Goal: Task Accomplishment & Management: Use online tool/utility

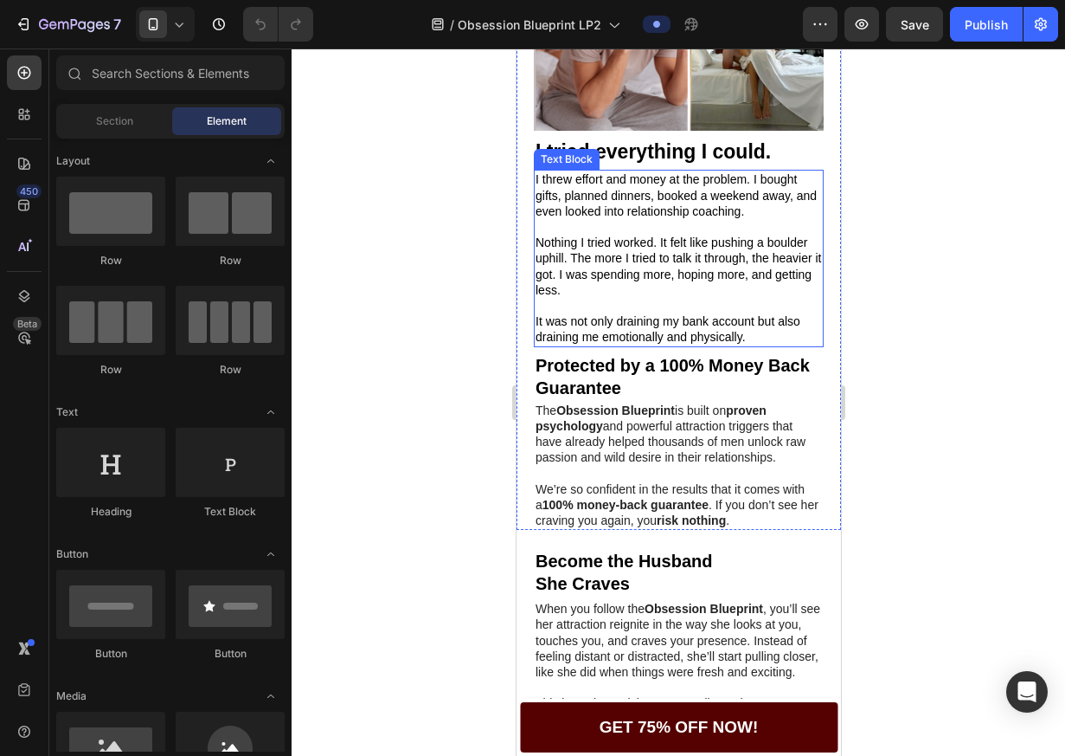
scroll to position [802, 0]
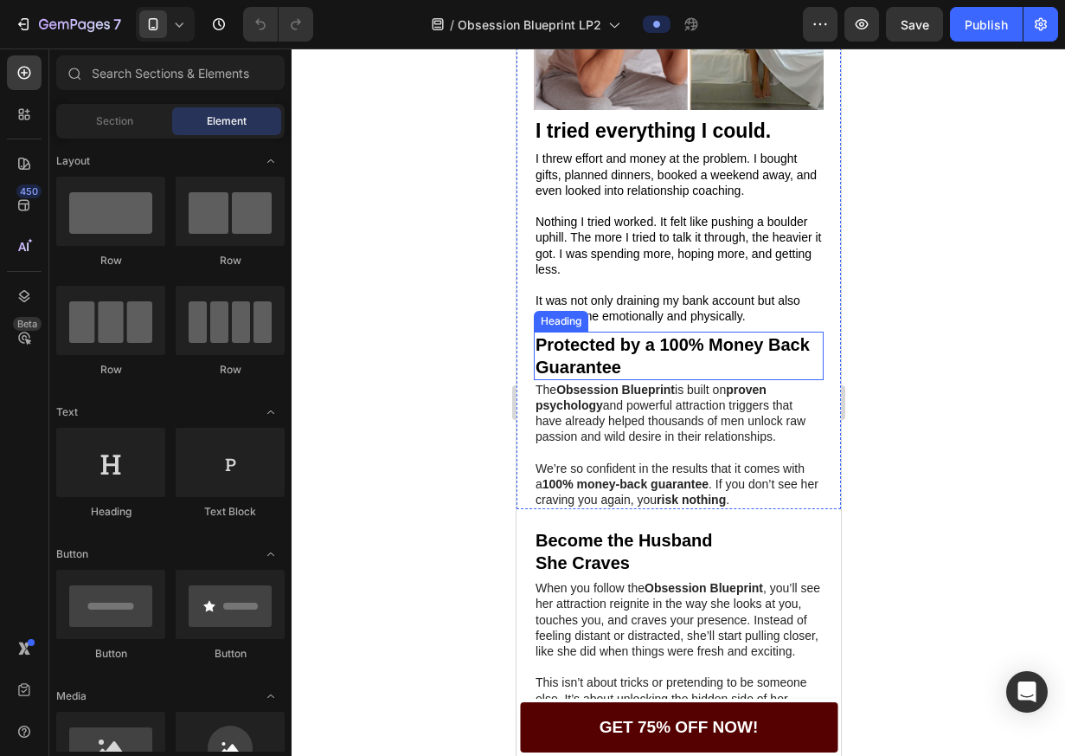
click at [672, 376] on h2 "Protected by a 100% Money Back Guarantee" at bounding box center [678, 355] width 290 height 48
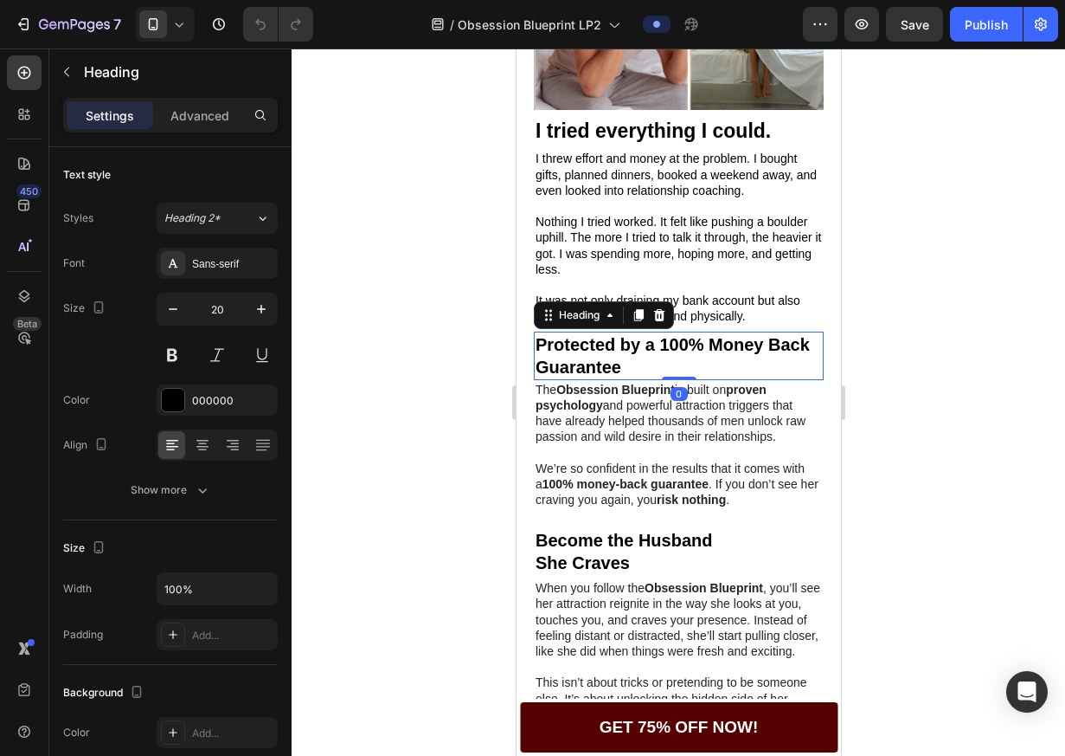
click at [672, 376] on h2 "Protected by a 100% Money Back Guarantee" at bounding box center [678, 355] width 290 height 48
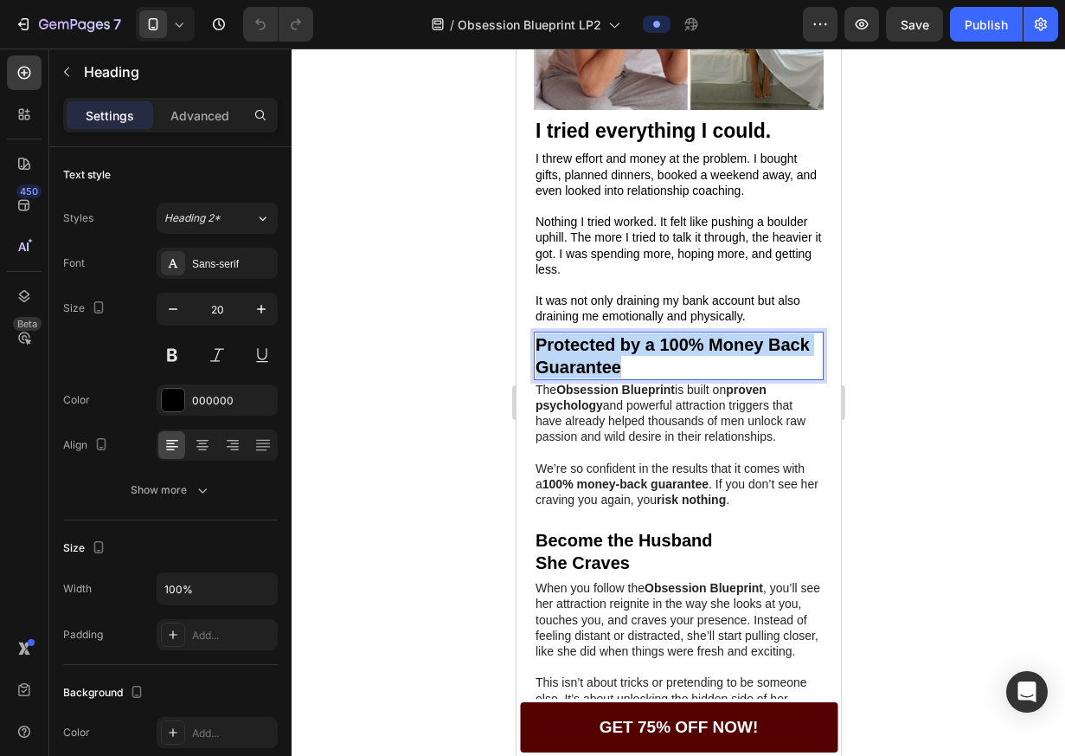
click at [672, 377] on p "Protected by a 100% Money Back Guarantee" at bounding box center [678, 355] width 286 height 45
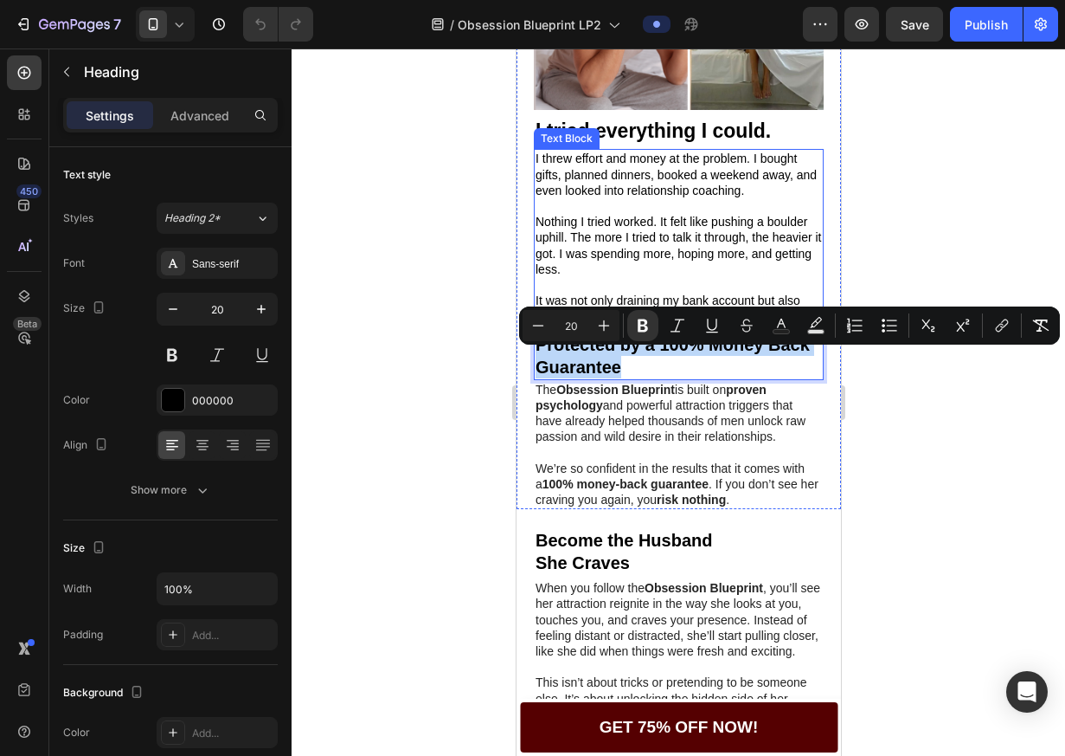
click at [672, 198] on p "I threw effort and money at the problem. I bought gifts, planned dinners, booke…" at bounding box center [678, 175] width 286 height 48
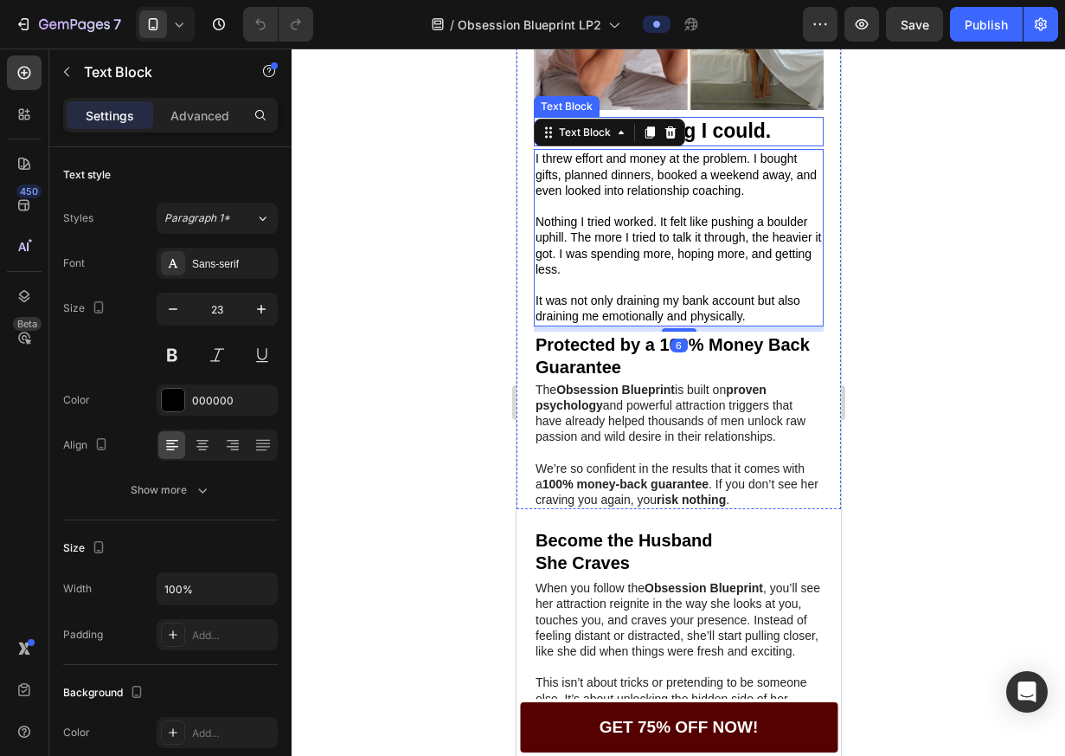
click at [730, 145] on p "I tried everything I could." at bounding box center [678, 132] width 286 height 26
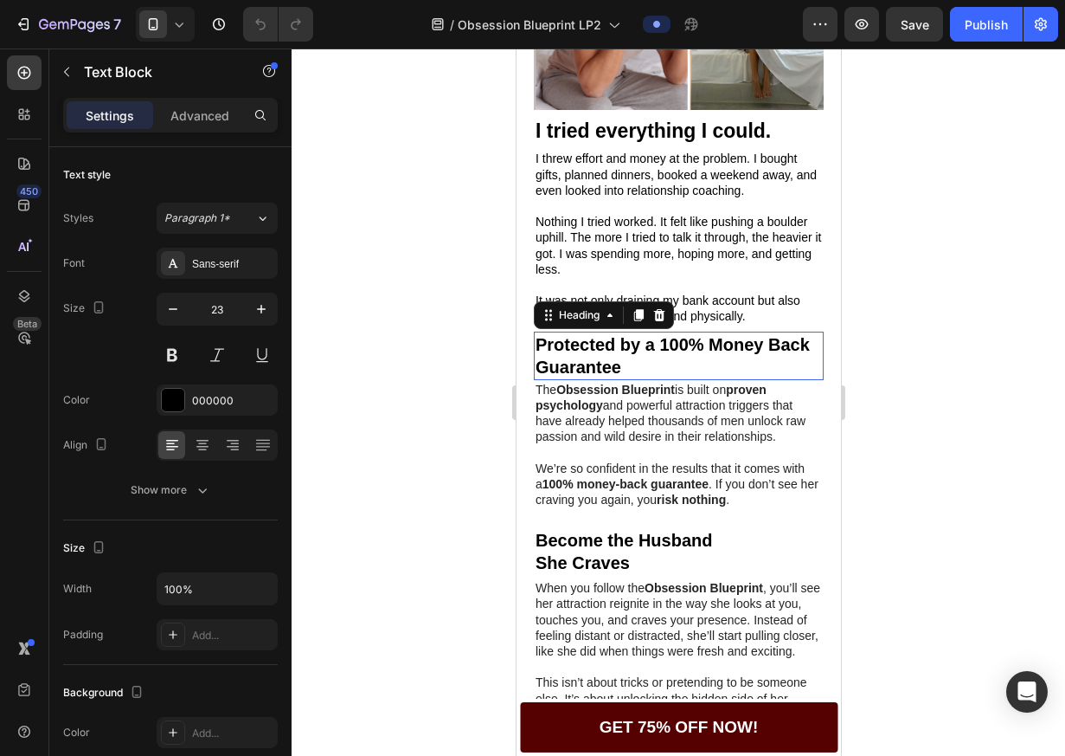
click at [709, 373] on p "⁠⁠⁠⁠⁠⁠⁠ Protected by a 100% Money Back Guarantee" at bounding box center [678, 355] width 286 height 45
click at [667, 325] on div at bounding box center [658, 315] width 21 height 21
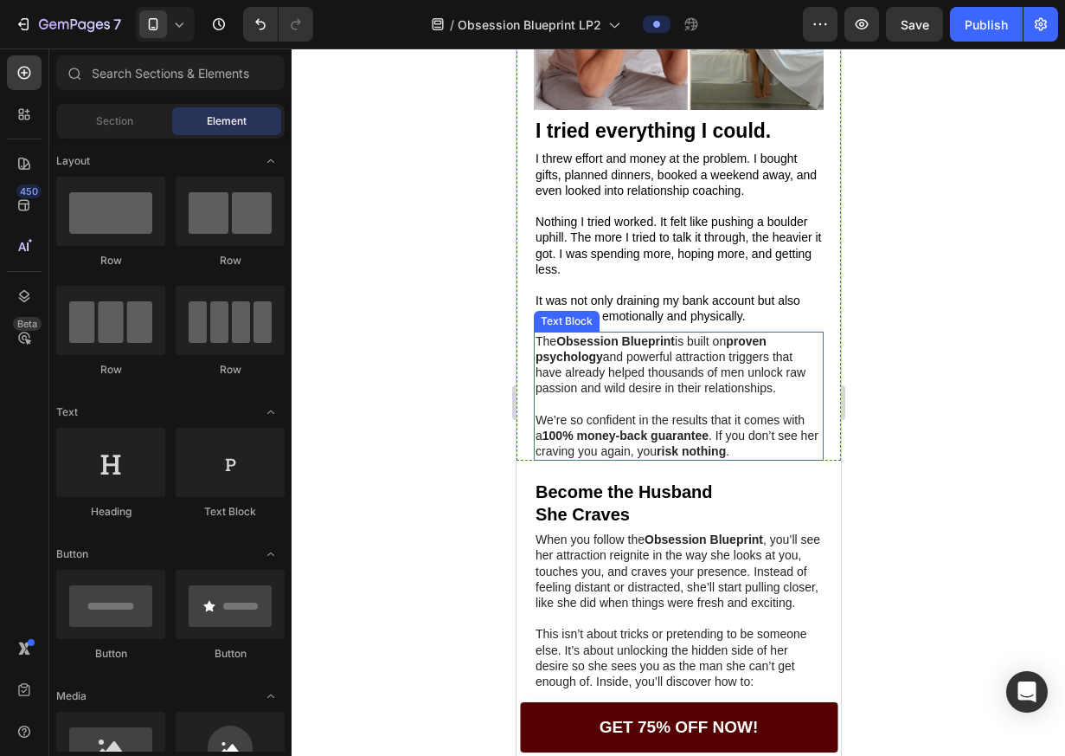
click at [700, 364] on p "The Obsession Blueprint is built on proven psychology and powerful attraction t…" at bounding box center [678, 364] width 286 height 63
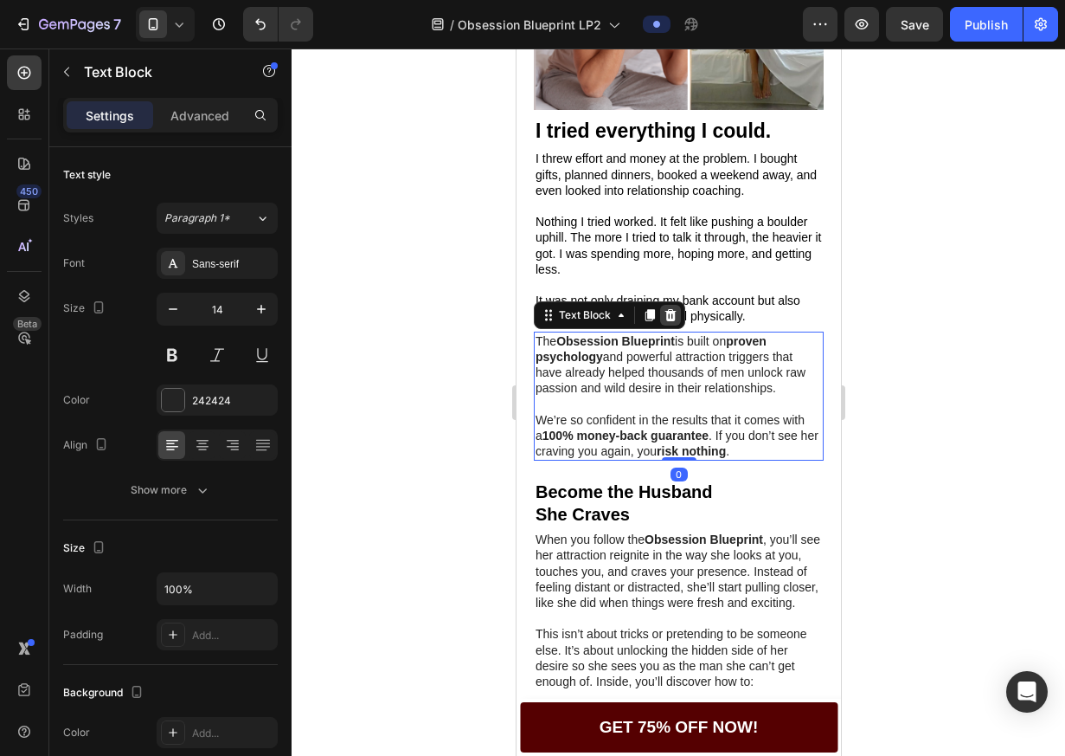
click at [671, 320] on icon at bounding box center [670, 314] width 11 height 12
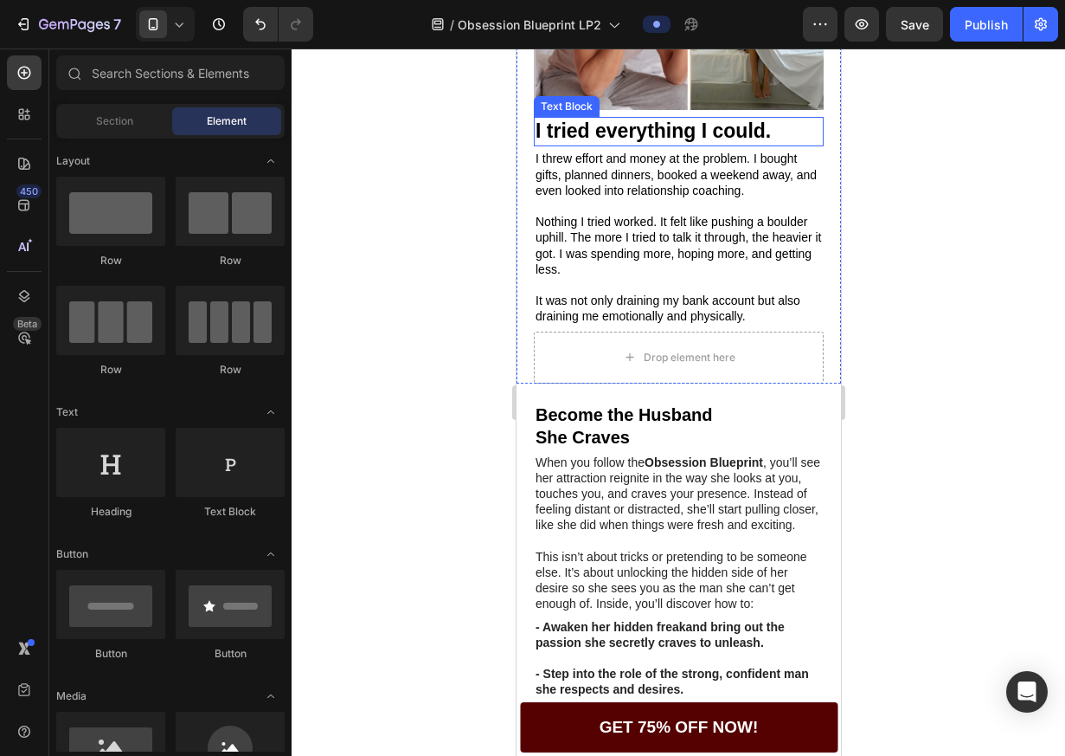
click at [684, 145] on p "I tried everything I could." at bounding box center [678, 132] width 286 height 26
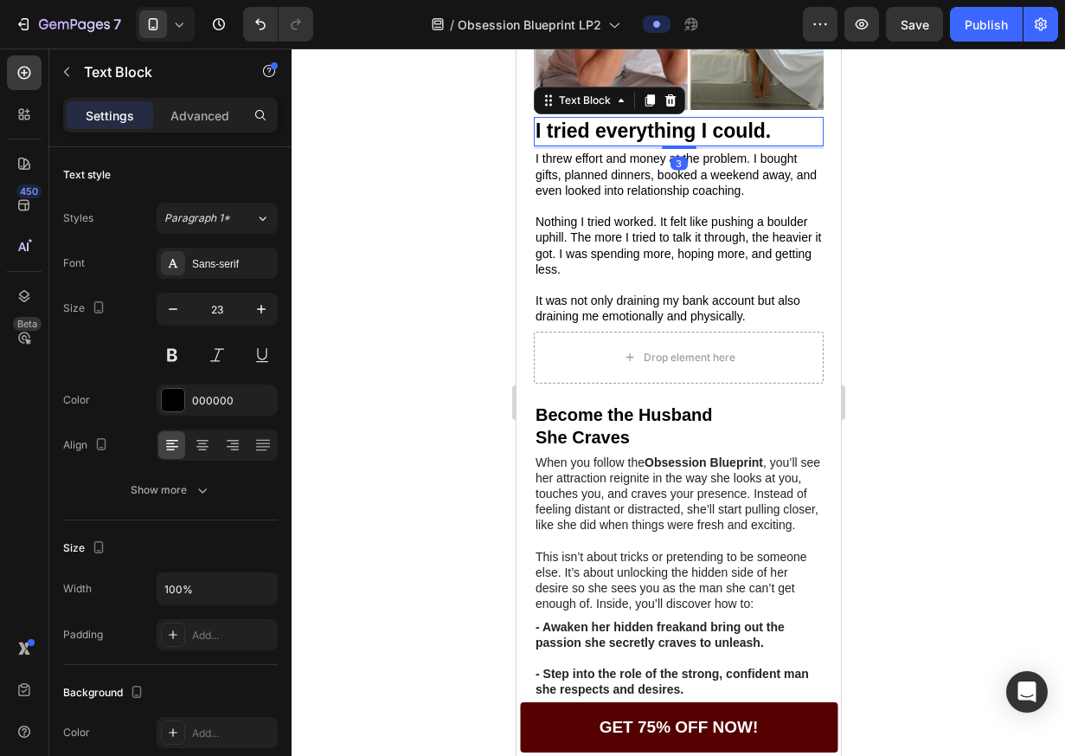
drag, startPoint x: 651, startPoint y: 125, endPoint x: 654, endPoint y: 151, distance: 25.3
click at [651, 111] on div at bounding box center [649, 100] width 21 height 21
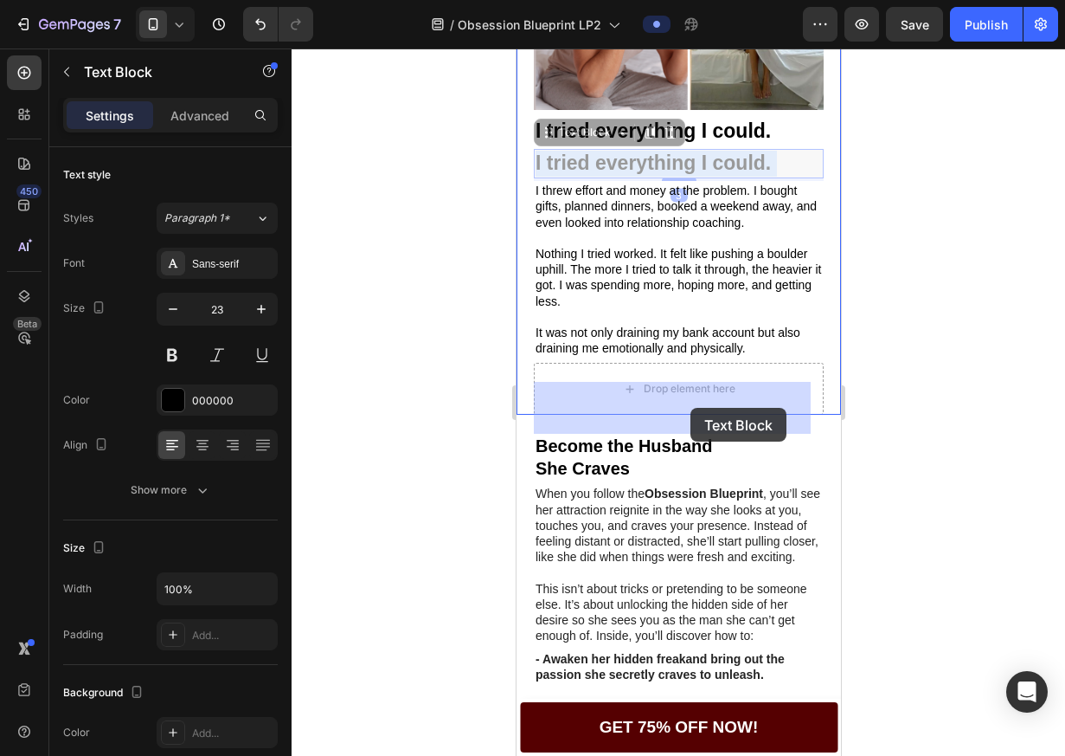
drag, startPoint x: 678, startPoint y: 268, endPoint x: 599, endPoint y: 264, distance: 78.9
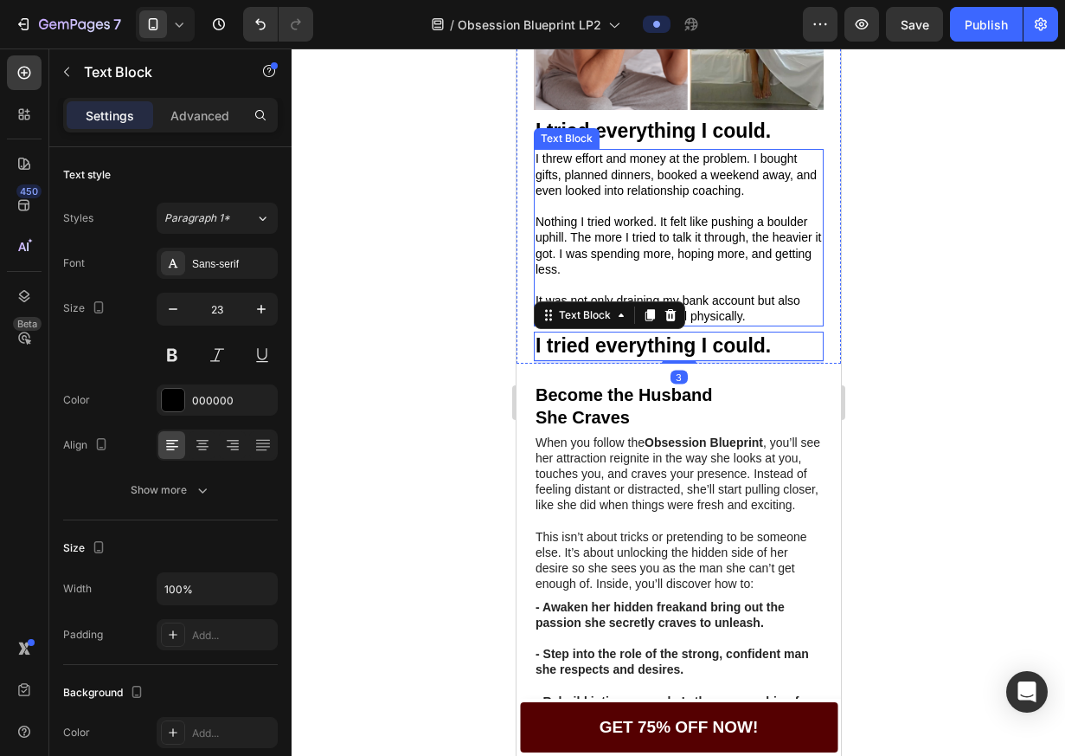
click at [645, 198] on p "I threw effort and money at the problem. I bought gifts, planned dinners, booke…" at bounding box center [678, 175] width 286 height 48
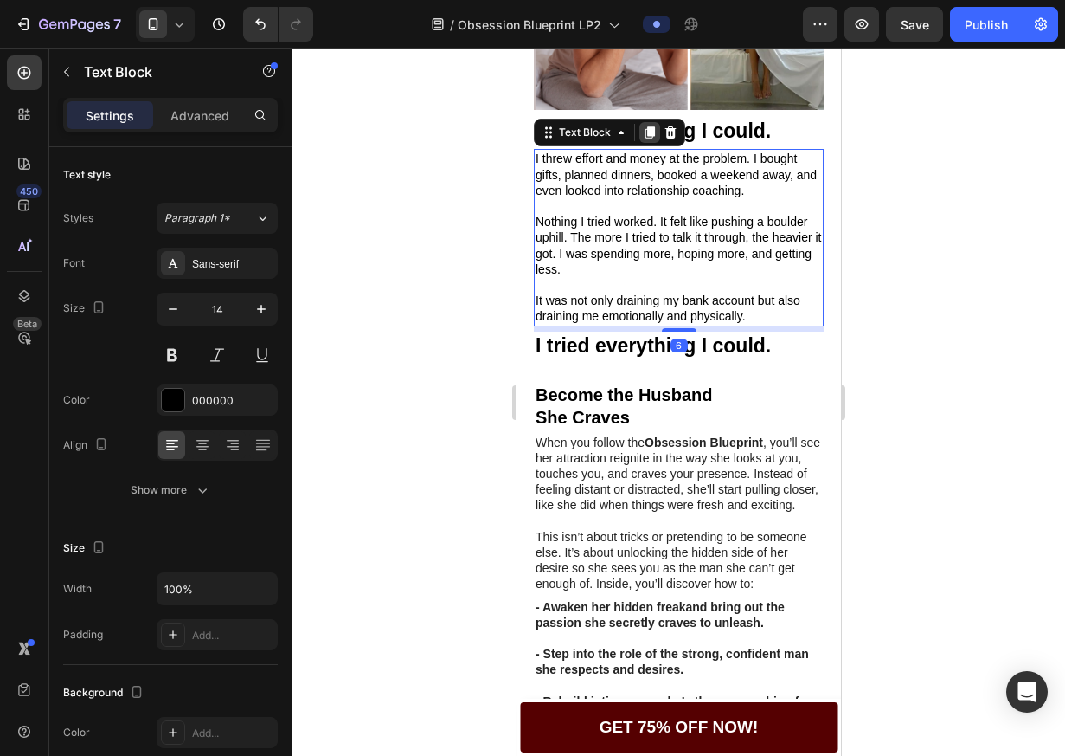
drag, startPoint x: 649, startPoint y: 151, endPoint x: 650, endPoint y: 242, distance: 91.7
click at [649, 139] on icon at bounding box center [650, 133] width 10 height 12
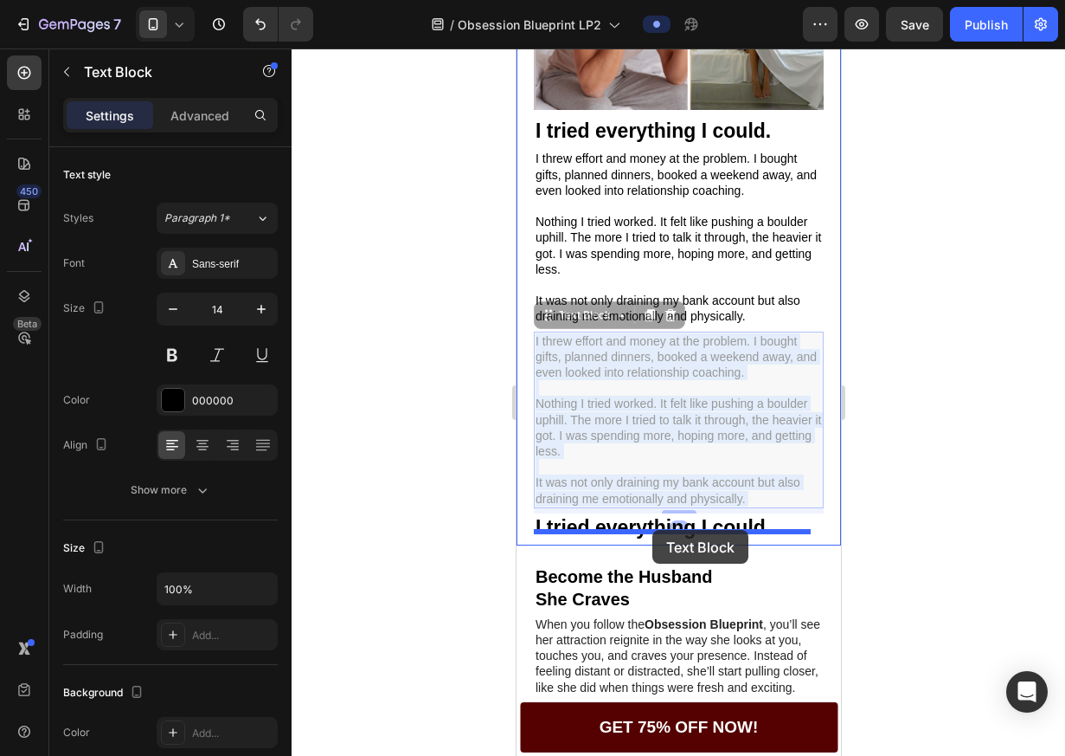
drag, startPoint x: 656, startPoint y: 406, endPoint x: 647, endPoint y: 532, distance: 126.7
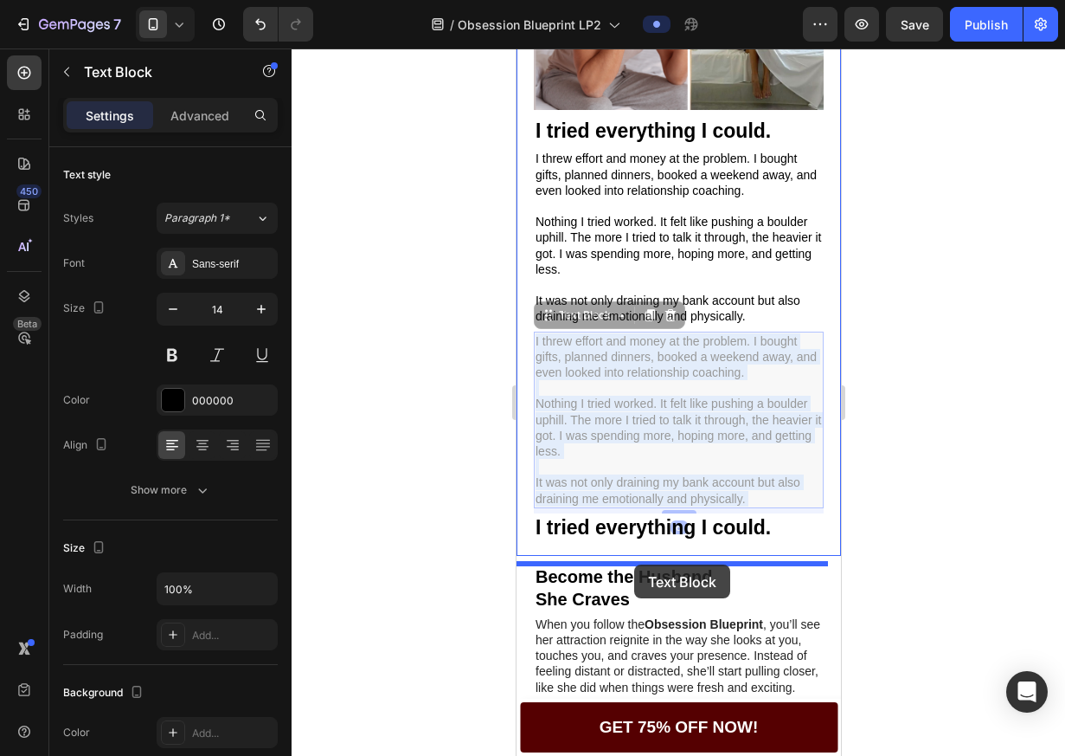
drag, startPoint x: 640, startPoint y: 479, endPoint x: 633, endPoint y: 560, distance: 81.7
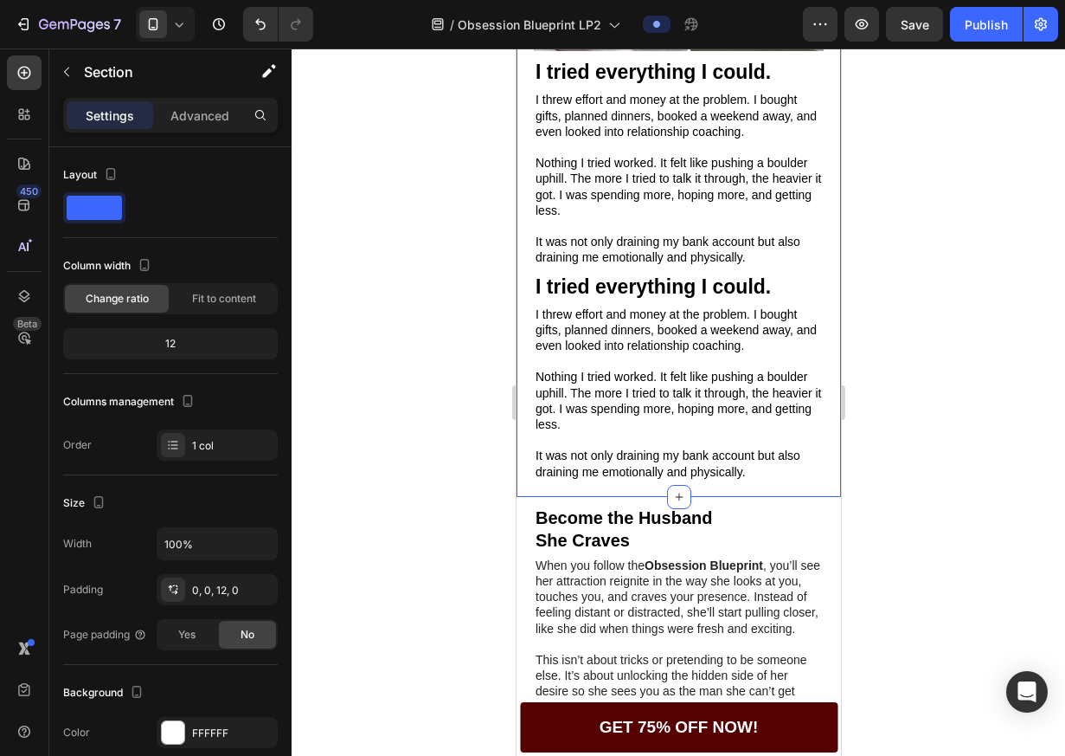
scroll to position [660, 0]
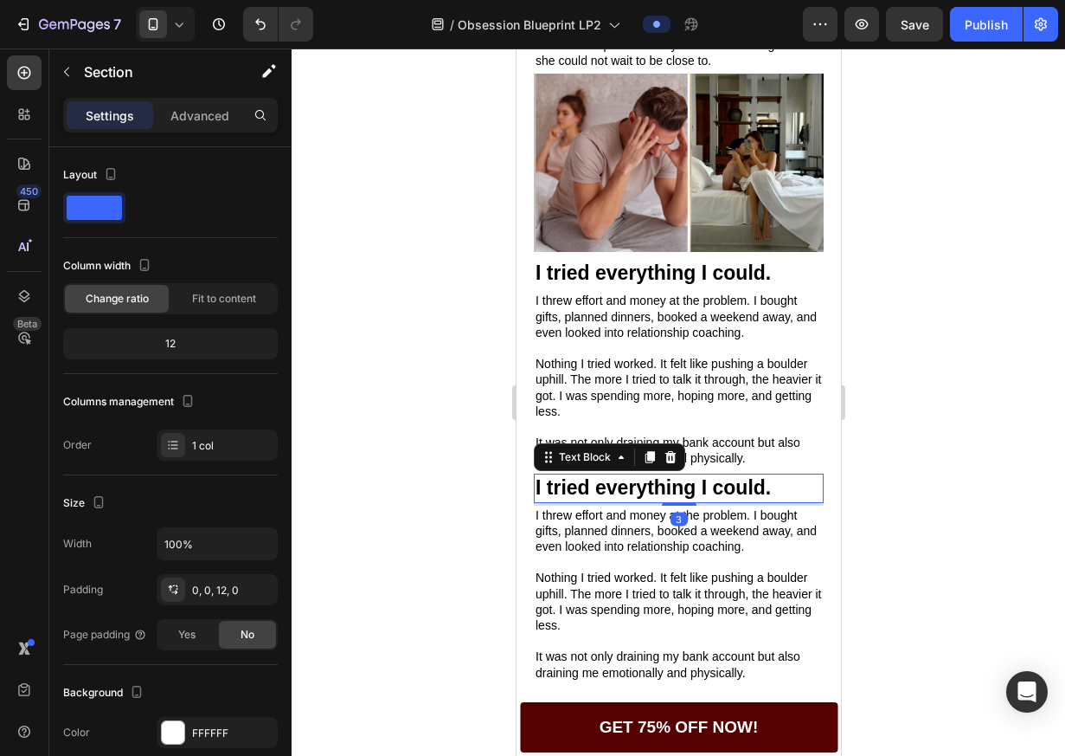
click at [750, 501] on p "I tried everything I could." at bounding box center [678, 488] width 286 height 26
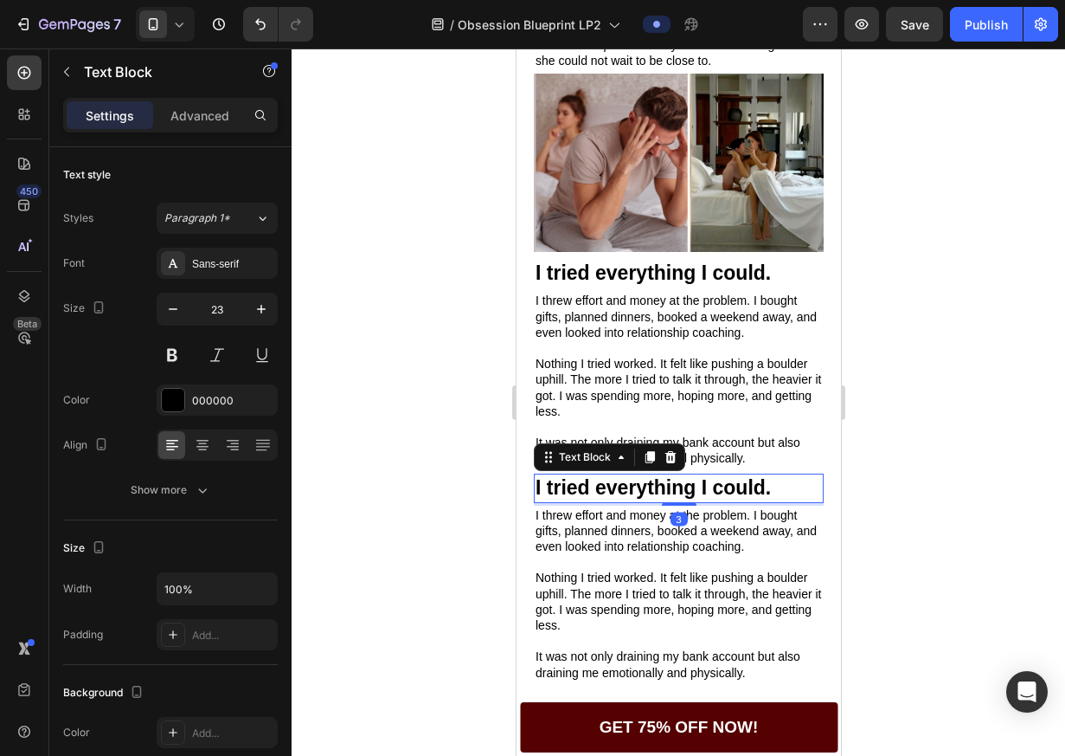
click at [750, 501] on p "I tried everything I could." at bounding box center [678, 488] width 286 height 26
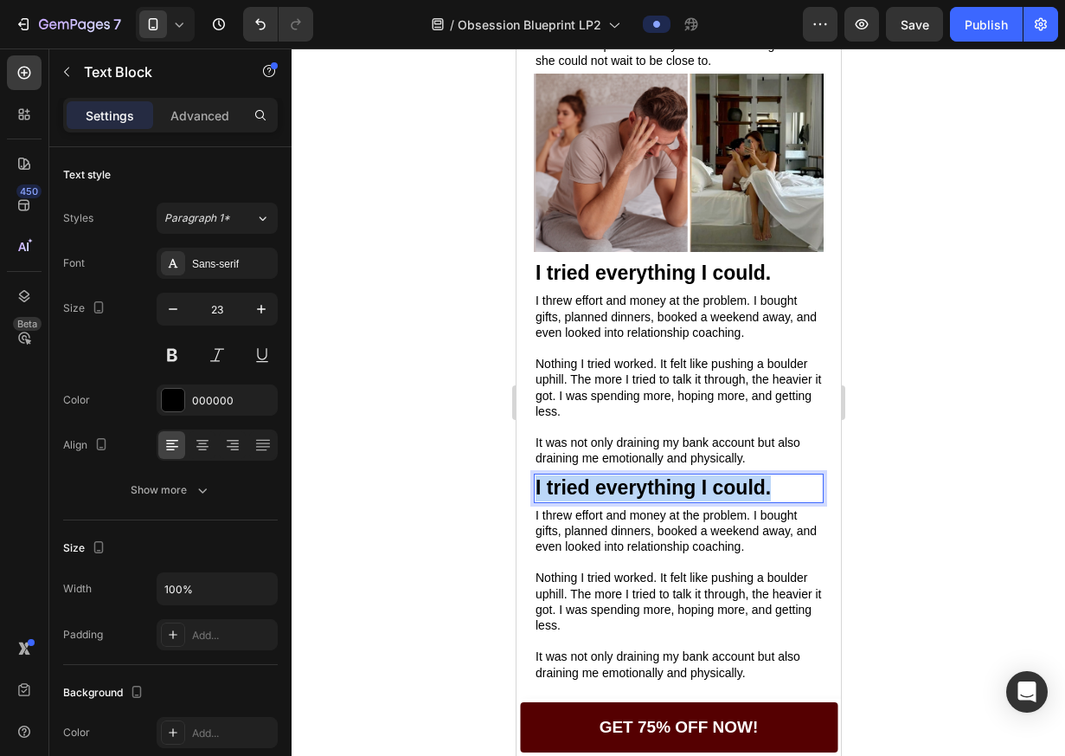
click at [750, 501] on p "I tried everything I could." at bounding box center [678, 488] width 286 height 26
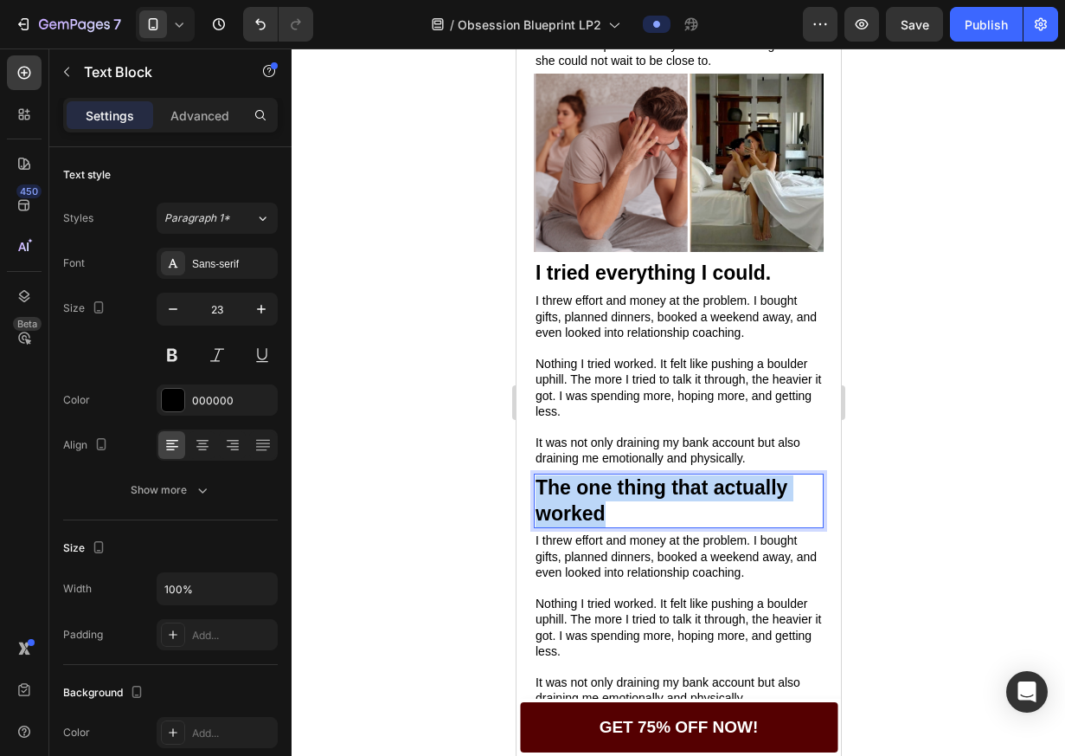
drag, startPoint x: 673, startPoint y: 535, endPoint x: 537, endPoint y: 499, distance: 140.7
click at [538, 514] on p "The one thing that actually worked" at bounding box center [678, 501] width 286 height 52
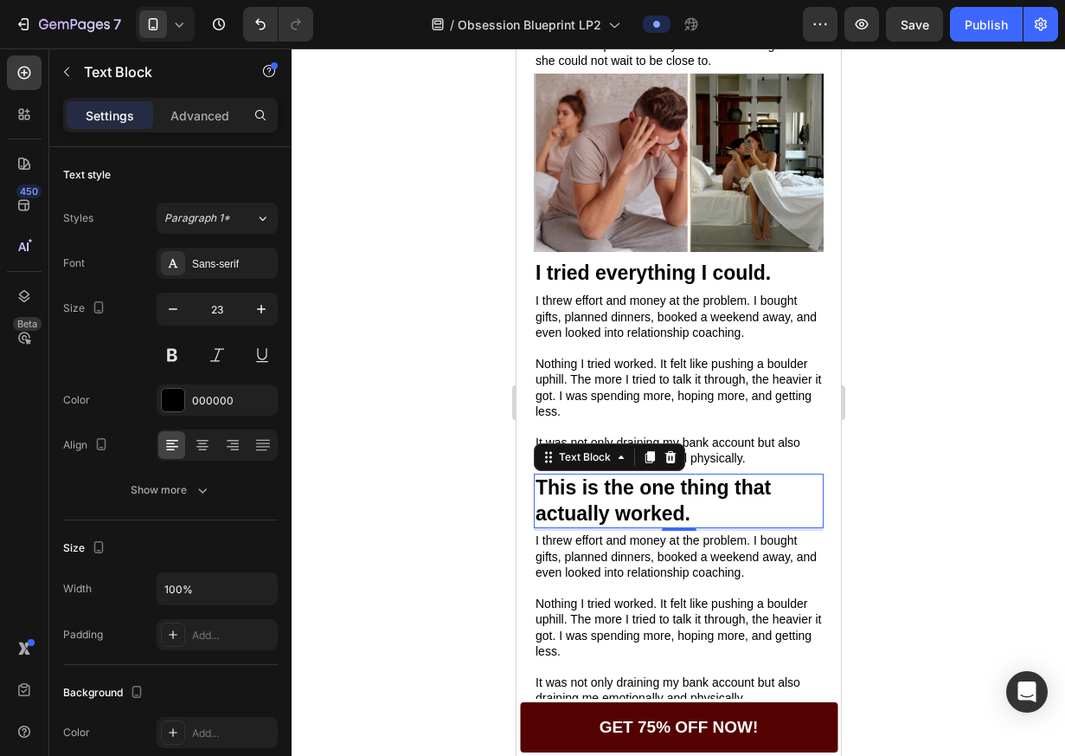
click at [750, 595] on p "Rich Text Editor. Editing area: main" at bounding box center [678, 588] width 286 height 16
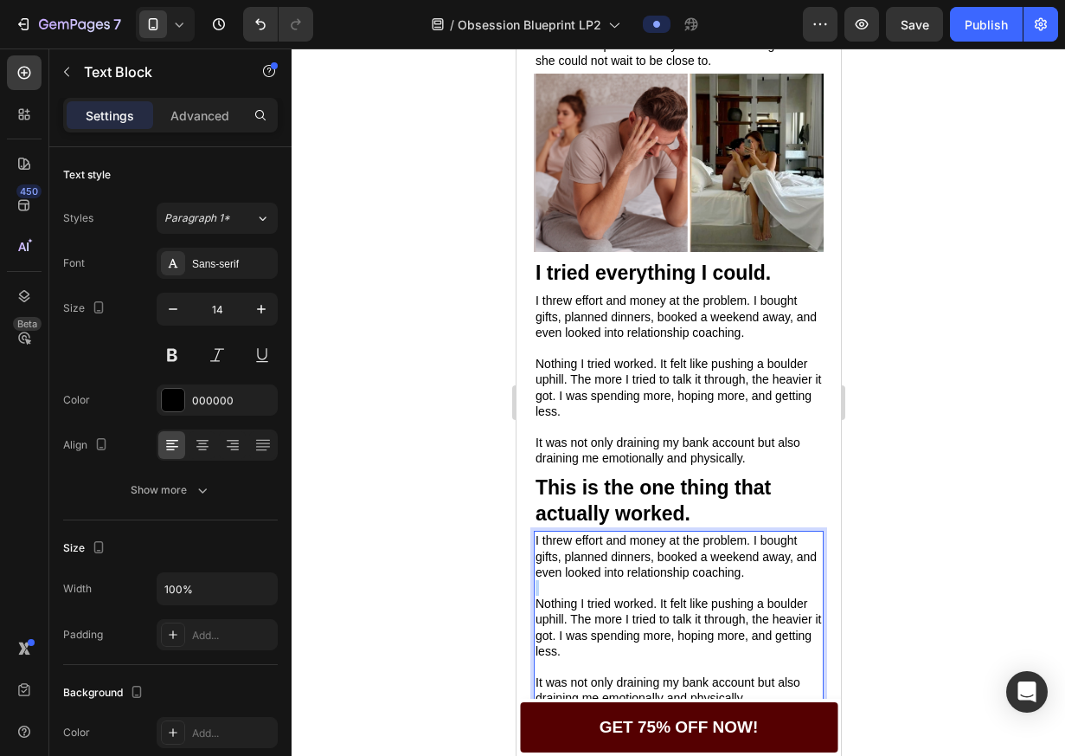
click at [750, 595] on p "Rich Text Editor. Editing area: main" at bounding box center [678, 588] width 286 height 16
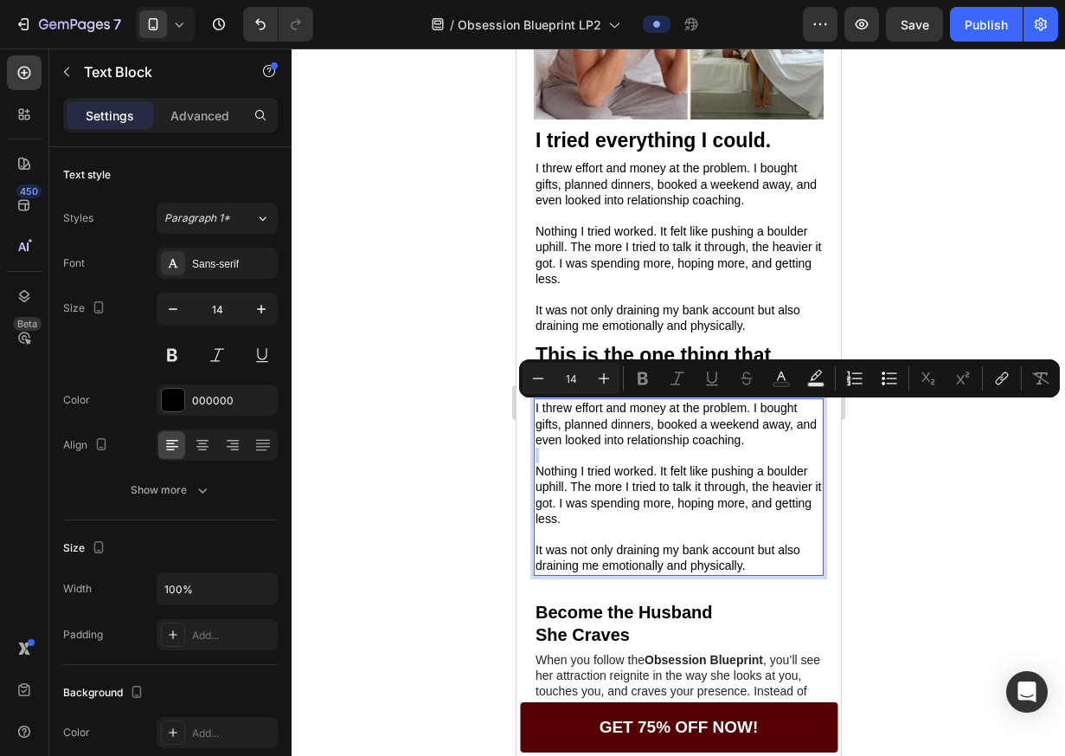
scroll to position [990, 0]
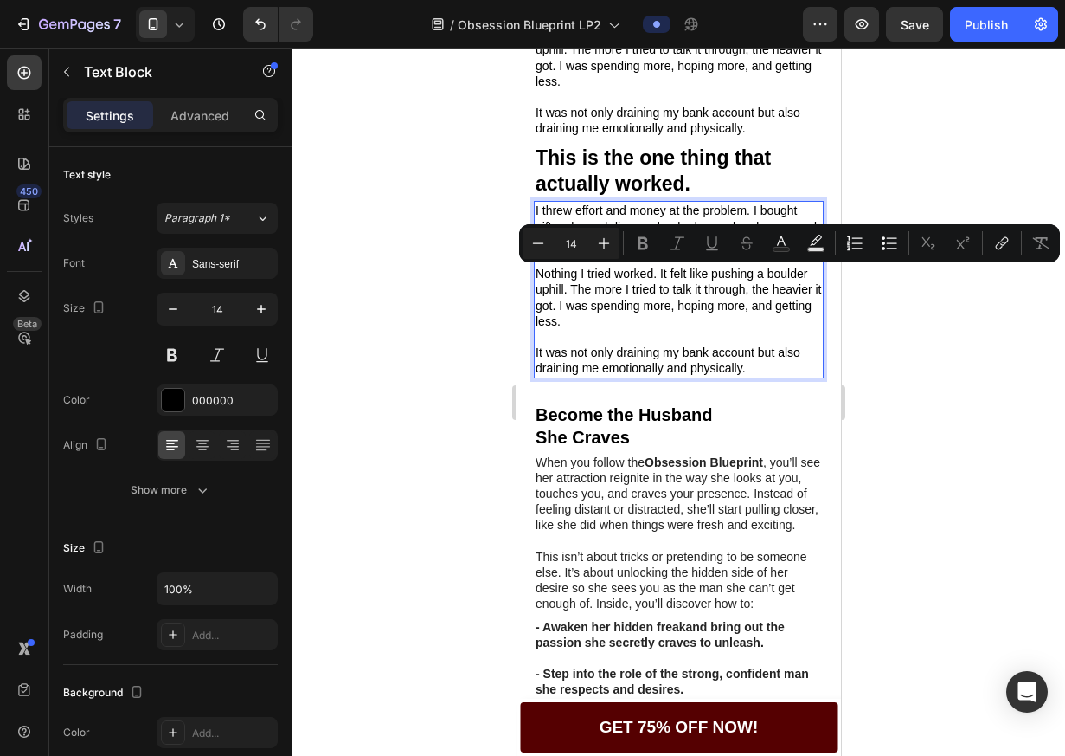
click at [702, 376] on p "It was not only draining my bank account but also draining me emotionally and p…" at bounding box center [678, 359] width 286 height 31
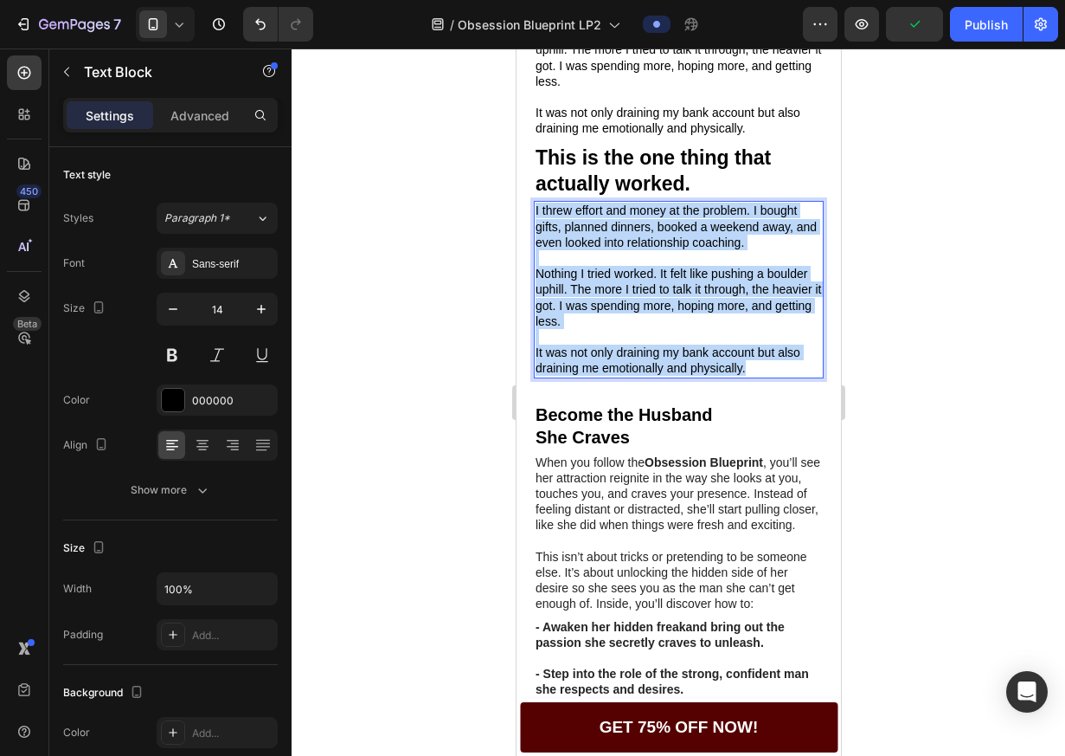
drag, startPoint x: 763, startPoint y: 390, endPoint x: 472, endPoint y: 220, distance: 337.1
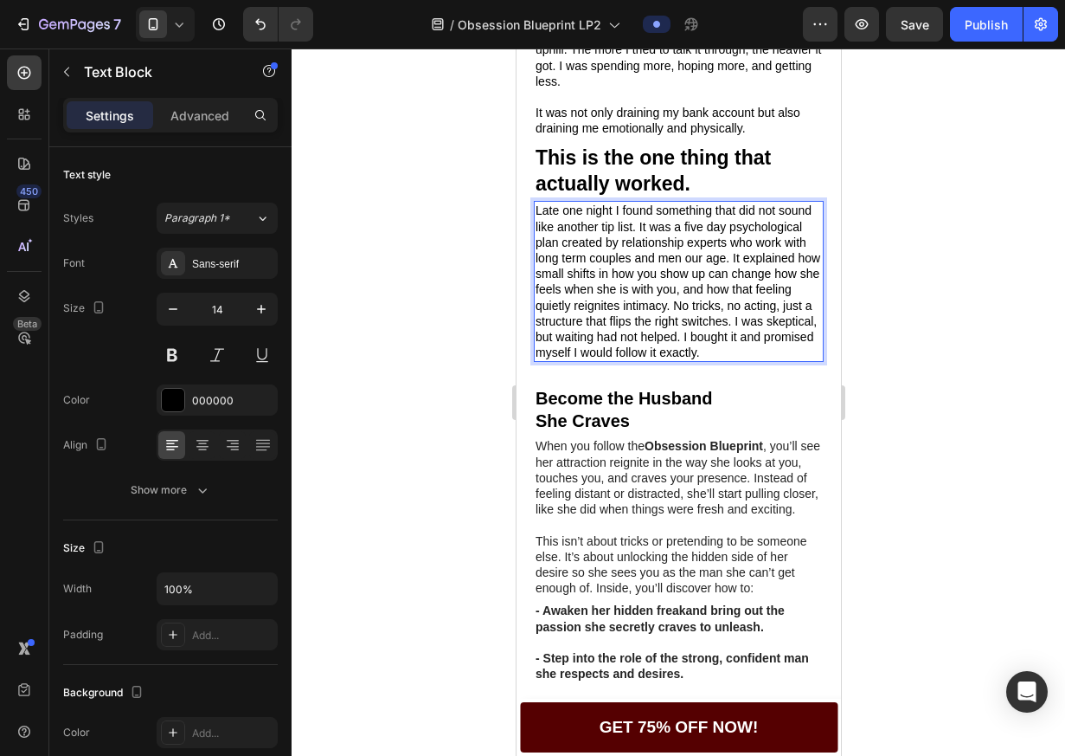
click at [549, 294] on p "Late one night I found something that did not sound like another tip list. It w…" at bounding box center [678, 282] width 286 height 158
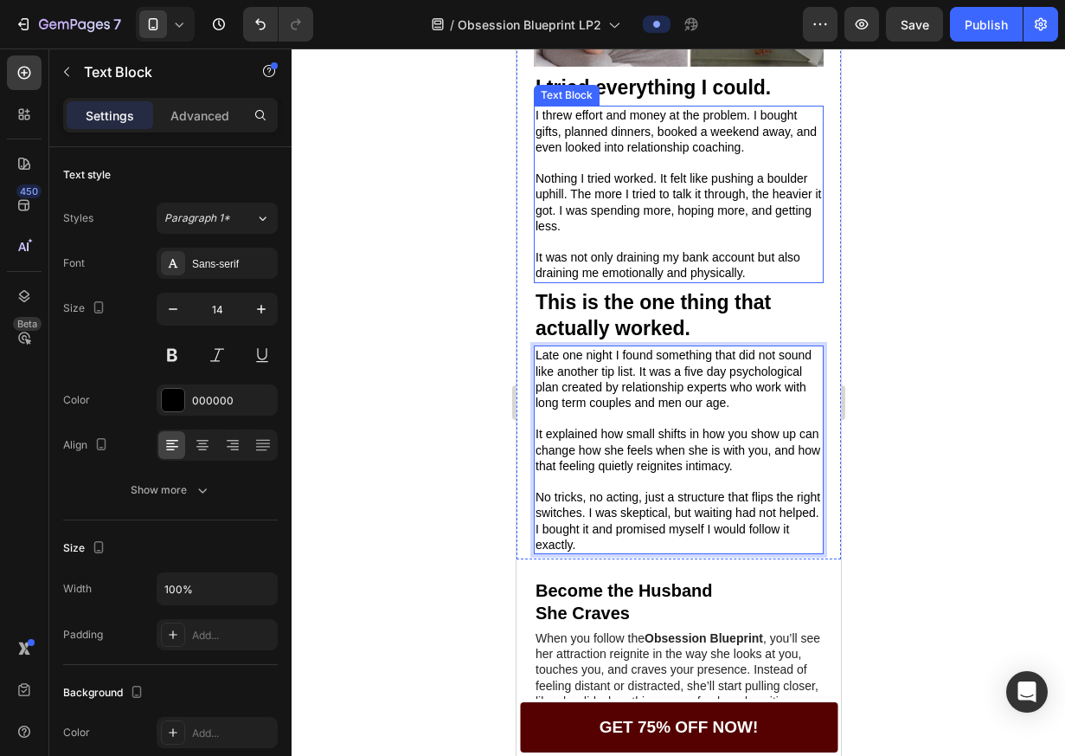
scroll to position [842, 0]
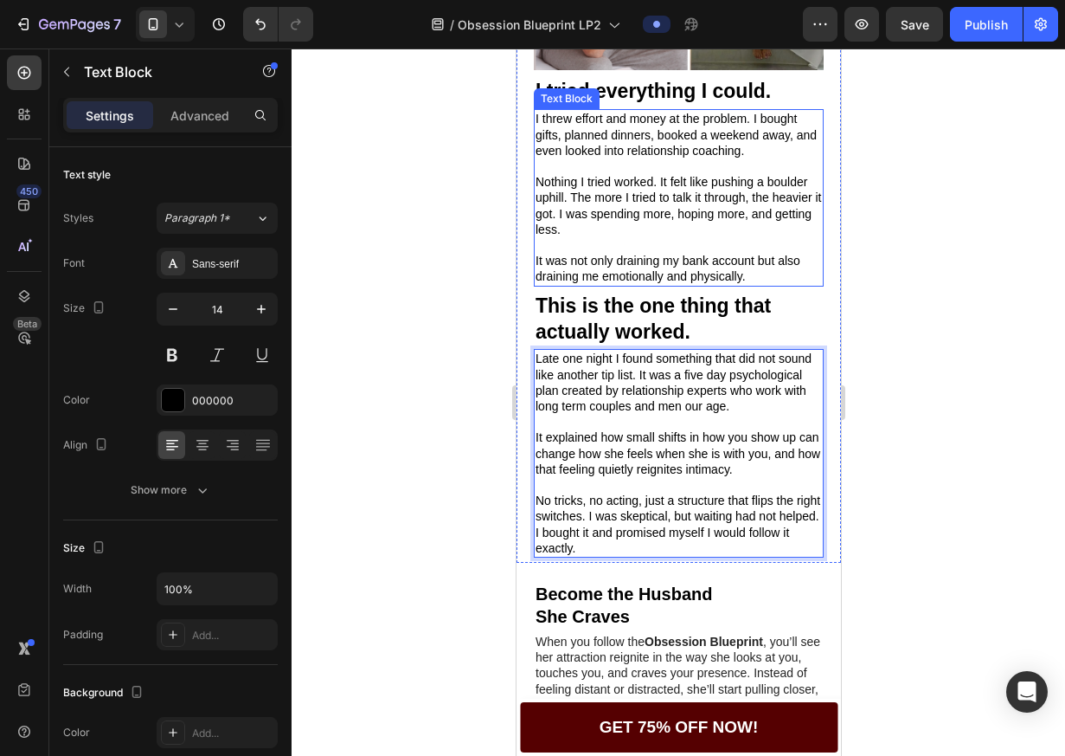
click at [654, 279] on p "It was not only draining my bank account but also draining me emotionally and p…" at bounding box center [678, 268] width 286 height 31
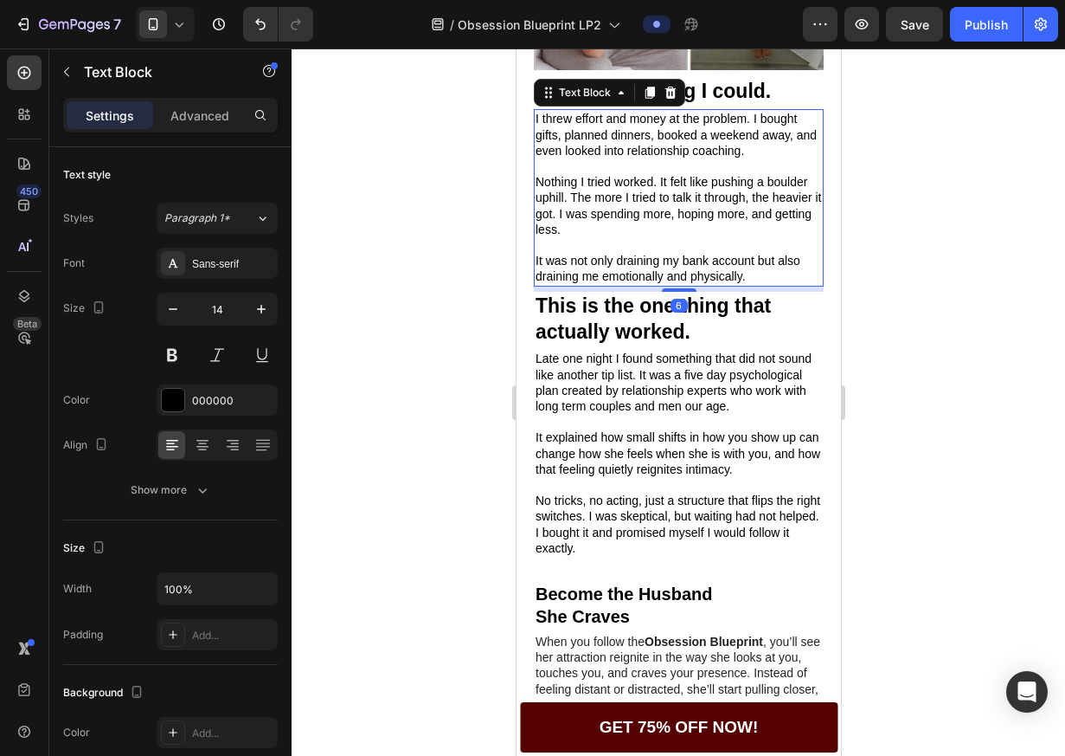
click at [654, 279] on p "It was not only draining my bank account but also draining me emotionally and p…" at bounding box center [678, 268] width 286 height 31
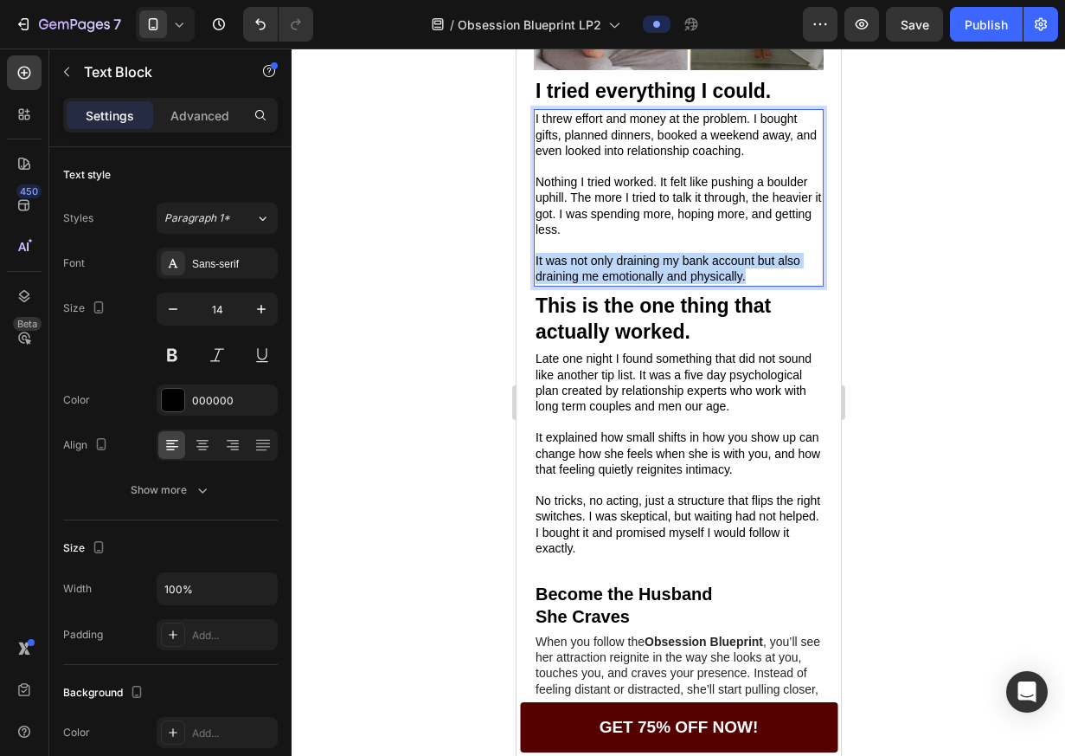
click at [654, 279] on p "It was not only draining my bank account but also draining me emotionally and p…" at bounding box center [678, 268] width 286 height 31
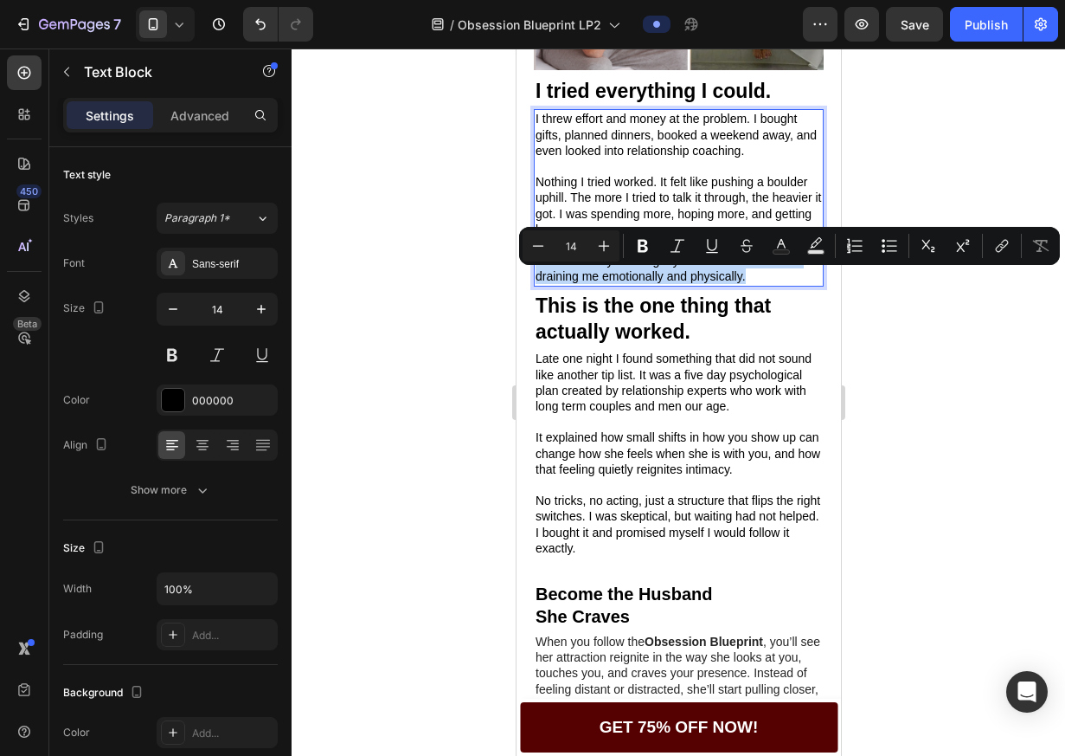
click at [654, 279] on p "It was not only draining my bank account but also draining me emotionally and p…" at bounding box center [678, 268] width 286 height 31
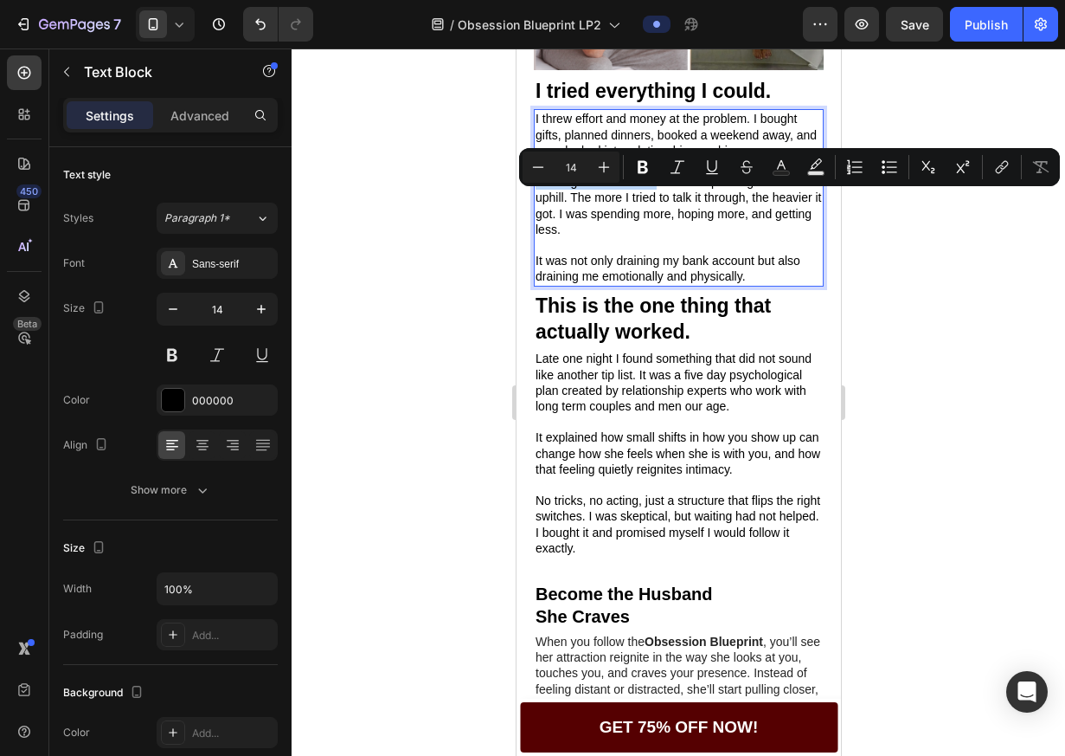
drag, startPoint x: 537, startPoint y: 199, endPoint x: 656, endPoint y: 203, distance: 118.6
click at [656, 203] on p "Nothing I tried worked. It felt like pushing a boulder uphill. The more I tried…" at bounding box center [678, 205] width 286 height 63
click at [642, 167] on icon "Editor contextual toolbar" at bounding box center [643, 167] width 10 height 13
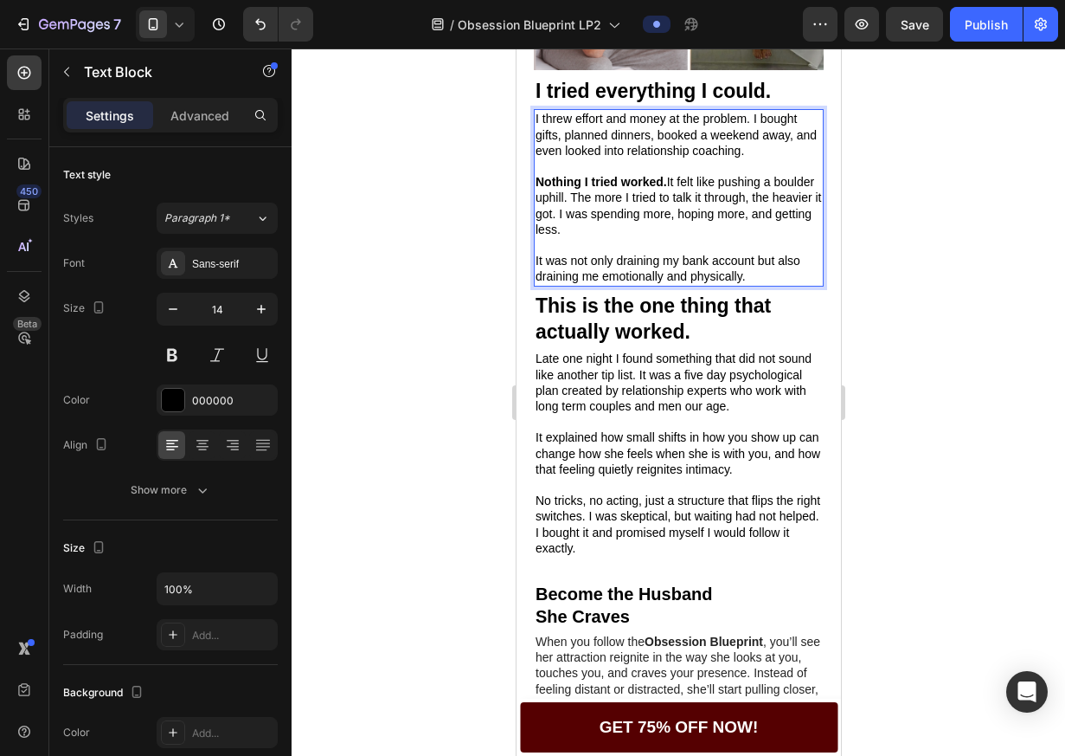
click at [649, 222] on p "Nothing I tried worked. It felt like pushing a boulder uphill. The more I tried…" at bounding box center [678, 205] width 286 height 63
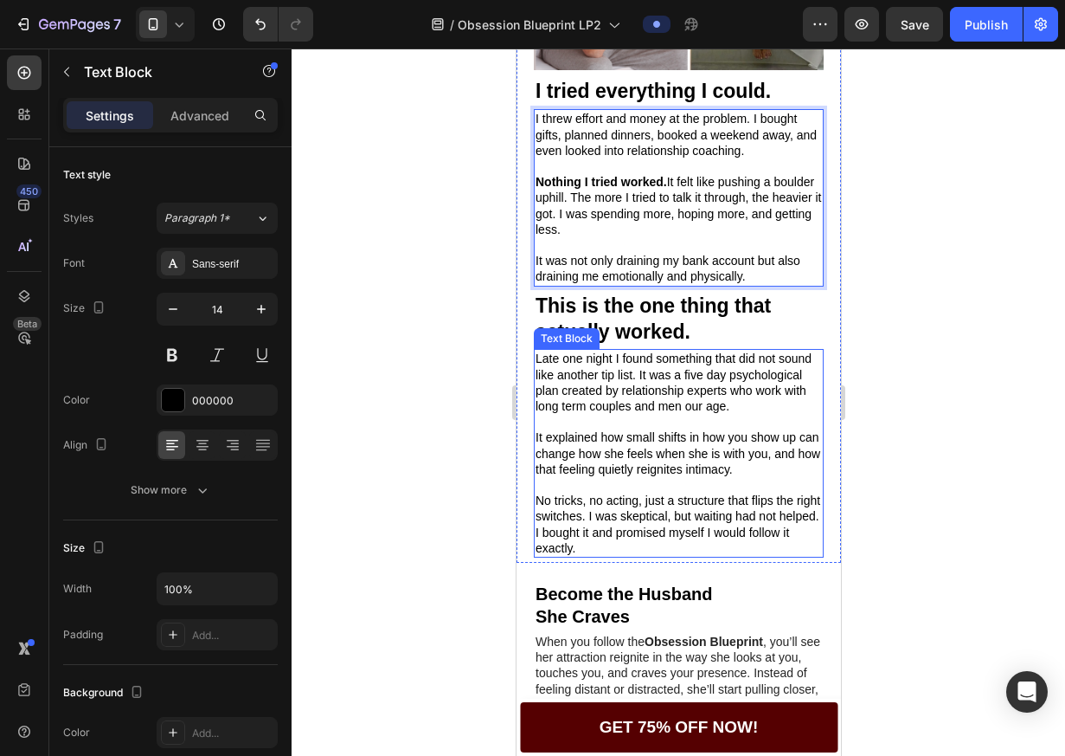
click at [679, 429] on p "Rich Text Editor. Editing area: main" at bounding box center [678, 422] width 286 height 16
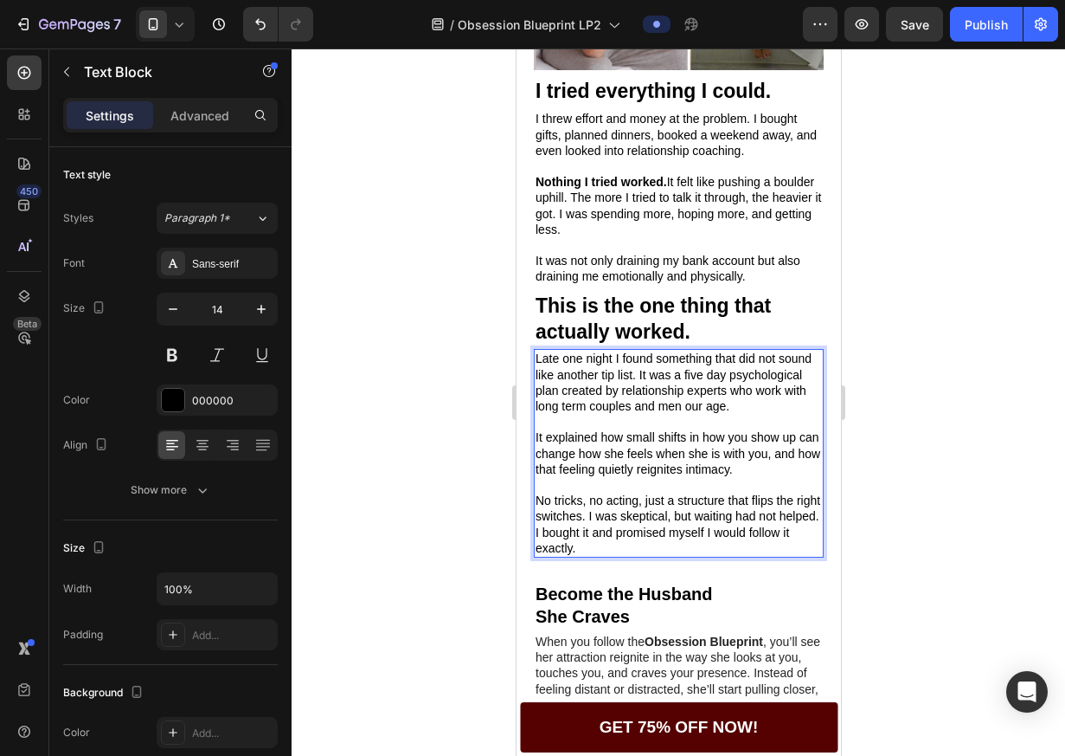
click at [634, 393] on p "Late one night I found something that did not sound like another tip list. It w…" at bounding box center [678, 382] width 286 height 63
drag, startPoint x: 722, startPoint y: 391, endPoint x: 704, endPoint y: 406, distance: 23.4
click at [704, 406] on p "Late one night I found something that did not sound like another tip list. It w…" at bounding box center [678, 382] width 286 height 63
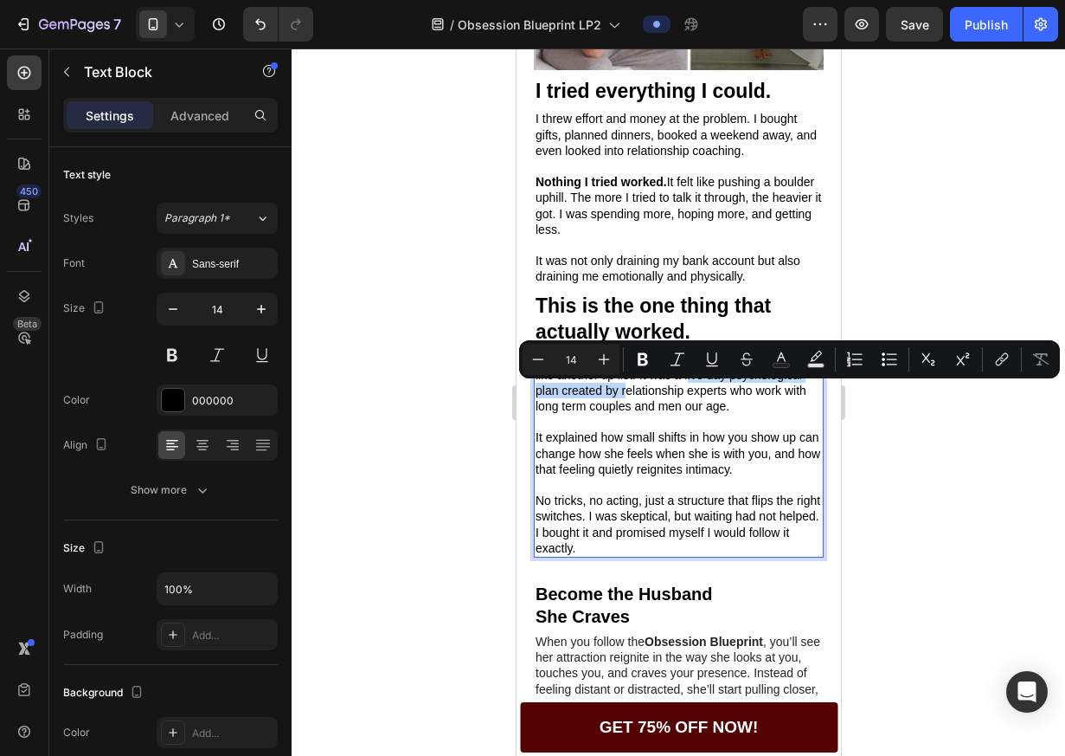
click at [703, 406] on p "Late one night I found something that did not sound like another tip list. It w…" at bounding box center [678, 382] width 286 height 63
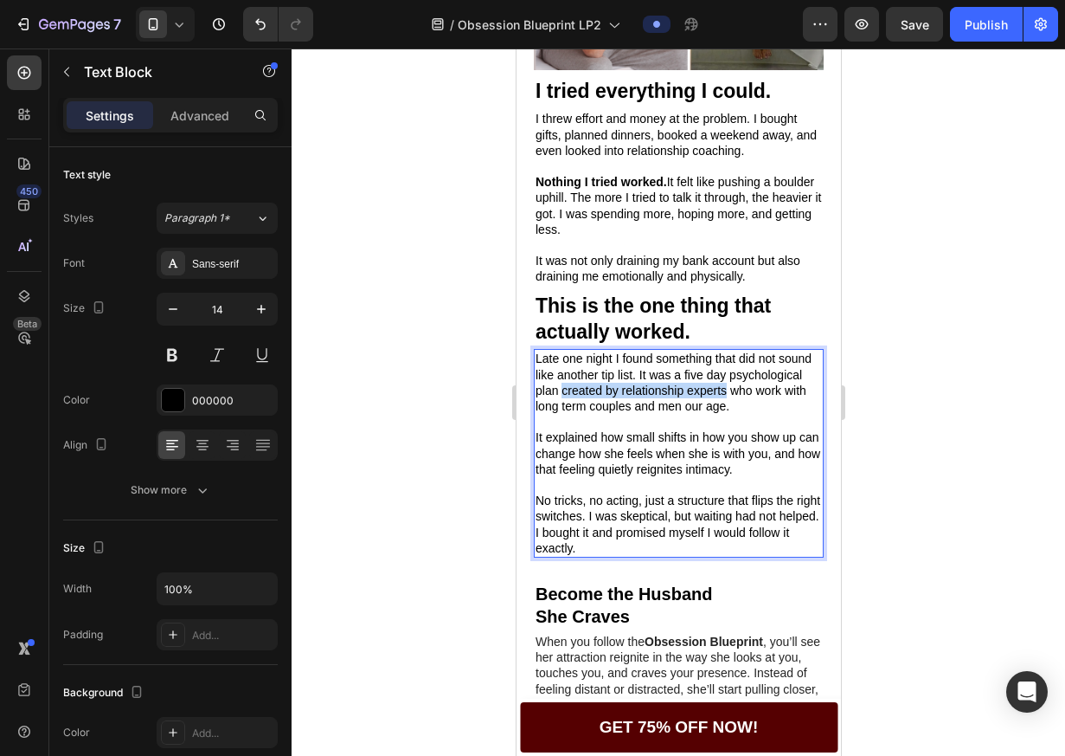
drag, startPoint x: 636, startPoint y: 410, endPoint x: 801, endPoint y: 413, distance: 164.5
click at [801, 413] on p "Late one night I found something that did not sound like another tip list. It w…" at bounding box center [678, 382] width 286 height 63
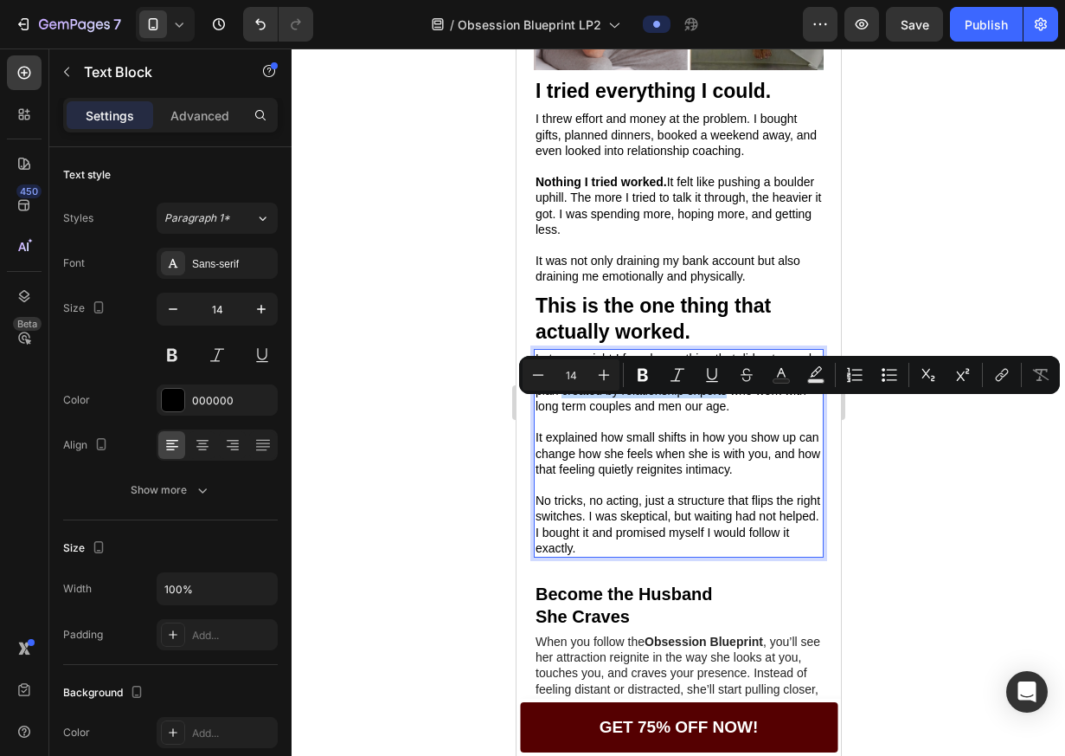
click at [765, 411] on p "Late one night I found something that did not sound like another tip list. It w…" at bounding box center [678, 382] width 286 height 63
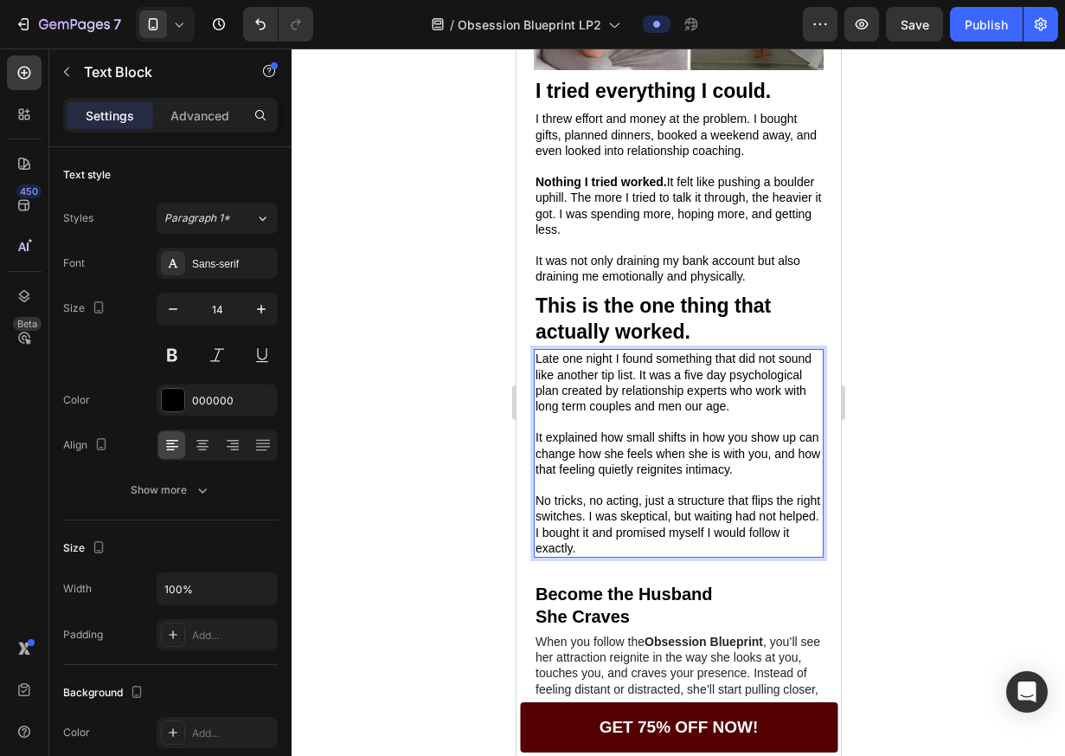
click at [537, 414] on p "Late one night I found something that did not sound like another tip list. It w…" at bounding box center [678, 382] width 286 height 63
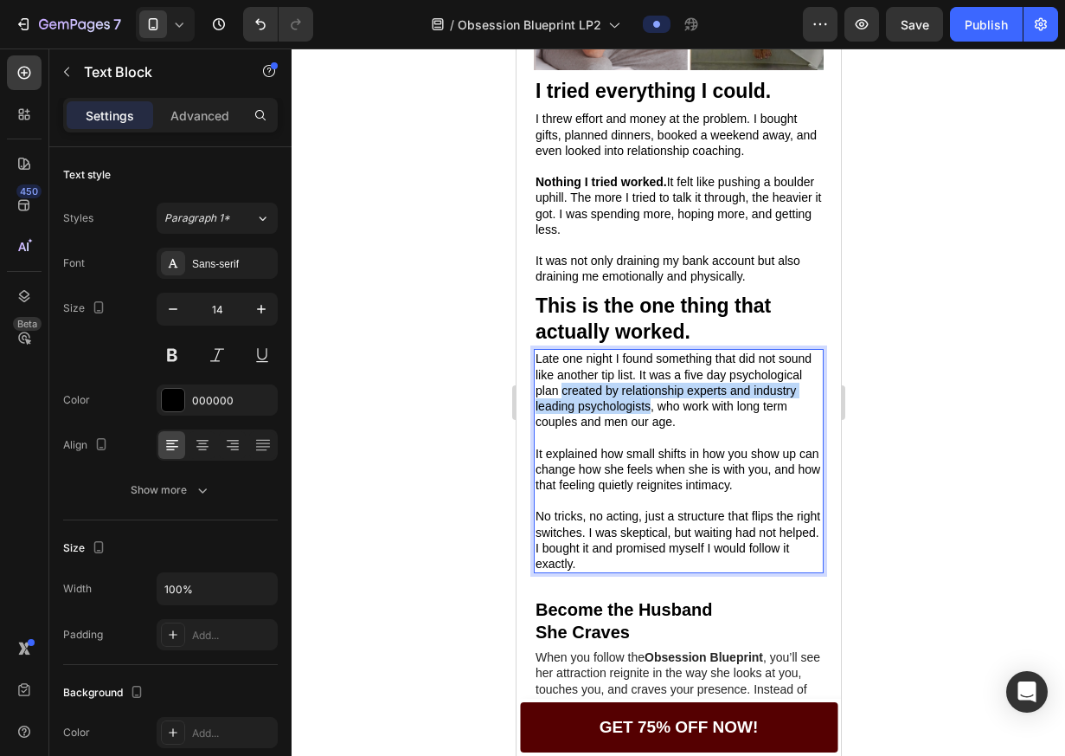
drag, startPoint x: 639, startPoint y: 409, endPoint x: 717, endPoint y: 428, distance: 81.0
click at [717, 428] on p "Late one night I found something that did not sound like another tip list. It w…" at bounding box center [678, 390] width 286 height 79
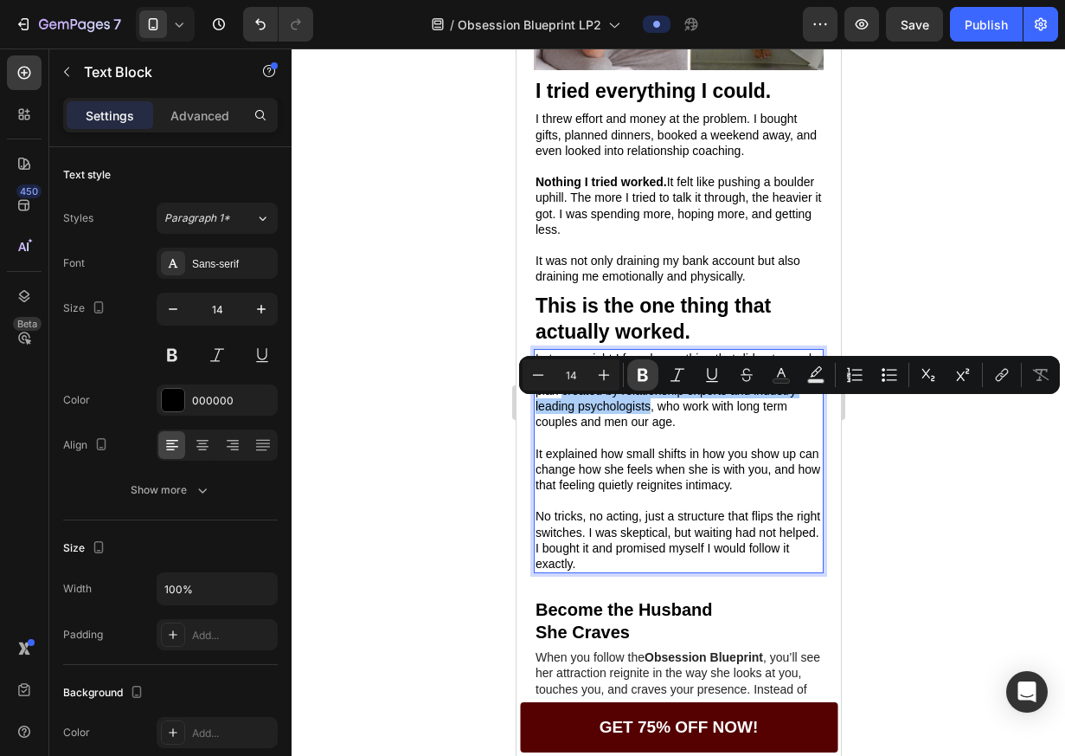
click at [647, 373] on icon "Editor contextual toolbar" at bounding box center [642, 374] width 17 height 17
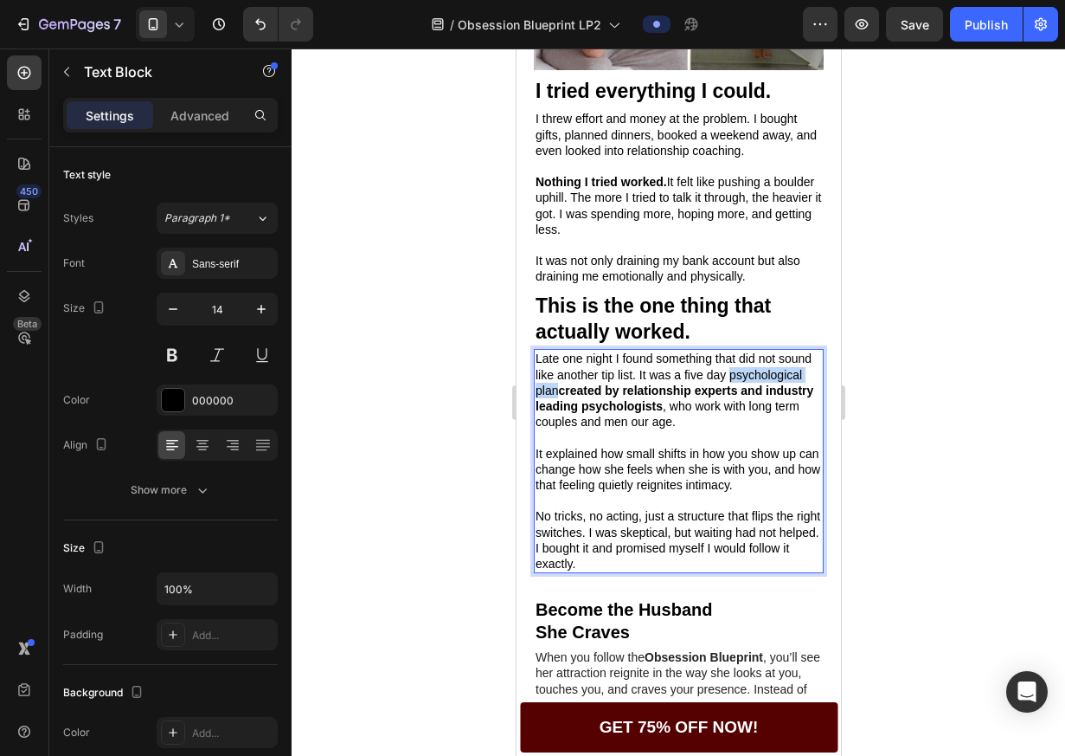
drag, startPoint x: 633, startPoint y: 408, endPoint x: 537, endPoint y: 413, distance: 96.2
click at [537, 413] on p "Late one night I found something that did not sound like another tip list. It w…" at bounding box center [678, 390] width 286 height 79
drag, startPoint x: 634, startPoint y: 410, endPoint x: 537, endPoint y: 414, distance: 96.1
click at [537, 414] on p "Late one night I found something that did not sound like another tip list. It w…" at bounding box center [678, 390] width 286 height 79
click at [780, 396] on p "Late one night I found something that did not sound like another tip list. It w…" at bounding box center [678, 390] width 286 height 79
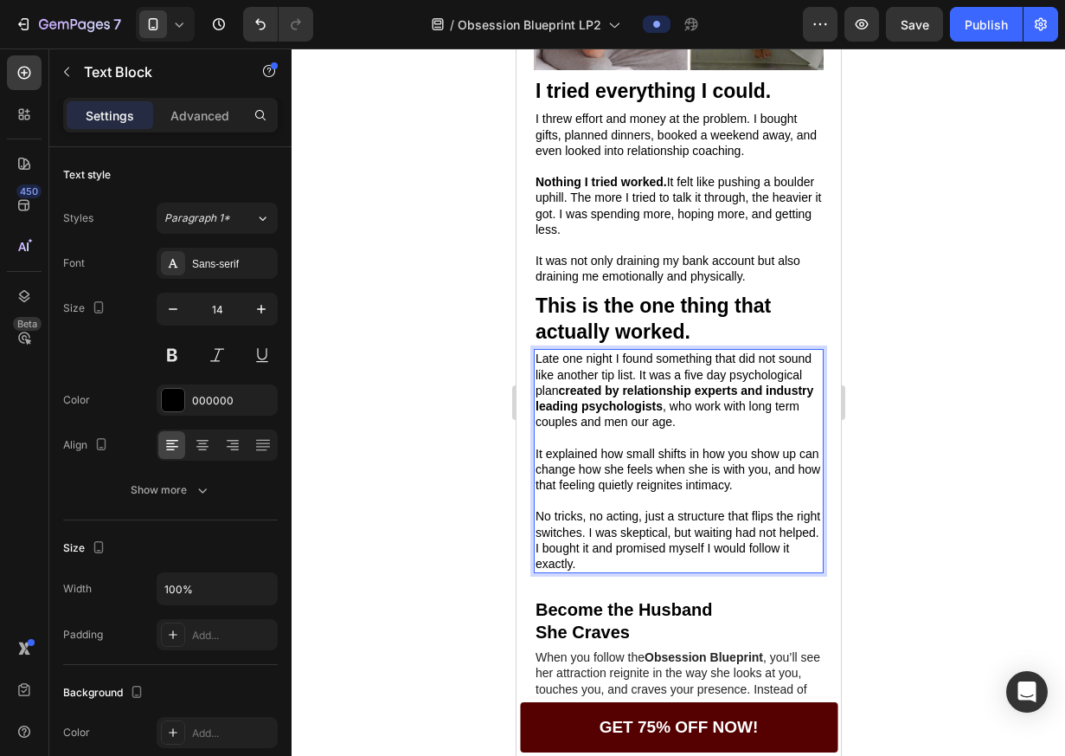
click at [638, 413] on strong "created by relationship experts and industry leading psychologists" at bounding box center [674, 397] width 278 height 29
drag, startPoint x: 635, startPoint y: 410, endPoint x: 537, endPoint y: 409, distance: 98.7
click at [537, 409] on p "Late one night I found something that did not sound like another tip list. It w…" at bounding box center [678, 390] width 286 height 79
drag, startPoint x: 590, startPoint y: 439, endPoint x: 535, endPoint y: 439, distance: 55.4
click at [535, 429] on p "Late one night I found something that did not sound like another tip list. It w…" at bounding box center [678, 390] width 286 height 79
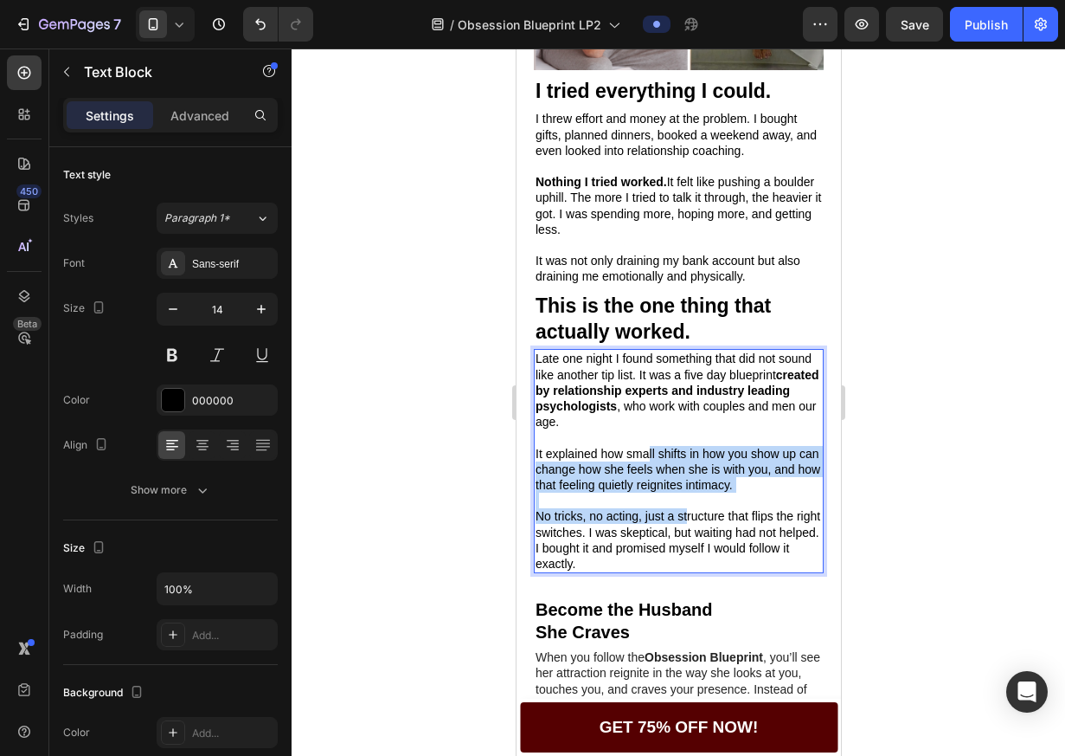
drag, startPoint x: 653, startPoint y: 476, endPoint x: 642, endPoint y: 542, distance: 66.6
click at [679, 535] on div "Late one night I found something that did not sound like another tip list. It w…" at bounding box center [678, 461] width 290 height 224
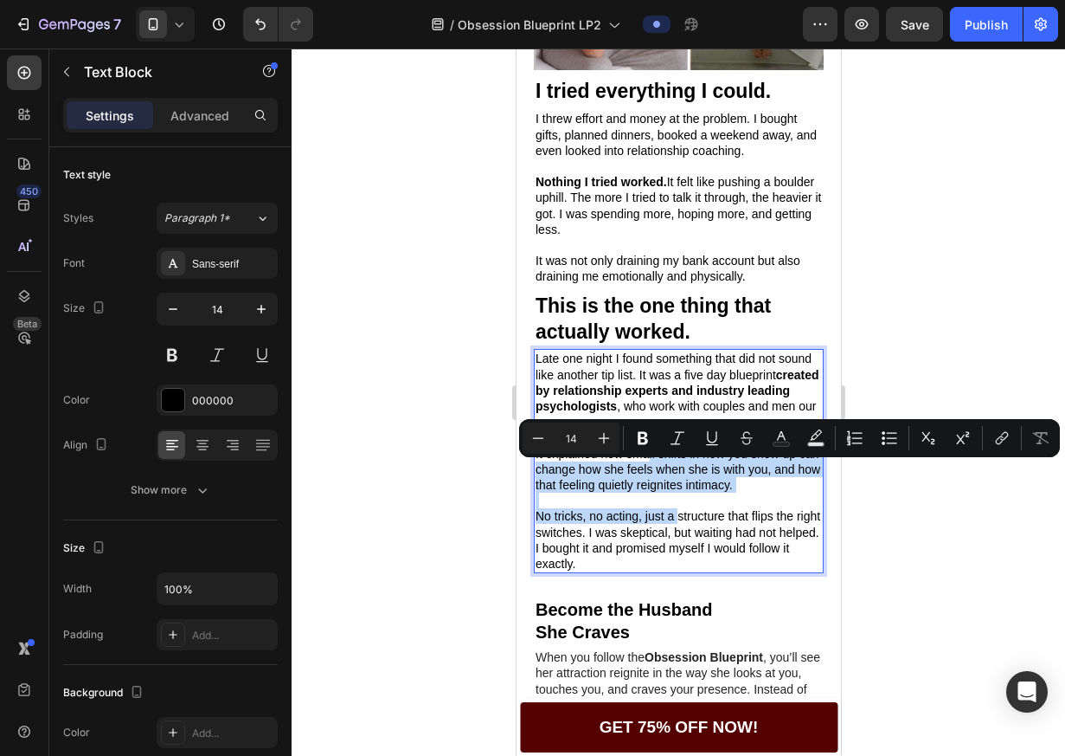
click at [554, 530] on p "No tricks, no acting, just a structure that flips the right switches. I was ske…" at bounding box center [678, 539] width 286 height 63
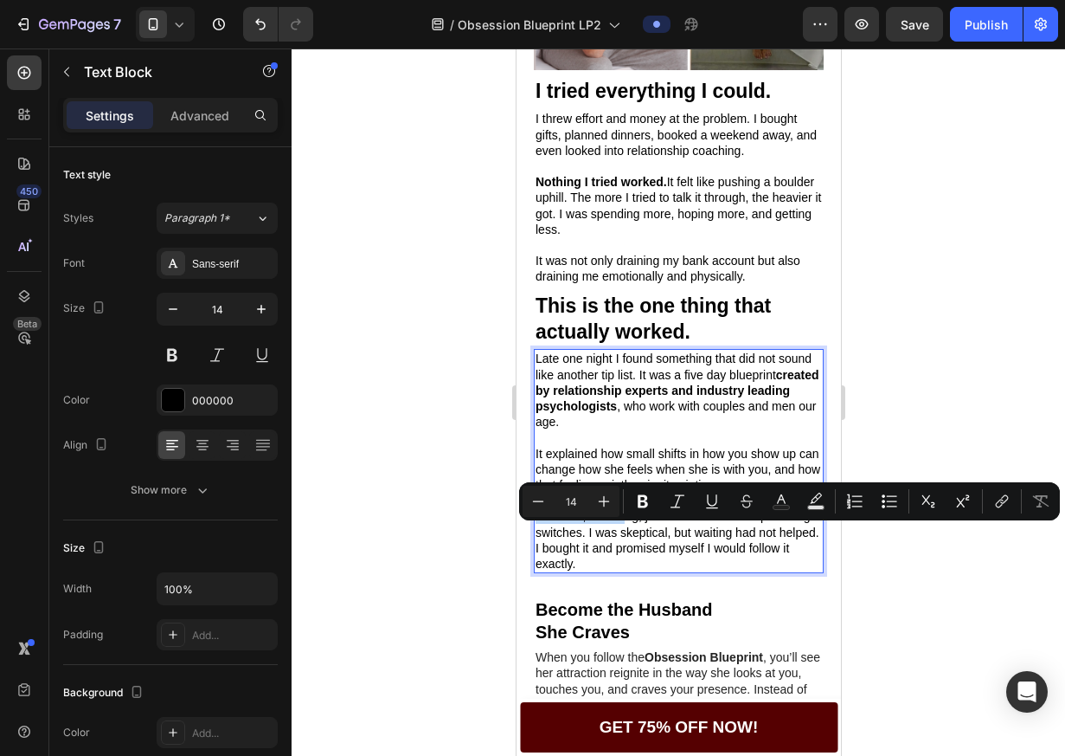
drag, startPoint x: 536, startPoint y: 535, endPoint x: 624, endPoint y: 536, distance: 88.3
click at [624, 536] on p "No tricks, no acting, just a structure that flips the right switches. I was ske…" at bounding box center [678, 539] width 286 height 63
drag, startPoint x: 644, startPoint y: 534, endPoint x: 607, endPoint y: 553, distance: 41.8
click at [607, 553] on p "No tricks, no acting, just a structure that flips the right switches. I was ske…" at bounding box center [678, 539] width 286 height 63
click at [640, 508] on icon "Editor contextual toolbar" at bounding box center [642, 500] width 17 height 17
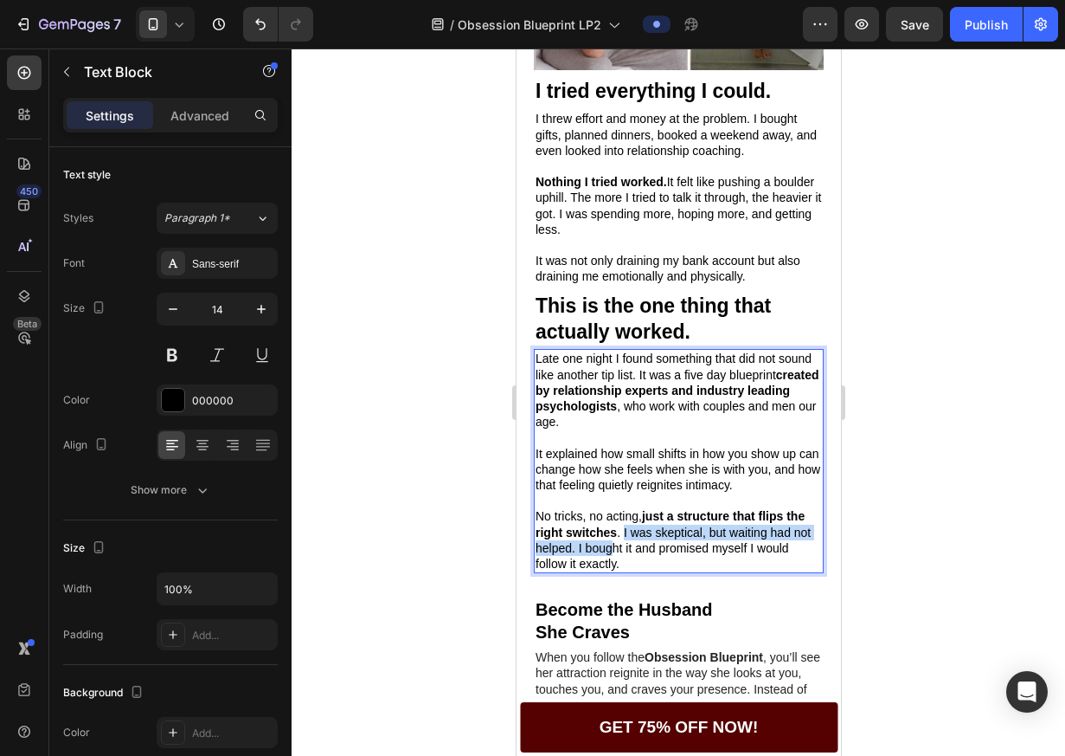
drag, startPoint x: 623, startPoint y: 553, endPoint x: 628, endPoint y: 565, distance: 13.2
click at [628, 568] on p "No tricks, no acting, just a structure that flips the right switches . I was sk…" at bounding box center [678, 539] width 286 height 63
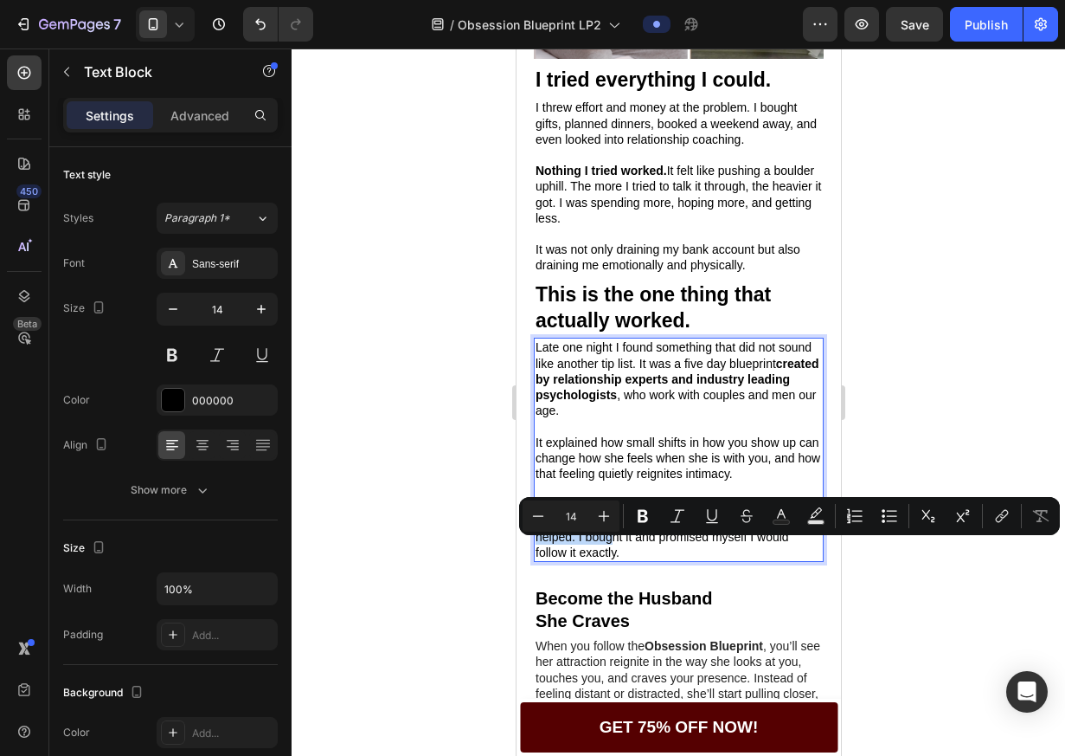
scroll to position [870, 0]
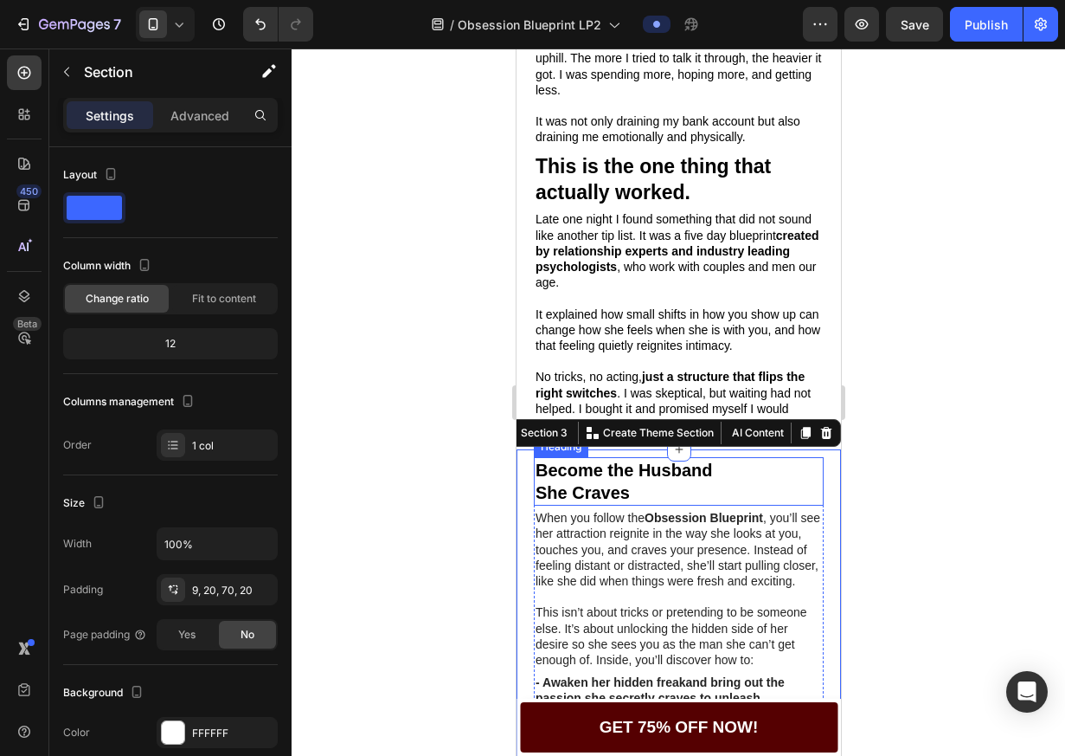
scroll to position [1169, 0]
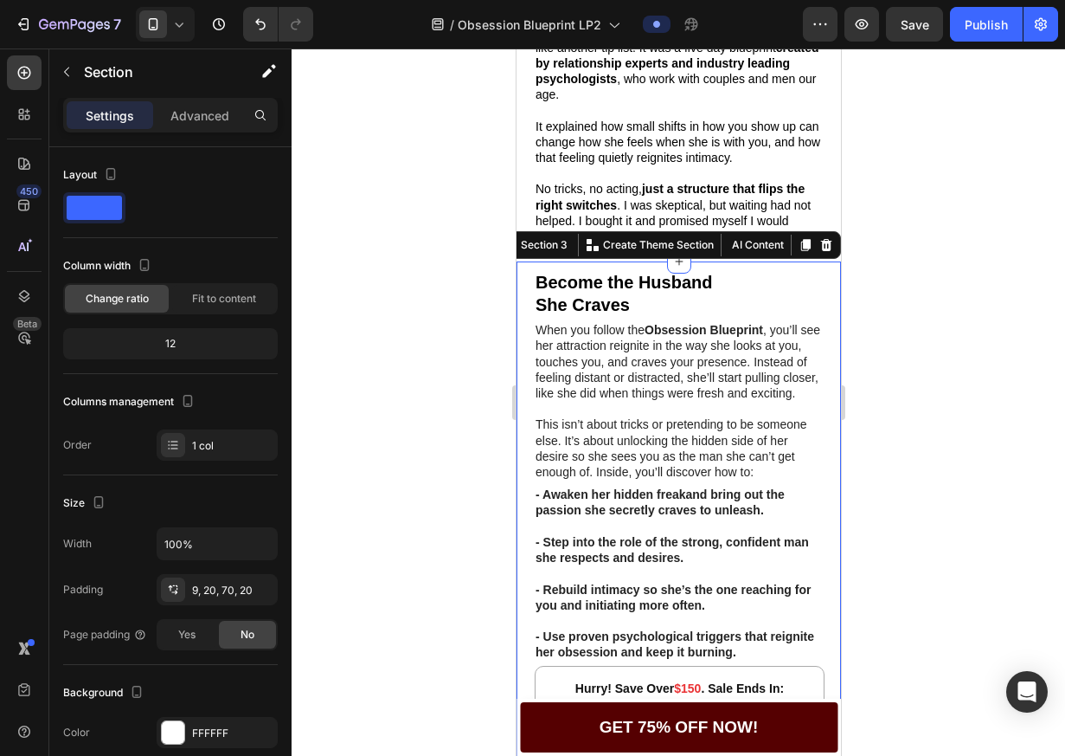
click at [859, 490] on div at bounding box center [679, 401] width 774 height 707
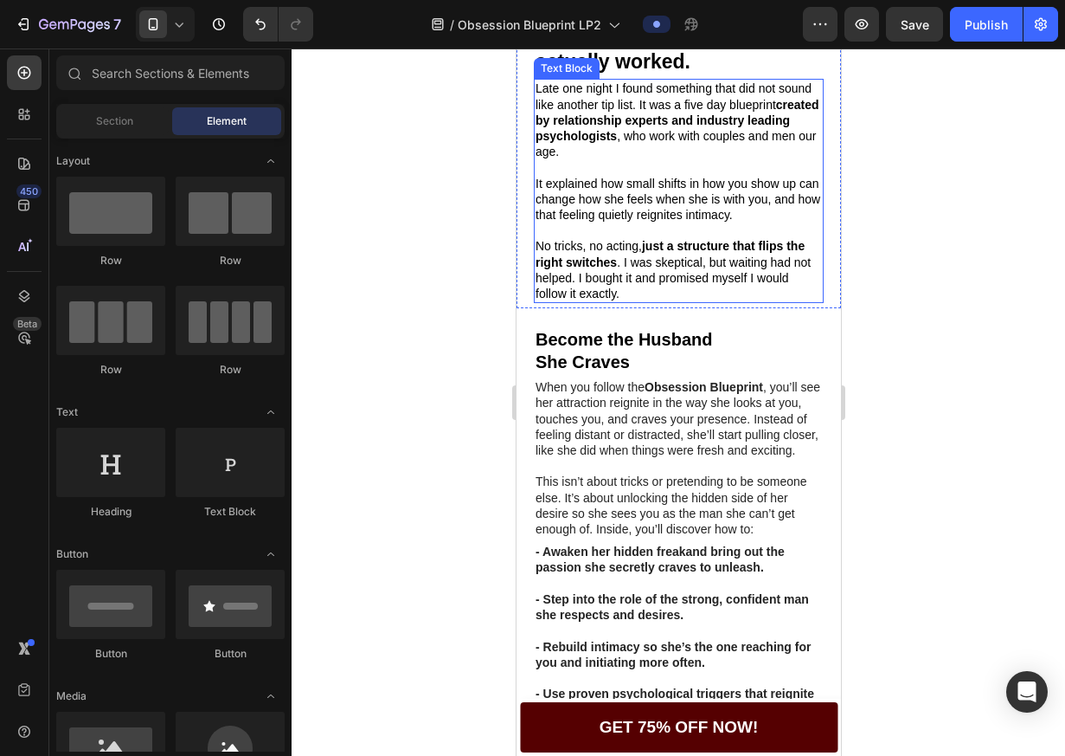
scroll to position [1035, 0]
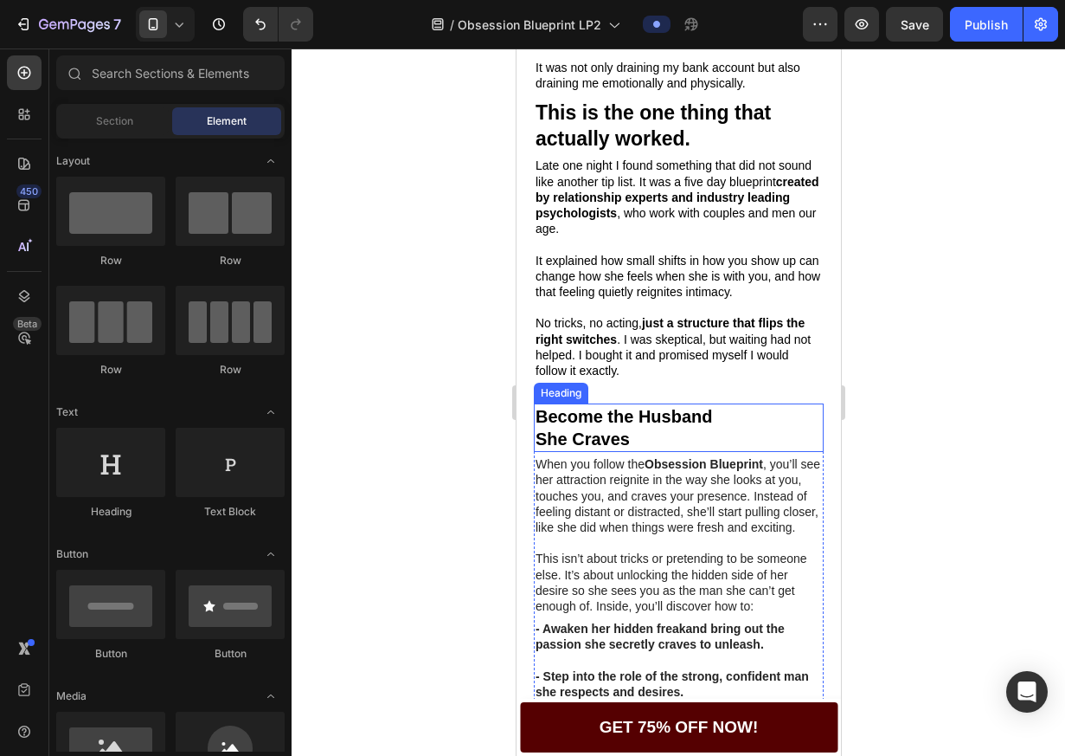
click at [746, 439] on h2 "Become the Husband She Craves" at bounding box center [678, 427] width 290 height 48
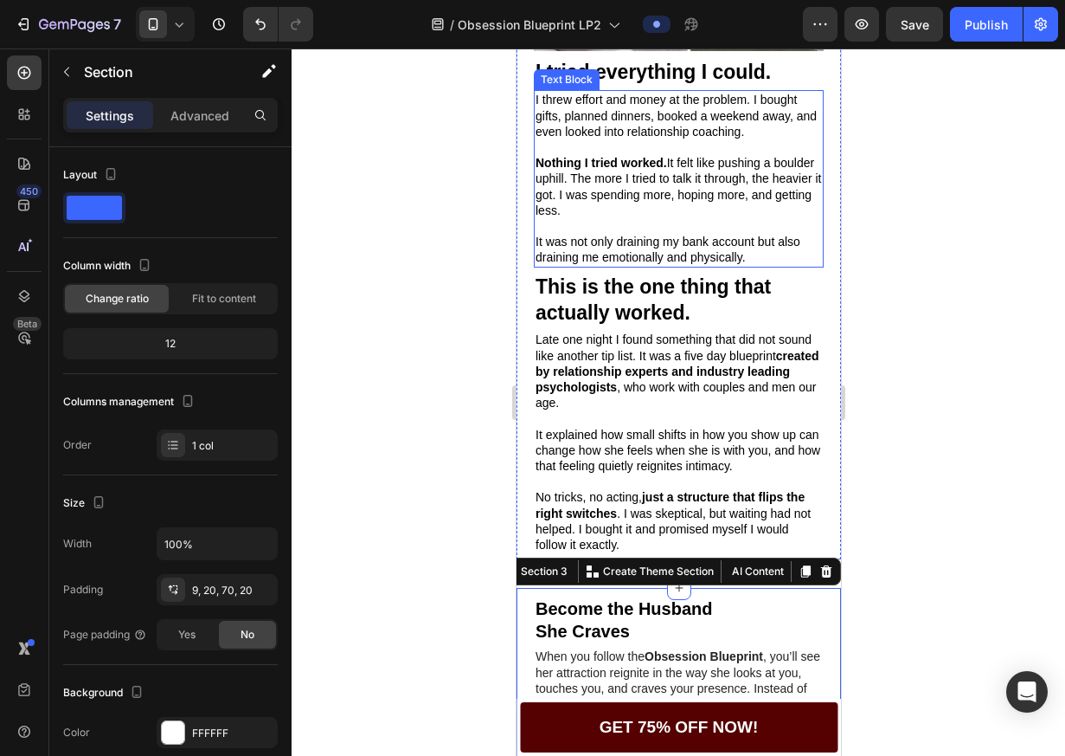
scroll to position [1034, 0]
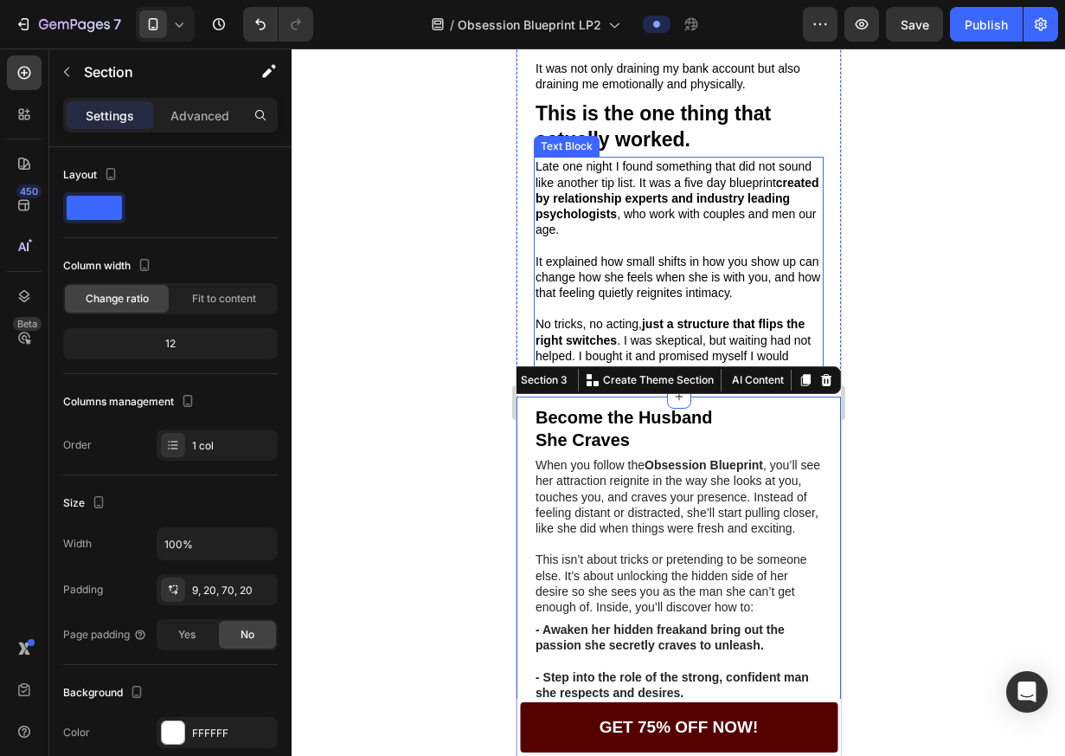
click at [682, 284] on p "It explained how small shifts in how you show up can change how she feels when …" at bounding box center [678, 278] width 286 height 48
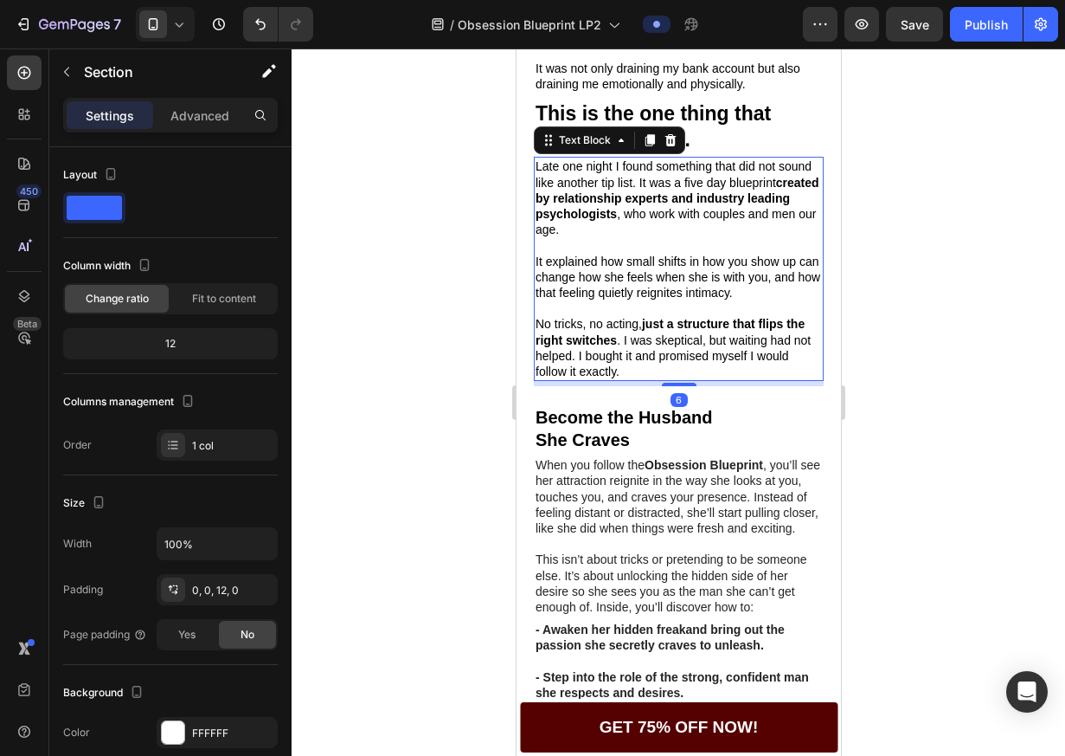
click at [620, 379] on p "No tricks, no acting, just a structure that flips the right switches . I was sk…" at bounding box center [678, 347] width 286 height 63
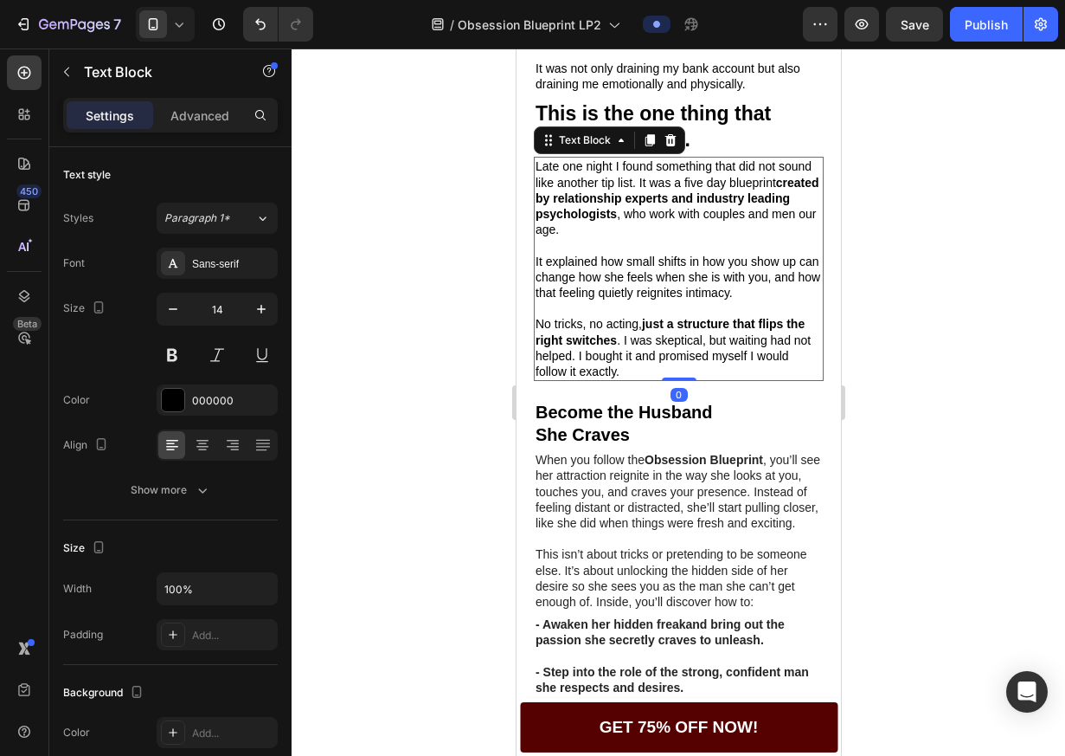
drag, startPoint x: 667, startPoint y: 403, endPoint x: 665, endPoint y: 378, distance: 25.2
click at [665, 378] on div "Late one night I found something that did not sound like another tip list. It w…" at bounding box center [678, 269] width 290 height 224
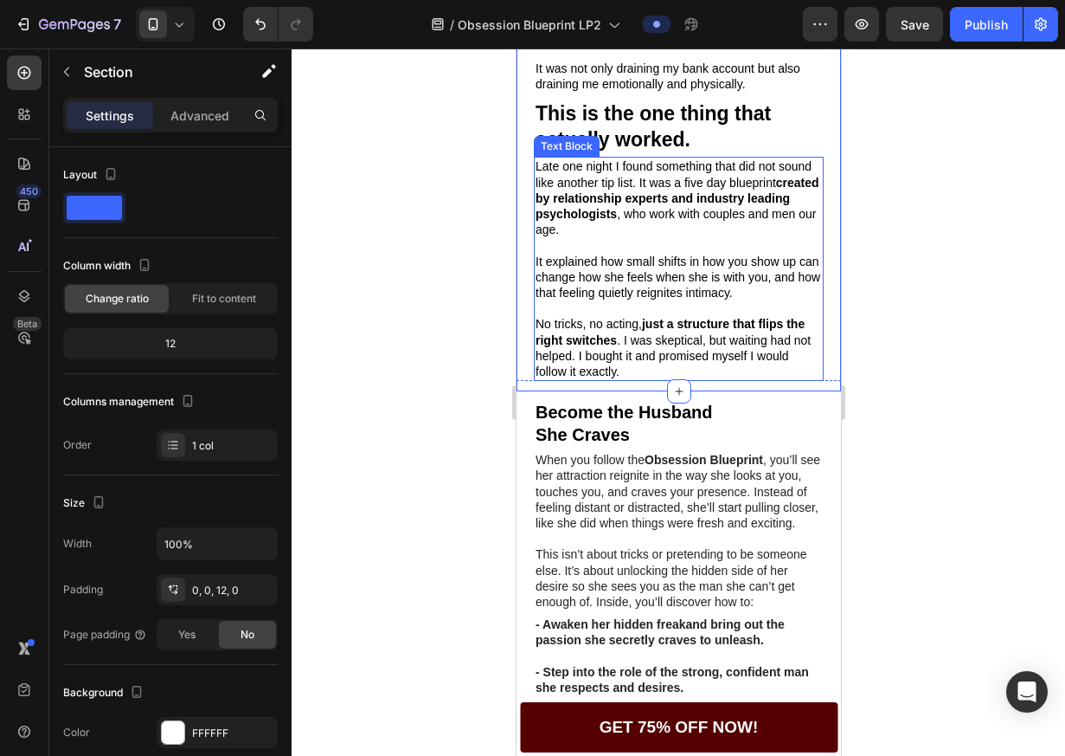
click at [616, 359] on p "No tricks, no acting, just a structure that flips the right switches . I was sk…" at bounding box center [678, 347] width 286 height 63
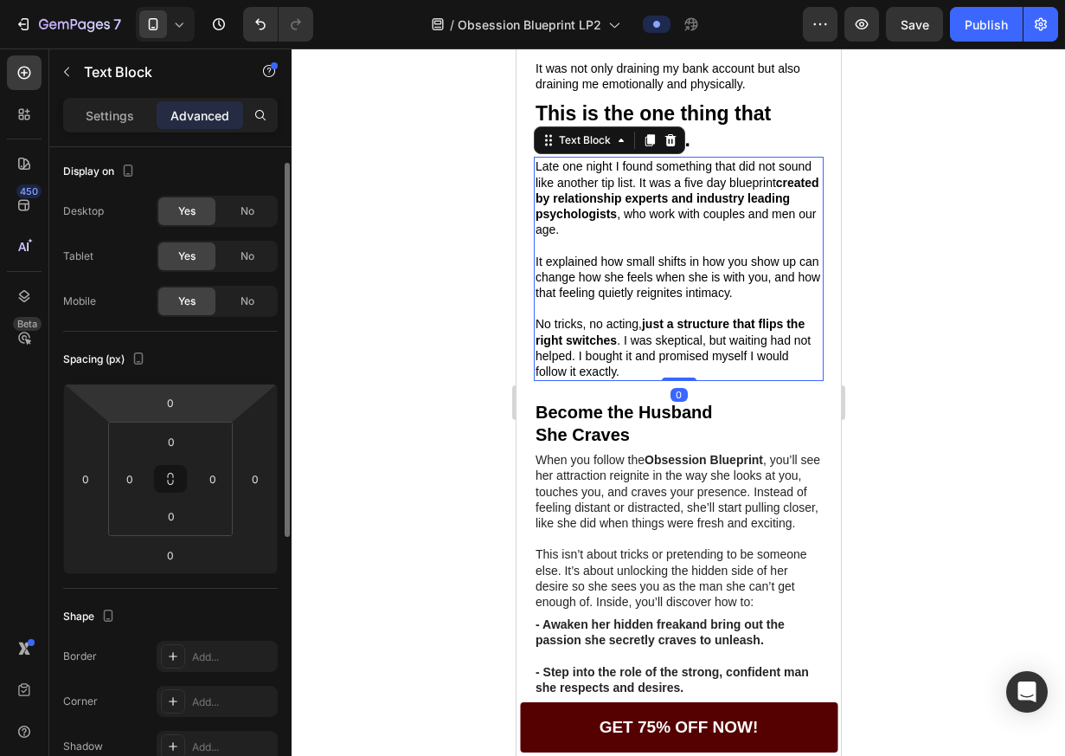
scroll to position [12, 0]
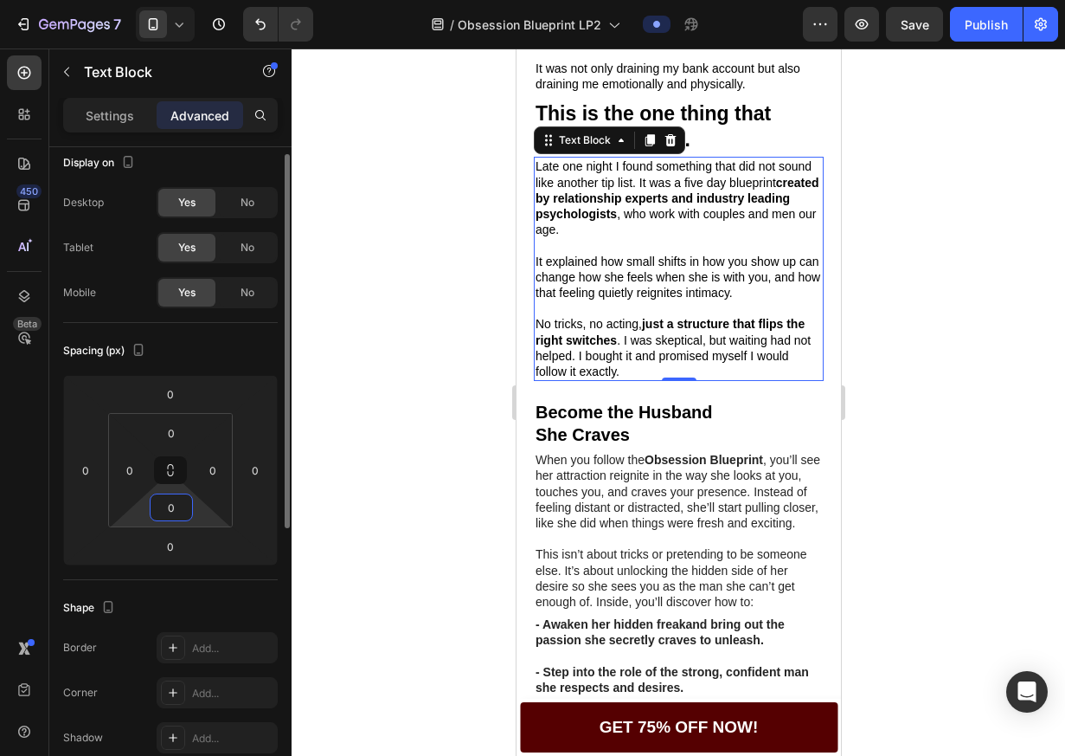
click at [173, 506] on input "0" at bounding box center [171, 507] width 35 height 26
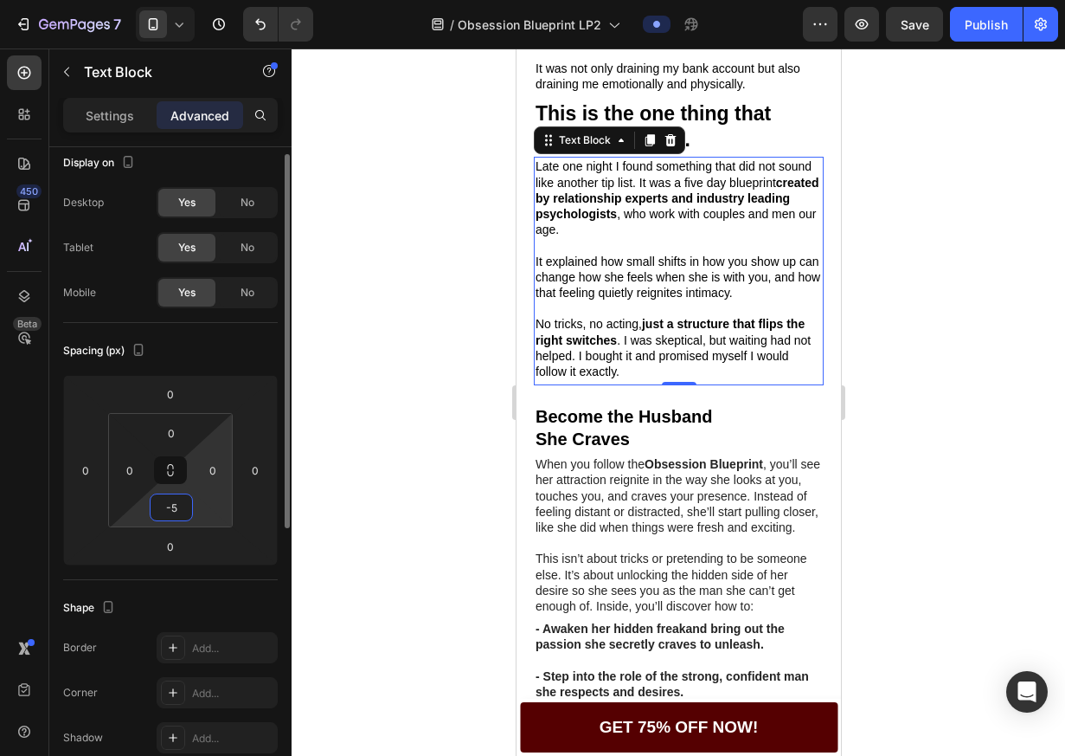
type input "-"
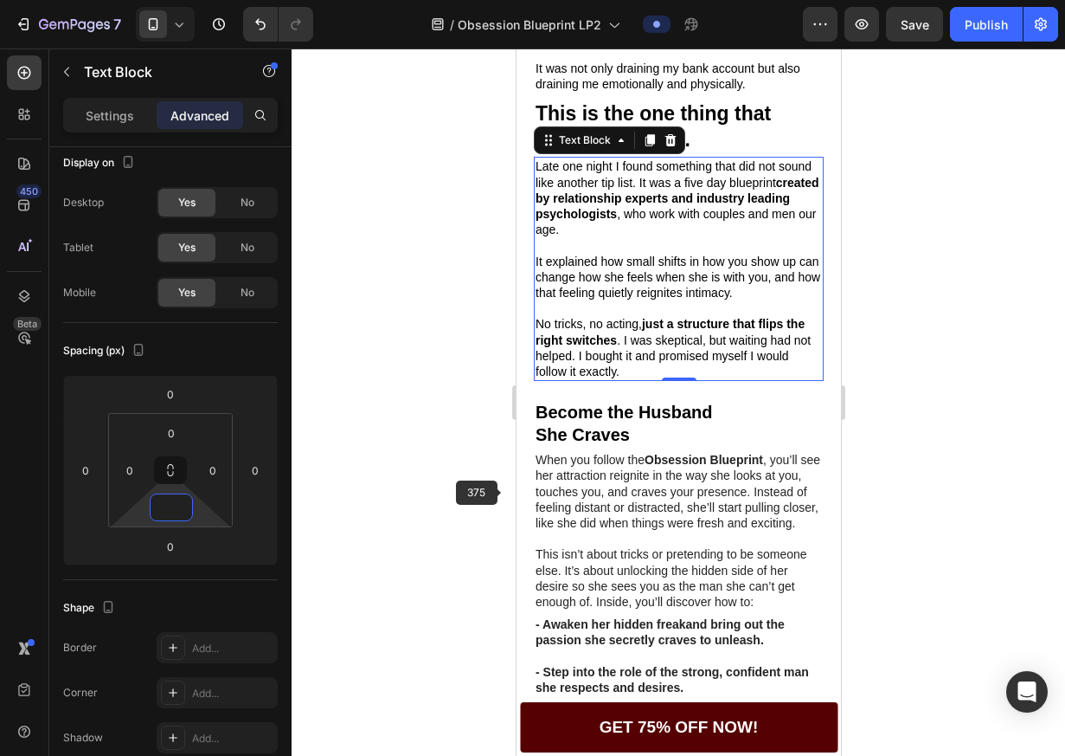
click at [559, 495] on p "When you follow the Obsession Blueprint , you’ll see her attraction reignite in…" at bounding box center [678, 491] width 286 height 79
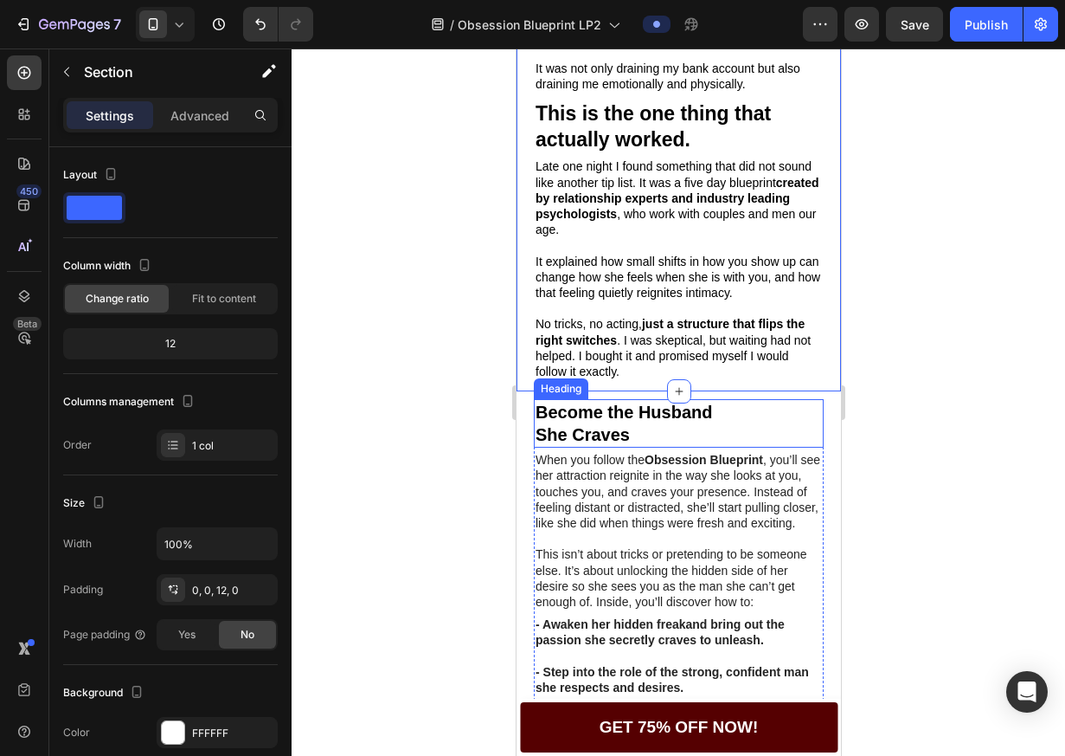
click at [701, 423] on h2 "Become the Husband She Craves" at bounding box center [678, 423] width 290 height 48
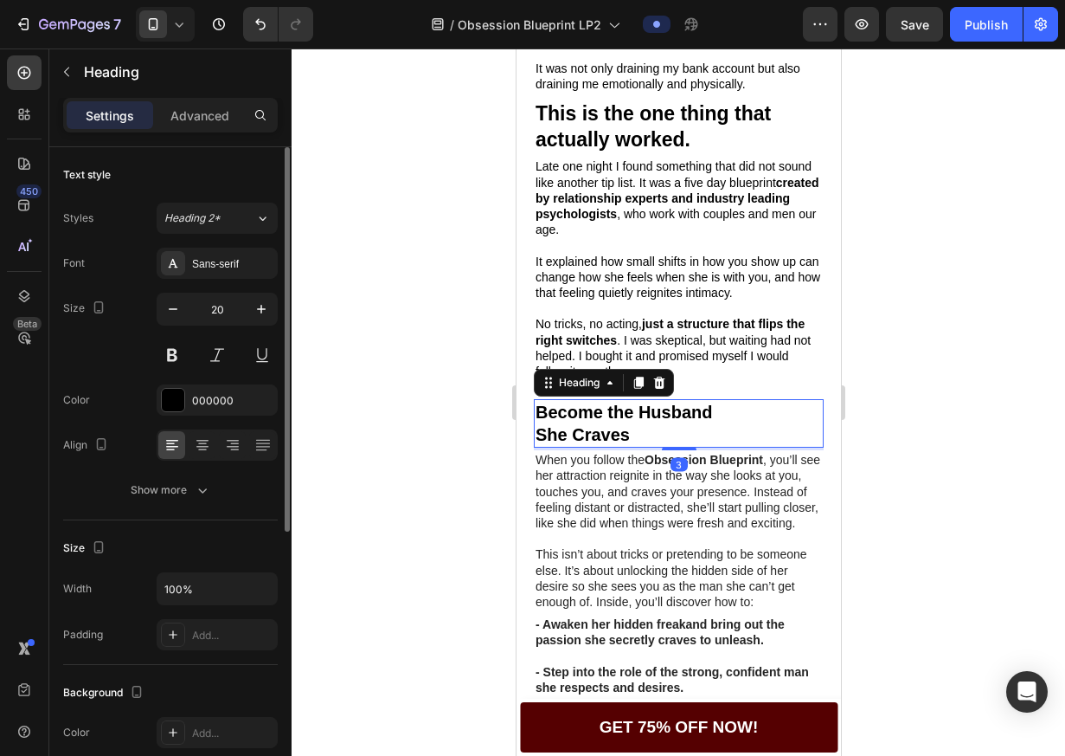
scroll to position [466, 0]
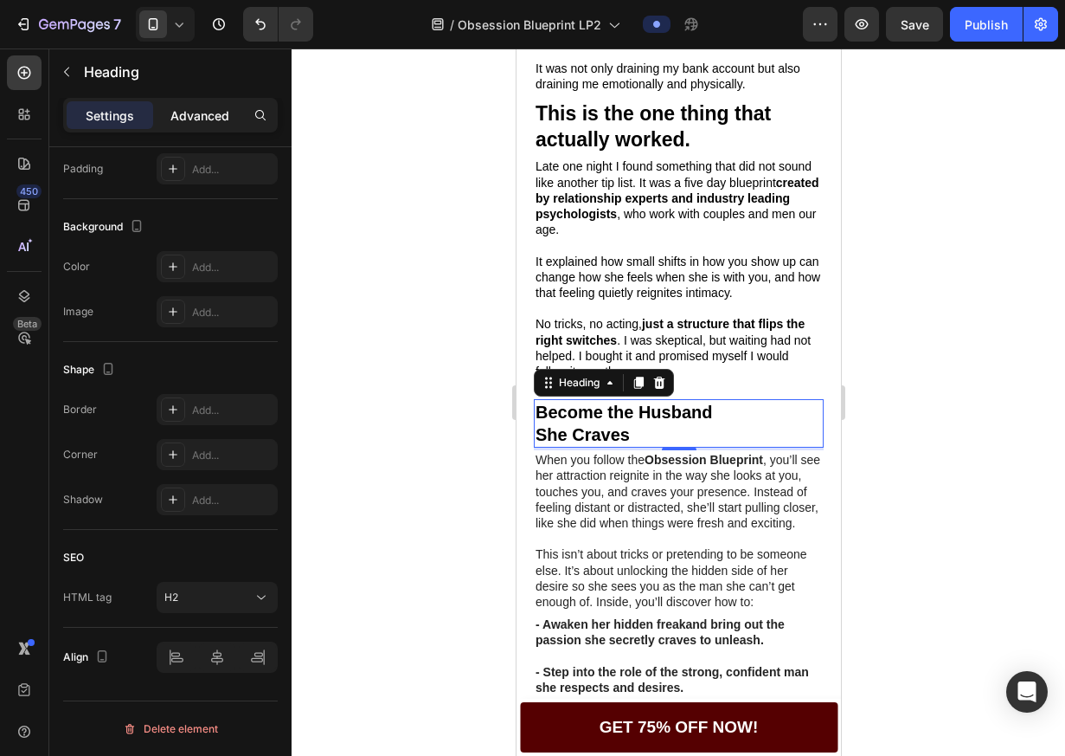
click at [190, 117] on p "Advanced" at bounding box center [200, 115] width 59 height 18
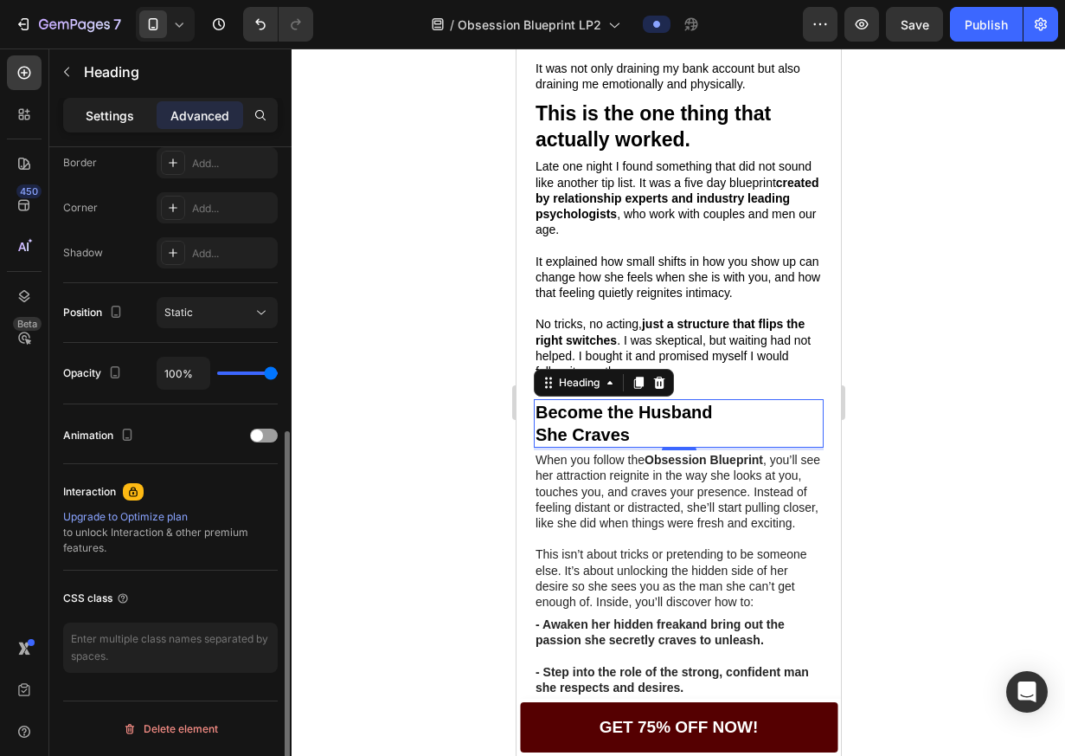
drag, startPoint x: 128, startPoint y: 120, endPoint x: 325, endPoint y: 248, distance: 235.3
click at [128, 120] on p "Settings" at bounding box center [110, 115] width 48 height 18
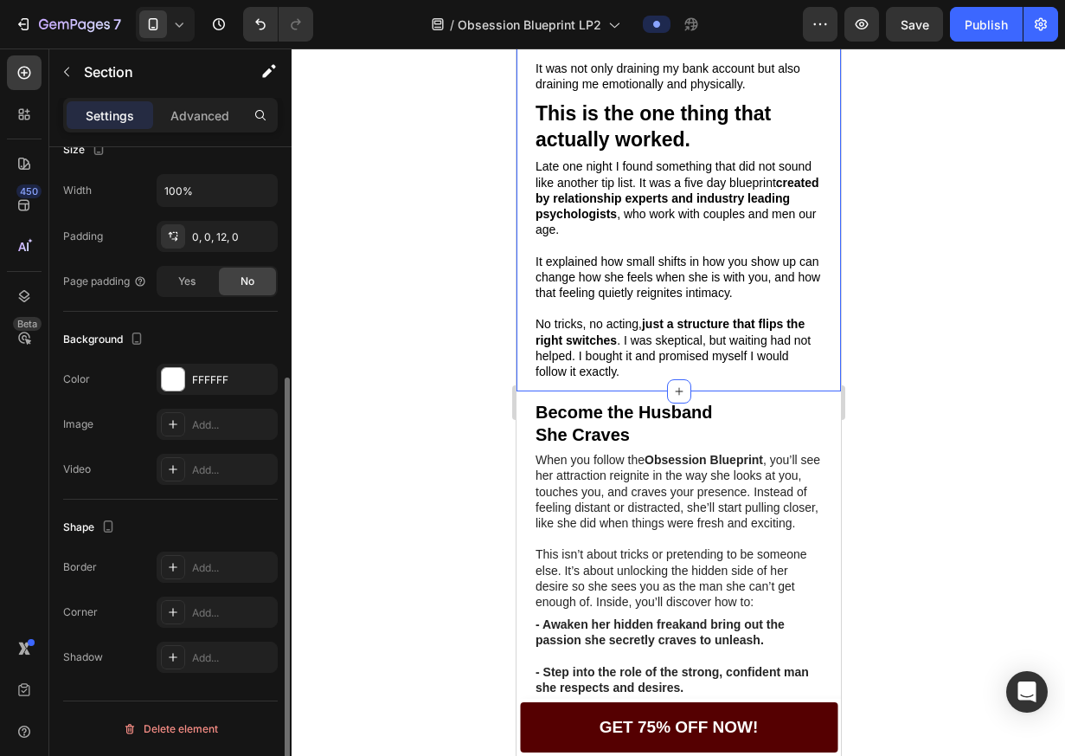
scroll to position [0, 0]
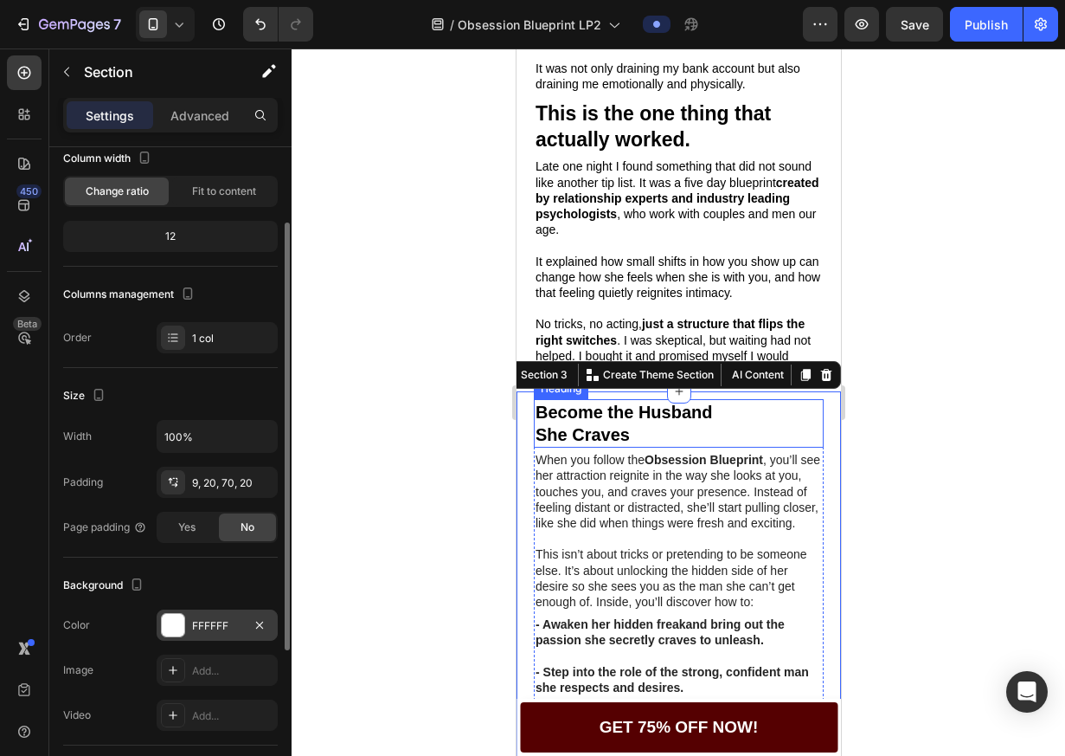
scroll to position [353, 0]
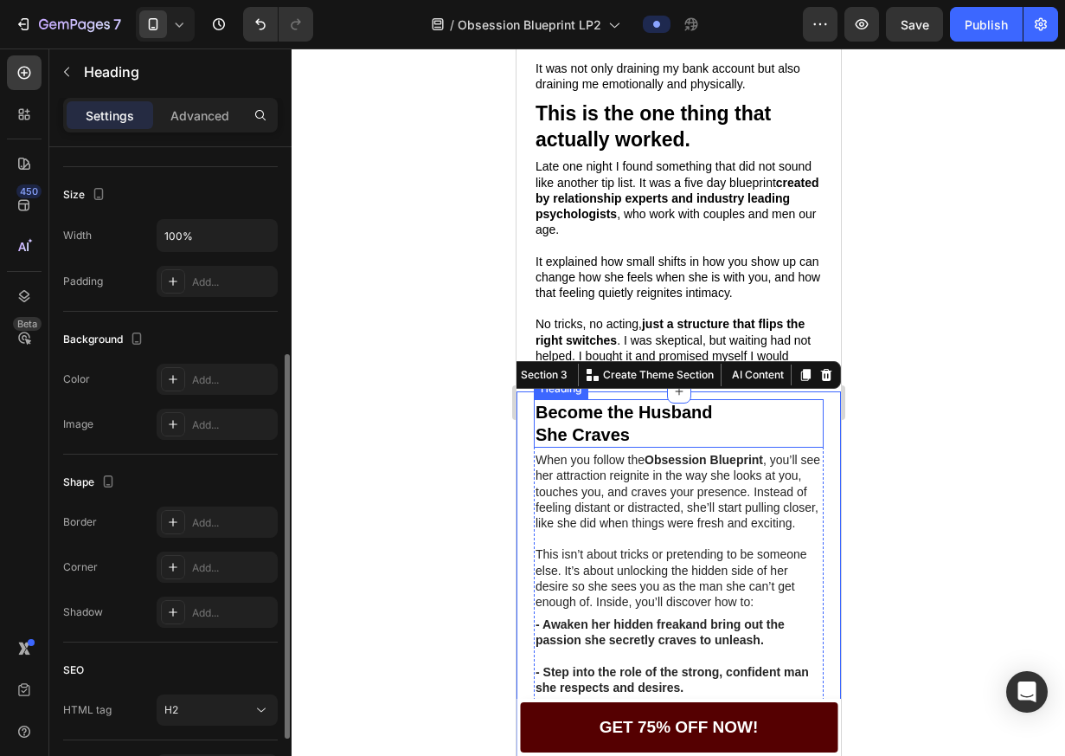
click at [630, 421] on h2 "Become the Husband She Craves" at bounding box center [678, 423] width 290 height 48
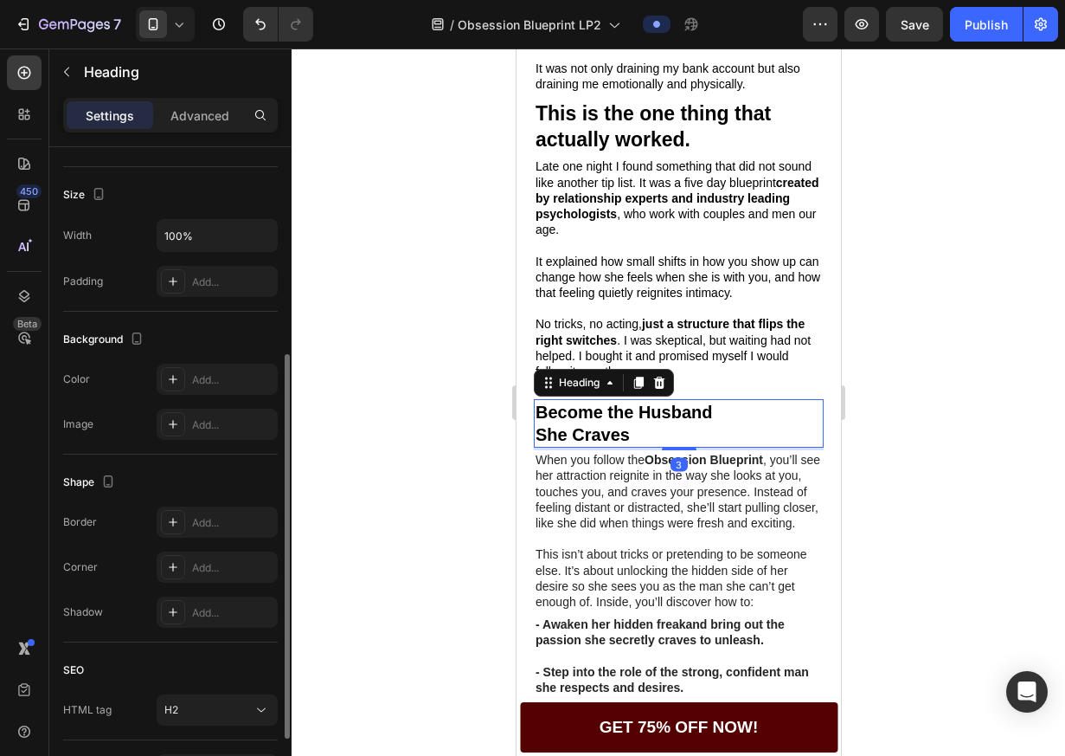
scroll to position [0, 0]
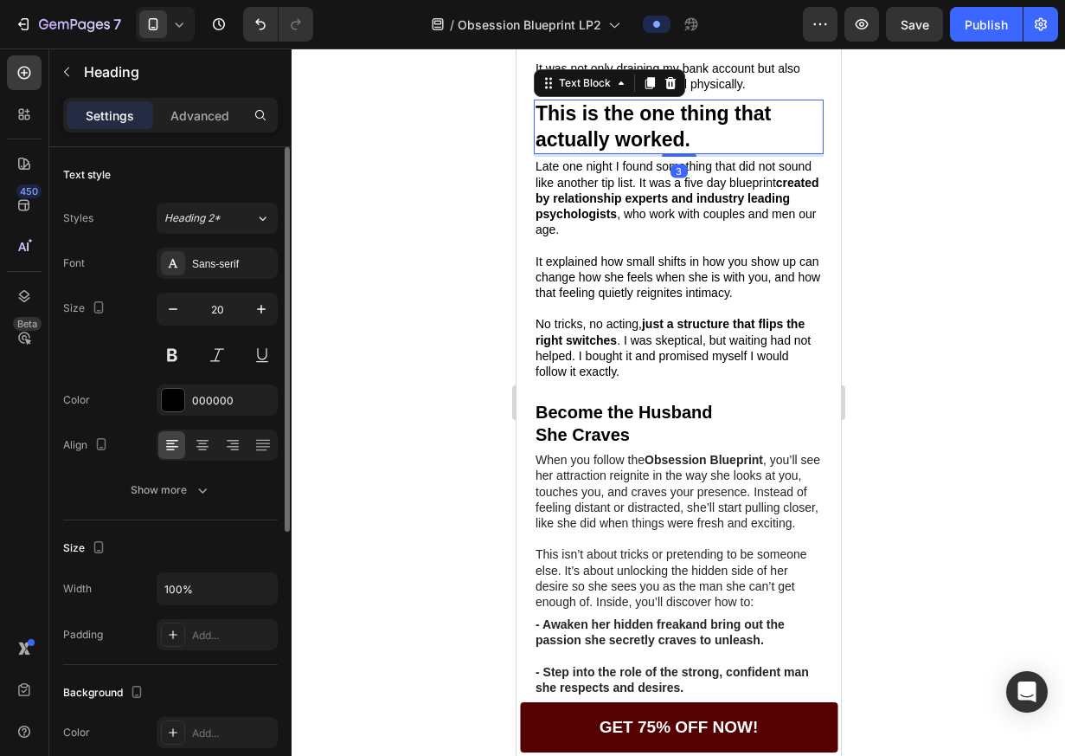
click at [646, 153] on p "This is the one thing that actually worked." at bounding box center [678, 127] width 286 height 52
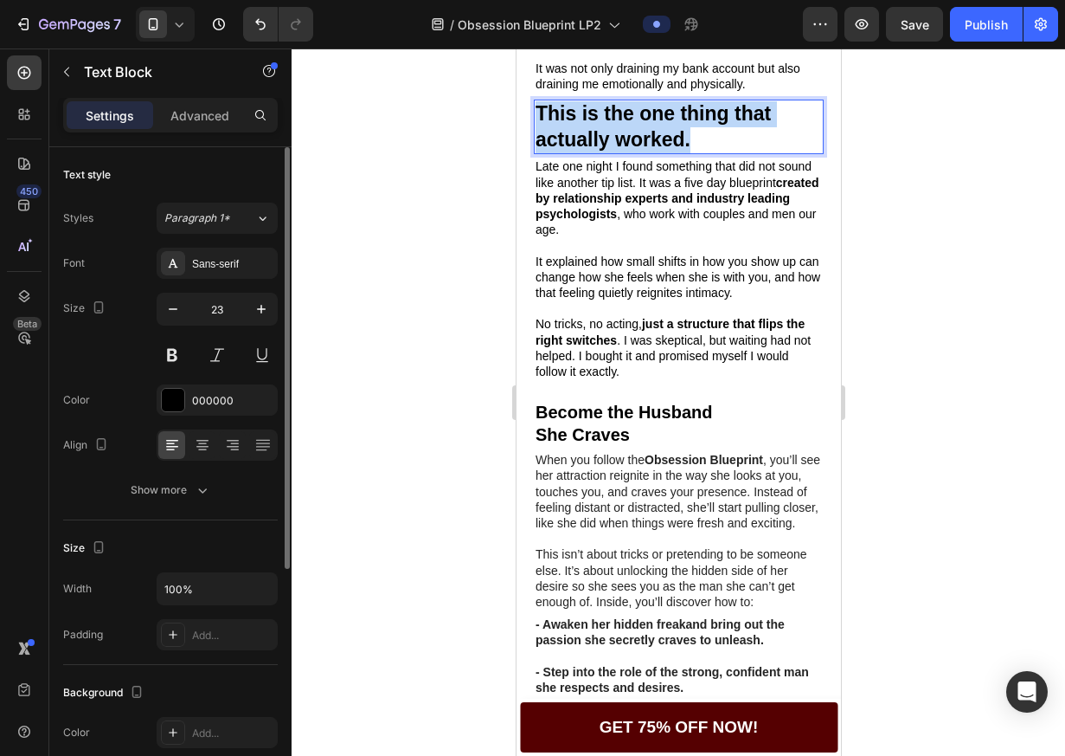
click at [646, 153] on p "This is the one thing that actually worked." at bounding box center [678, 127] width 286 height 52
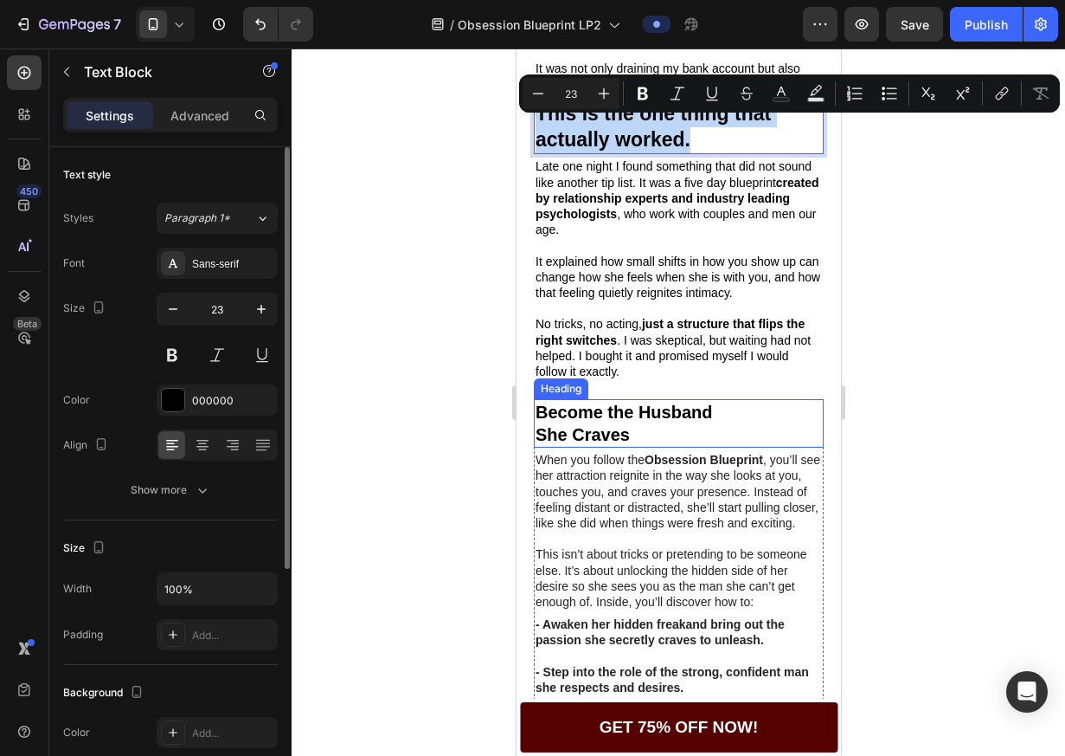
copy p "This is the one thing that actually worked."
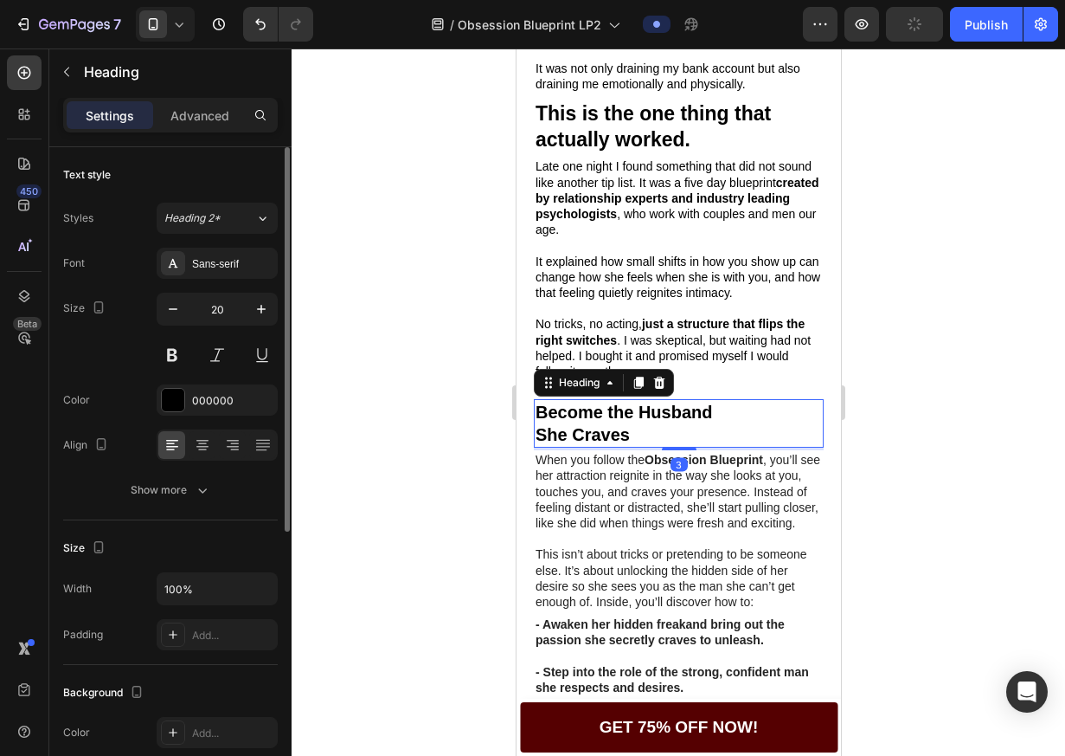
click at [658, 446] on h2 "Become the Husband She Craves" at bounding box center [678, 423] width 290 height 48
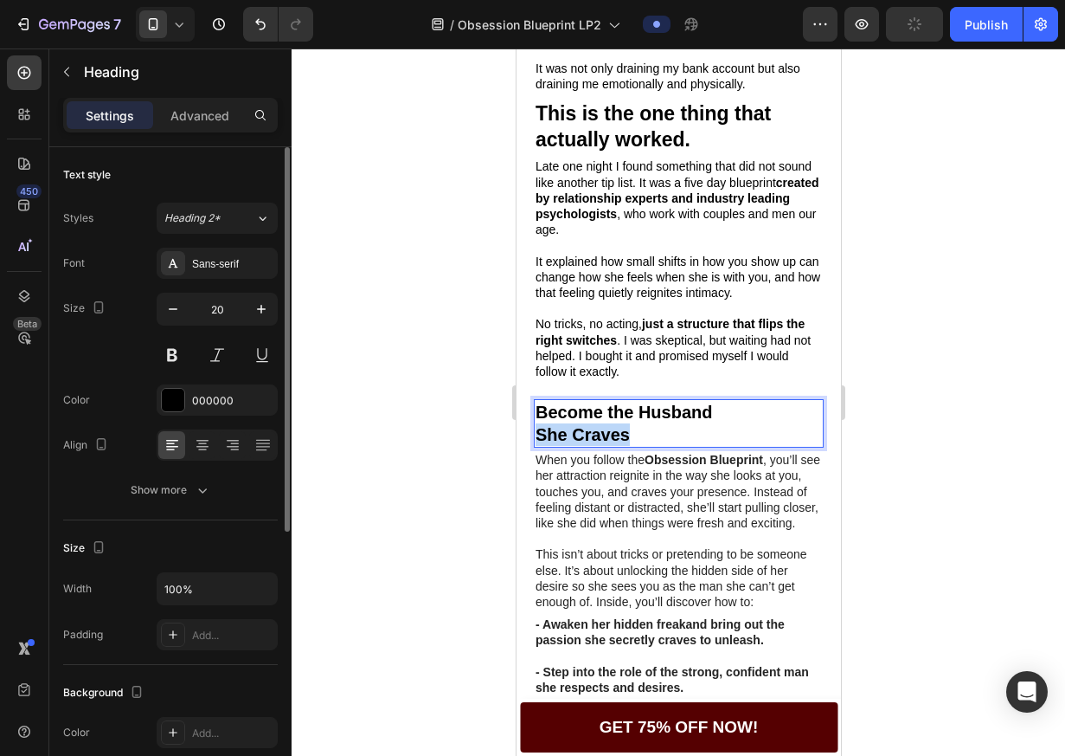
click at [658, 446] on p "Become the Husband She Craves" at bounding box center [678, 423] width 286 height 45
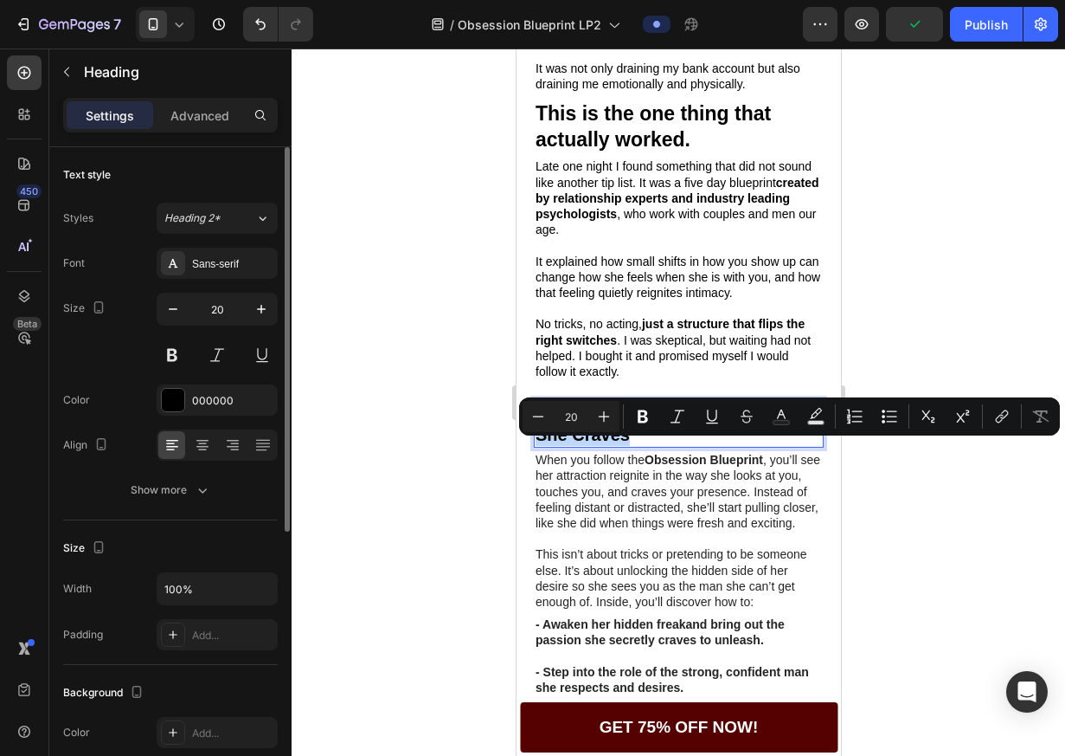
click at [658, 446] on p "Become the Husband She Craves" at bounding box center [678, 423] width 286 height 45
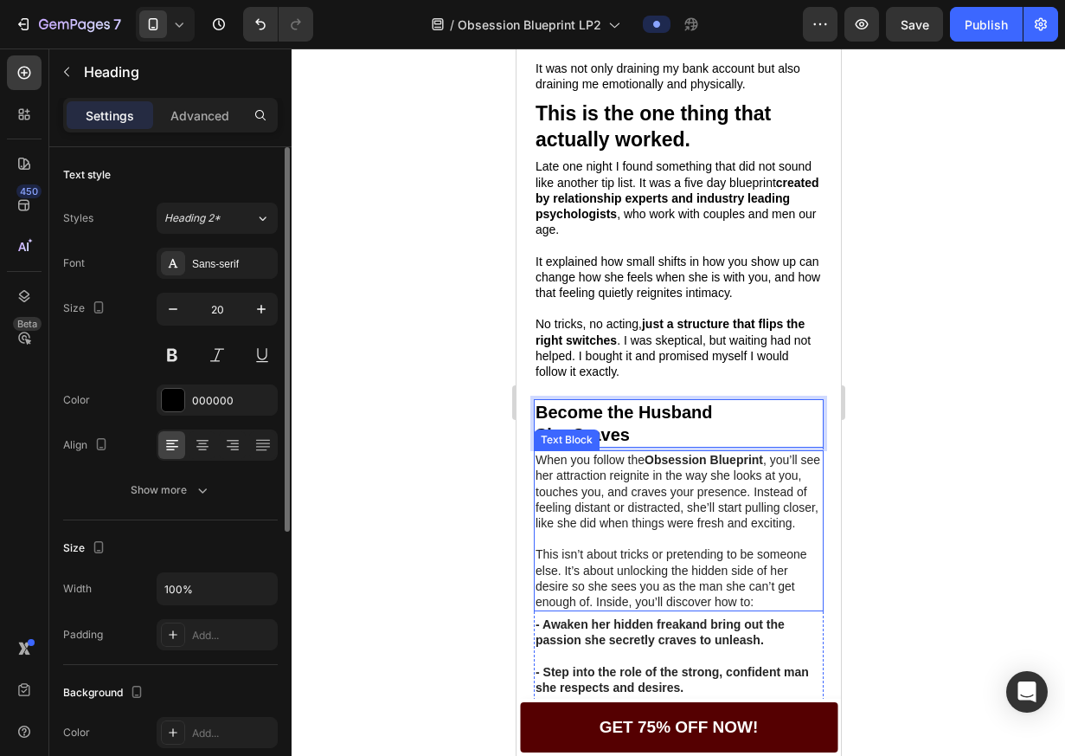
click at [699, 510] on p "When you follow the Obsession Blueprint , you’ll see her attraction reignite in…" at bounding box center [678, 491] width 286 height 79
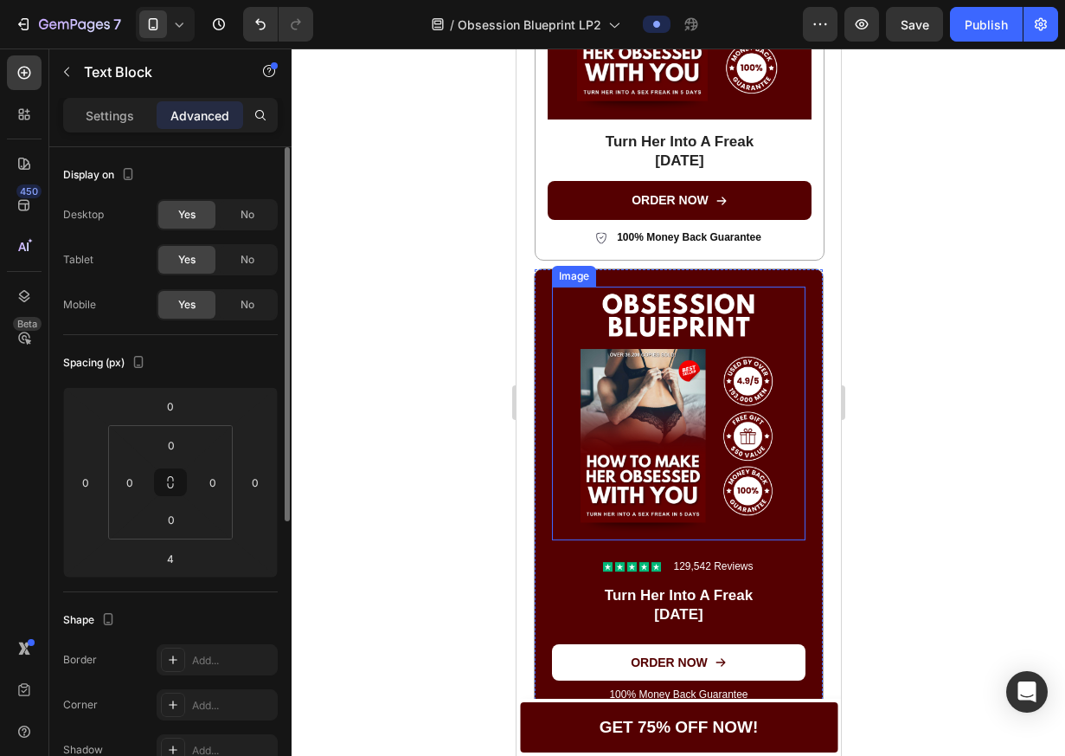
scroll to position [3218, 0]
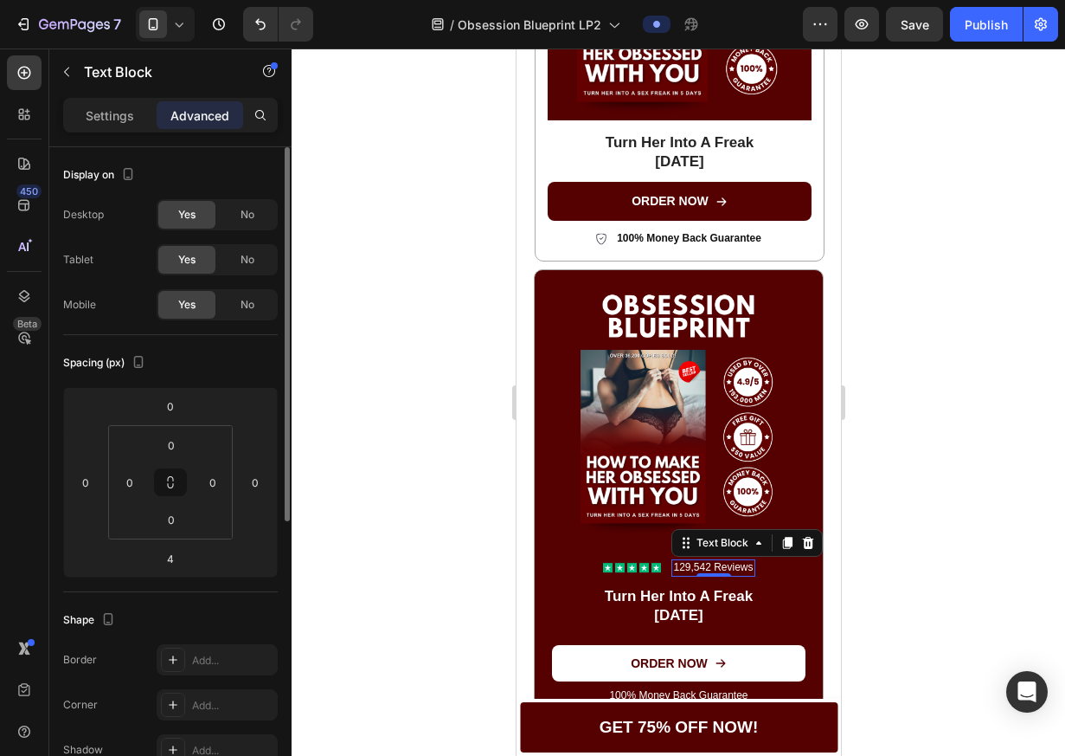
click at [690, 561] on p "129,542 Reviews" at bounding box center [712, 568] width 80 height 14
click at [129, 119] on p "Settings" at bounding box center [110, 115] width 48 height 18
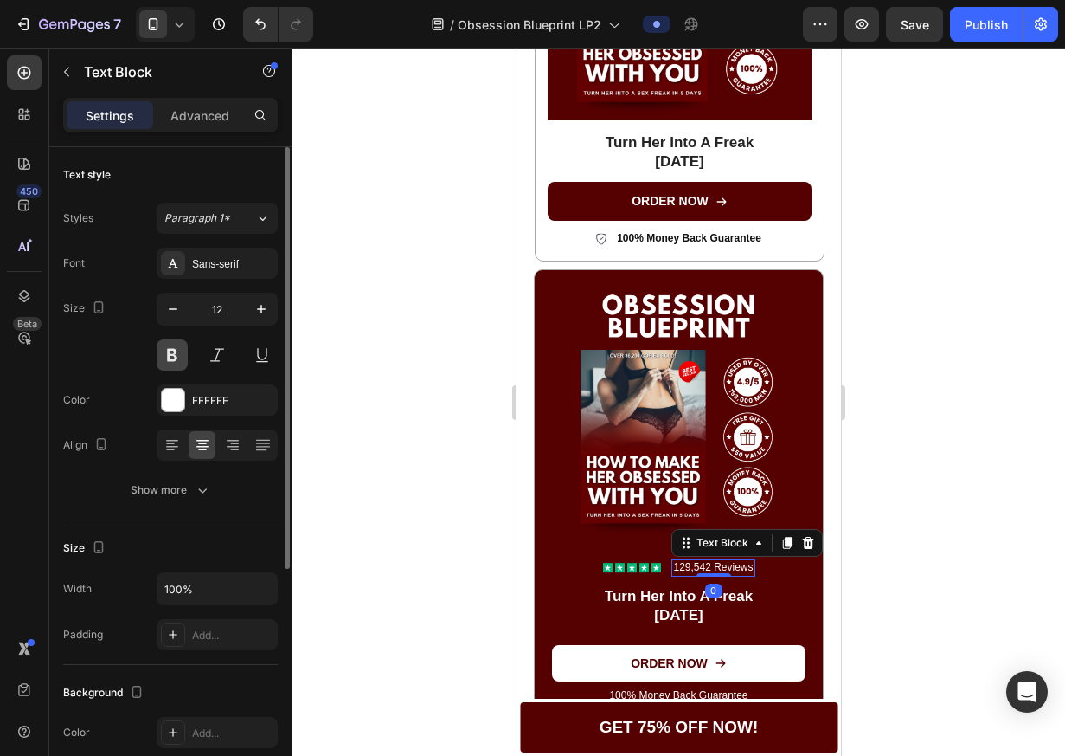
click at [178, 354] on button at bounding box center [172, 354] width 31 height 31
click at [254, 319] on button "button" at bounding box center [261, 308] width 31 height 31
type input "13"
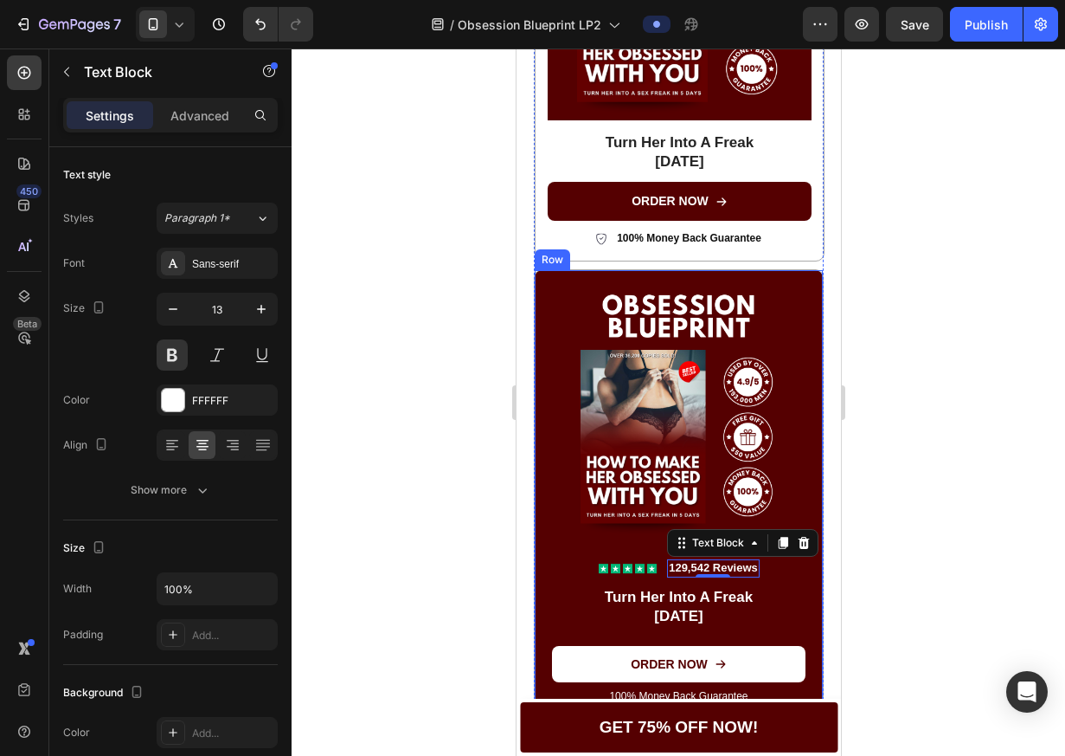
click at [916, 536] on div at bounding box center [679, 401] width 774 height 707
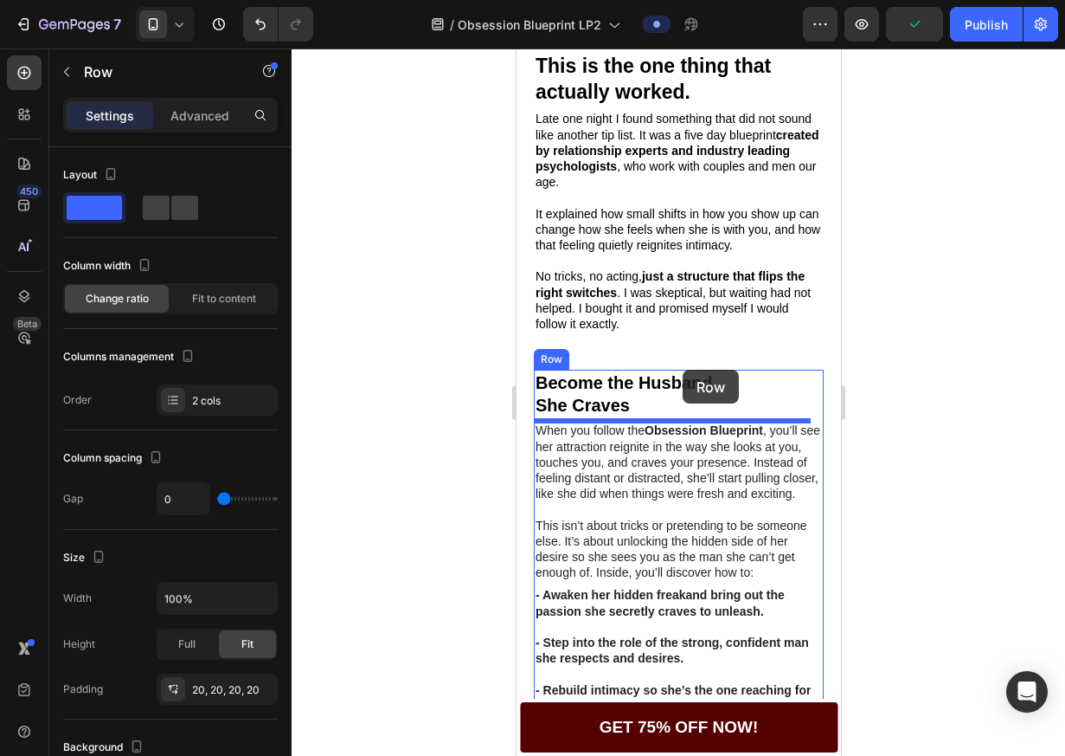
scroll to position [1066, 0]
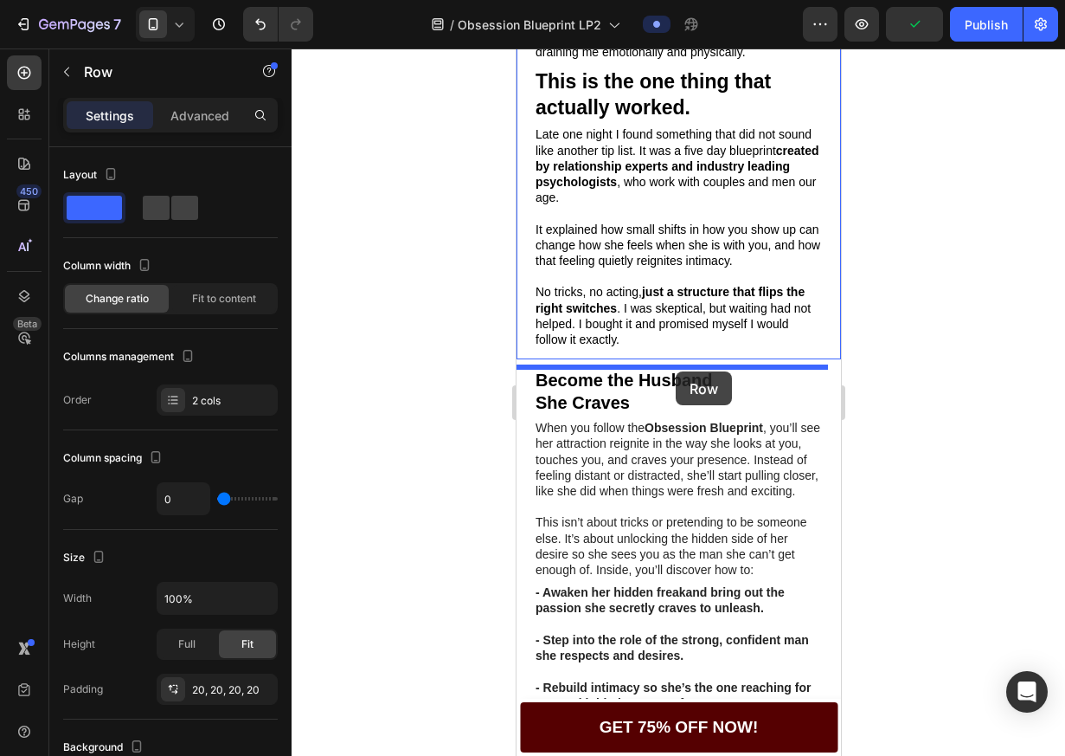
drag, startPoint x: 547, startPoint y: 282, endPoint x: 675, endPoint y: 371, distance: 156.1
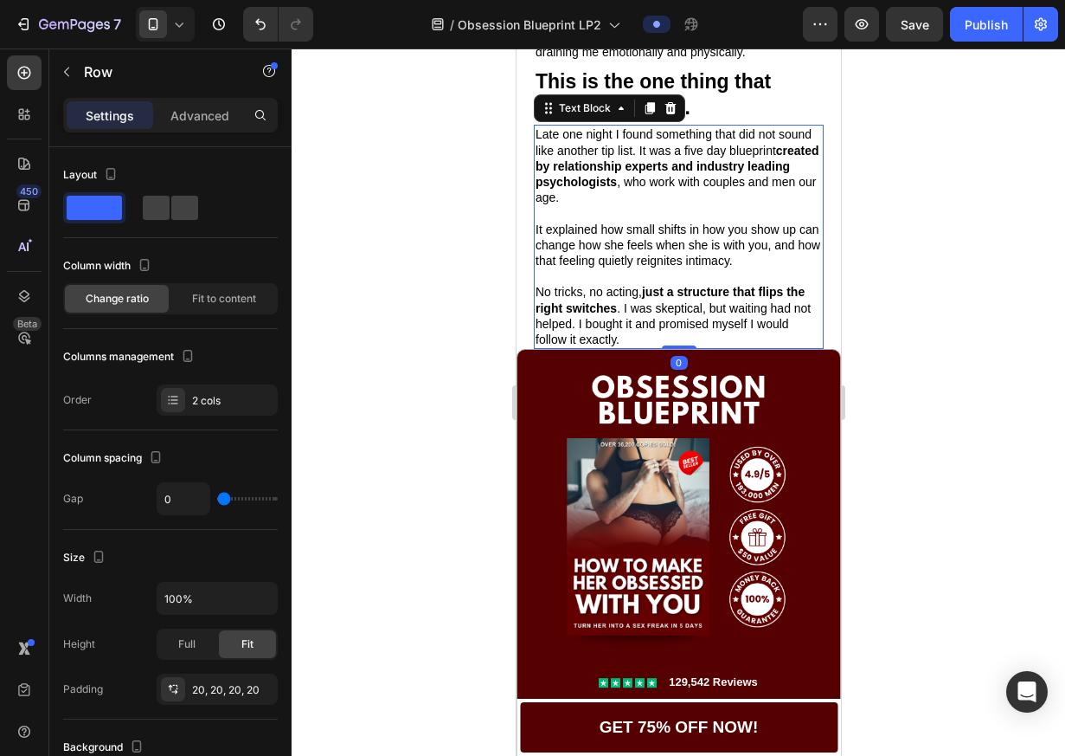
click at [740, 314] on strong "just a structure that flips the right switches" at bounding box center [669, 299] width 269 height 29
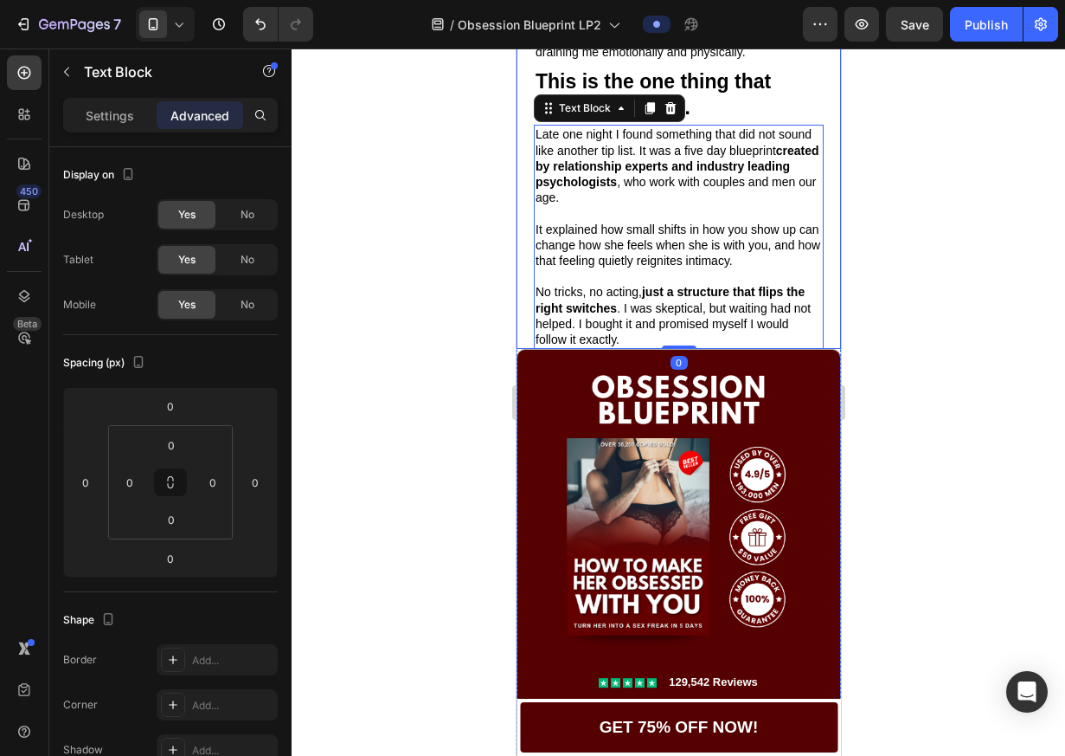
click at [974, 316] on div at bounding box center [679, 401] width 774 height 707
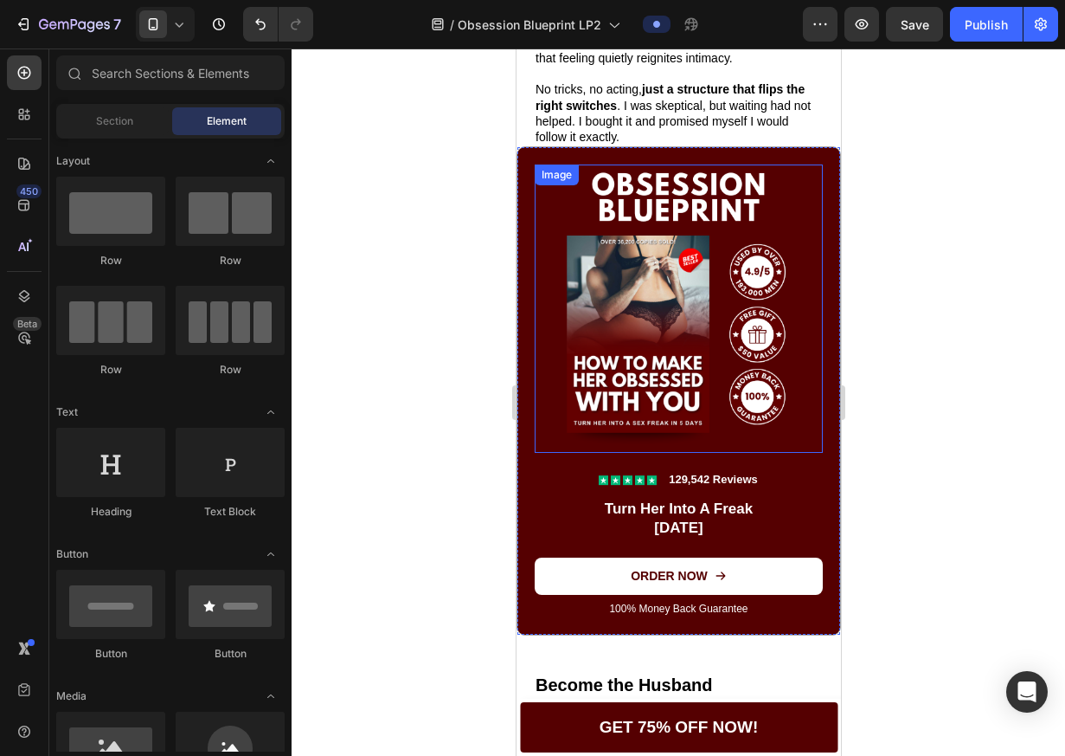
scroll to position [1081, 0]
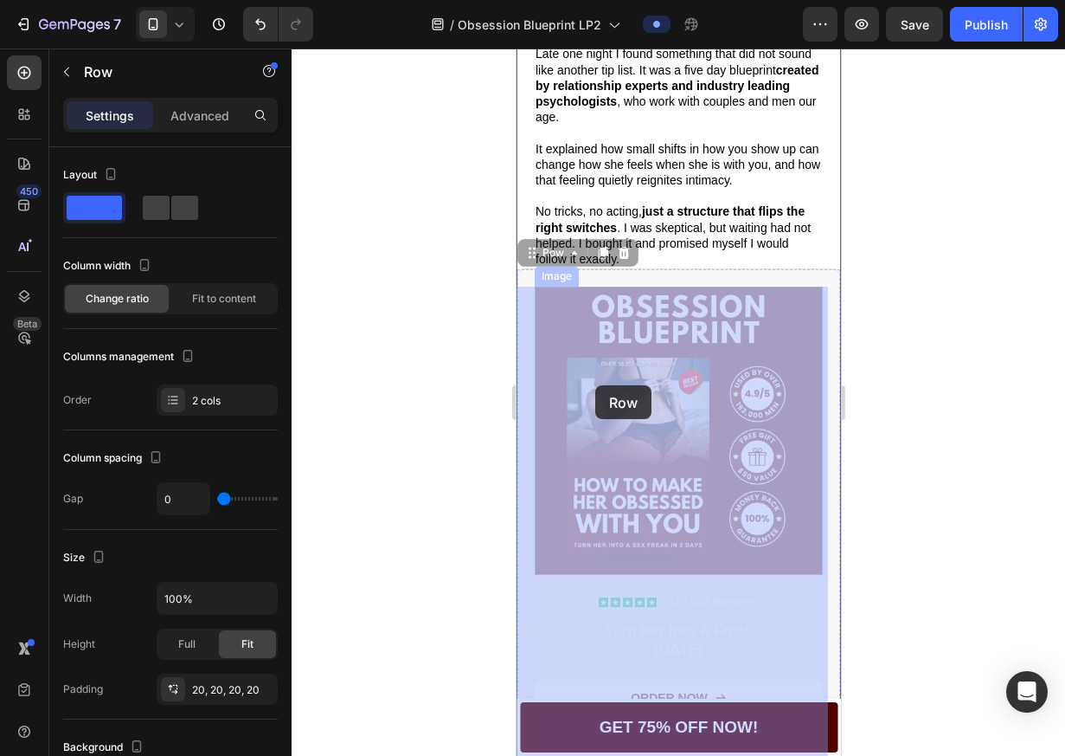
drag, startPoint x: 596, startPoint y: 383, endPoint x: 604, endPoint y: 369, distance: 15.9
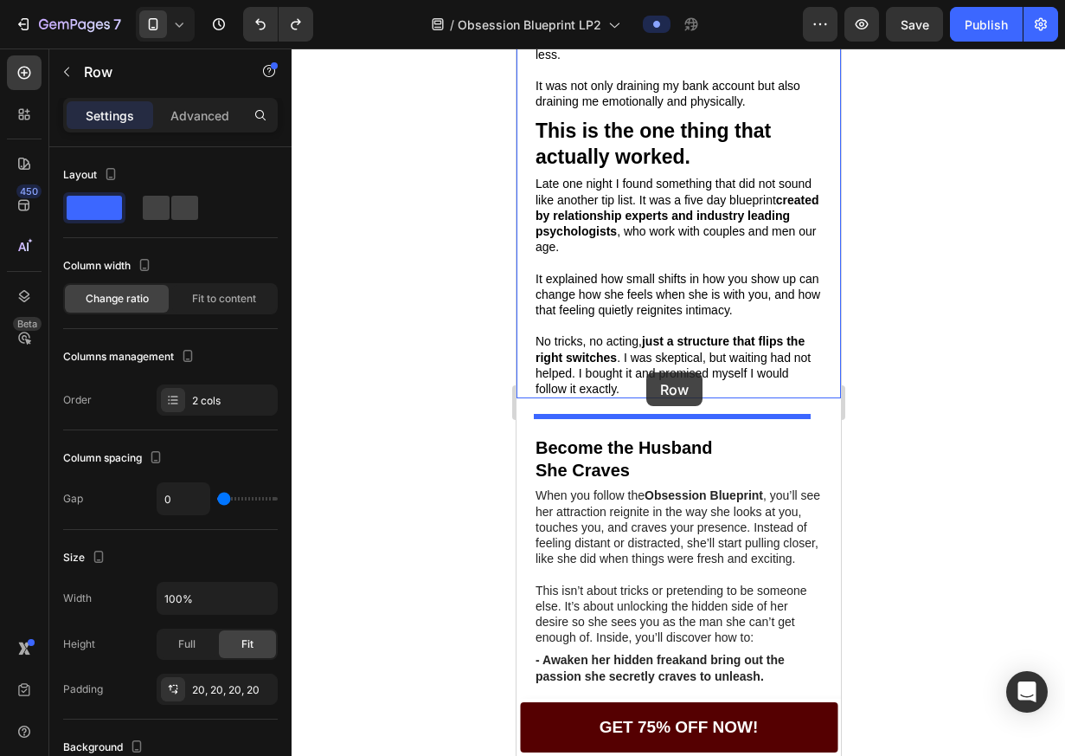
scroll to position [1013, 0]
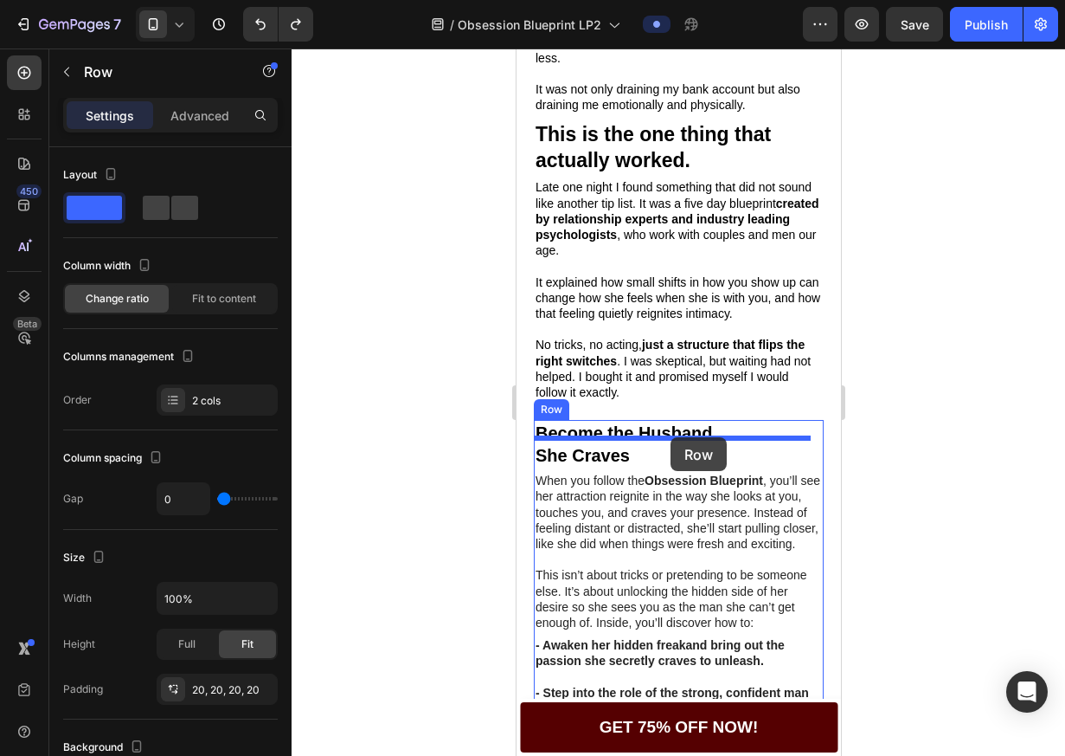
drag, startPoint x: 550, startPoint y: 319, endPoint x: 670, endPoint y: 437, distance: 168.9
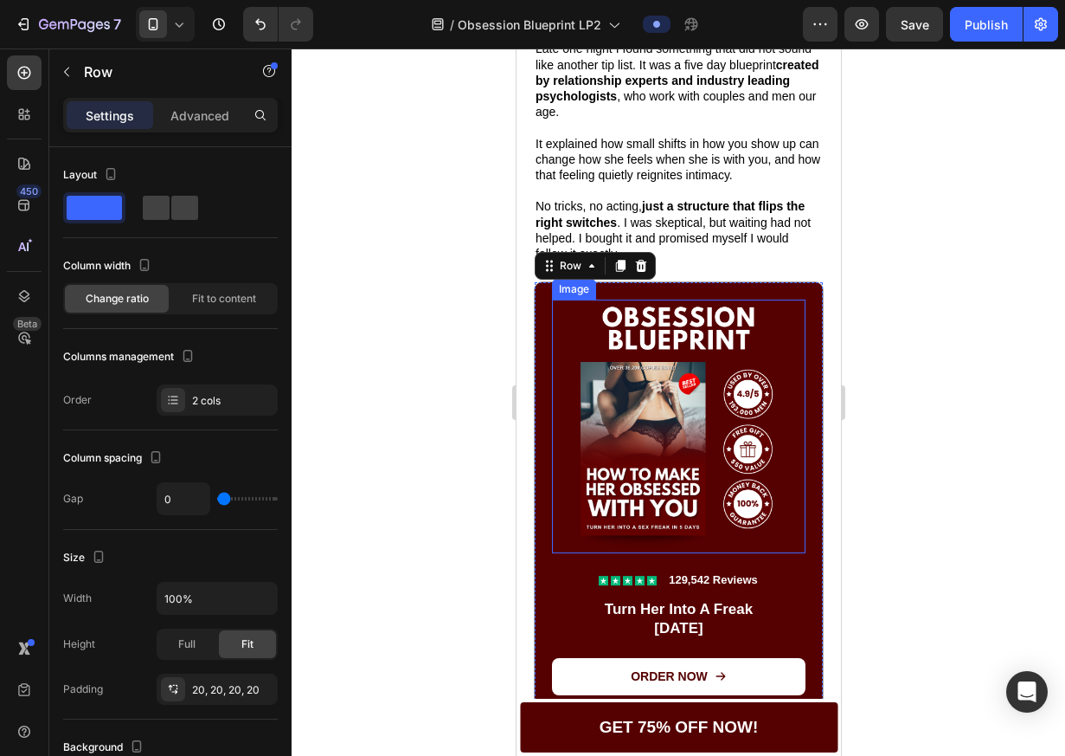
scroll to position [1173, 0]
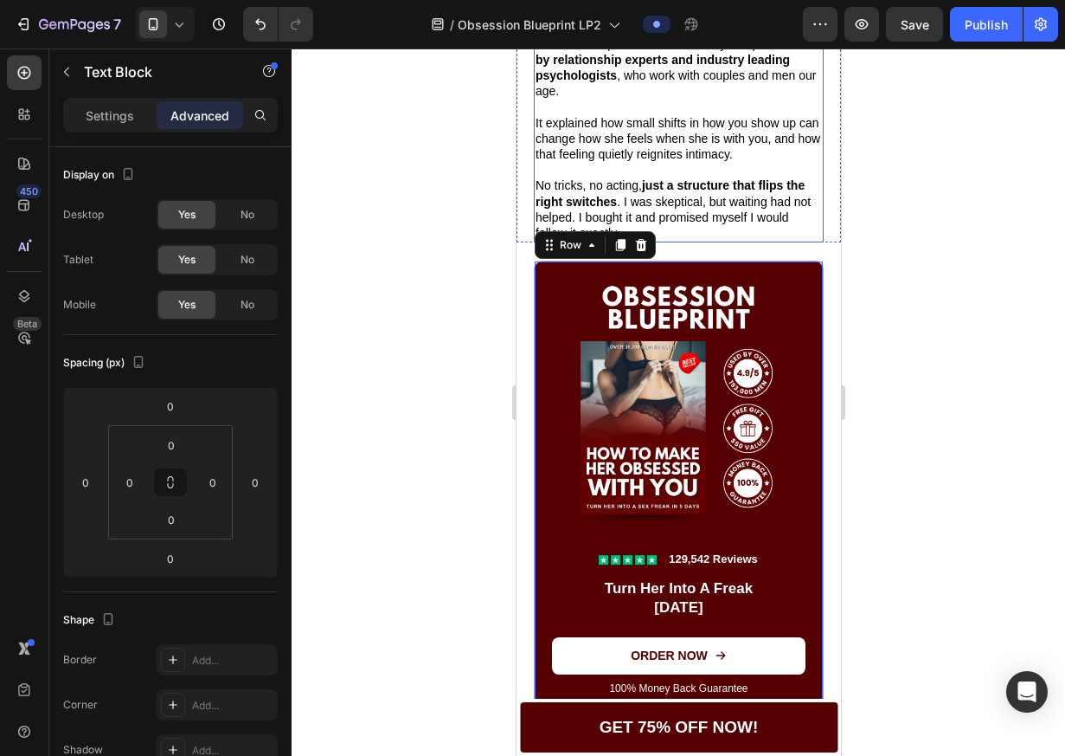
click at [748, 163] on p "It explained how small shifts in how you show up can change how she feels when …" at bounding box center [678, 139] width 286 height 48
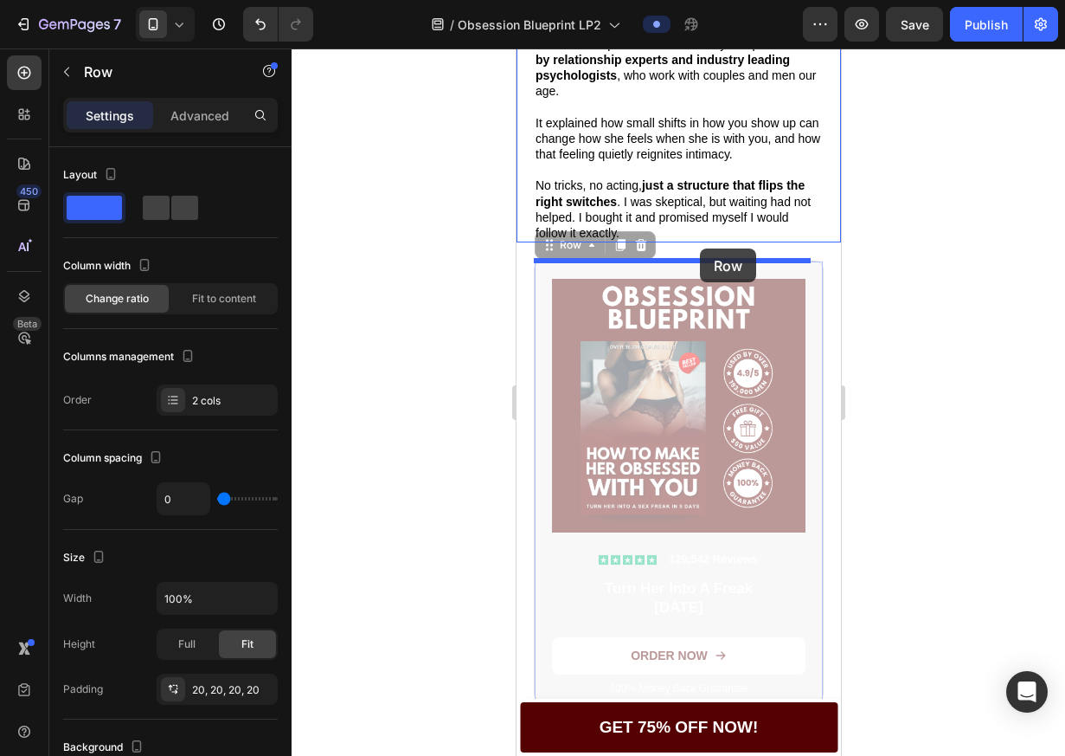
drag, startPoint x: 697, startPoint y: 288, endPoint x: 699, endPoint y: 248, distance: 39.9
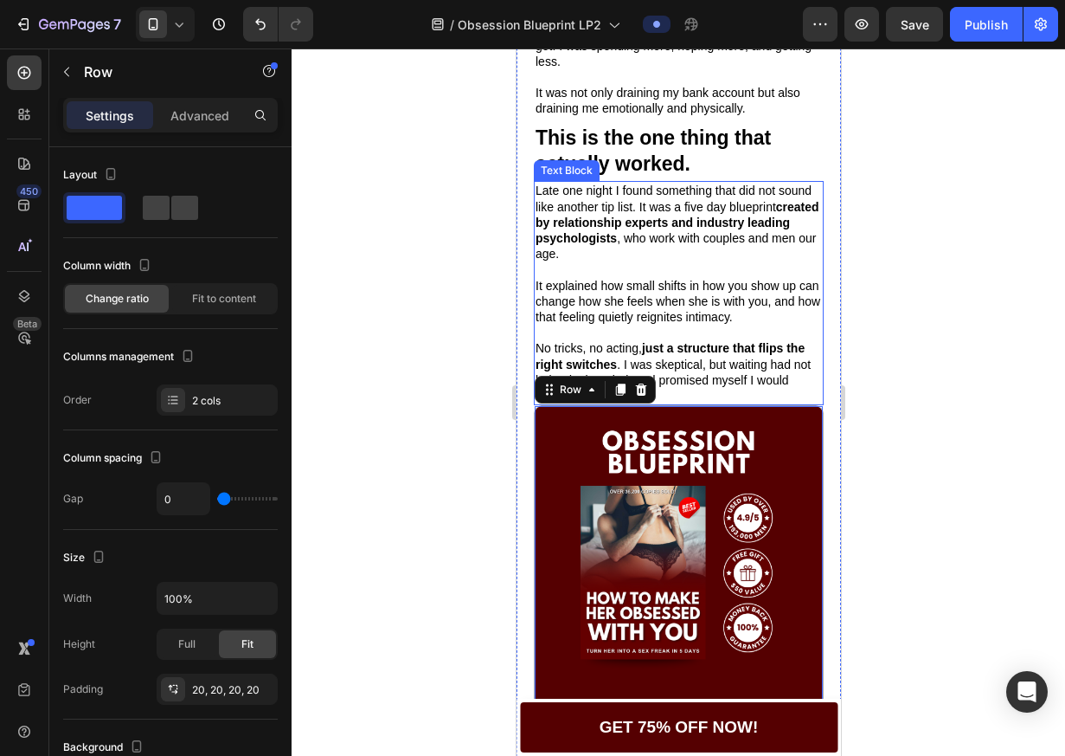
scroll to position [1002, 0]
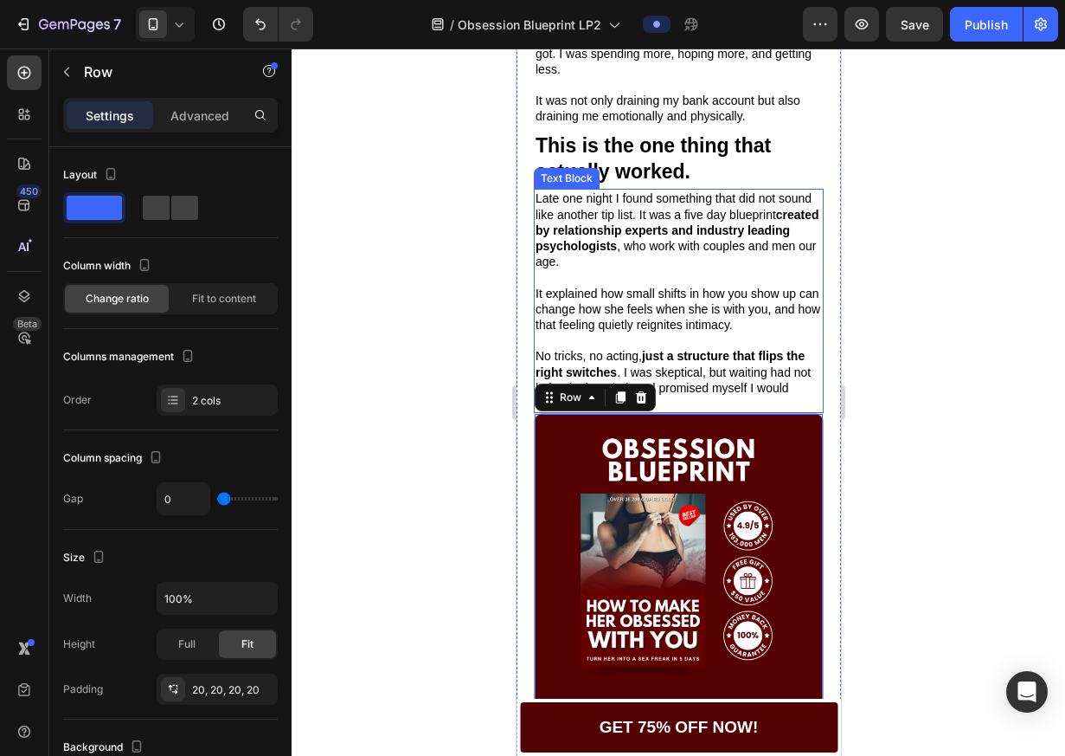
click at [745, 220] on p "Late one night I found something that did not sound like another tip list. It w…" at bounding box center [678, 229] width 286 height 79
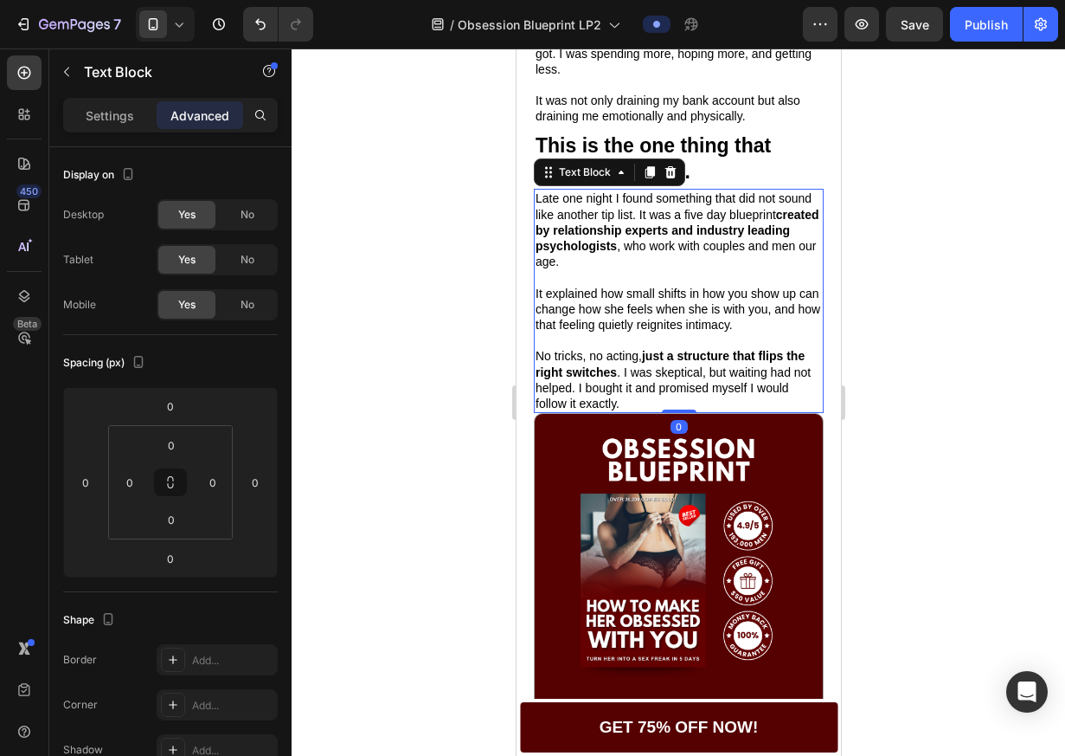
click at [863, 261] on div at bounding box center [679, 401] width 774 height 707
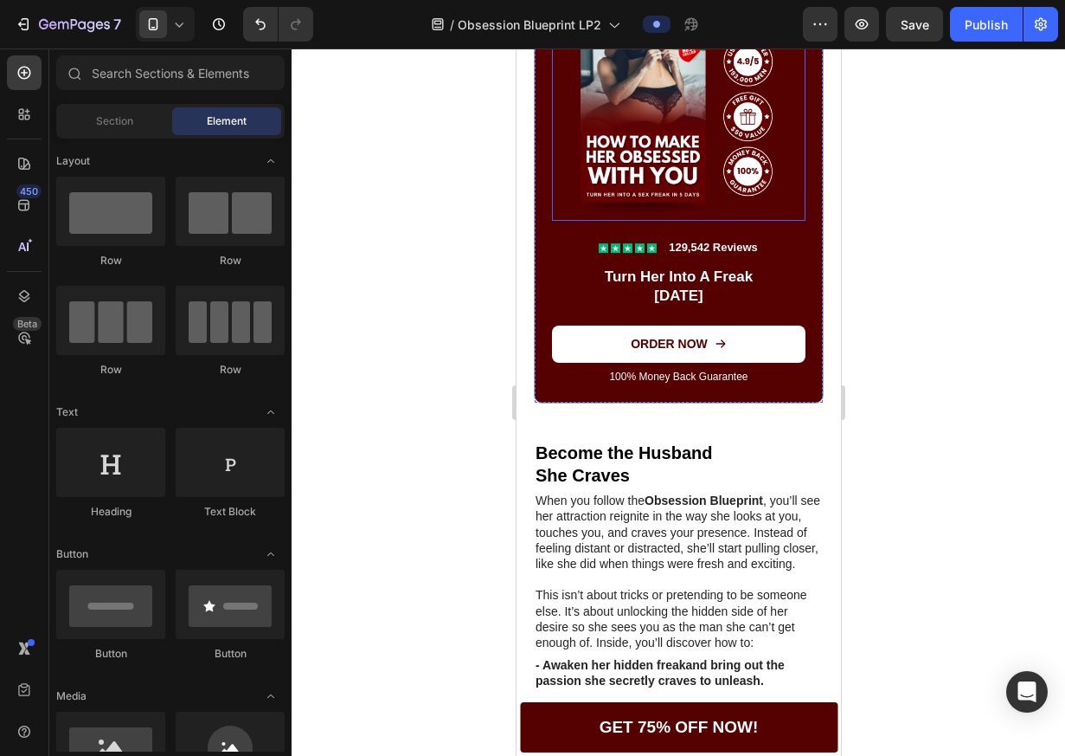
scroll to position [1473, 0]
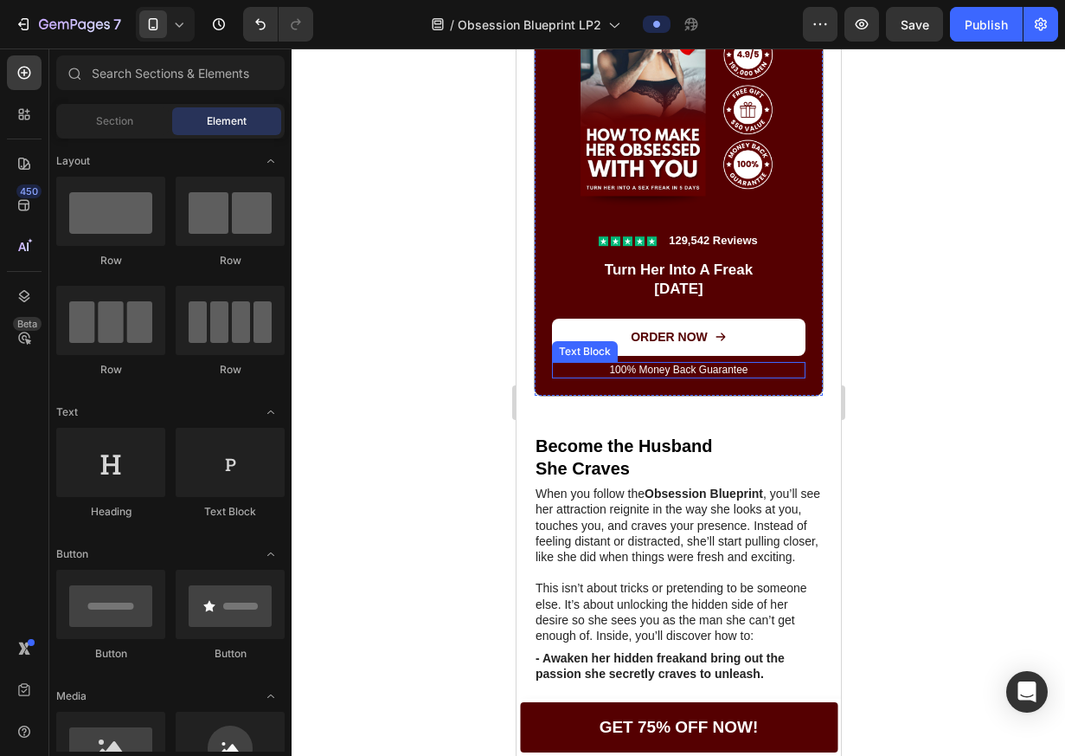
click at [690, 376] on p "100% Money Back Guarantee" at bounding box center [678, 371] width 250 height 14
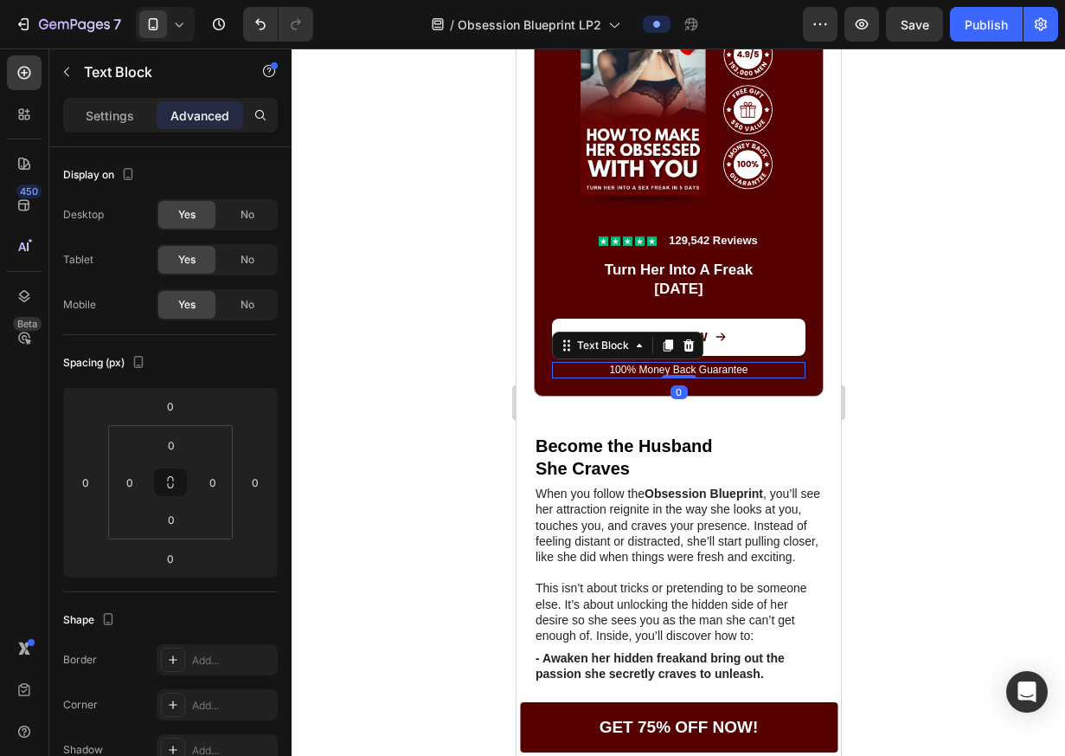
click at [125, 125] on div "Settings" at bounding box center [110, 115] width 87 height 28
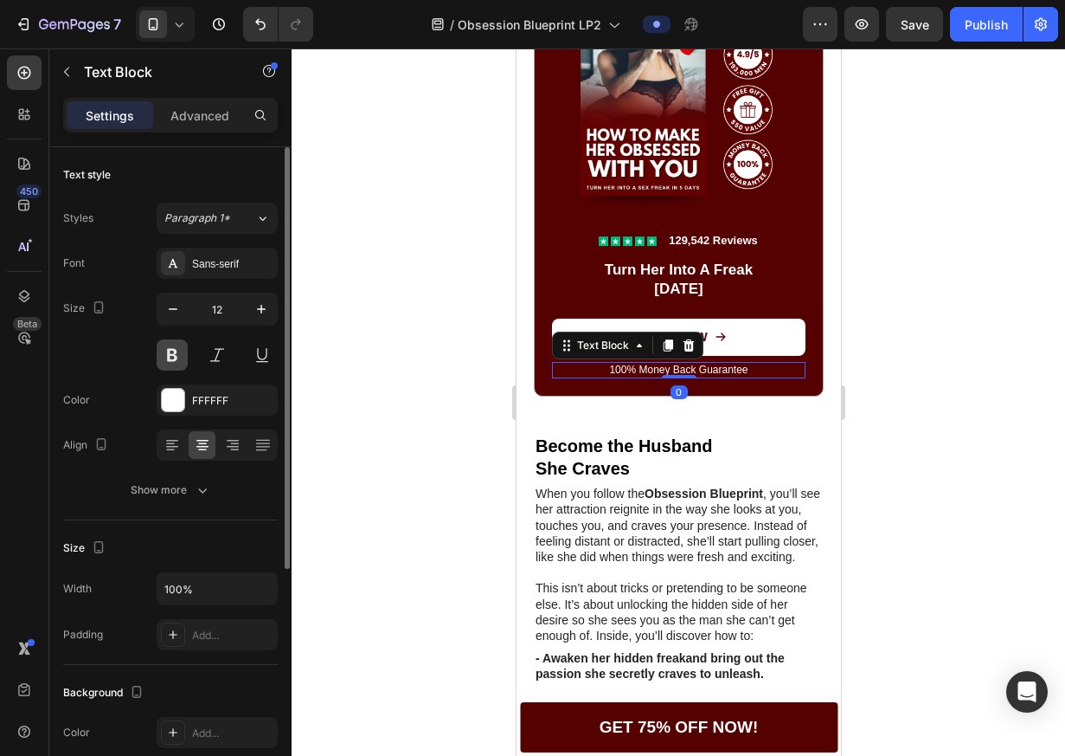
click at [178, 346] on button at bounding box center [172, 354] width 31 height 31
click at [250, 311] on button "button" at bounding box center [261, 308] width 31 height 31
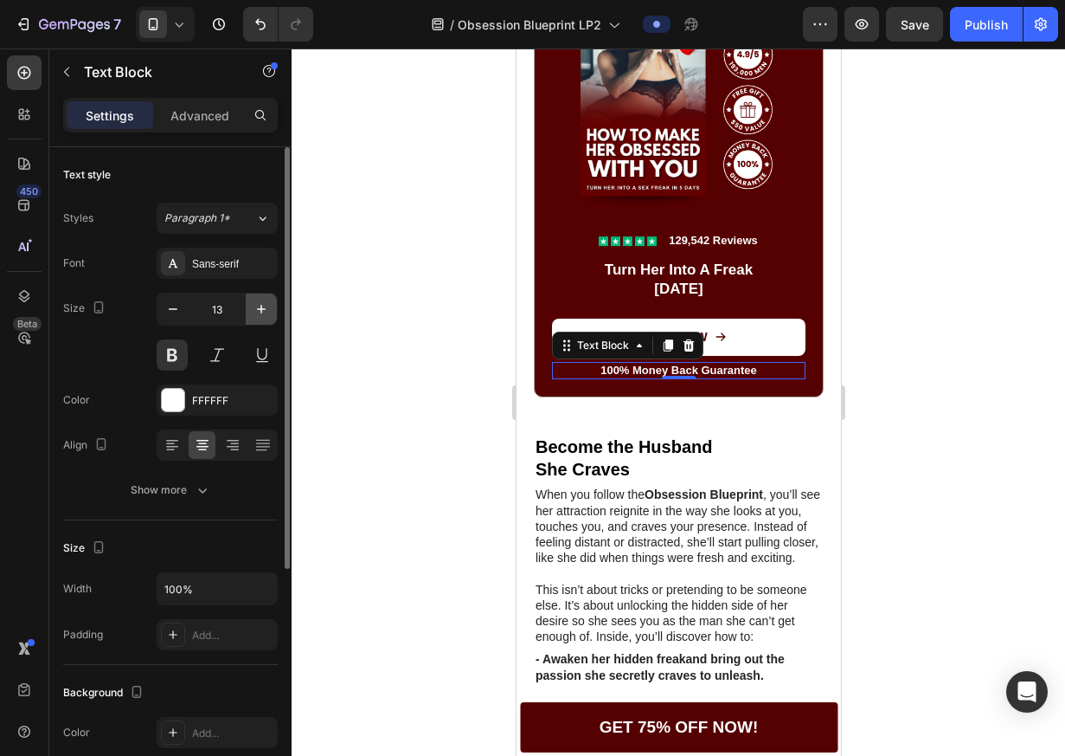
click at [256, 311] on icon "button" at bounding box center [261, 308] width 17 height 17
type input "14"
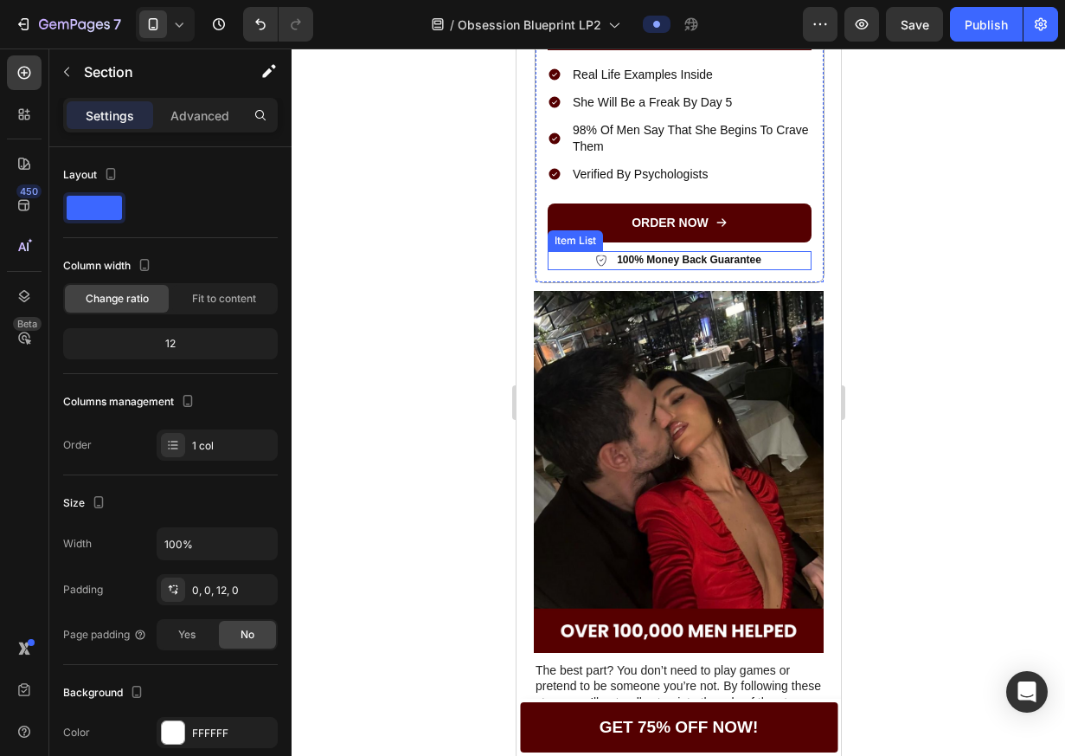
scroll to position [3033, 0]
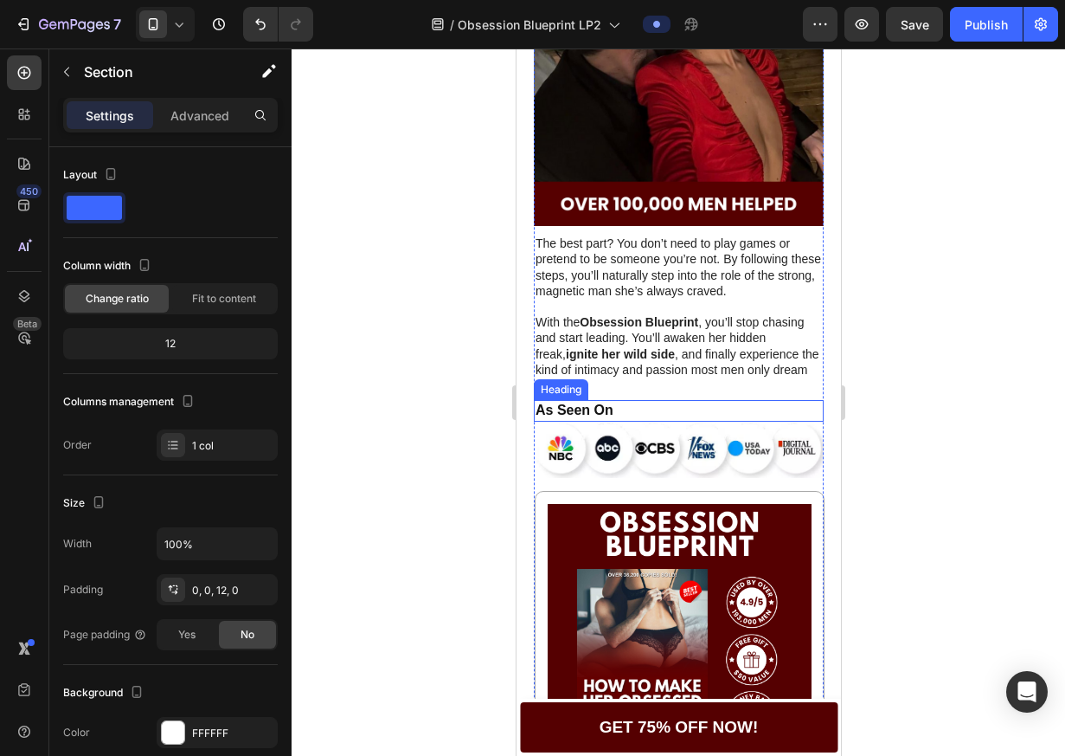
click at [602, 402] on strong "As Seen On" at bounding box center [574, 409] width 78 height 15
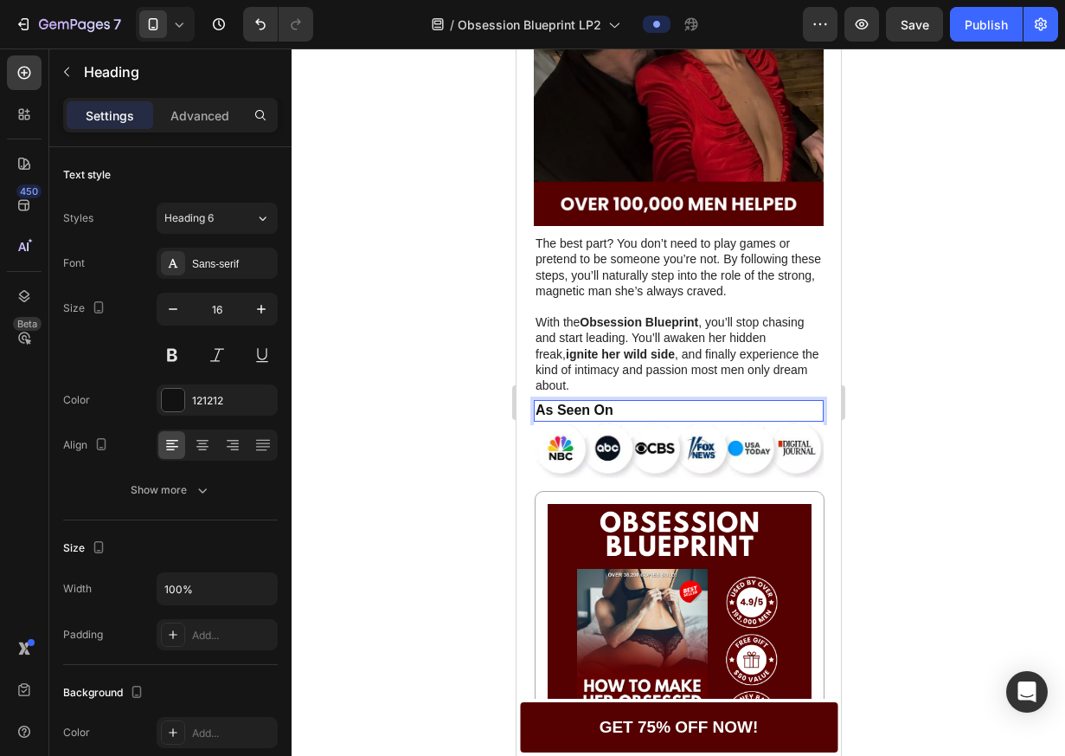
click at [887, 427] on div at bounding box center [679, 401] width 774 height 707
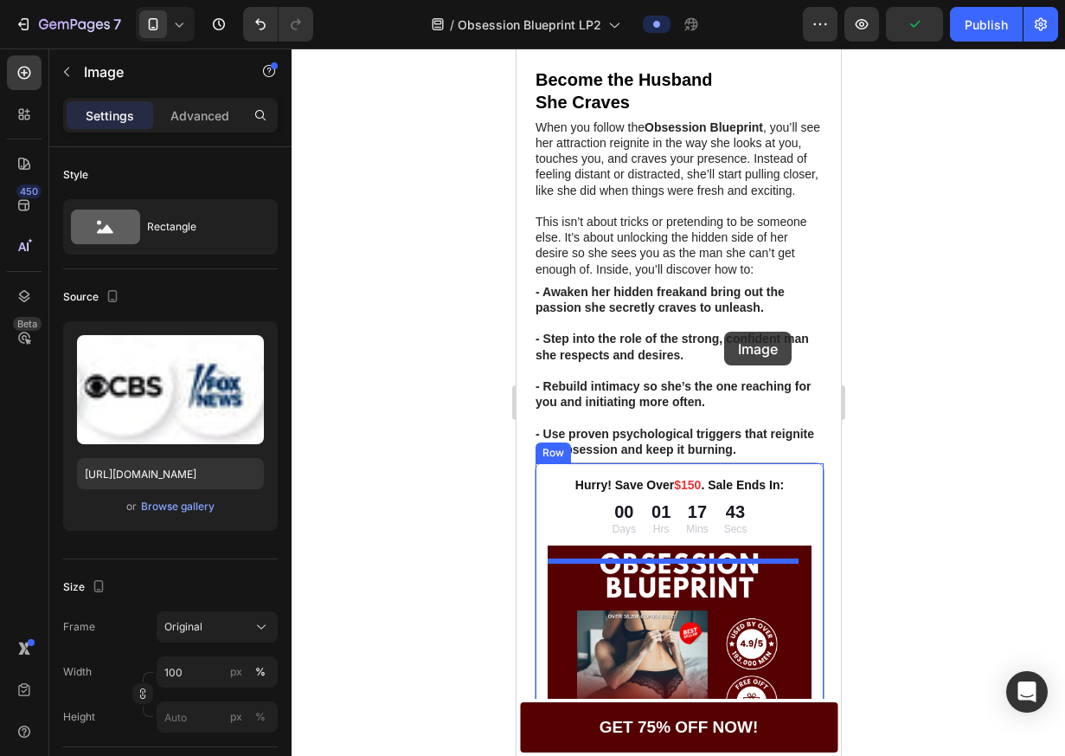
scroll to position [1545, 0]
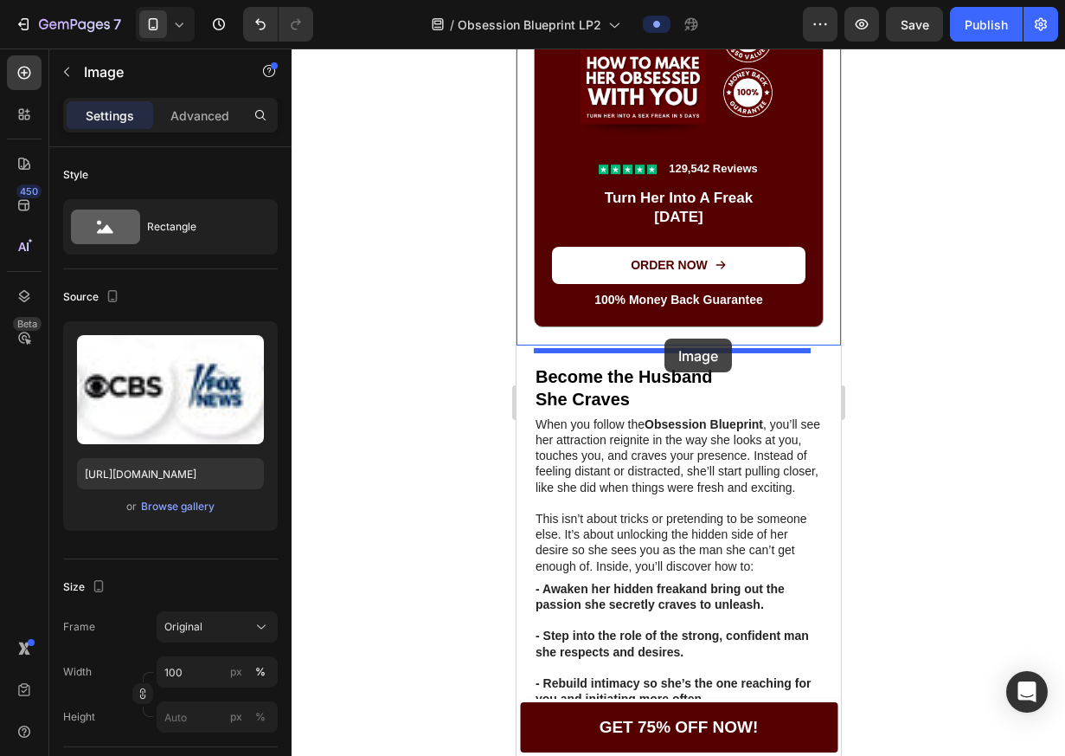
drag, startPoint x: 711, startPoint y: 427, endPoint x: 664, endPoint y: 338, distance: 100.3
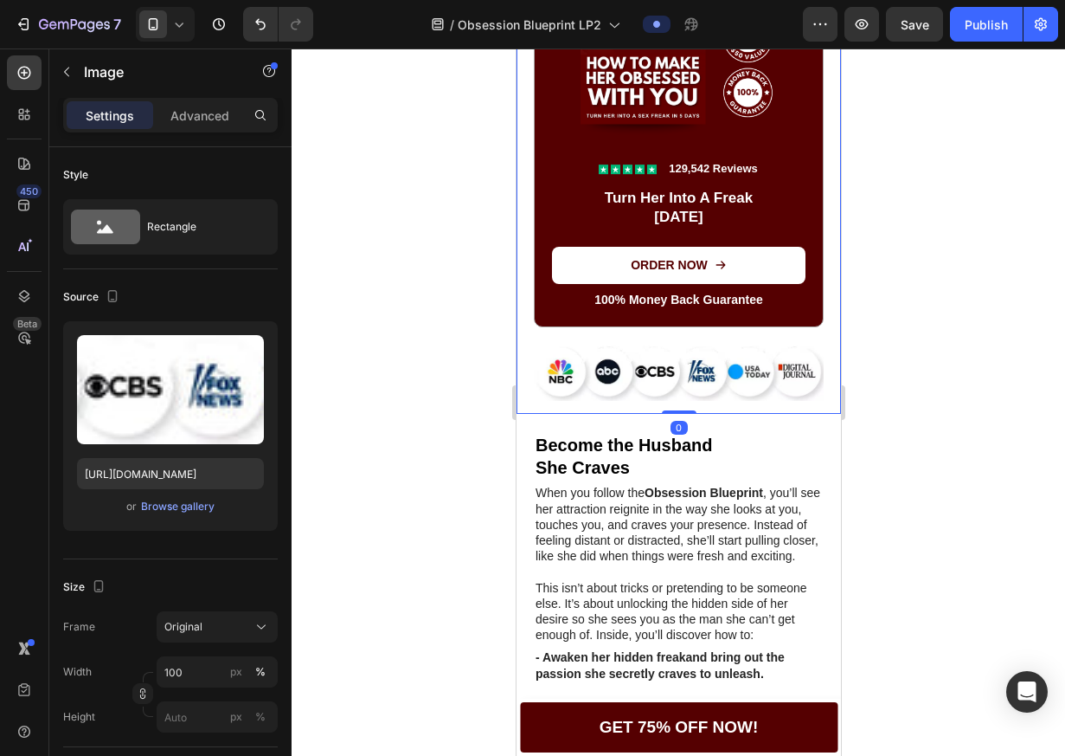
click at [777, 340] on div "This is the one thing that actually worked. Text Block Late one night I found s…" at bounding box center [678, 2] width 290 height 826
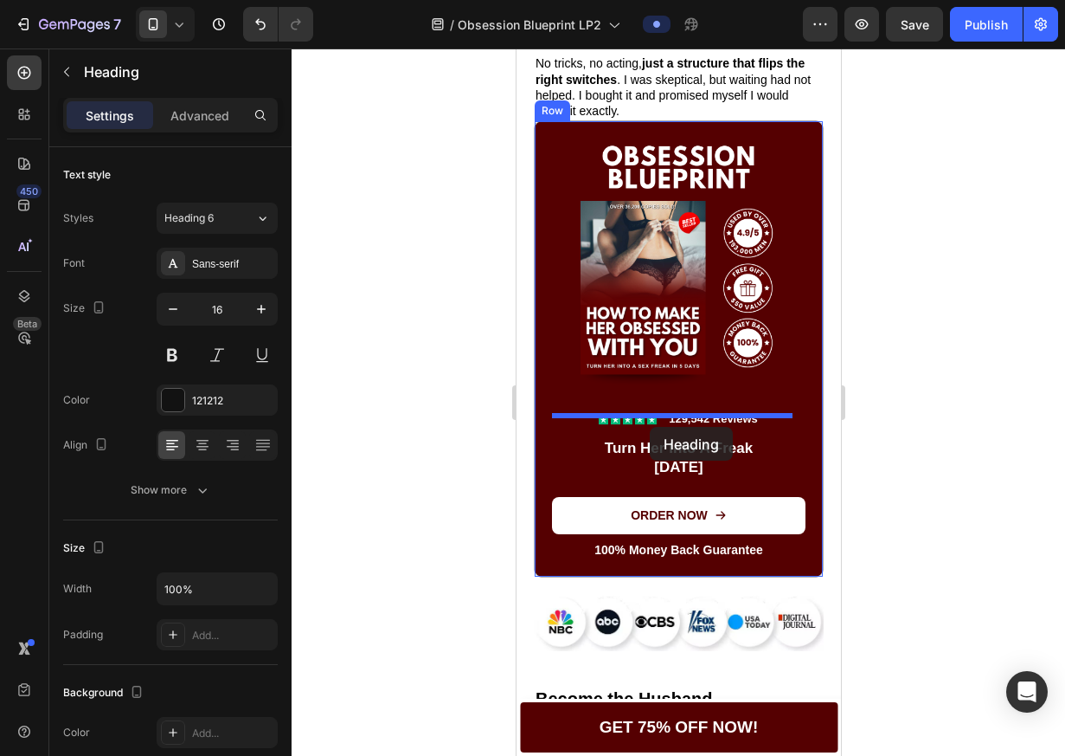
scroll to position [1277, 0]
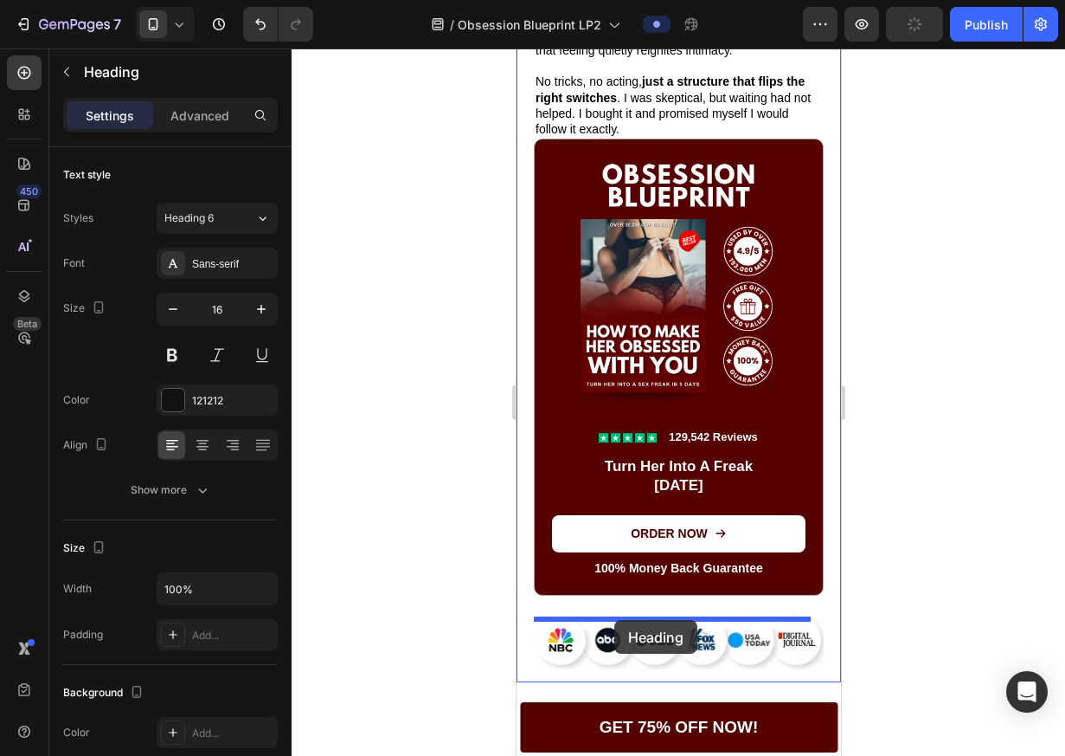
drag, startPoint x: 578, startPoint y: 538, endPoint x: 614, endPoint y: 621, distance: 89.6
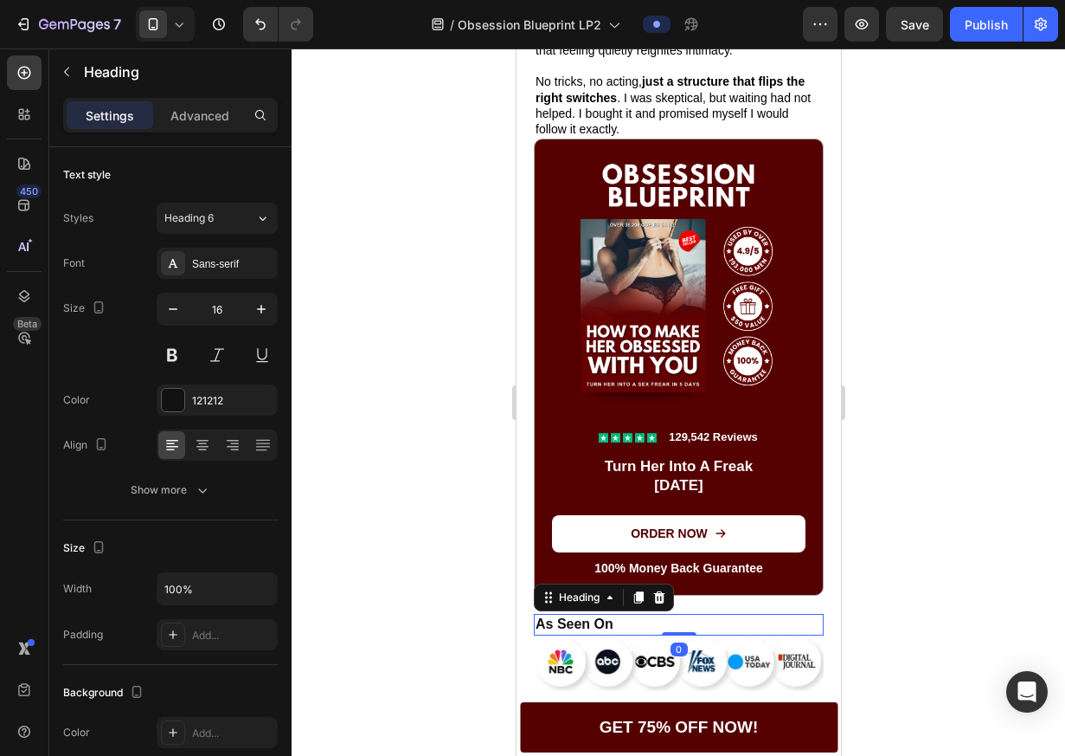
click at [896, 563] on div at bounding box center [679, 401] width 774 height 707
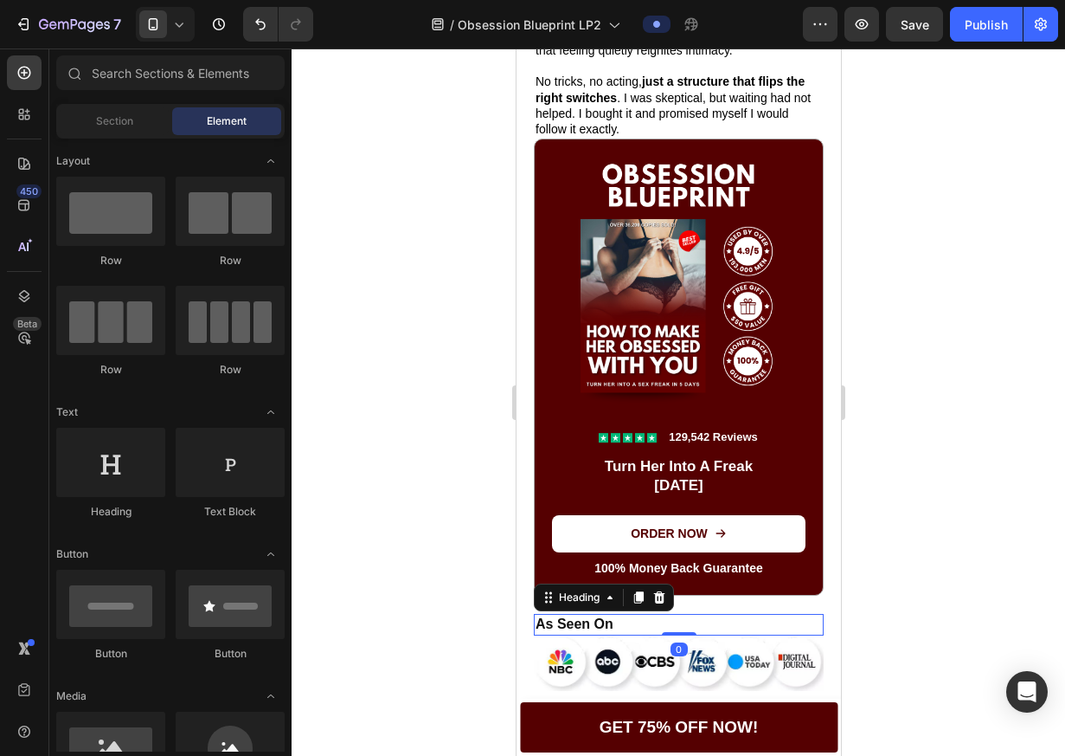
click at [604, 626] on strong "As Seen On" at bounding box center [574, 623] width 78 height 15
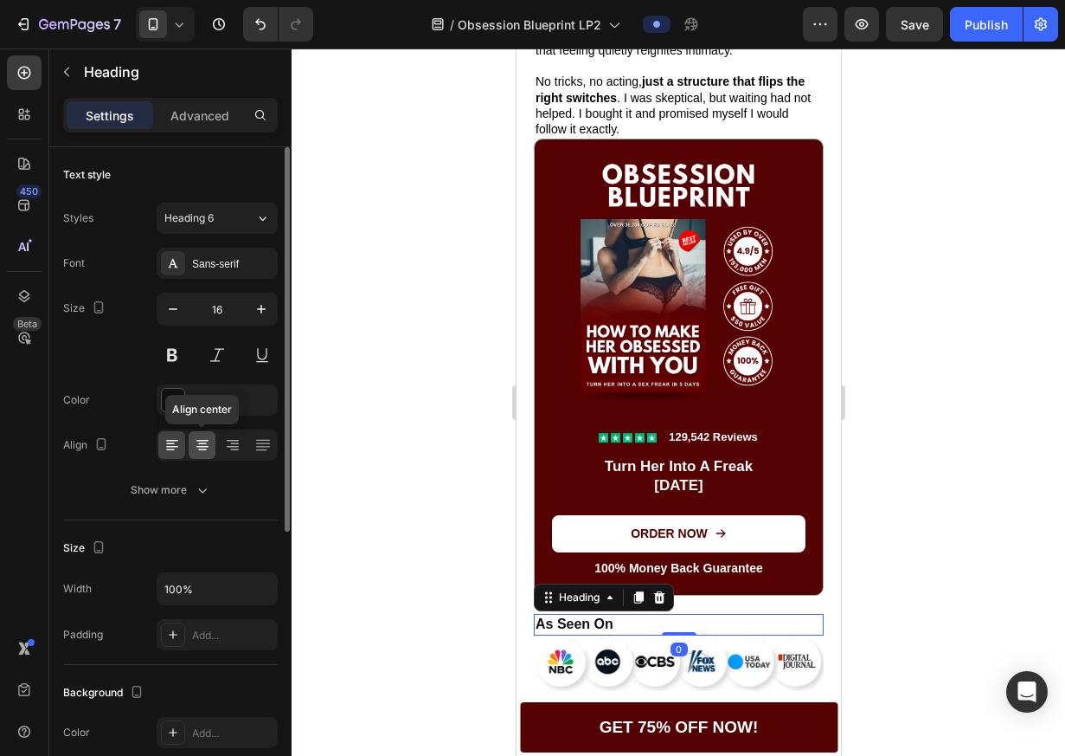
click at [210, 440] on div at bounding box center [202, 445] width 27 height 28
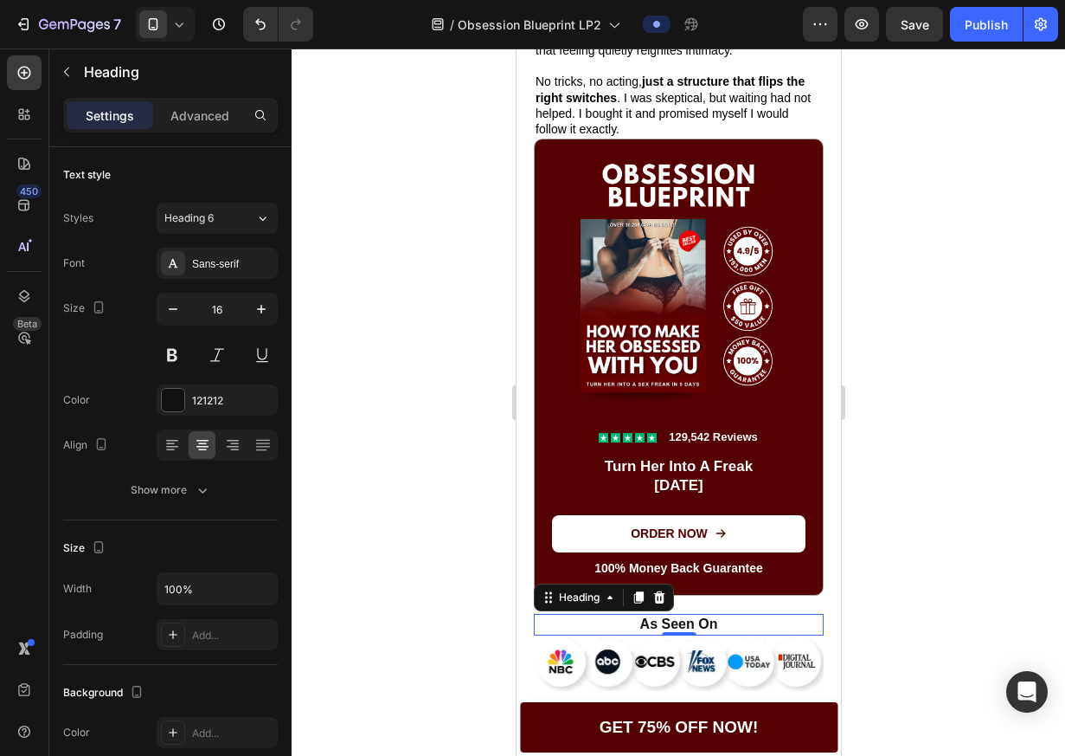
click at [936, 454] on div at bounding box center [679, 401] width 774 height 707
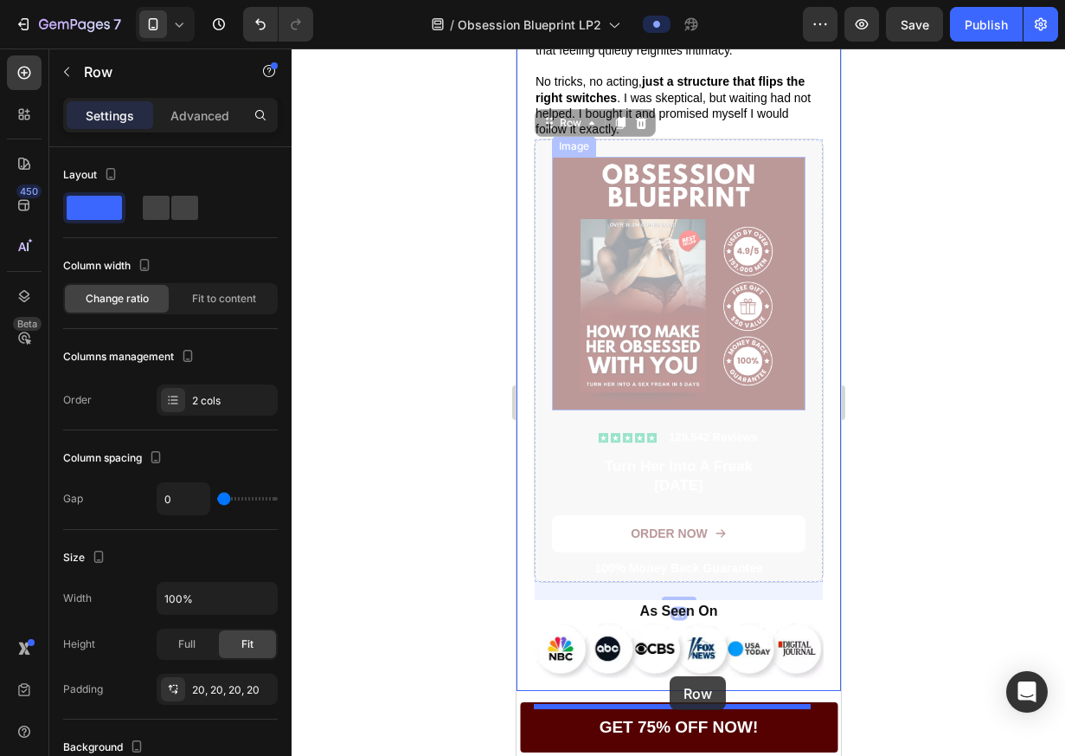
drag, startPoint x: 546, startPoint y: 174, endPoint x: 669, endPoint y: 676, distance: 516.8
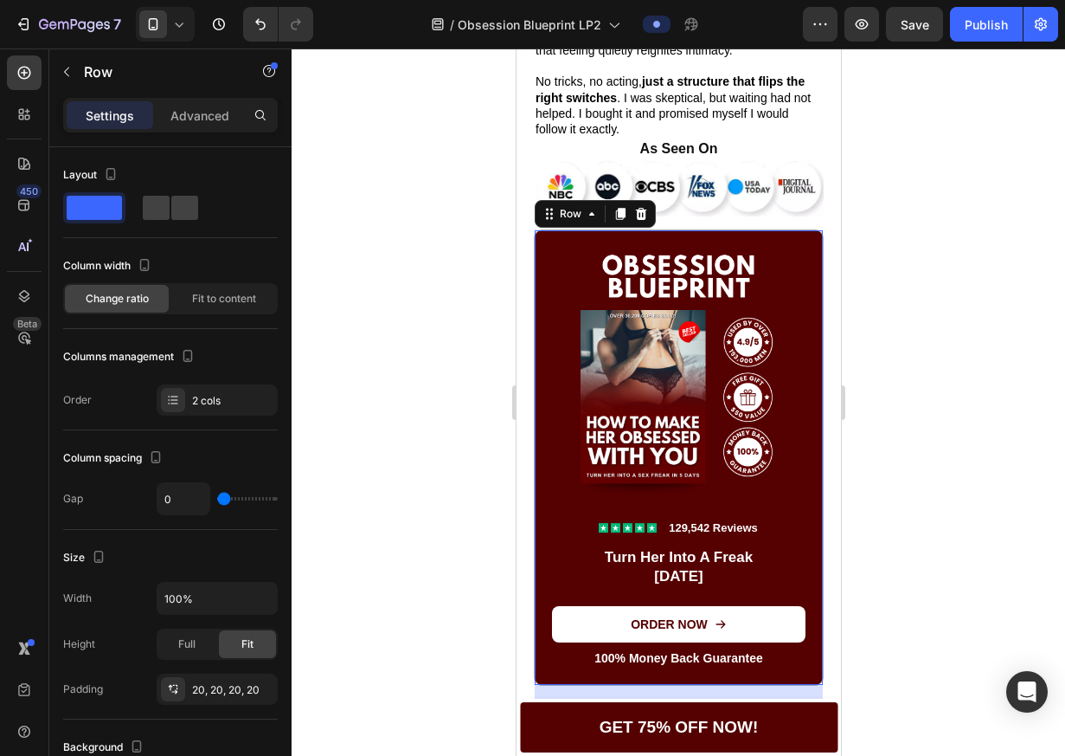
scroll to position [1280, 0]
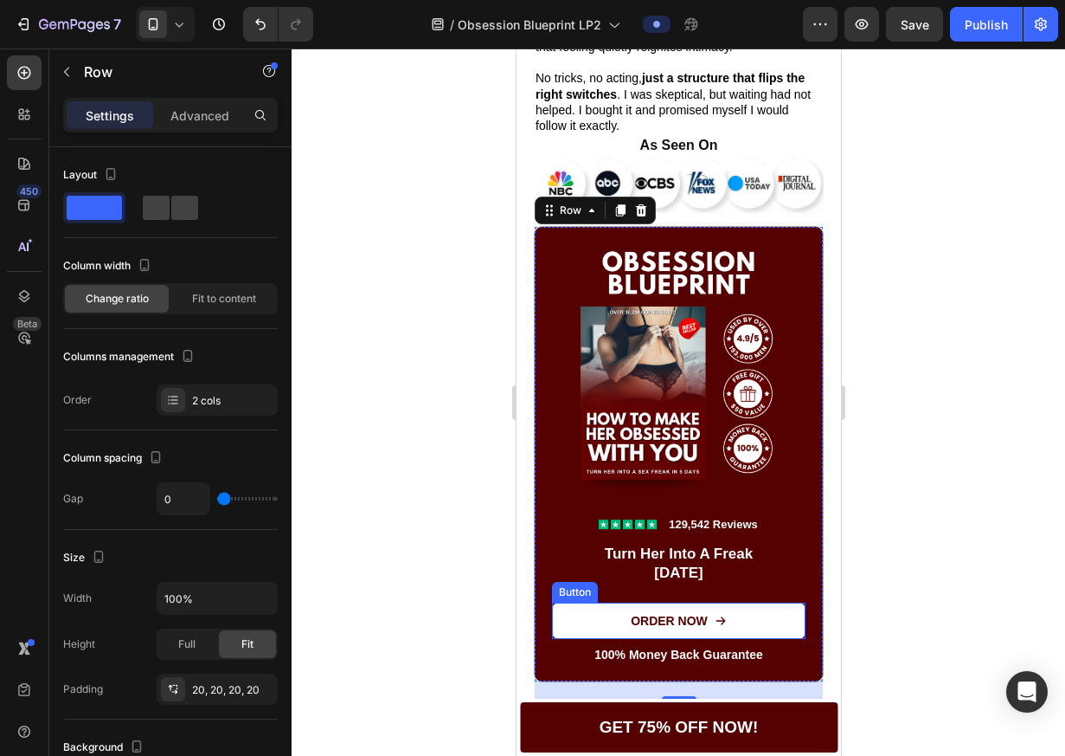
click at [927, 538] on div at bounding box center [679, 401] width 774 height 707
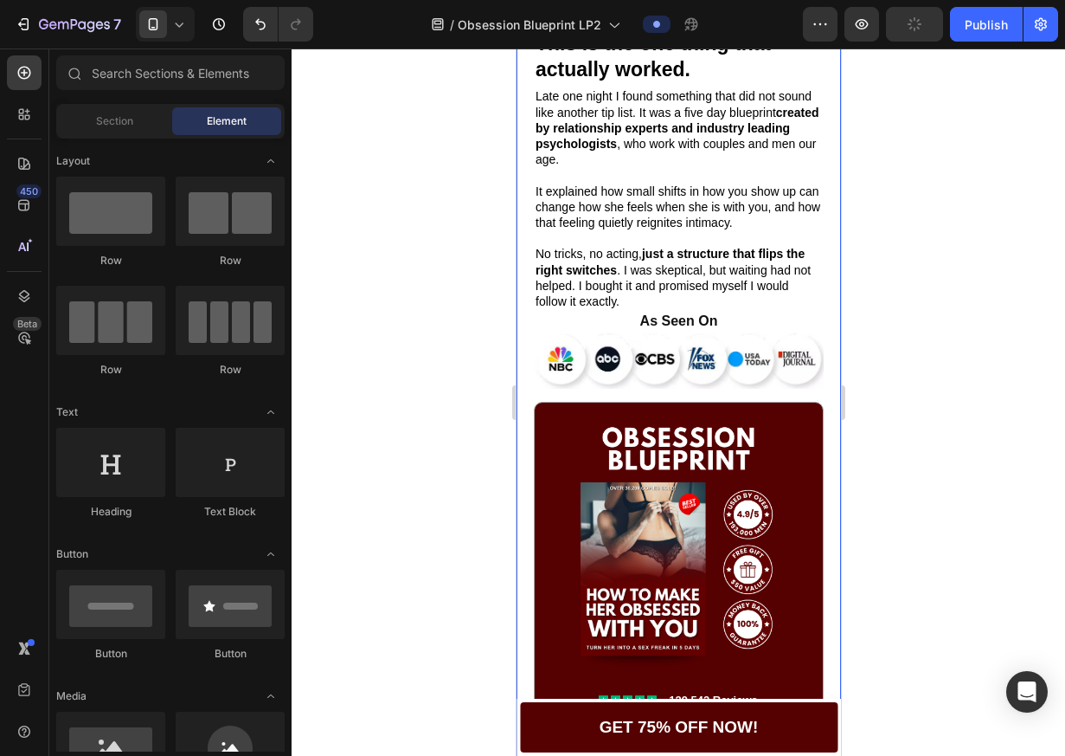
scroll to position [1082, 0]
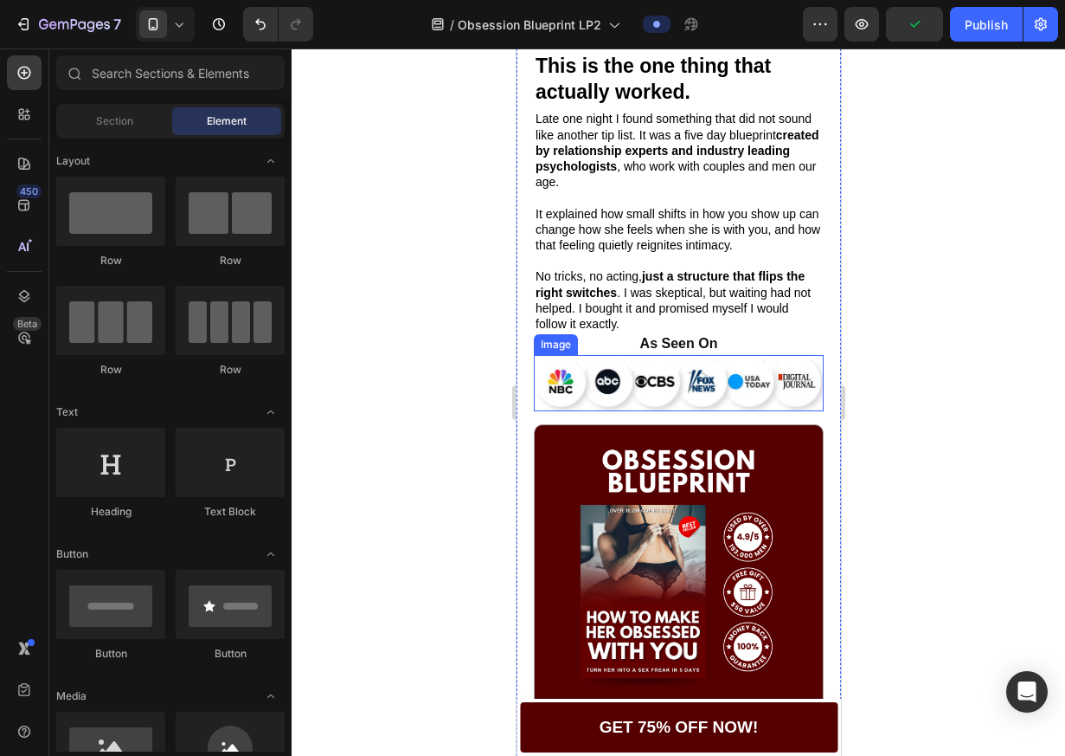
click at [780, 390] on img at bounding box center [678, 383] width 290 height 56
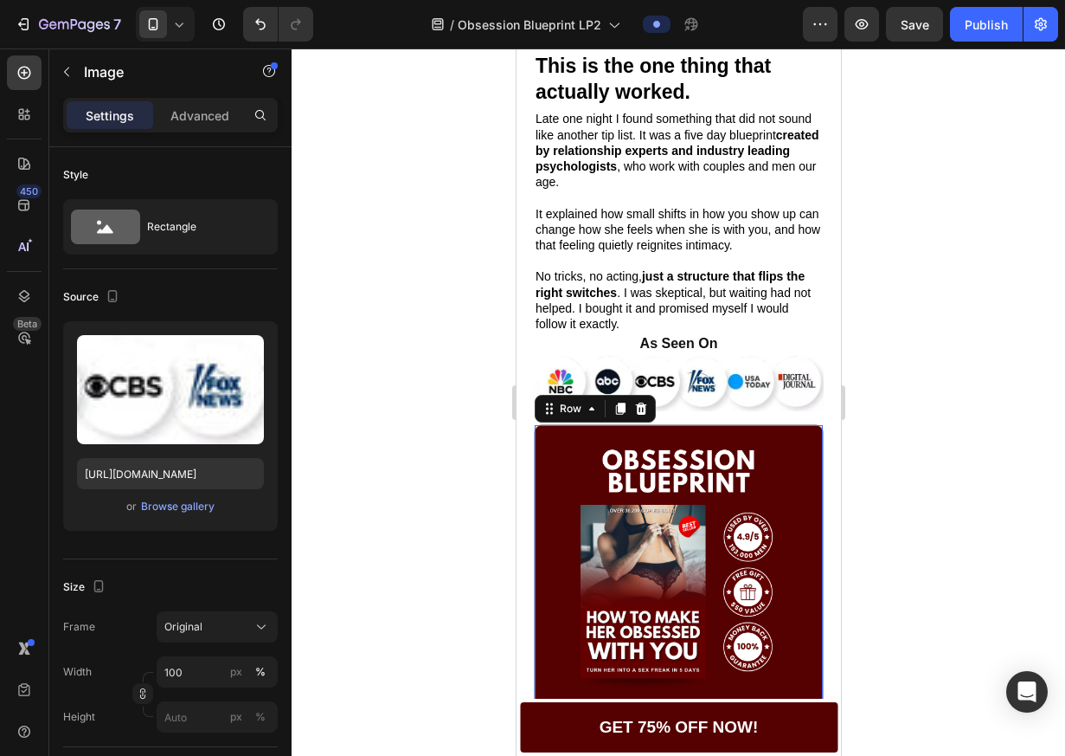
click at [678, 440] on div "Icon Icon Icon Icon Icon Icon List 129,542 Reviews Text Block Row Turn Her Into…" at bounding box center [678, 652] width 290 height 457
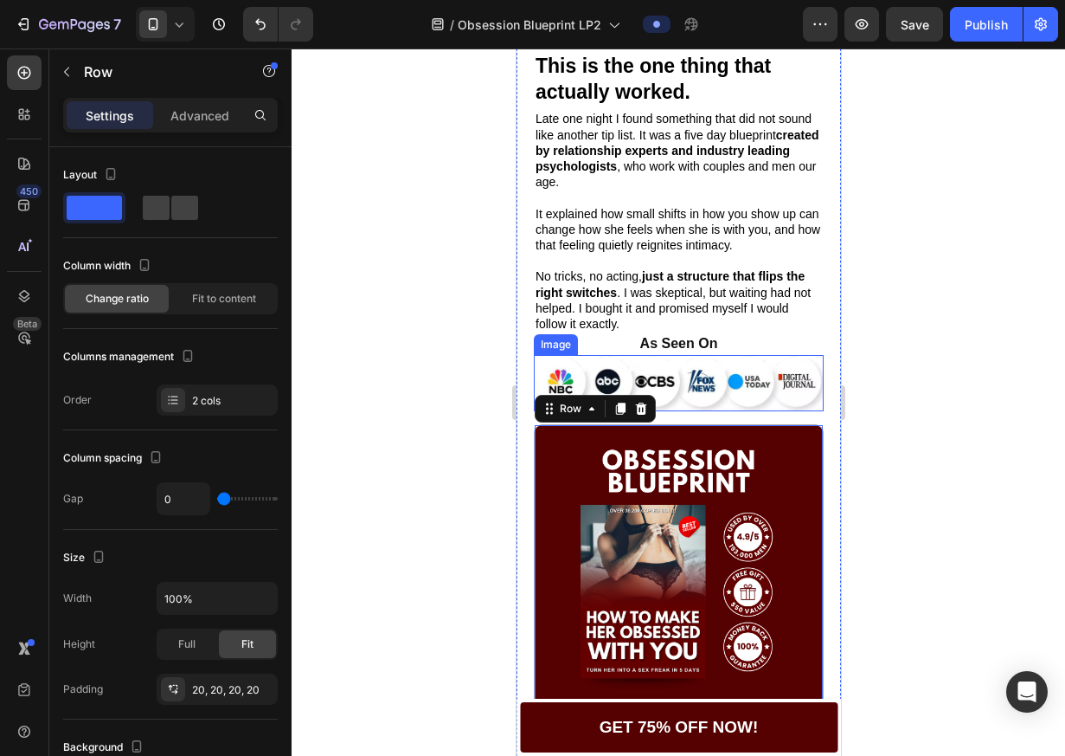
click at [680, 411] on img at bounding box center [678, 383] width 290 height 56
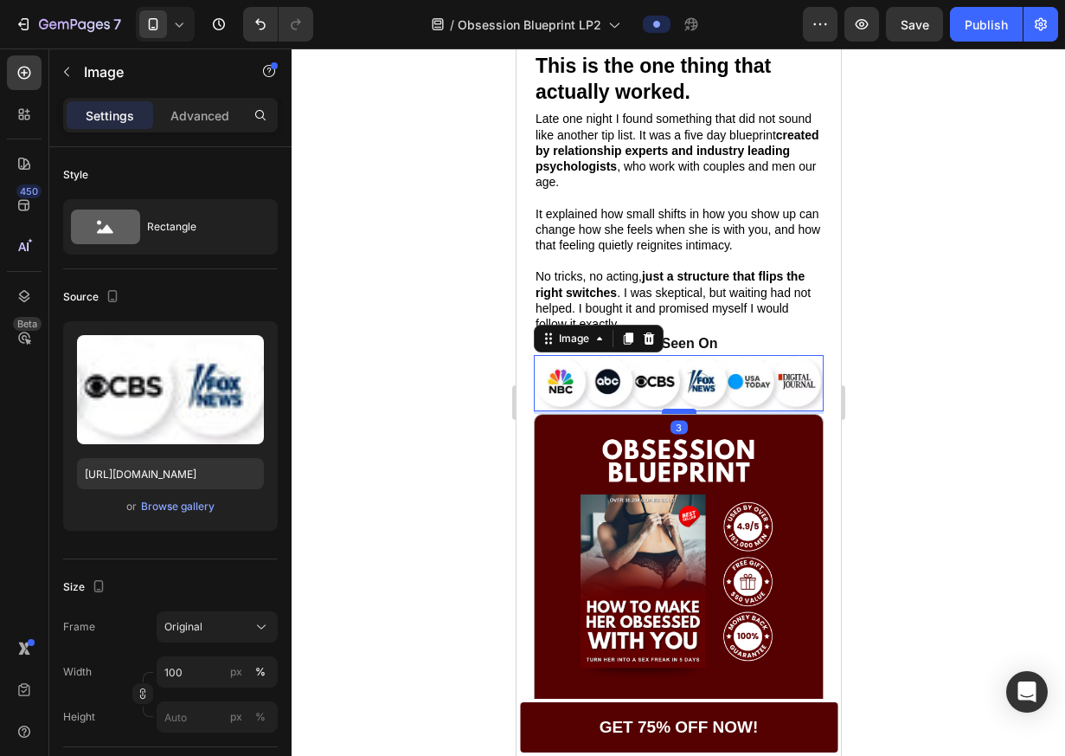
drag, startPoint x: 677, startPoint y: 437, endPoint x: 682, endPoint y: 427, distance: 11.6
click at [682, 414] on div at bounding box center [678, 411] width 35 height 5
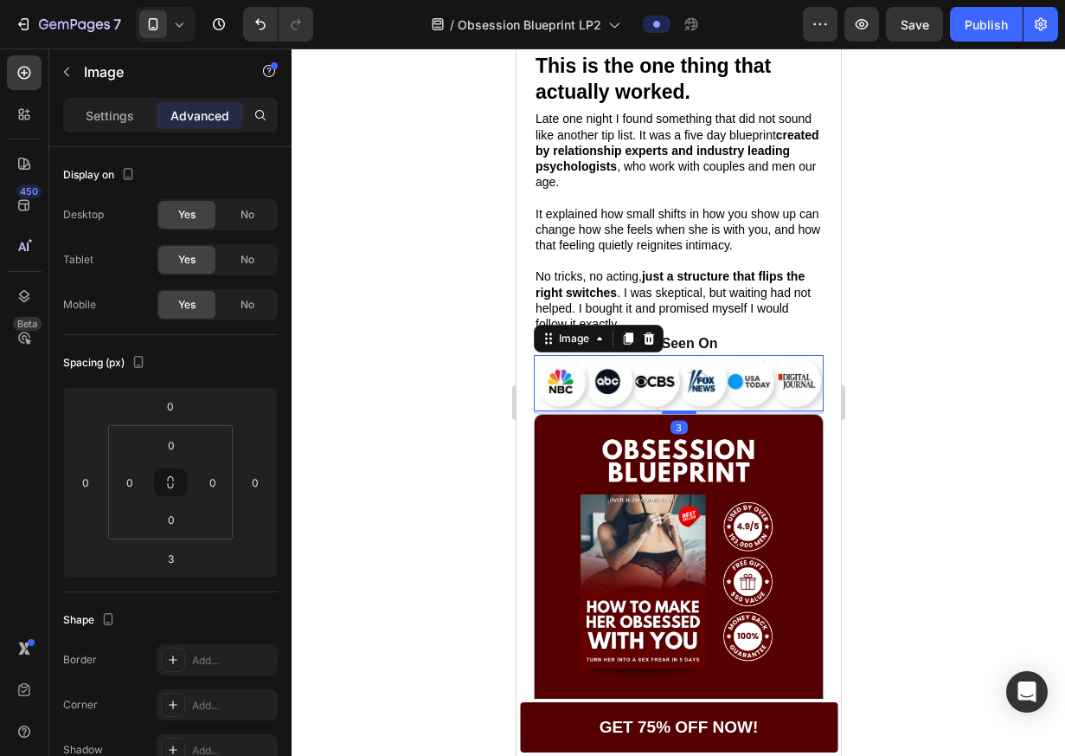
click at [935, 383] on div at bounding box center [679, 401] width 774 height 707
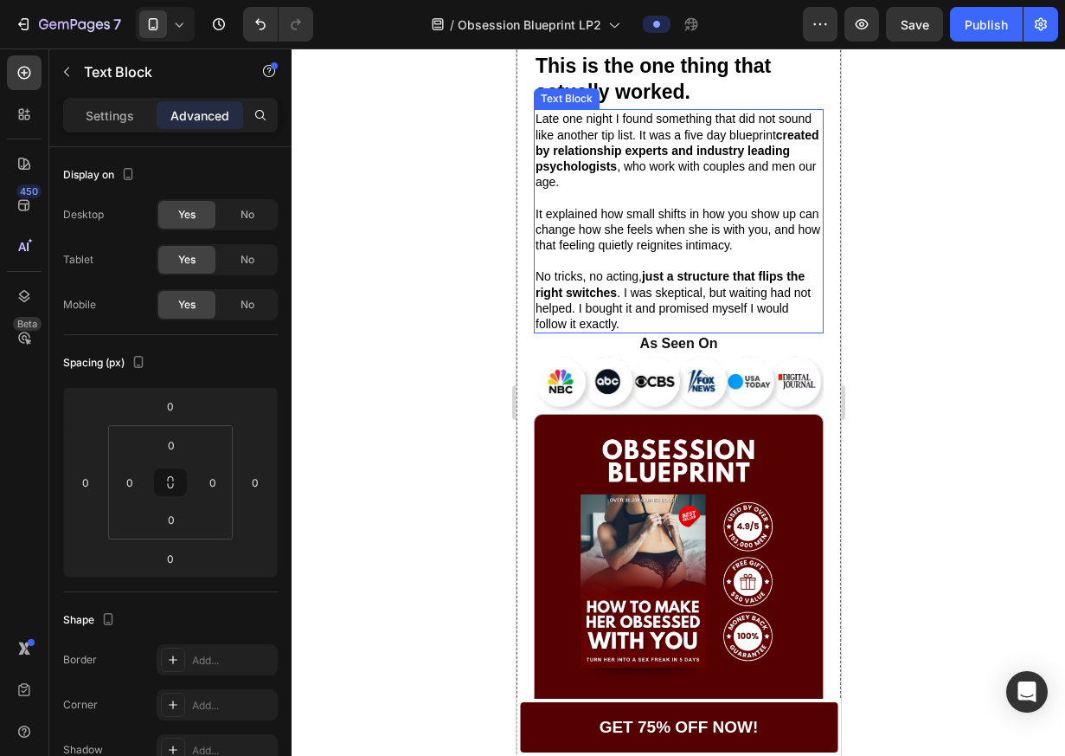
drag, startPoint x: 774, startPoint y: 307, endPoint x: 763, endPoint y: 316, distance: 13.5
click at [774, 307] on p "No tricks, no acting, just a structure that flips the right switches . I was sk…" at bounding box center [678, 299] width 286 height 63
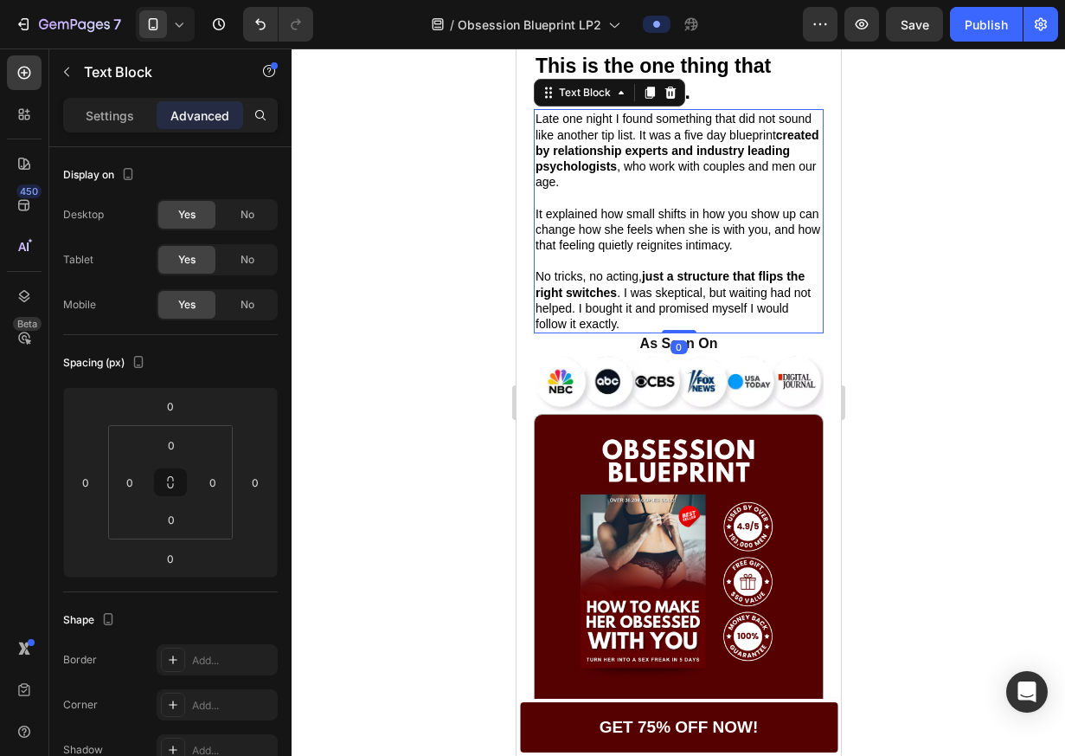
click at [678, 333] on div "Late one night I found something that did not sound like another tip list. It w…" at bounding box center [678, 221] width 290 height 224
click at [698, 351] on strong "As Seen On" at bounding box center [679, 343] width 78 height 15
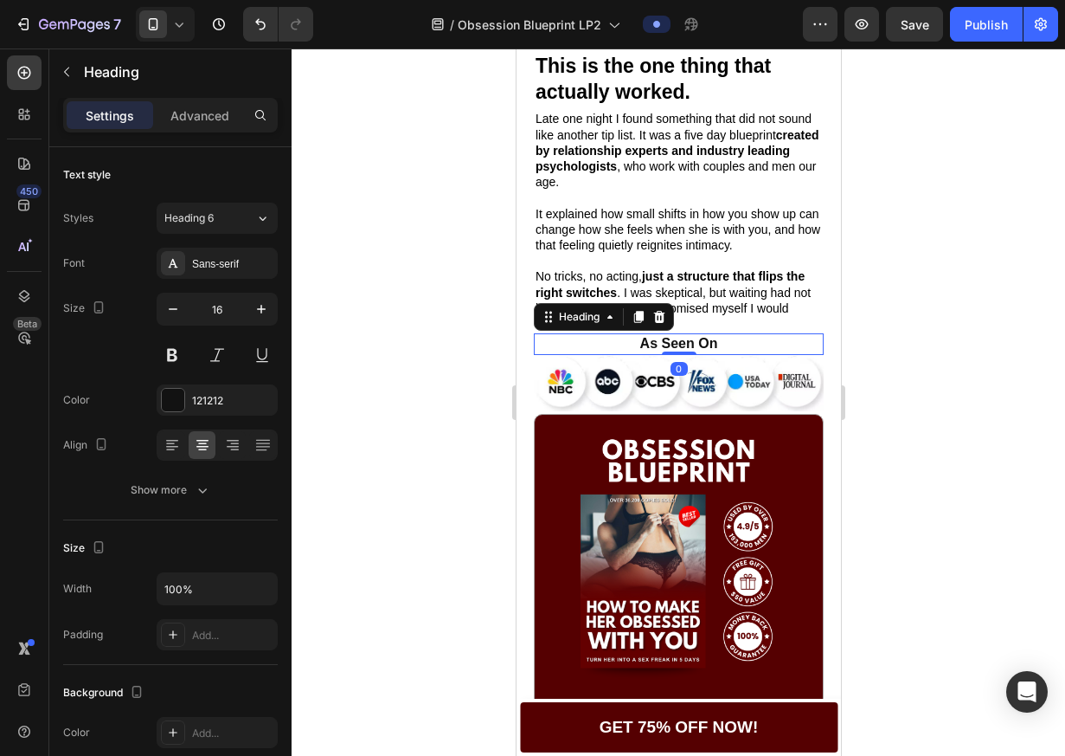
click at [678, 355] on div "As Seen On Heading 0" at bounding box center [678, 344] width 290 height 22
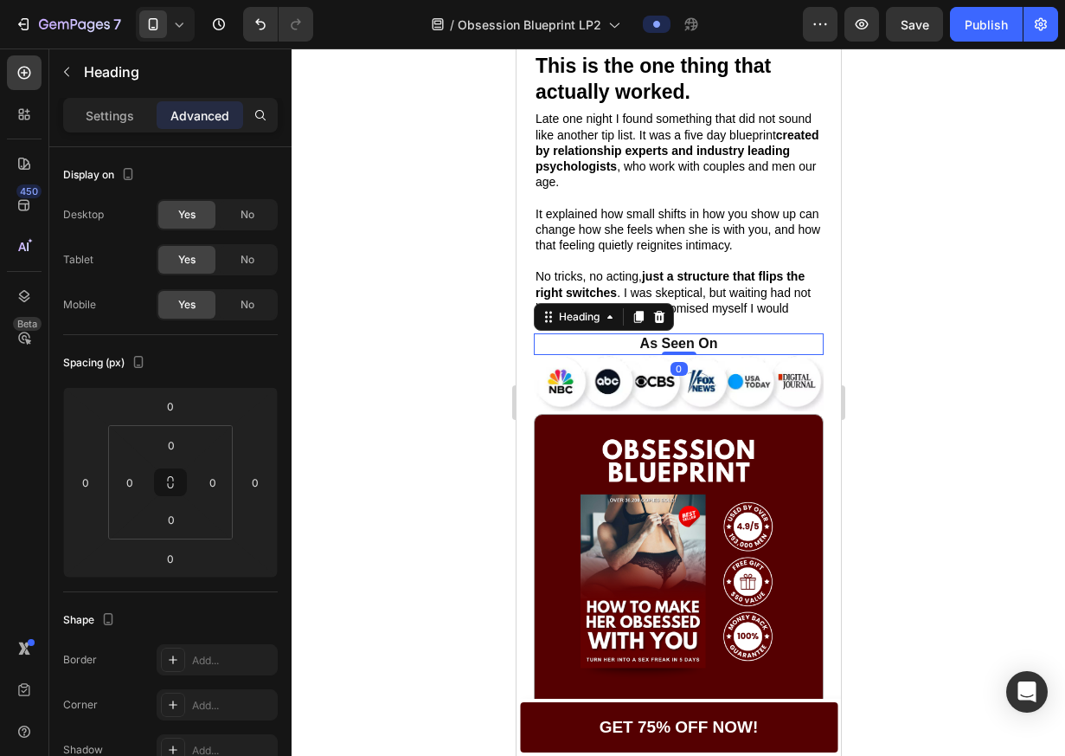
click at [894, 361] on div at bounding box center [679, 401] width 774 height 707
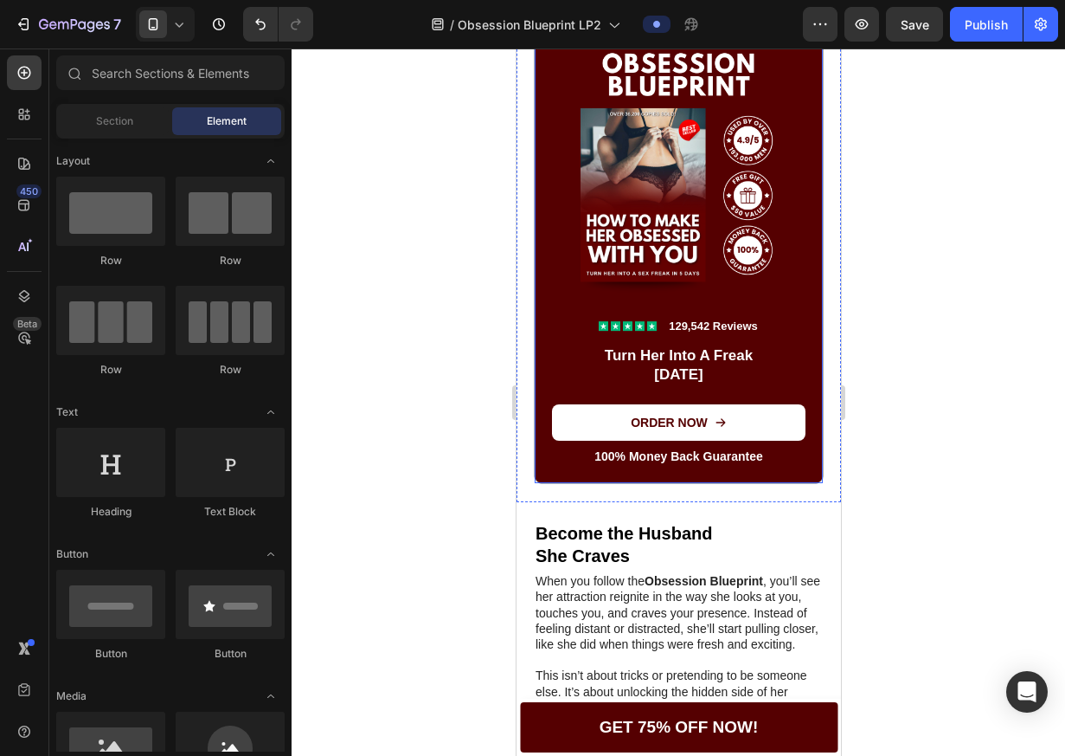
scroll to position [1472, 0]
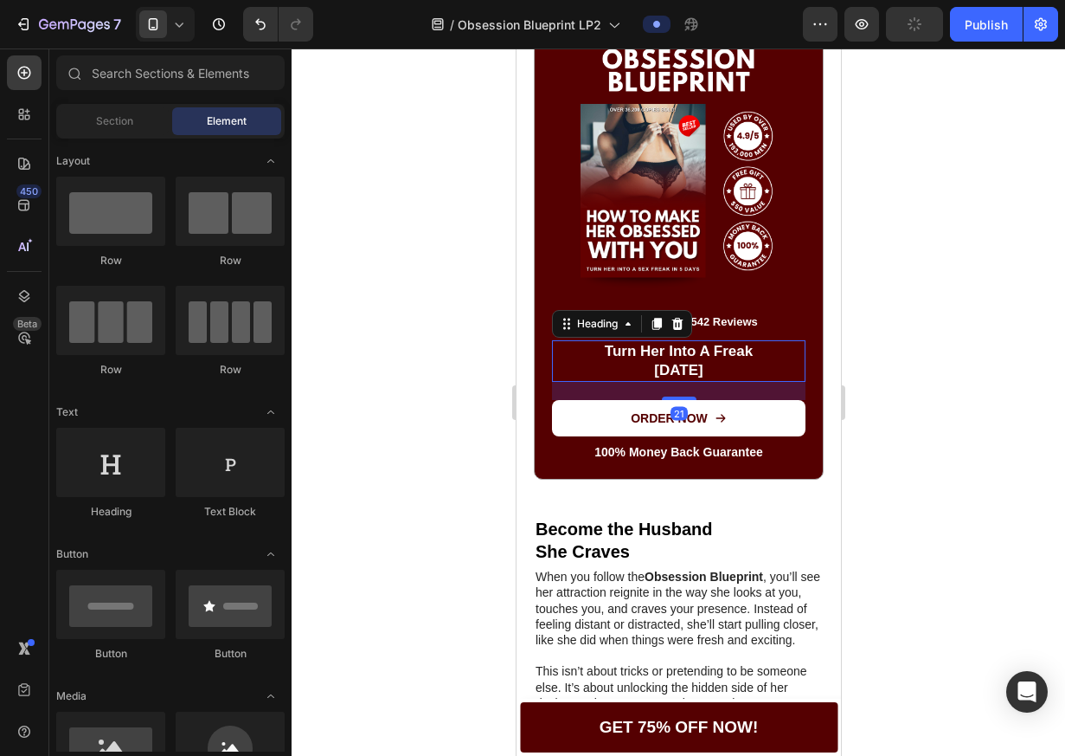
click at [696, 354] on h2 "Turn Her Into A Freak In 5 Days" at bounding box center [678, 361] width 254 height 42
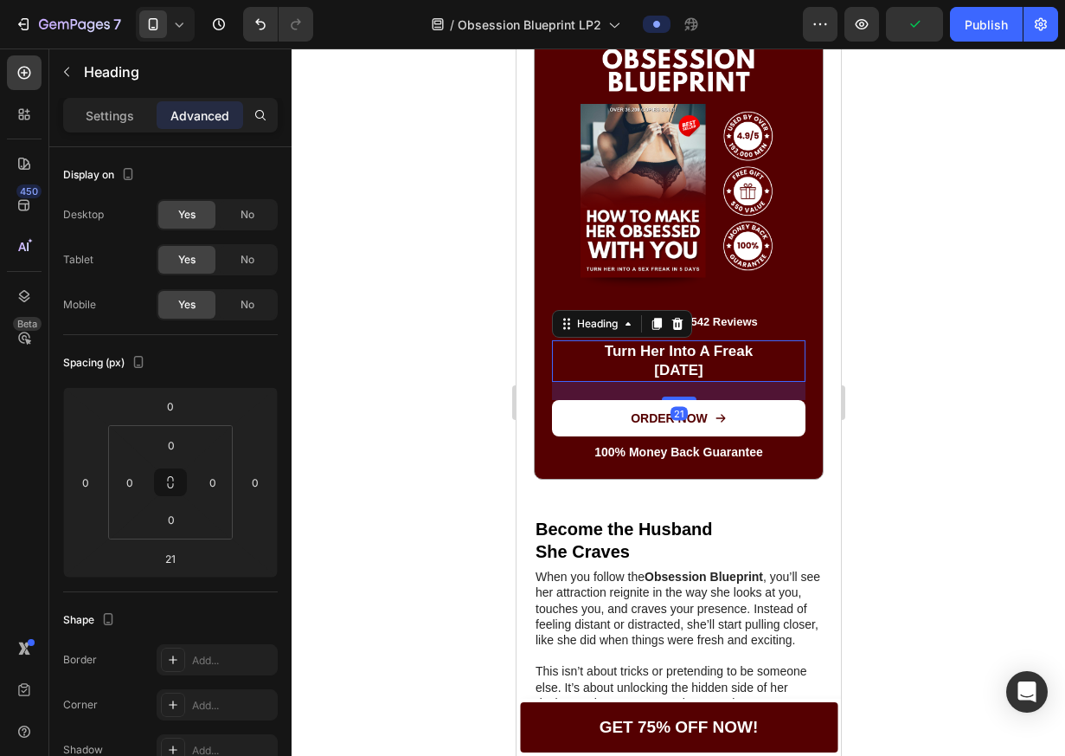
click at [696, 354] on h2 "Turn Her Into A Freak In 5 Days" at bounding box center [678, 361] width 254 height 42
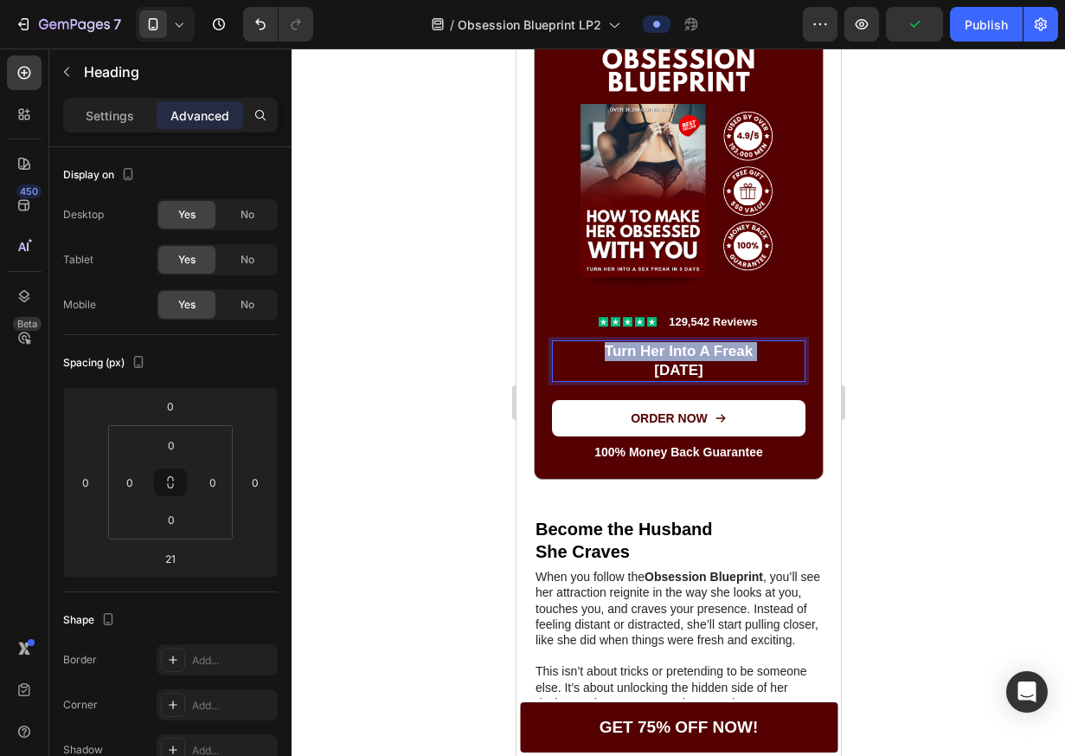
click at [696, 354] on p "Turn Her Into A Freak In 5 Days" at bounding box center [678, 361] width 250 height 38
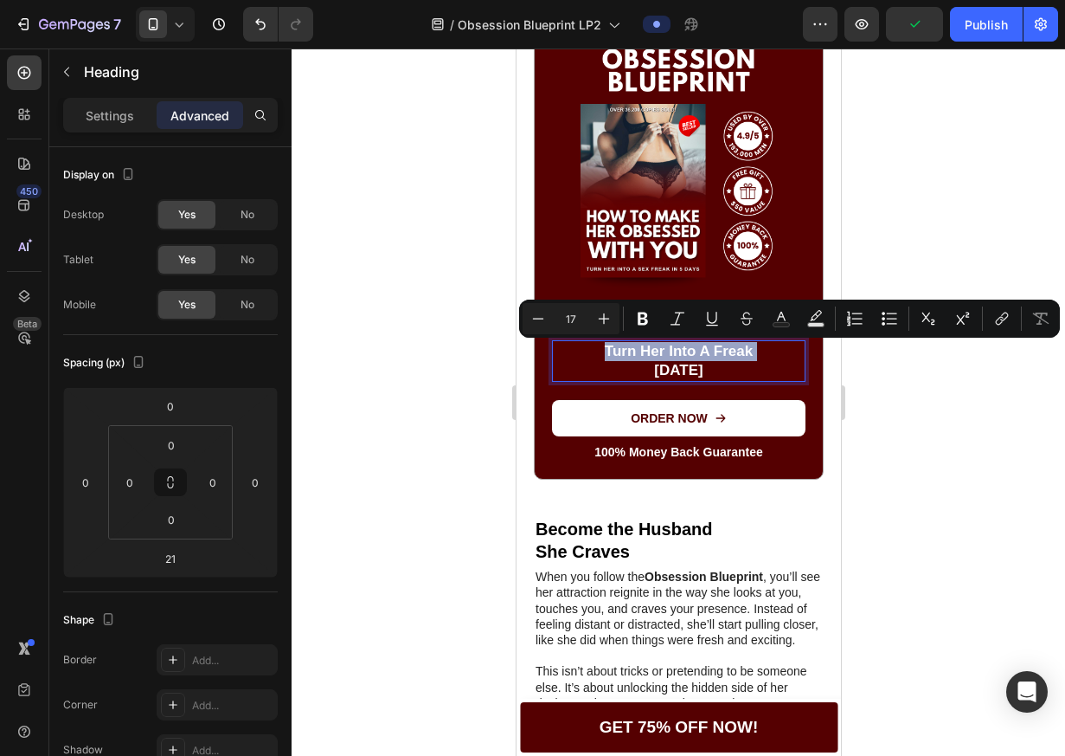
click at [696, 354] on p "Turn Her Into A Freak In 5 Days" at bounding box center [678, 361] width 250 height 38
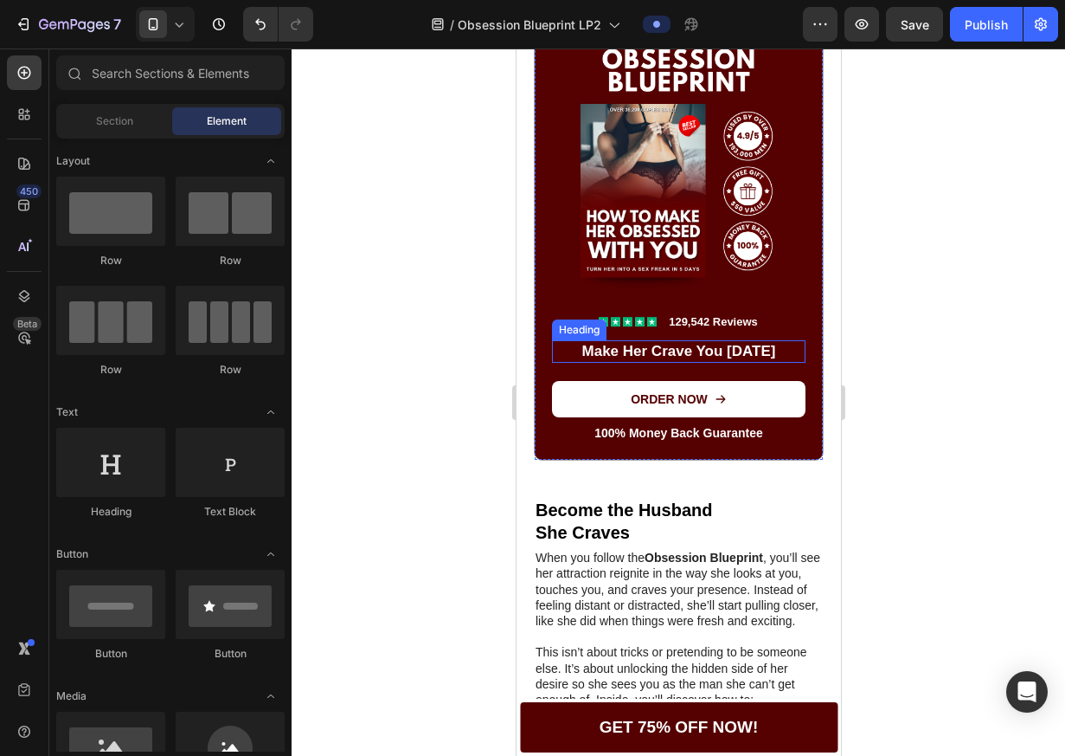
click at [707, 357] on p "Make Her Crave You [DATE]" at bounding box center [678, 351] width 250 height 19
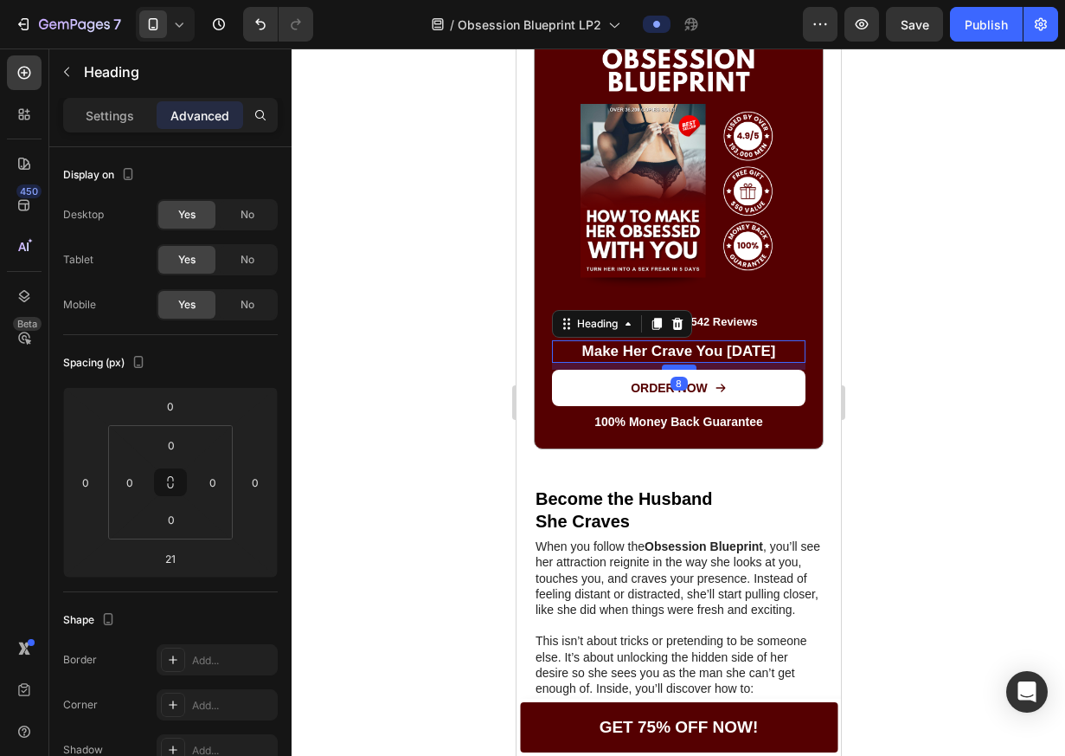
drag, startPoint x: 672, startPoint y: 381, endPoint x: 676, endPoint y: 370, distance: 11.8
click at [676, 370] on div at bounding box center [678, 366] width 35 height 5
type input "8"
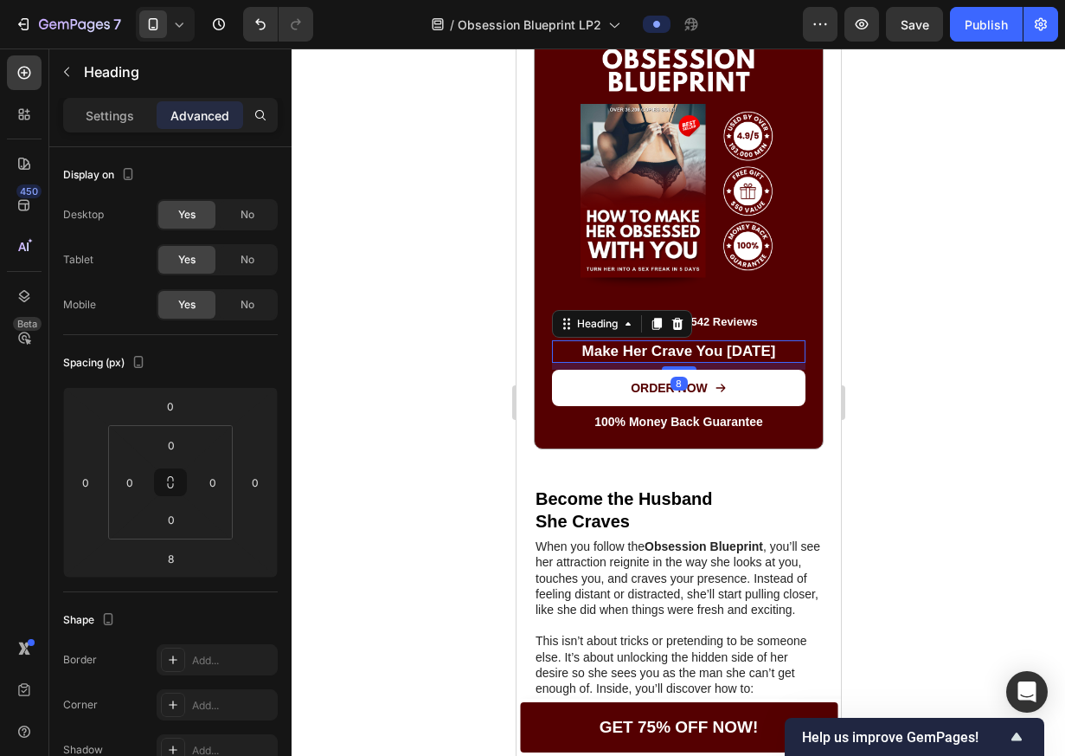
click at [932, 368] on div at bounding box center [679, 401] width 774 height 707
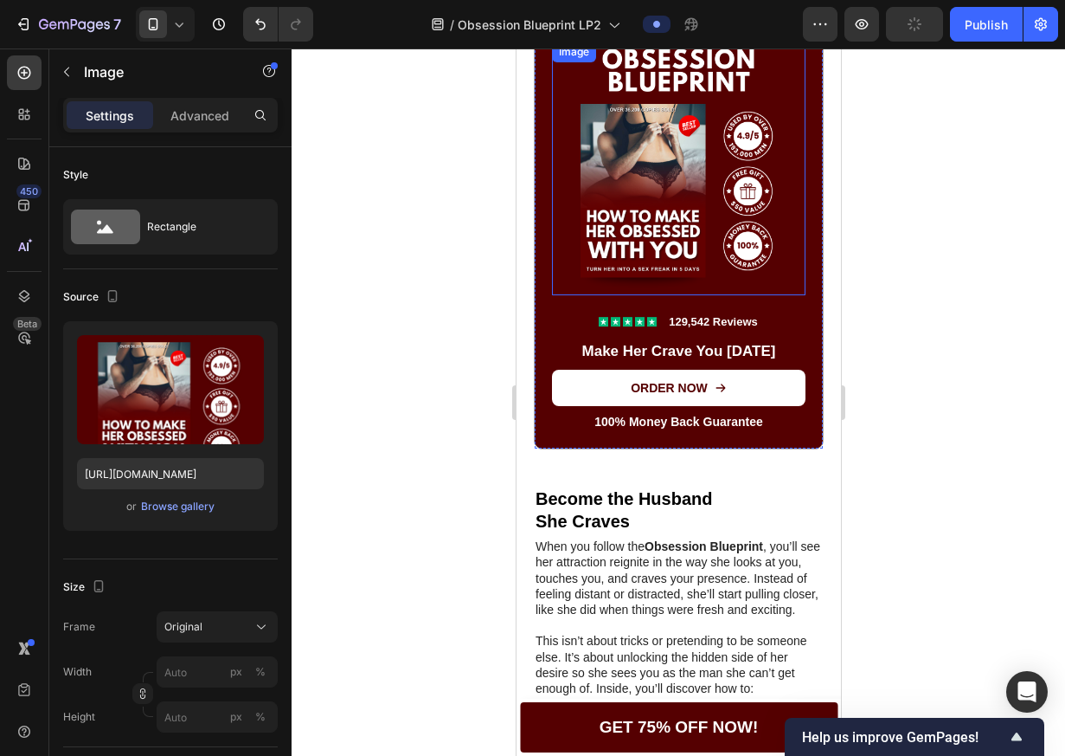
click at [664, 261] on img at bounding box center [678, 169] width 254 height 254
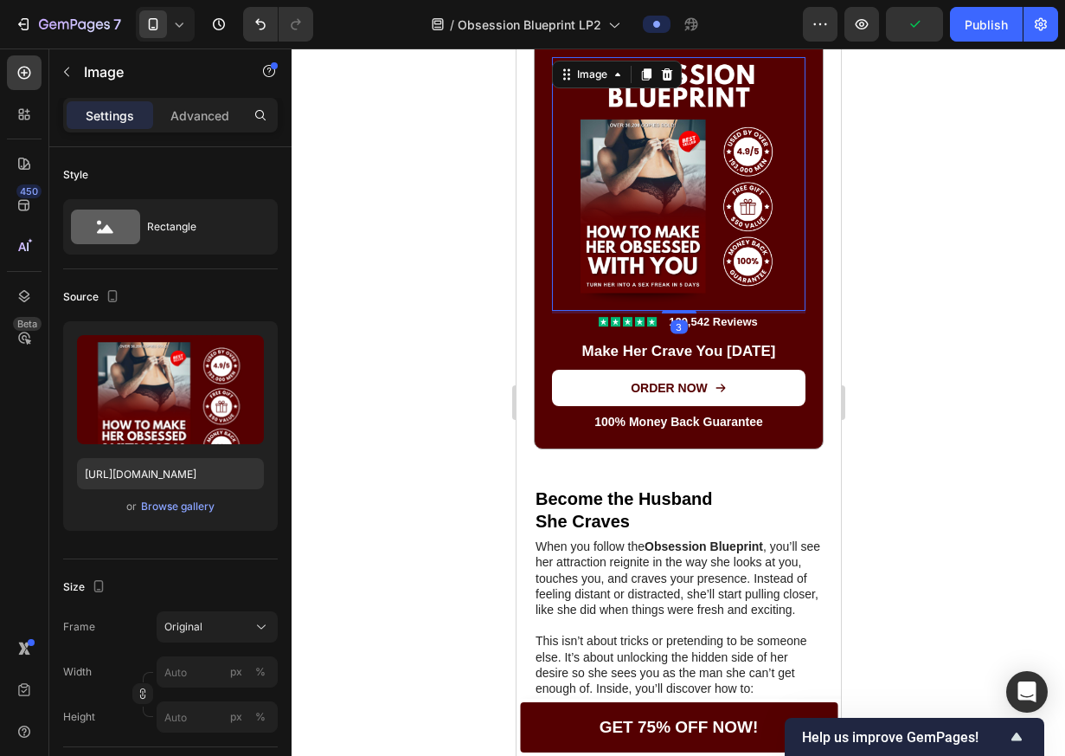
scroll to position [1454, 0]
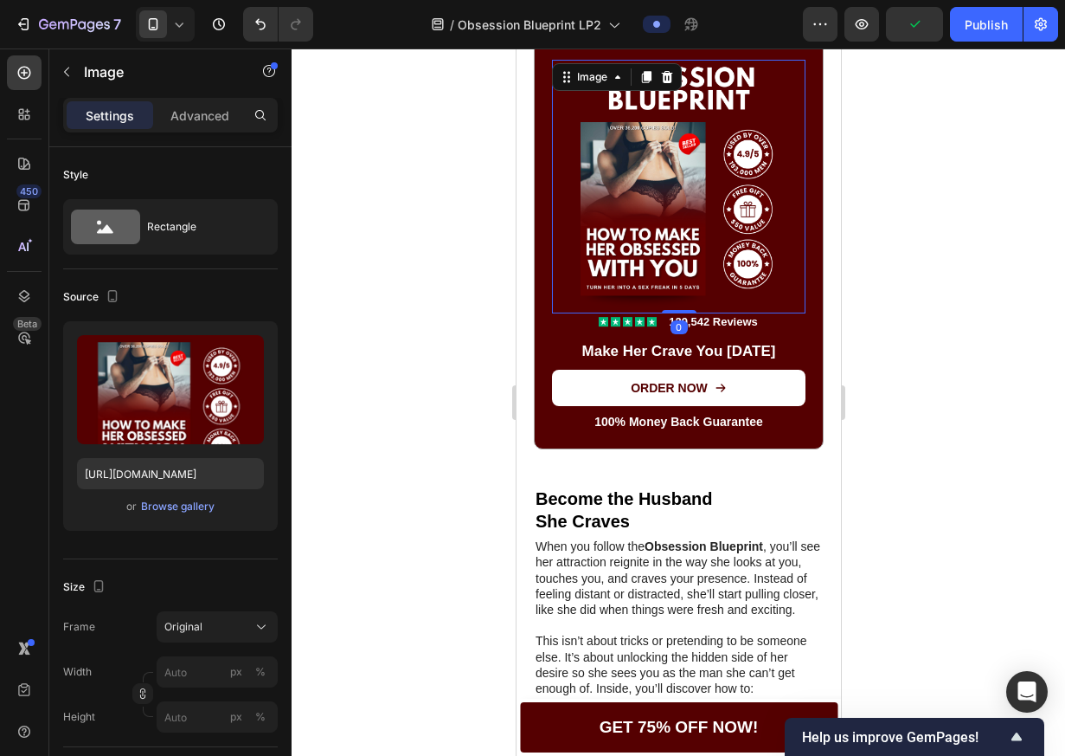
drag, startPoint x: 667, startPoint y: 312, endPoint x: 672, endPoint y: 294, distance: 17.8
click at [672, 294] on div "Image 0" at bounding box center [678, 187] width 254 height 254
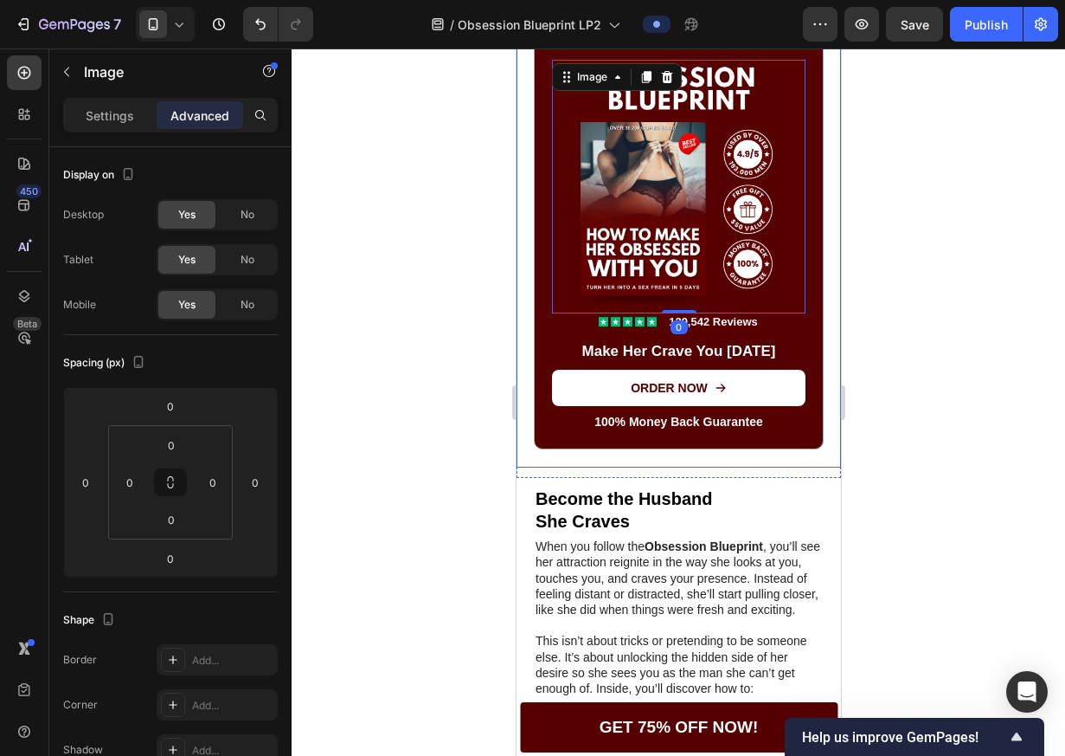
click at [868, 295] on div at bounding box center [679, 401] width 774 height 707
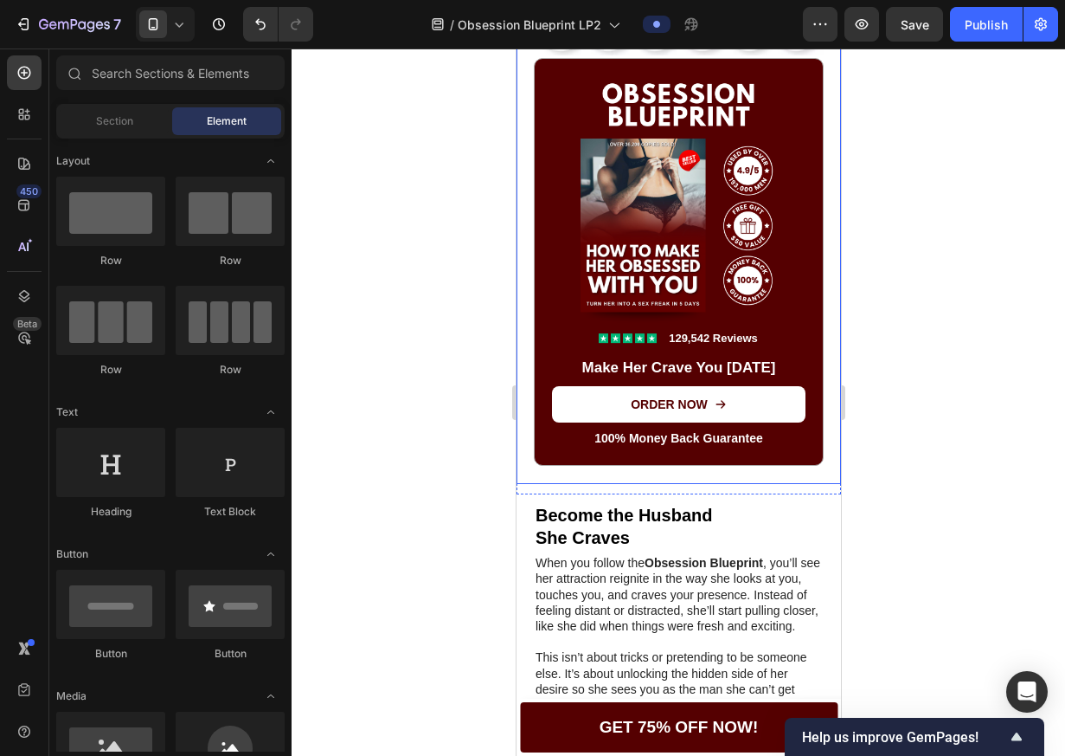
scroll to position [1437, 0]
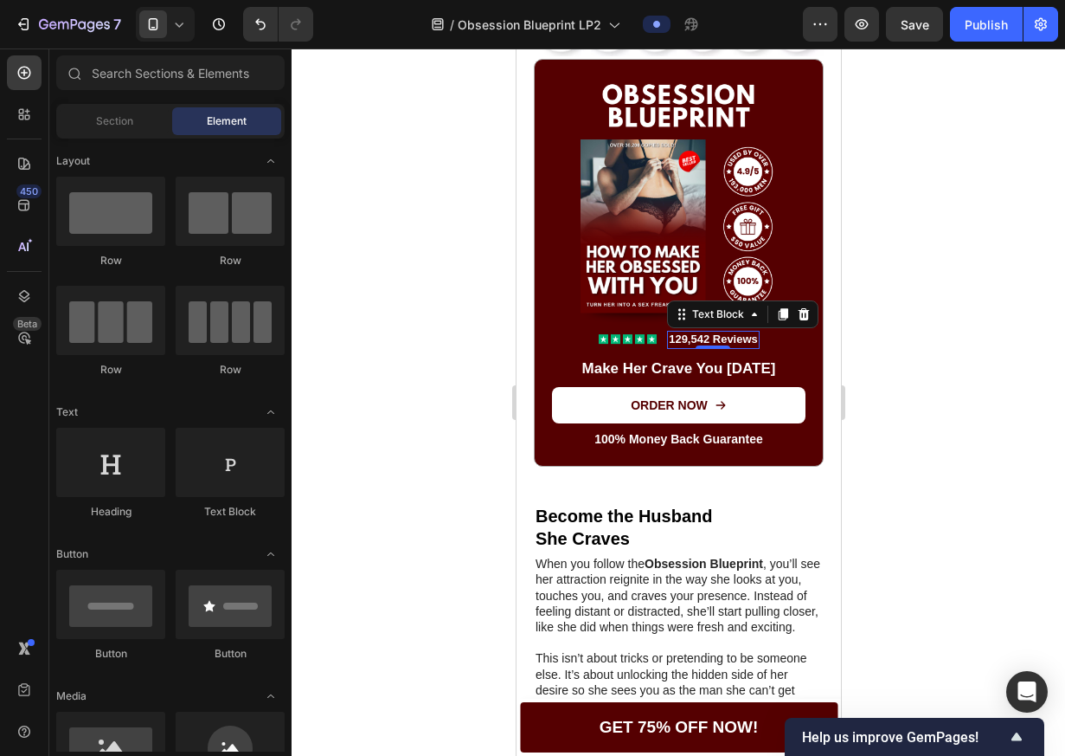
click at [687, 341] on p "129,542 Reviews" at bounding box center [712, 339] width 89 height 15
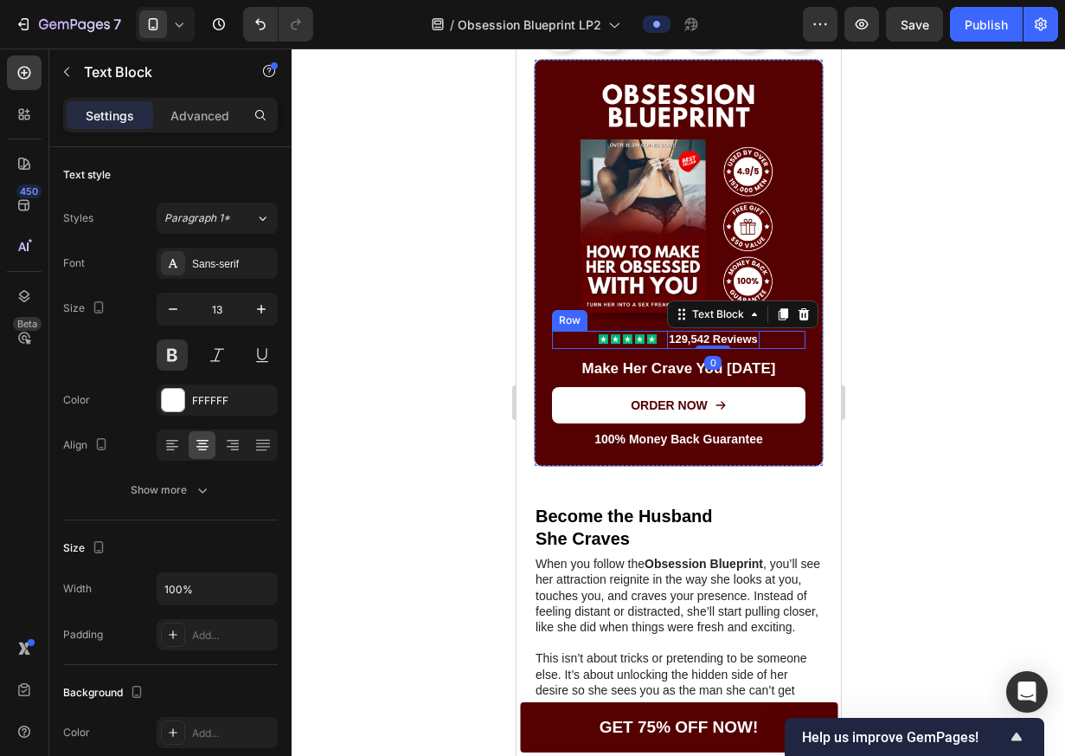
click at [651, 344] on div "Icon Icon Icon Icon Icon Icon List 129,542 Reviews Text Block 0 Row" at bounding box center [678, 340] width 254 height 18
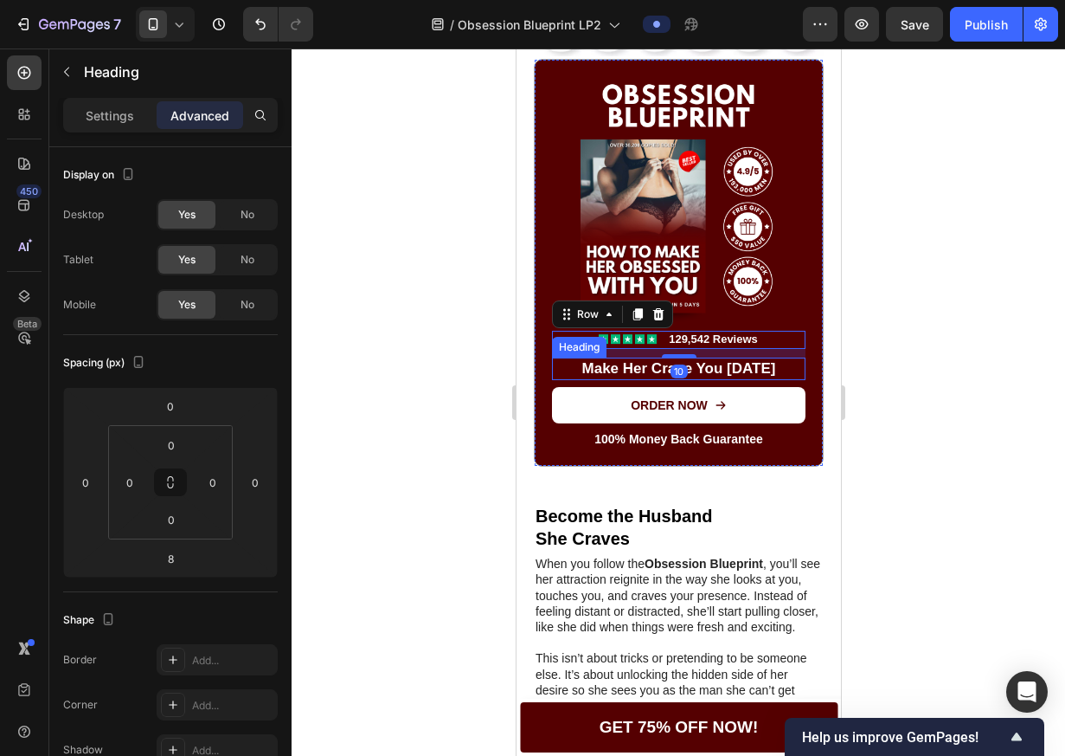
click at [658, 369] on p "Make Her Crave You [DATE]" at bounding box center [678, 368] width 250 height 19
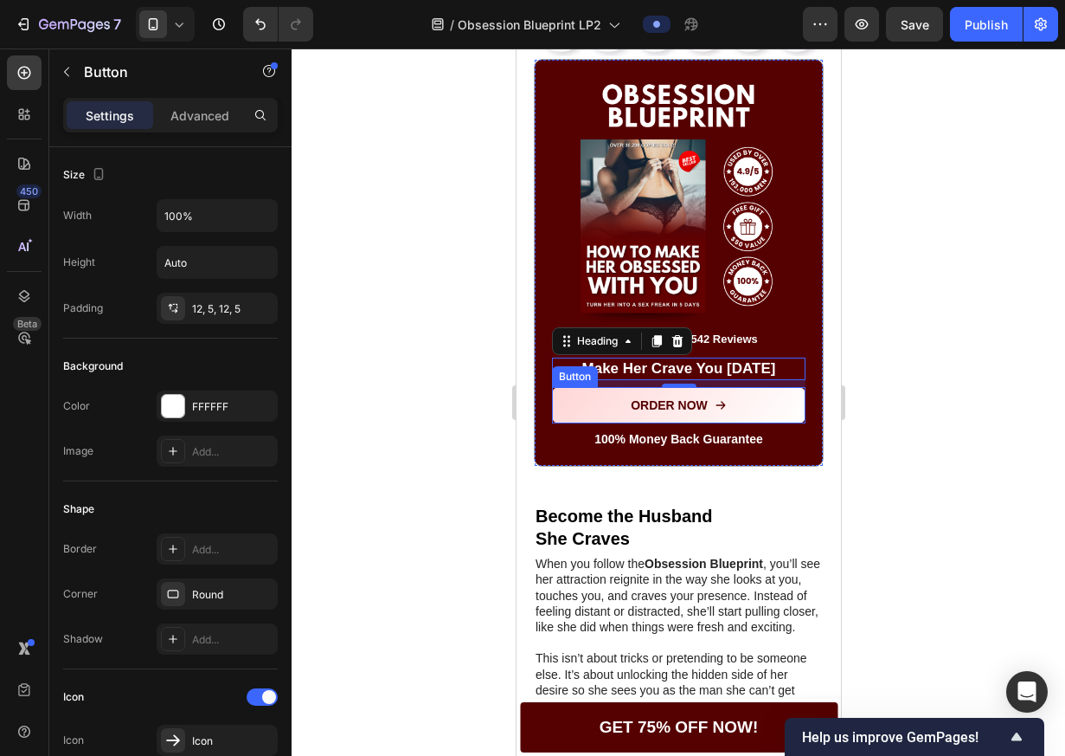
click at [751, 421] on link "ORDER NOW" at bounding box center [678, 405] width 254 height 36
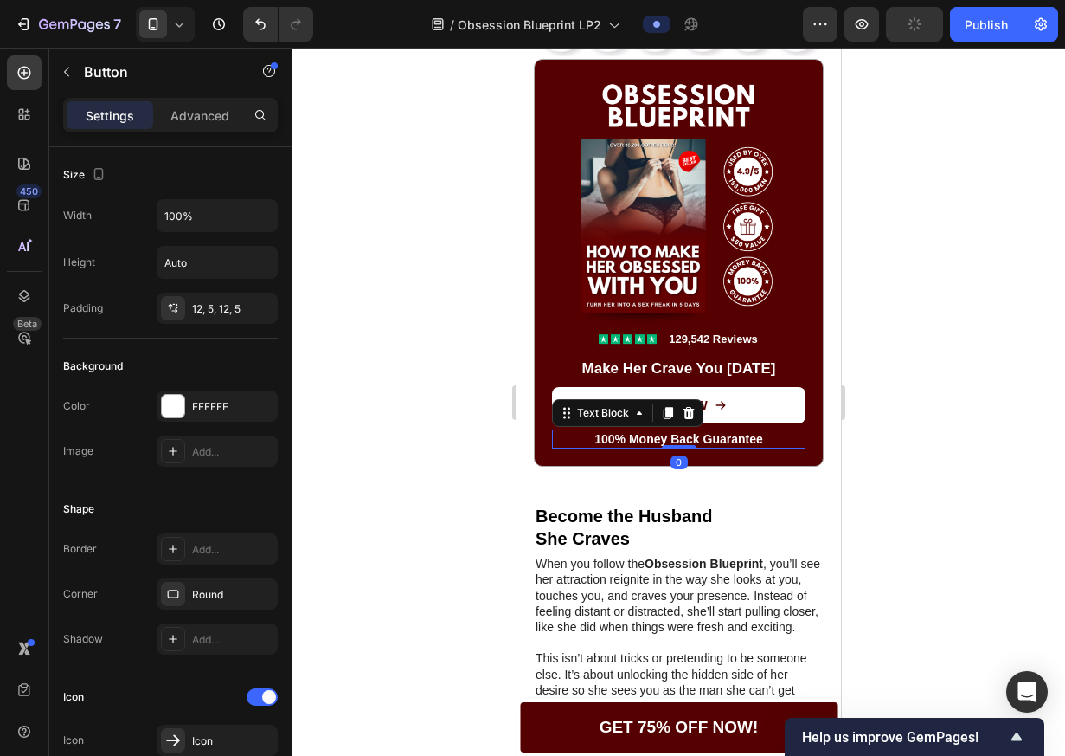
click at [693, 437] on p "100% Money Back Guarantee" at bounding box center [678, 439] width 250 height 16
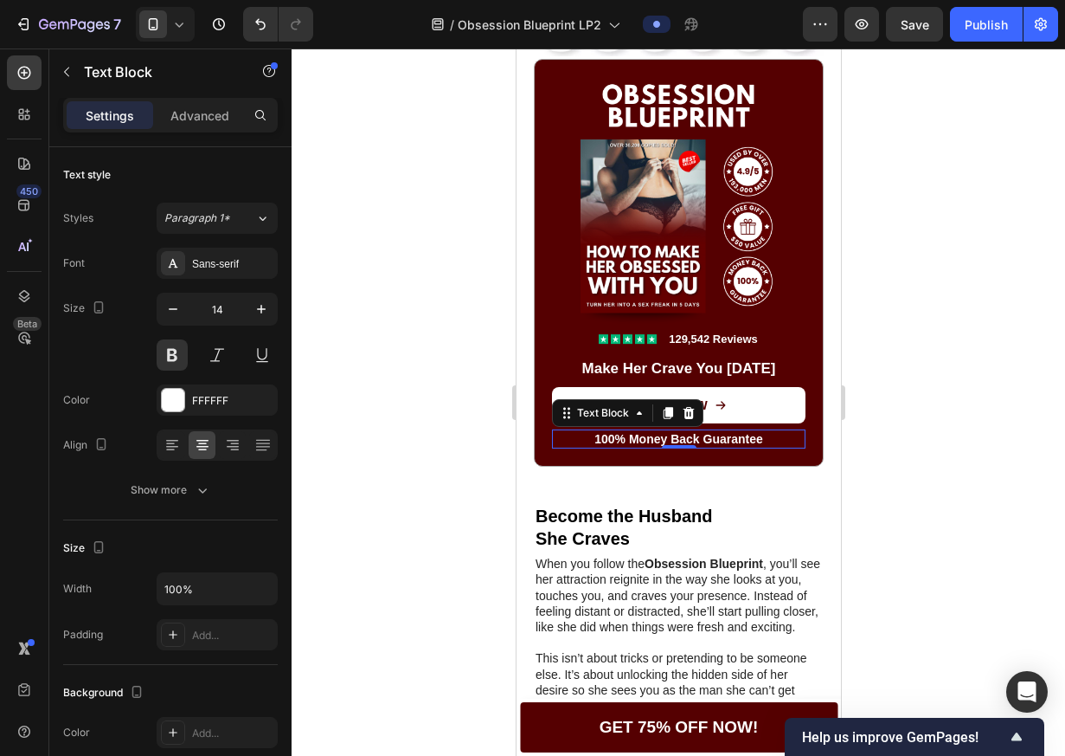
click at [984, 437] on div at bounding box center [679, 401] width 774 height 707
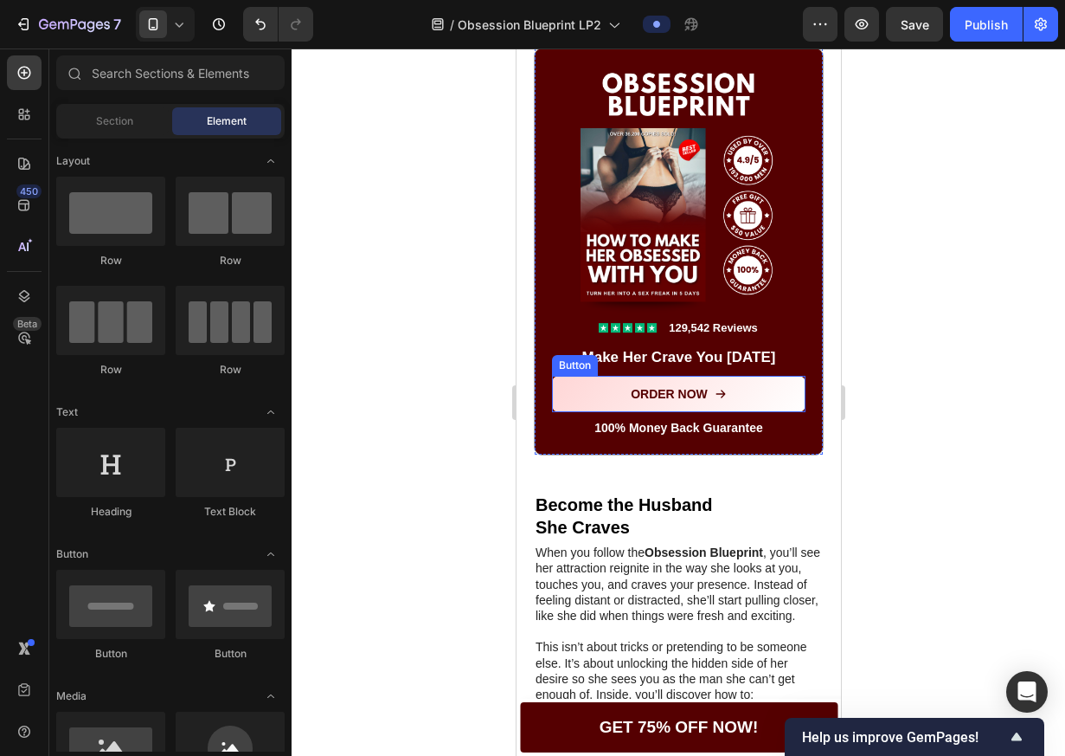
scroll to position [1462, 0]
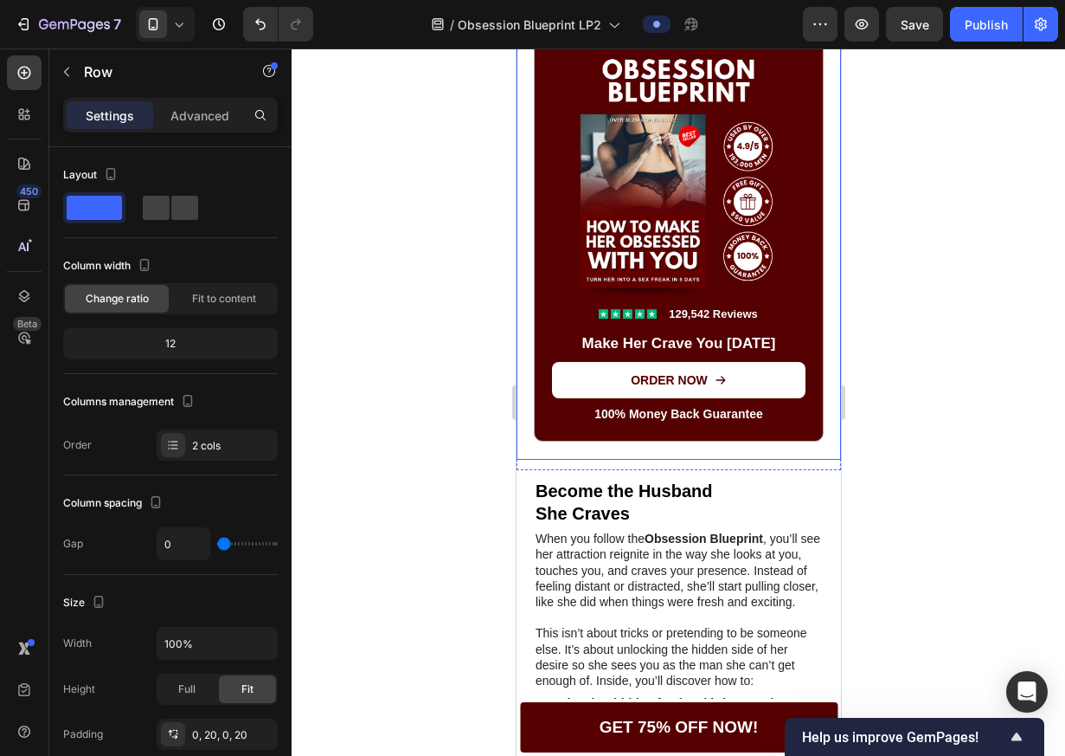
click at [634, 460] on div "This is the one thing that actually worked. Text Block Late one night I found s…" at bounding box center [678, 66] width 290 height 788
drag, startPoint x: 662, startPoint y: 460, endPoint x: 653, endPoint y: 460, distance: 9.5
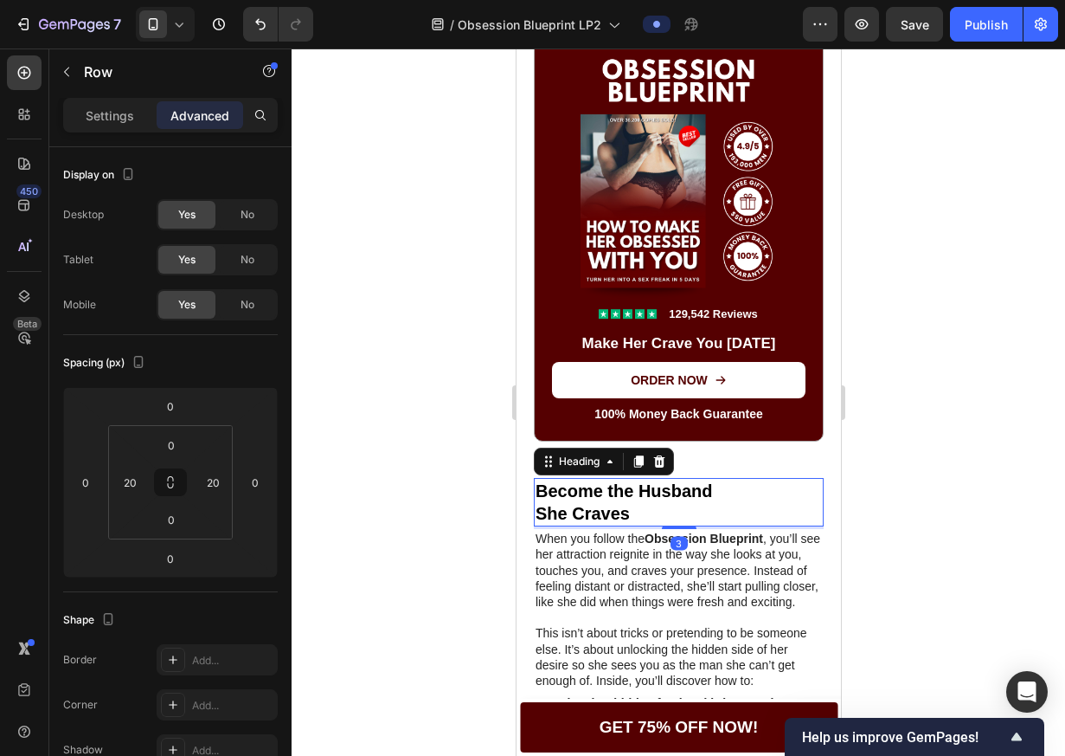
click at [615, 484] on h2 "Become the Husband She Craves" at bounding box center [678, 502] width 290 height 48
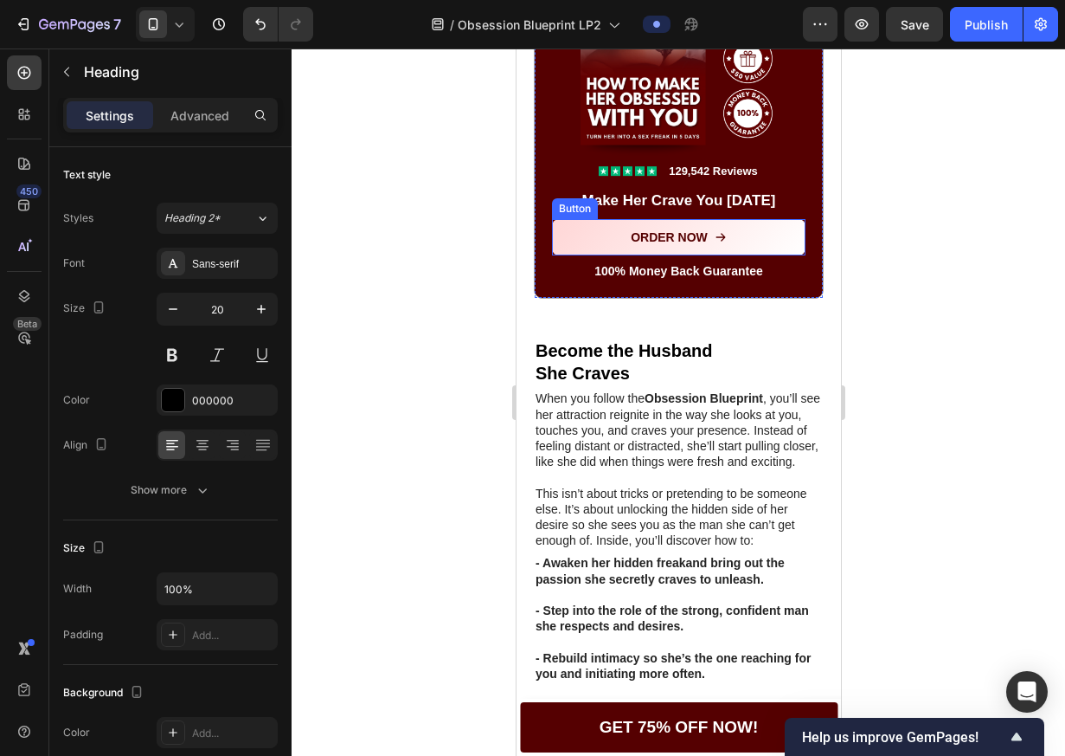
scroll to position [1522, 0]
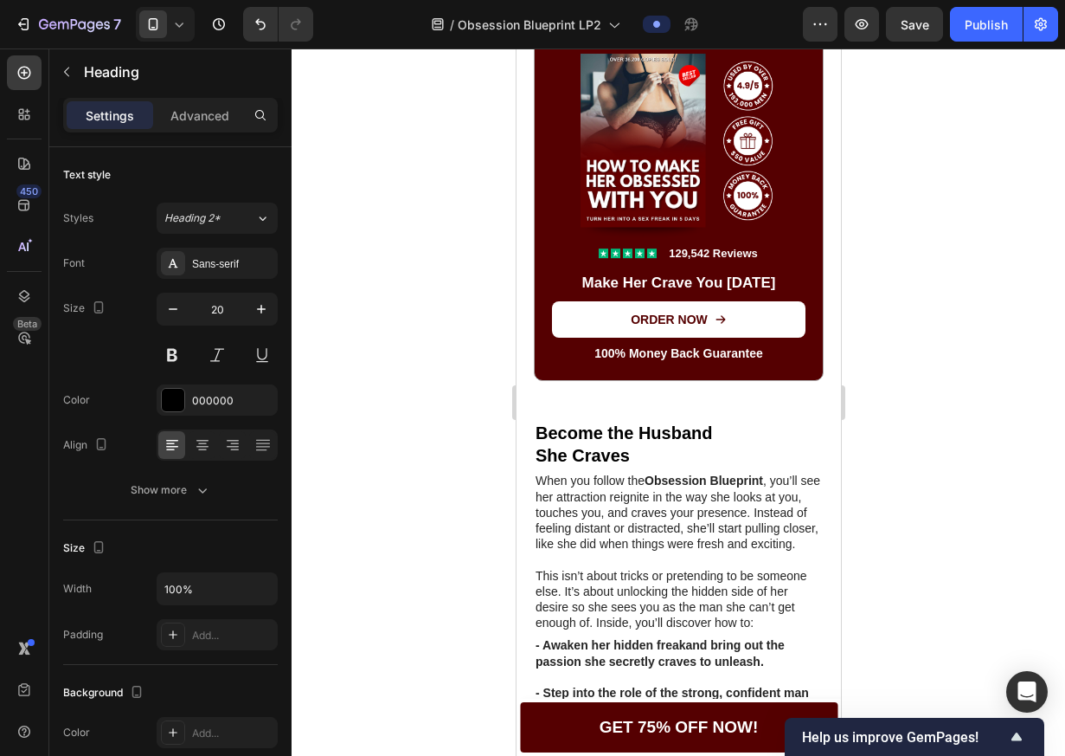
click at [671, 442] on h2 "Become the Husband She Craves" at bounding box center [678, 444] width 290 height 48
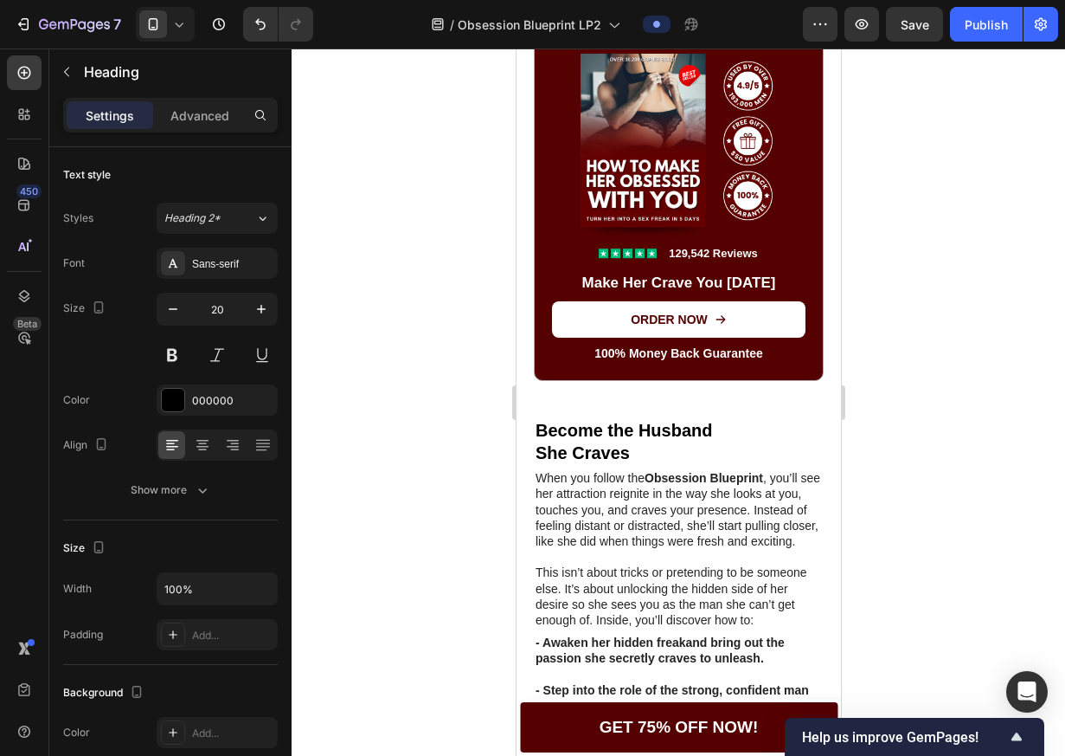
click at [962, 454] on div at bounding box center [679, 401] width 774 height 707
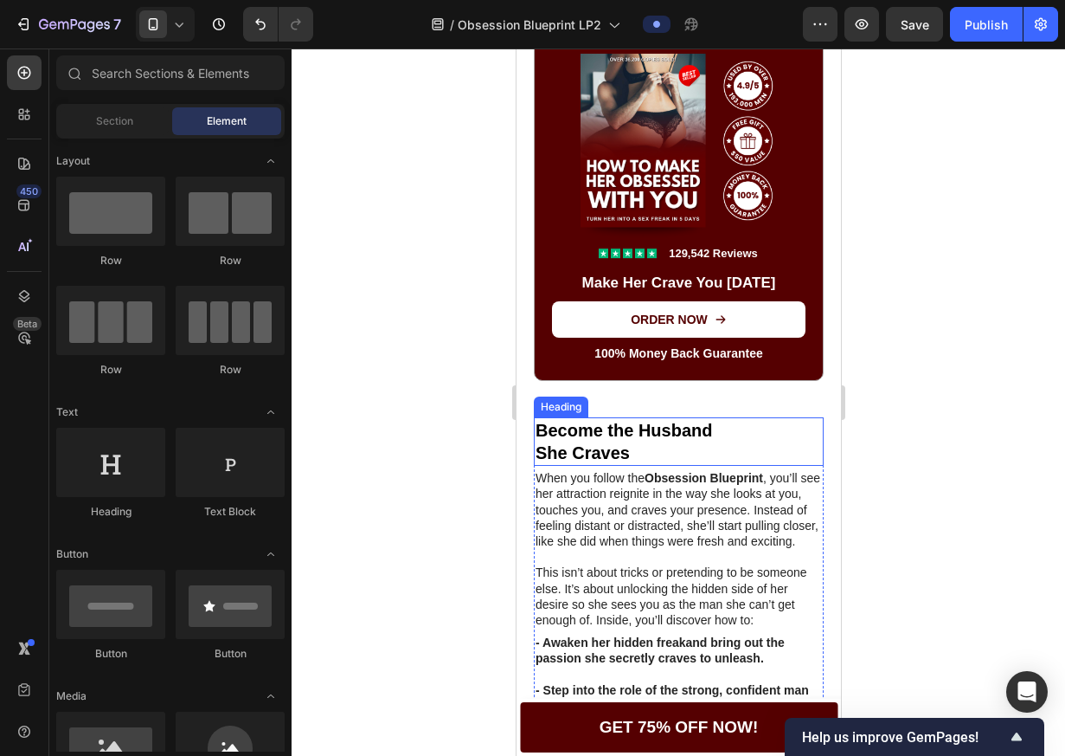
click at [651, 436] on p "Become the Husband She Craves" at bounding box center [678, 441] width 286 height 45
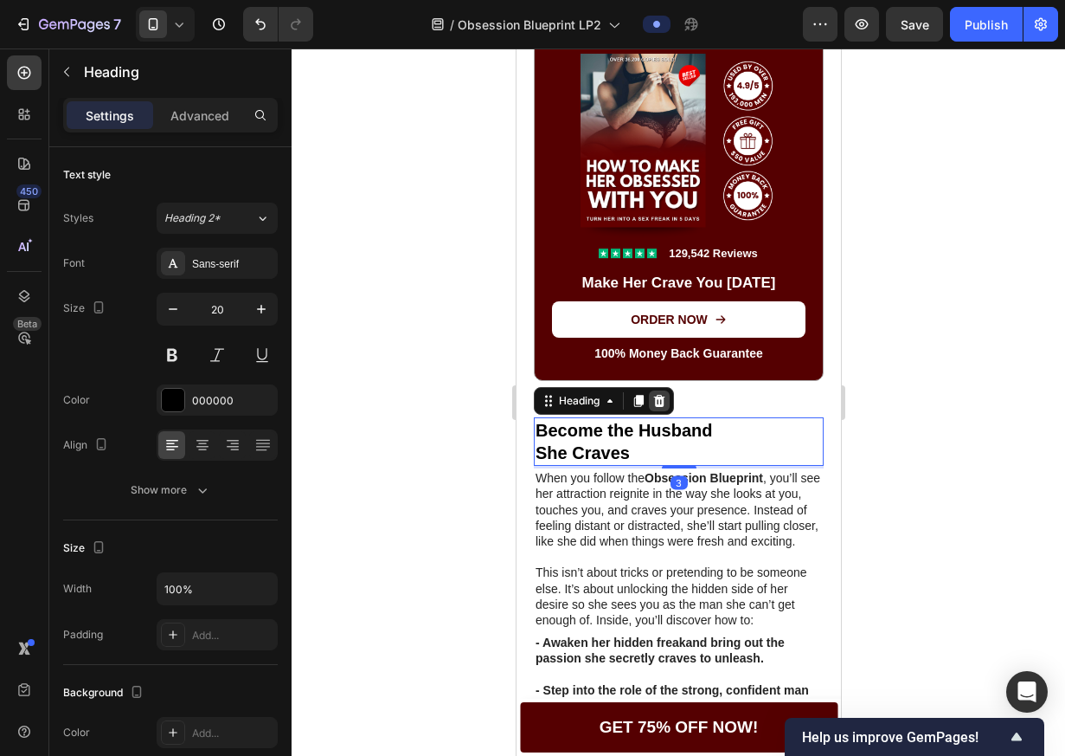
click at [659, 408] on icon at bounding box center [659, 401] width 14 height 14
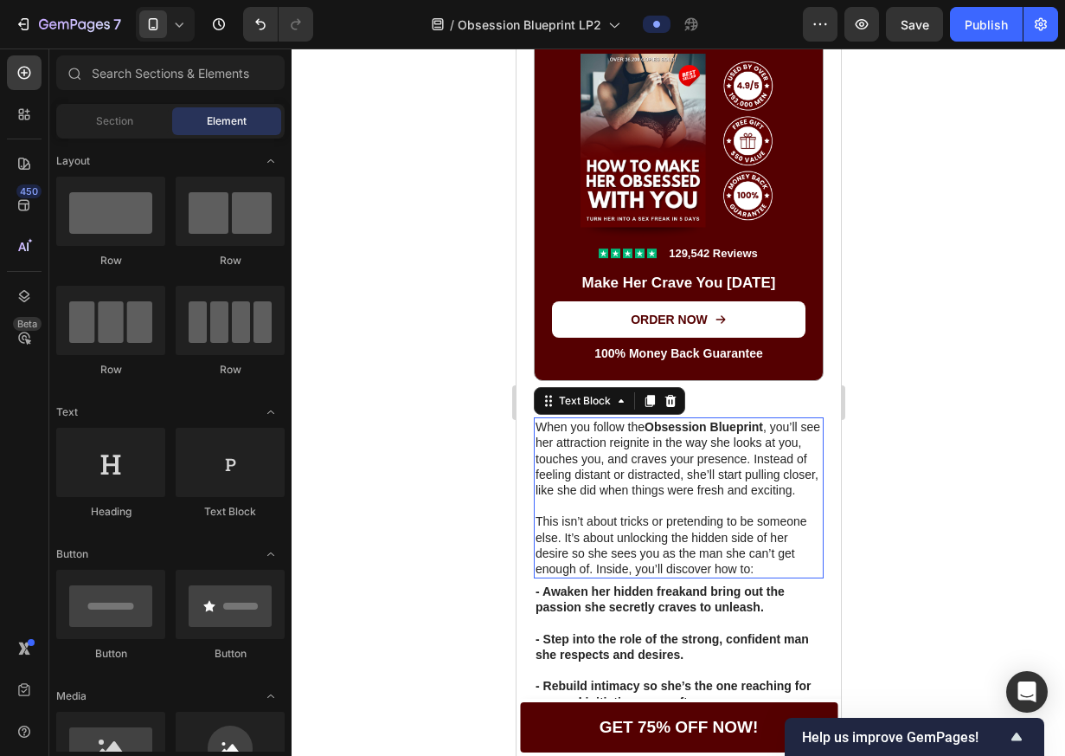
click at [684, 437] on p "When you follow the Obsession Blueprint , you’ll see her attraction reignite in…" at bounding box center [678, 458] width 286 height 79
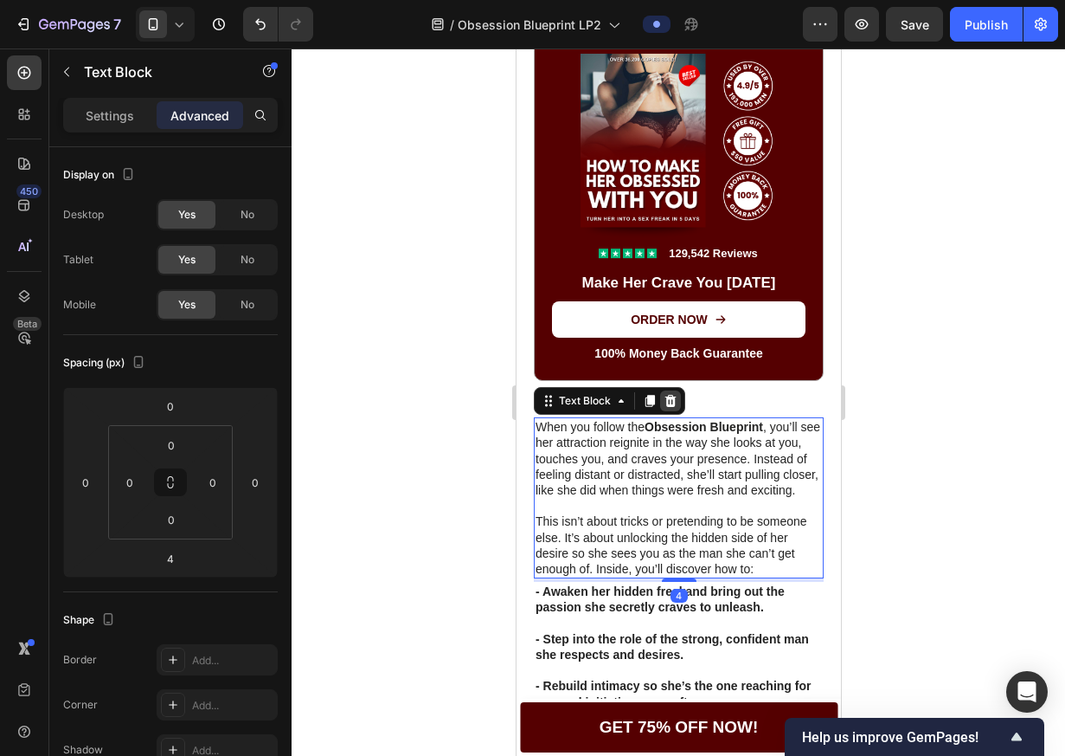
click at [677, 406] on div at bounding box center [670, 400] width 21 height 21
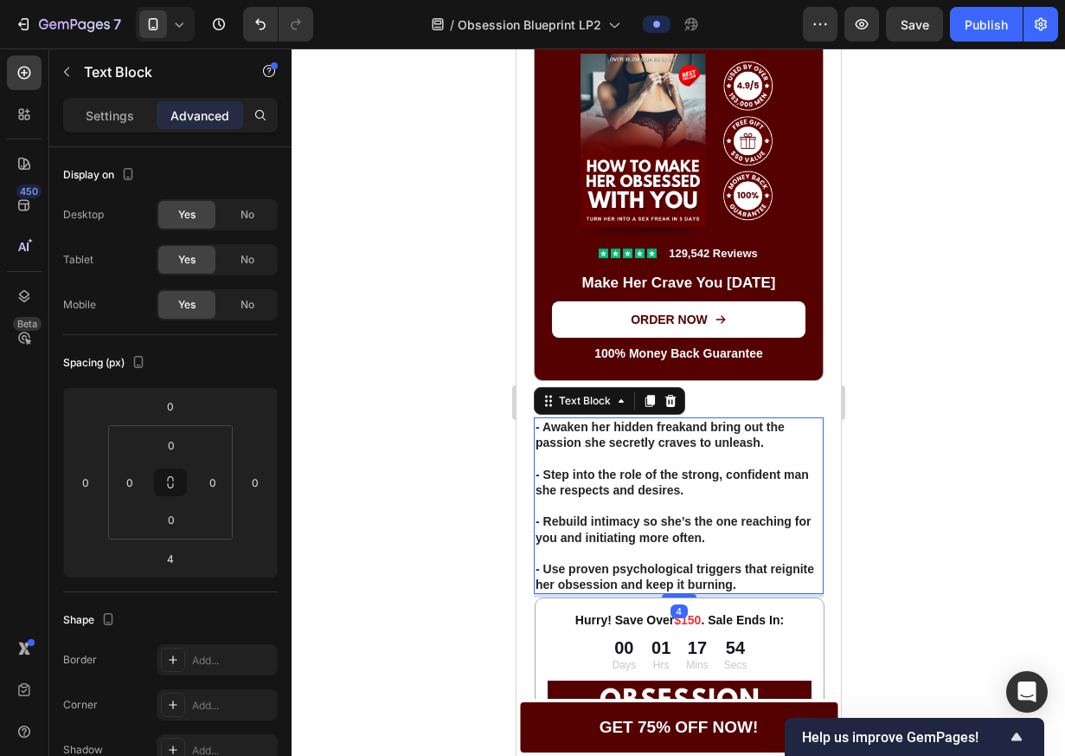
click at [670, 433] on strong "- Awaken her hidden freak" at bounding box center [610, 427] width 151 height 14
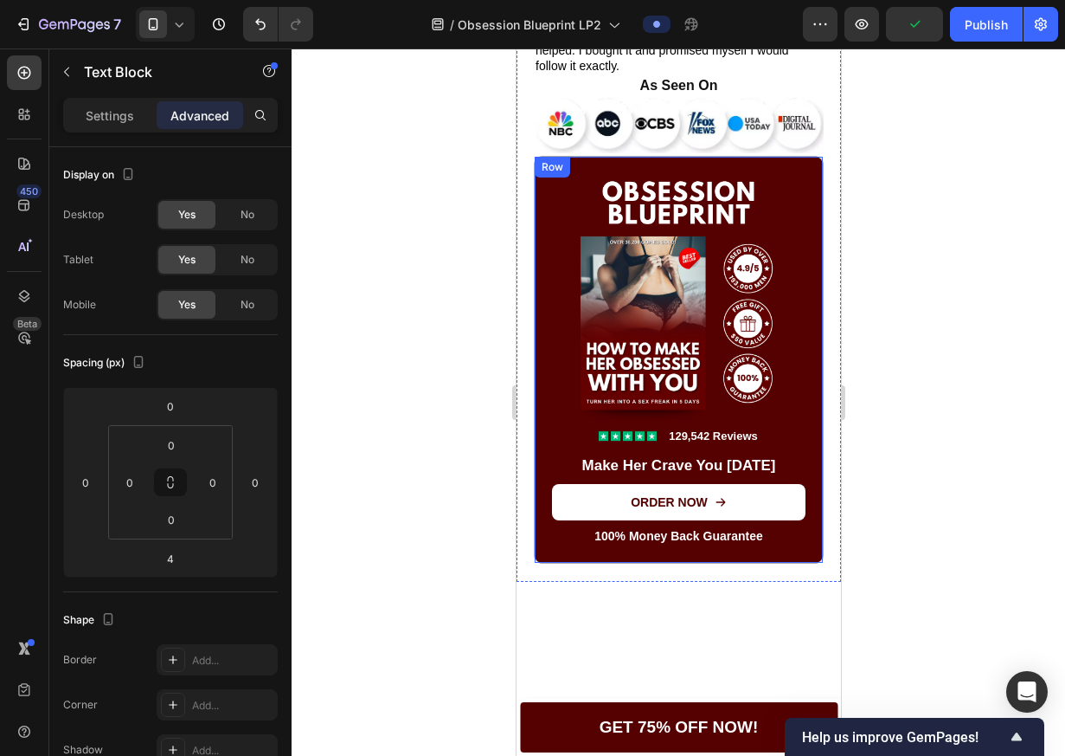
scroll to position [956, 0]
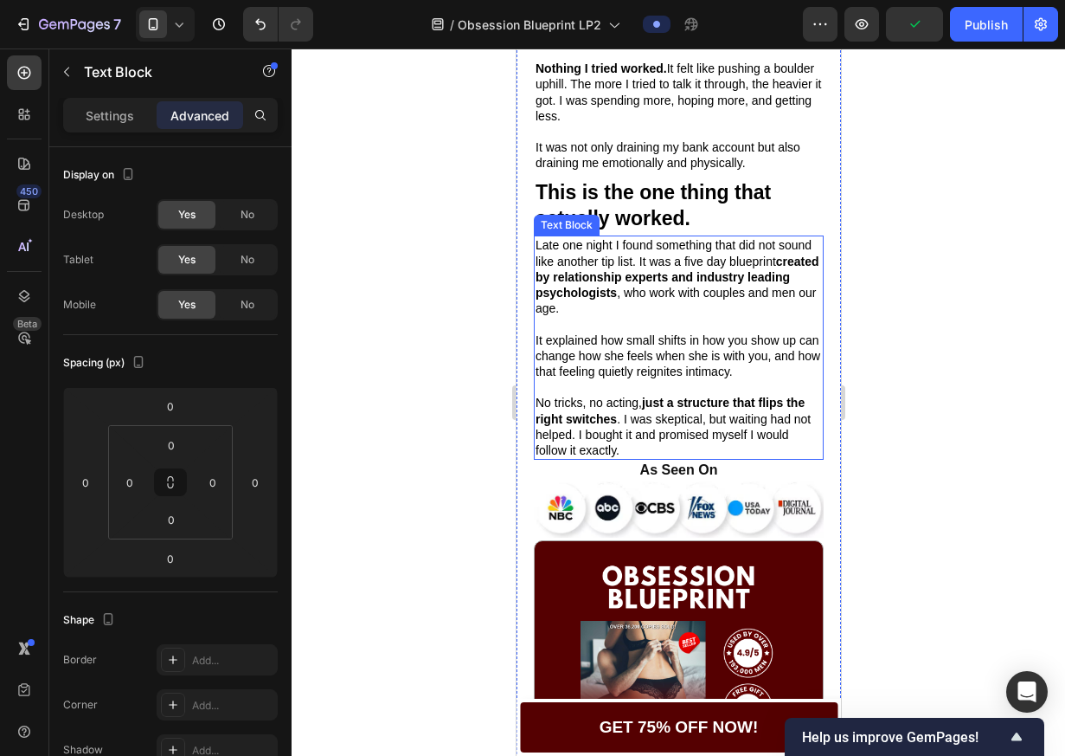
click at [632, 263] on p "Late one night I found something that did not sound like another tip list. It w…" at bounding box center [678, 276] width 286 height 79
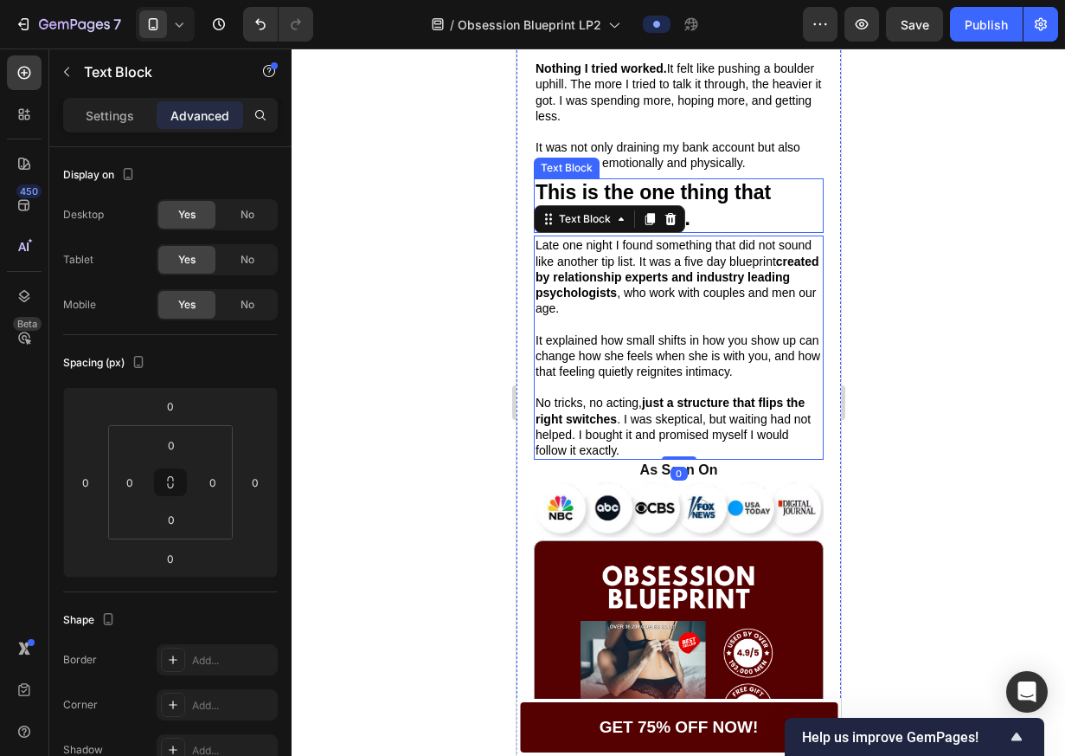
click at [691, 222] on p "This is the one thing that actually worked." at bounding box center [678, 206] width 286 height 52
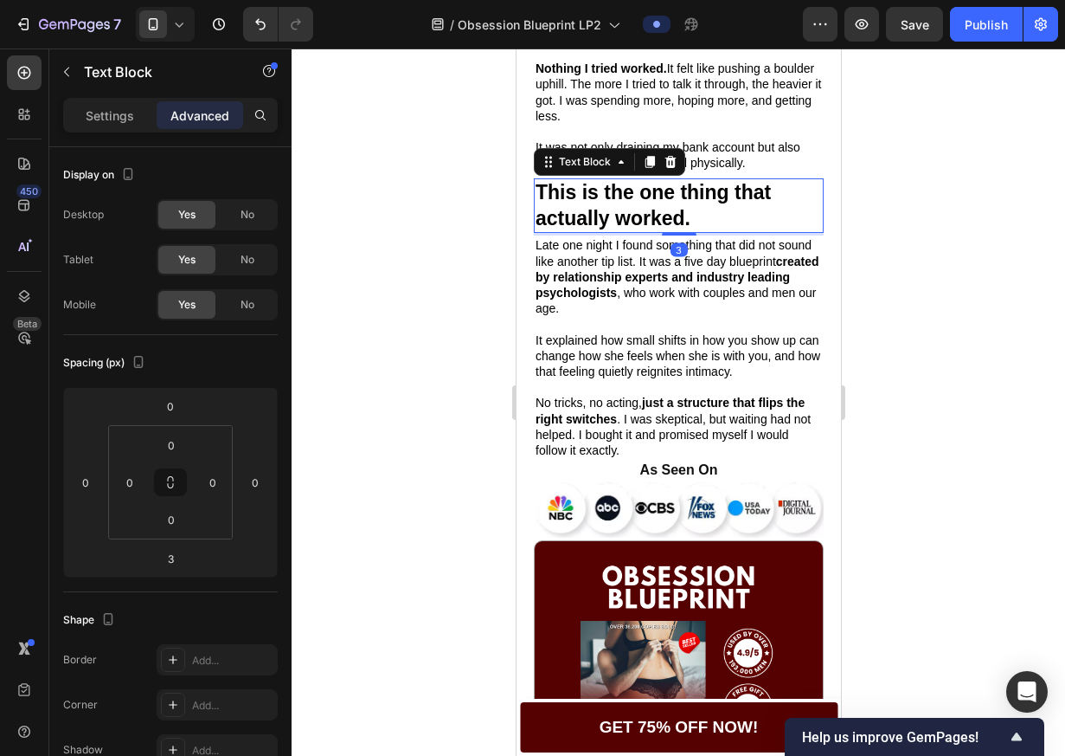
click at [643, 169] on icon at bounding box center [649, 162] width 14 height 14
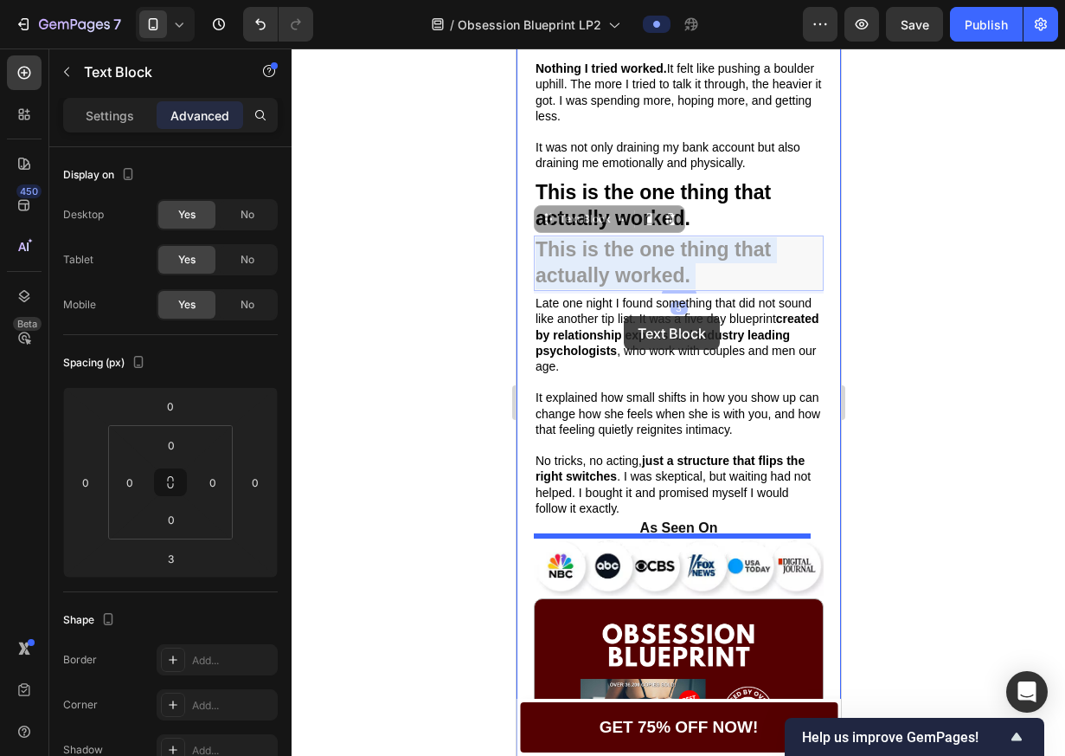
drag, startPoint x: 595, startPoint y: 273, endPoint x: 725, endPoint y: 312, distance: 136.4
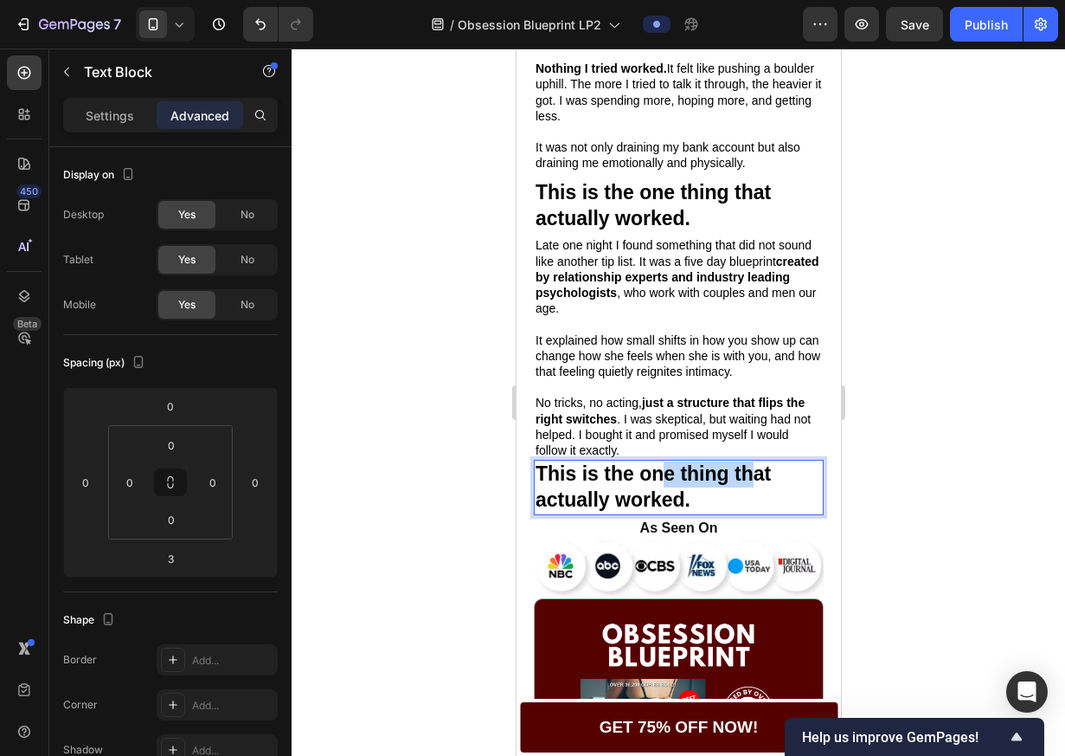
drag, startPoint x: 660, startPoint y: 480, endPoint x: 759, endPoint y: 497, distance: 100.0
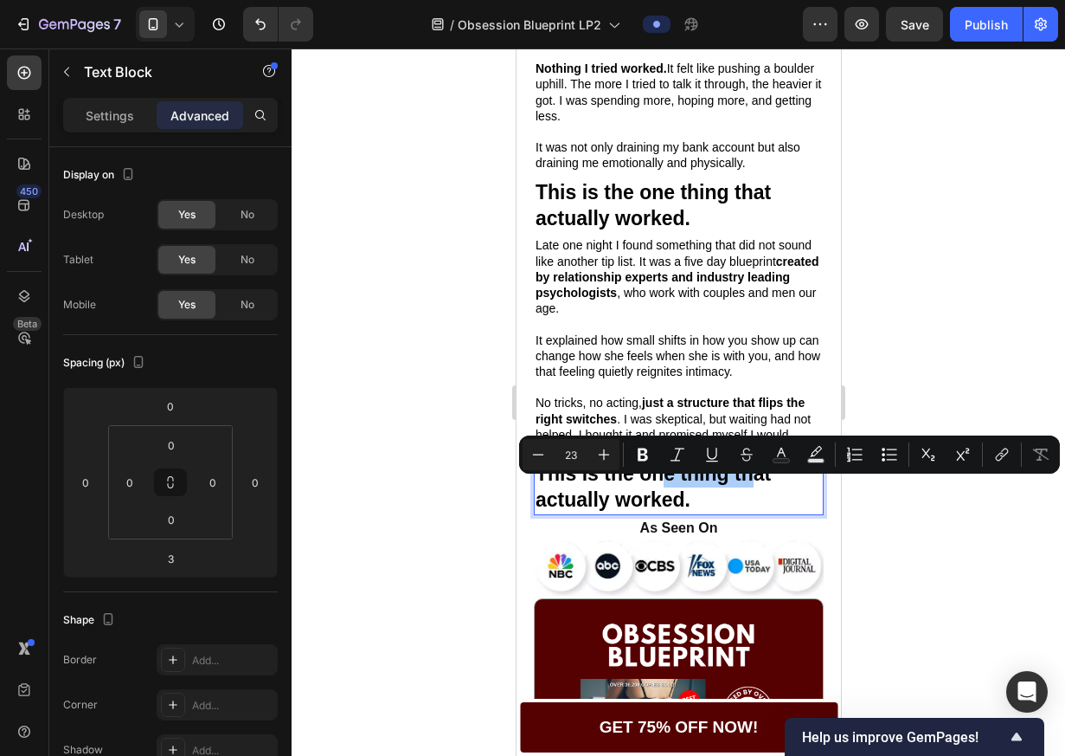
click at [879, 507] on div at bounding box center [679, 401] width 774 height 707
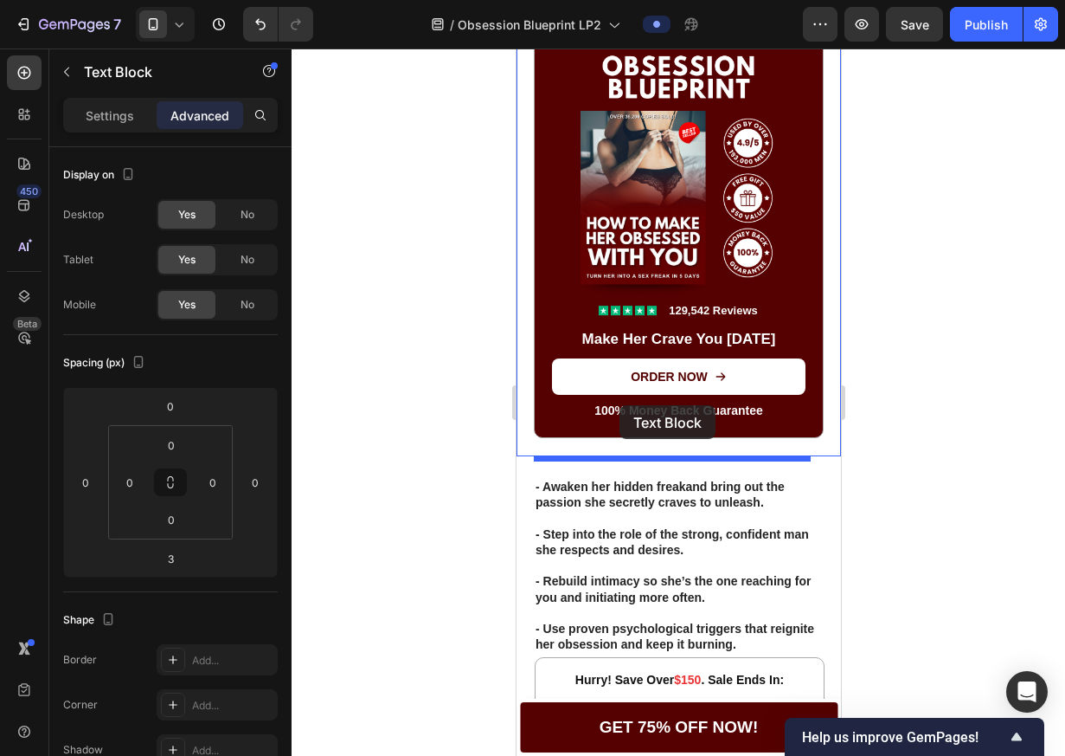
scroll to position [1515, 0]
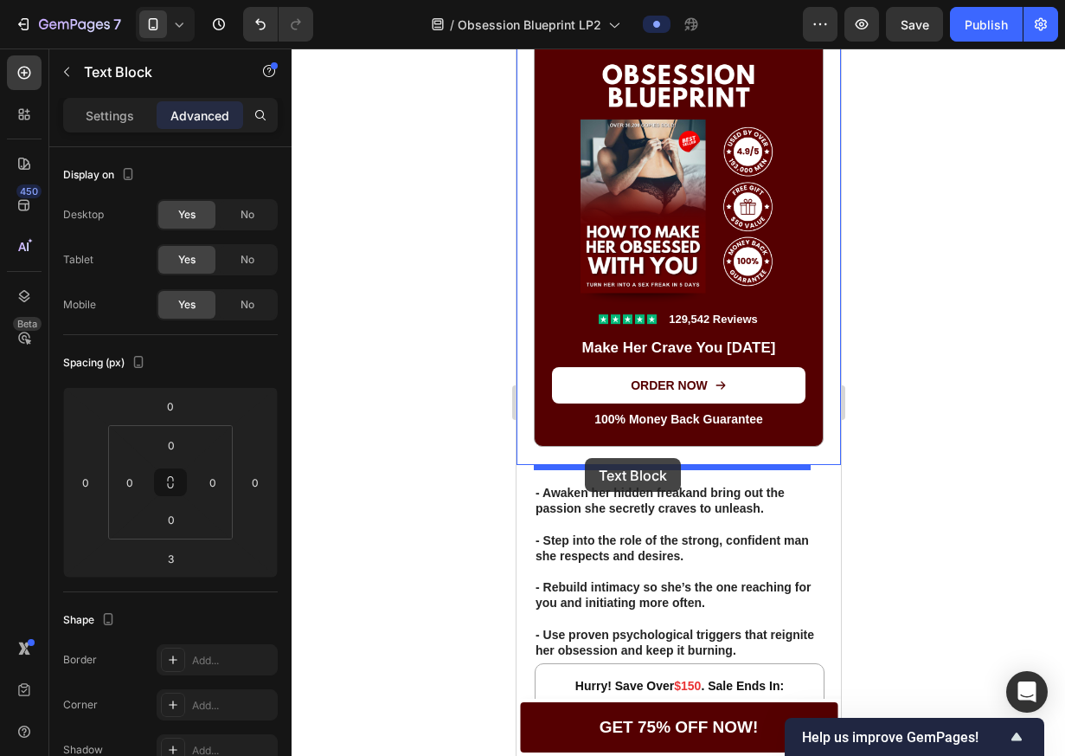
drag, startPoint x: 570, startPoint y: 496, endPoint x: 584, endPoint y: 458, distance: 40.5
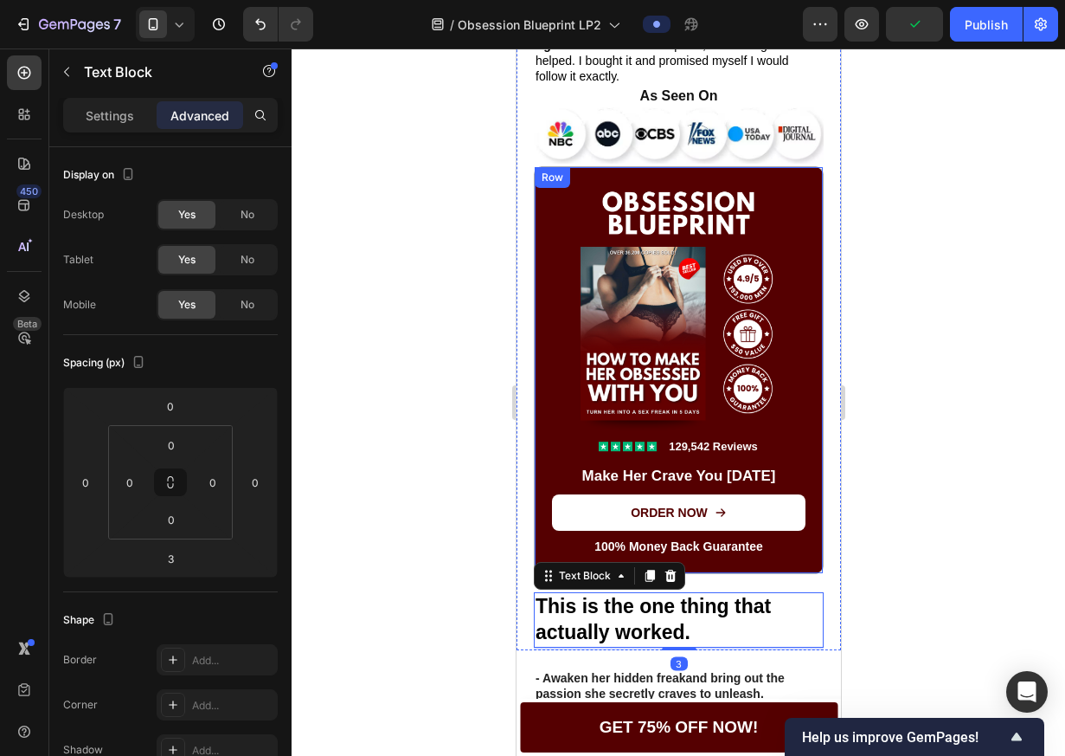
scroll to position [1122, 0]
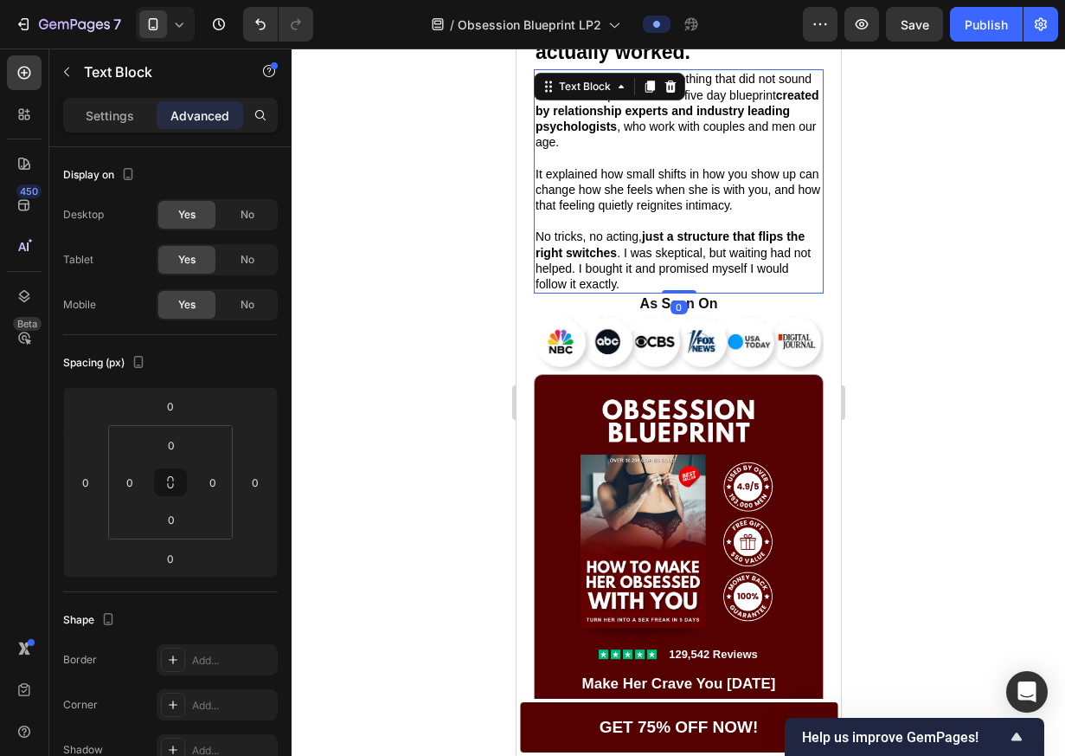
click at [652, 93] on icon at bounding box center [650, 87] width 10 height 12
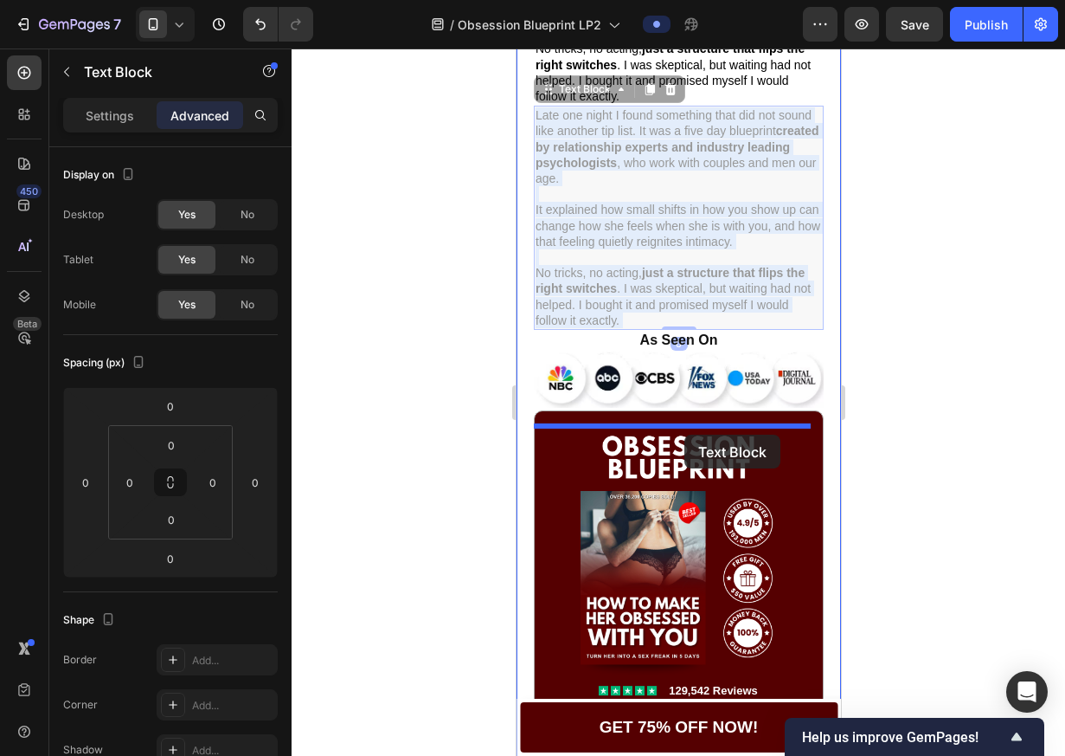
scroll to position [1850, 0]
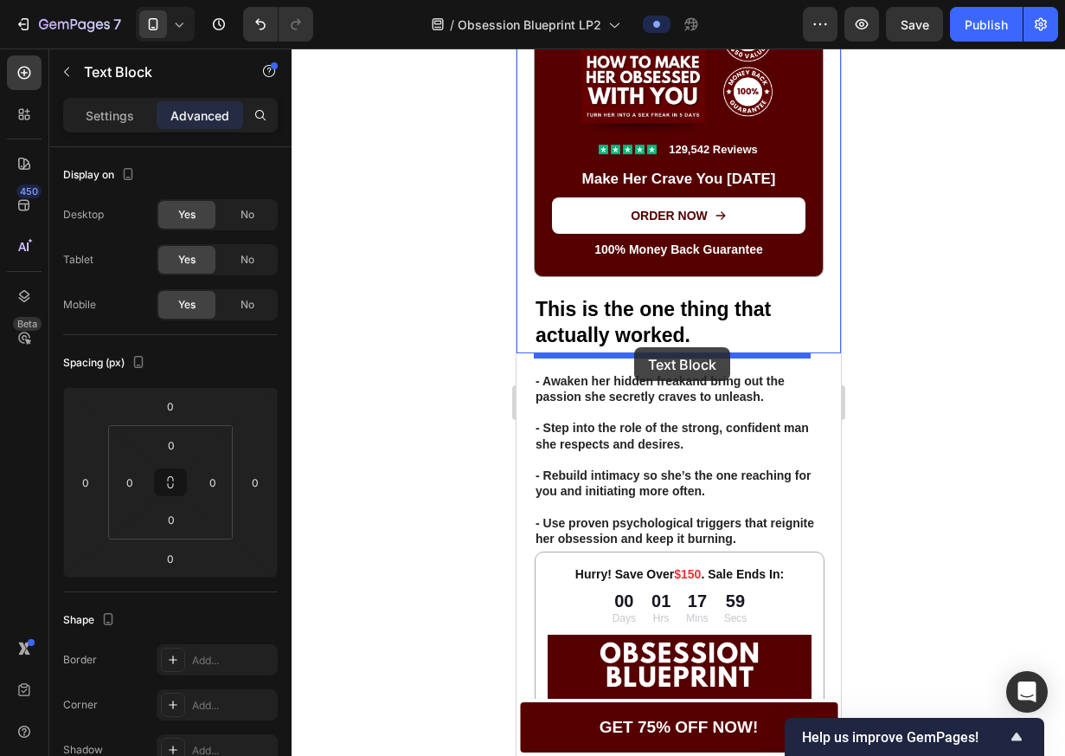
drag, startPoint x: 628, startPoint y: 365, endPoint x: 634, endPoint y: 347, distance: 18.9
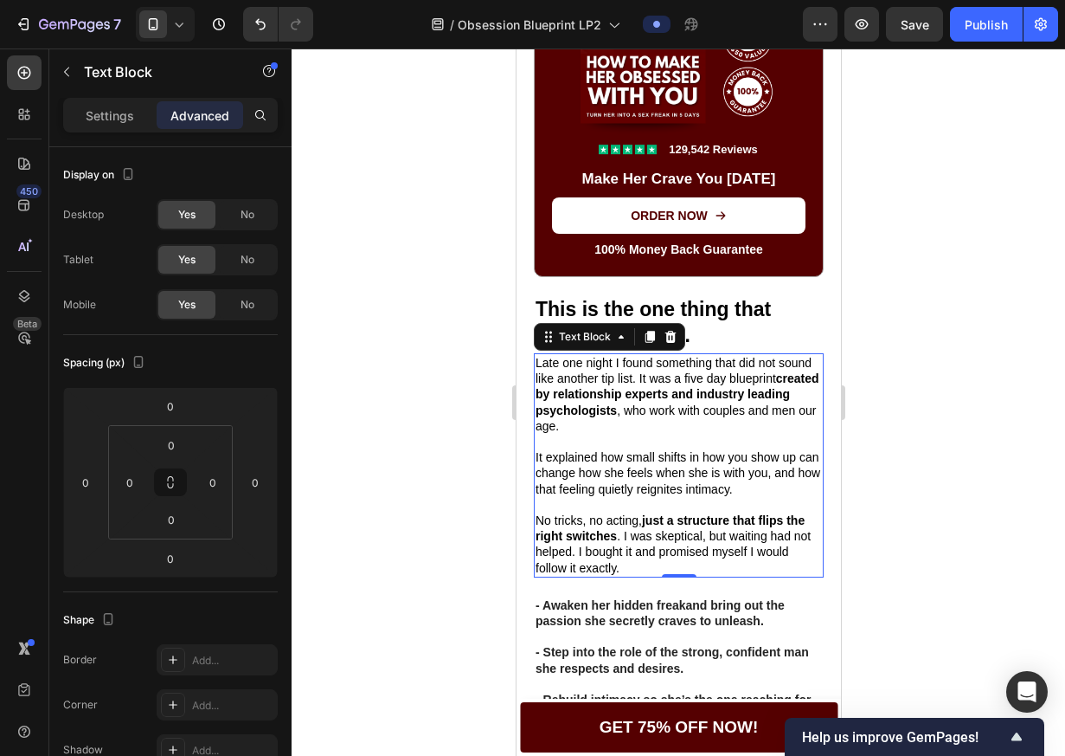
click at [907, 376] on div at bounding box center [679, 401] width 774 height 707
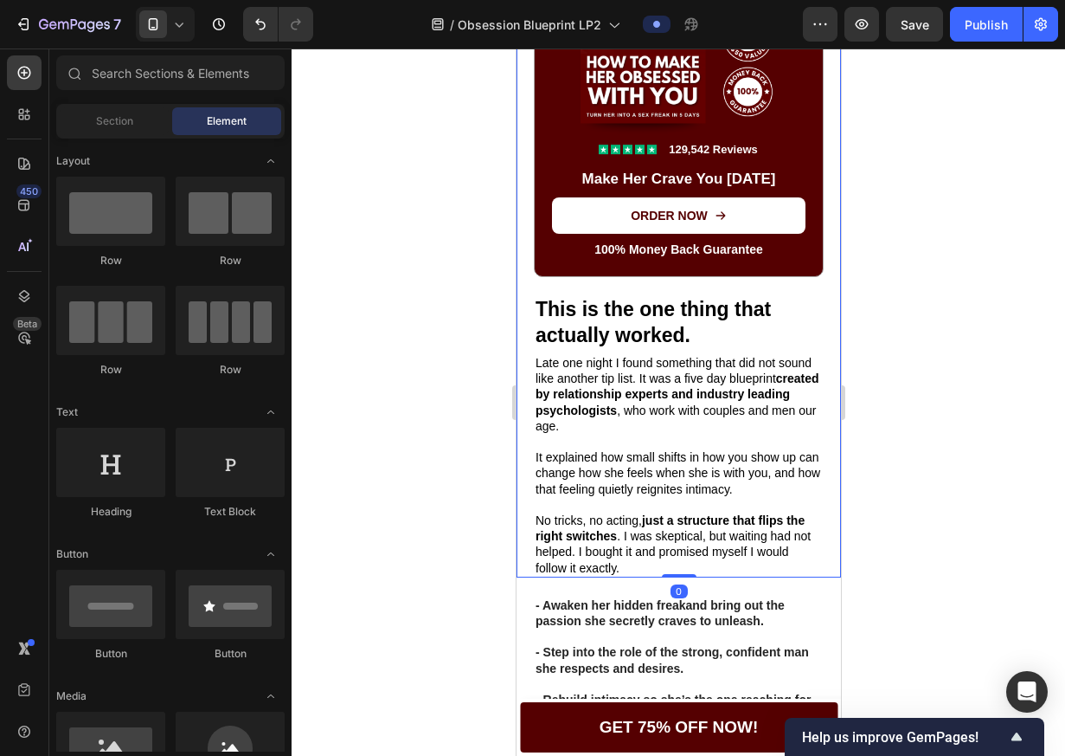
click at [640, 285] on div "This is the one thing that actually worked. Text Block Late one night I found s…" at bounding box center [678, 43] width 290 height 1070
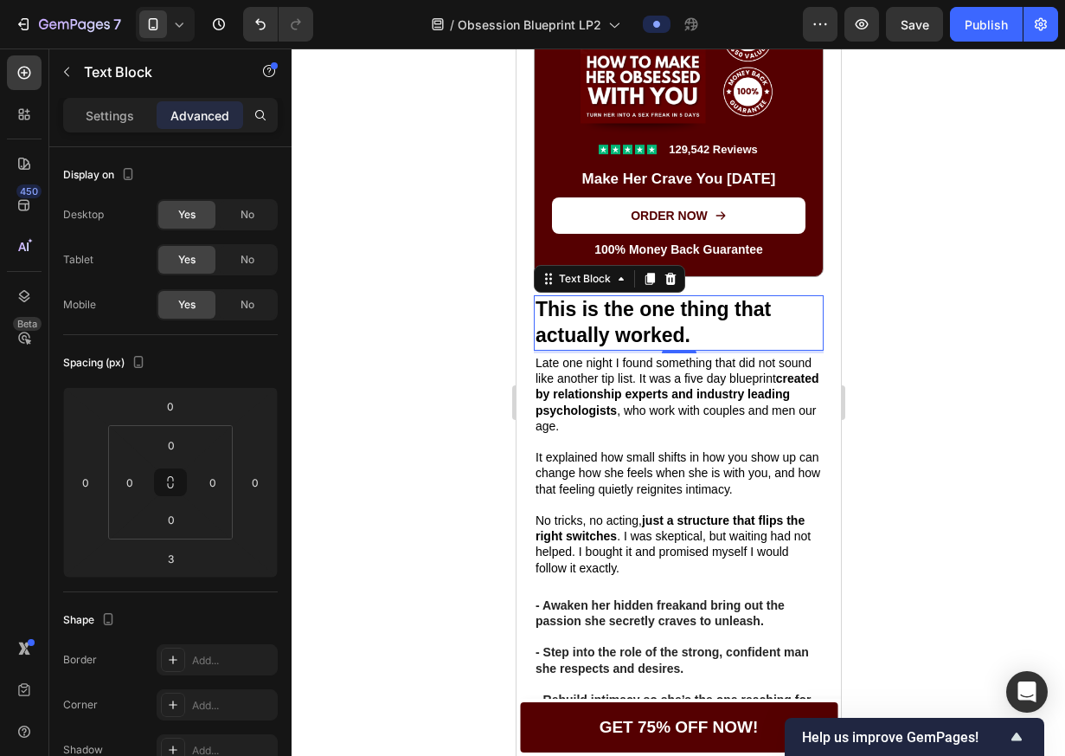
click at [609, 311] on p "This is the one thing that actually worked." at bounding box center [678, 323] width 286 height 52
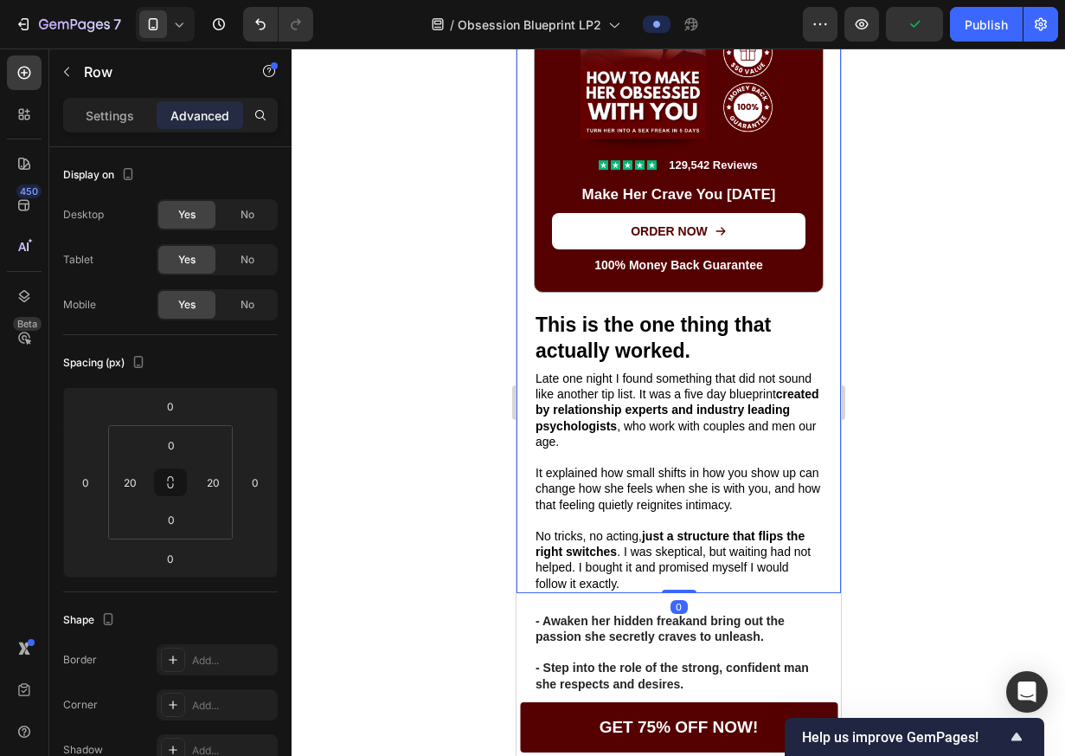
click at [547, 299] on div "This is the one thing that actually worked. Text Block Late one night I found s…" at bounding box center [678, 58] width 290 height 1070
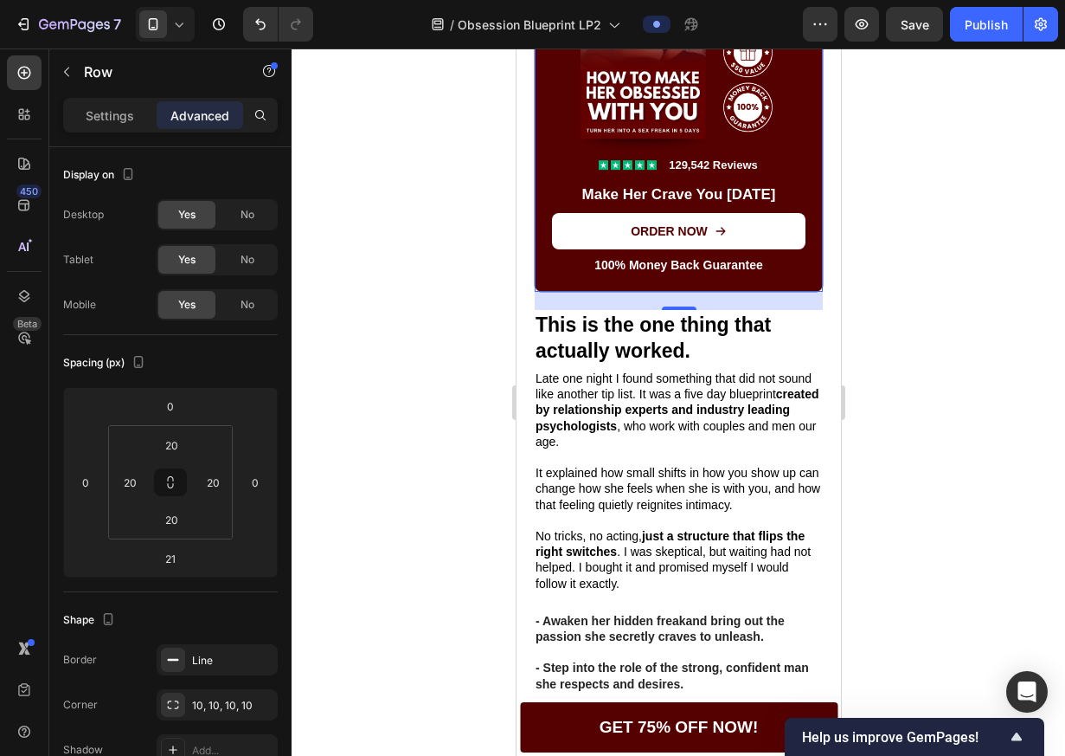
click at [549, 293] on div "Icon Icon Icon Icon Icon Icon List 129,542 Reviews Text Block Row Make Her Crav…" at bounding box center [678, 89] width 290 height 408
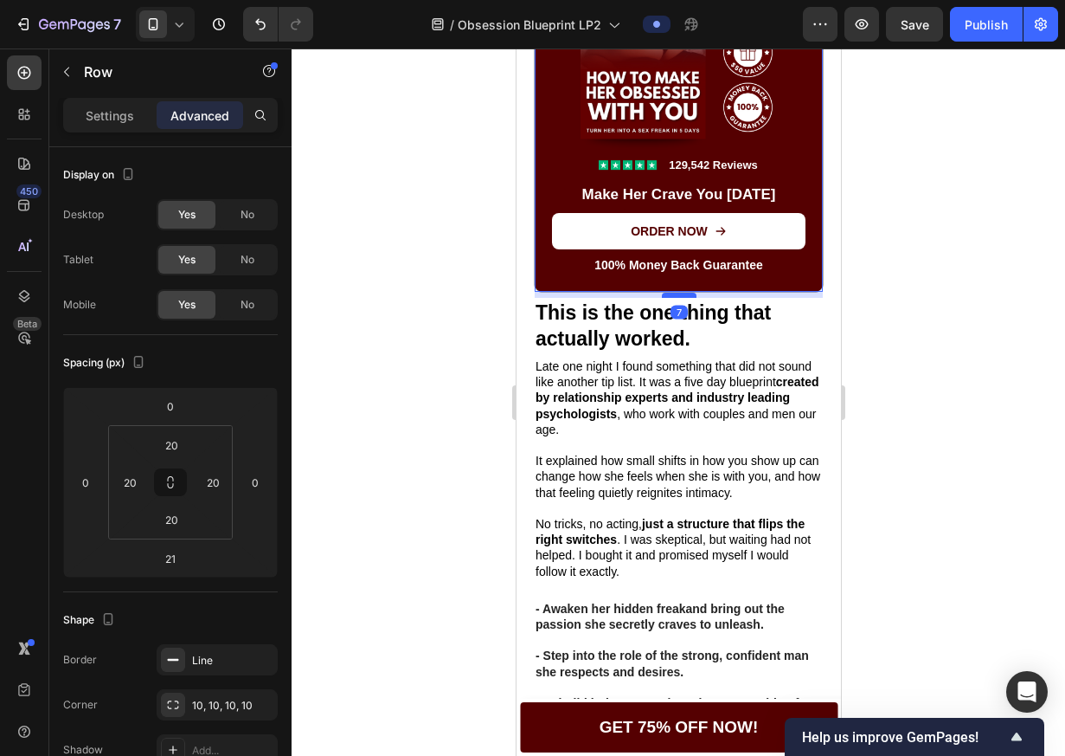
drag, startPoint x: 673, startPoint y: 309, endPoint x: 673, endPoint y: 297, distance: 12.1
click at [673, 297] on div at bounding box center [678, 295] width 35 height 5
type input "7"
click at [954, 331] on div at bounding box center [679, 401] width 774 height 707
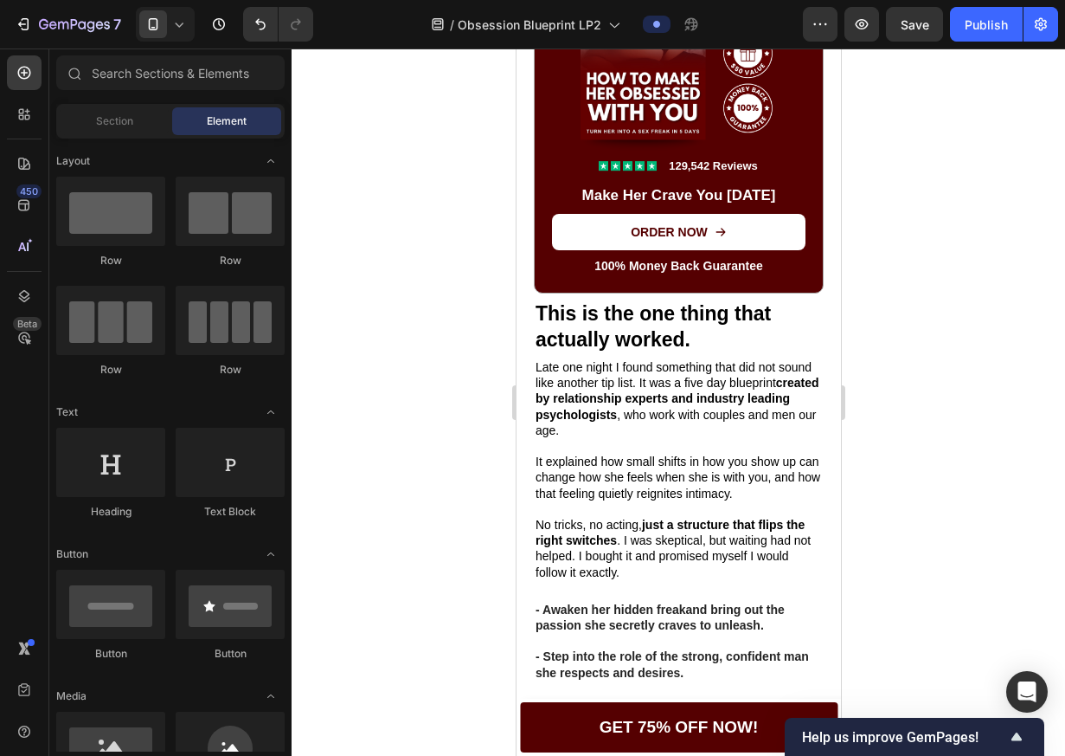
scroll to position [1583, 0]
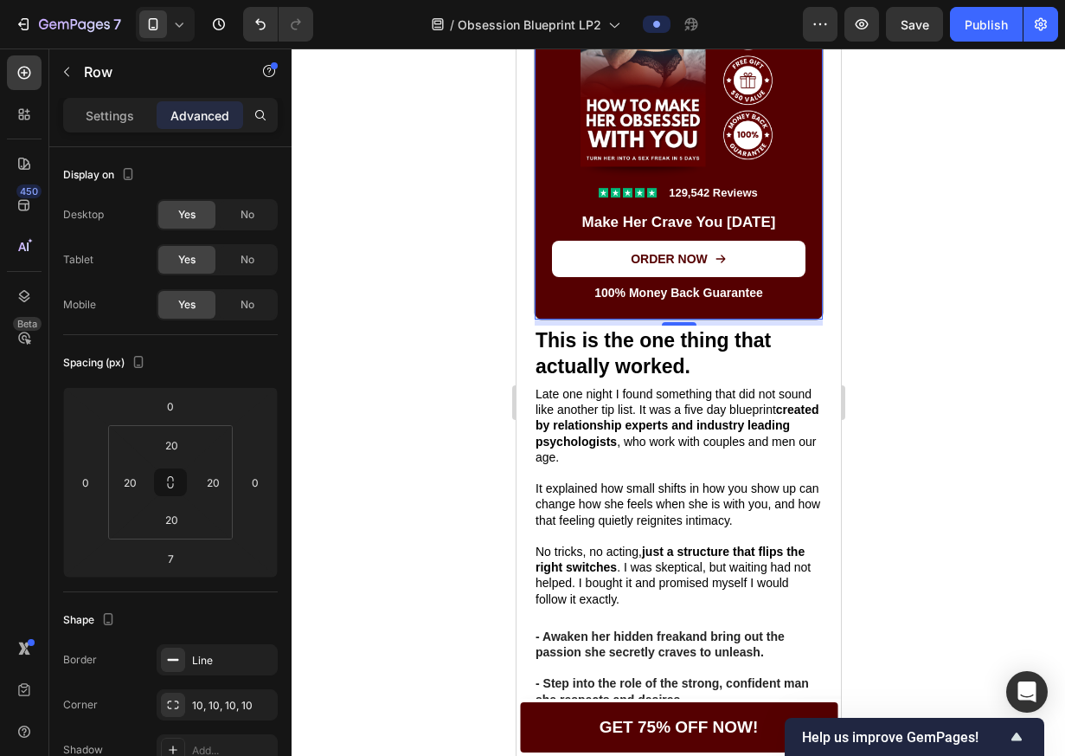
click at [730, 320] on div "Icon Icon Icon Icon Icon Icon List 129,542 Reviews Text Block Row Make Her Crav…" at bounding box center [678, 117] width 290 height 408
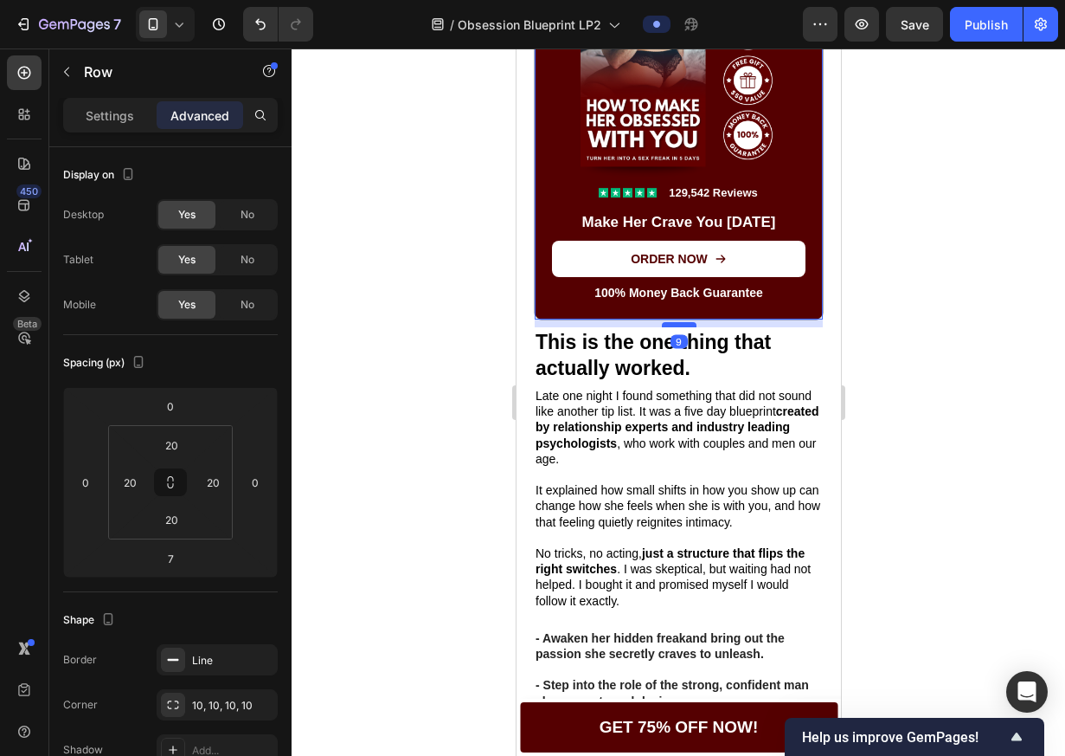
click at [682, 327] on div at bounding box center [678, 324] width 35 height 5
type input "9"
click at [892, 369] on div at bounding box center [679, 401] width 774 height 707
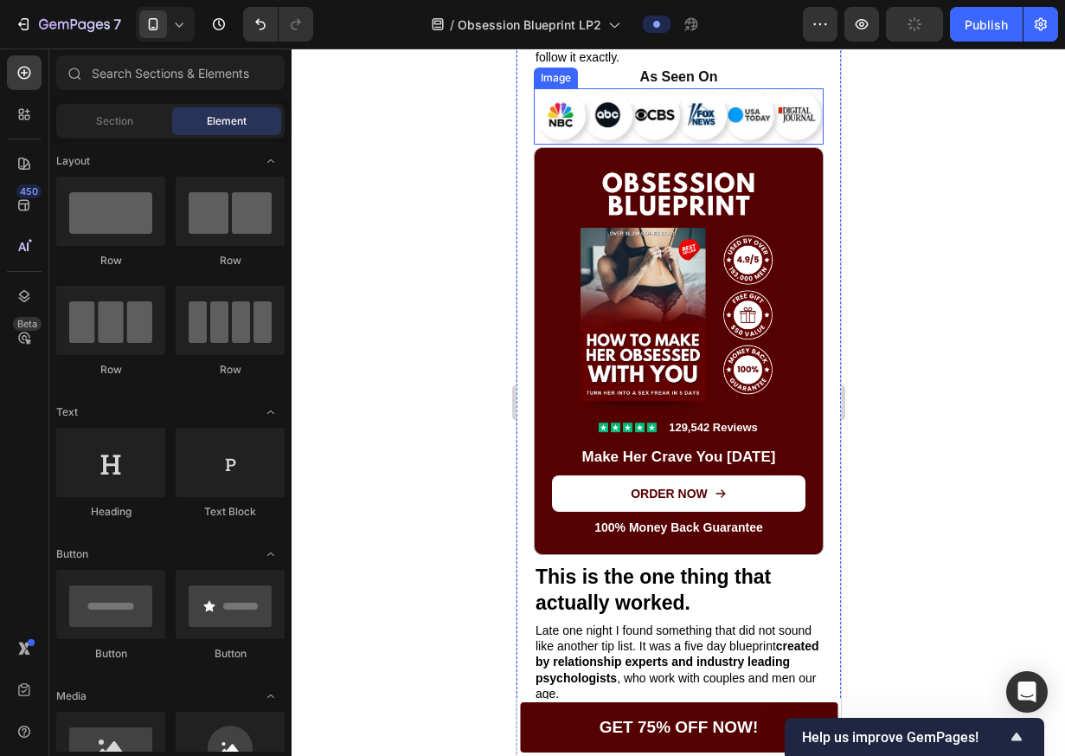
scroll to position [1694, 0]
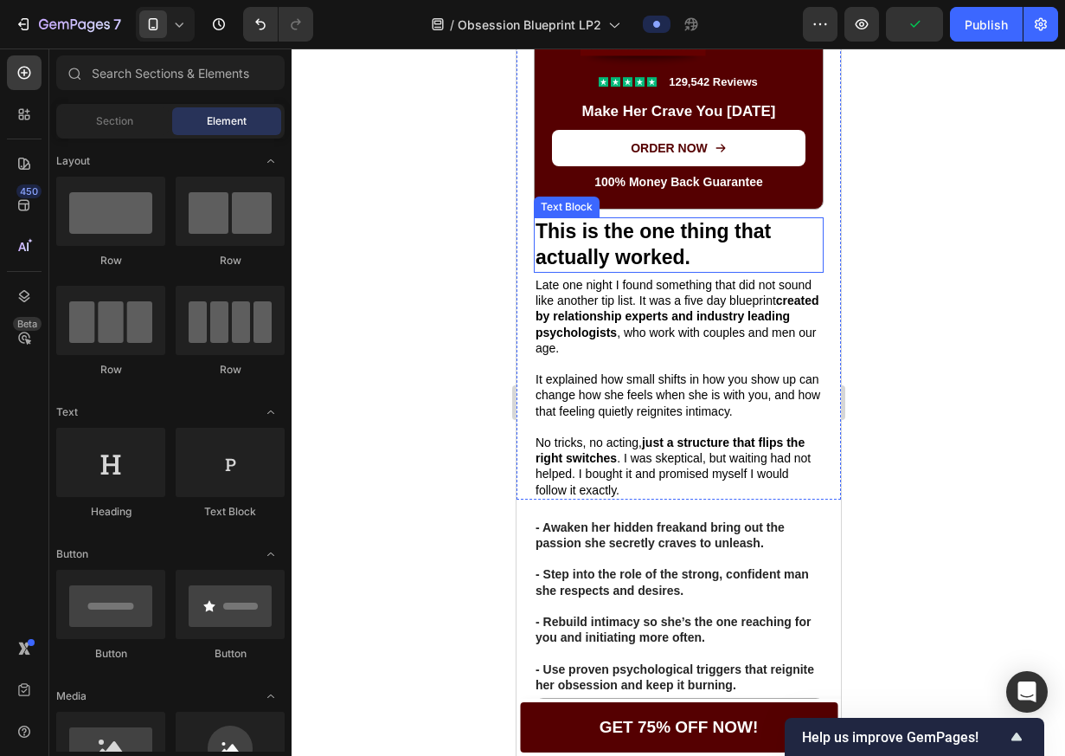
click at [668, 252] on p "This is the one thing that actually worked." at bounding box center [678, 245] width 286 height 52
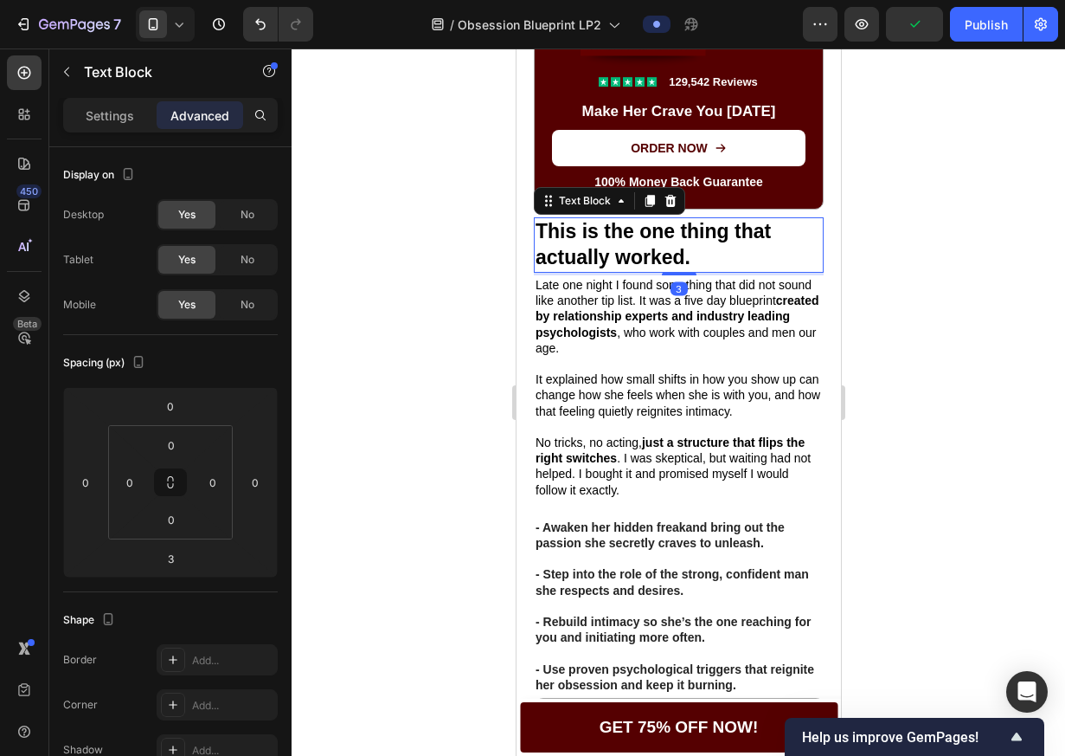
click at [668, 252] on p "This is the one thing that actually worked." at bounding box center [678, 245] width 286 height 52
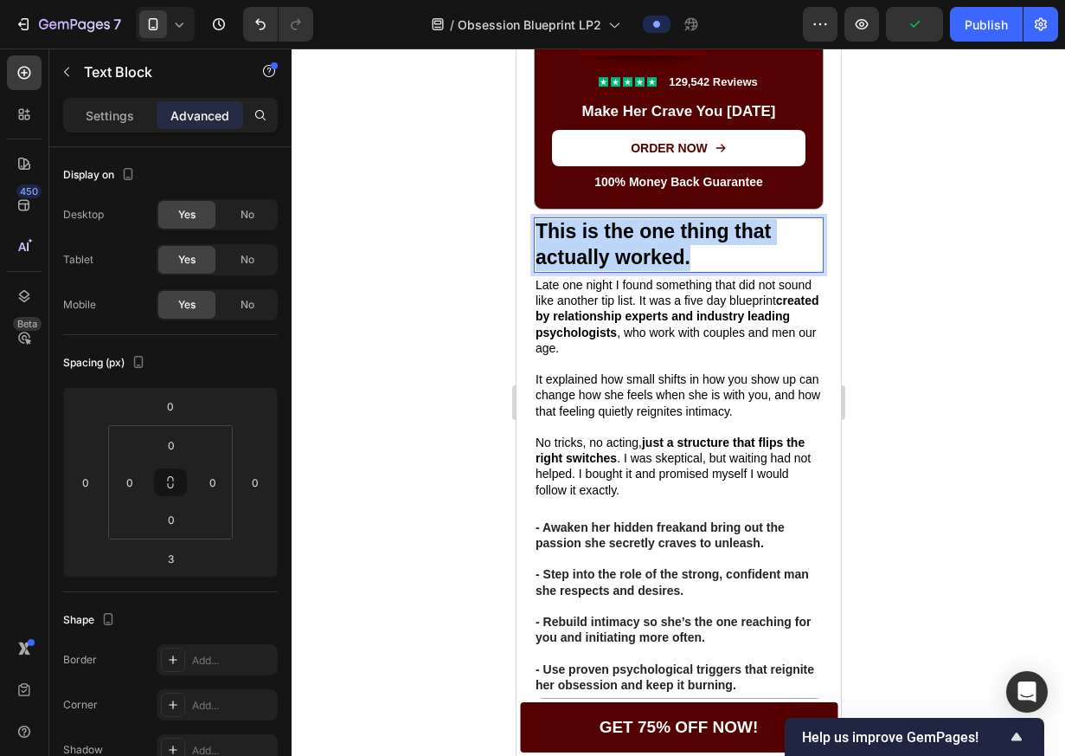
click at [668, 252] on p "This is the one thing that actually worked." at bounding box center [678, 245] width 286 height 52
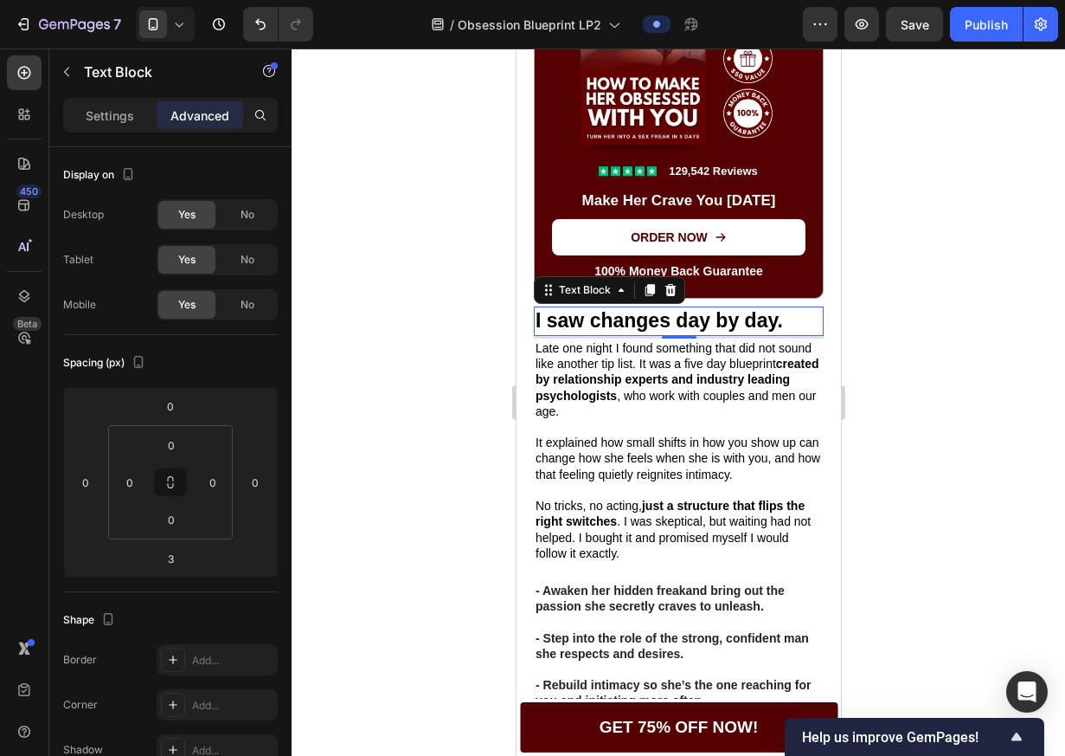
scroll to position [1789, 0]
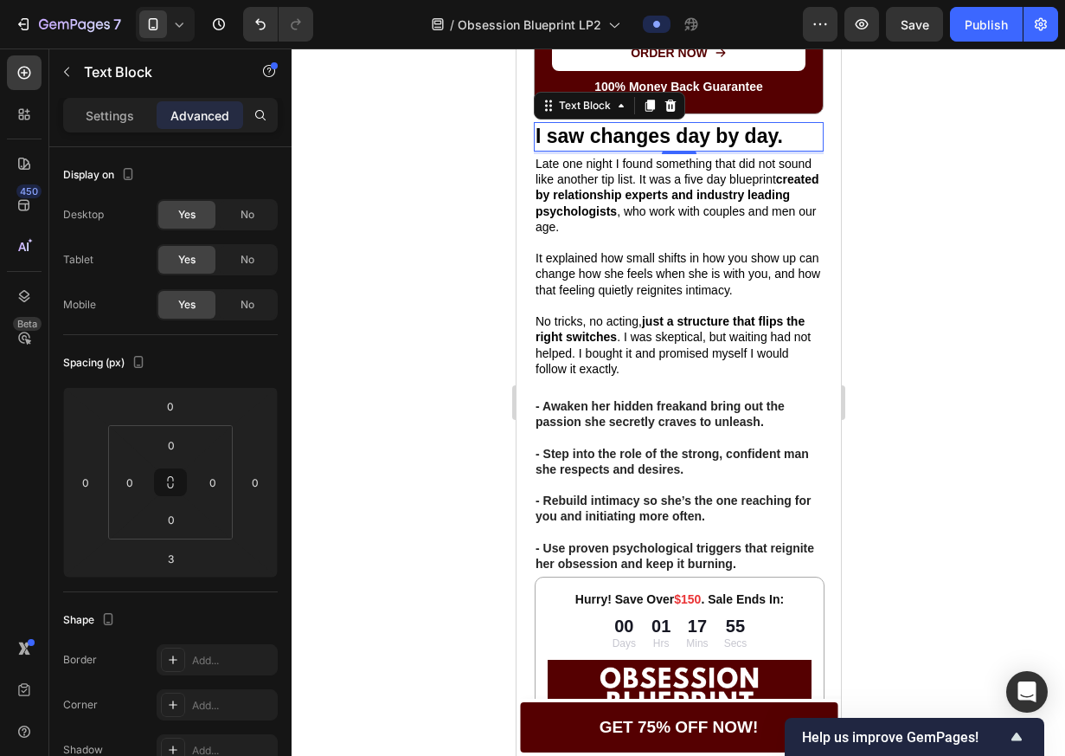
click at [680, 413] on strong "- Awaken her hidden freak" at bounding box center [610, 406] width 151 height 14
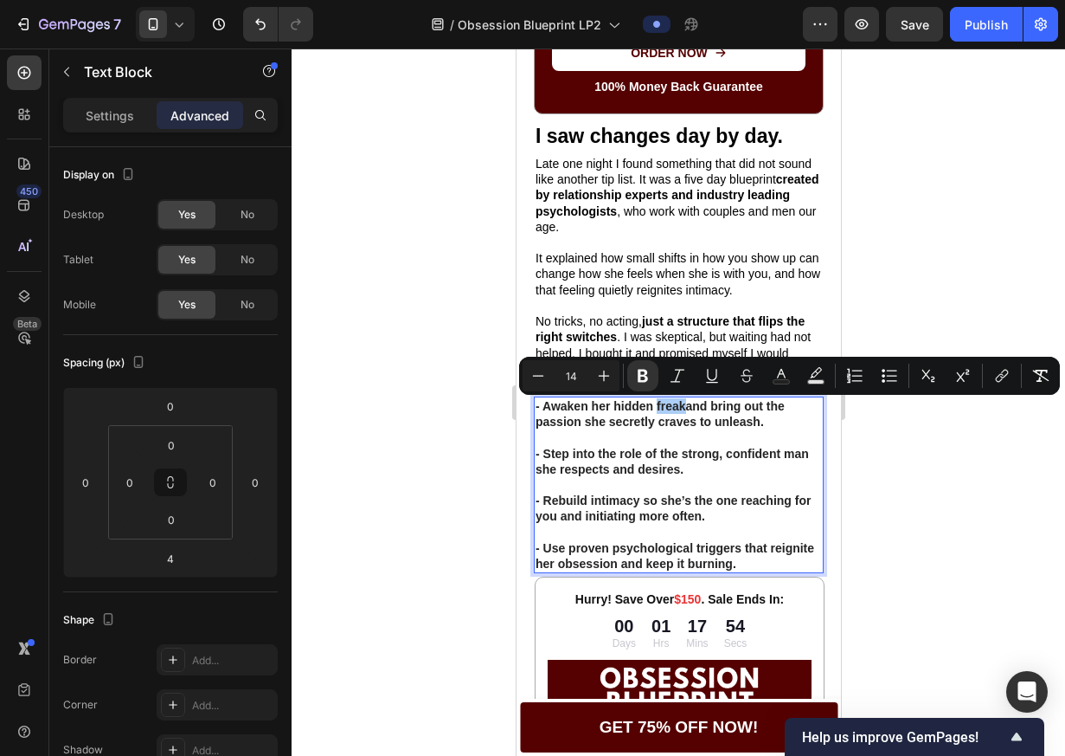
click at [972, 418] on div at bounding box center [679, 401] width 774 height 707
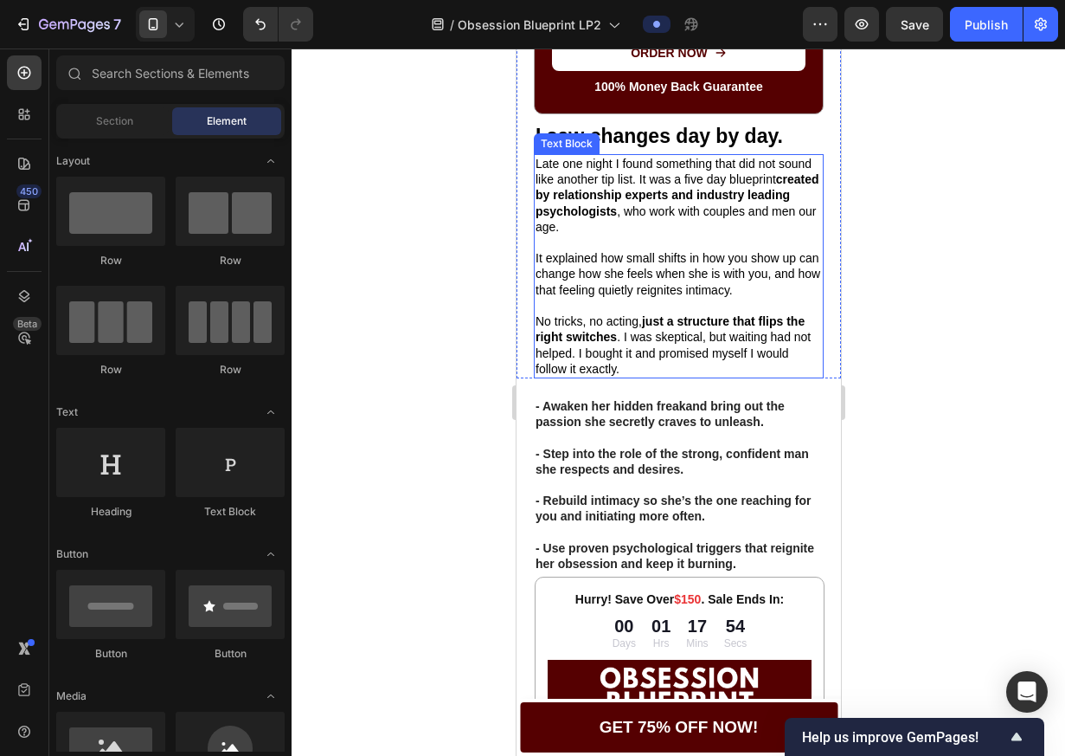
click at [612, 279] on p "It explained how small shifts in how you show up can change how she feels when …" at bounding box center [678, 274] width 286 height 48
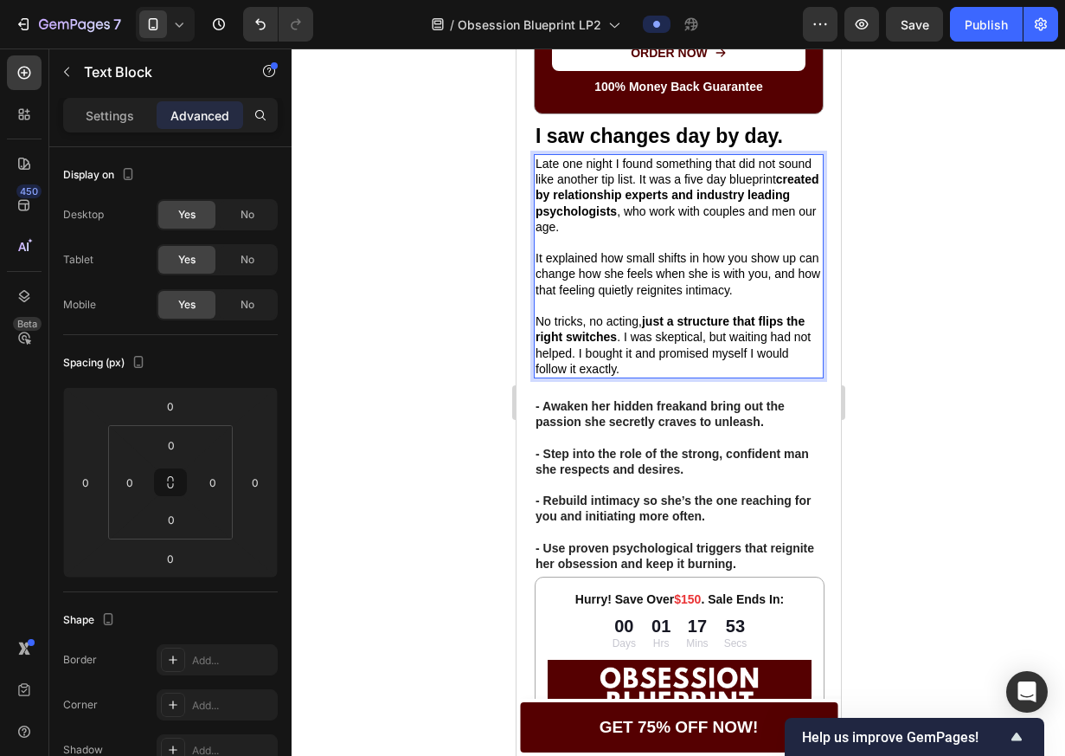
drag, startPoint x: 612, startPoint y: 279, endPoint x: 618, endPoint y: 319, distance: 41.1
click at [612, 279] on p "It explained how small shifts in how you show up can change how she feels when …" at bounding box center [678, 274] width 286 height 48
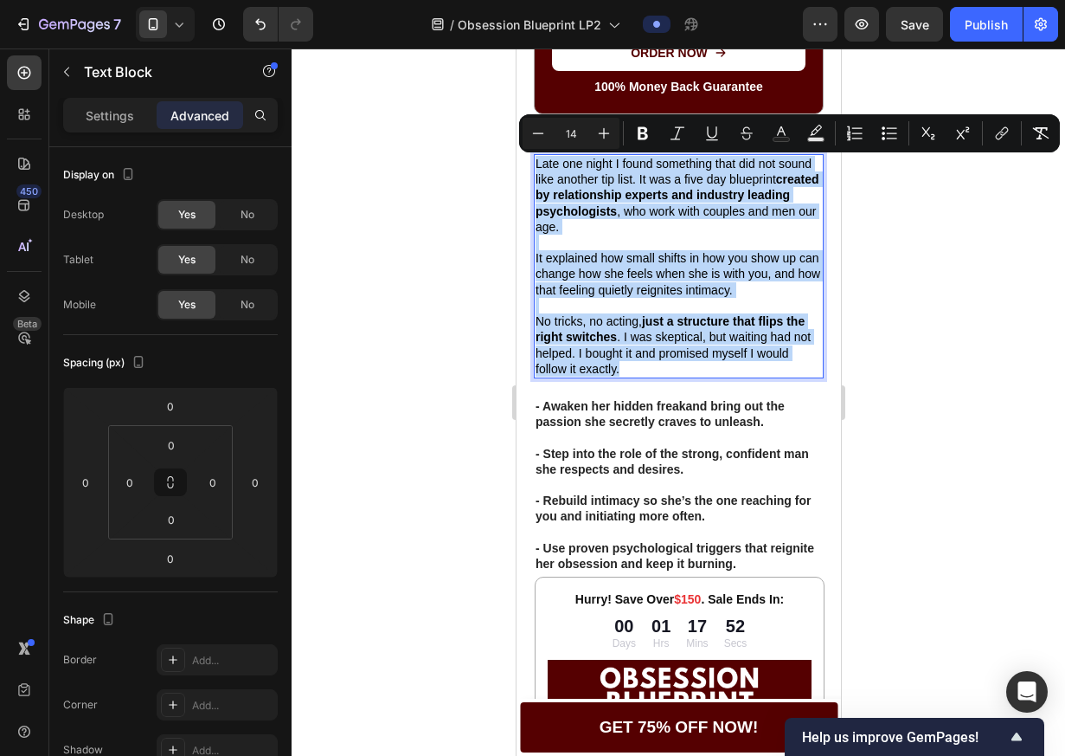
drag, startPoint x: 631, startPoint y: 367, endPoint x: 532, endPoint y: 170, distance: 220.6
click at [533, 170] on div "Late one night I found something that did not sound like another tip list. It w…" at bounding box center [678, 266] width 290 height 224
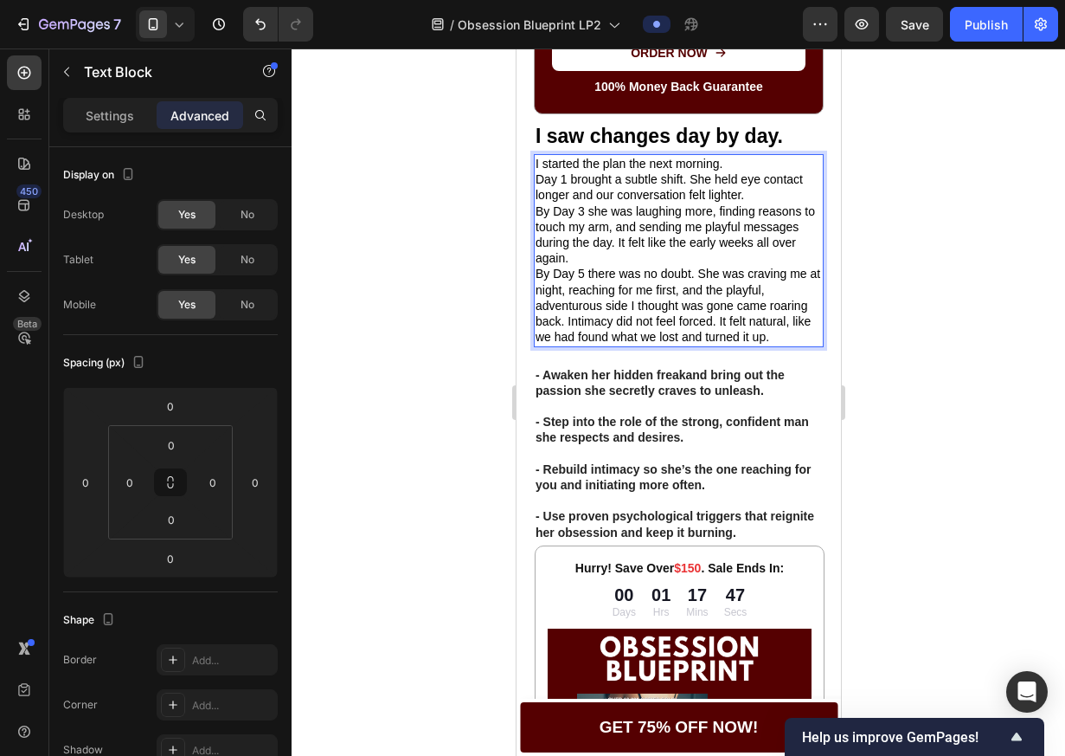
click at [735, 167] on p "I started the plan the next morning." at bounding box center [678, 164] width 286 height 16
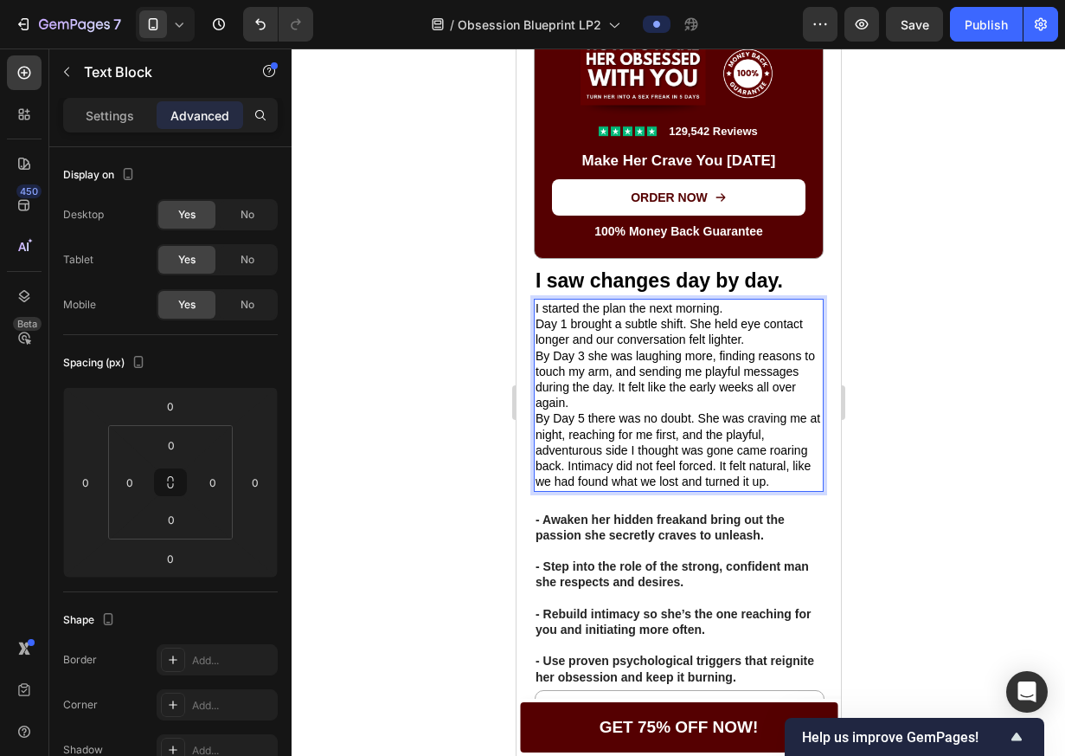
scroll to position [1639, 0]
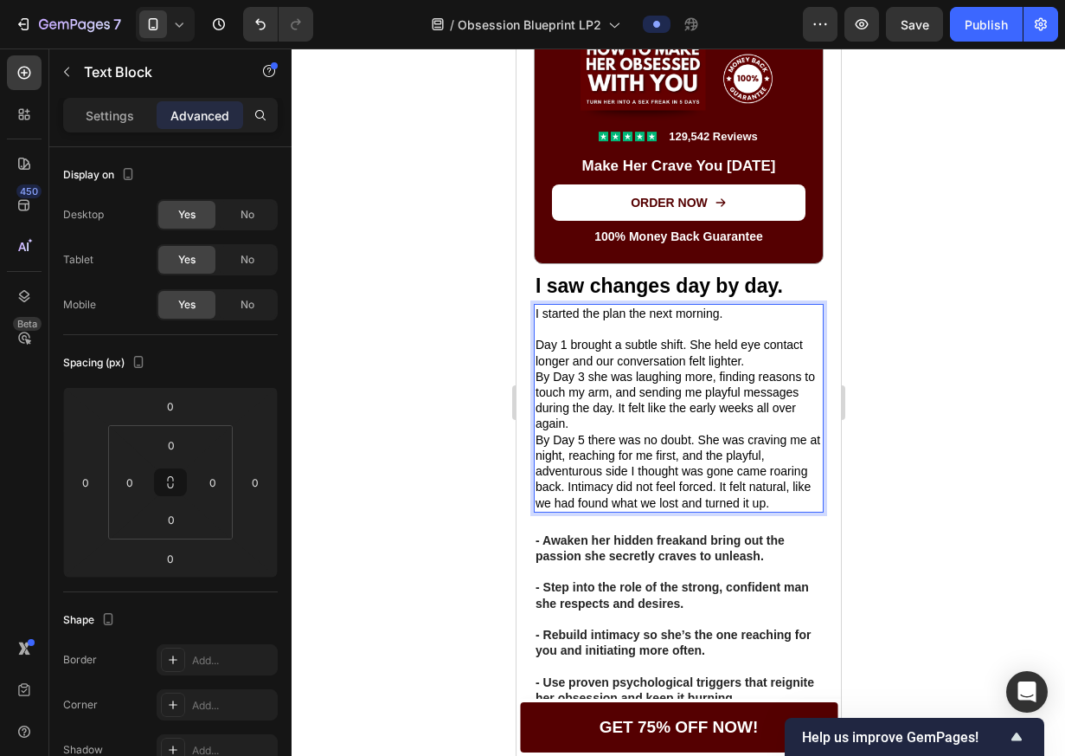
click at [757, 361] on p "Day 1 brought a subtle shift. She held eye contact longer and our conversation …" at bounding box center [678, 352] width 286 height 31
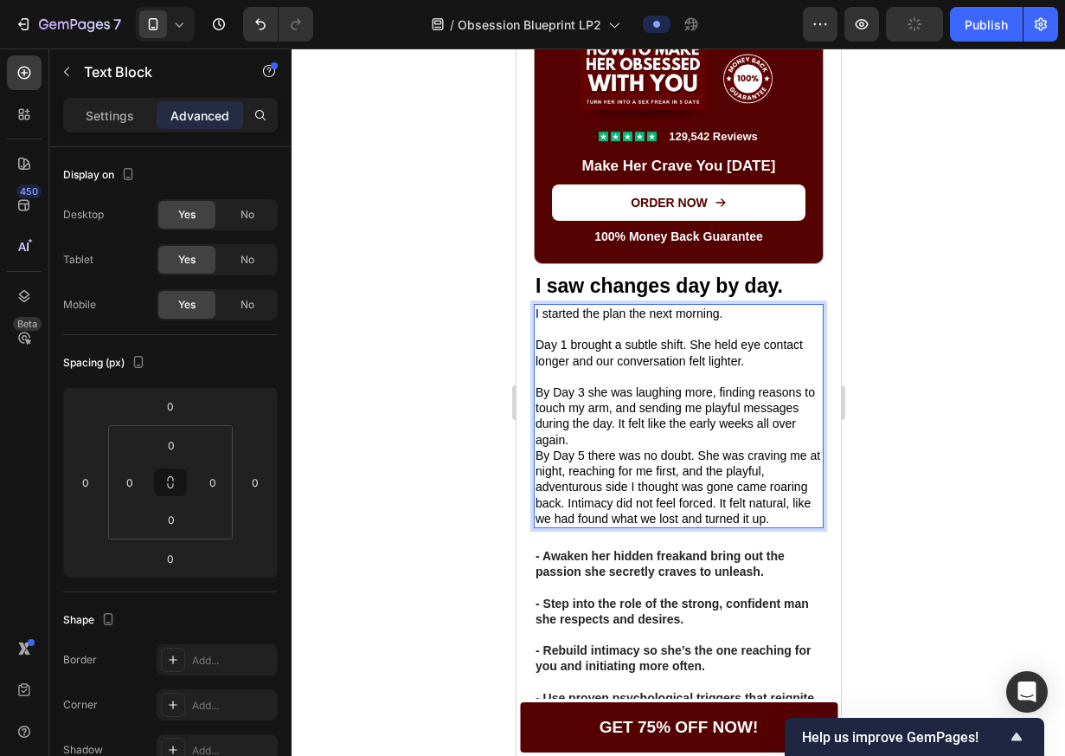
click at [758, 442] on p "By Day 3 she was laughing more, finding reasons to touch my arm, and sending me…" at bounding box center [678, 415] width 286 height 63
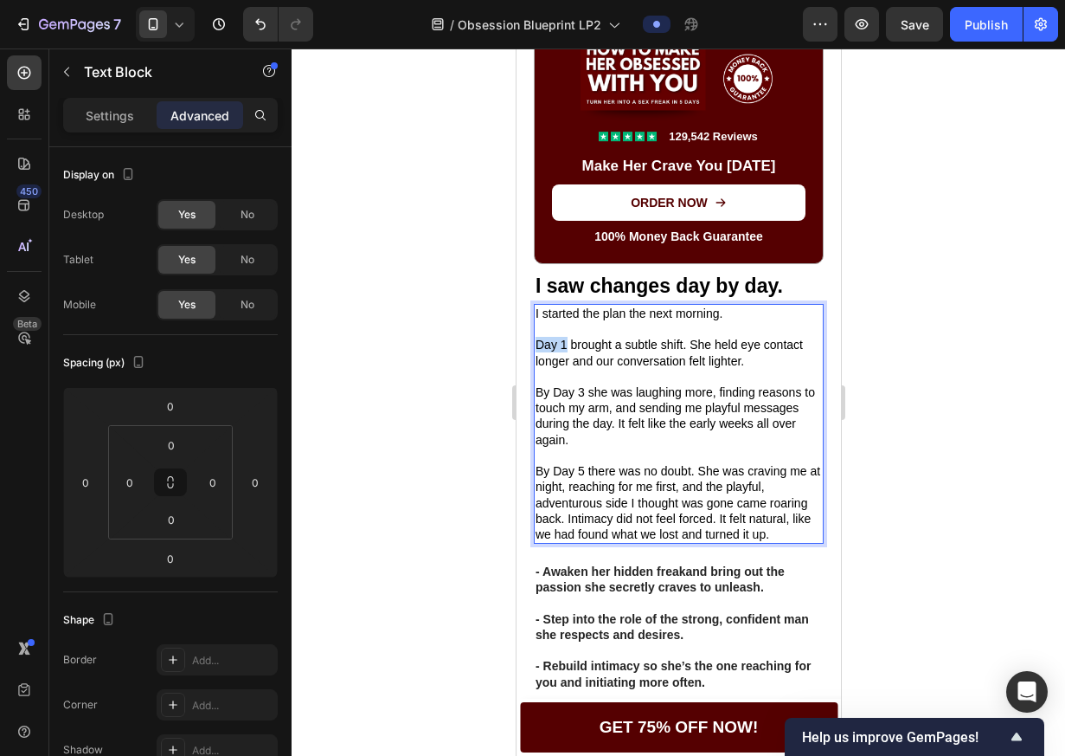
drag, startPoint x: 568, startPoint y: 349, endPoint x: 533, endPoint y: 348, distance: 34.6
click at [533, 348] on div "I started the plan the next morning. Day 1 brought a subtle shift. She held eye…" at bounding box center [678, 424] width 290 height 240
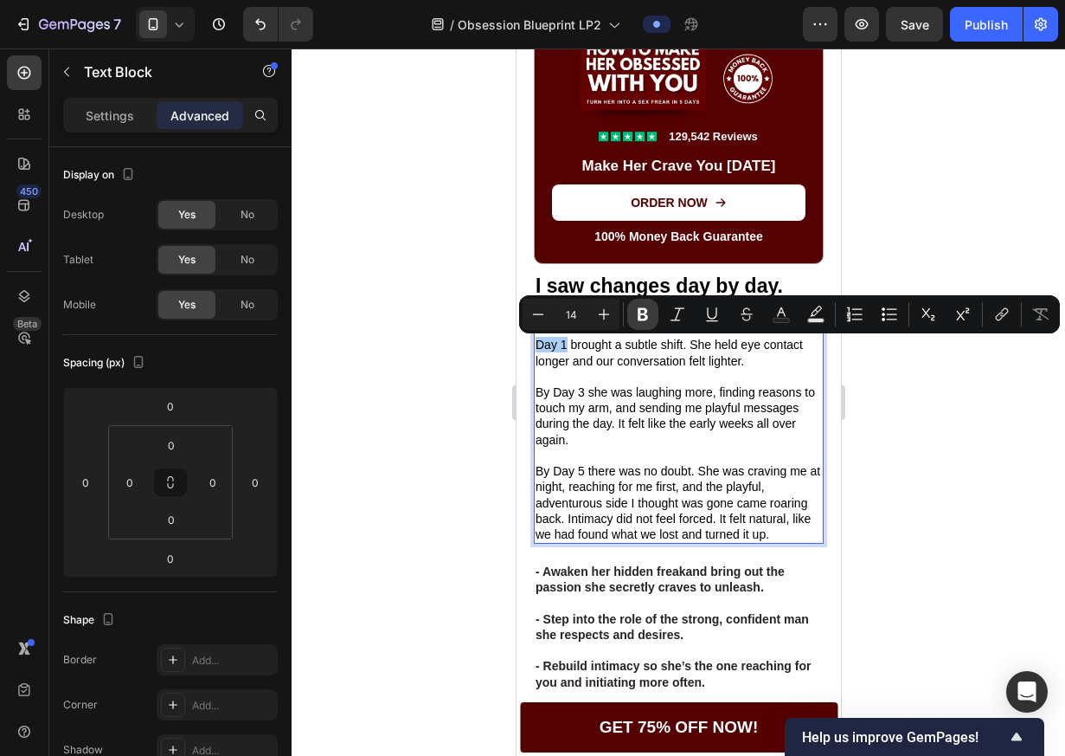
drag, startPoint x: 653, startPoint y: 318, endPoint x: 80, endPoint y: 341, distance: 573.4
click at [653, 318] on button "Bold" at bounding box center [642, 314] width 31 height 31
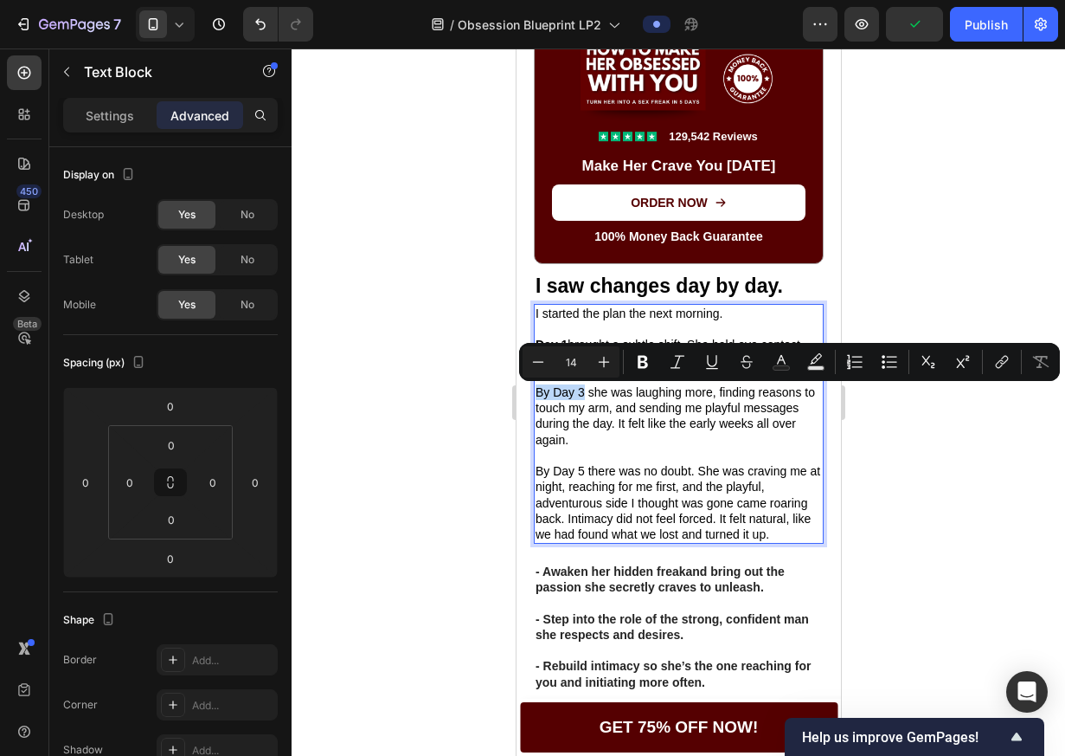
drag, startPoint x: 585, startPoint y: 395, endPoint x: 535, endPoint y: 397, distance: 50.3
click at [535, 397] on p "By Day 3 she was laughing more, finding reasons to touch my arm, and sending me…" at bounding box center [678, 415] width 286 height 63
drag, startPoint x: 651, startPoint y: 364, endPoint x: 647, endPoint y: 378, distance: 15.3
click at [651, 364] on icon "Editor contextual toolbar" at bounding box center [642, 361] width 17 height 17
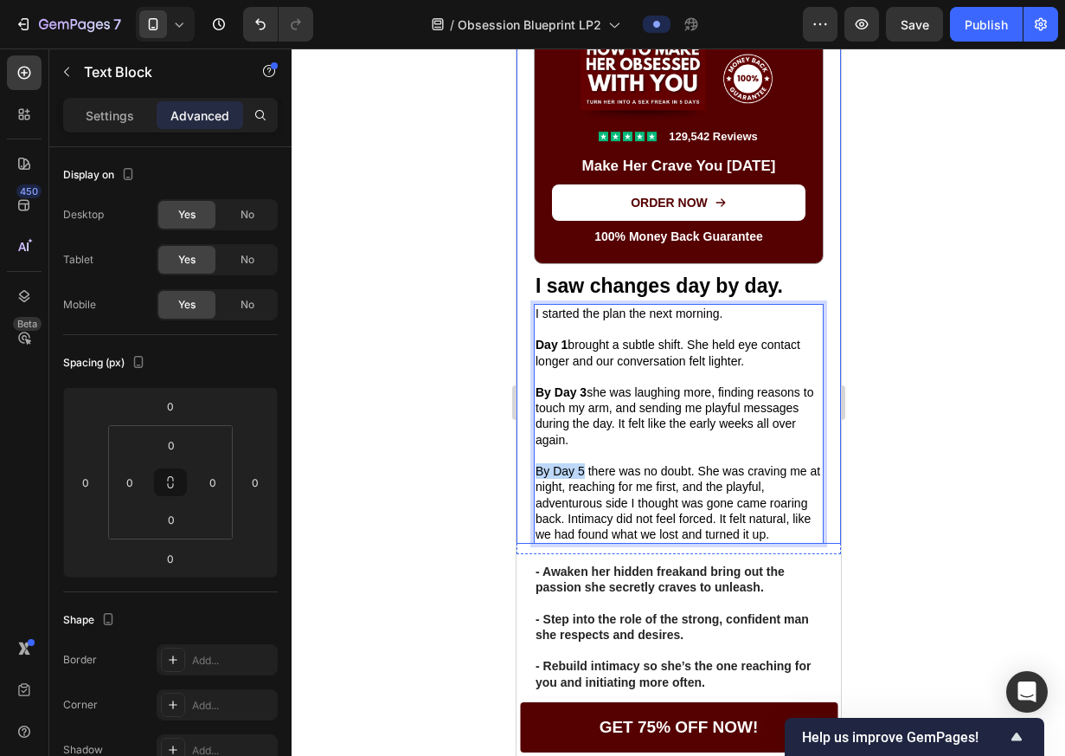
drag, startPoint x: 585, startPoint y: 472, endPoint x: 527, endPoint y: 473, distance: 58.0
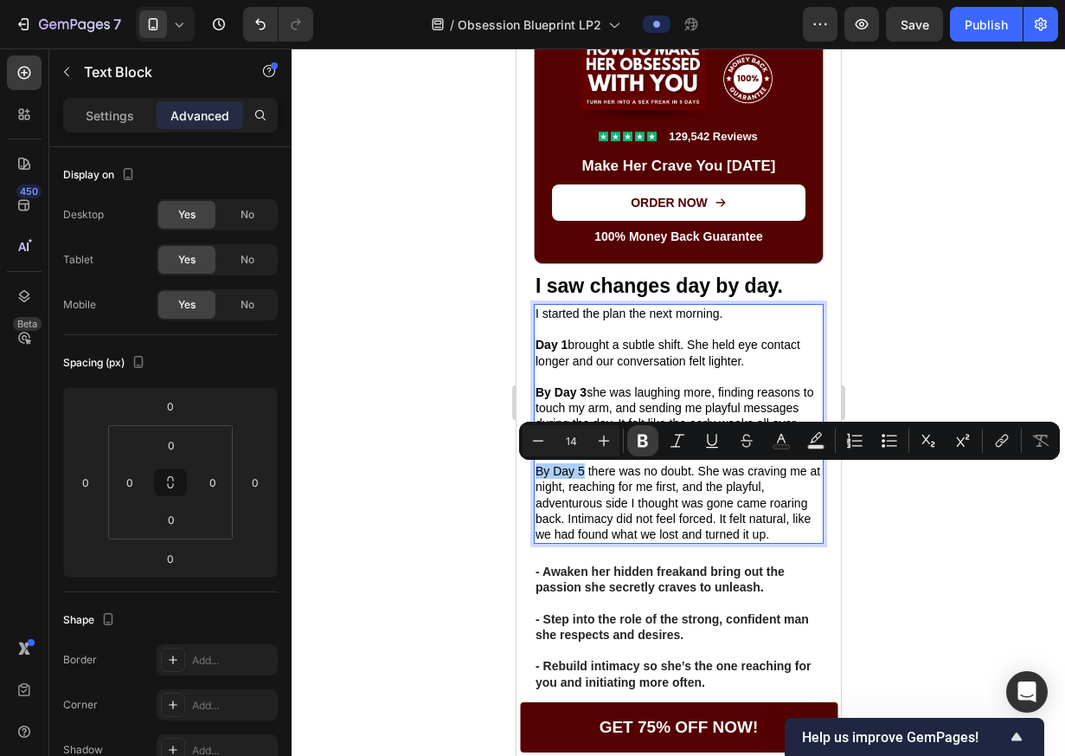
click at [634, 441] on icon "Editor contextual toolbar" at bounding box center [642, 440] width 17 height 17
click at [569, 347] on p "Day 1 brought a subtle shift. She held eye contact longer and our conversation …" at bounding box center [678, 352] width 286 height 31
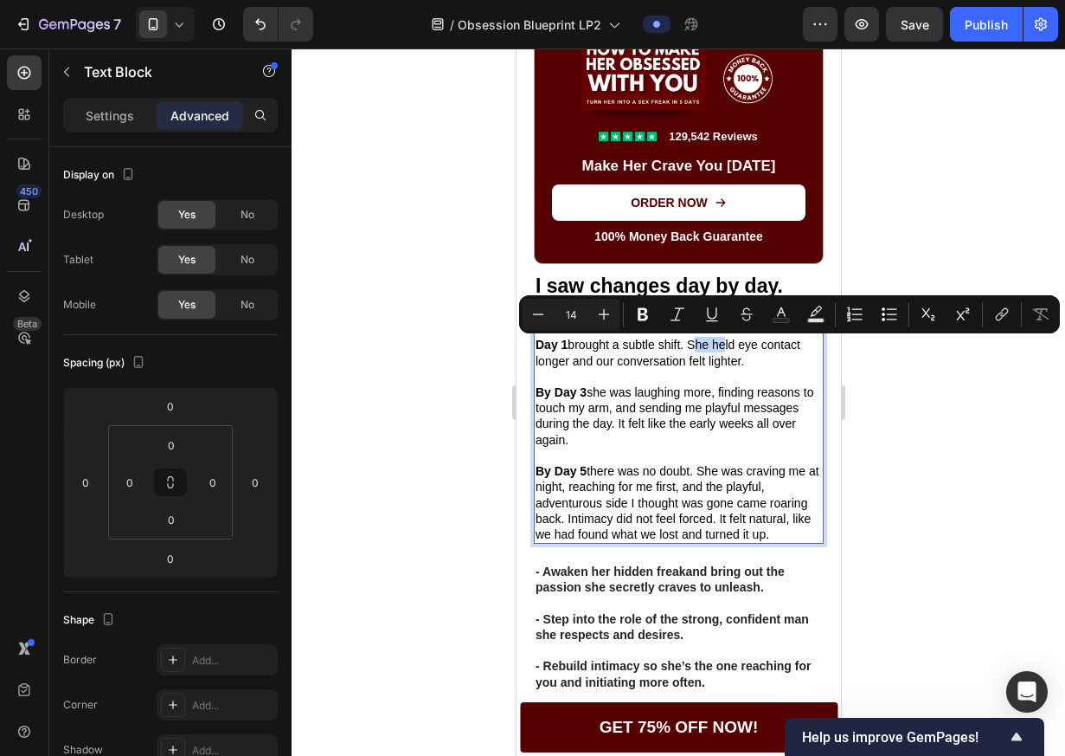
drag, startPoint x: 694, startPoint y: 346, endPoint x: 726, endPoint y: 351, distance: 32.3
click at [726, 351] on p "Day 1 brought a subtle shift. She held eye contact longer and our conversation …" at bounding box center [678, 352] width 286 height 31
click at [728, 350] on p "Day 1 brought a subtle shift. She held eye contact longer and our conversation …" at bounding box center [678, 352] width 286 height 31
click at [718, 347] on p "Day 1 brought a subtle shift. She held eye contact longer and our conversation …" at bounding box center [678, 352] width 286 height 31
drag, startPoint x: 714, startPoint y: 349, endPoint x: 568, endPoint y: 364, distance: 147.1
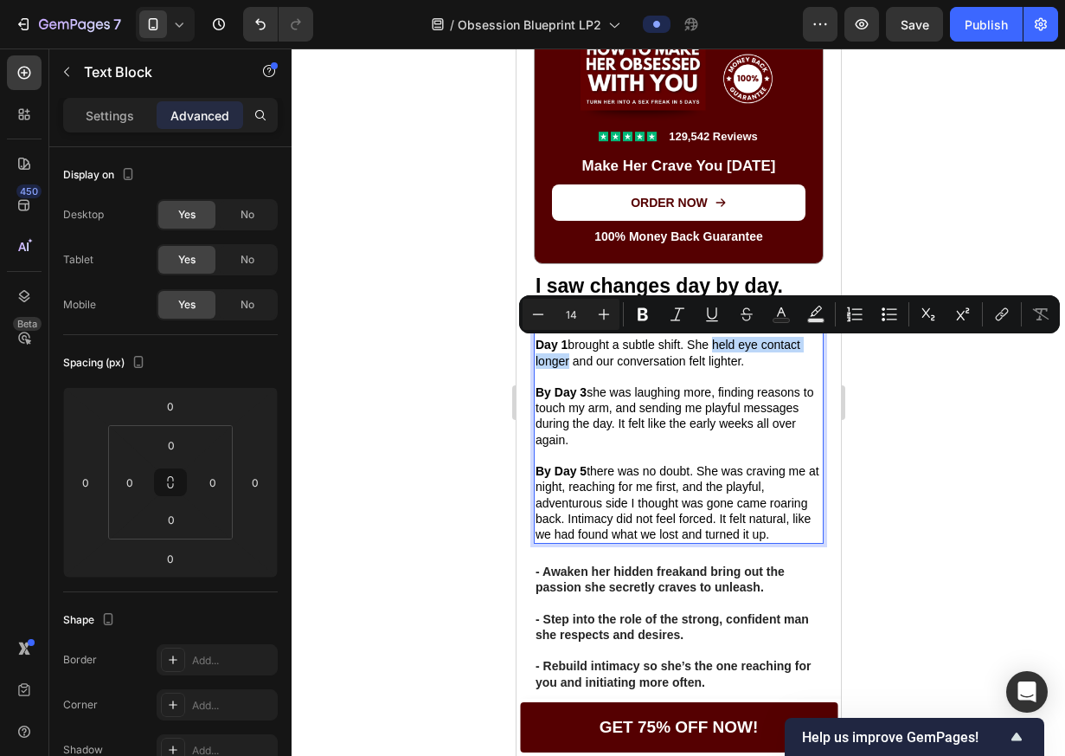
click at [568, 364] on p "Day 1 brought a subtle shift. She held eye contact longer and our conversation …" at bounding box center [678, 352] width 286 height 31
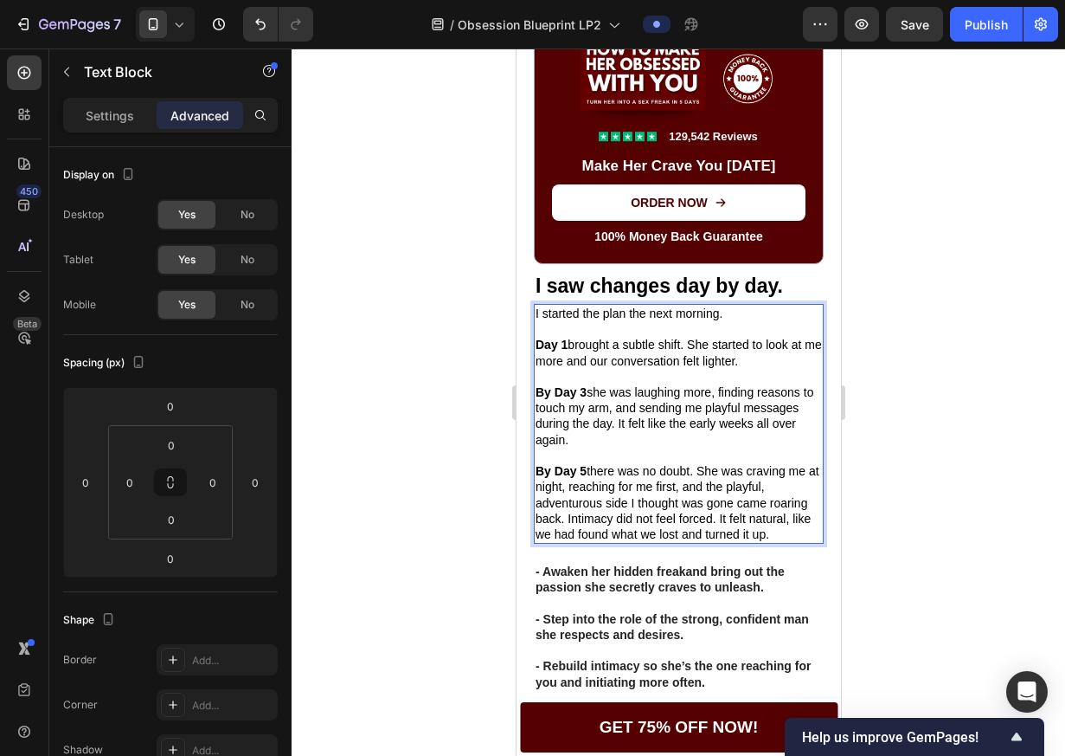
click at [724, 359] on p "Day 1 brought a subtle shift. She started to look at me more and our conversati…" at bounding box center [678, 352] width 286 height 31
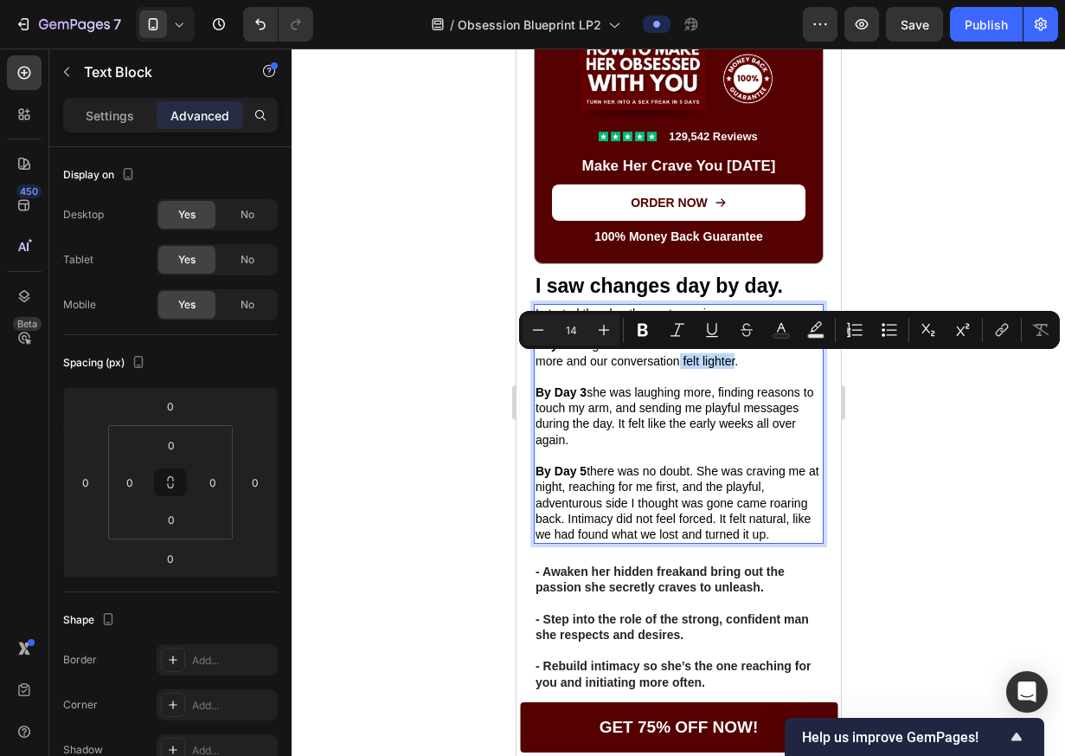
drag, startPoint x: 698, startPoint y: 363, endPoint x: 754, endPoint y: 366, distance: 55.5
click at [754, 366] on p "Day 1 brought a subtle shift. She started to look at me more and our conversati…" at bounding box center [678, 352] width 286 height 31
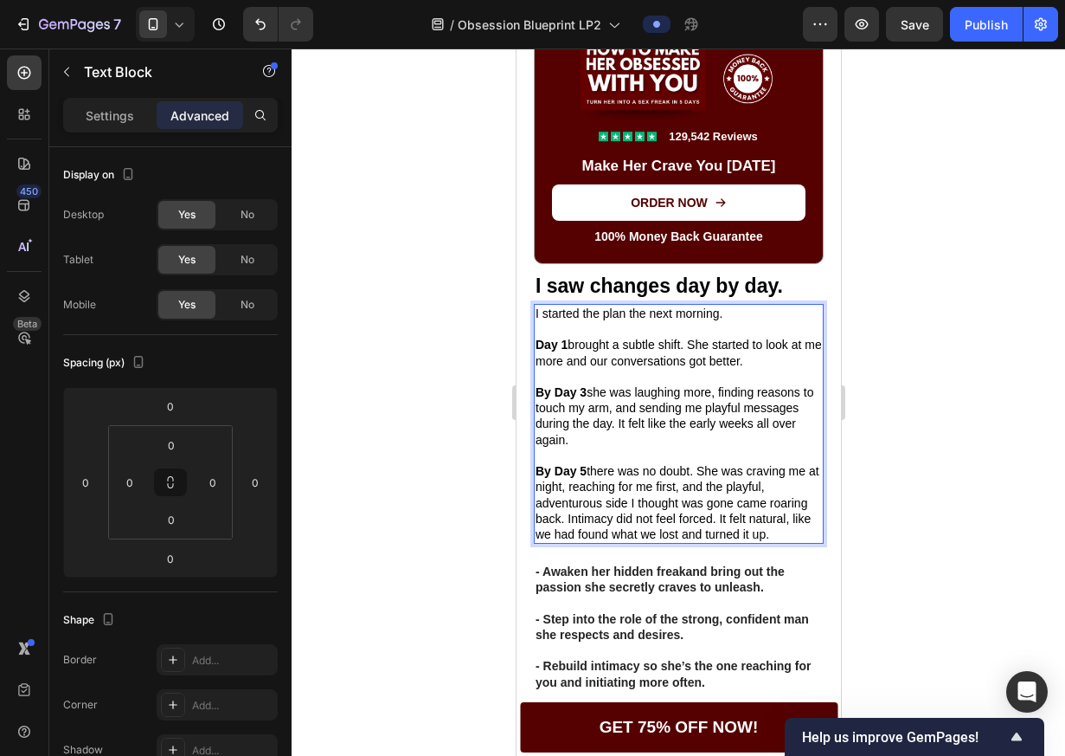
click at [588, 403] on p "By Day 3 she was laughing more, finding reasons to touch my arm, and sending me…" at bounding box center [678, 415] width 286 height 63
drag, startPoint x: 585, startPoint y: 394, endPoint x: 703, endPoint y: 403, distance: 118.1
click at [699, 405] on p "By Day 3 she was laughing more, finding reasons to touch my arm, and sending me…" at bounding box center [678, 415] width 286 height 63
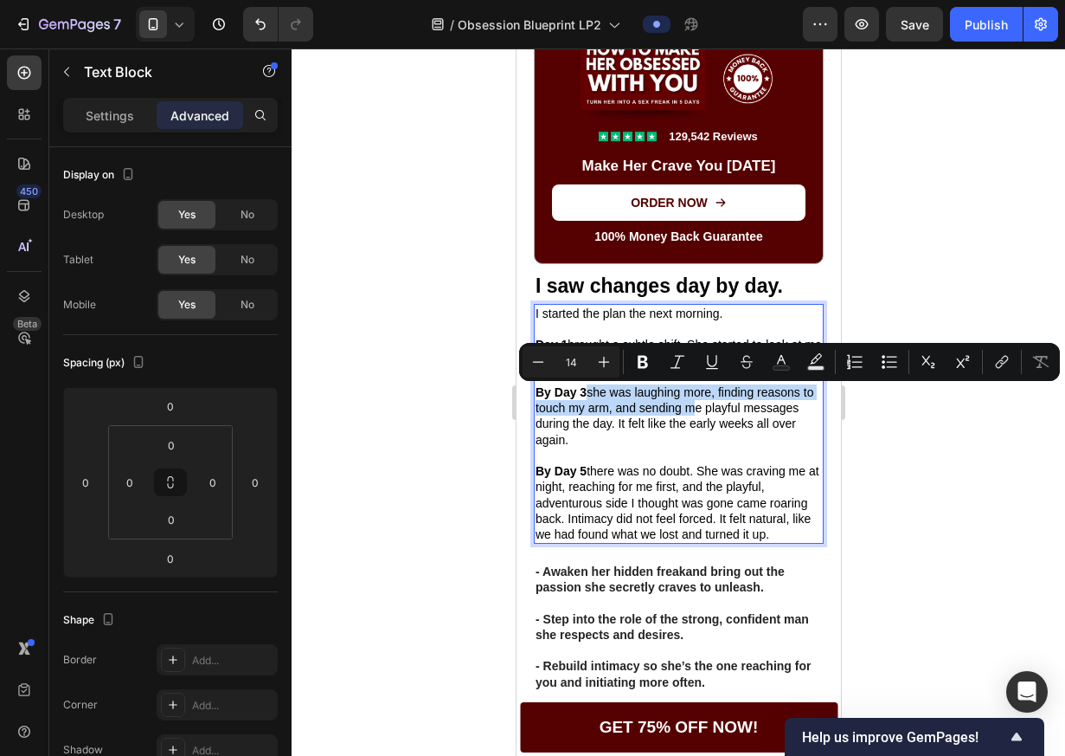
click at [725, 397] on p "By Day 3 she was laughing more, finding reasons to touch my arm, and sending me…" at bounding box center [678, 415] width 286 height 63
drag, startPoint x: 721, startPoint y: 396, endPoint x: 621, endPoint y: 414, distance: 101.9
click at [621, 414] on p "By Day 3 she was laughing more, finding reasons to touch my arm, and sending me…" at bounding box center [678, 415] width 286 height 63
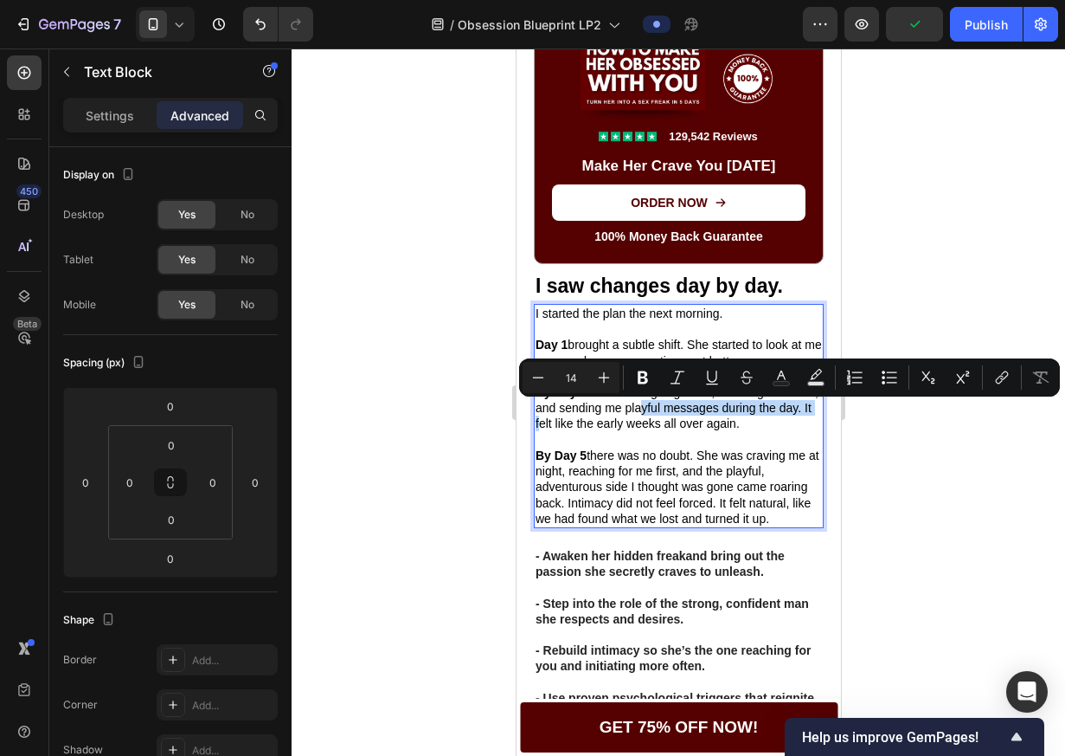
drag, startPoint x: 670, startPoint y: 414, endPoint x: 589, endPoint y: 428, distance: 81.8
click at [589, 428] on p "By Day 3 she was laughing more, touching me more, and sending me playful messag…" at bounding box center [678, 408] width 286 height 48
click at [604, 431] on p "By Day 3 she was laughing more, touching me more, and sending me playful messag…" at bounding box center [678, 408] width 286 height 48
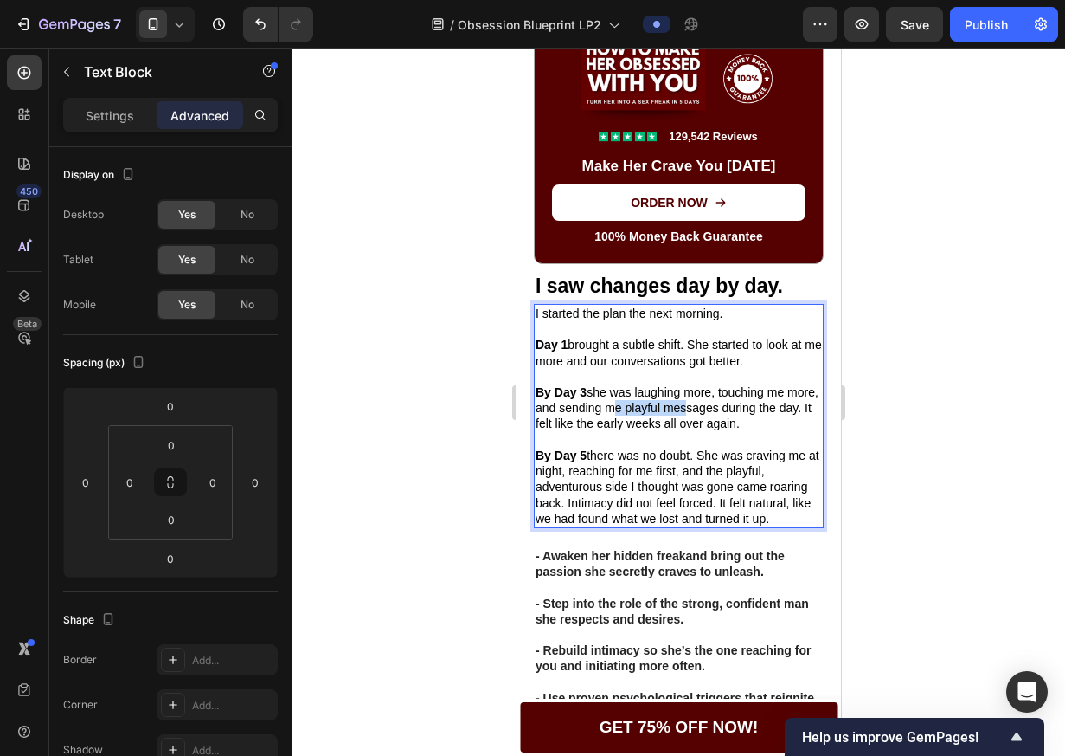
drag, startPoint x: 716, startPoint y: 410, endPoint x: 639, endPoint y: 417, distance: 77.3
click at [639, 417] on p "By Day 3 she was laughing more, touching me more, and sending me playful messag…" at bounding box center [678, 408] width 286 height 48
drag, startPoint x: 587, startPoint y: 414, endPoint x: 720, endPoint y: 428, distance: 134.1
click at [720, 429] on p "By Day 3 she was laughing more, touching me more, and sending me playful messag…" at bounding box center [678, 408] width 286 height 48
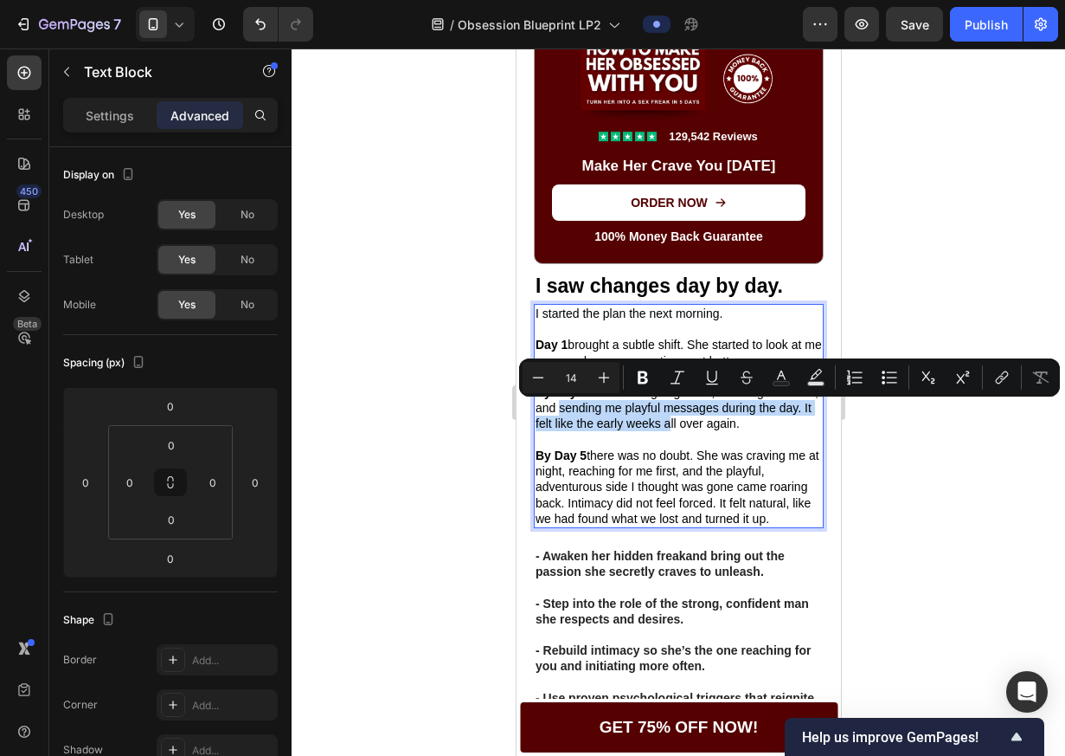
click at [720, 428] on p "By Day 3 she was laughing more, touching me more, and sending me playful messag…" at bounding box center [678, 408] width 286 height 48
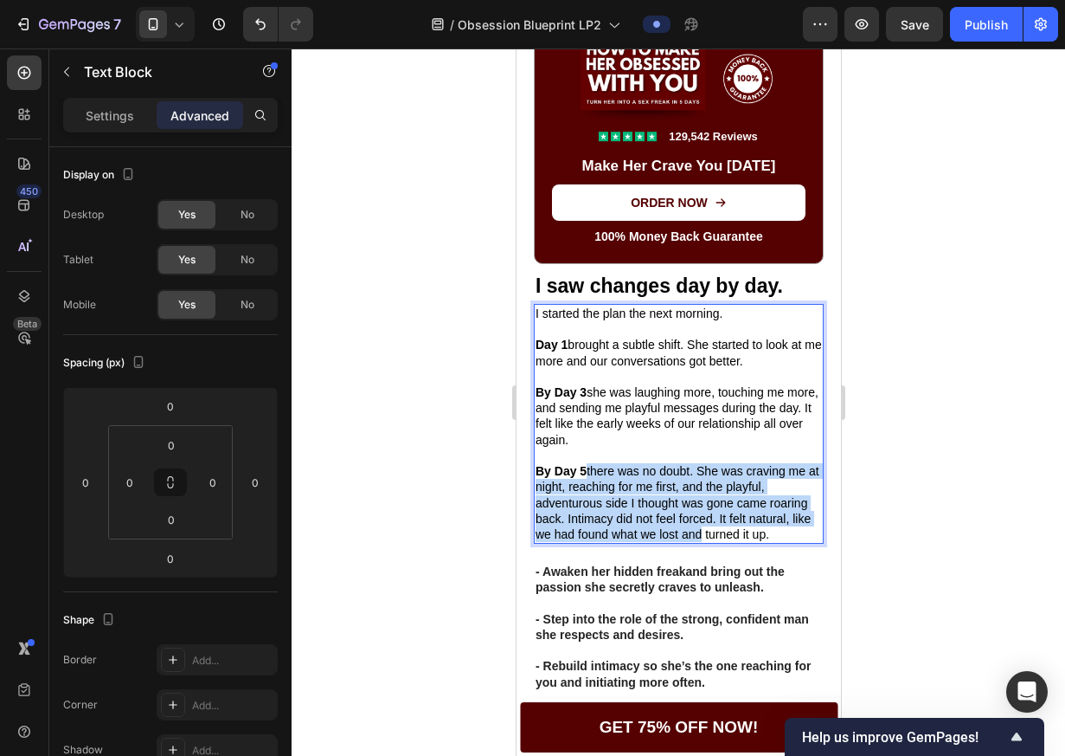
drag, startPoint x: 585, startPoint y: 473, endPoint x: 723, endPoint y: 524, distance: 146.8
click at [722, 527] on p "By Day 5 there was no doubt. She was craving me at night, reaching for me first…" at bounding box center [678, 502] width 286 height 79
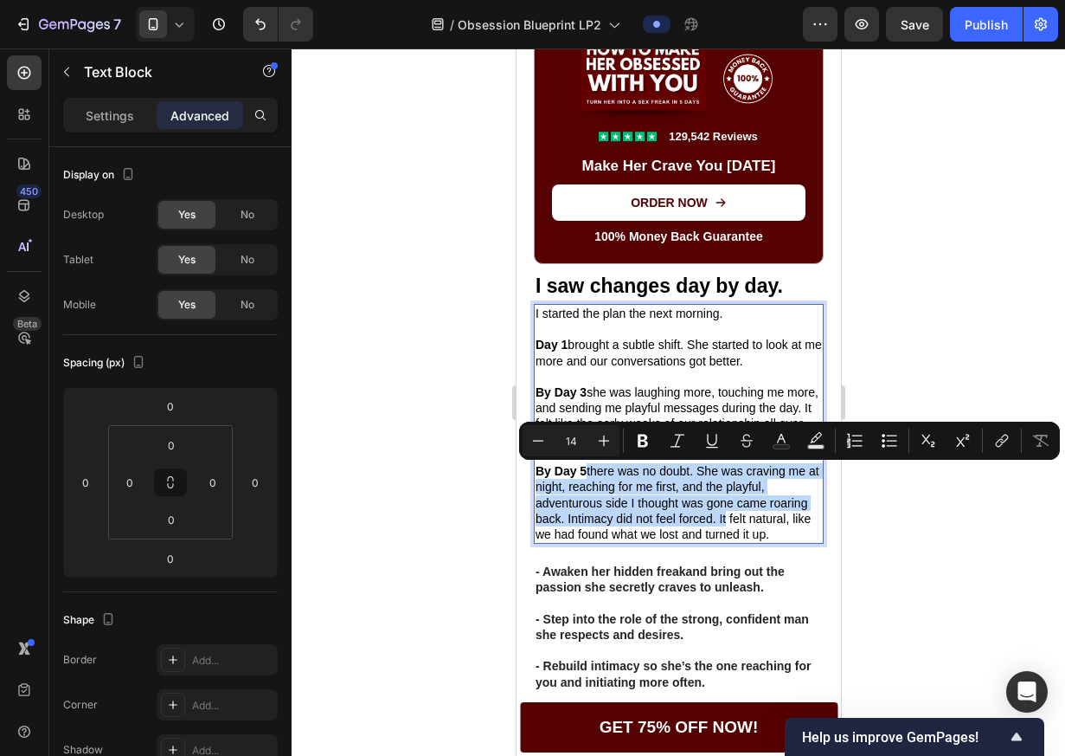
click at [713, 506] on p "By Day 5 there was no doubt. She was craving me at night, reaching for me first…" at bounding box center [678, 502] width 286 height 79
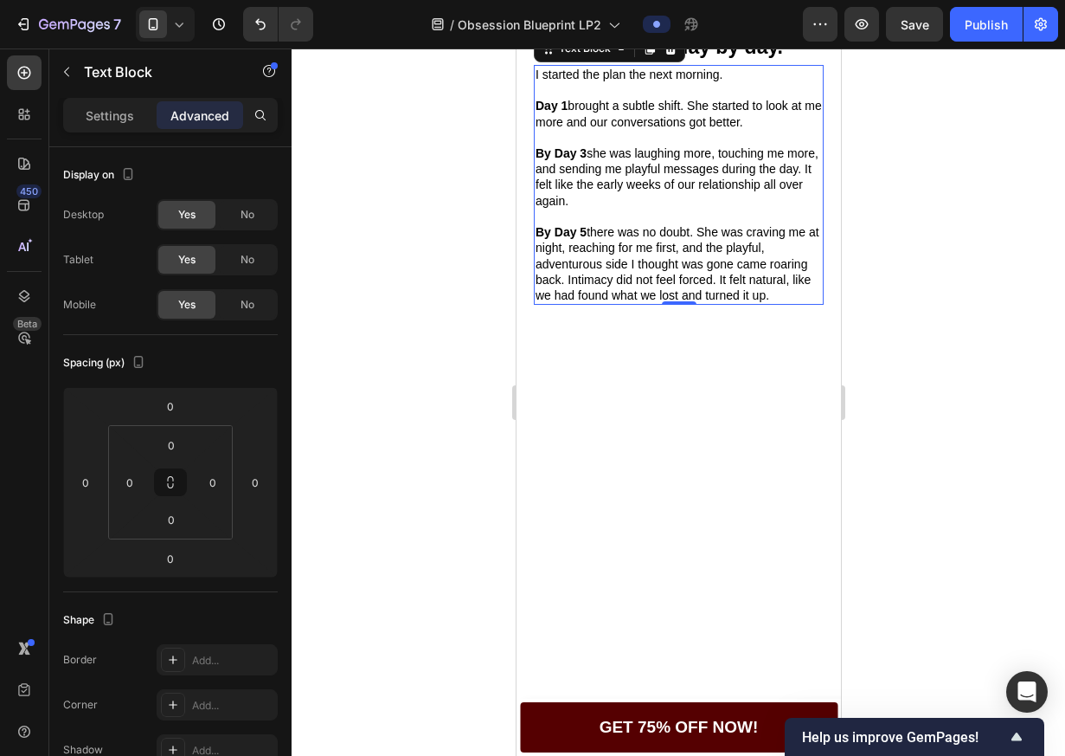
scroll to position [1942, 0]
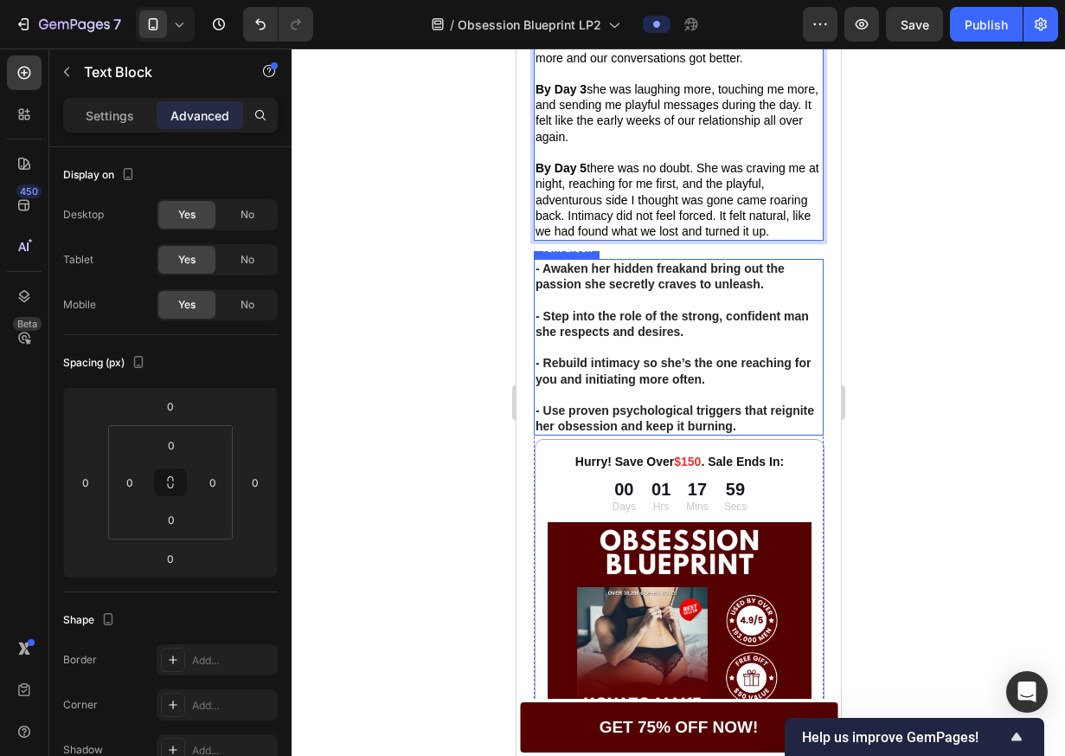
click at [664, 273] on strong "- Awaken her hidden freak" at bounding box center [610, 268] width 151 height 14
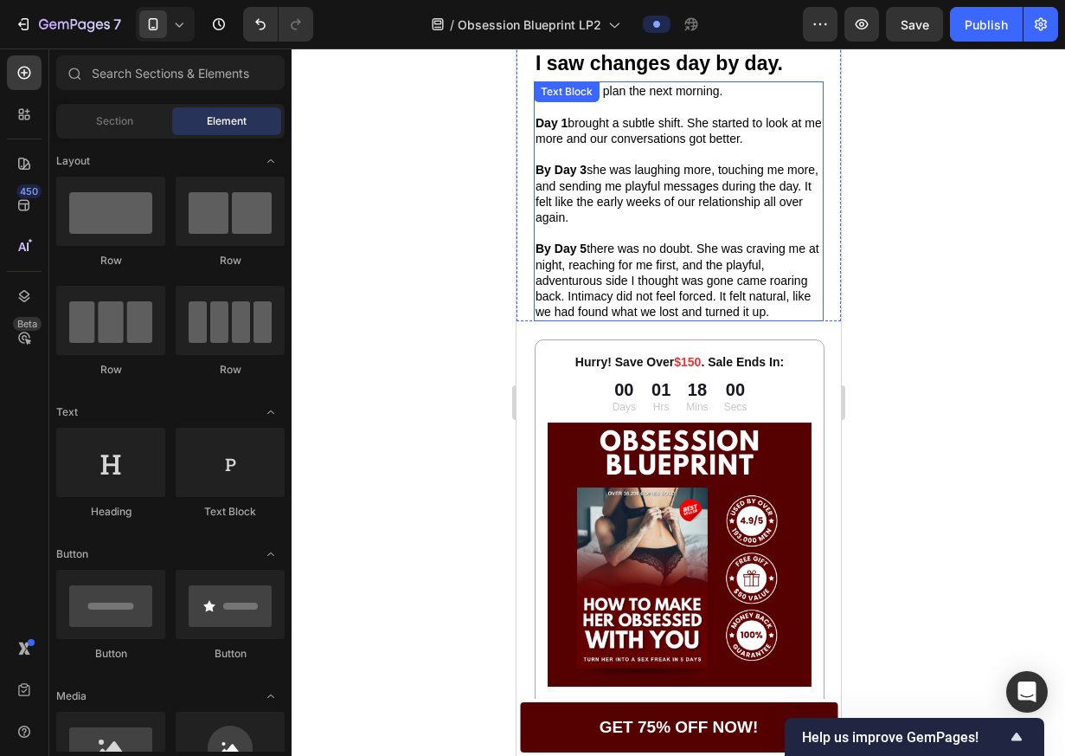
scroll to position [1805, 0]
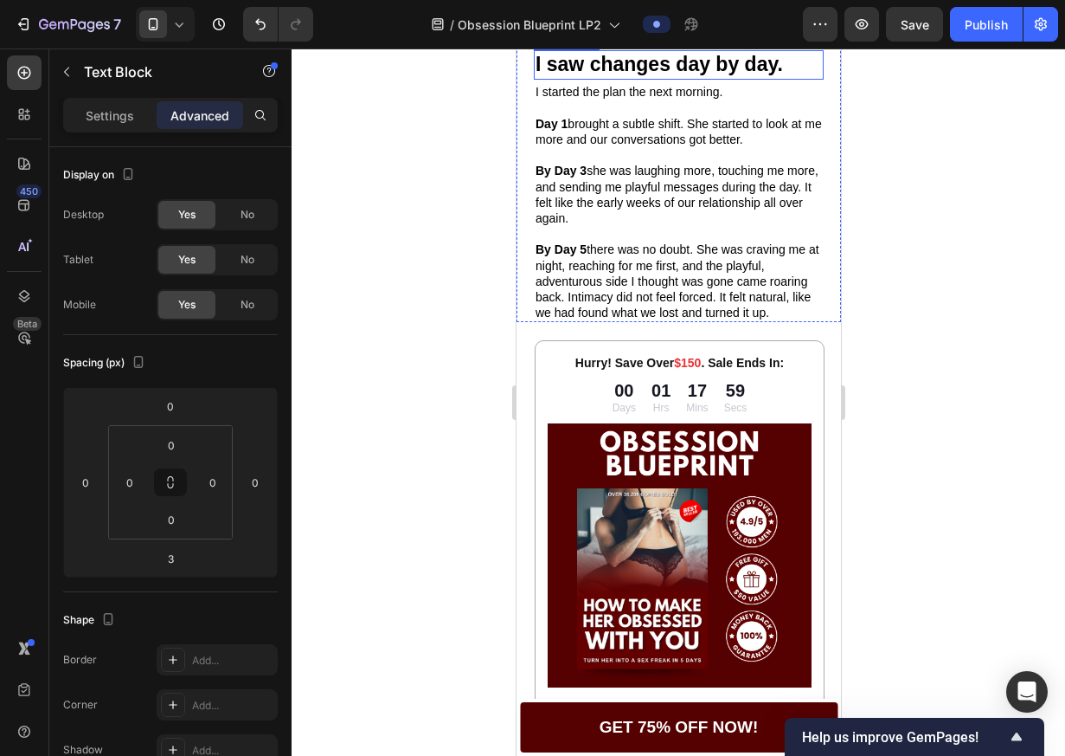
click at [665, 78] on p "I saw changes day by day." at bounding box center [678, 65] width 286 height 26
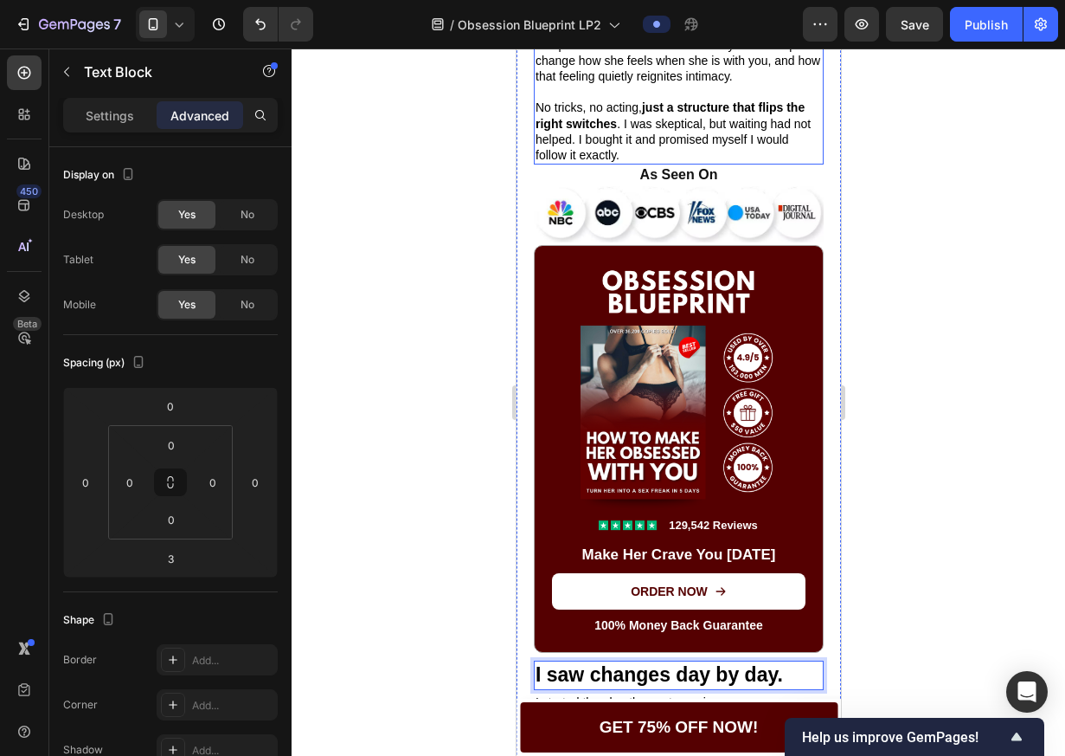
scroll to position [1648, 0]
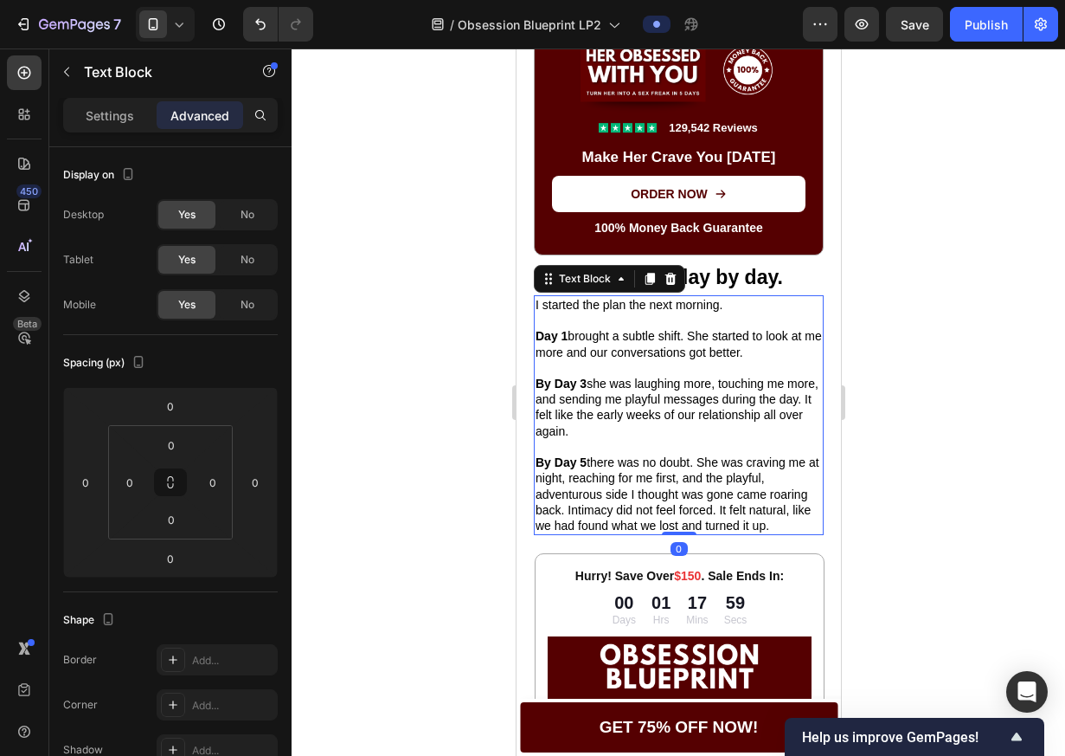
click at [658, 366] on p "Rich Text Editor. Editing area: main" at bounding box center [678, 368] width 286 height 16
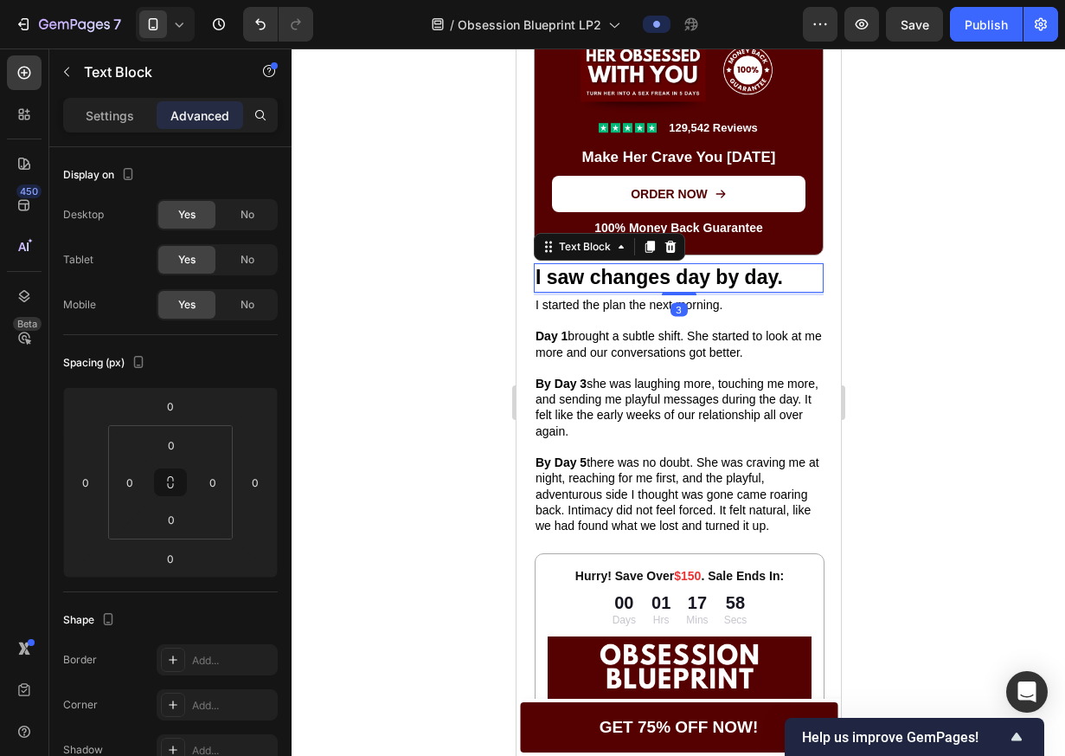
click at [713, 286] on p "I saw changes day by day." at bounding box center [678, 278] width 286 height 26
click at [647, 253] on icon at bounding box center [650, 247] width 10 height 12
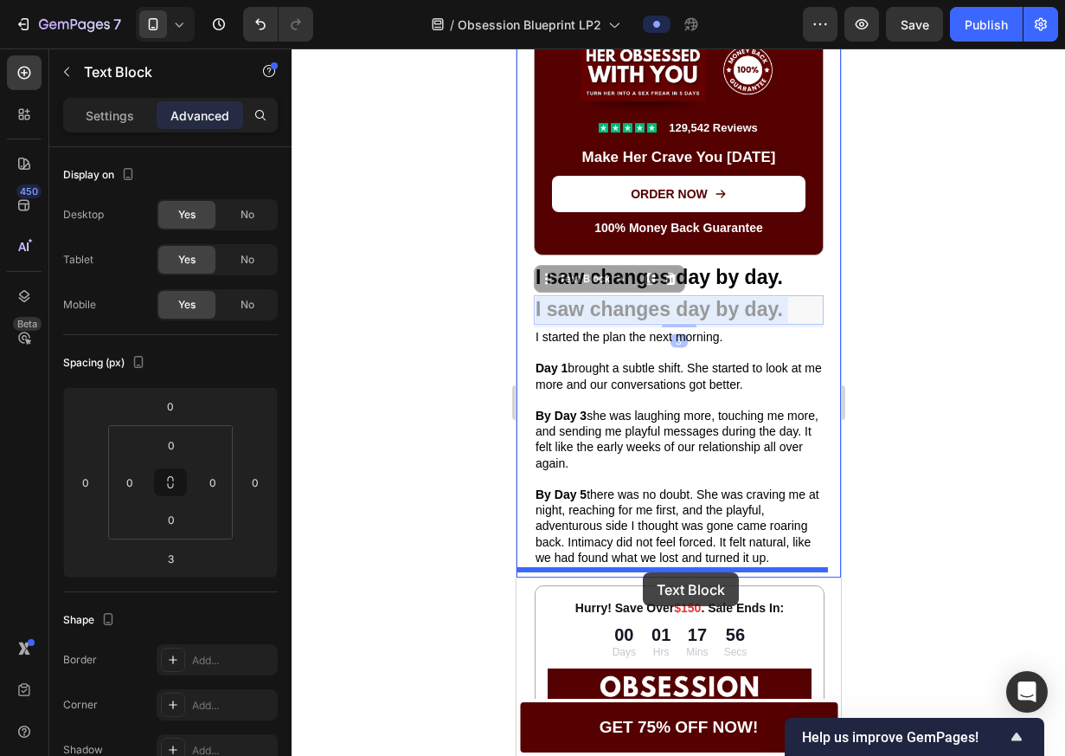
drag, startPoint x: 647, startPoint y: 313, endPoint x: 642, endPoint y: 572, distance: 258.8
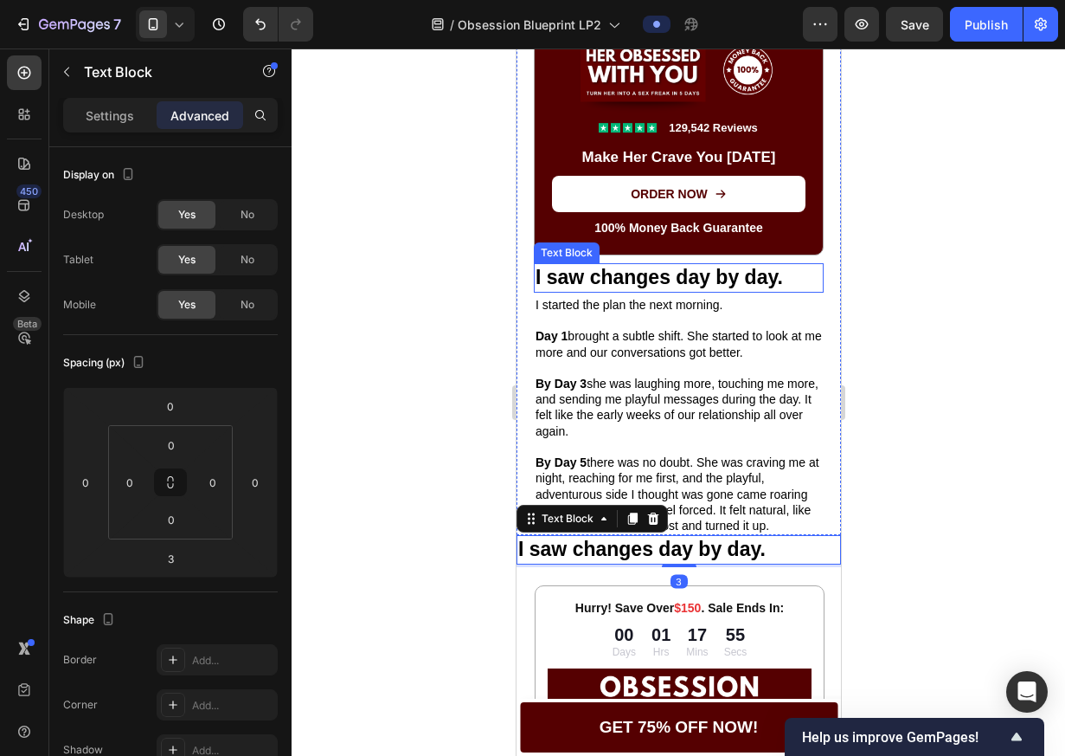
click at [711, 277] on p "I saw changes day by day." at bounding box center [678, 278] width 286 height 26
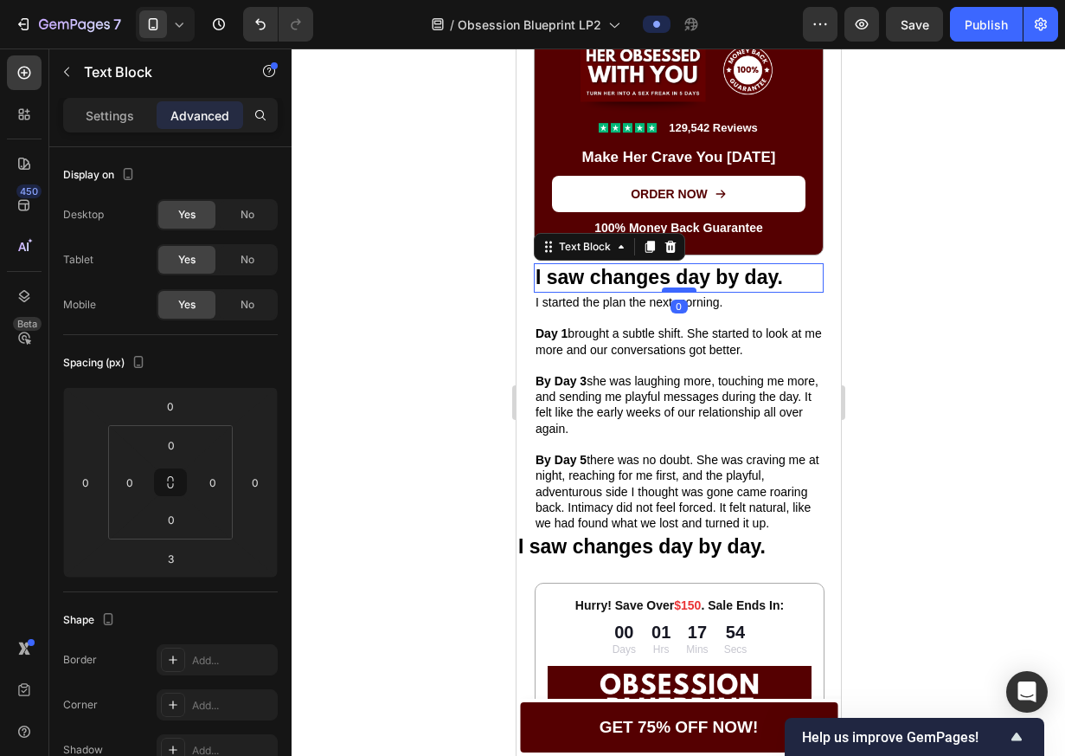
click at [679, 293] on div at bounding box center [678, 289] width 35 height 5
type input "0"
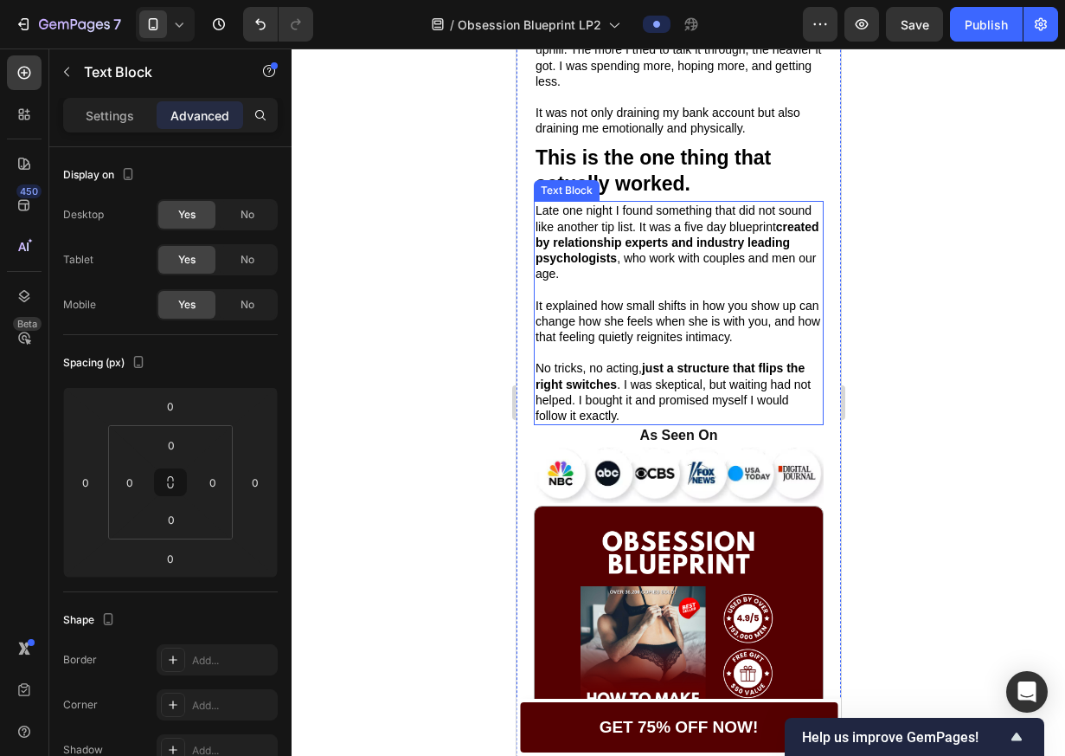
scroll to position [825, 0]
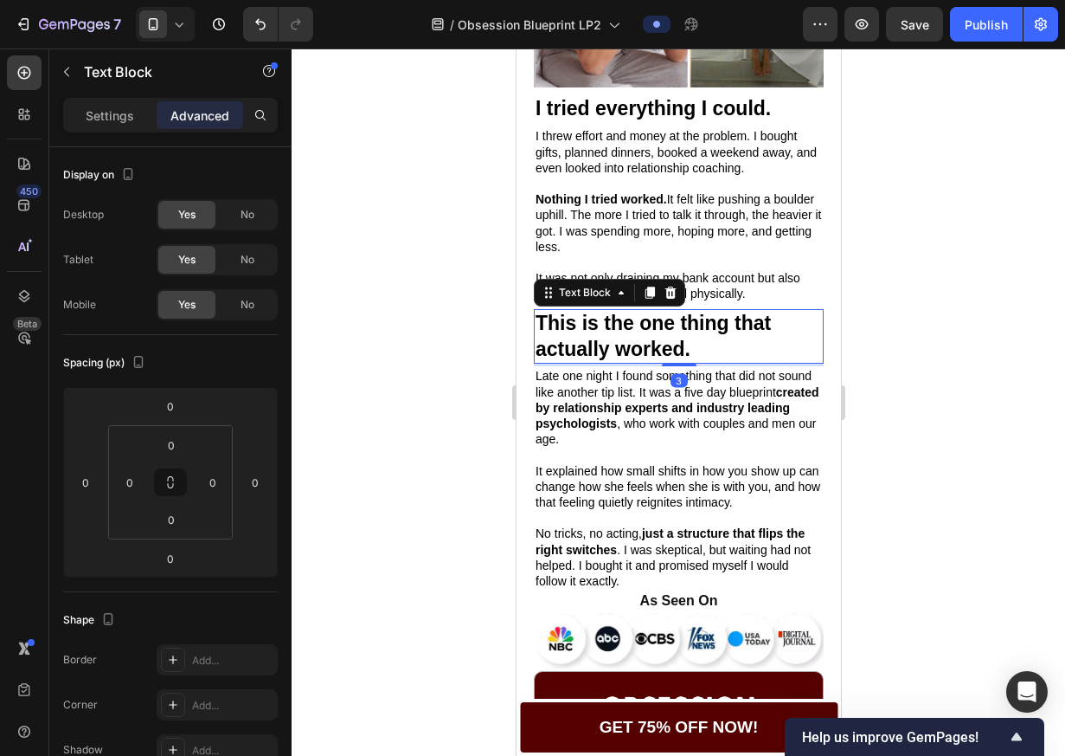
click at [674, 353] on p "This is the one thing that actually worked." at bounding box center [678, 337] width 286 height 52
click at [691, 119] on p "I tried everything I could." at bounding box center [678, 109] width 286 height 26
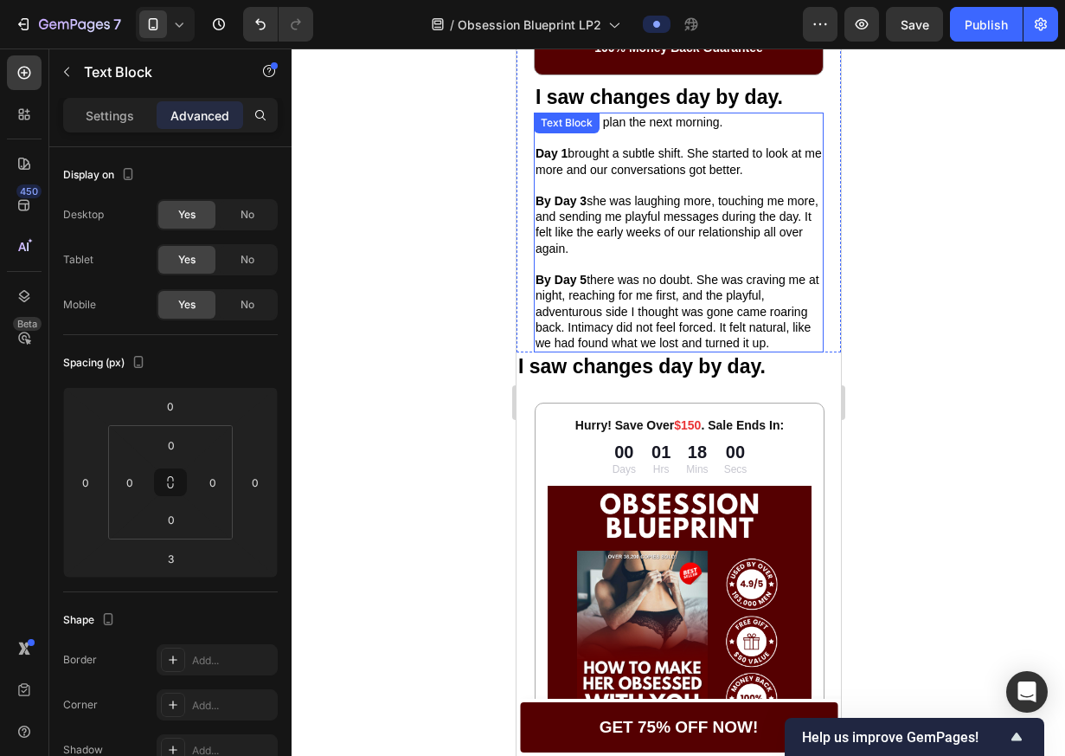
scroll to position [1761, 0]
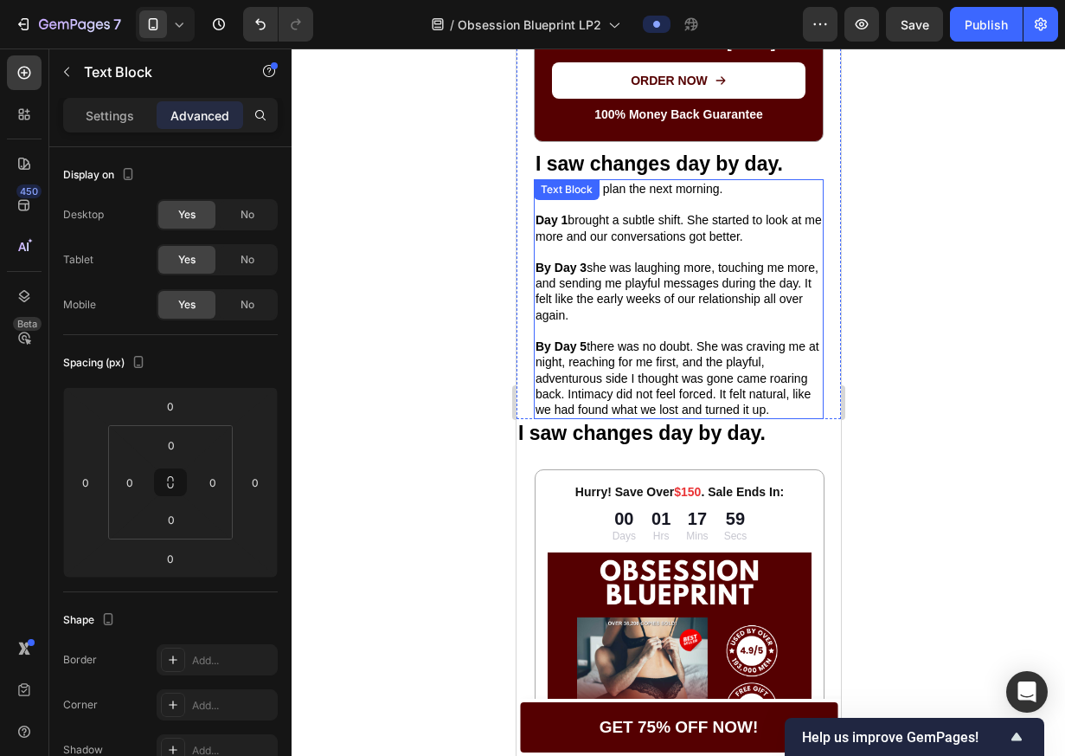
click at [673, 177] on div "I saw changes day by day. Text Block" at bounding box center [678, 164] width 290 height 29
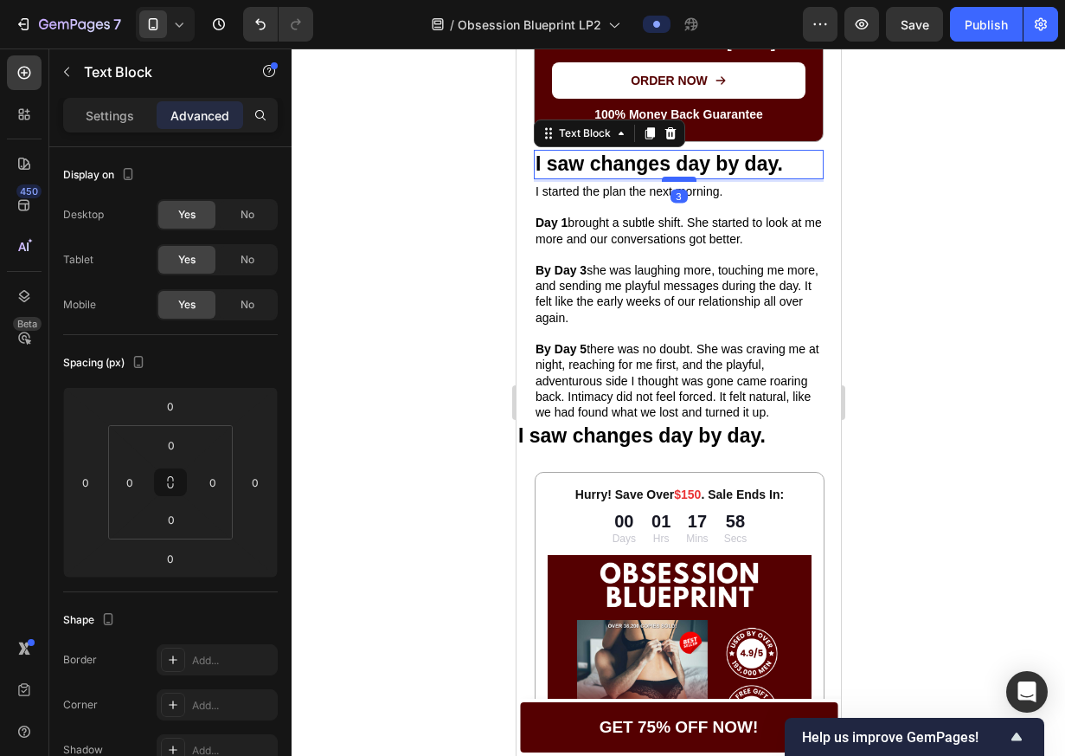
click at [676, 180] on div at bounding box center [678, 179] width 35 height 5
type input "3"
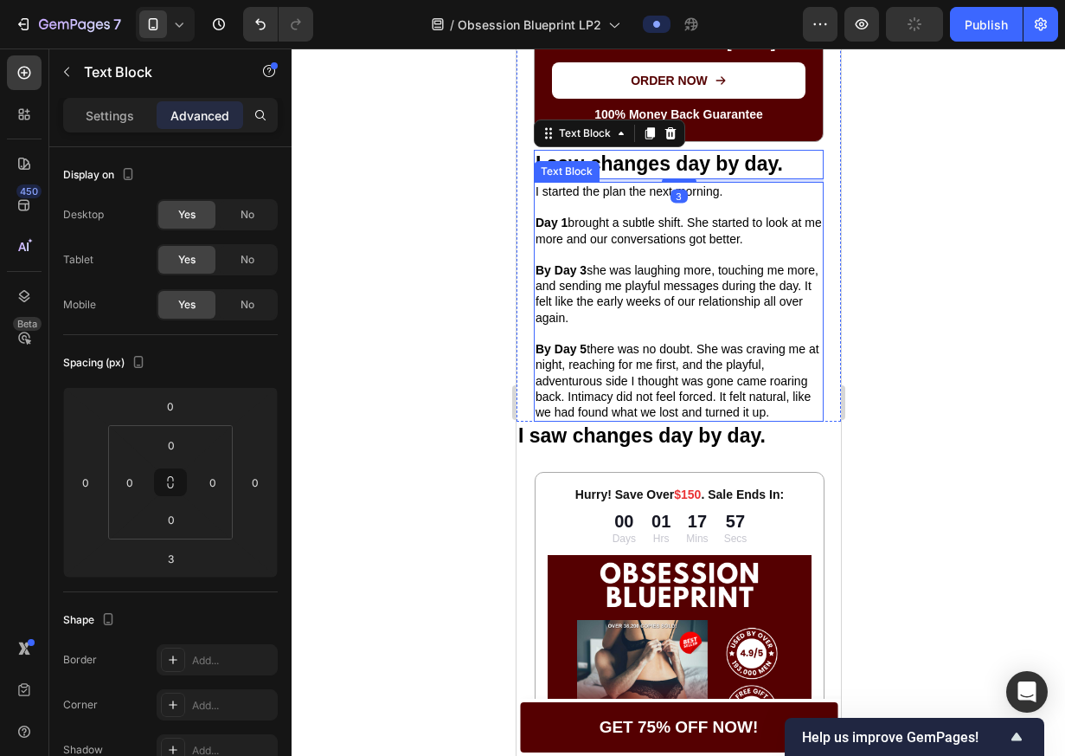
click at [682, 246] on p "Day 1 brought a subtle shift. She started to look at me more and our conversati…" at bounding box center [678, 230] width 286 height 31
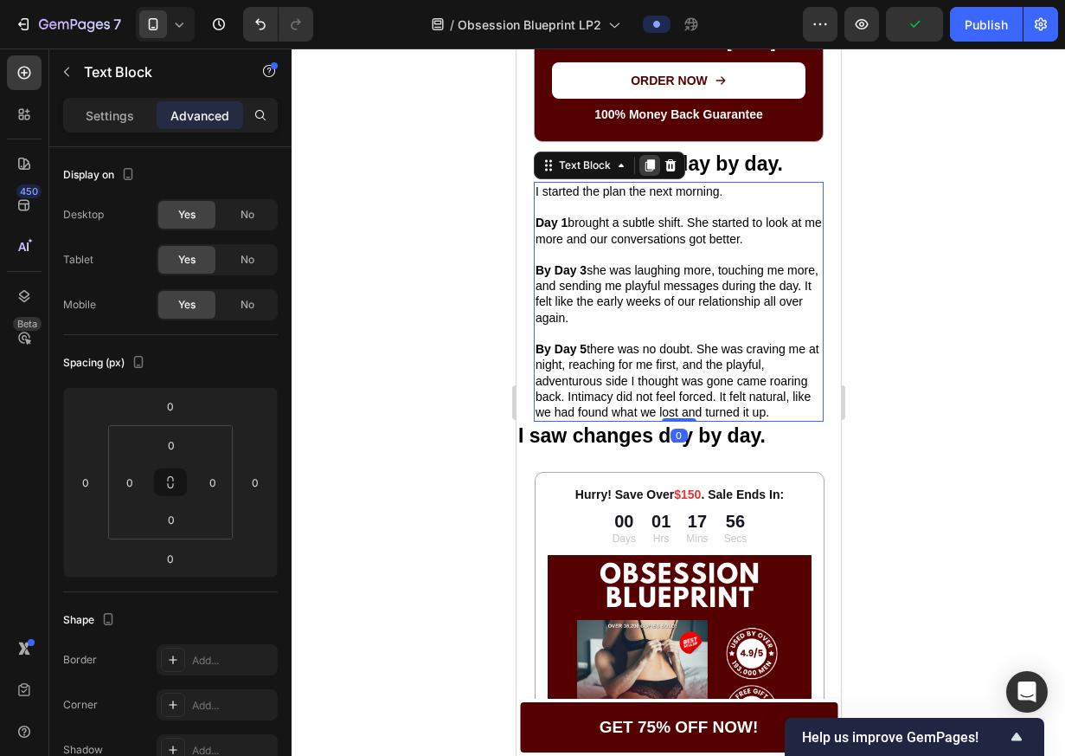
click at [654, 168] on icon at bounding box center [649, 165] width 14 height 14
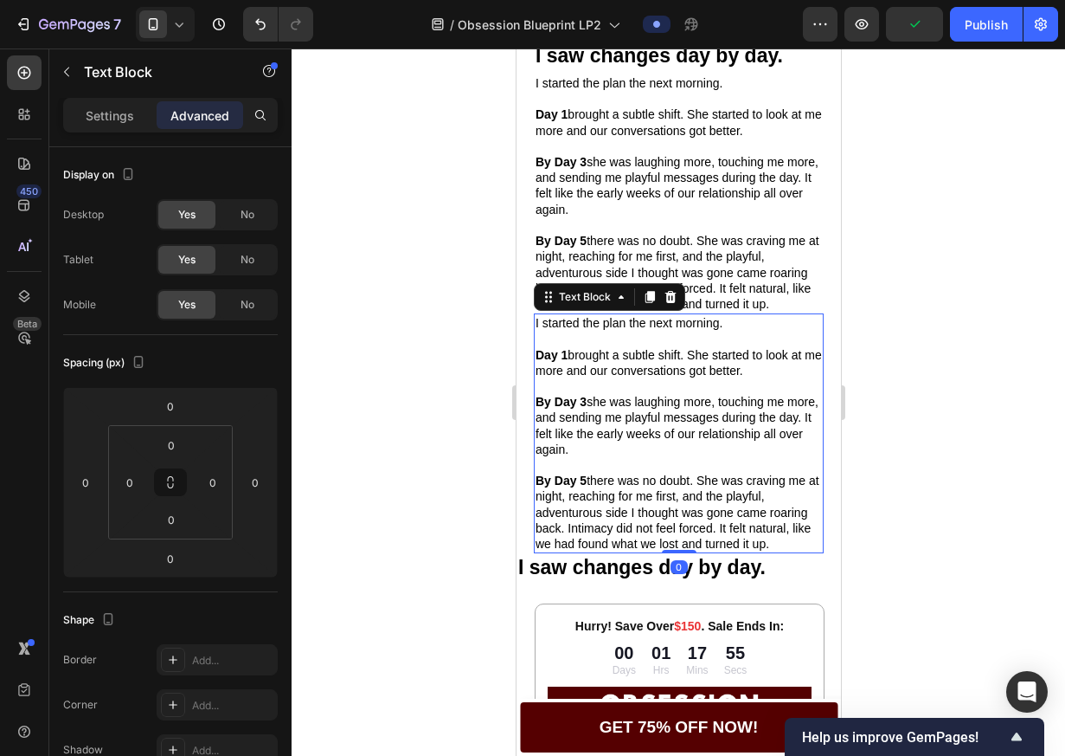
scroll to position [1881, 0]
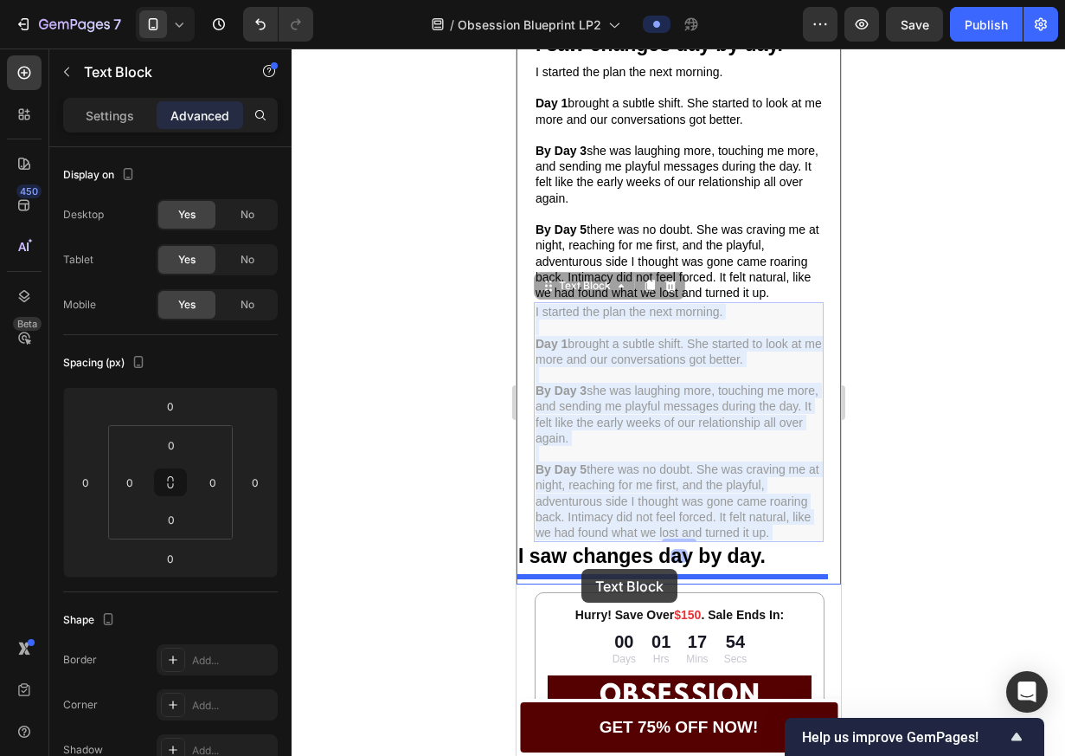
drag, startPoint x: 616, startPoint y: 378, endPoint x: 582, endPoint y: 569, distance: 193.5
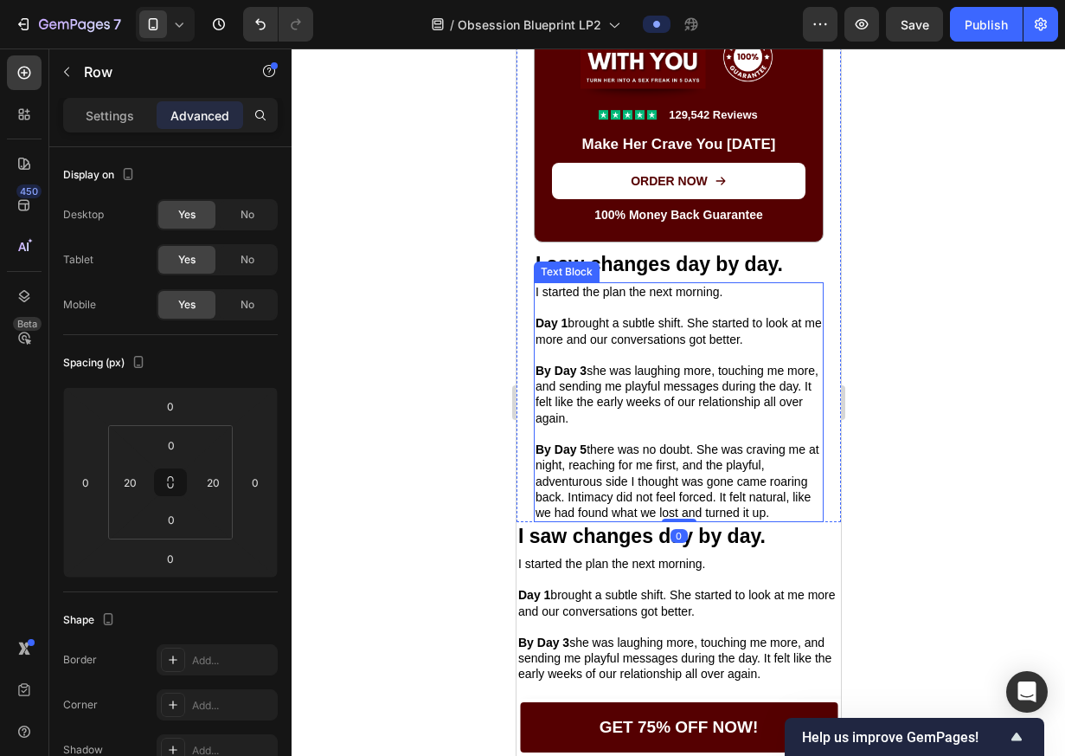
scroll to position [1737, 0]
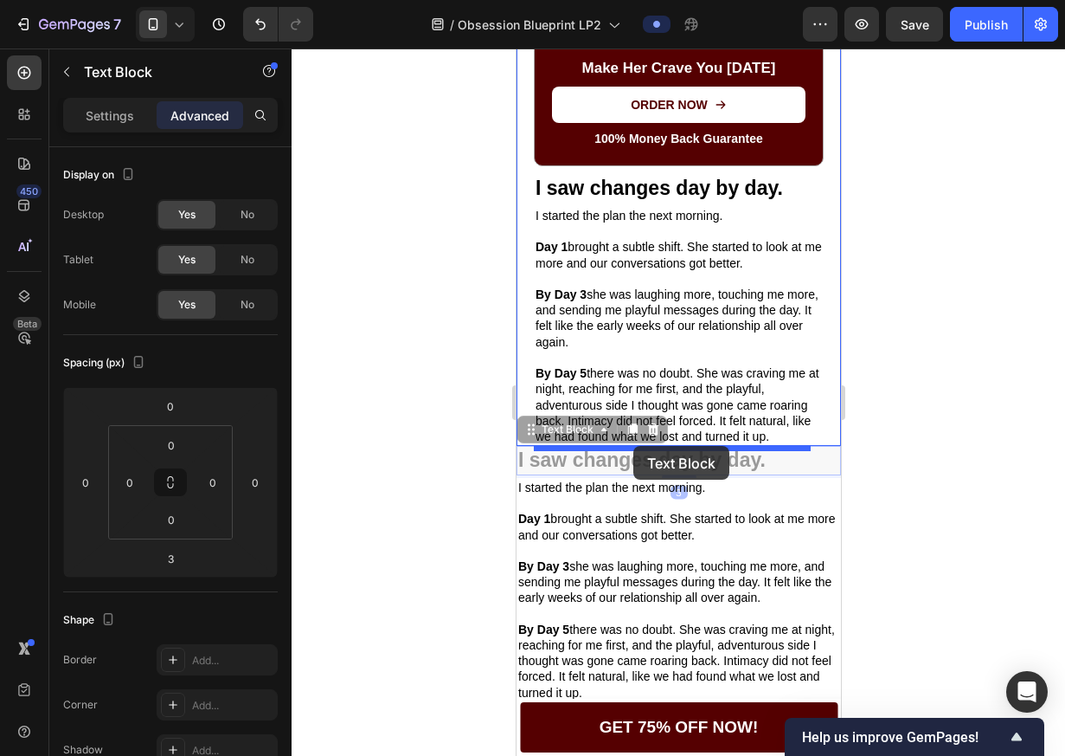
drag, startPoint x: 577, startPoint y: 458, endPoint x: 633, endPoint y: 446, distance: 56.7
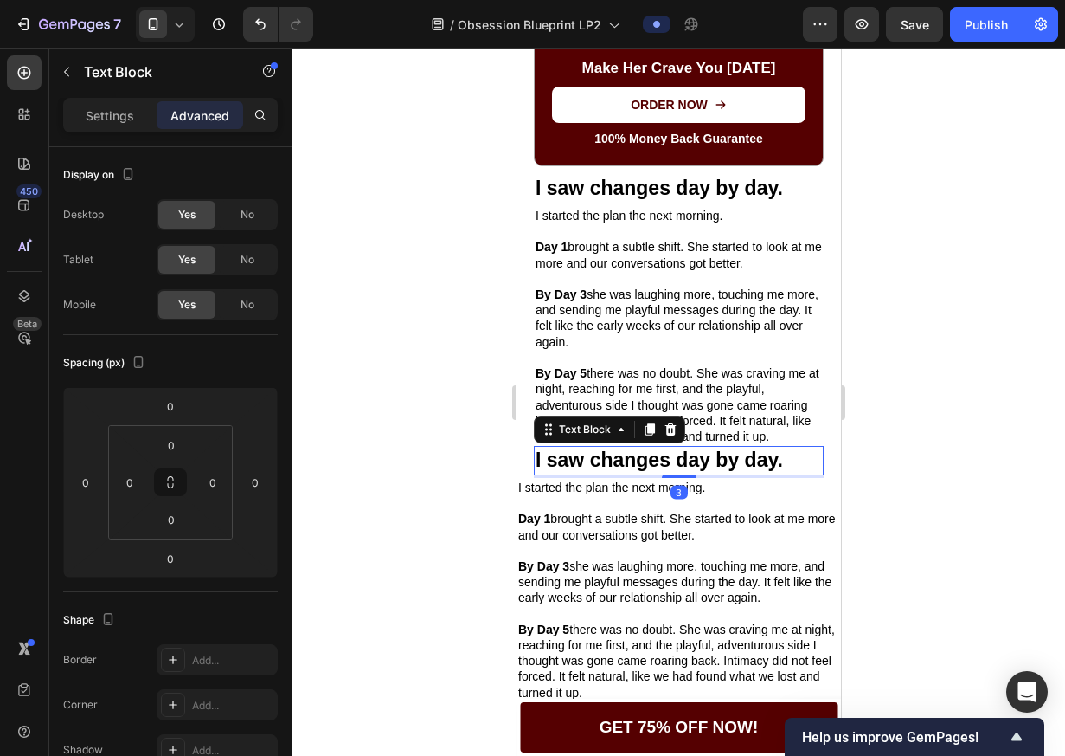
click at [701, 364] on p "Rich Text Editor. Editing area: main" at bounding box center [678, 358] width 286 height 16
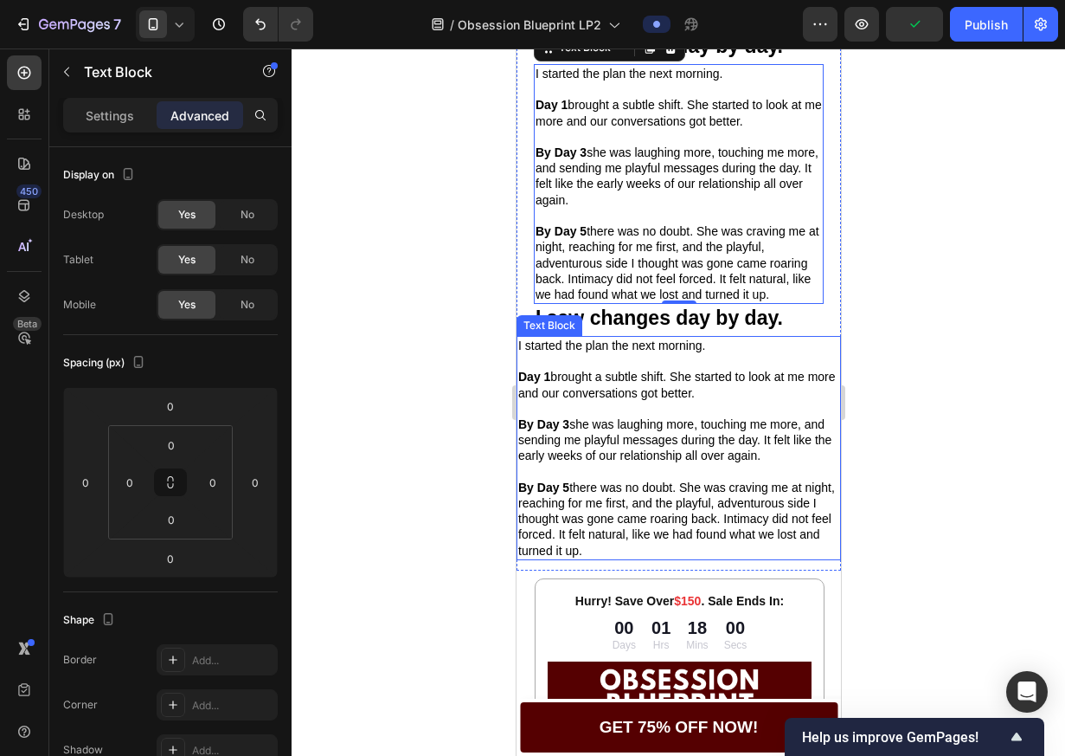
scroll to position [1955, 0]
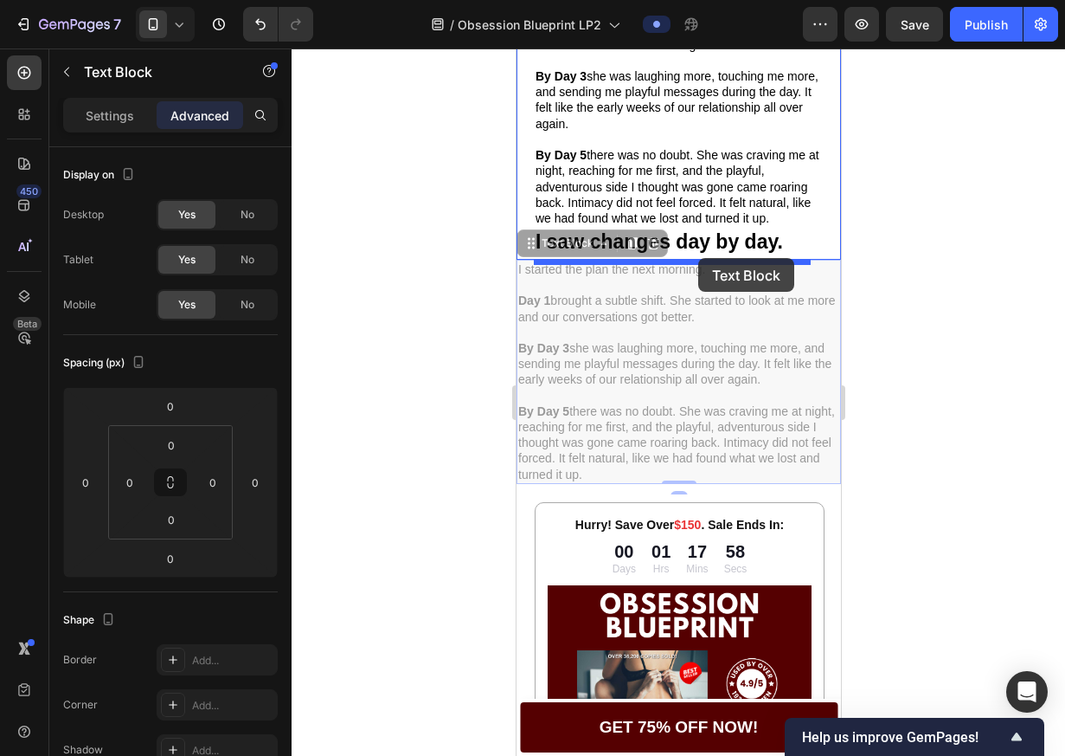
drag, startPoint x: 569, startPoint y: 319, endPoint x: 697, endPoint y: 257, distance: 141.3
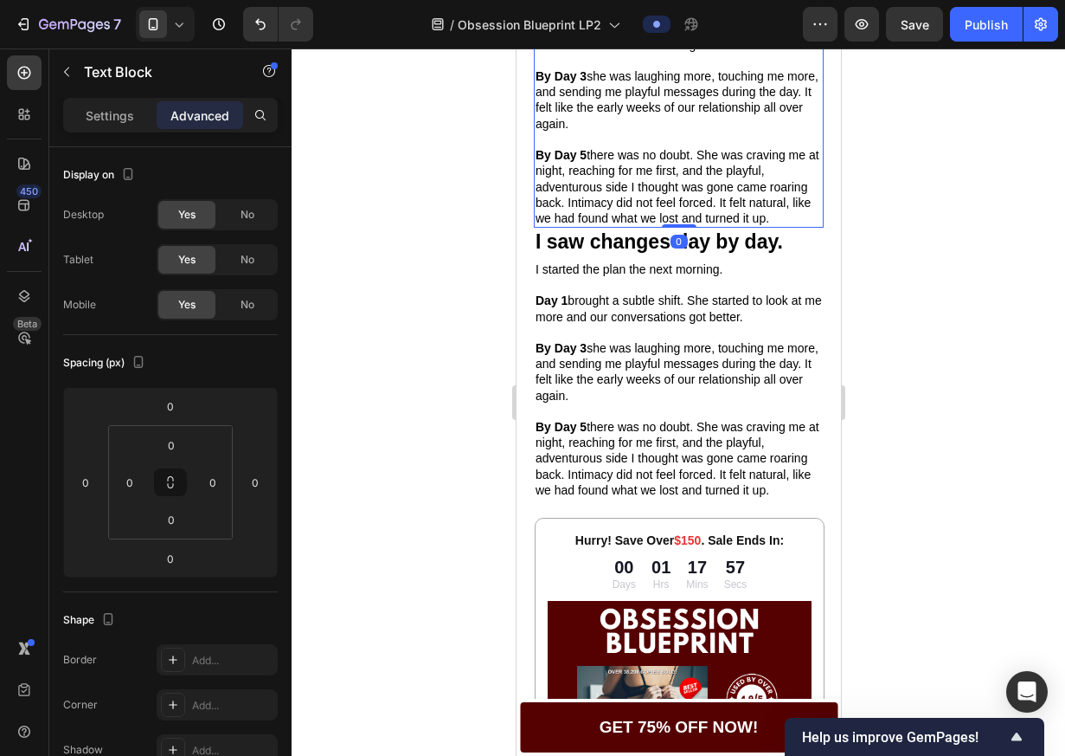
click at [780, 188] on p "By Day 5 there was no doubt. She was craving me at night, reaching for me first…" at bounding box center [678, 186] width 286 height 79
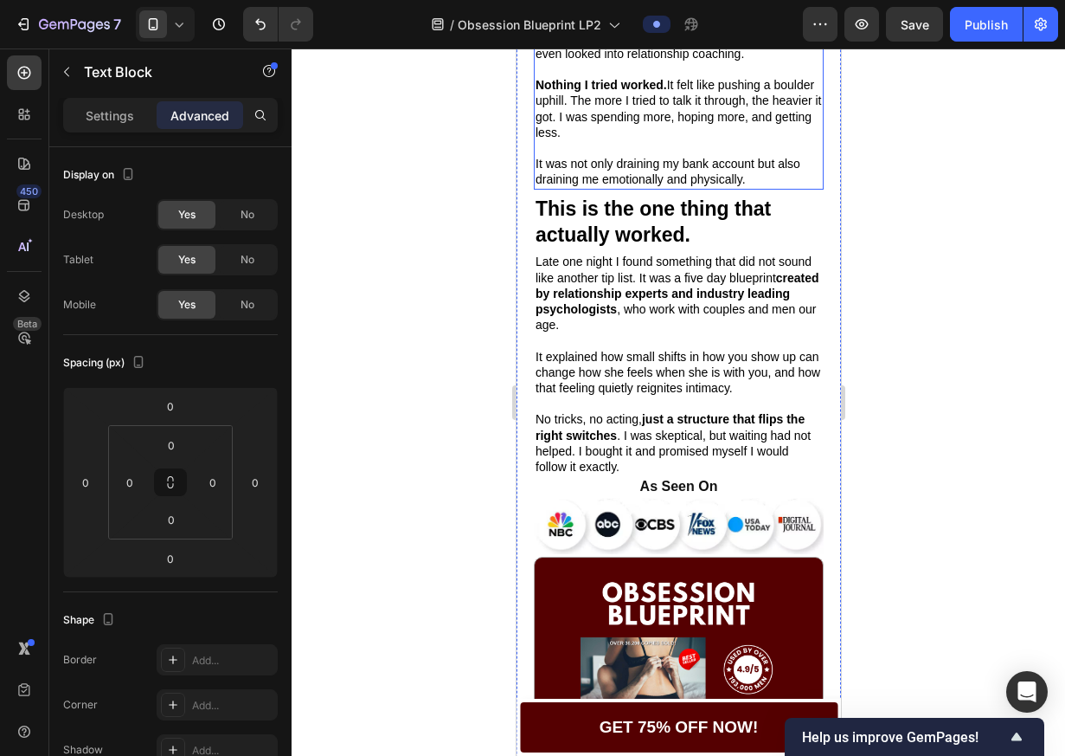
scroll to position [759, 0]
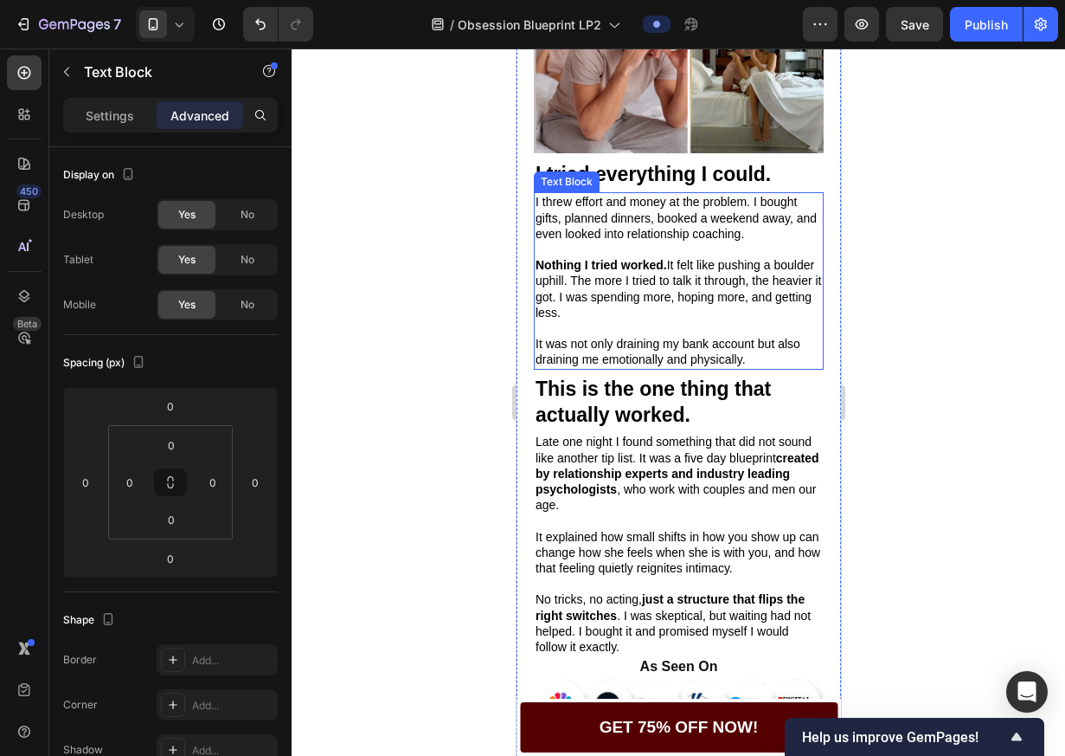
click at [679, 357] on p "It was not only draining my bank account but also draining me emotionally and p…" at bounding box center [678, 351] width 286 height 31
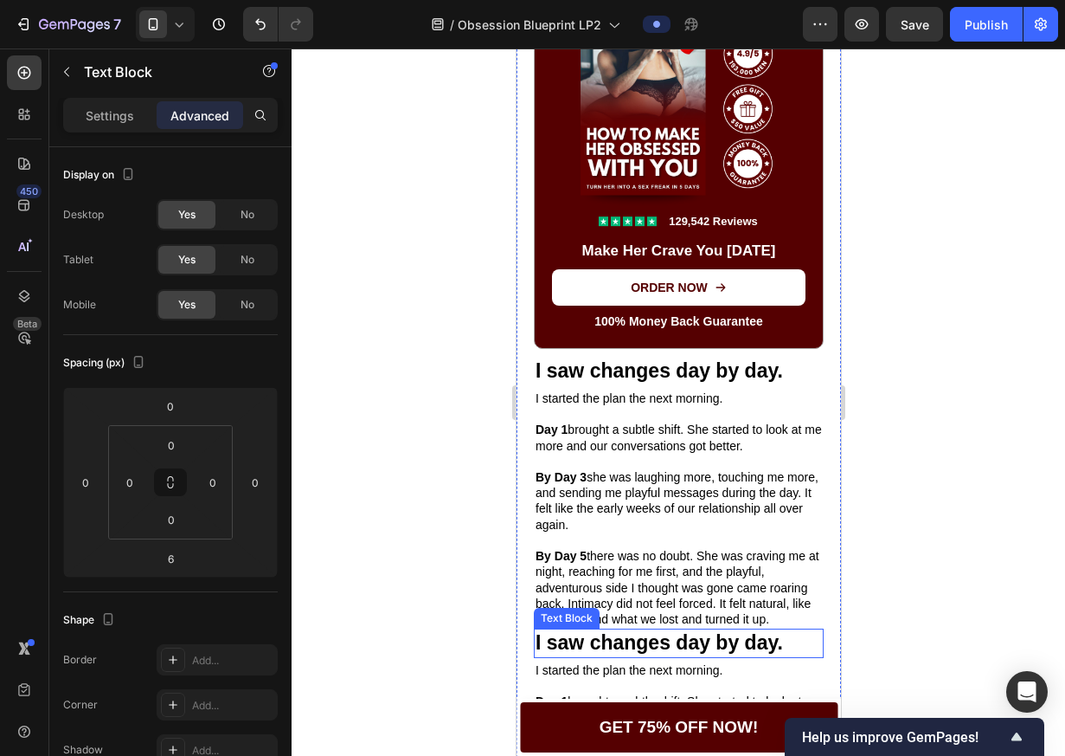
scroll to position [1867, 0]
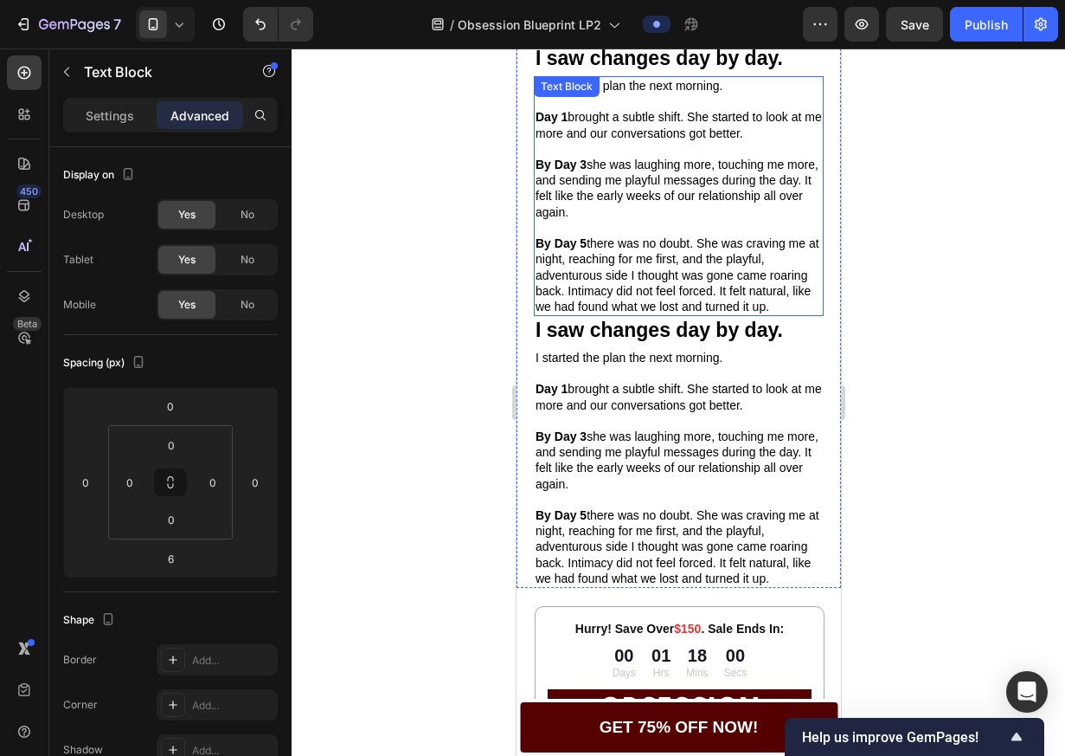
click at [679, 287] on p "By Day 5 there was no doubt. She was craving me at night, reaching for me first…" at bounding box center [678, 274] width 286 height 79
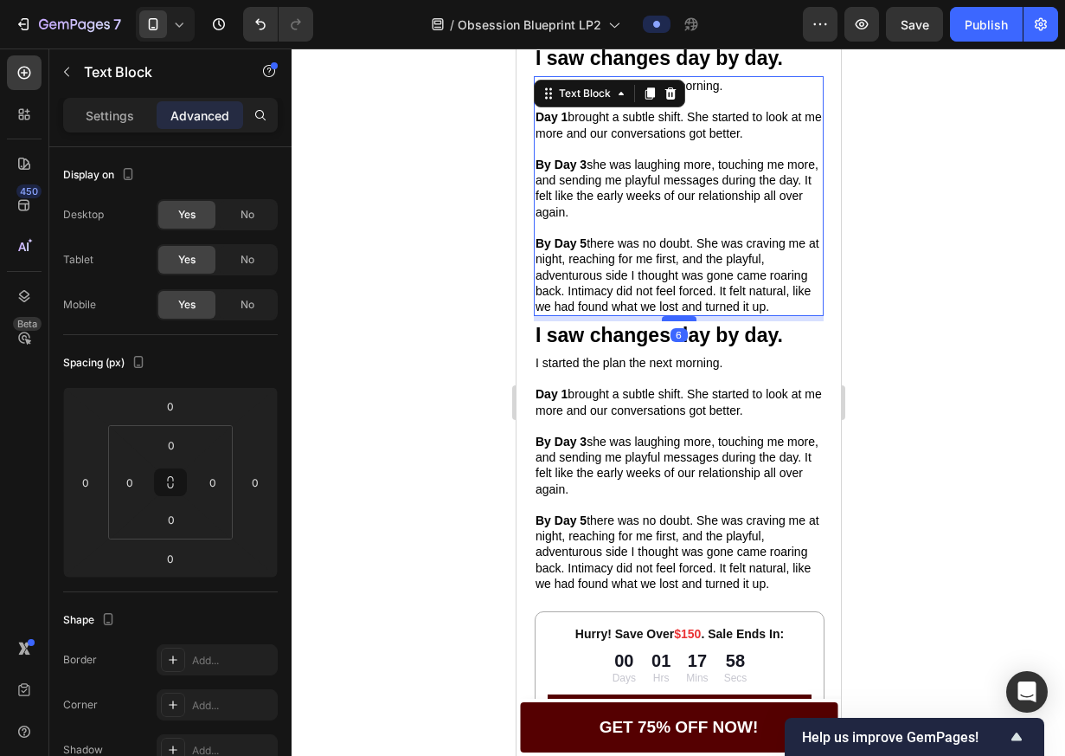
click at [675, 320] on div at bounding box center [678, 318] width 35 height 5
type input "6"
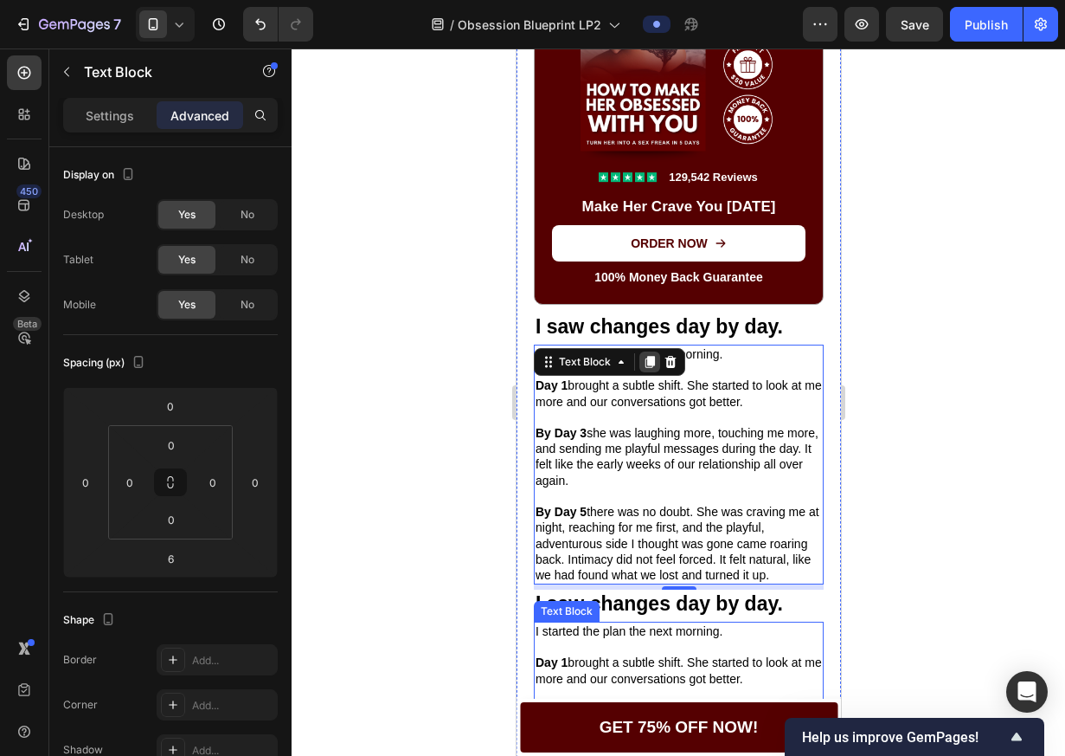
scroll to position [1598, 0]
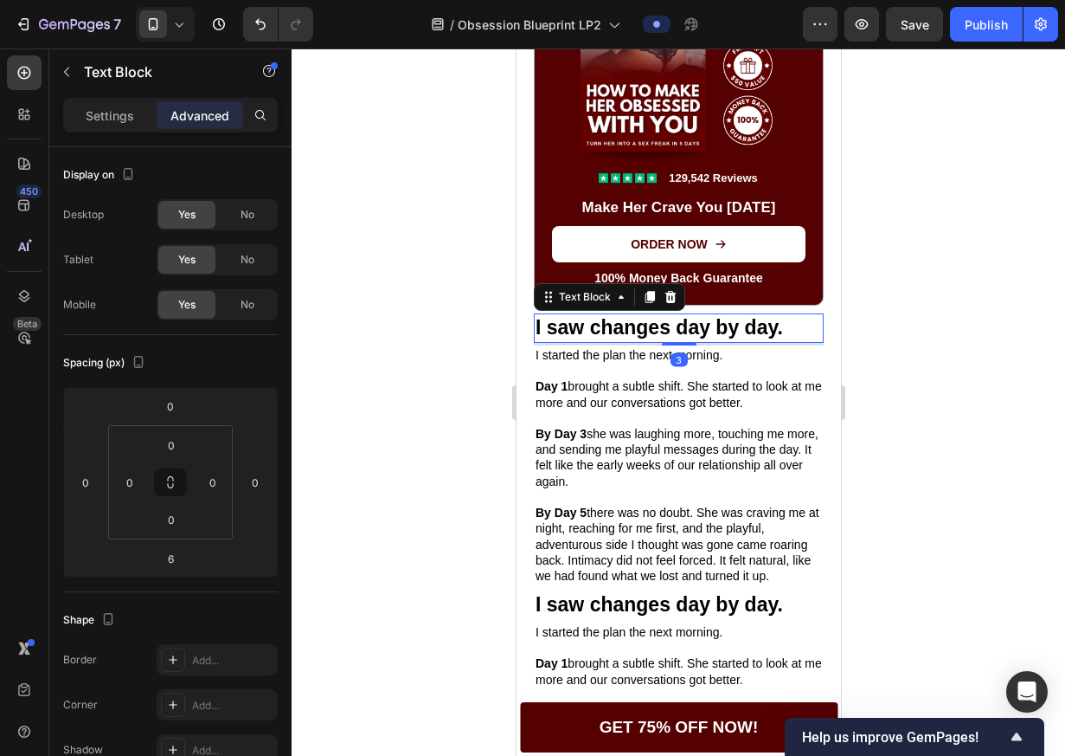
click at [741, 332] on p "I saw changes day by day." at bounding box center [678, 328] width 286 height 26
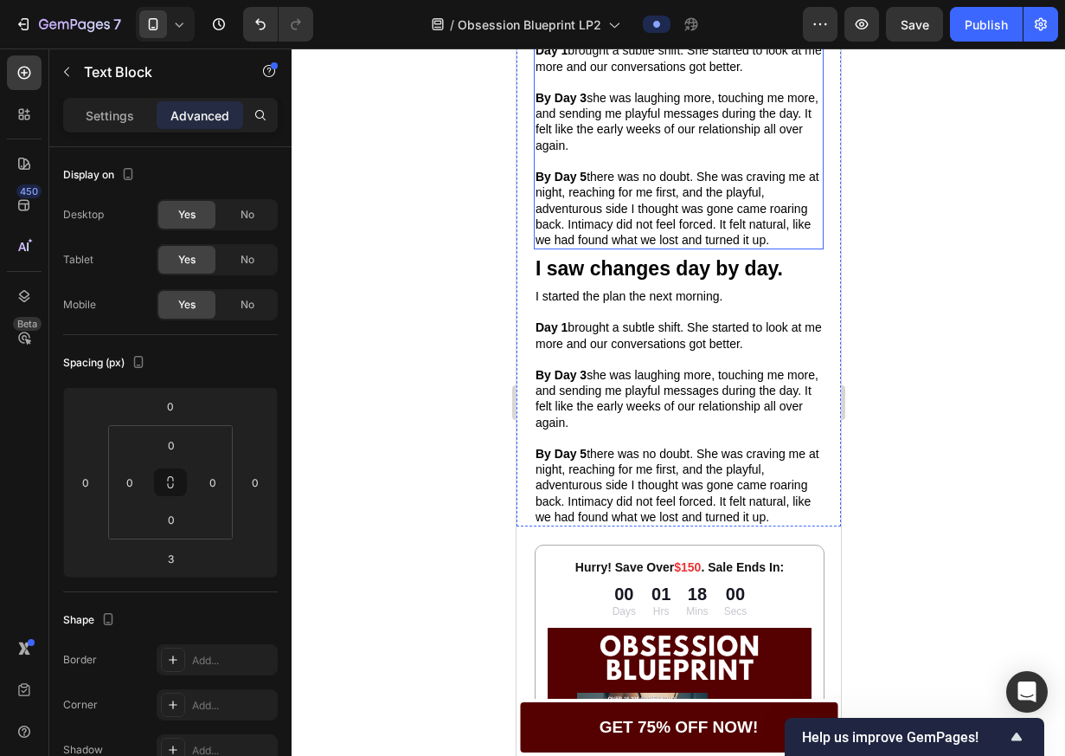
scroll to position [1854, 0]
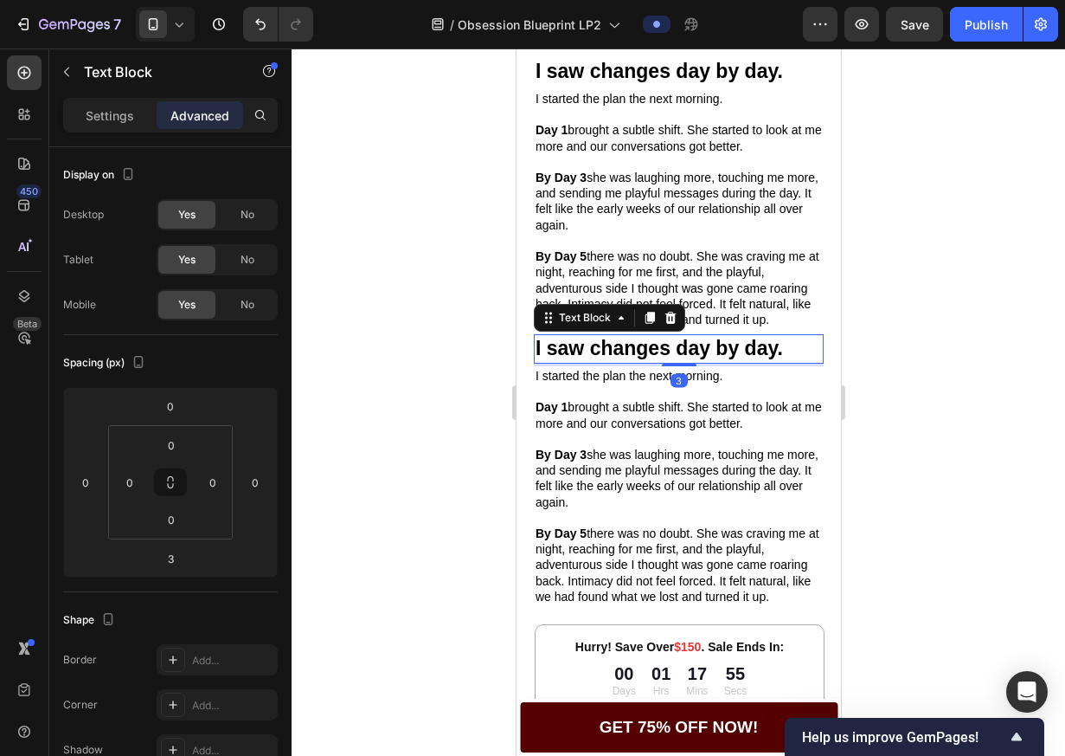
click at [664, 348] on p "I saw changes day by day." at bounding box center [678, 349] width 286 height 26
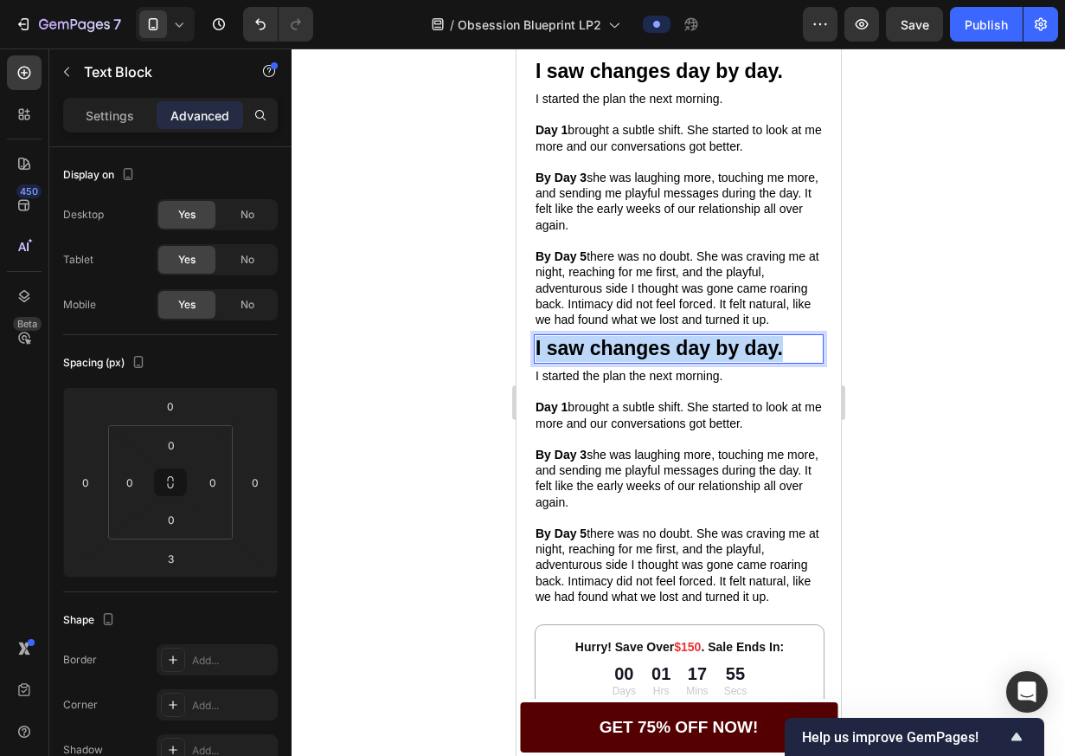
click at [664, 348] on p "I saw changes day by day." at bounding box center [678, 349] width 286 height 26
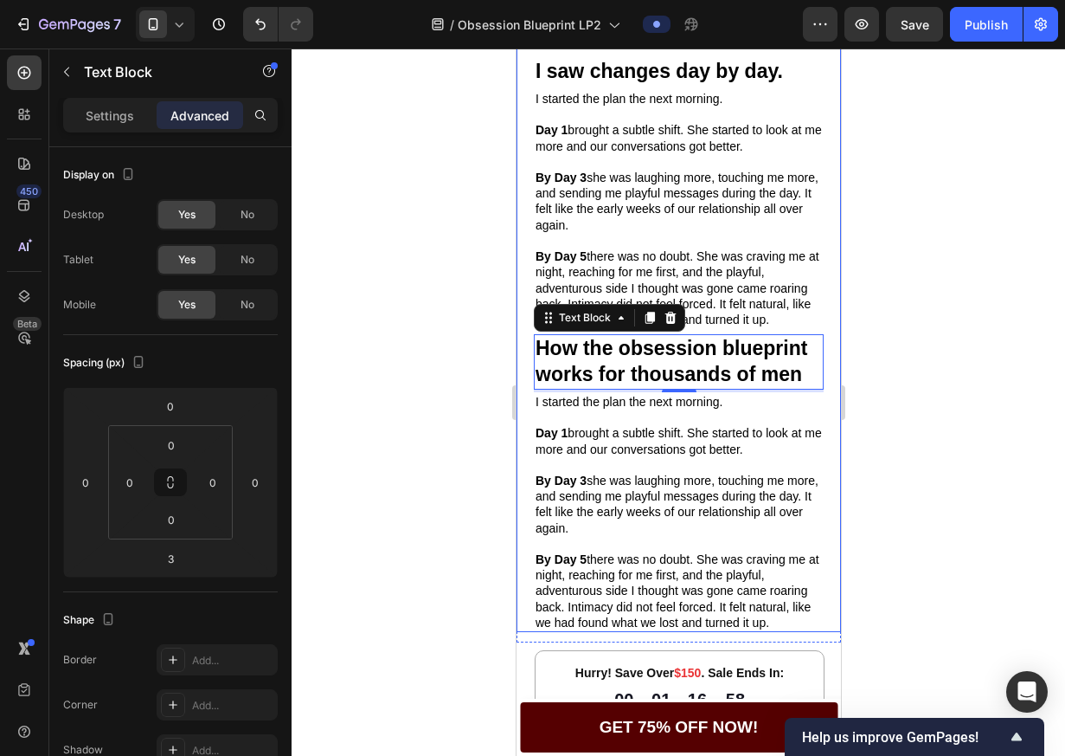
click at [688, 499] on p "By Day 3 she was laughing more, touching me more, and sending me playful messag…" at bounding box center [678, 504] width 286 height 63
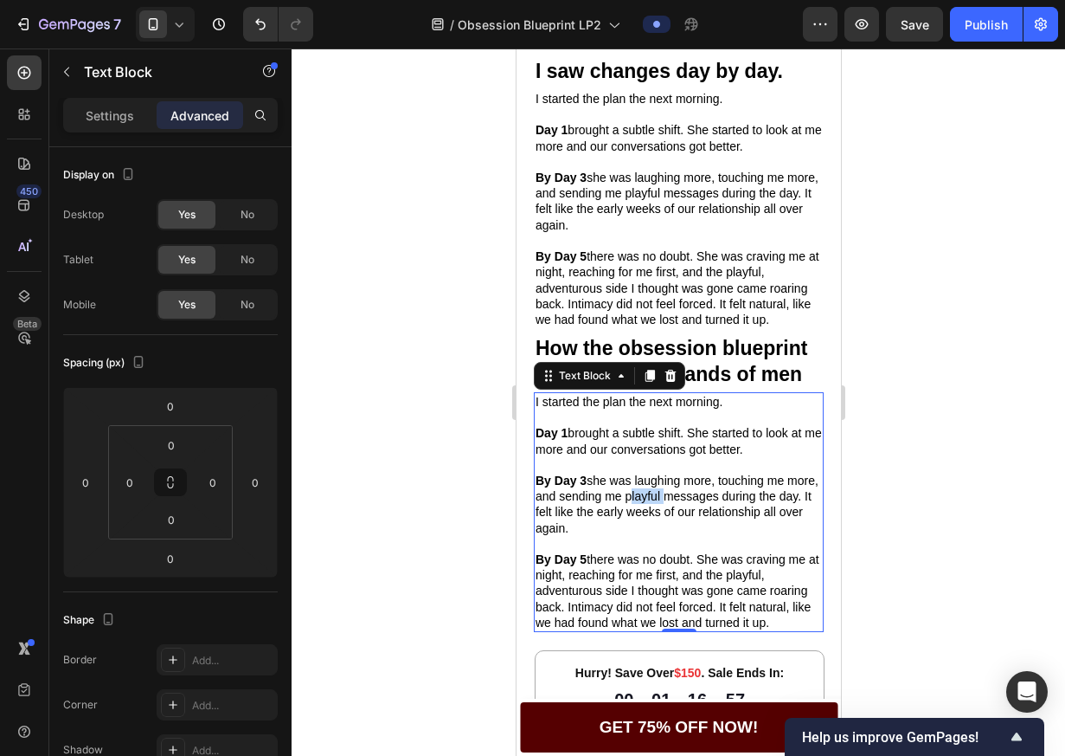
click at [688, 499] on p "By Day 3 she was laughing more, touching me more, and sending me playful messag…" at bounding box center [678, 504] width 286 height 63
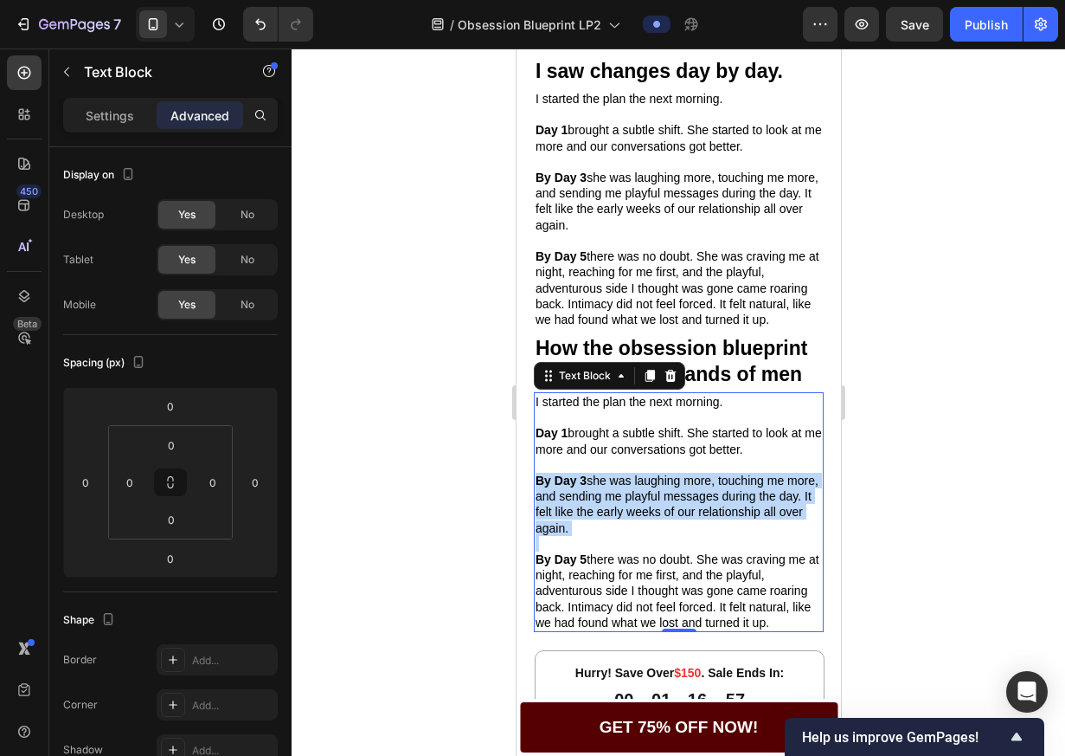
click at [688, 499] on p "By Day 3 she was laughing more, touching me more, and sending me playful messag…" at bounding box center [678, 504] width 286 height 63
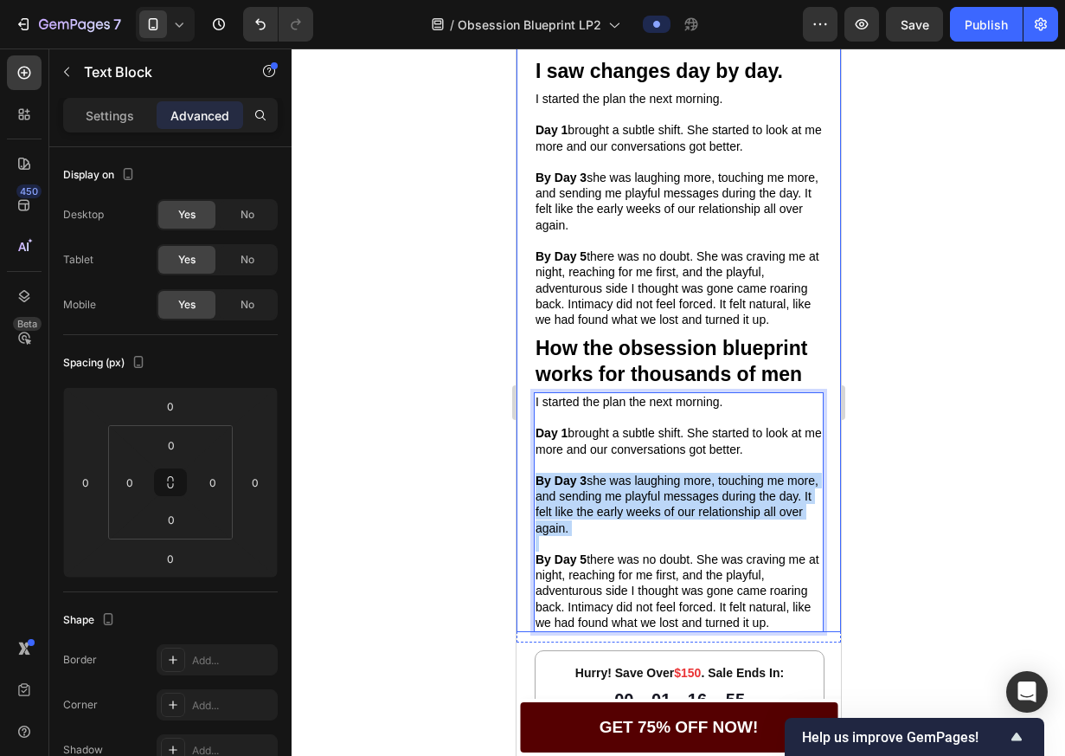
drag, startPoint x: 795, startPoint y: 621, endPoint x: 531, endPoint y: 409, distance: 337.4
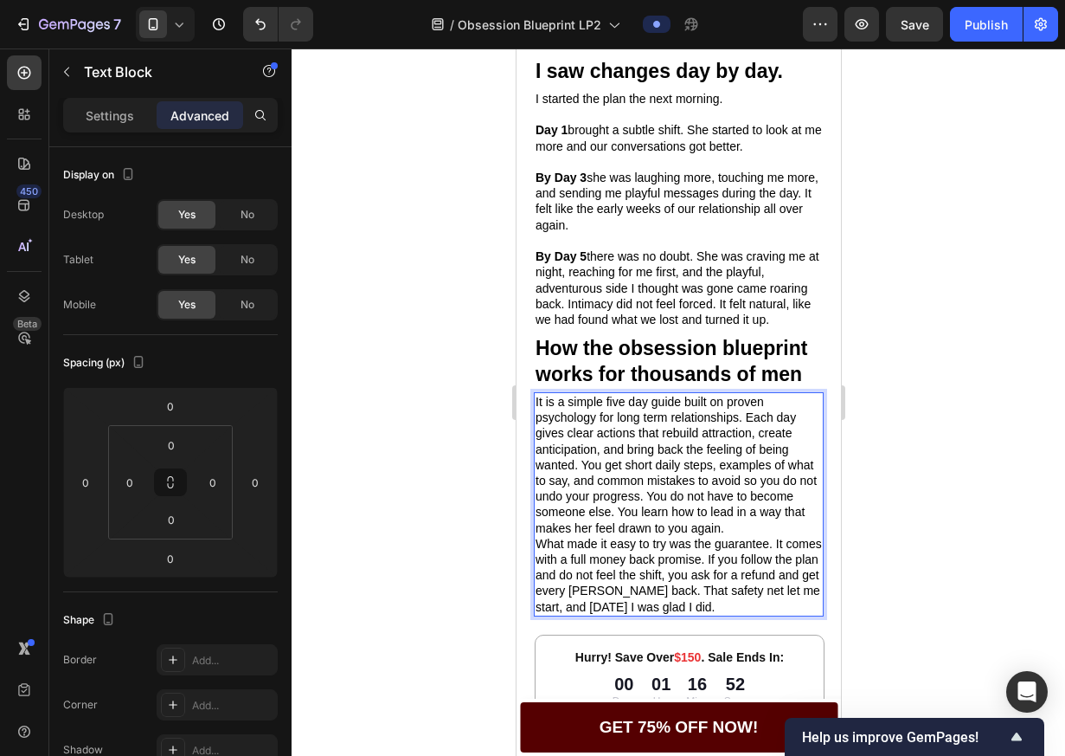
click at [587, 466] on p "It is a simple five day guide built on proven psychology for long term relation…" at bounding box center [678, 465] width 286 height 142
click at [584, 466] on p "It is a simple five day guide built on proven psychology for long term relation…" at bounding box center [678, 465] width 286 height 142
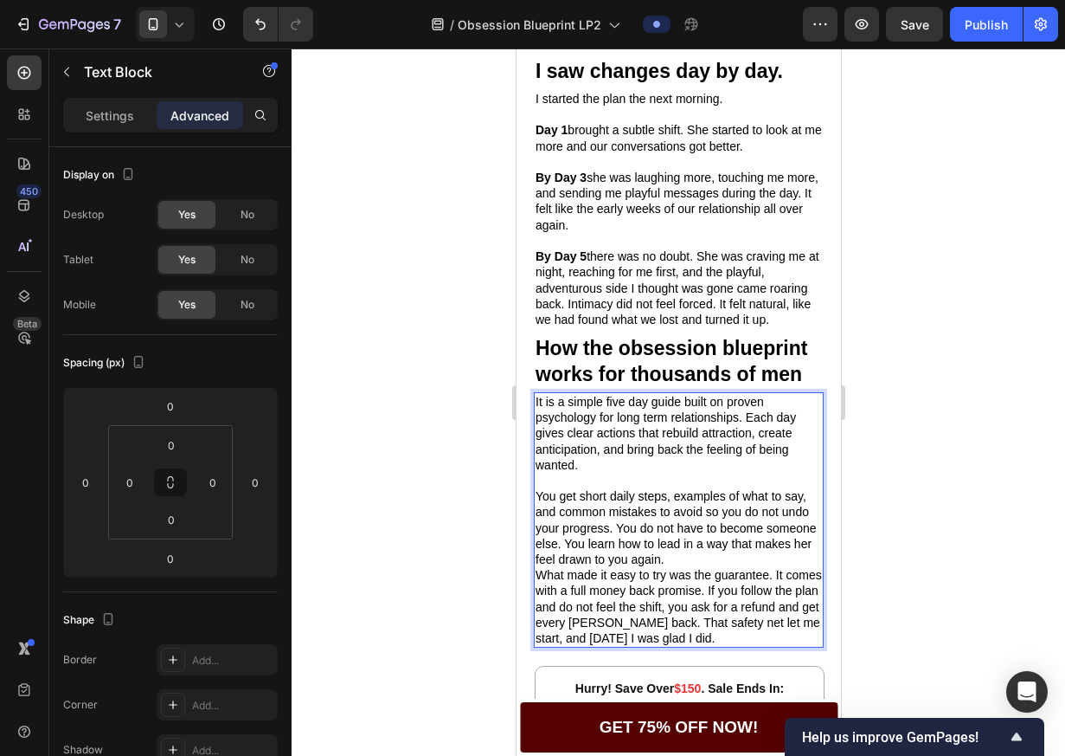
click at [621, 549] on p "You get short daily steps, examples of what to say, and common mistakes to avoi…" at bounding box center [678, 527] width 286 height 79
click at [539, 578] on p "What made it easy to try was the guarantee. It comes with a full money back pro…" at bounding box center [678, 606] width 286 height 79
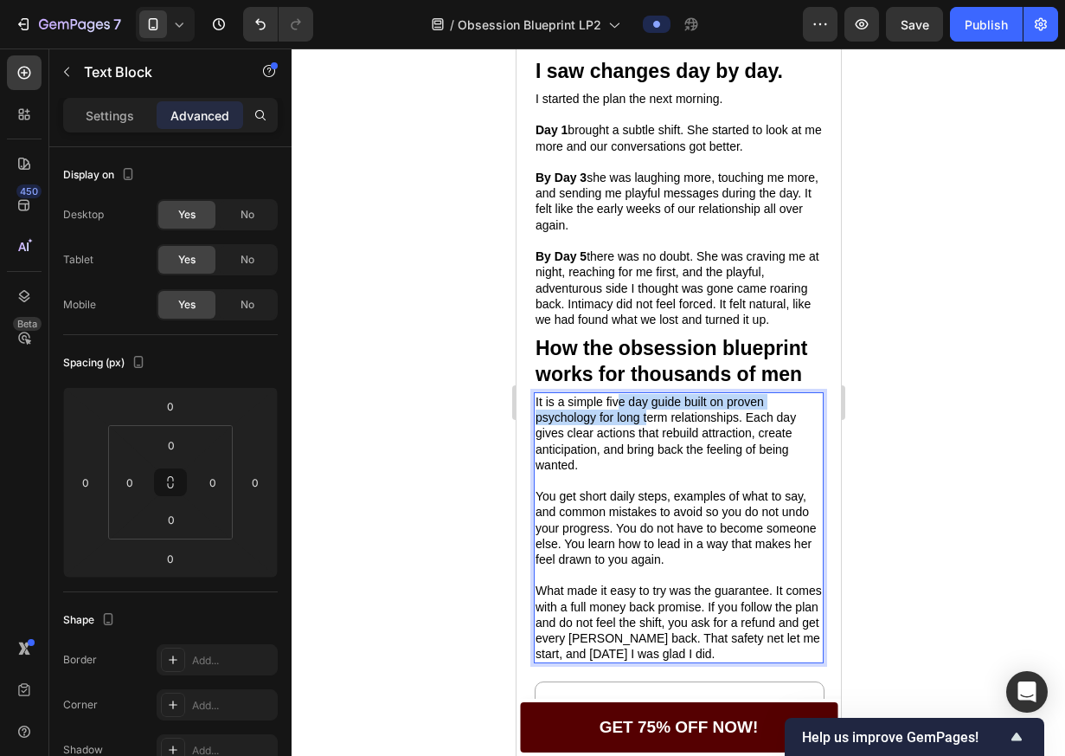
drag, startPoint x: 616, startPoint y: 410, endPoint x: 639, endPoint y: 419, distance: 24.1
click at [643, 417] on p "It is a simple five day guide built on proven psychology for long term relation…" at bounding box center [678, 433] width 286 height 79
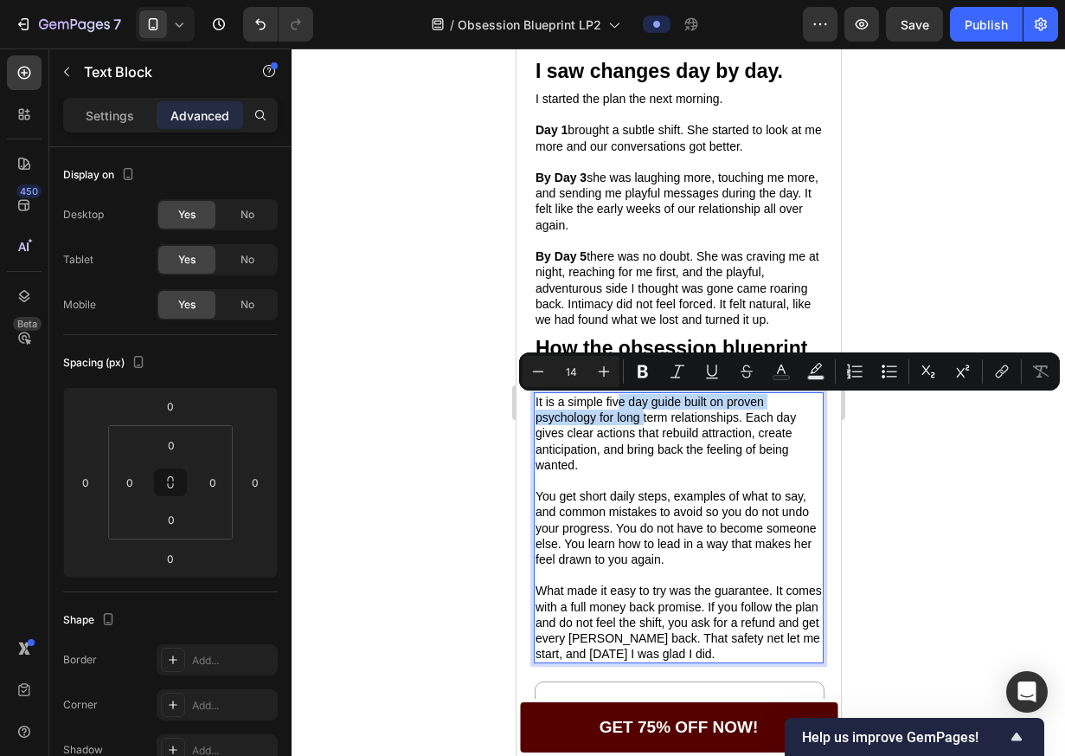
click at [617, 421] on p "It is a simple five day guide built on proven psychology for long term relation…" at bounding box center [678, 433] width 286 height 79
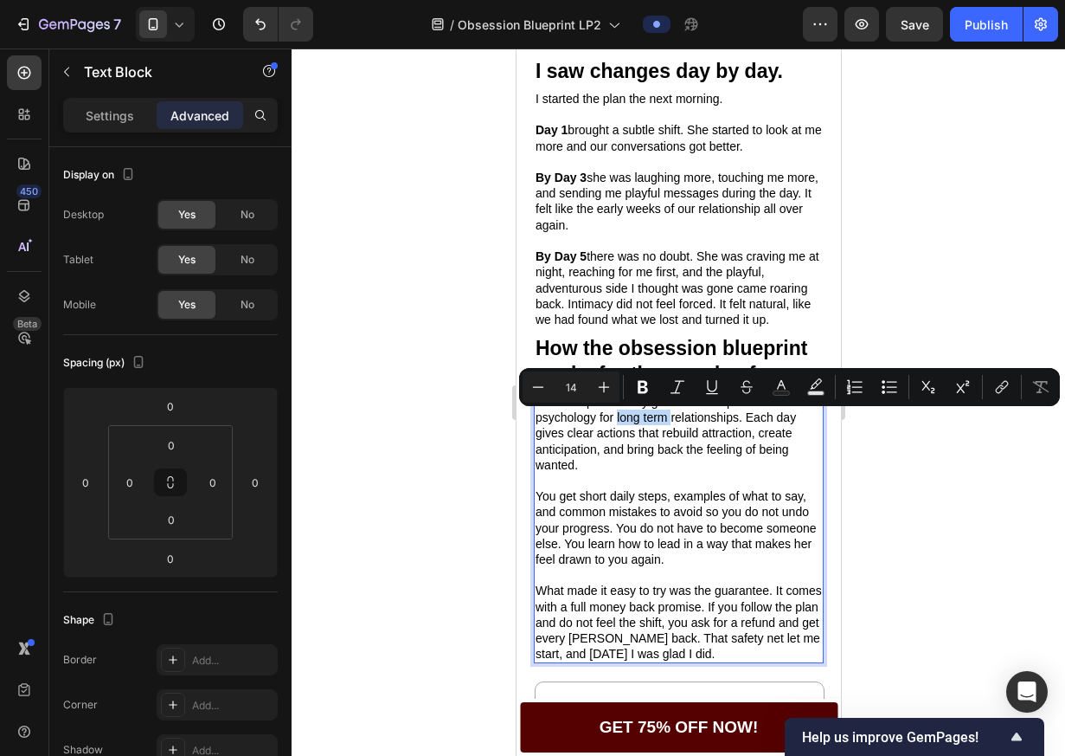
drag, startPoint x: 617, startPoint y: 421, endPoint x: 667, endPoint y: 425, distance: 50.4
click at [667, 425] on p "It is a simple five day guide built on proven psychology for long term relation…" at bounding box center [678, 433] width 286 height 79
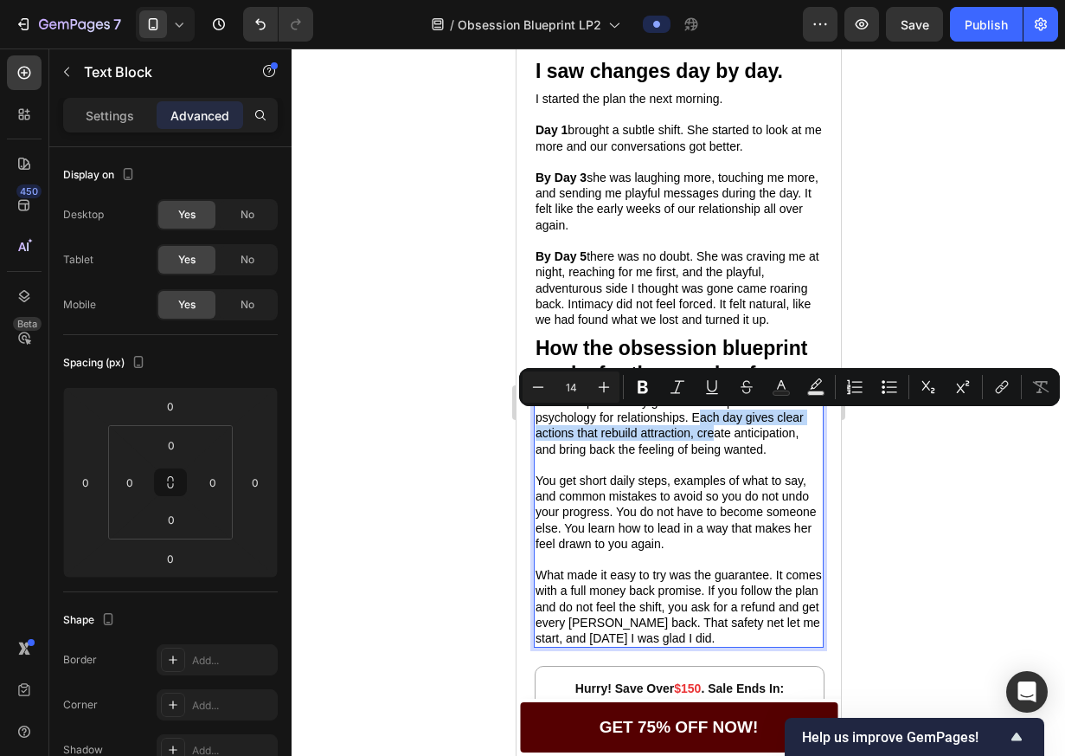
drag, startPoint x: 698, startPoint y: 428, endPoint x: 717, endPoint y: 440, distance: 22.1
click at [717, 440] on p "It is a simple five day guide built on proven psychology for relationships. Eac…" at bounding box center [678, 425] width 286 height 63
click at [692, 437] on p "It is a simple five day guide built on proven psychology for relationships. Eac…" at bounding box center [678, 425] width 286 height 63
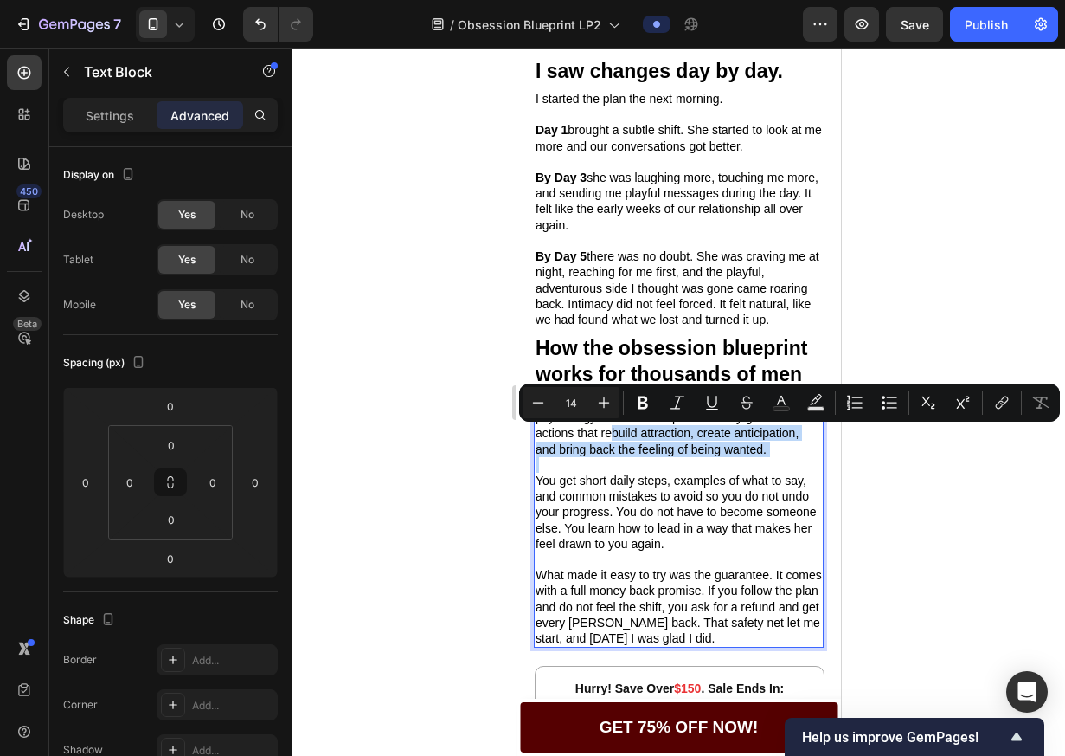
drag, startPoint x: 614, startPoint y: 434, endPoint x: 758, endPoint y: 460, distance: 146.9
click at [758, 460] on div "It is a simple five day guide built on proven psychology for relationships. Eac…" at bounding box center [678, 519] width 290 height 255
click at [758, 460] on p "Rich Text Editor. Editing area: main" at bounding box center [678, 465] width 286 height 16
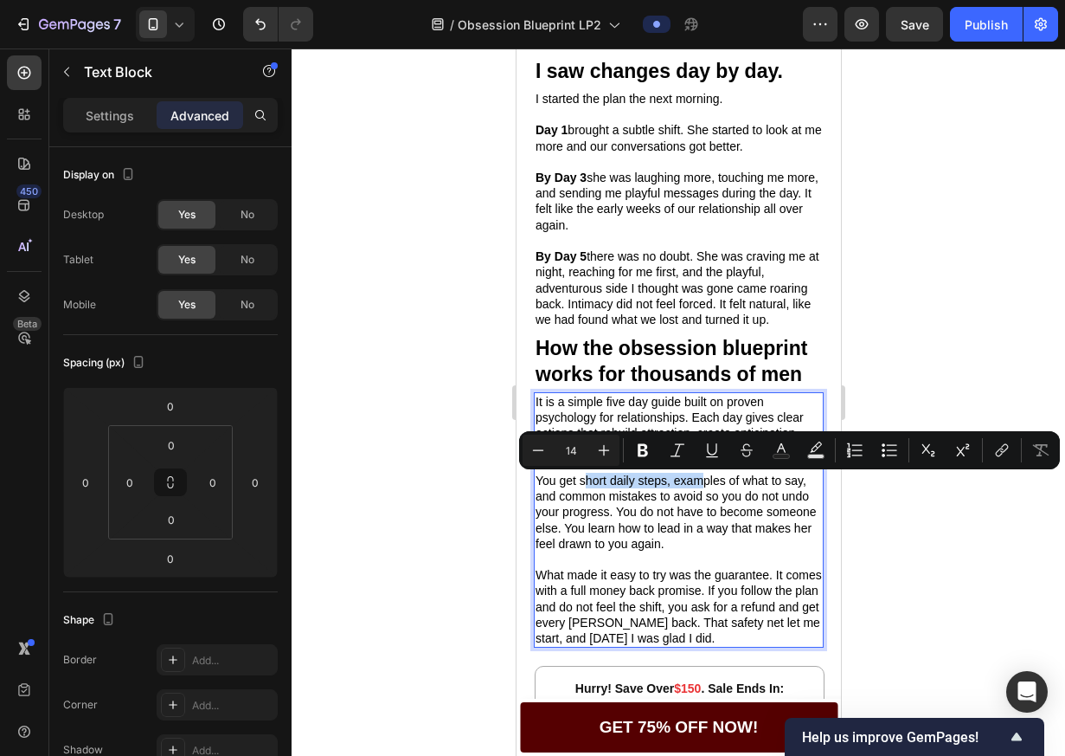
drag, startPoint x: 585, startPoint y: 482, endPoint x: 699, endPoint y: 486, distance: 114.3
click at [699, 486] on p "You get short daily steps, examples of what to say, and common mistakes to avoi…" at bounding box center [678, 512] width 286 height 79
click at [605, 513] on p "You get short daily steps, examples of what to say, and common mistakes to avoi…" at bounding box center [678, 512] width 286 height 79
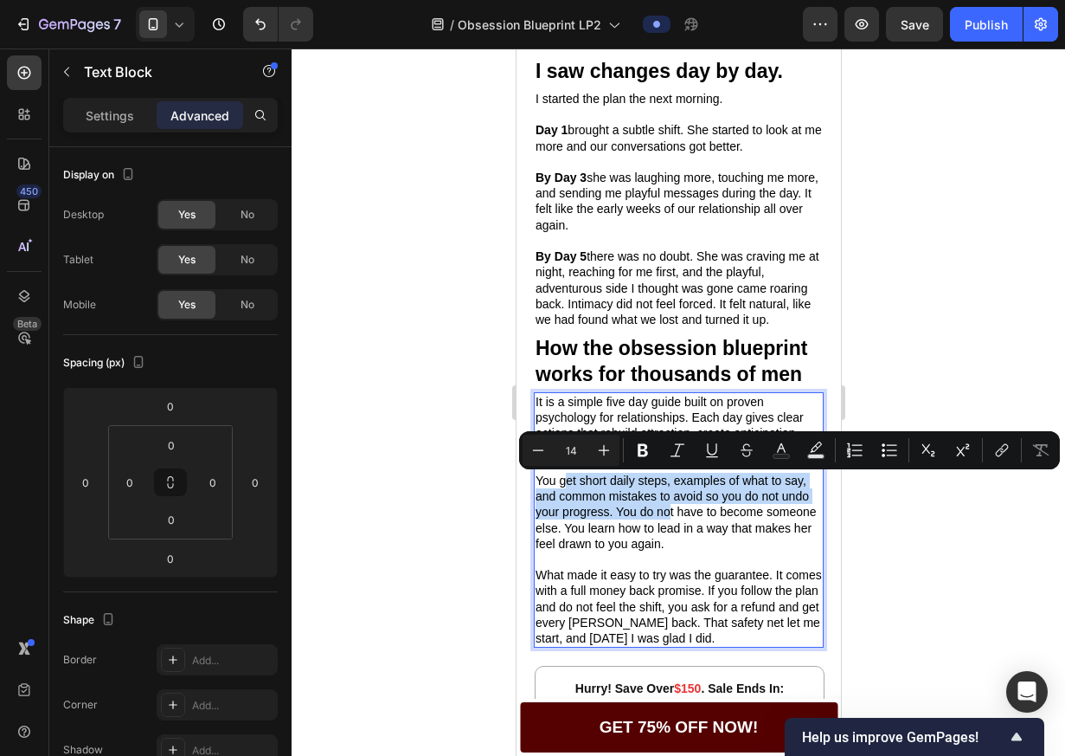
drag, startPoint x: 568, startPoint y: 485, endPoint x: 666, endPoint y: 518, distance: 104.3
click at [666, 518] on p "You get short daily steps, examples of what to say, and common mistakes to avoi…" at bounding box center [678, 512] width 286 height 79
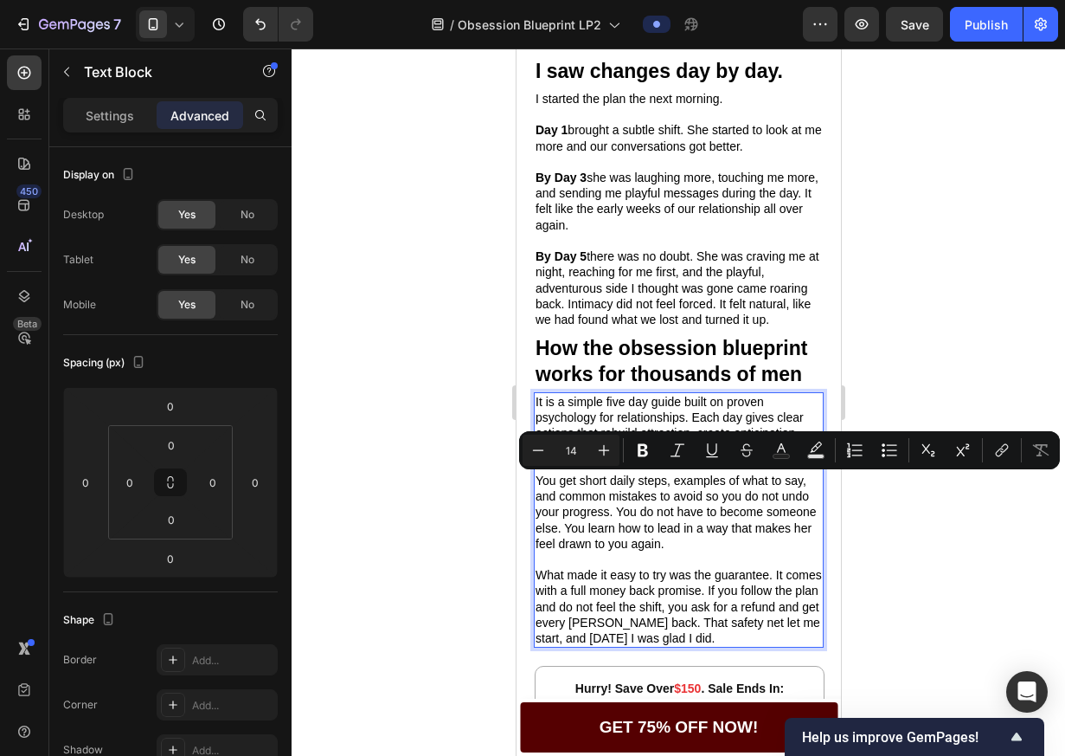
click at [675, 517] on p "You get short daily steps, examples of what to say, and common mistakes to avoi…" at bounding box center [678, 512] width 286 height 79
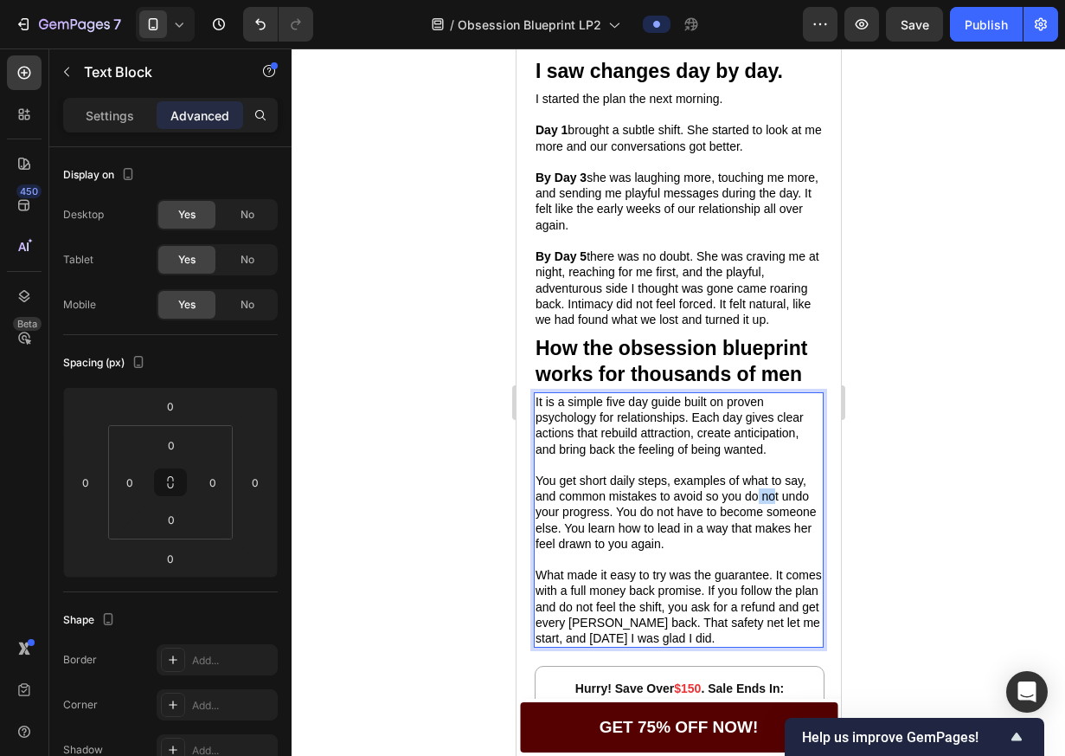
drag, startPoint x: 756, startPoint y: 499, endPoint x: 776, endPoint y: 501, distance: 20.8
click at [776, 501] on p "You get short daily steps, examples of what to say, and common mistakes to avoi…" at bounding box center [678, 512] width 286 height 79
drag, startPoint x: 672, startPoint y: 519, endPoint x: 653, endPoint y: 519, distance: 19.0
click at [653, 519] on p "You get short daily steps, examples of what to say, and common mistakes to avoi…" at bounding box center [678, 512] width 286 height 79
drag, startPoint x: 773, startPoint y: 576, endPoint x: 717, endPoint y: 580, distance: 55.5
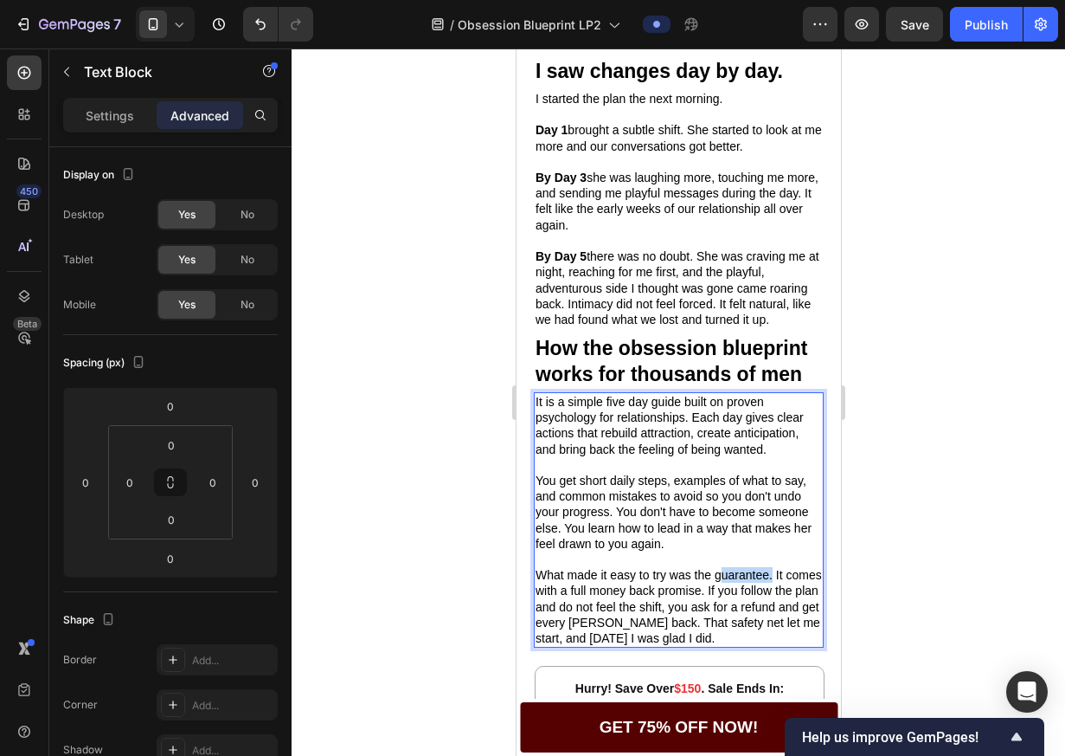
click at [722, 580] on p "What made it easy to try was the guarantee. It comes with a full money back pro…" at bounding box center [678, 606] width 286 height 79
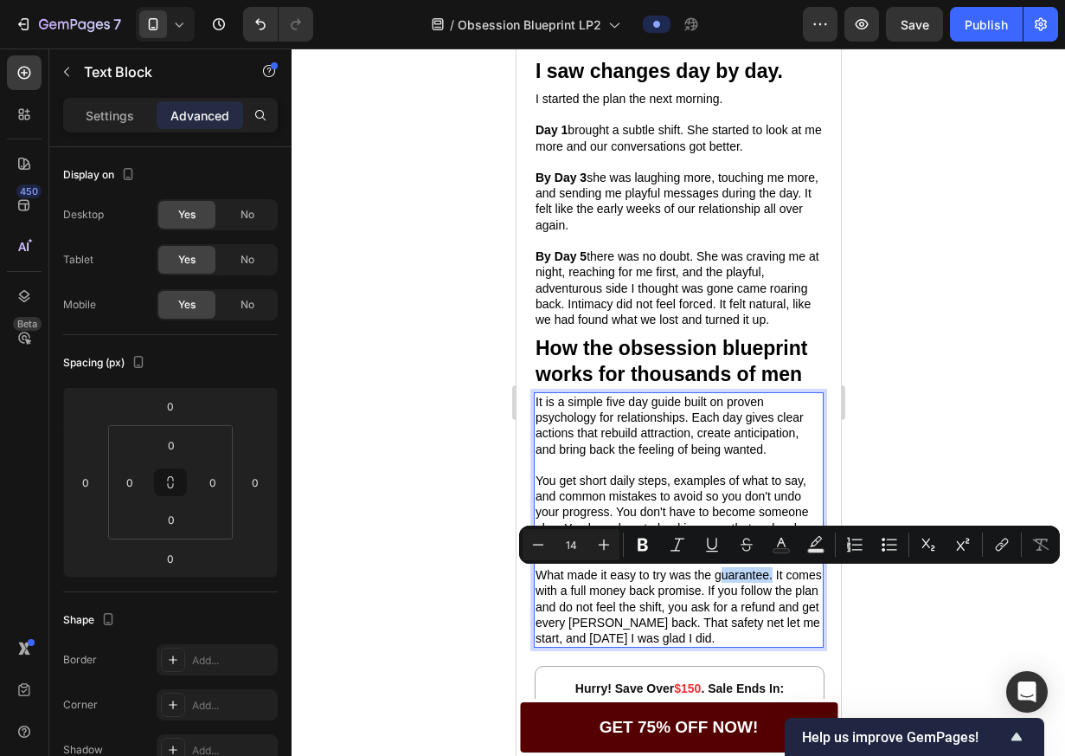
click at [717, 580] on p "What made it easy to try was the guarantee. It comes with a full money back pro…" at bounding box center [678, 606] width 286 height 79
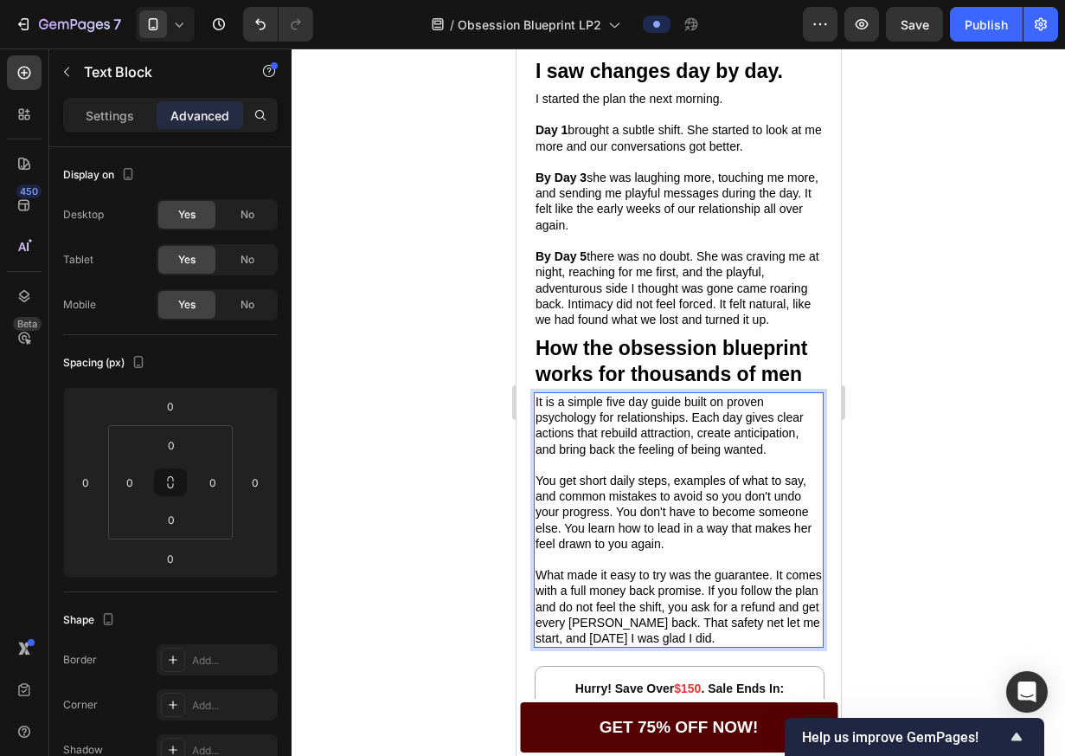
click at [717, 582] on p "What made it easy to try was the guarantee. It comes with a full money back pro…" at bounding box center [678, 606] width 286 height 79
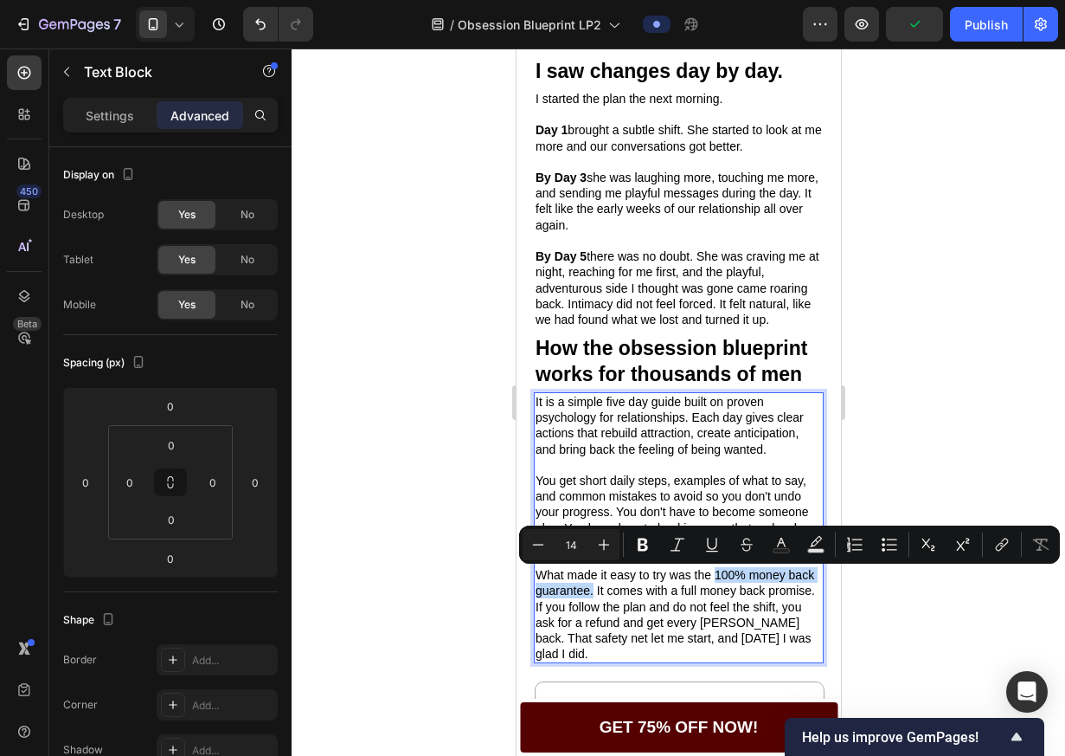
drag, startPoint x: 717, startPoint y: 576, endPoint x: 621, endPoint y: 597, distance: 98.5
click at [621, 597] on p "What made it easy to try was the 100% money back guarantee. It comes with a ful…" at bounding box center [678, 614] width 286 height 94
click at [642, 544] on icon "Editor contextual toolbar" at bounding box center [643, 544] width 10 height 13
click at [650, 594] on p "What made it easy to try was the 100% money back guarantee. It comes with a ful…" at bounding box center [678, 614] width 286 height 94
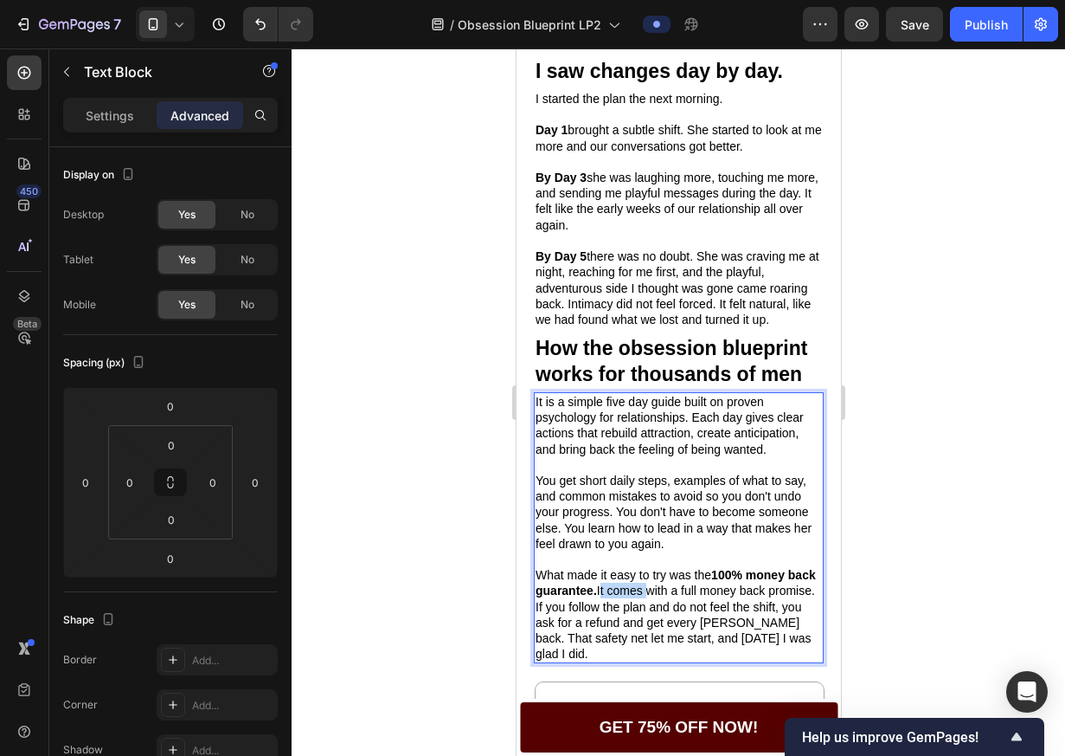
drag, startPoint x: 630, startPoint y: 594, endPoint x: 662, endPoint y: 596, distance: 32.1
click at [664, 596] on p "What made it easy to try was the 100% money back guarantee. It comes with a ful…" at bounding box center [678, 614] width 286 height 94
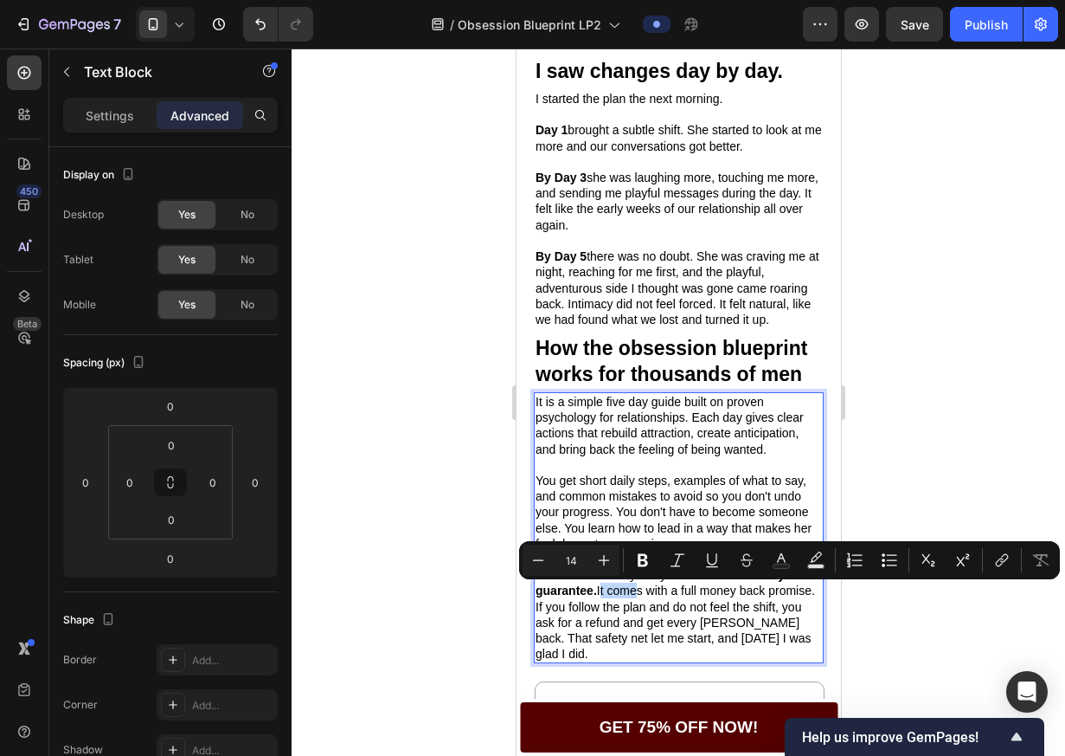
click at [638, 594] on p "What made it easy to try was the 100% money back guarantee. It comes with a ful…" at bounding box center [678, 614] width 286 height 94
drag, startPoint x: 631, startPoint y: 593, endPoint x: 585, endPoint y: 612, distance: 49.7
click at [585, 612] on p "What made it easy to try was the 100% money back guarantee. It comes with a ful…" at bounding box center [678, 614] width 286 height 94
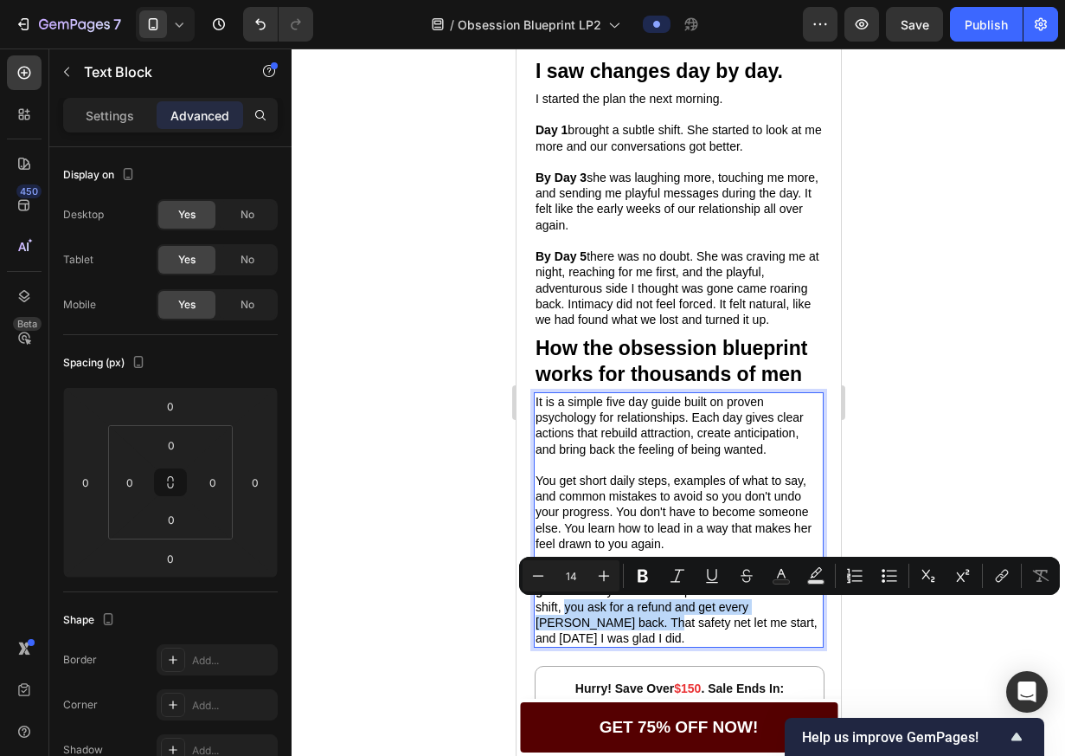
drag, startPoint x: 606, startPoint y: 608, endPoint x: 647, endPoint y: 631, distance: 47.7
click at [651, 631] on p "What made it easy to try was the 100% money back guarantee. If you follow the p…" at bounding box center [678, 606] width 286 height 79
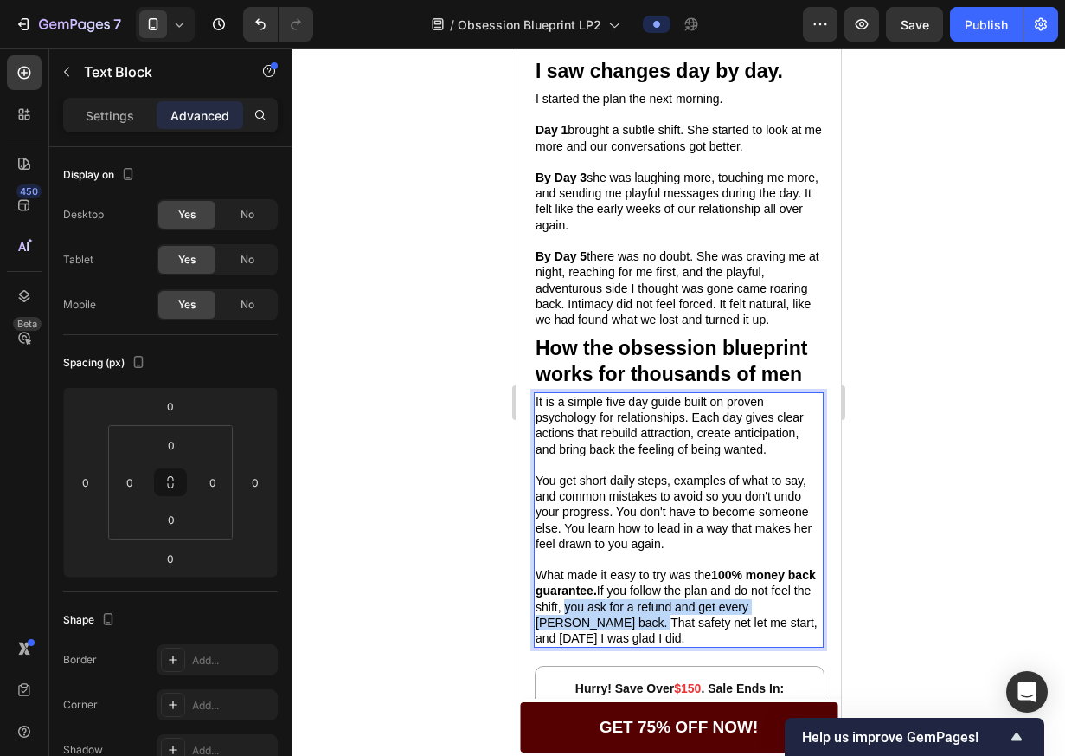
click at [647, 631] on p "What made it easy to try was the 100% money back guarantee. If you follow the p…" at bounding box center [678, 606] width 286 height 79
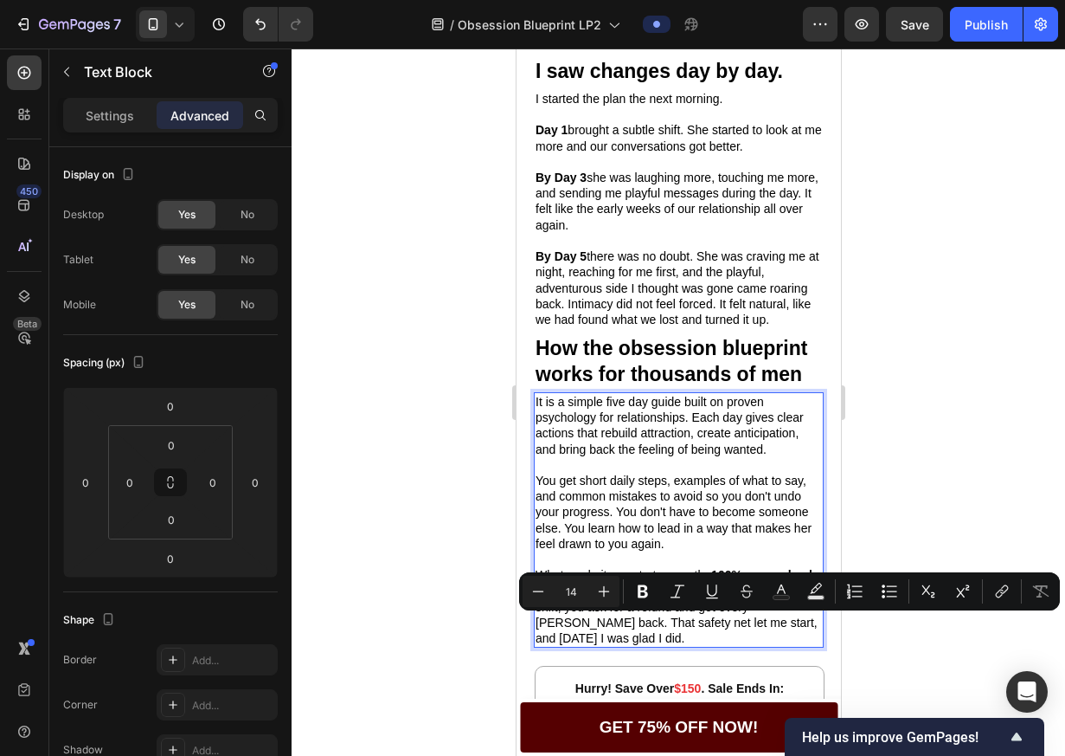
drag, startPoint x: 680, startPoint y: 639, endPoint x: 604, endPoint y: 627, distance: 77.1
click at [604, 627] on p "What made it easy to try was the 100% money back guarantee. If you follow the p…" at bounding box center [678, 606] width 286 height 79
click at [632, 595] on button "Bold" at bounding box center [642, 591] width 31 height 31
click at [635, 624] on strong "That safety net let me start, and [DATE] I was glad I did." at bounding box center [663, 629] width 256 height 29
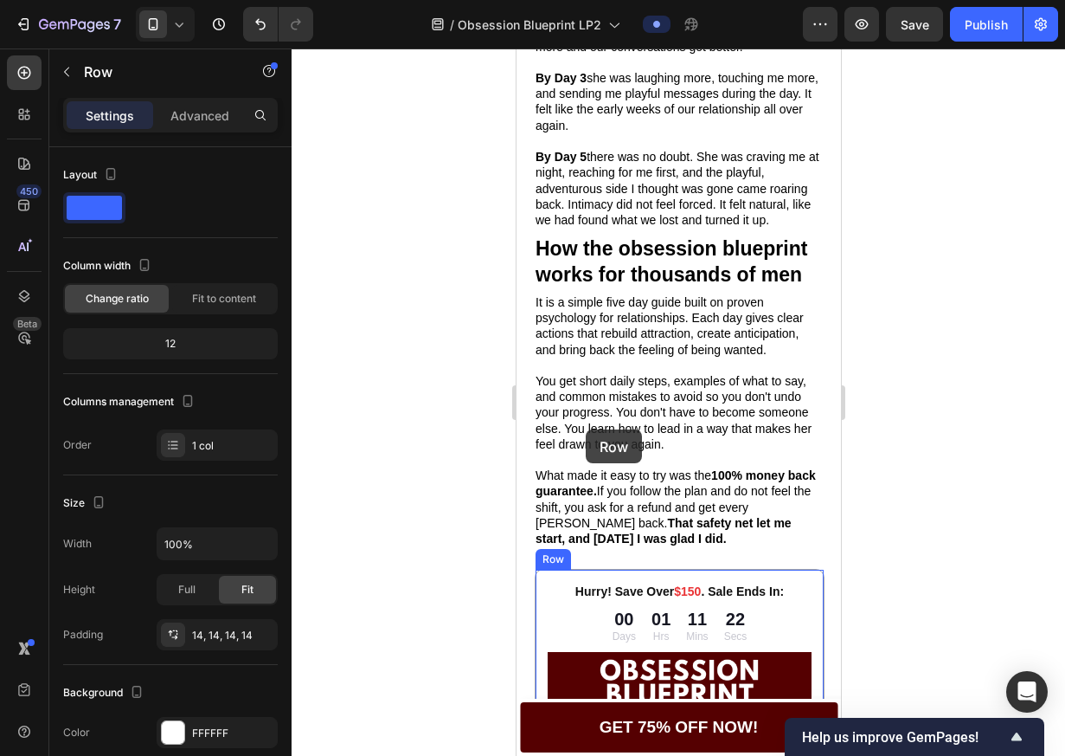
scroll to position [1934, 0]
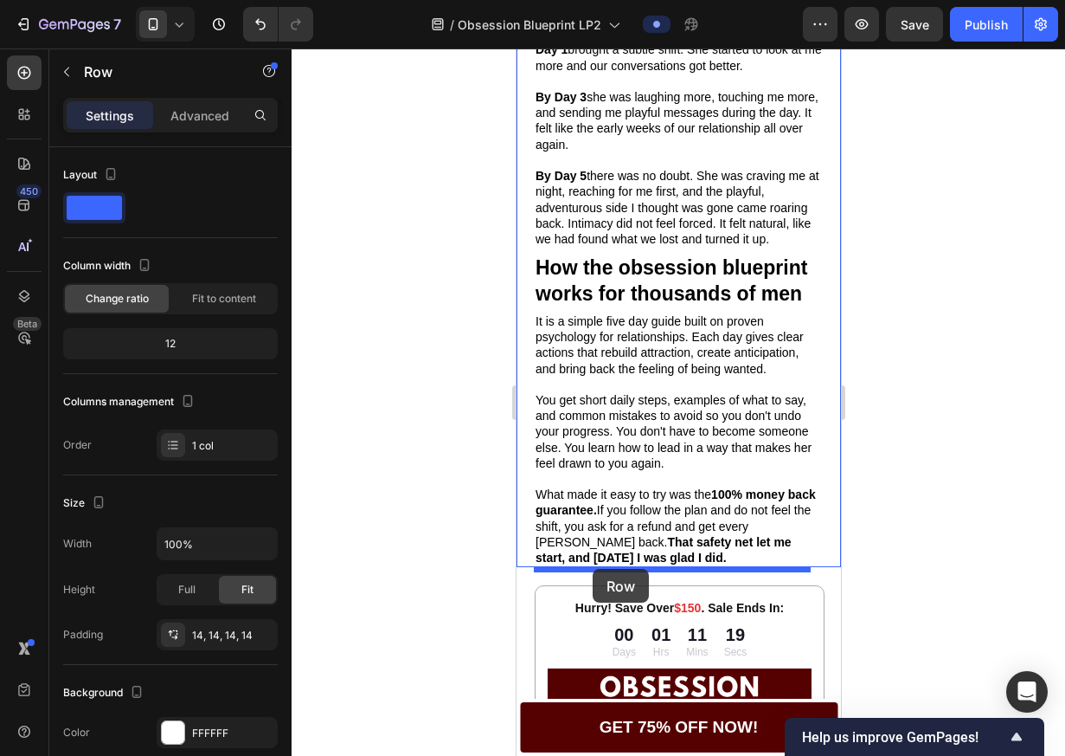
drag, startPoint x: 544, startPoint y: 537, endPoint x: 592, endPoint y: 569, distance: 58.1
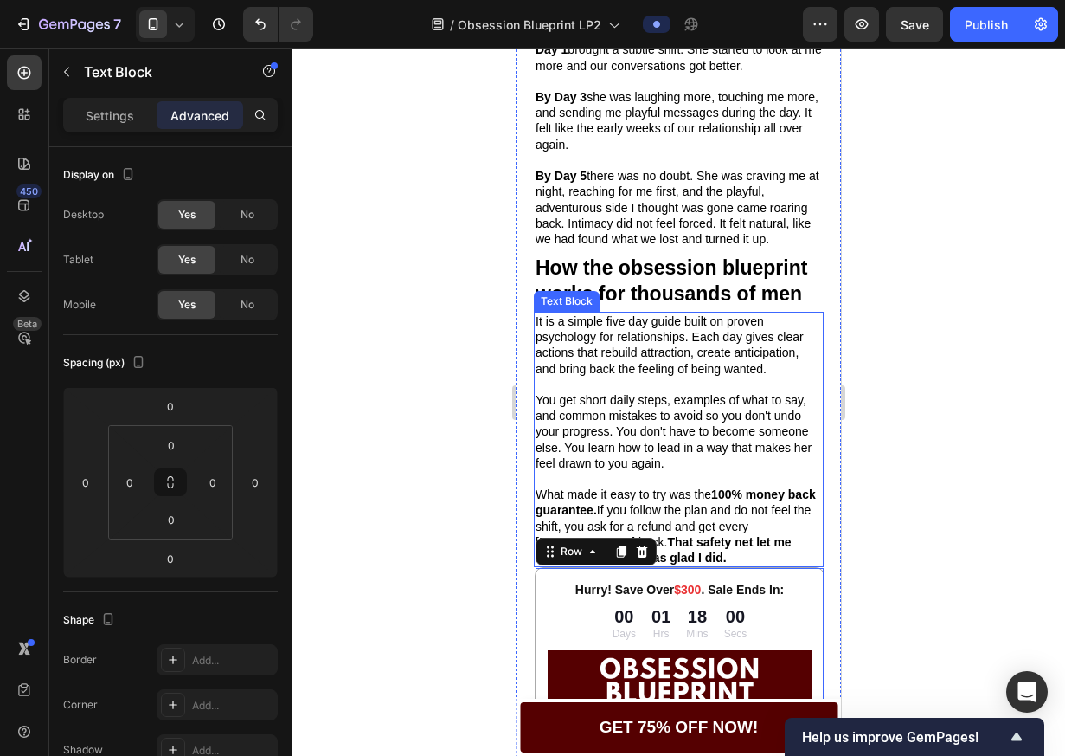
click at [706, 469] on p "You get short daily steps, examples of what to say, and common mistakes to avoi…" at bounding box center [678, 431] width 286 height 79
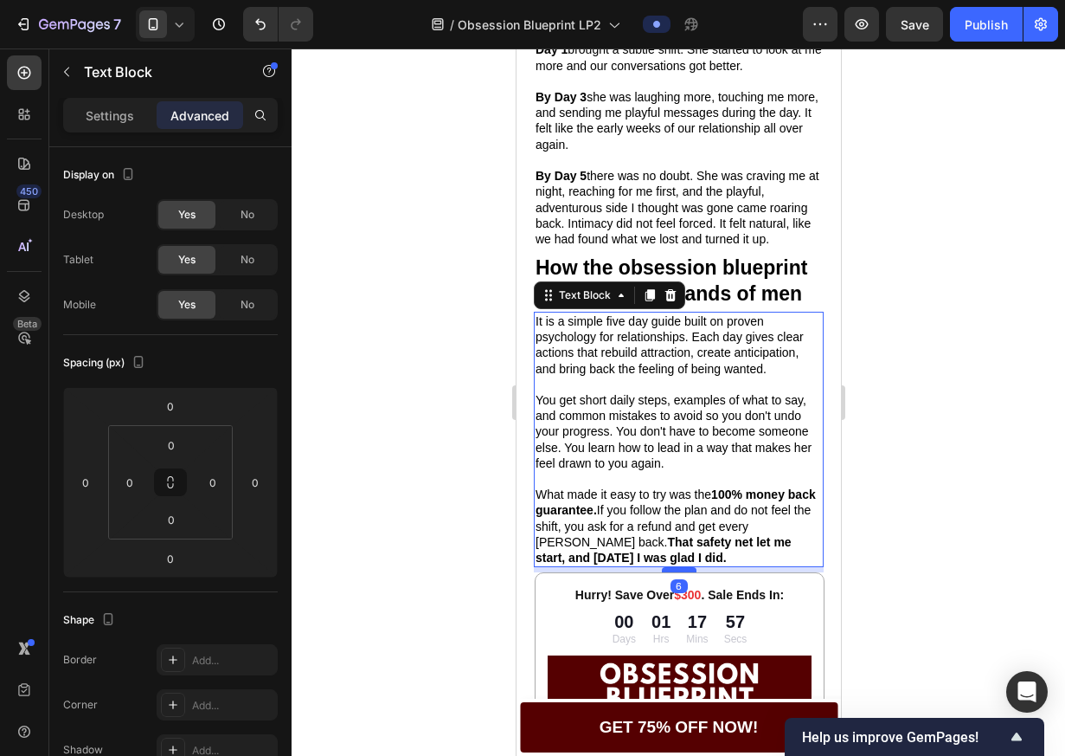
click at [677, 572] on div at bounding box center [678, 569] width 35 height 5
type input "6"
click at [711, 528] on p "What made it easy to try was the 100% money back guarantee. If you follow the p…" at bounding box center [678, 525] width 286 height 79
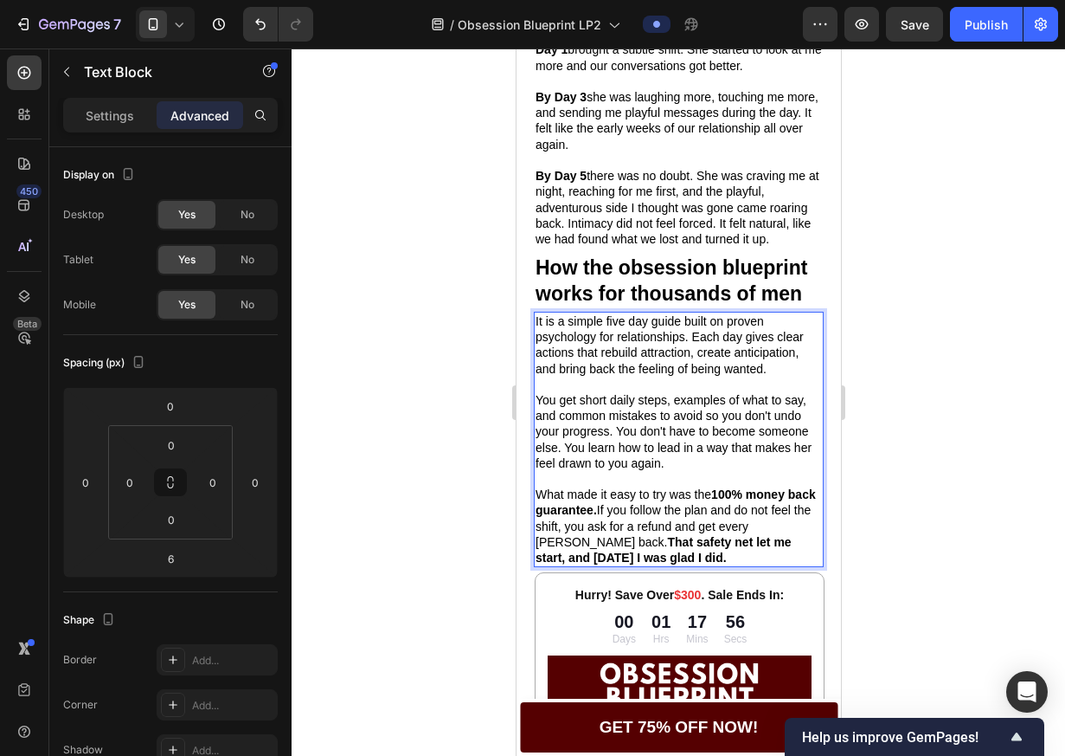
click at [904, 439] on div at bounding box center [679, 401] width 774 height 707
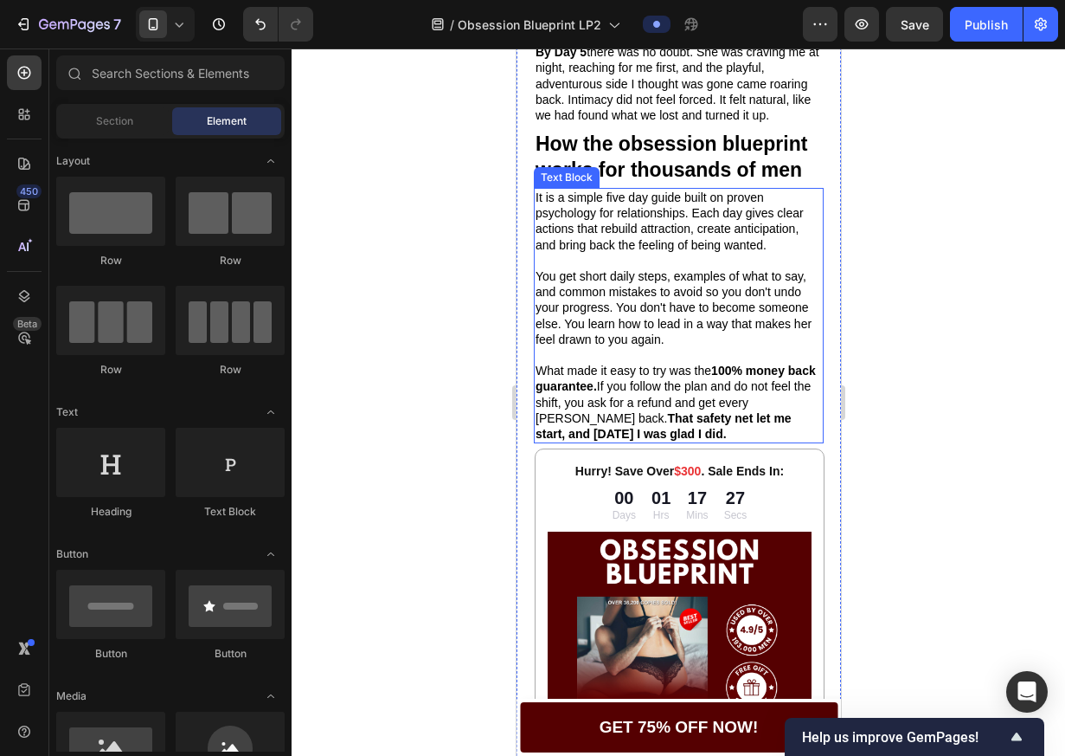
scroll to position [2069, 0]
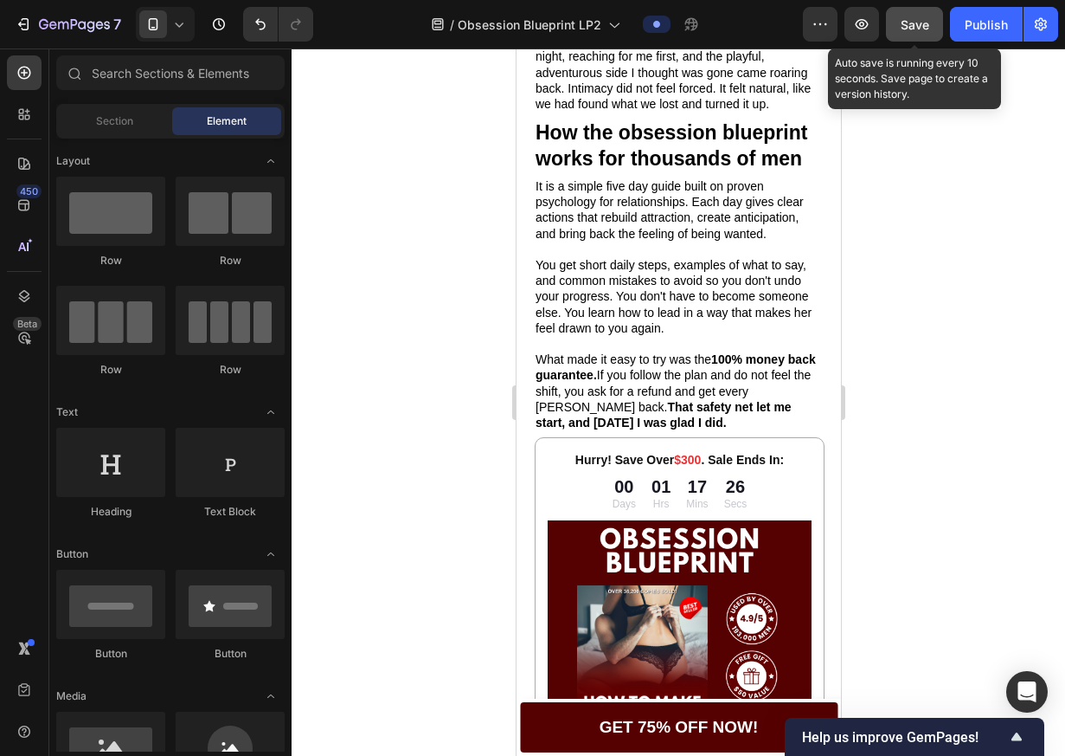
click at [908, 33] on button "Save" at bounding box center [914, 24] width 57 height 35
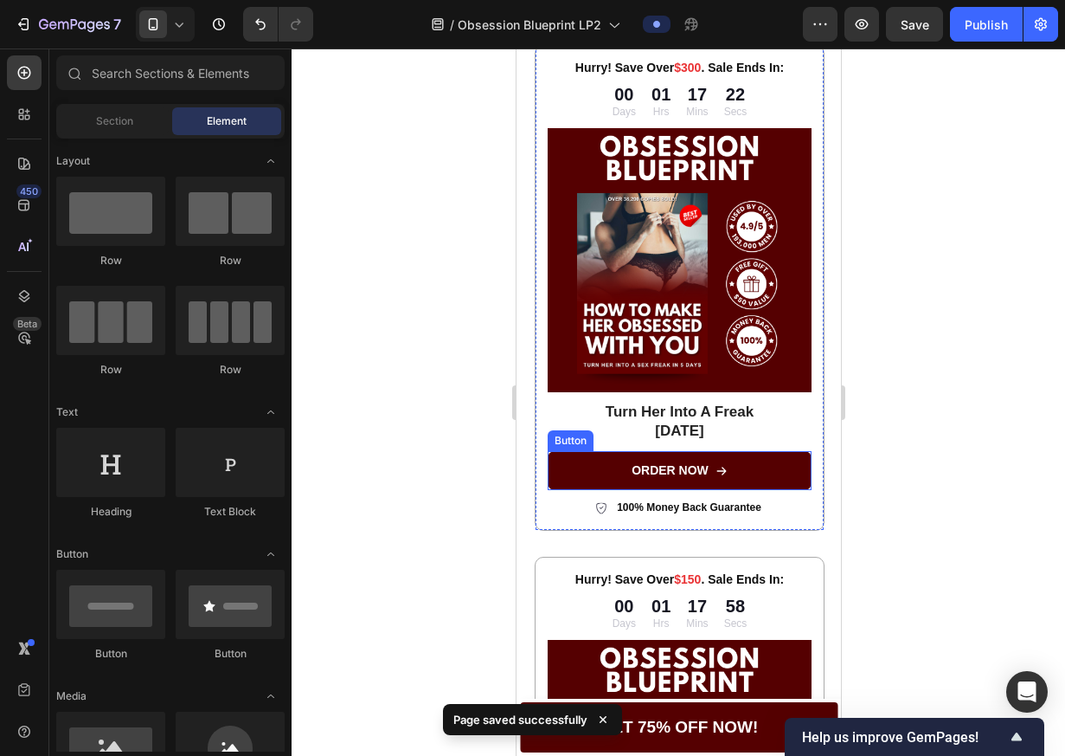
scroll to position [2717, 0]
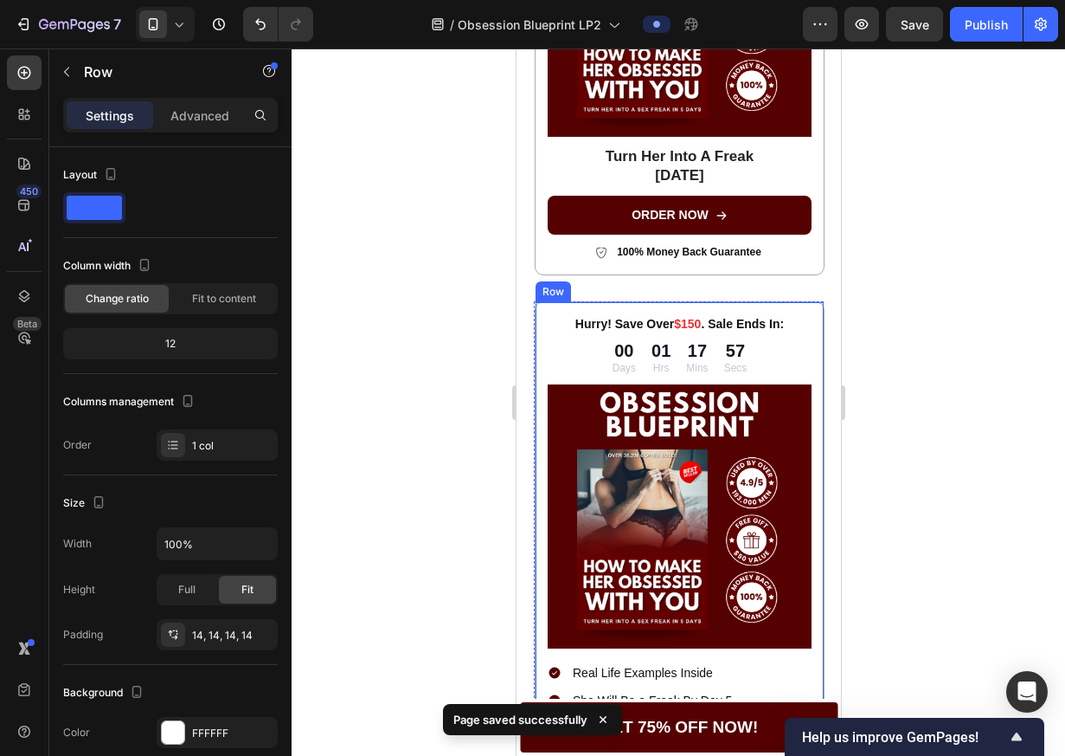
click at [759, 301] on div "Hurry! Save Over $150 . Sale Ends In: Text Block 00 Days 01 Hrs 17 Mins 57 Secs…" at bounding box center [679, 590] width 290 height 579
click at [647, 279] on icon at bounding box center [641, 286] width 14 height 14
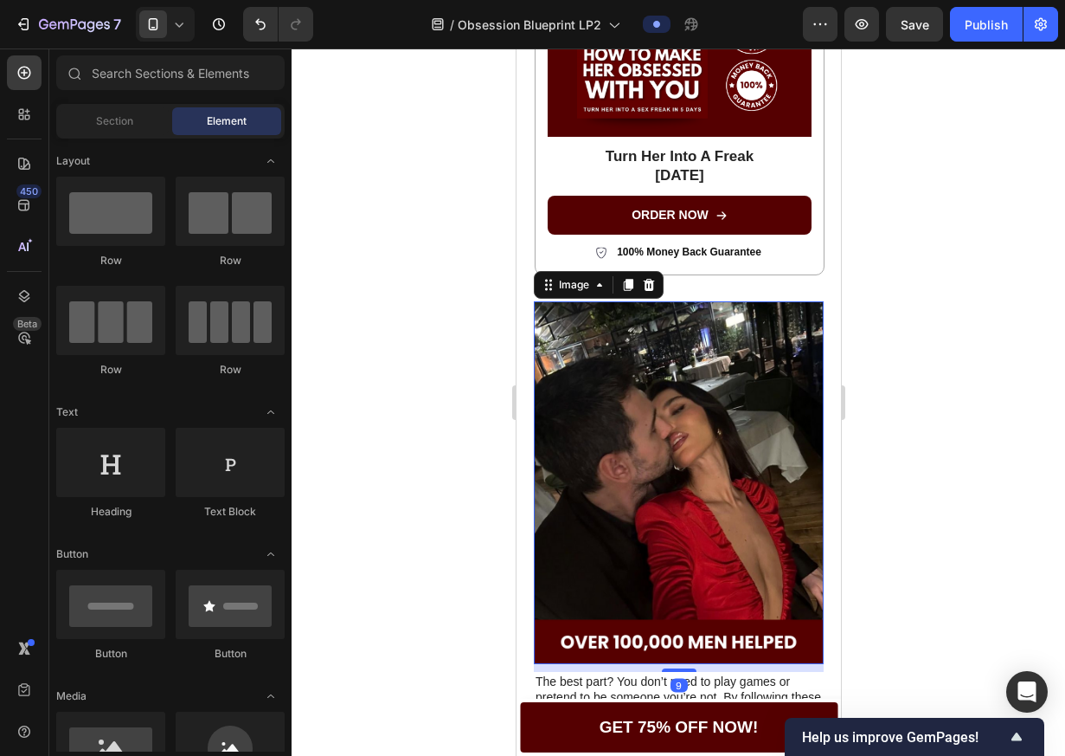
click at [648, 307] on img at bounding box center [678, 482] width 290 height 363
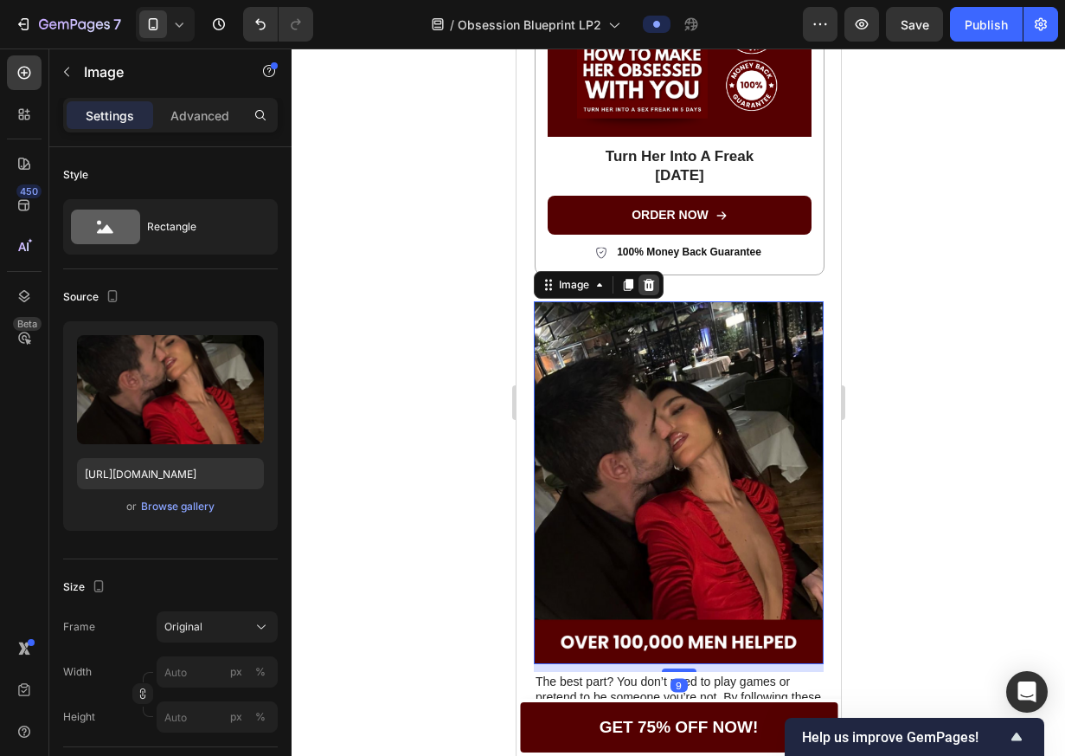
click at [644, 278] on icon at bounding box center [648, 285] width 14 height 14
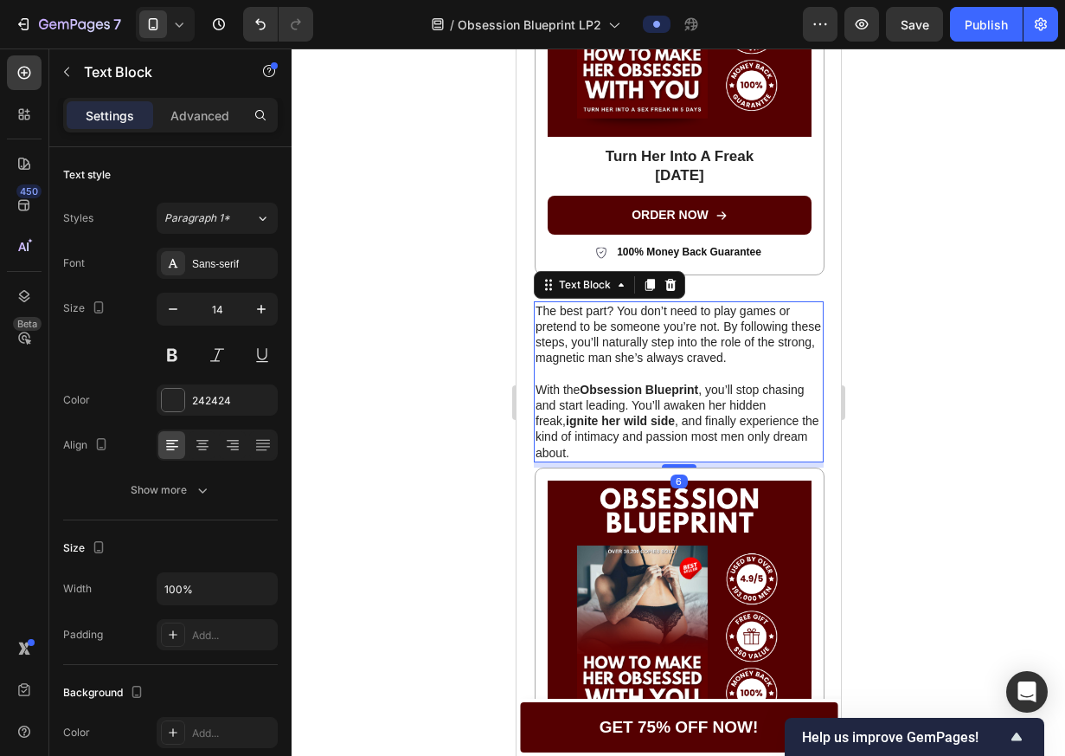
click at [630, 306] on p "The best part? You don’t need to play games or pretend to be someone you’re not…" at bounding box center [678, 334] width 286 height 63
click at [663, 278] on icon at bounding box center [670, 285] width 14 height 14
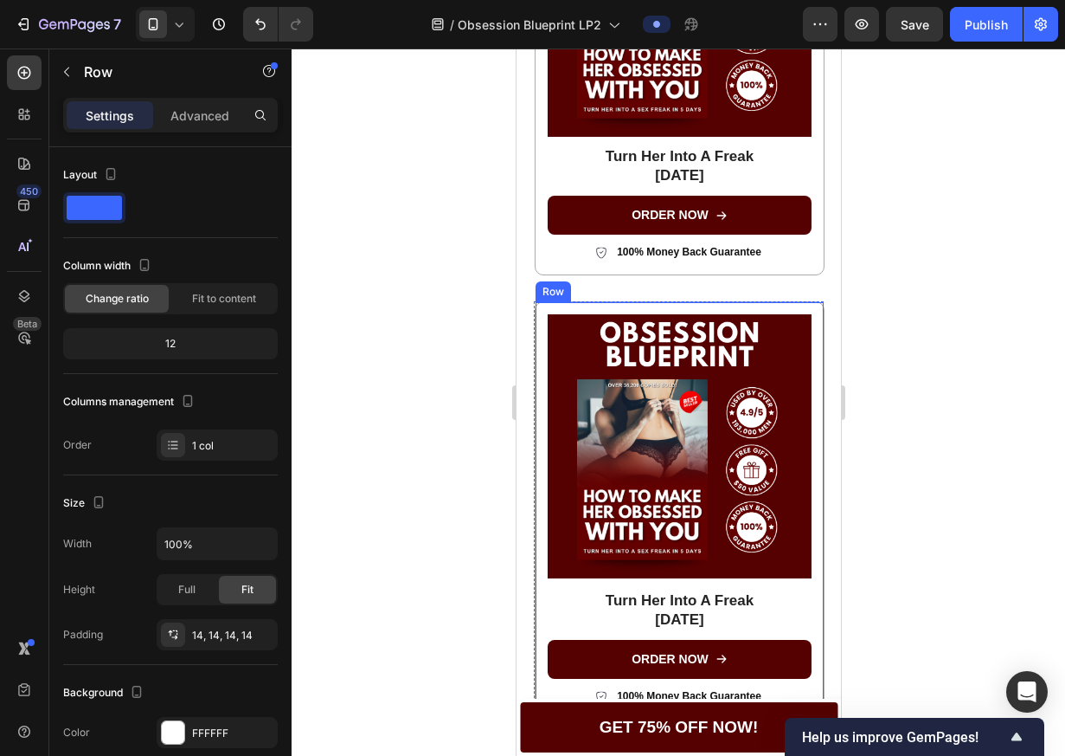
click at [654, 301] on div "Image Turn Her Into A Freak [DATE] Heading ORDER NOW Button 100% Money Back Gua…" at bounding box center [679, 510] width 290 height 418
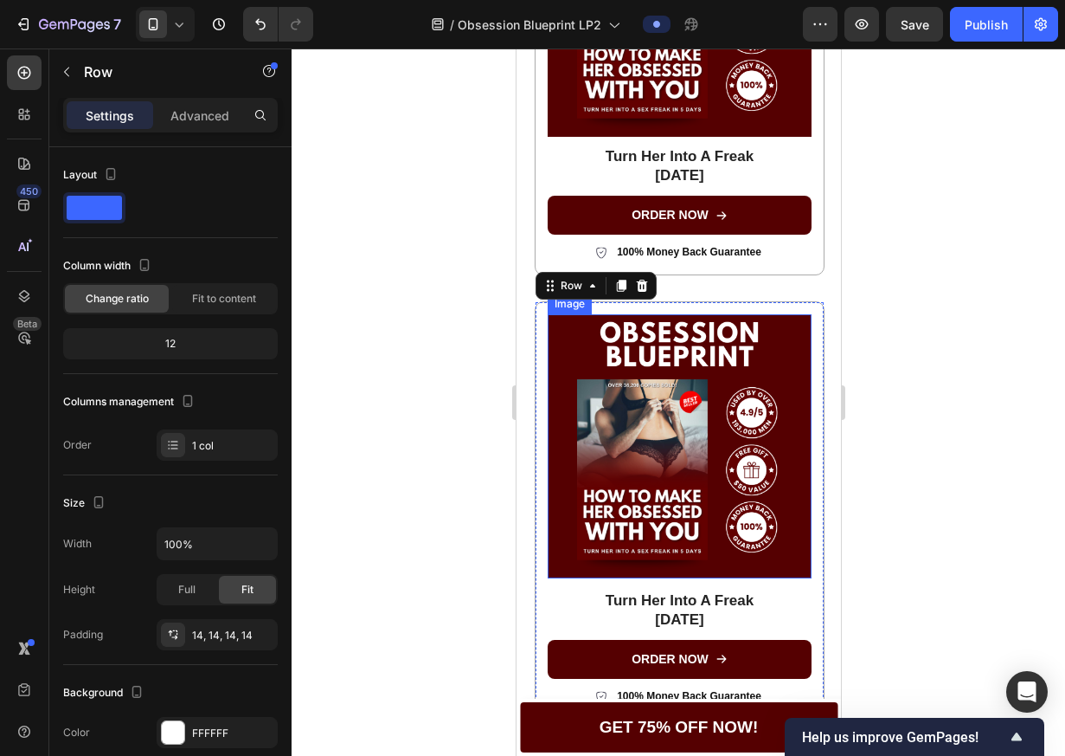
click at [651, 325] on img at bounding box center [679, 446] width 264 height 264
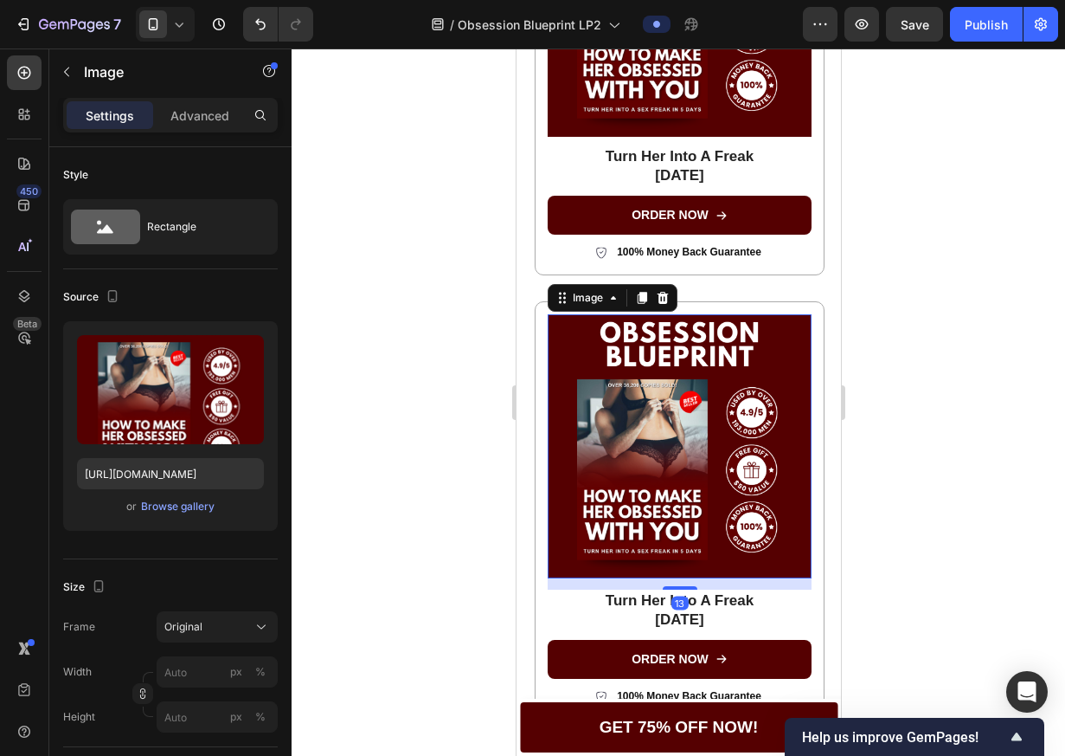
click at [672, 288] on div "Image" at bounding box center [612, 298] width 130 height 28
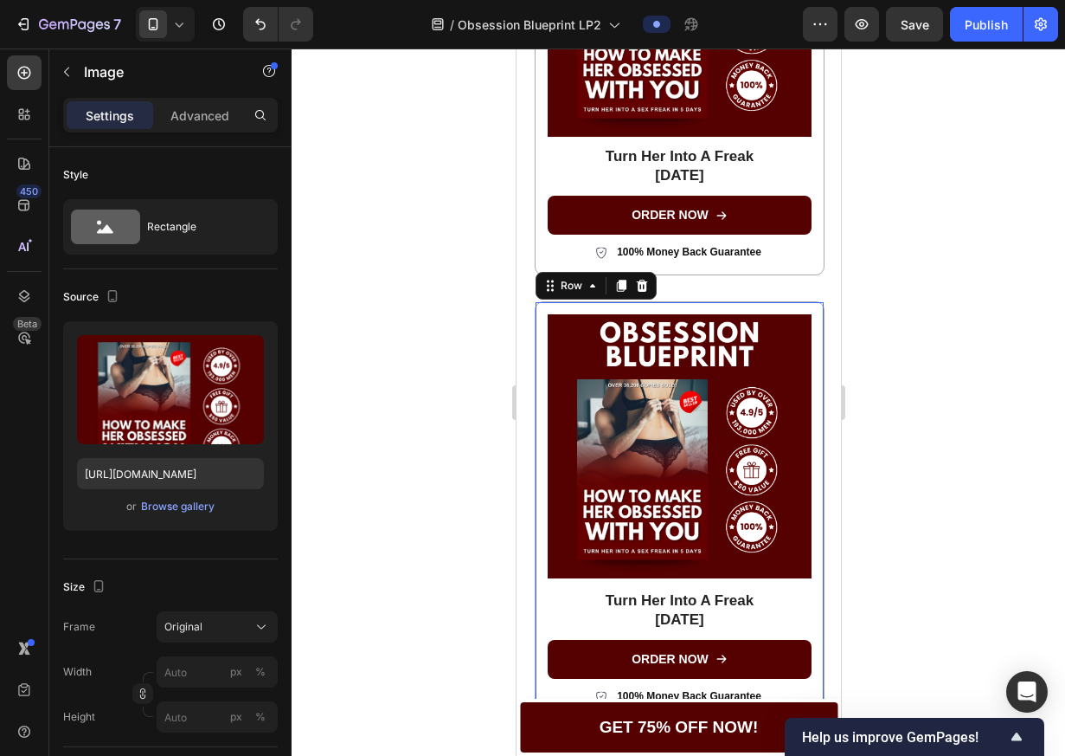
click at [696, 301] on div "Image Turn Her Into A Freak [DATE] Heading ORDER NOW Button 100% Money Back Gua…" at bounding box center [679, 510] width 290 height 418
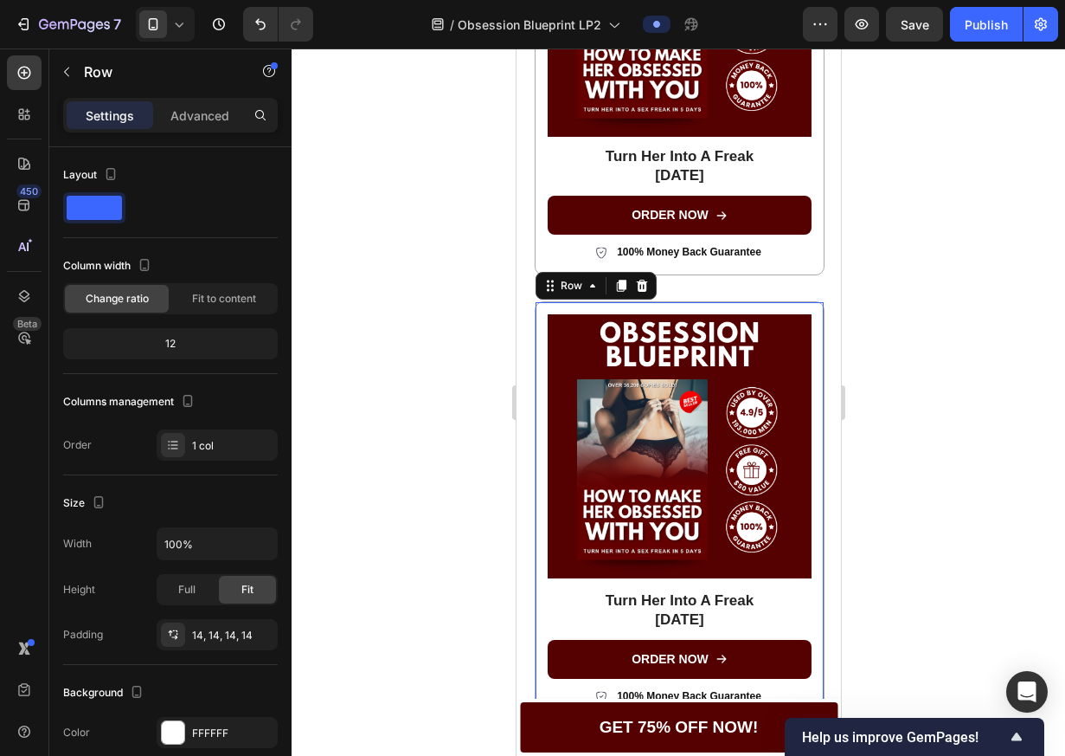
click at [653, 280] on div "Row" at bounding box center [595, 286] width 121 height 28
click at [647, 279] on icon at bounding box center [641, 286] width 14 height 14
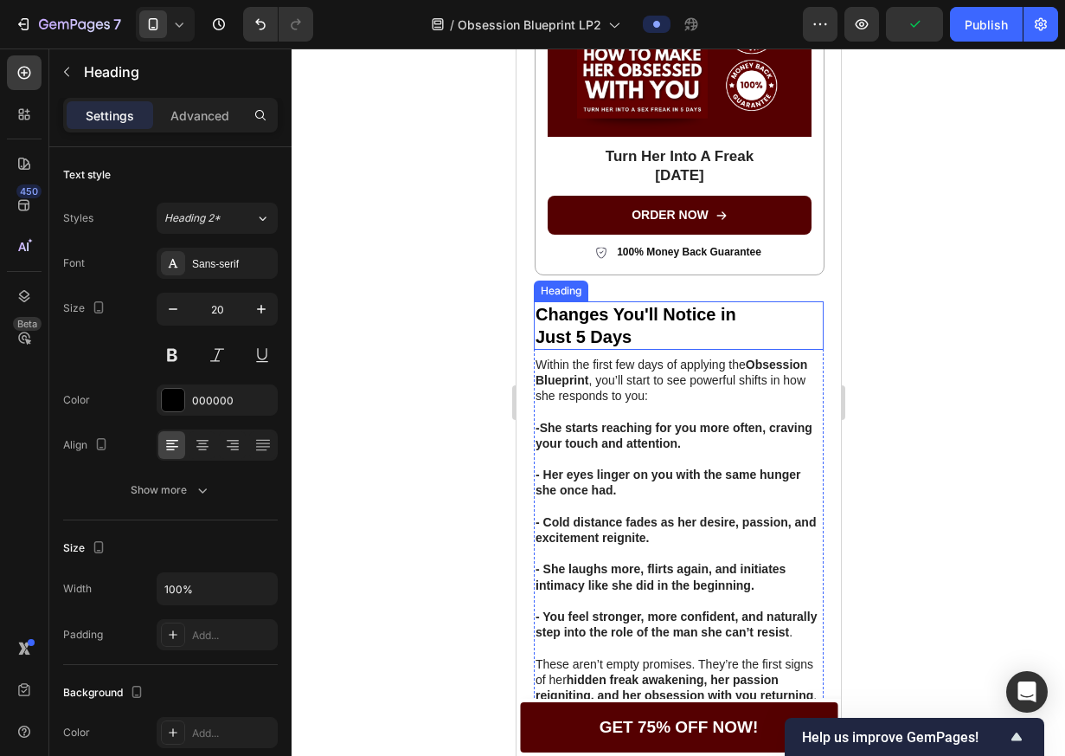
click at [642, 301] on h2 "Changes You'll Notice in Just 5 Days" at bounding box center [678, 325] width 290 height 48
click at [661, 279] on icon at bounding box center [658, 285] width 11 height 12
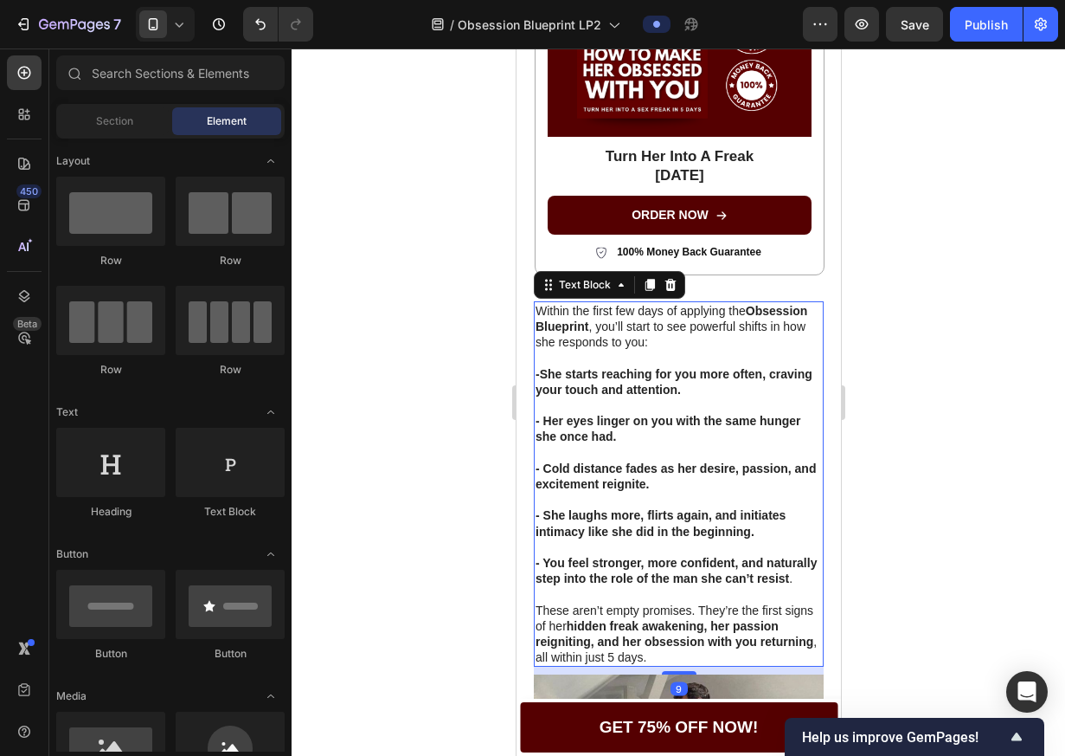
click at [649, 312] on strong "Obsession Blueprint" at bounding box center [671, 318] width 272 height 29
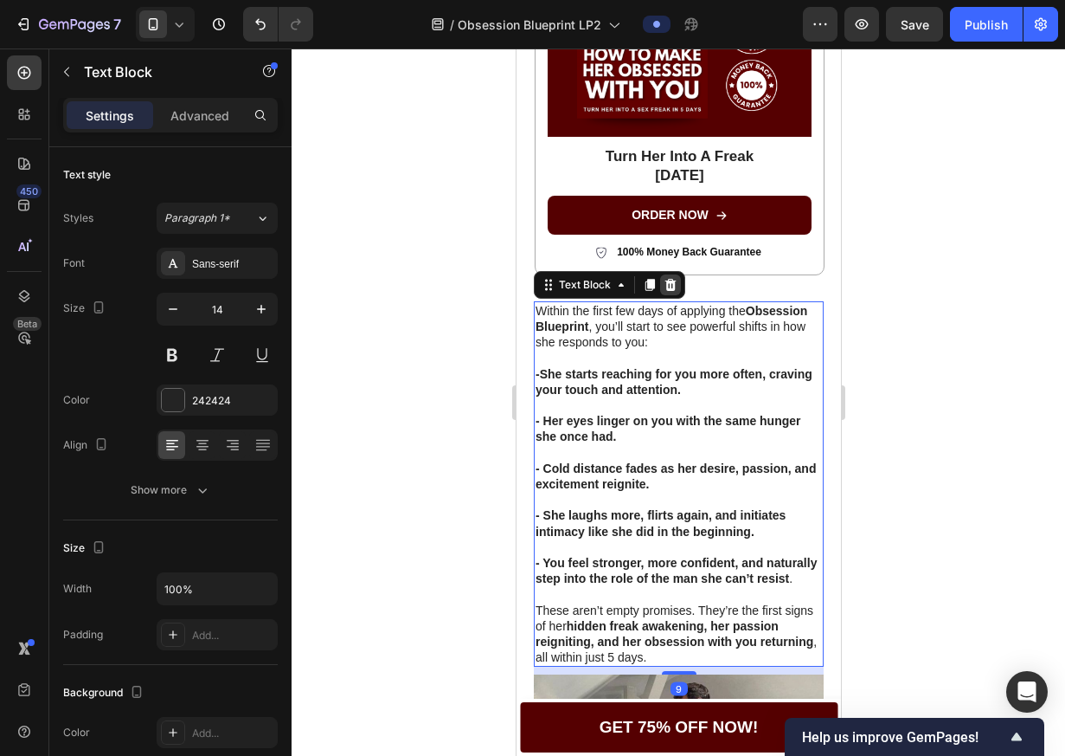
click at [671, 278] on icon at bounding box center [670, 285] width 14 height 14
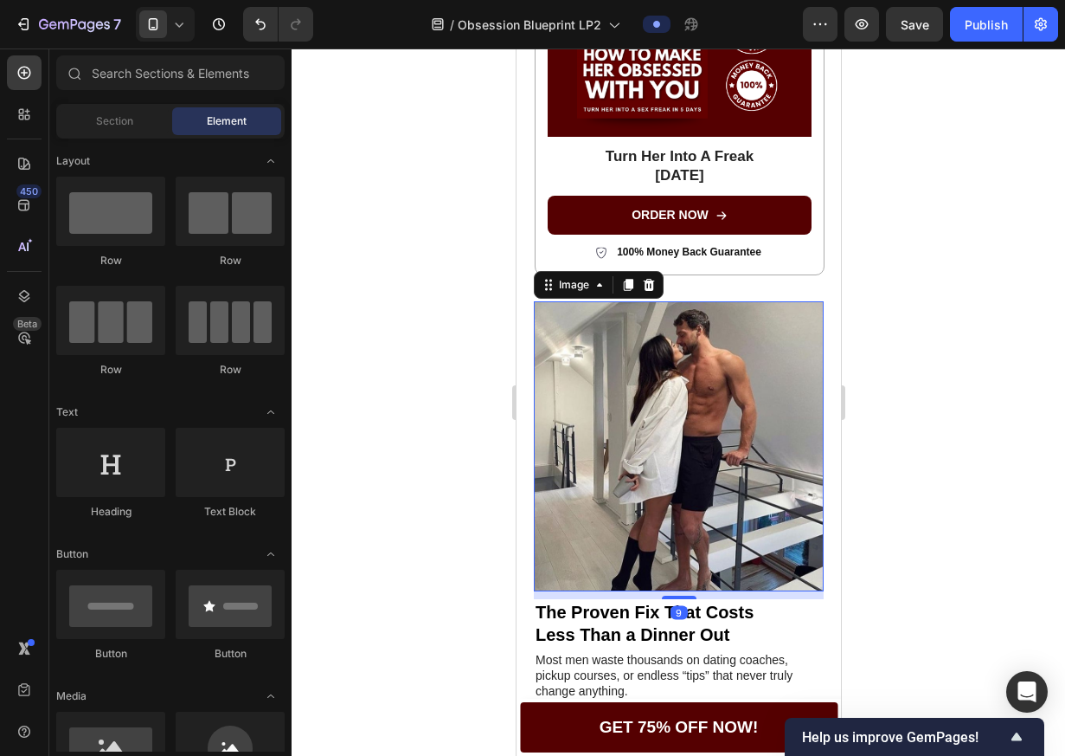
click at [657, 312] on img at bounding box center [678, 446] width 290 height 290
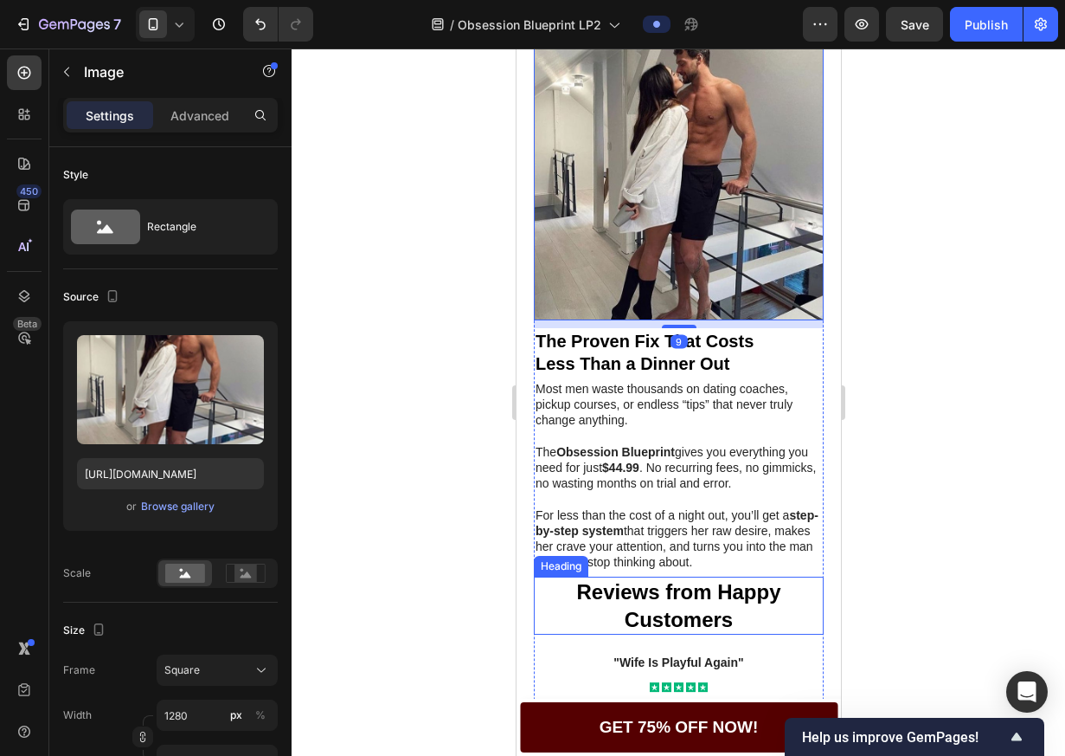
scroll to position [2661, 0]
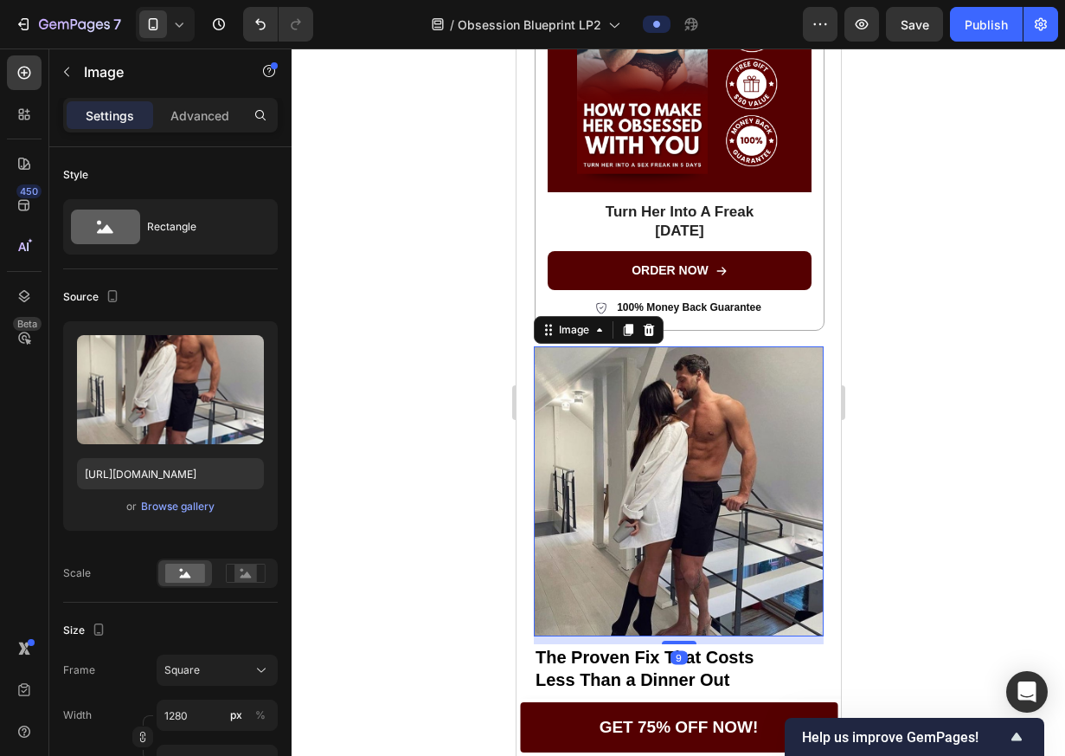
click at [650, 329] on icon at bounding box center [648, 330] width 14 height 14
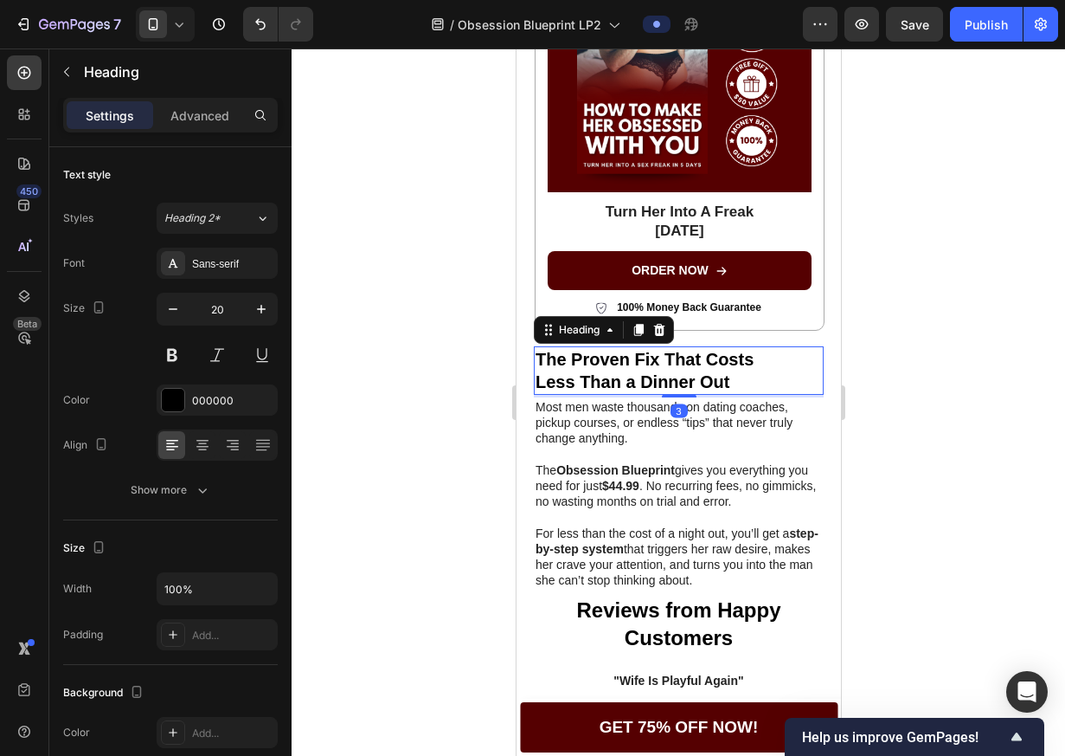
click at [647, 370] on h2 "The Proven Fix That Costs Less Than a Dinner Out" at bounding box center [678, 370] width 290 height 48
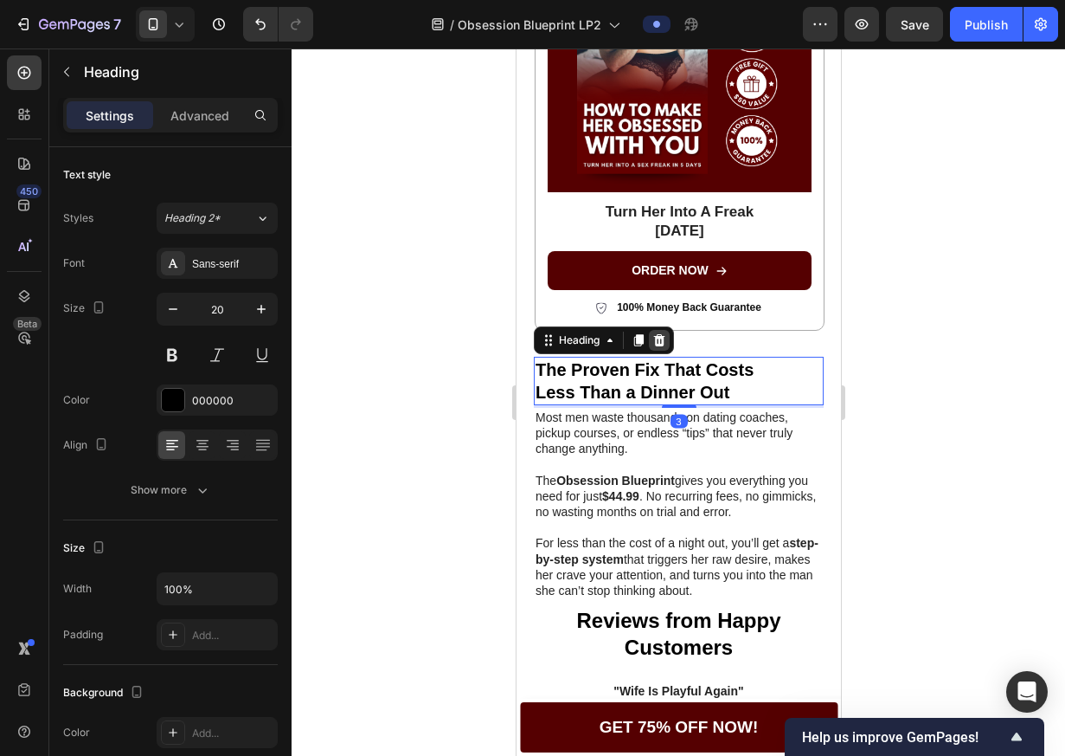
click at [659, 333] on icon at bounding box center [659, 340] width 14 height 14
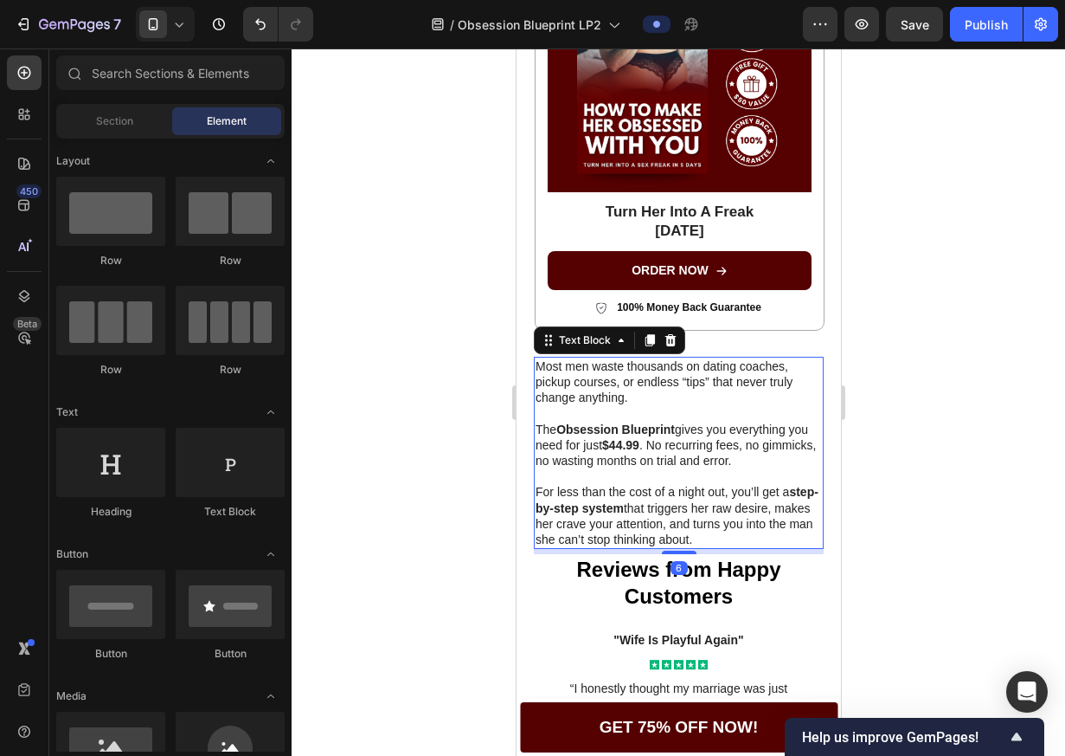
click at [653, 367] on p "Most men waste thousands on dating coaches, pickup courses, or endless “tips” t…" at bounding box center [678, 382] width 286 height 48
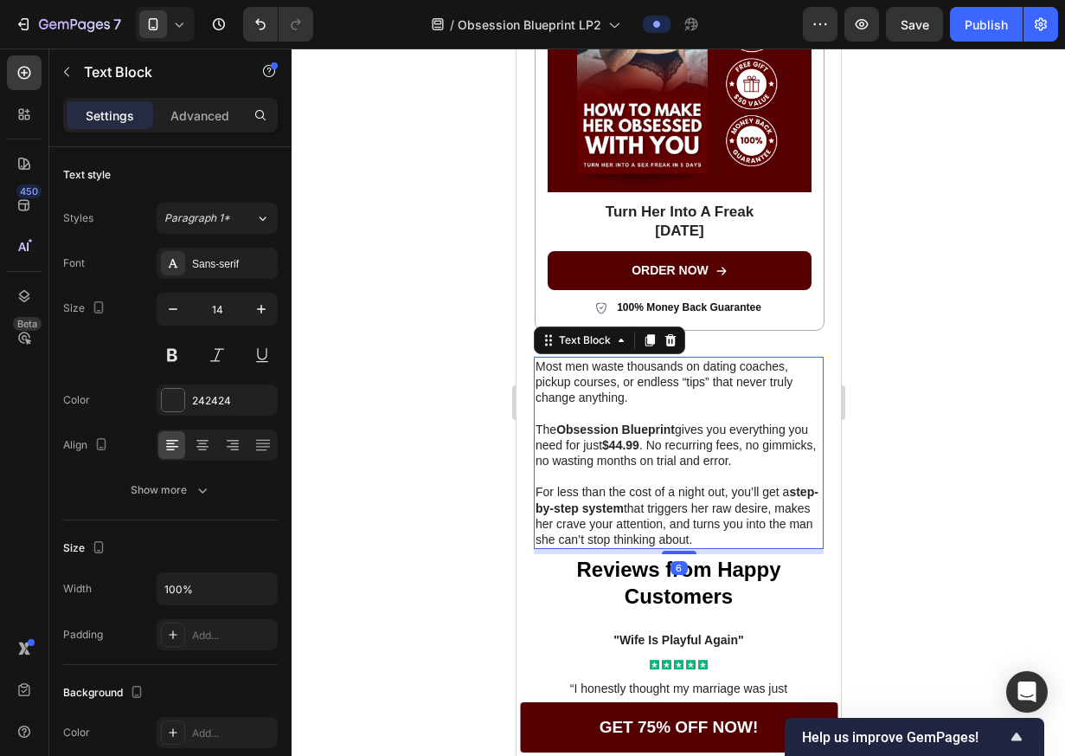
click at [669, 334] on icon at bounding box center [670, 340] width 11 height 12
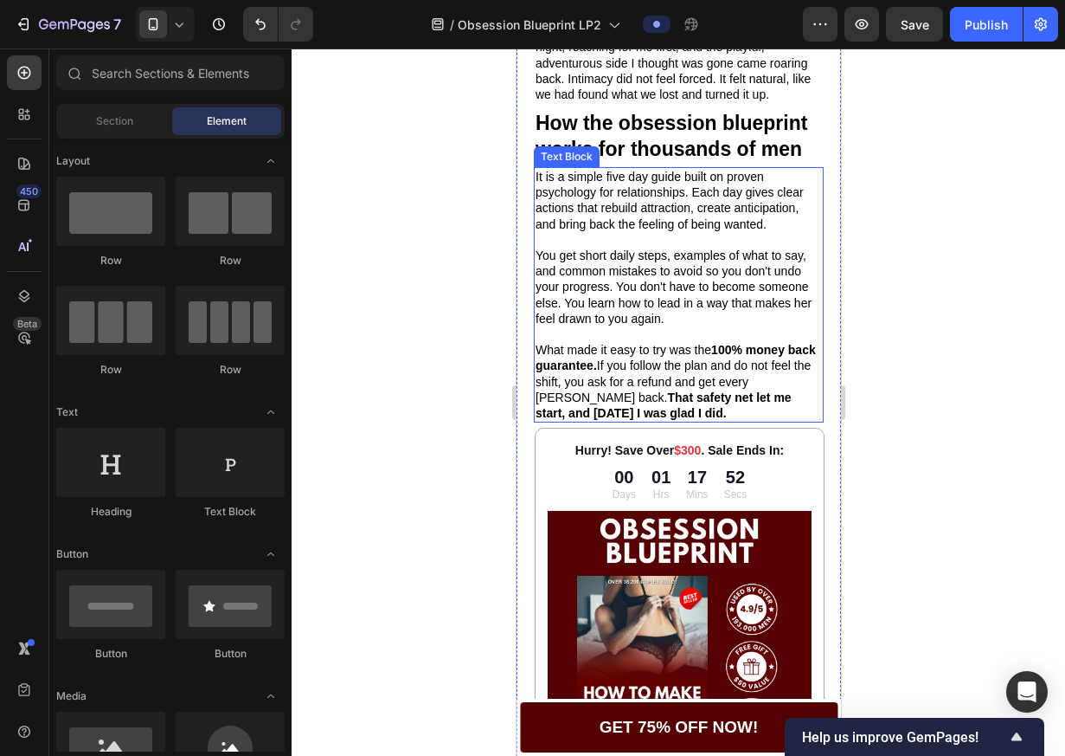
scroll to position [1943, 0]
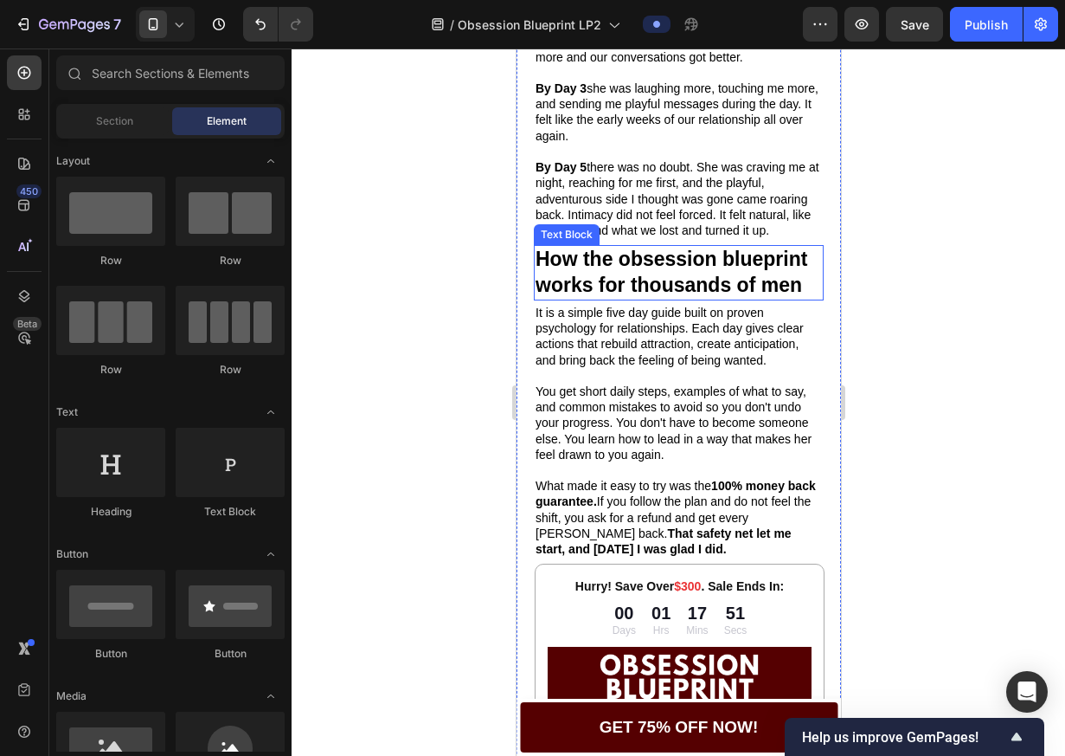
click at [625, 270] on p "How the obsession blueprint works for thousands of men" at bounding box center [678, 273] width 286 height 52
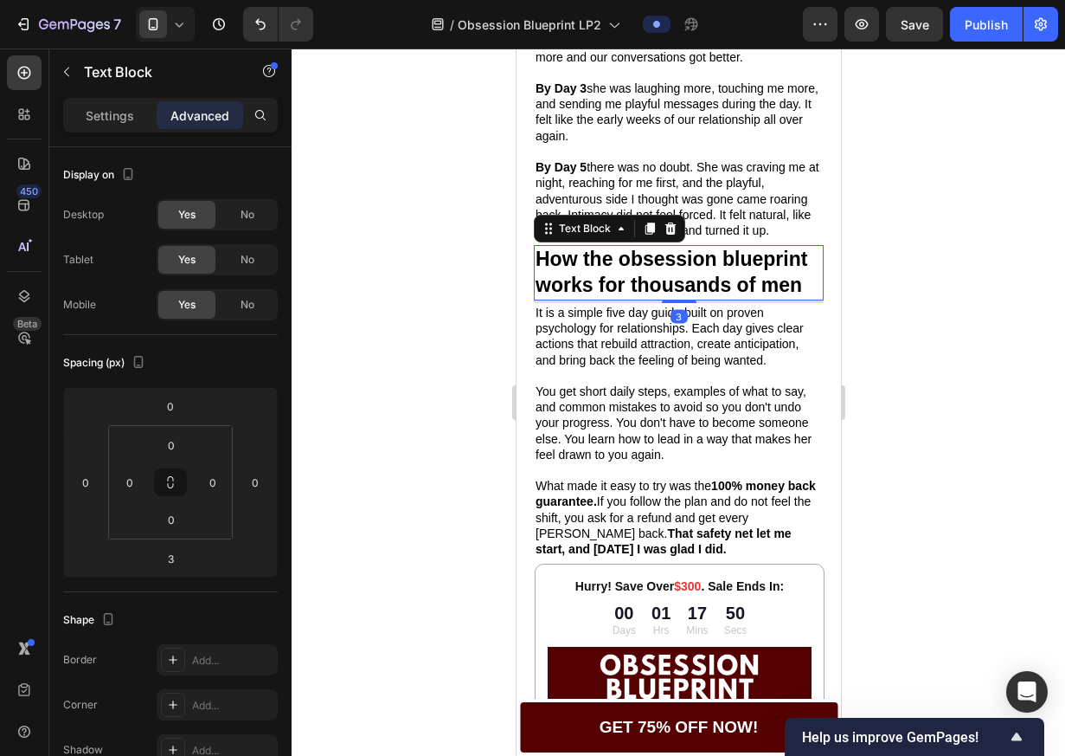
click at [645, 230] on icon at bounding box center [649, 229] width 14 height 14
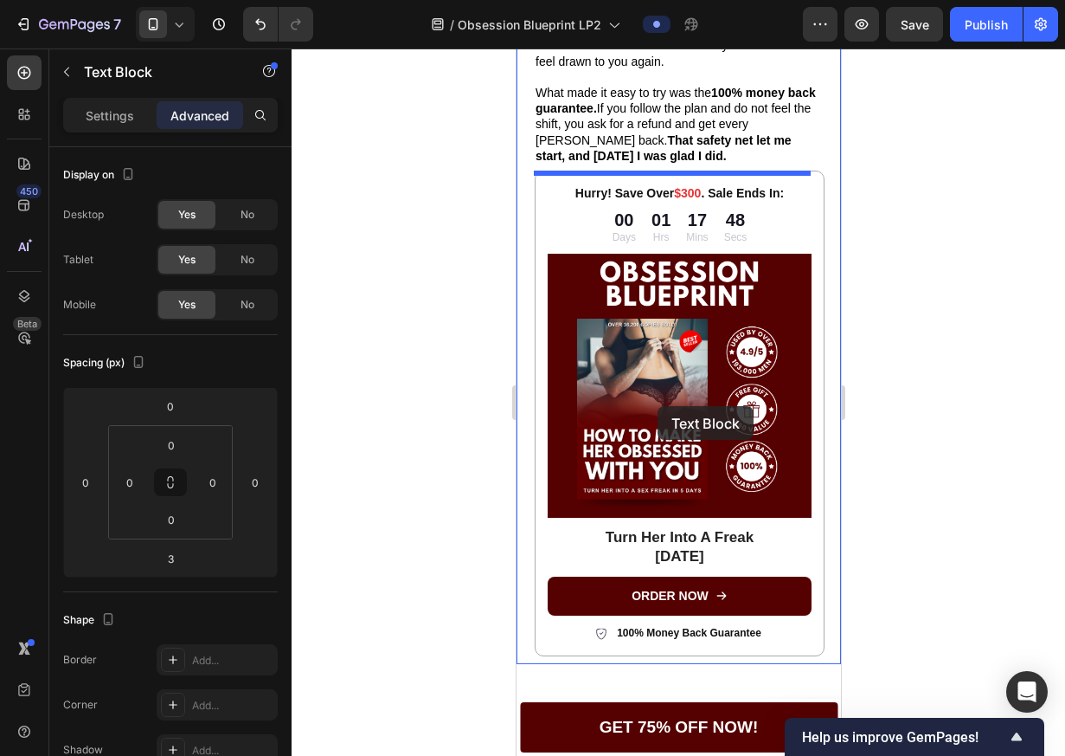
scroll to position [2670, 0]
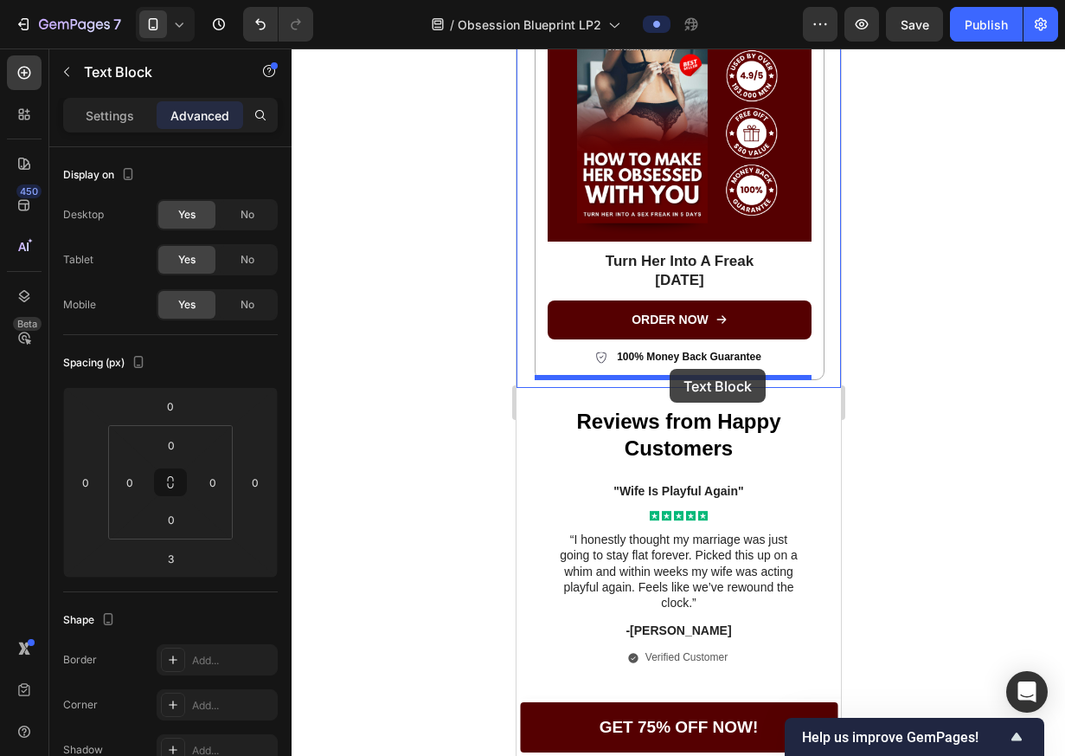
drag, startPoint x: 615, startPoint y: 318, endPoint x: 669, endPoint y: 369, distance: 74.7
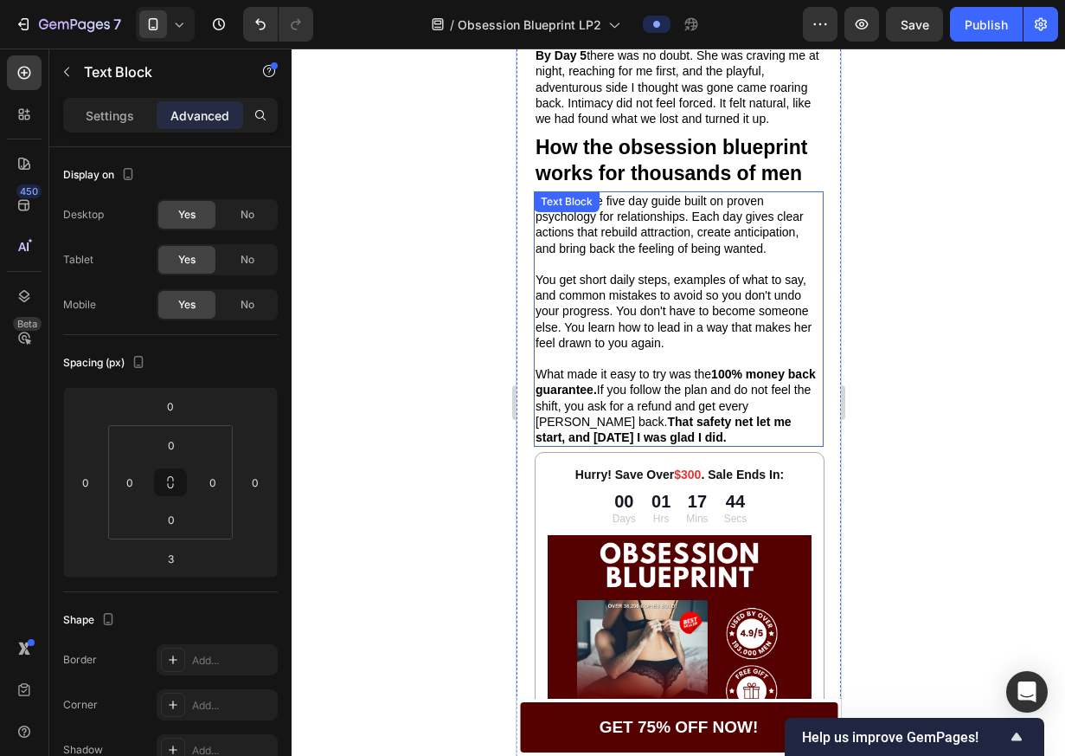
scroll to position [1998, 0]
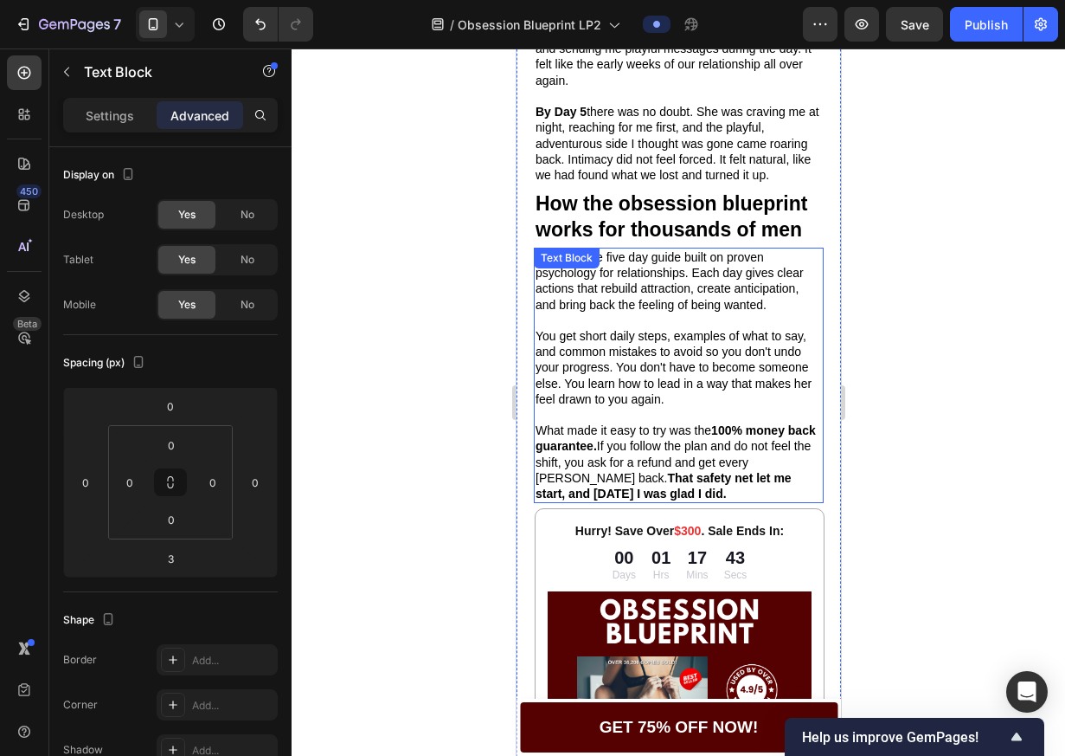
click at [632, 369] on p "You get short daily steps, examples of what to say, and common mistakes to avoi…" at bounding box center [678, 367] width 286 height 79
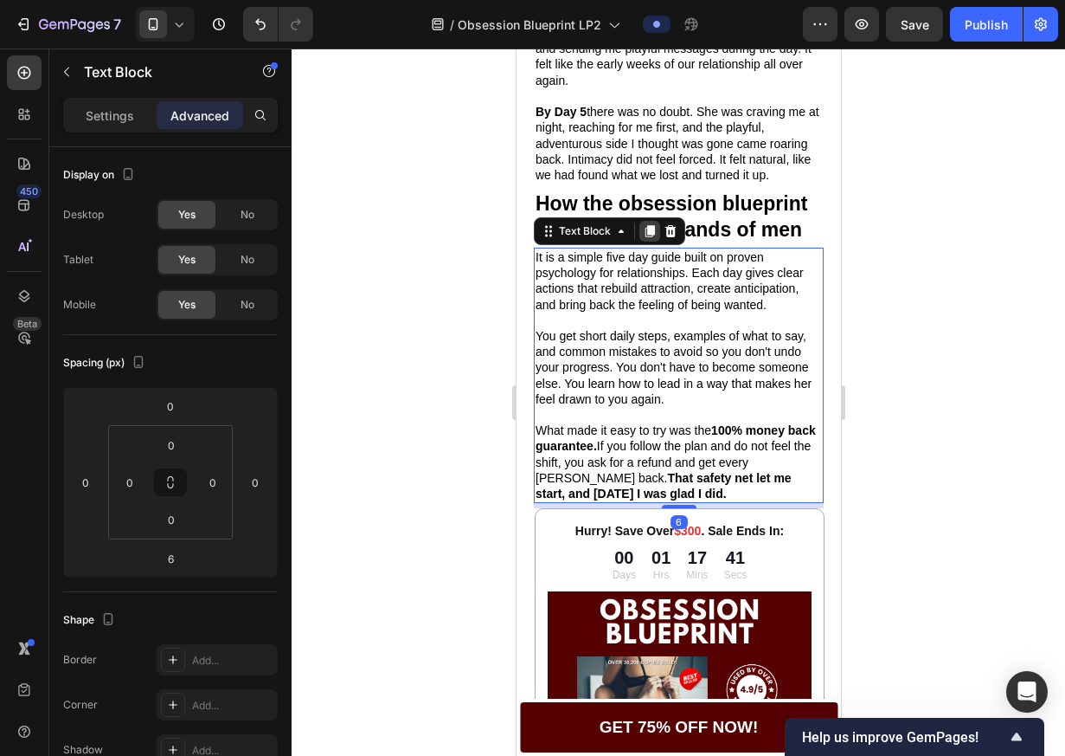
click at [645, 232] on icon at bounding box center [650, 231] width 10 height 12
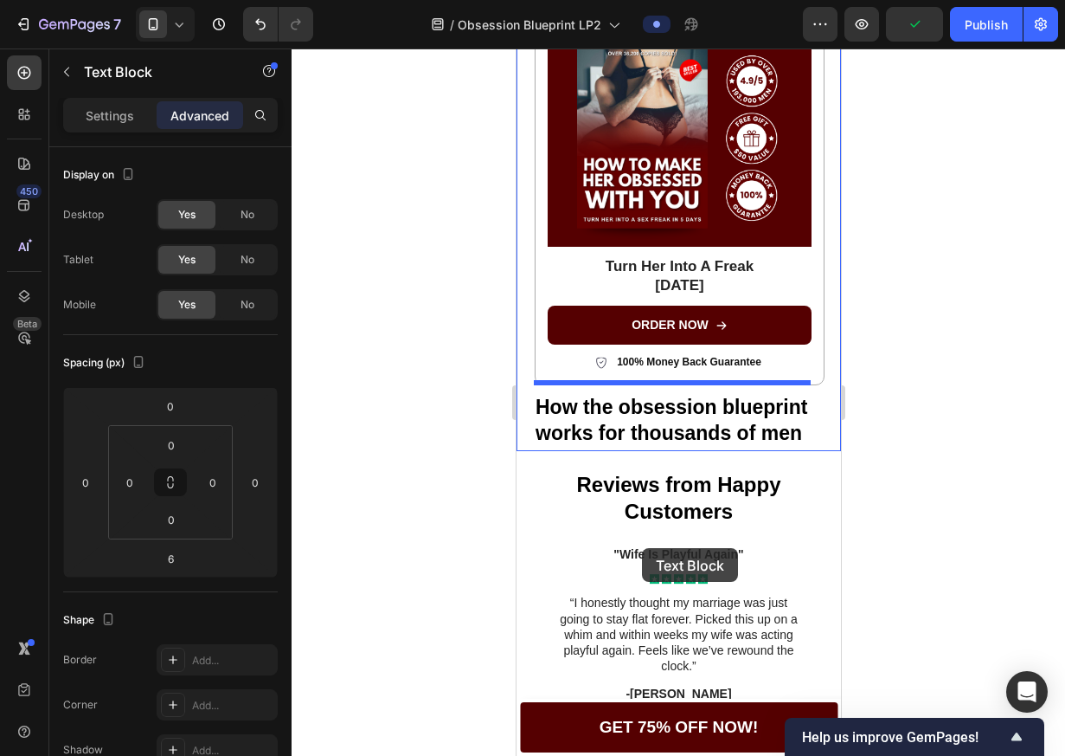
scroll to position [2920, 0]
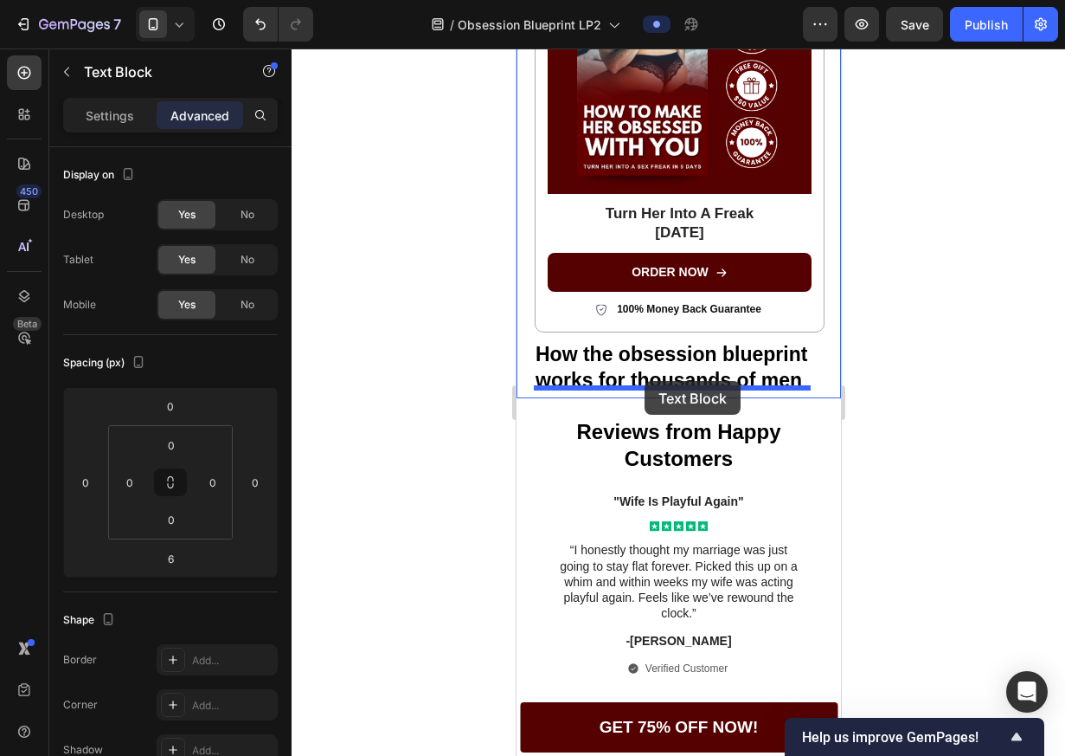
drag, startPoint x: 623, startPoint y: 564, endPoint x: 643, endPoint y: 381, distance: 184.6
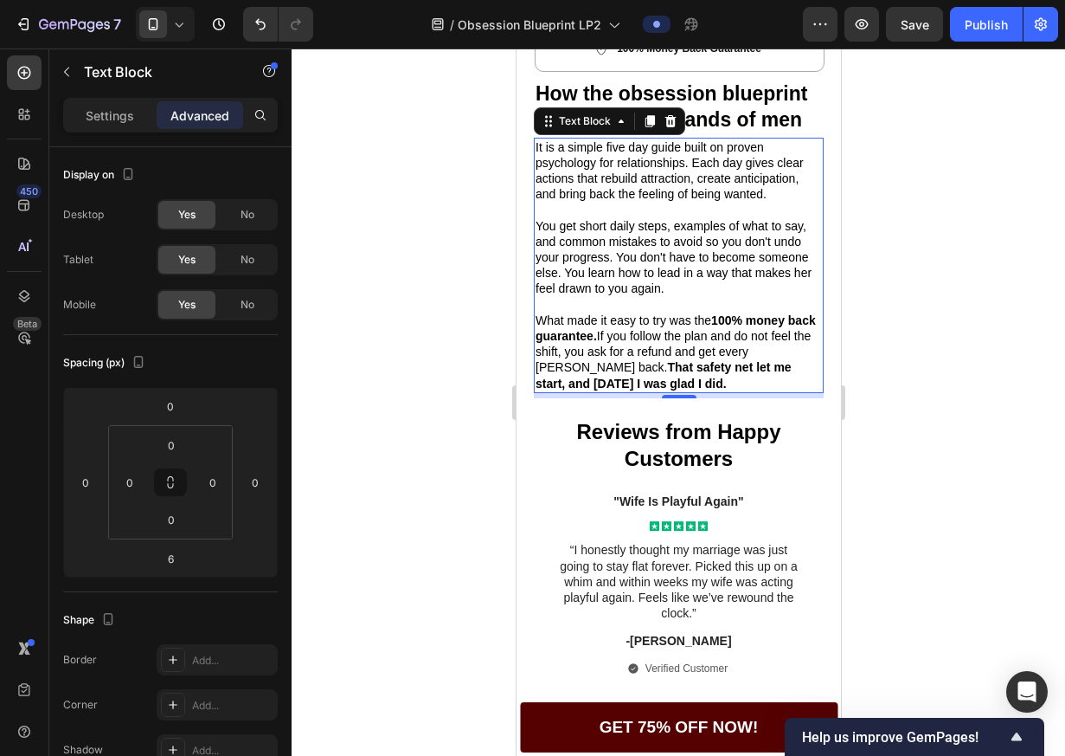
scroll to position [2660, 0]
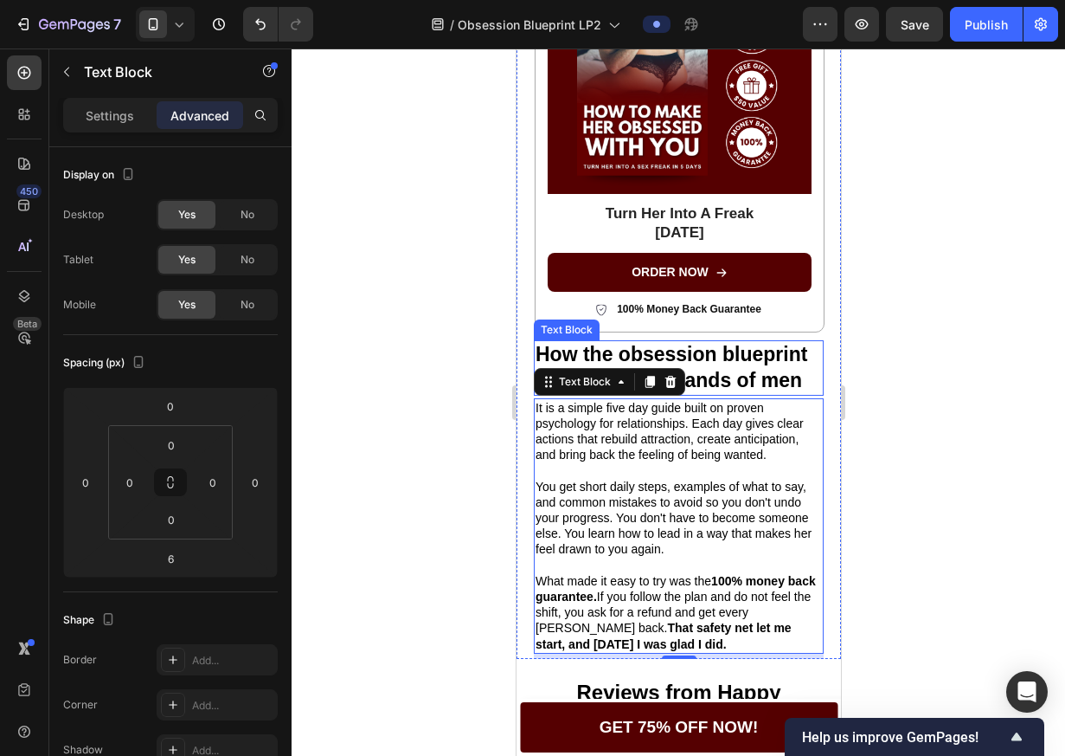
click at [762, 358] on p "How the obsession blueprint works for thousands of men" at bounding box center [678, 368] width 286 height 52
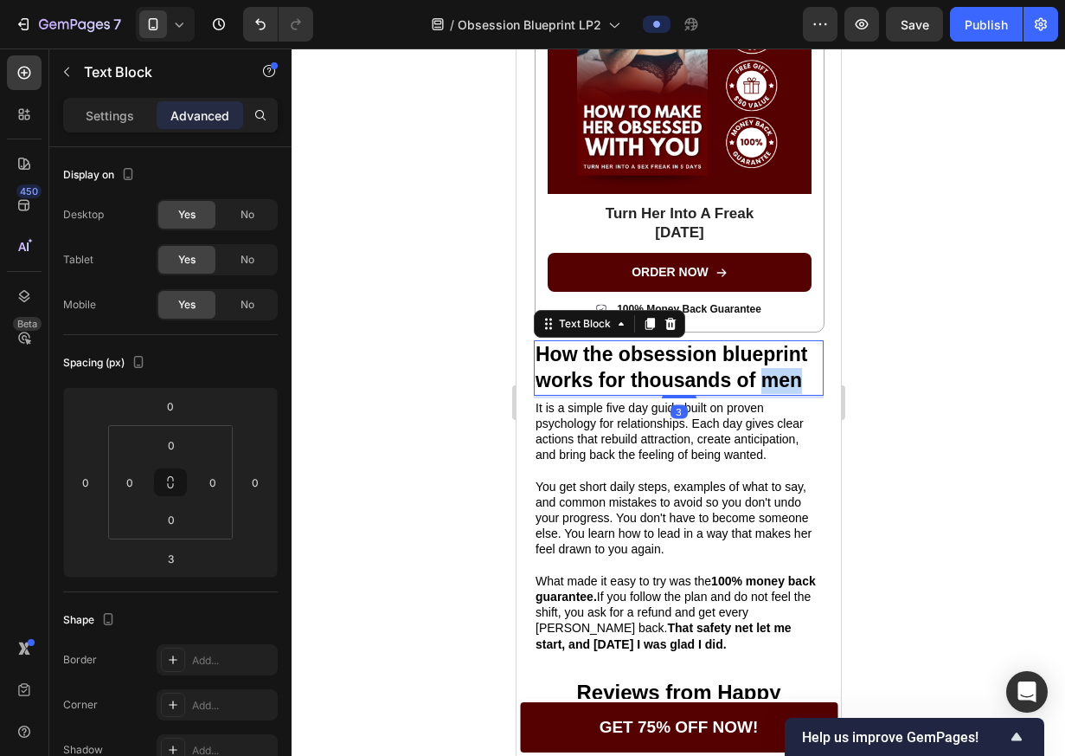
click at [762, 359] on p "How the obsession blueprint works for thousands of men" at bounding box center [678, 368] width 286 height 52
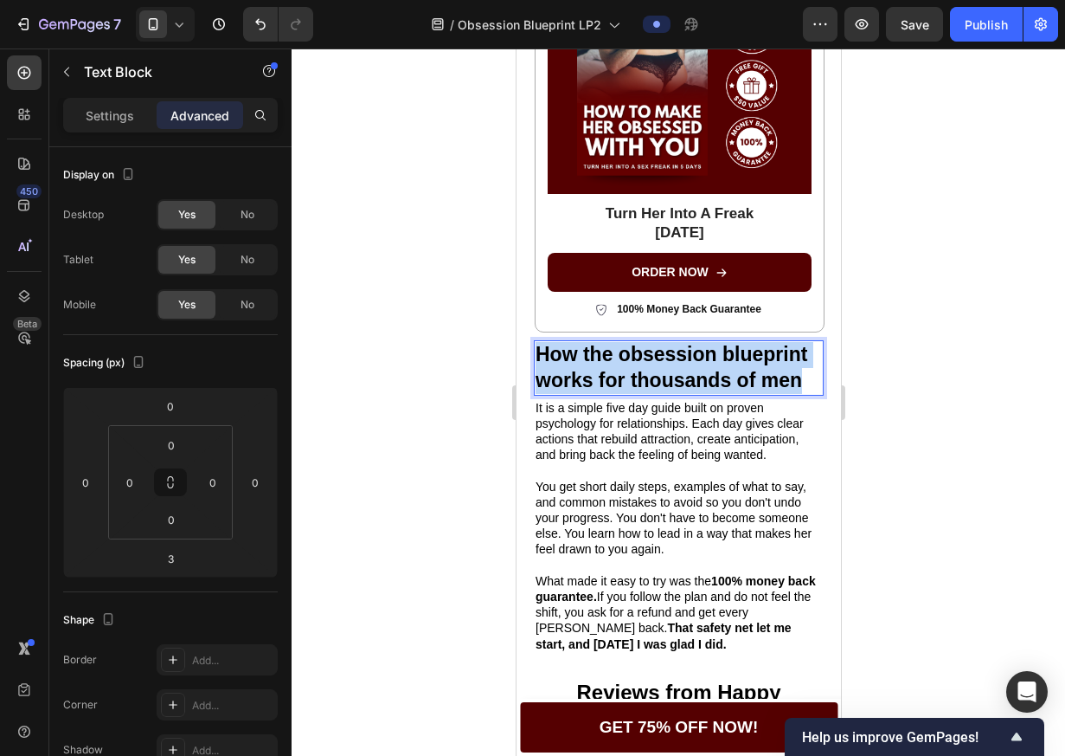
click at [762, 359] on p "How the obsession blueprint works for thousands of men" at bounding box center [678, 368] width 286 height 52
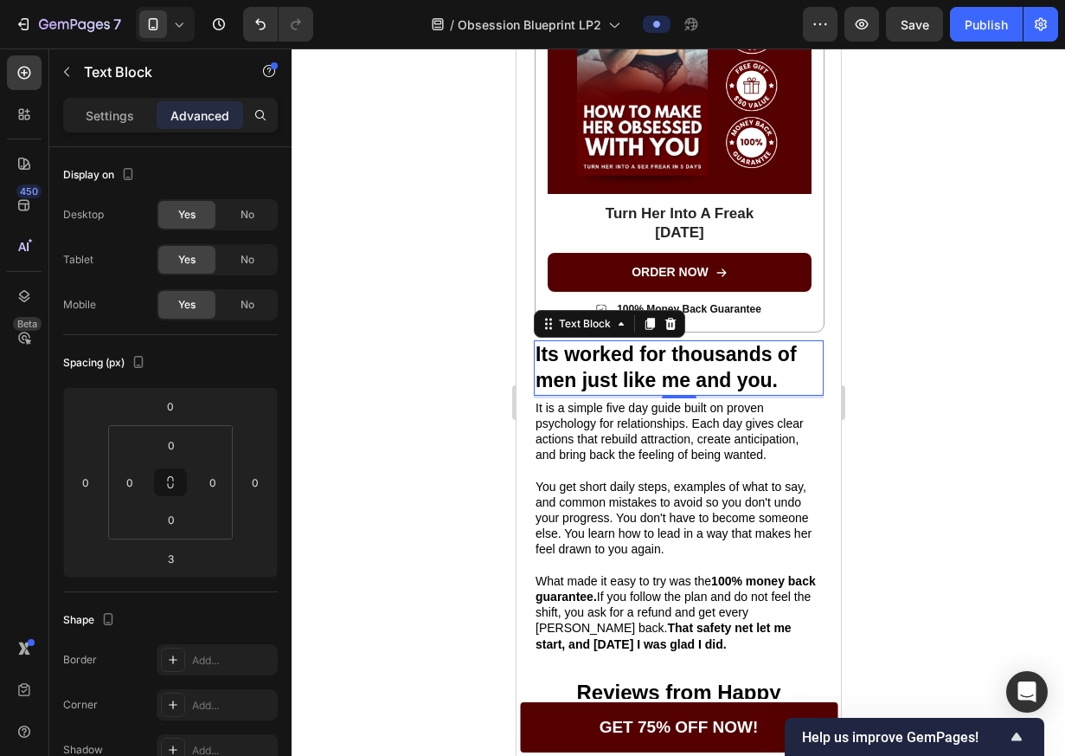
click at [728, 467] on p "Rich Text Editor. Editing area: main" at bounding box center [678, 470] width 286 height 16
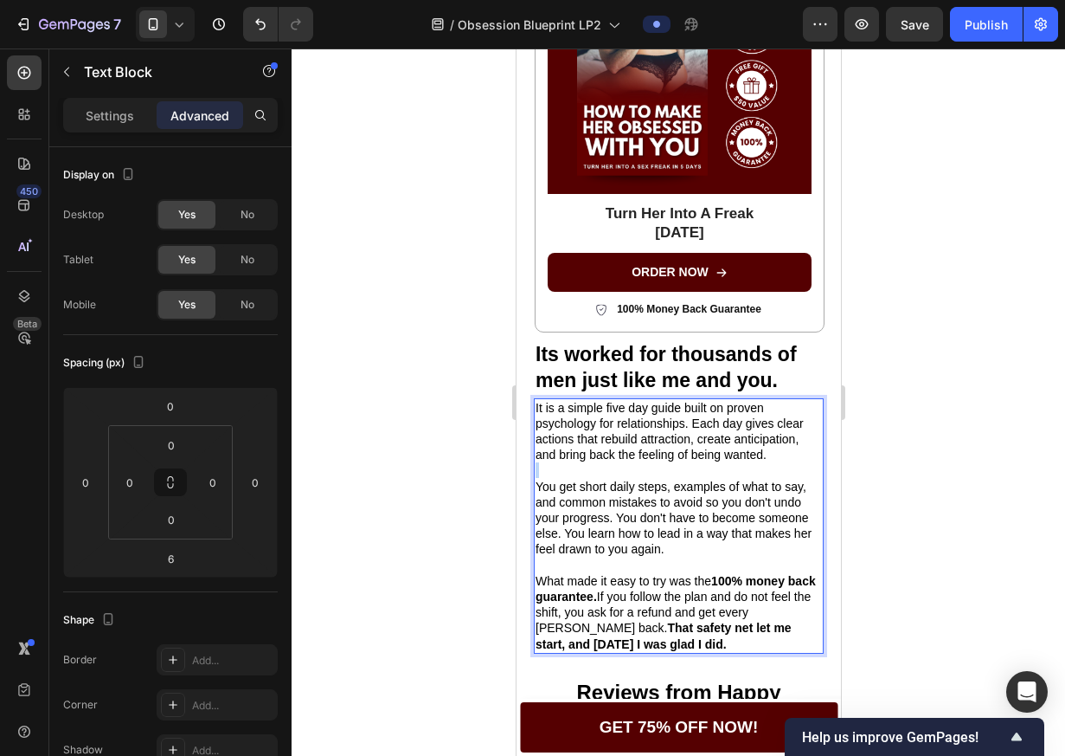
drag, startPoint x: 751, startPoint y: 628, endPoint x: 439, endPoint y: 382, distance: 398.1
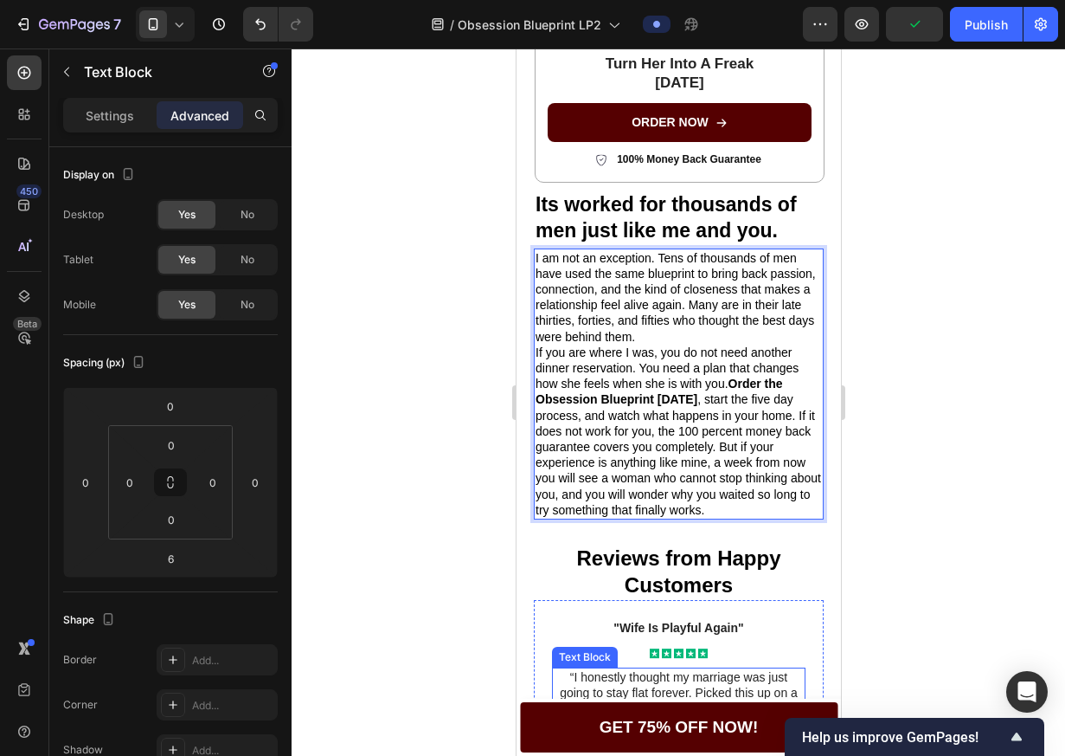
scroll to position [3176, 0]
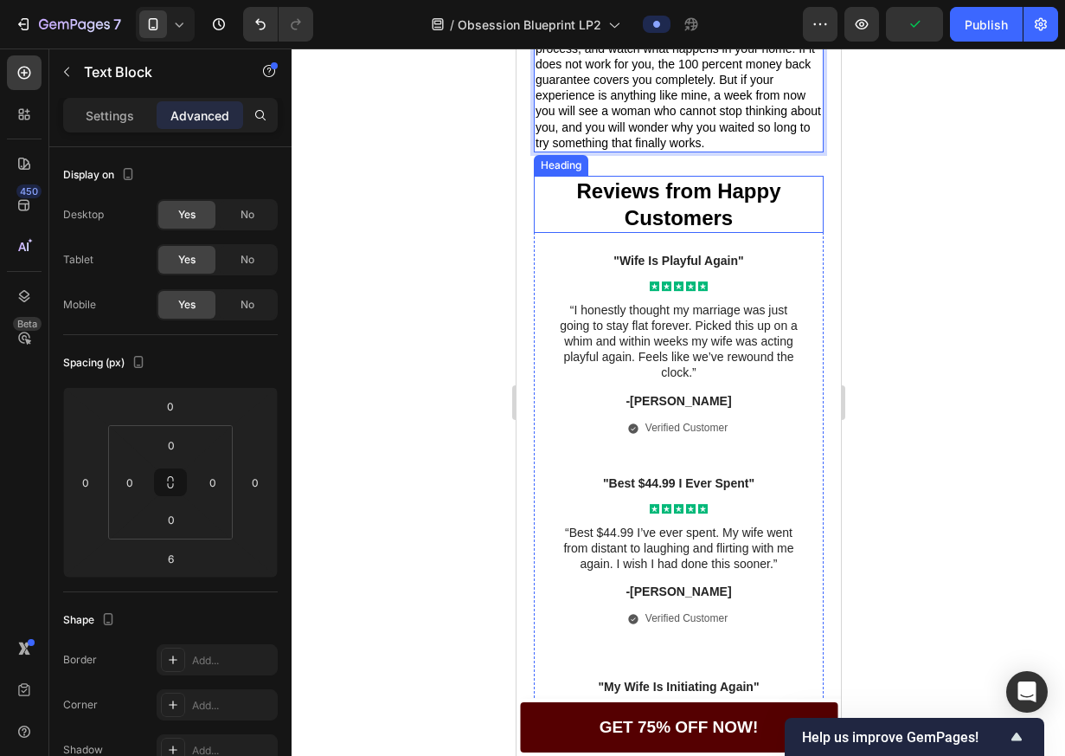
click at [666, 201] on h2 "Reviews from Happy Customers" at bounding box center [678, 204] width 290 height 57
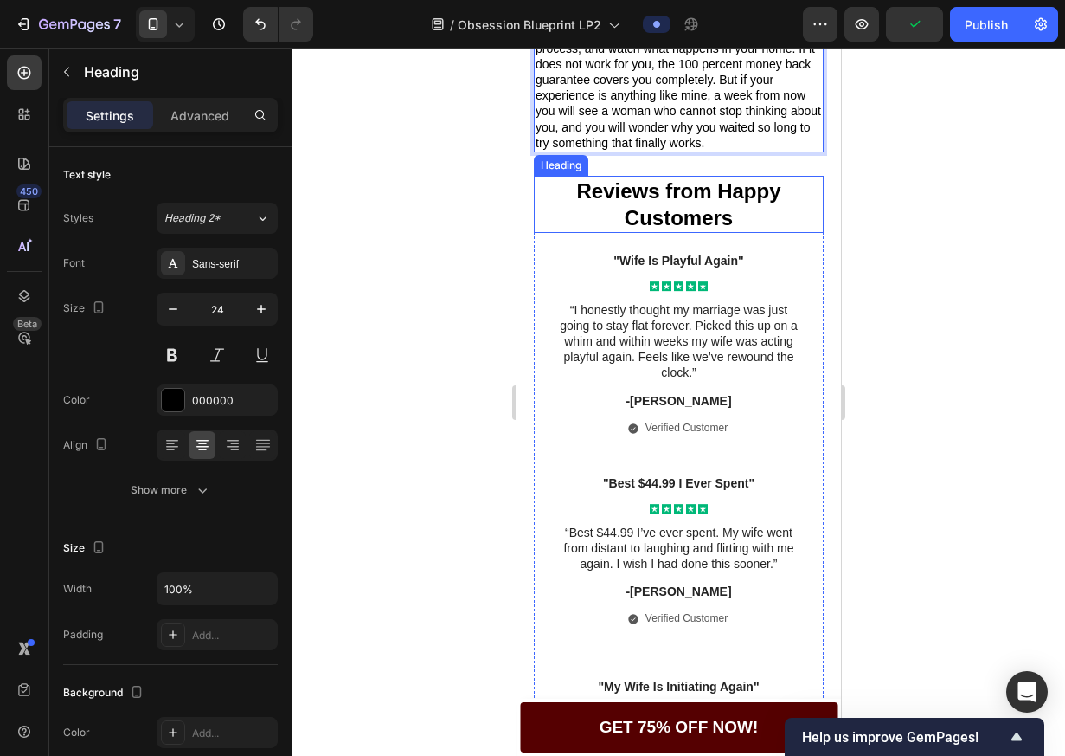
click at [666, 201] on h2 "Reviews from Happy Customers" at bounding box center [678, 204] width 290 height 57
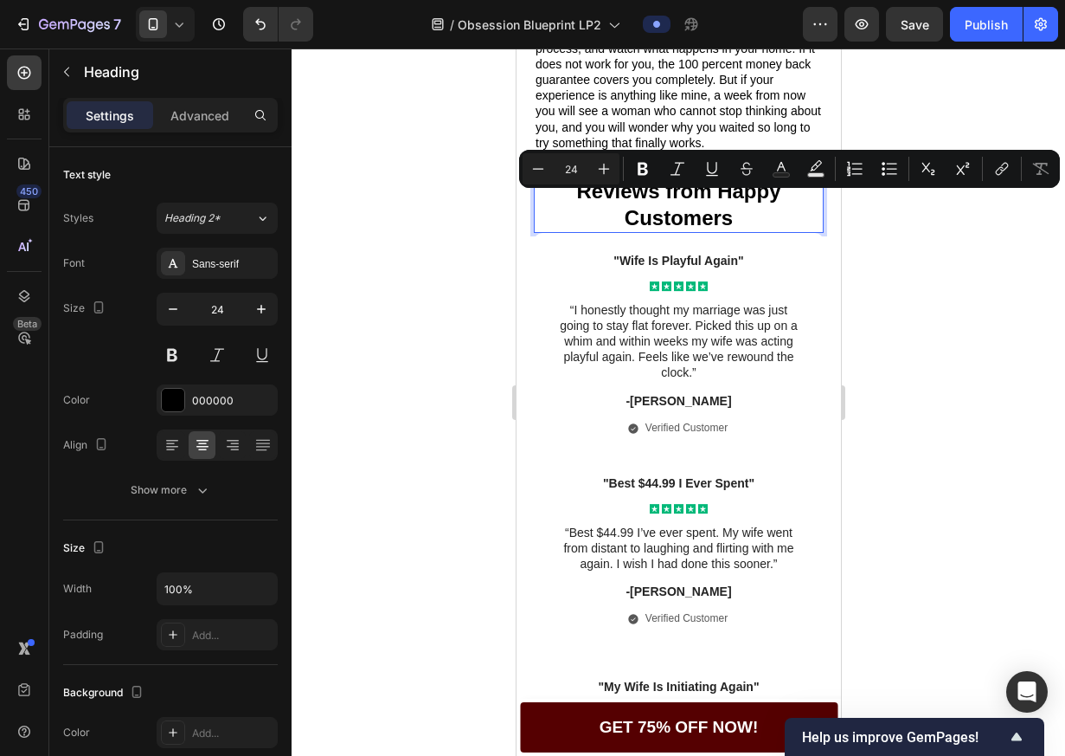
click at [754, 206] on p "Reviews from Happy Customers" at bounding box center [678, 204] width 286 height 54
click at [752, 208] on p "Reviews from Happy Customers" at bounding box center [678, 204] width 286 height 54
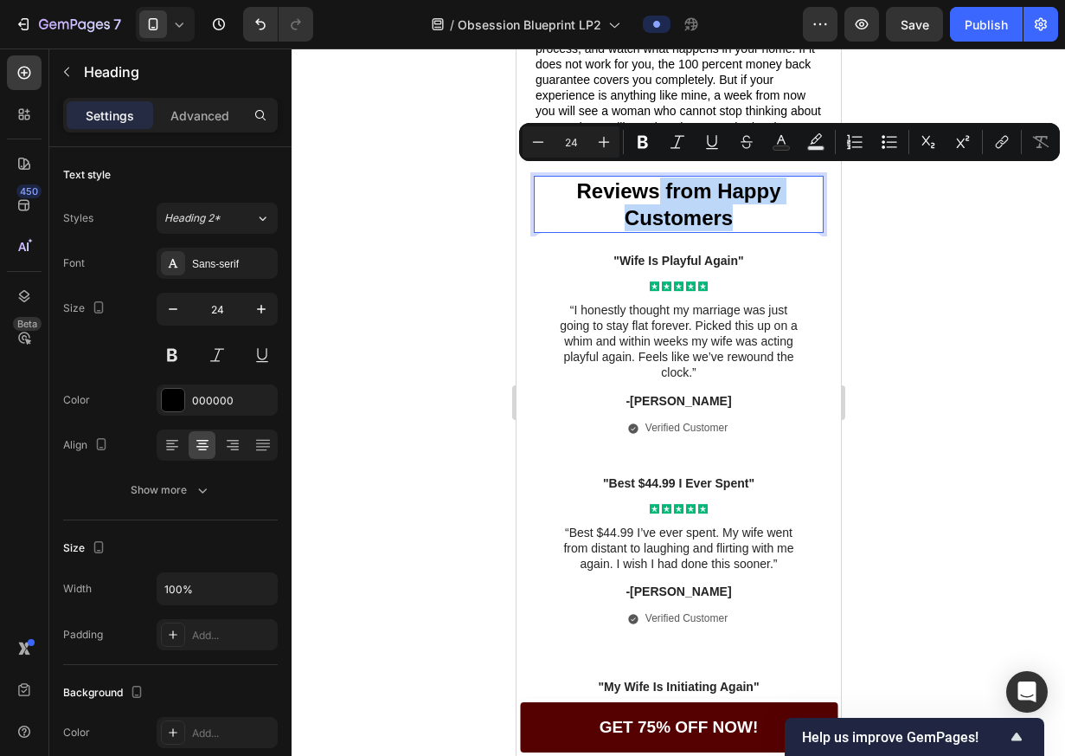
drag, startPoint x: 738, startPoint y: 205, endPoint x: 649, endPoint y: 185, distance: 91.3
click at [649, 185] on p "Reviews from Happy Customers" at bounding box center [678, 204] width 286 height 54
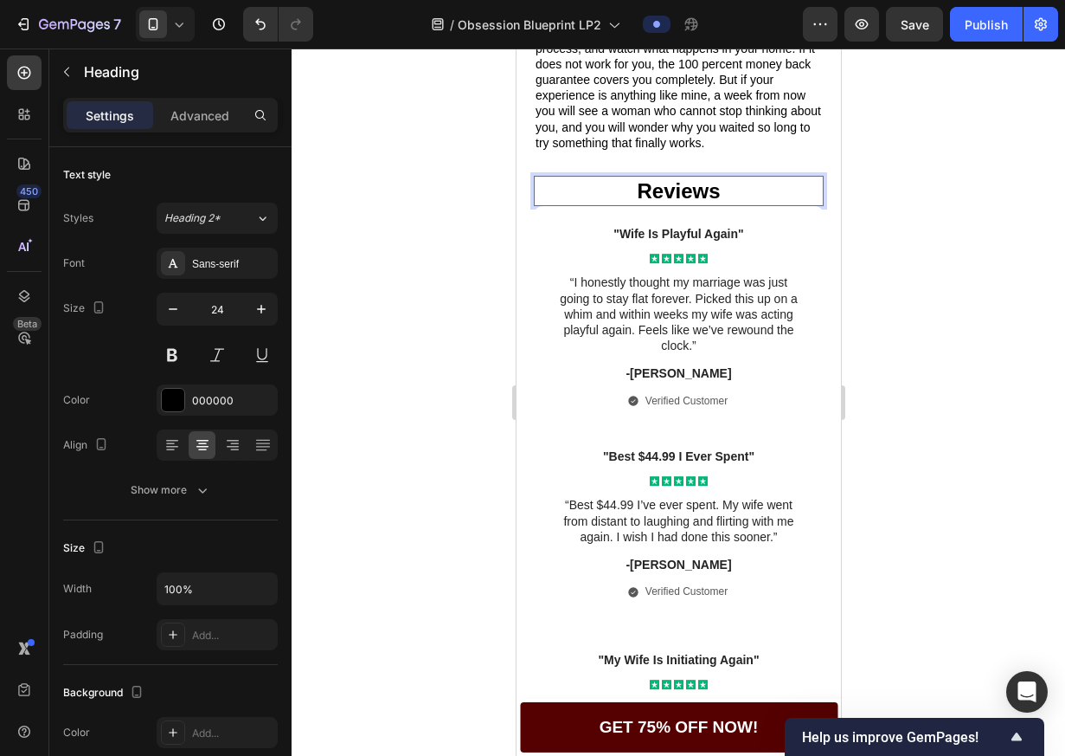
click at [885, 197] on div at bounding box center [679, 401] width 774 height 707
click at [705, 187] on p "Reviews" at bounding box center [678, 190] width 286 height 27
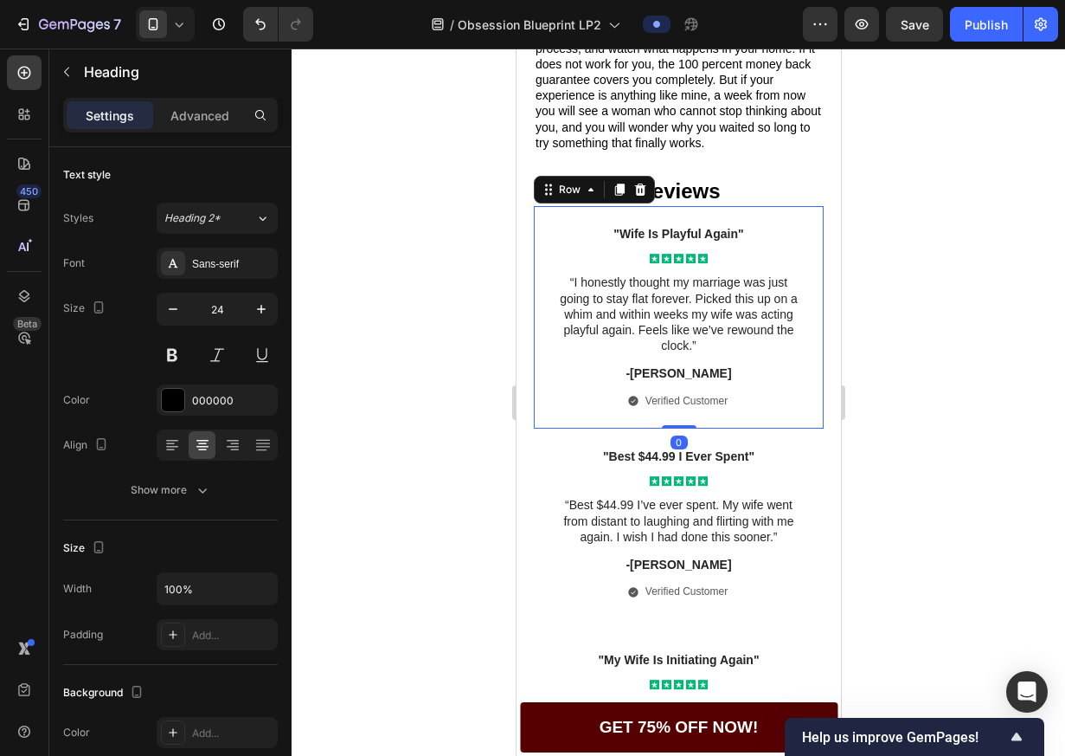
click at [708, 208] on div ""Wife Is Playful Again" Text Block Icon Icon Icon Icon Icon Icon List “I honest…" at bounding box center [678, 317] width 290 height 222
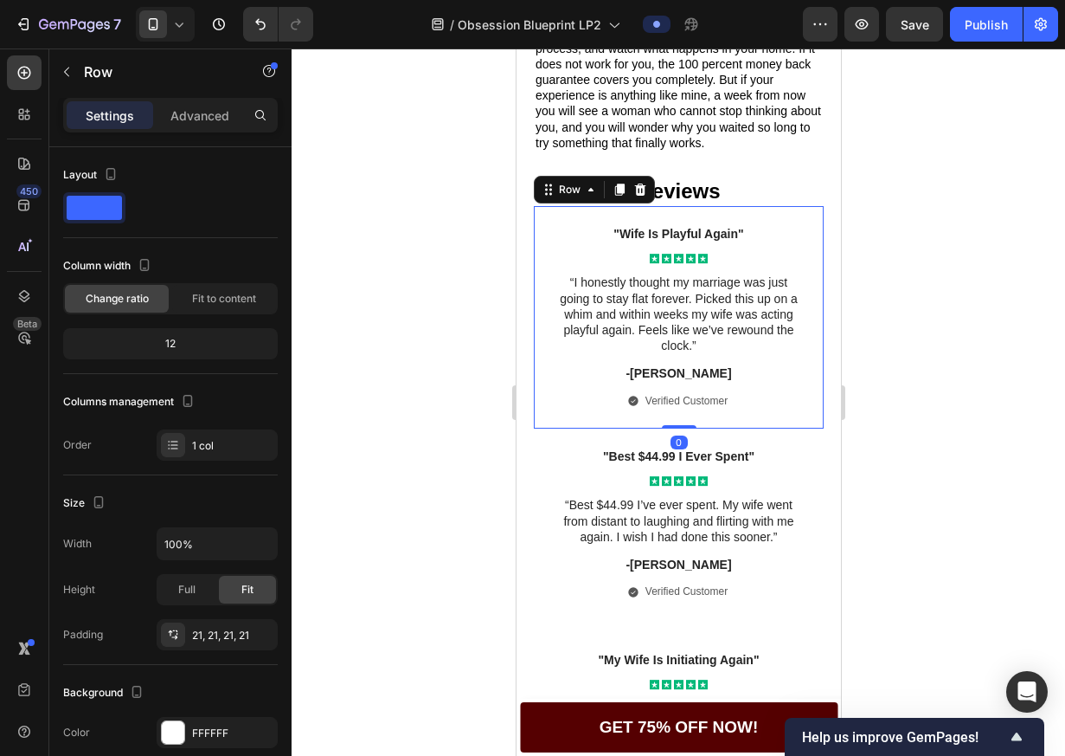
click at [962, 286] on div at bounding box center [679, 401] width 774 height 707
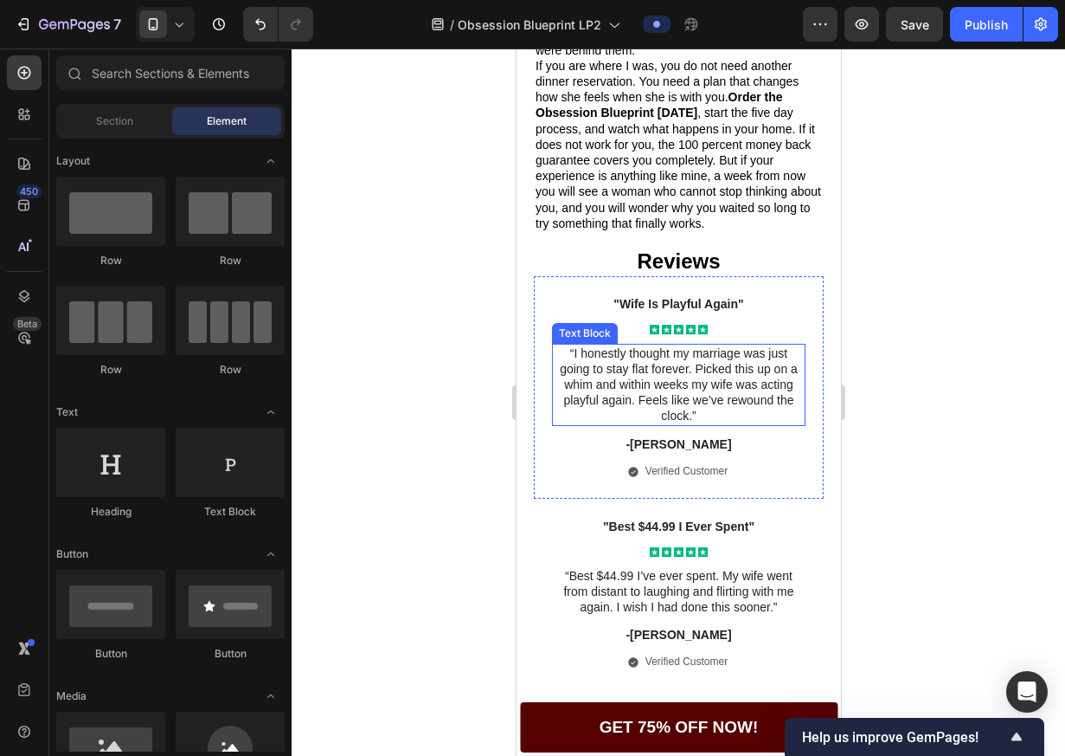
scroll to position [2758, 0]
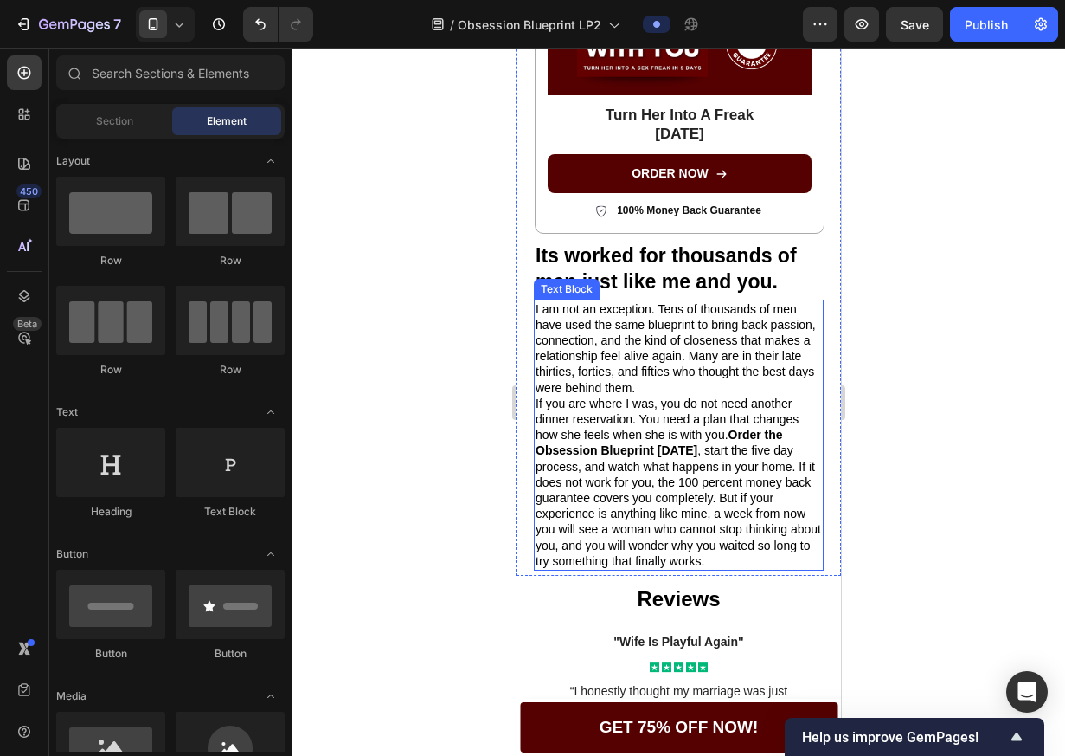
click at [652, 350] on p "I am not an exception. Tens of thousands of men have used the same blueprint to…" at bounding box center [678, 348] width 286 height 94
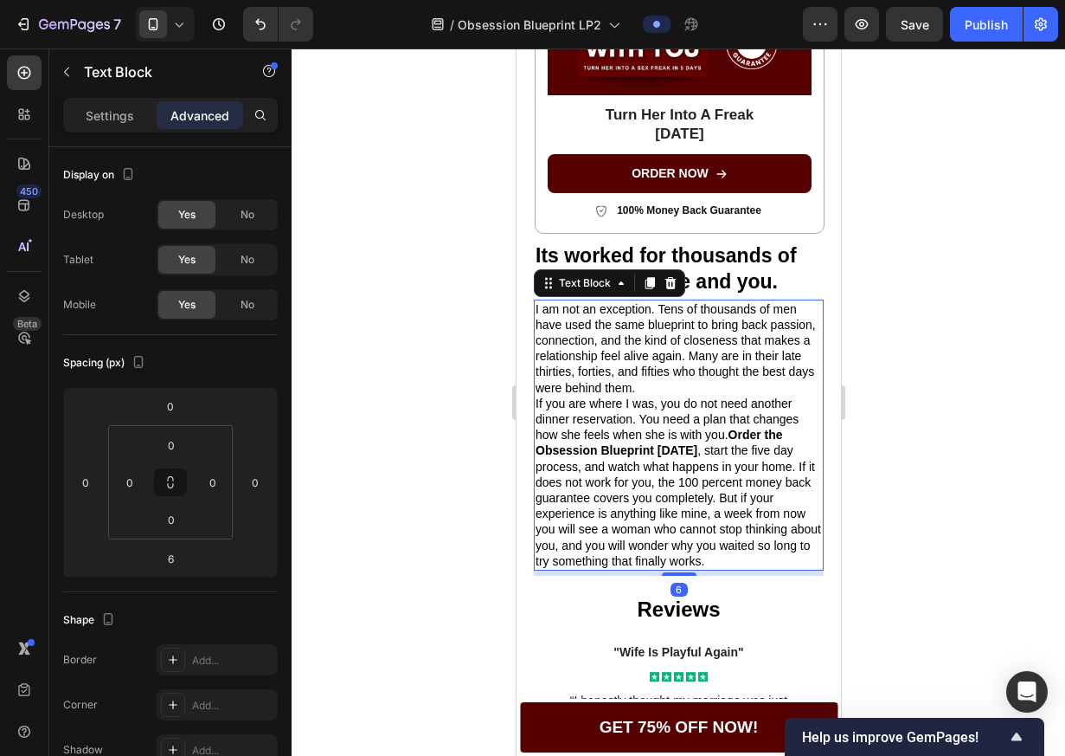
click at [657, 344] on p "I am not an exception. Tens of thousands of men have used the same blueprint to…" at bounding box center [678, 348] width 286 height 94
click at [763, 348] on p "I am not an exception. Tens of thousands of men have used the same blueprint to…" at bounding box center [678, 348] width 286 height 94
click at [710, 364] on p "I am not an exception. Tens of thousands of men have used the same blueprint to…" at bounding box center [678, 348] width 286 height 94
click at [759, 379] on p "I am not an exception. Tens of thousands of men have used the same blueprint to…" at bounding box center [678, 348] width 286 height 94
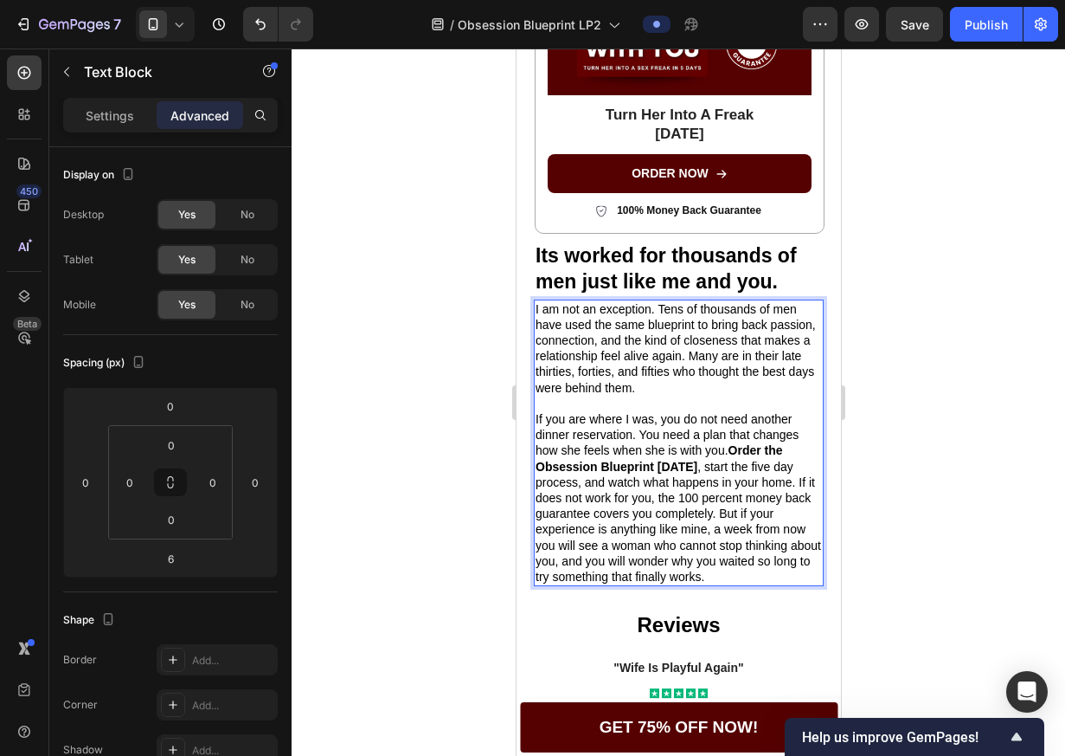
click at [762, 346] on p "I am not an exception. Tens of thousands of men have used the same blueprint to…" at bounding box center [678, 348] width 286 height 94
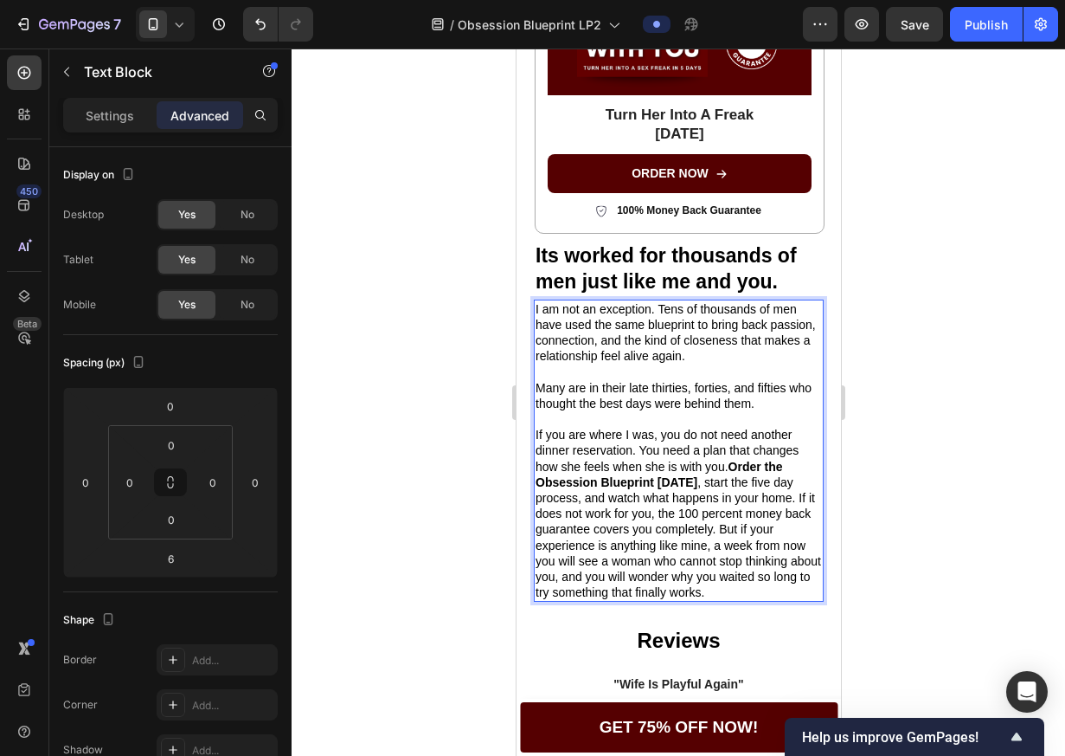
click at [736, 460] on strong "Order the Obsession Blueprint [DATE]" at bounding box center [659, 474] width 248 height 29
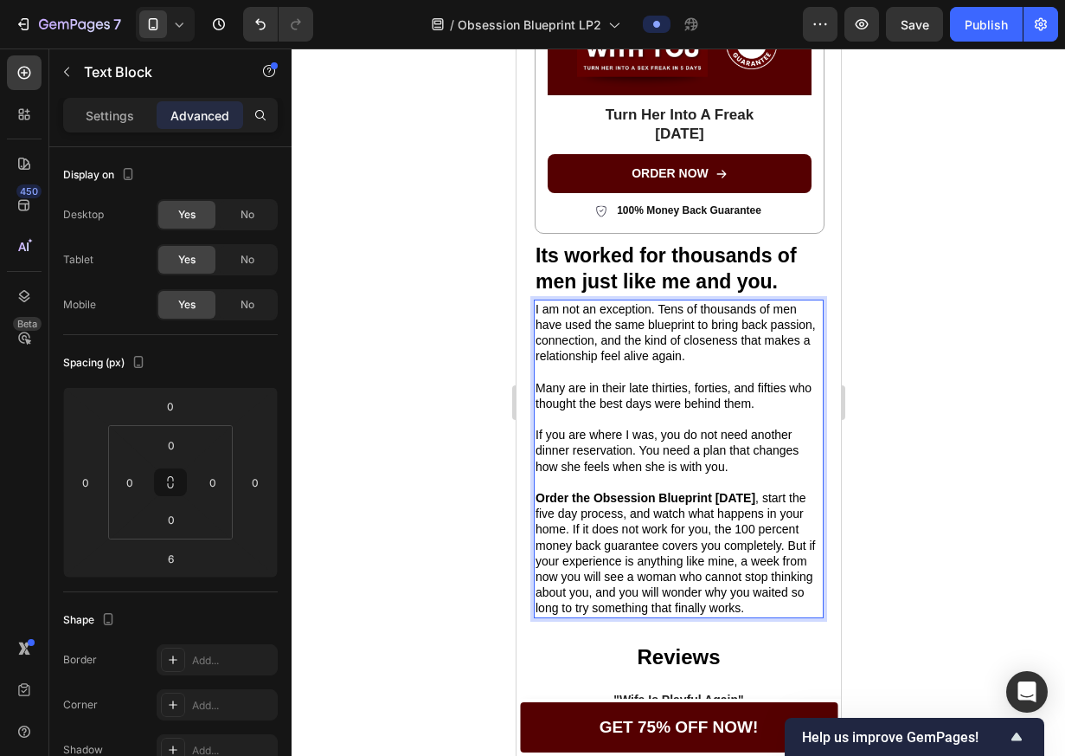
click at [538, 380] on p "Many are in their late thirties, forties, and fifties who thought the best days…" at bounding box center [678, 395] width 286 height 31
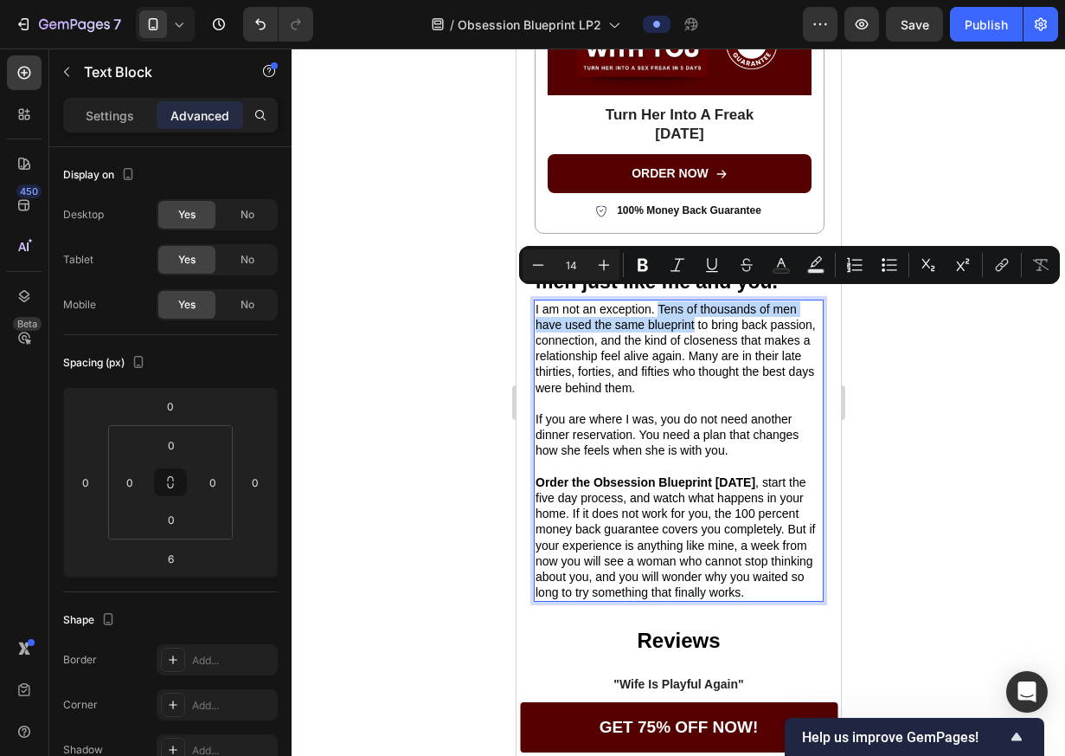
drag, startPoint x: 660, startPoint y: 298, endPoint x: 693, endPoint y: 317, distance: 38.8
click at [693, 317] on p "I am not an exception. Tens of thousands of men have used the same blueprint to…" at bounding box center [678, 348] width 286 height 94
click at [648, 267] on icon "Editor contextual toolbar" at bounding box center [642, 264] width 17 height 17
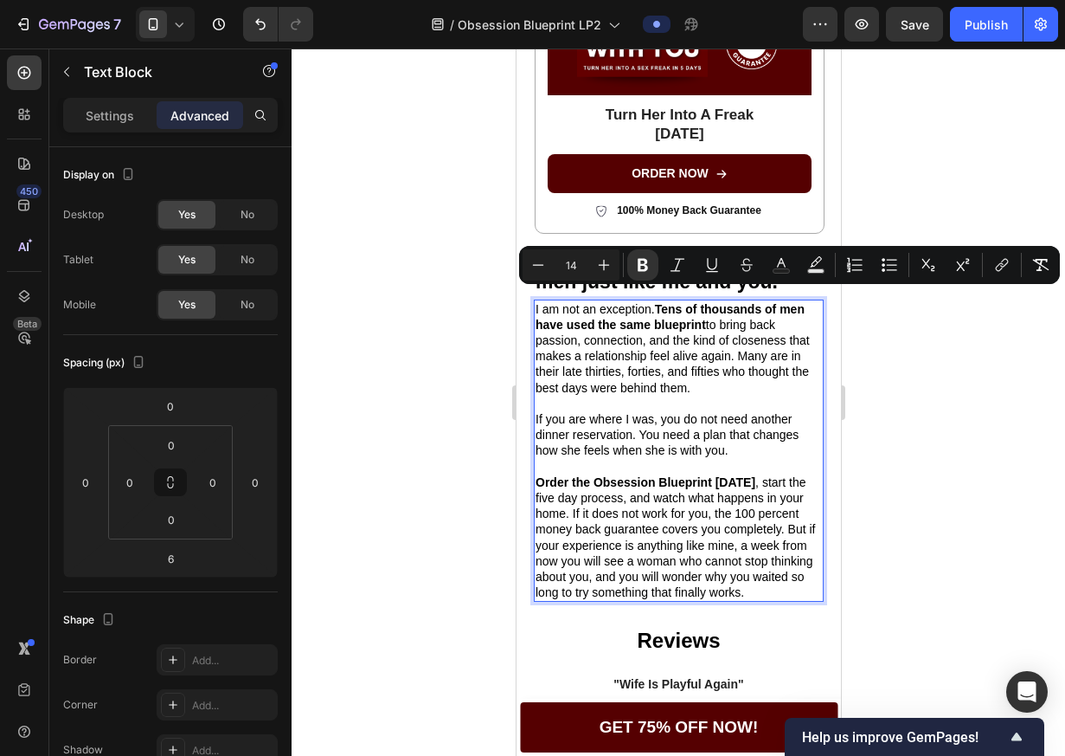
click at [706, 312] on p "I am not an exception. Tens of thousands of men have used the same blueprint to…" at bounding box center [678, 348] width 286 height 94
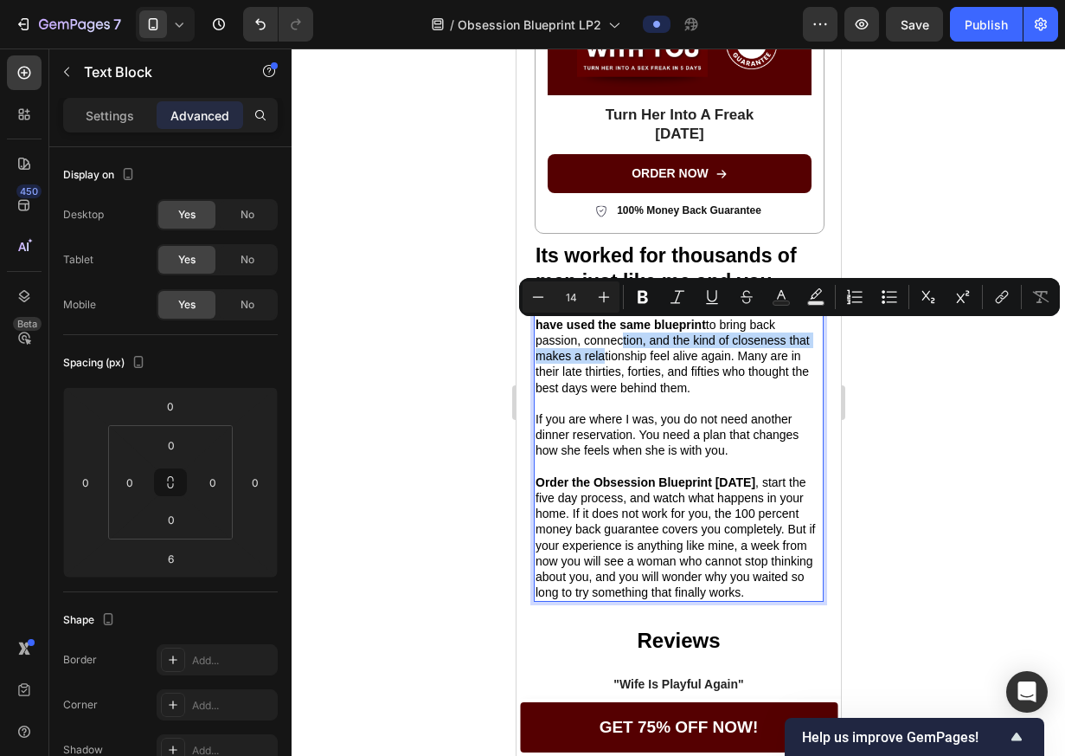
drag, startPoint x: 616, startPoint y: 328, endPoint x: 620, endPoint y: 350, distance: 21.9
click at [620, 350] on p "I am not an exception. Tens of thousands of men have used the same blueprint to…" at bounding box center [678, 348] width 286 height 94
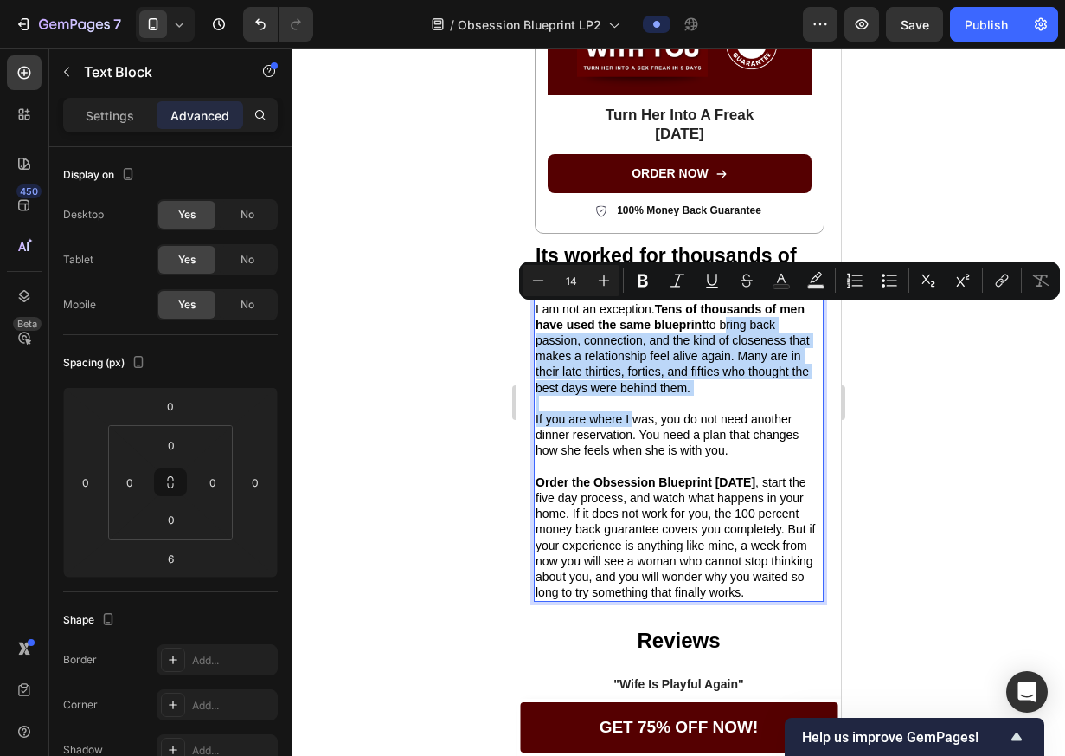
drag, startPoint x: 723, startPoint y: 318, endPoint x: 597, endPoint y: 407, distance: 153.9
click at [615, 406] on div "I am not an exception. Tens of thousands of men have used the same blueprint to…" at bounding box center [678, 450] width 290 height 303
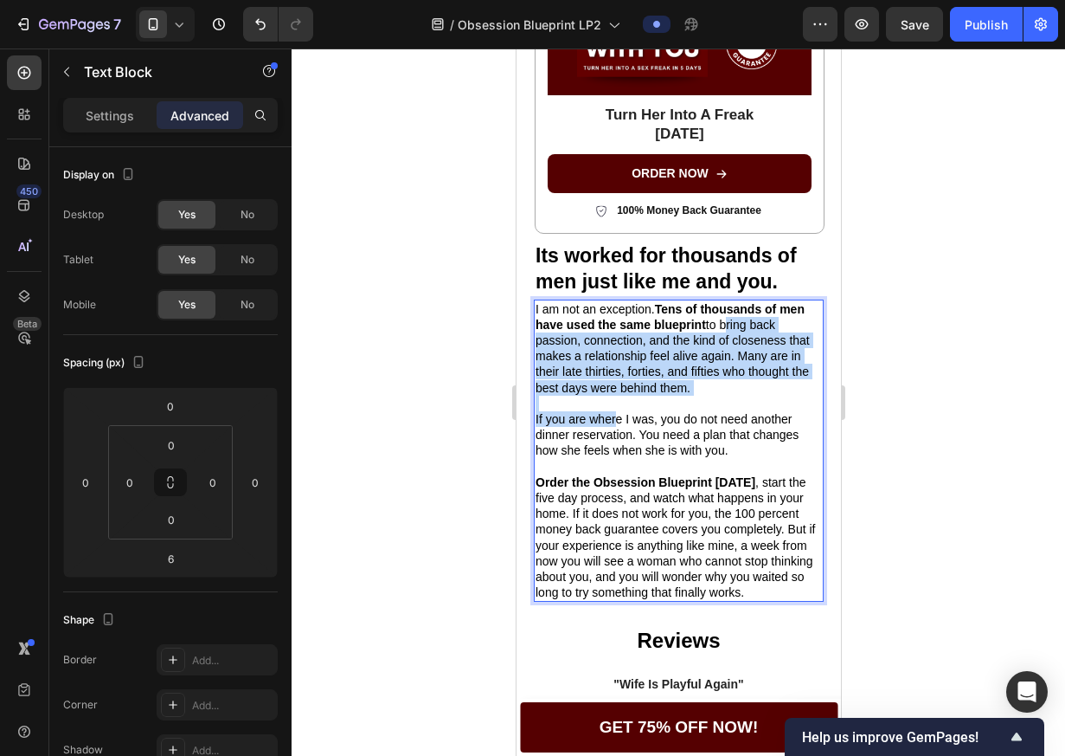
click at [595, 411] on p "If you are where I was, you do not need another dinner reservation. You need a …" at bounding box center [678, 435] width 286 height 48
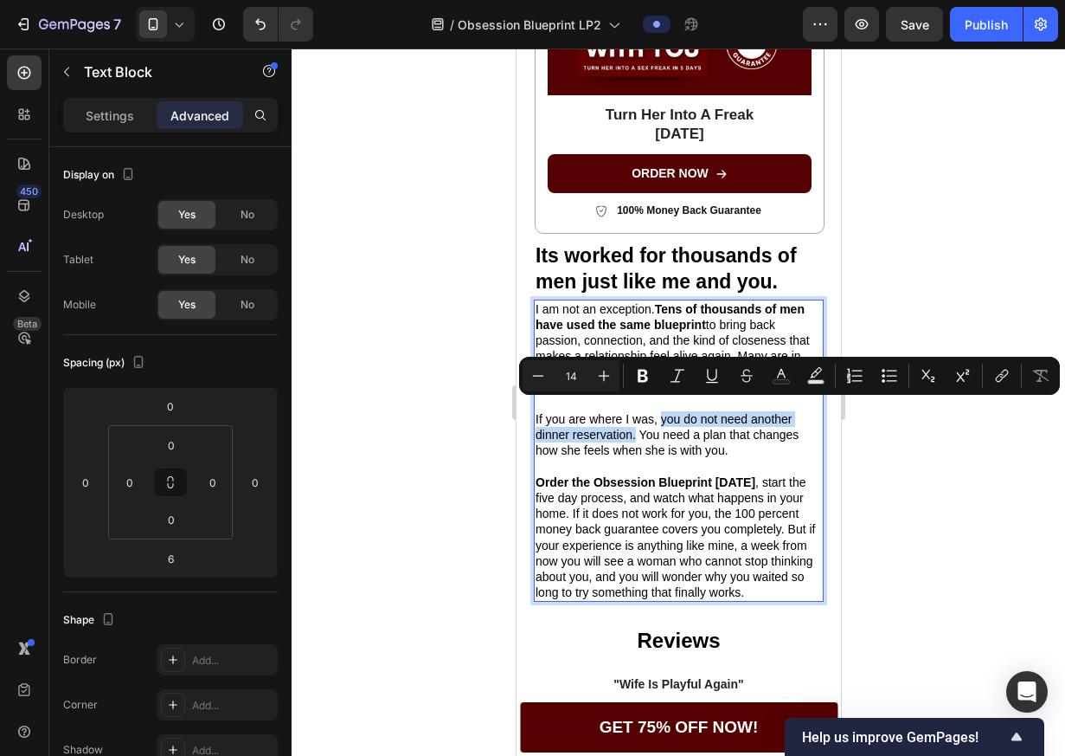
drag, startPoint x: 658, startPoint y: 408, endPoint x: 635, endPoint y: 427, distance: 29.5
click at [635, 427] on p "If you are where I was, you do not need another dinner reservation. You need a …" at bounding box center [678, 435] width 286 height 48
click at [635, 379] on icon "Editor contextual toolbar" at bounding box center [642, 375] width 17 height 17
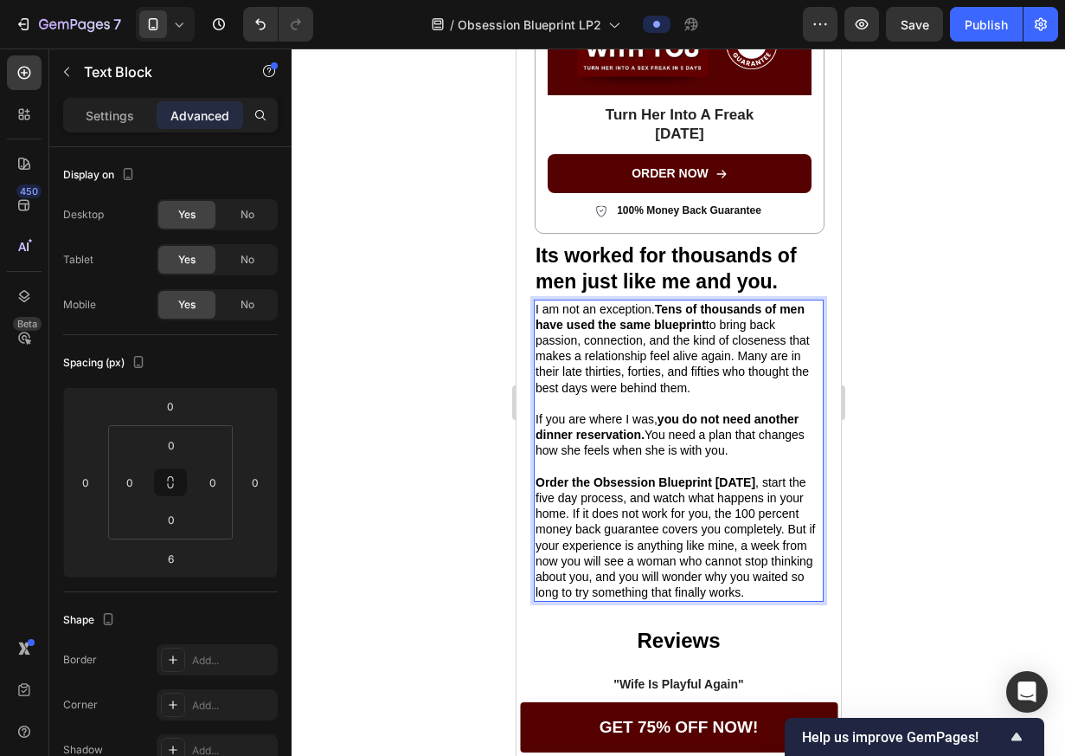
click at [653, 424] on p "If you are where I was, you do not need another dinner reservation. You need a …" at bounding box center [678, 435] width 286 height 48
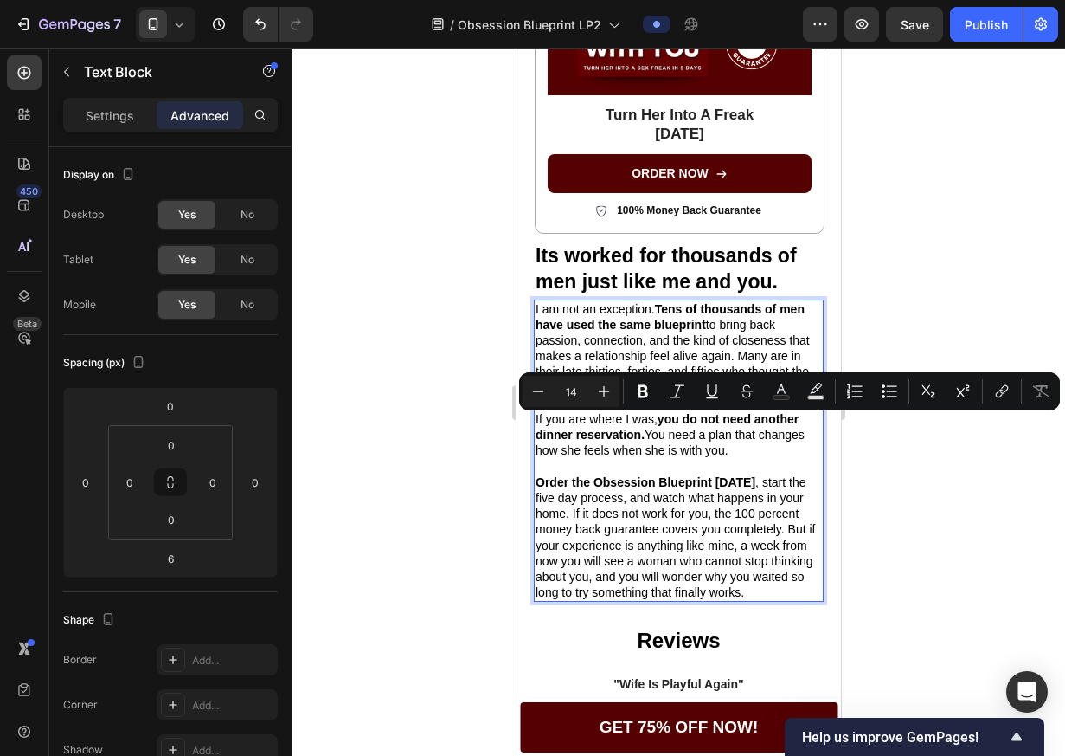
drag, startPoint x: 648, startPoint y: 424, endPoint x: 744, endPoint y: 440, distance: 97.3
click at [744, 440] on p "If you are where I was, you do not need another dinner reservation. You need a …" at bounding box center [678, 435] width 286 height 48
click at [656, 425] on p "If you are where I was, you do not need another dinner reservation. You need a …" at bounding box center [678, 435] width 286 height 48
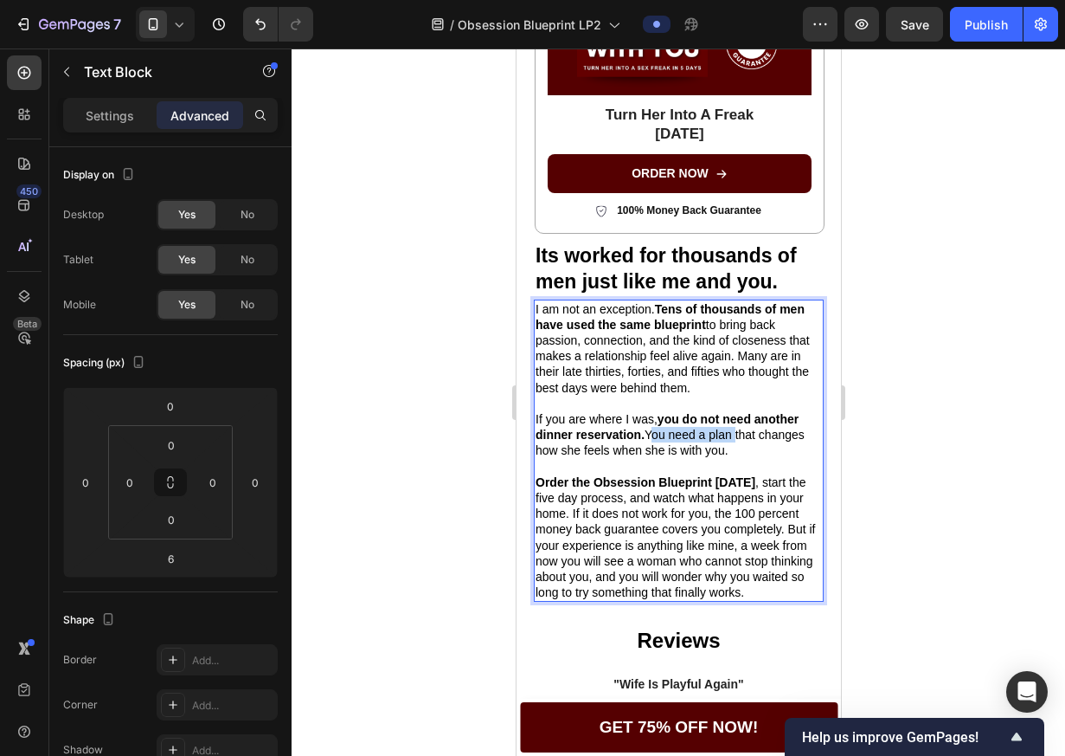
drag, startPoint x: 650, startPoint y: 424, endPoint x: 731, endPoint y: 428, distance: 81.4
click at [731, 428] on p "If you are where I was, you do not need another dinner reservation. You need a …" at bounding box center [678, 435] width 286 height 48
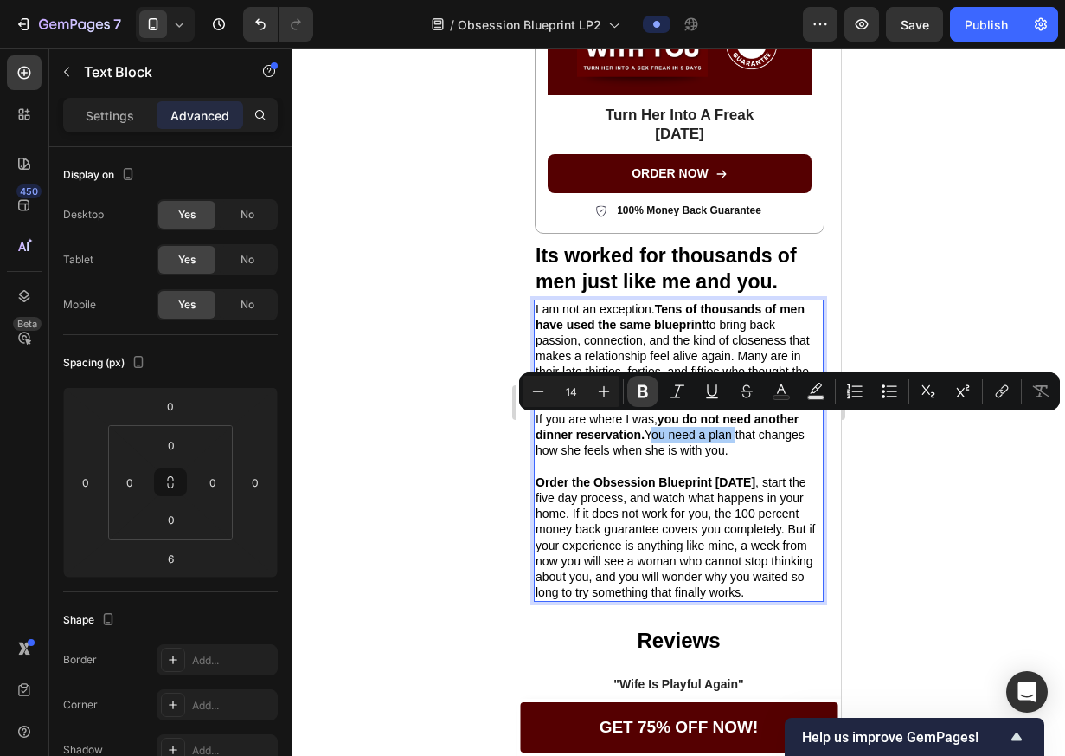
click at [640, 394] on icon "Editor contextual toolbar" at bounding box center [643, 391] width 10 height 13
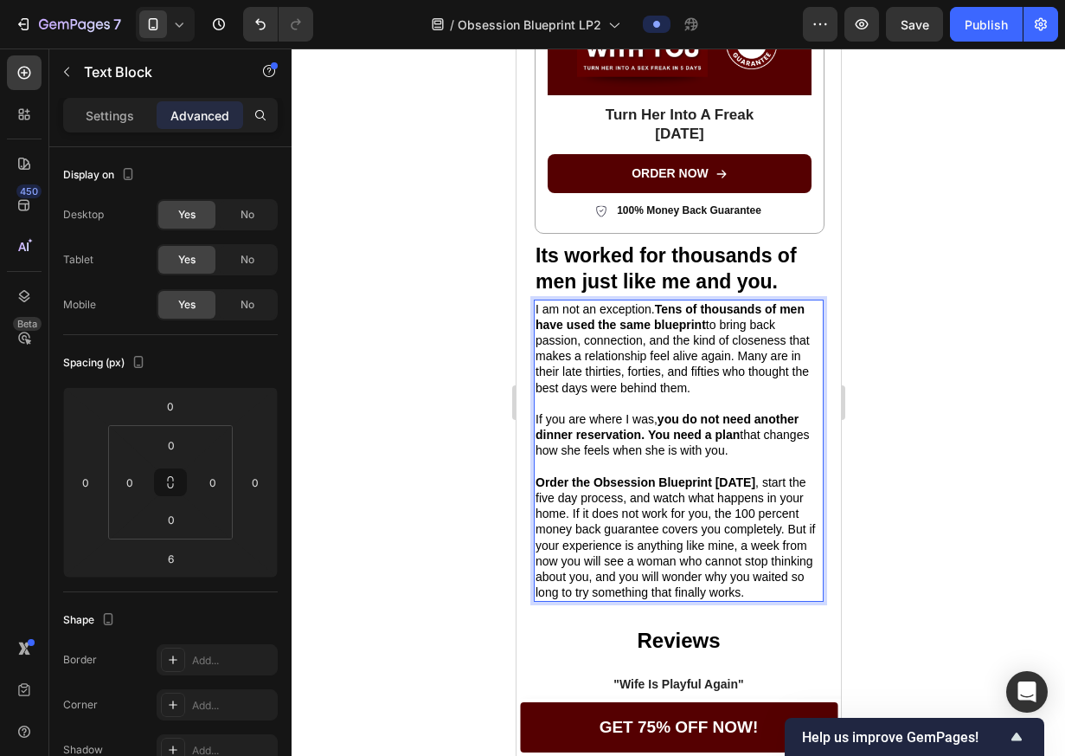
click at [666, 475] on strong "Order the Obsession Blueprint [DATE]" at bounding box center [645, 482] width 220 height 14
drag, startPoint x: 756, startPoint y: 474, endPoint x: 547, endPoint y: 463, distance: 208.9
click at [756, 474] on p "Order the Obsession Blueprint [DATE] , start the five day process, and watch wh…" at bounding box center [678, 537] width 286 height 126
click at [574, 505] on p "Order the Obsession Blueprint [DATE] , start the five day process, and watch wh…" at bounding box center [678, 537] width 286 height 126
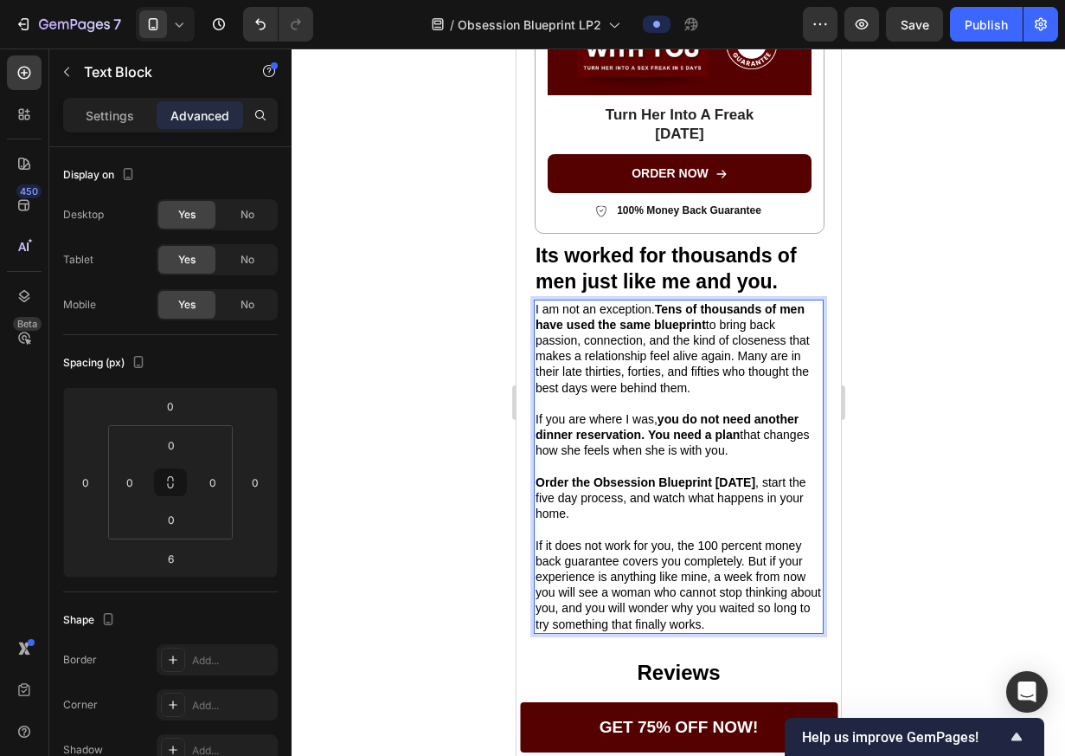
click at [678, 538] on p "If it does not work for you, the 100 percent money back guarantee covers you co…" at bounding box center [678, 584] width 286 height 94
click at [730, 537] on p "If it does not work for you, the 100 percent money back guarantee covers you co…" at bounding box center [678, 584] width 286 height 94
drag, startPoint x: 699, startPoint y: 536, endPoint x: 716, endPoint y: 554, distance: 24.5
click at [716, 554] on p "If it does not work for you, the 100% money back guarantee covers you completel…" at bounding box center [678, 584] width 286 height 94
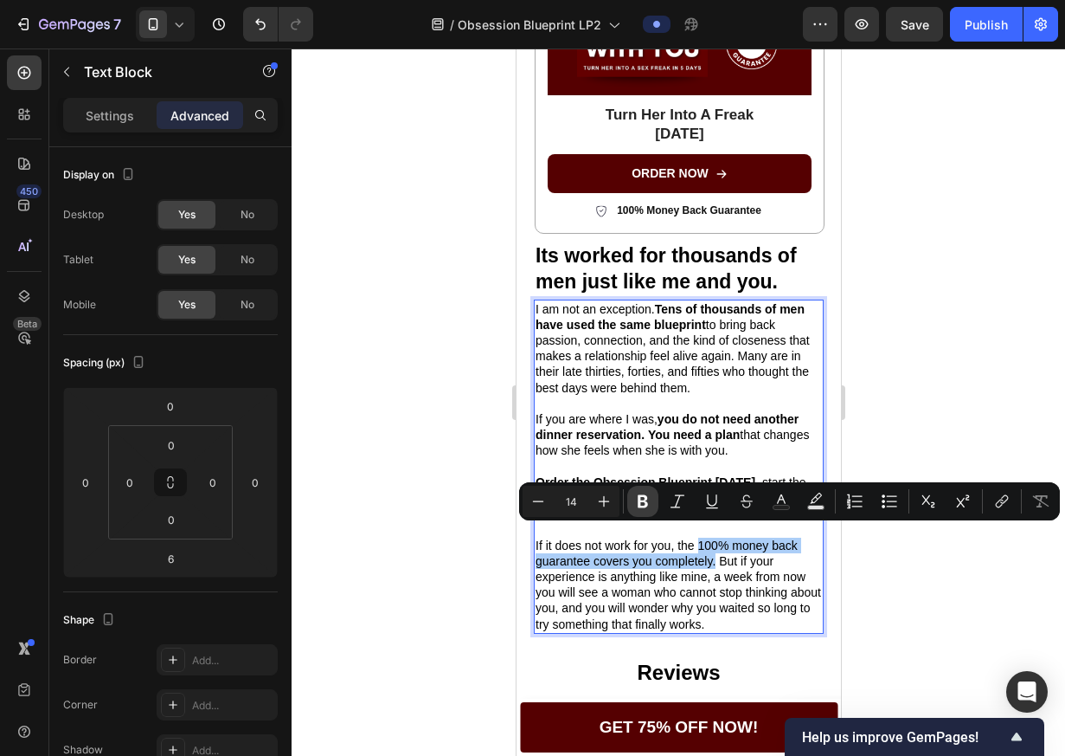
click at [645, 505] on icon "Editor contextual toolbar" at bounding box center [643, 501] width 10 height 13
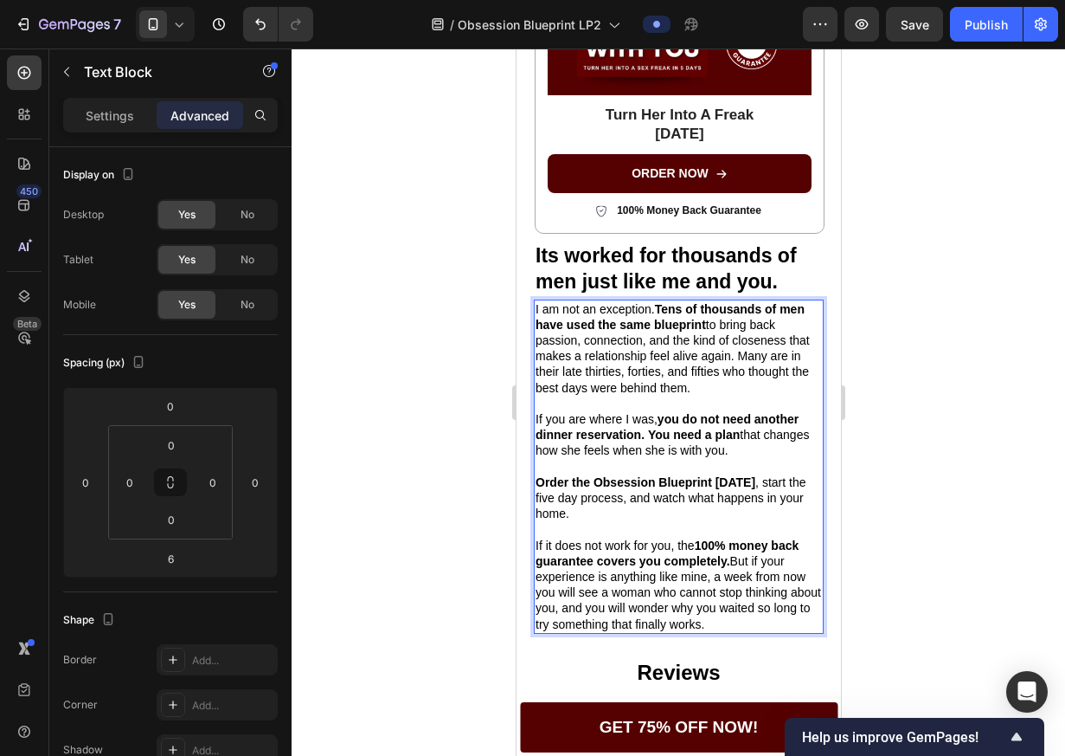
click at [736, 553] on p "If it does not work for you, the 100% money back guarantee covers you completel…" at bounding box center [678, 584] width 286 height 94
drag, startPoint x: 609, startPoint y: 582, endPoint x: 588, endPoint y: 587, distance: 22.3
click at [606, 589] on p "If it does not work for you, the 100% money back guarantee covers you completel…" at bounding box center [678, 584] width 286 height 94
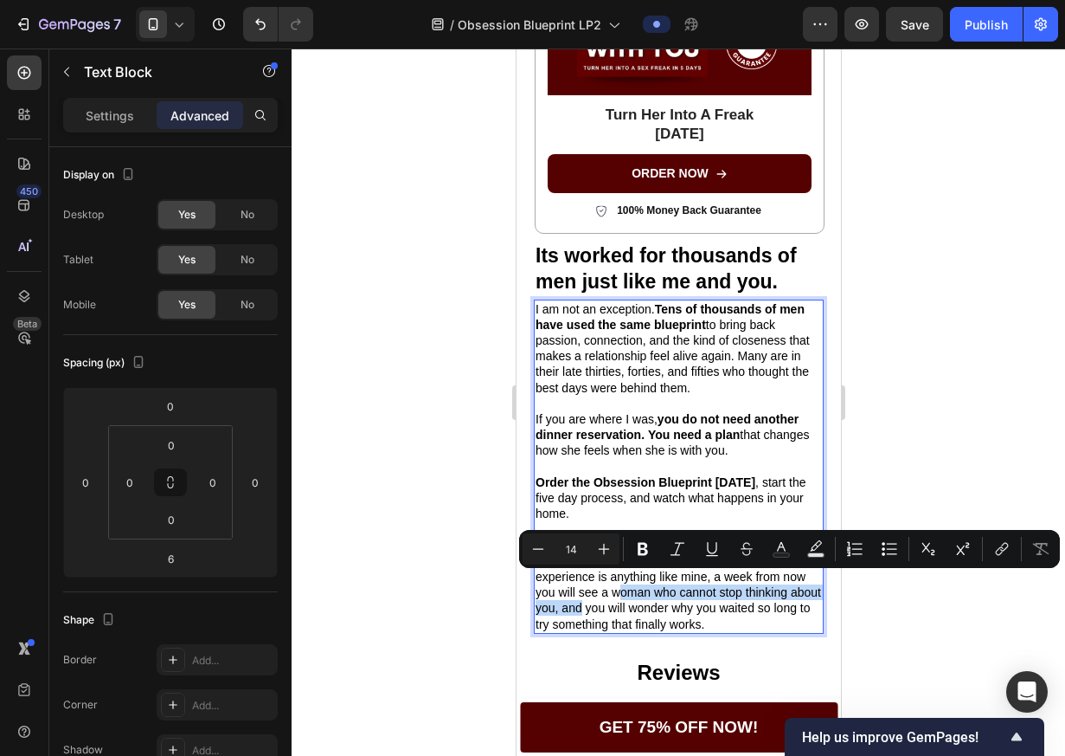
click at [727, 585] on p "If it does not work for you, the 100% money back guarantee covers you completel…" at bounding box center [678, 584] width 286 height 94
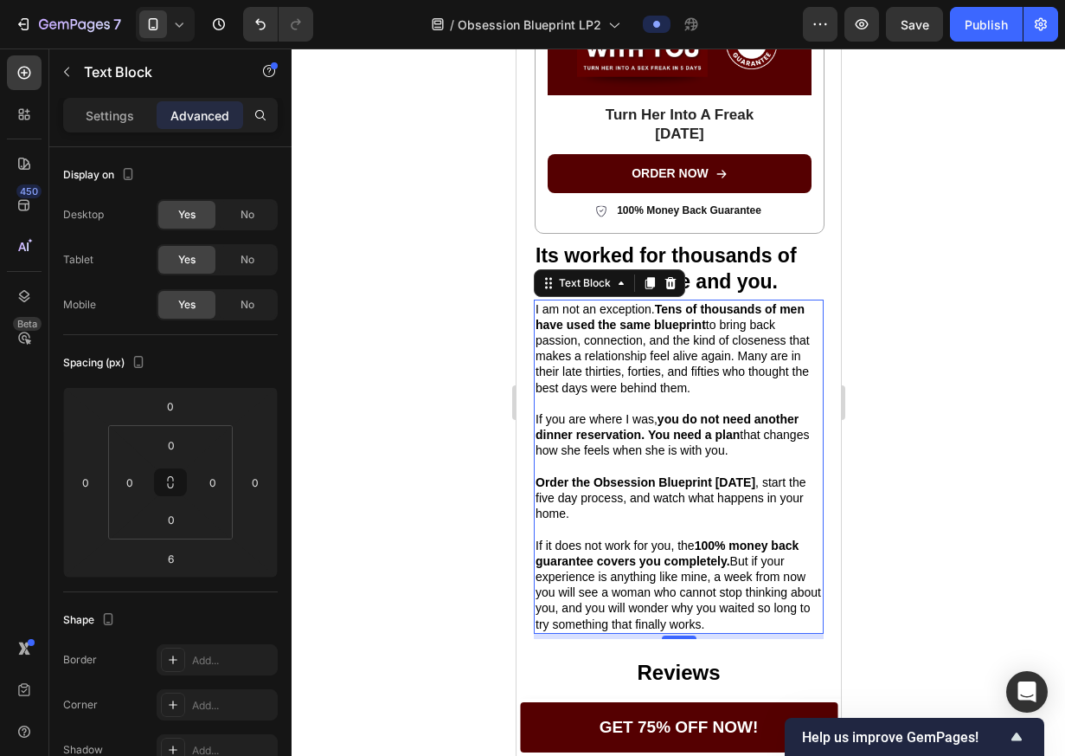
click at [860, 577] on div at bounding box center [679, 401] width 774 height 707
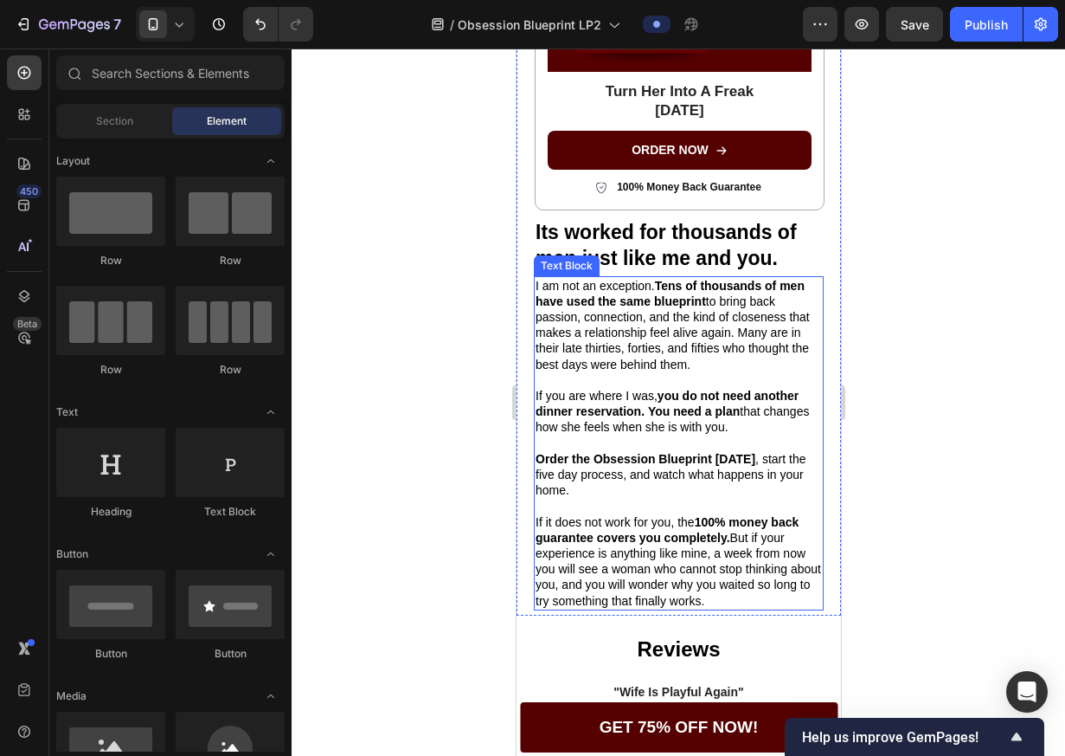
scroll to position [2783, 0]
click at [716, 563] on p "If it does not work for you, the 100% money back guarantee covers you completel…" at bounding box center [678, 560] width 286 height 94
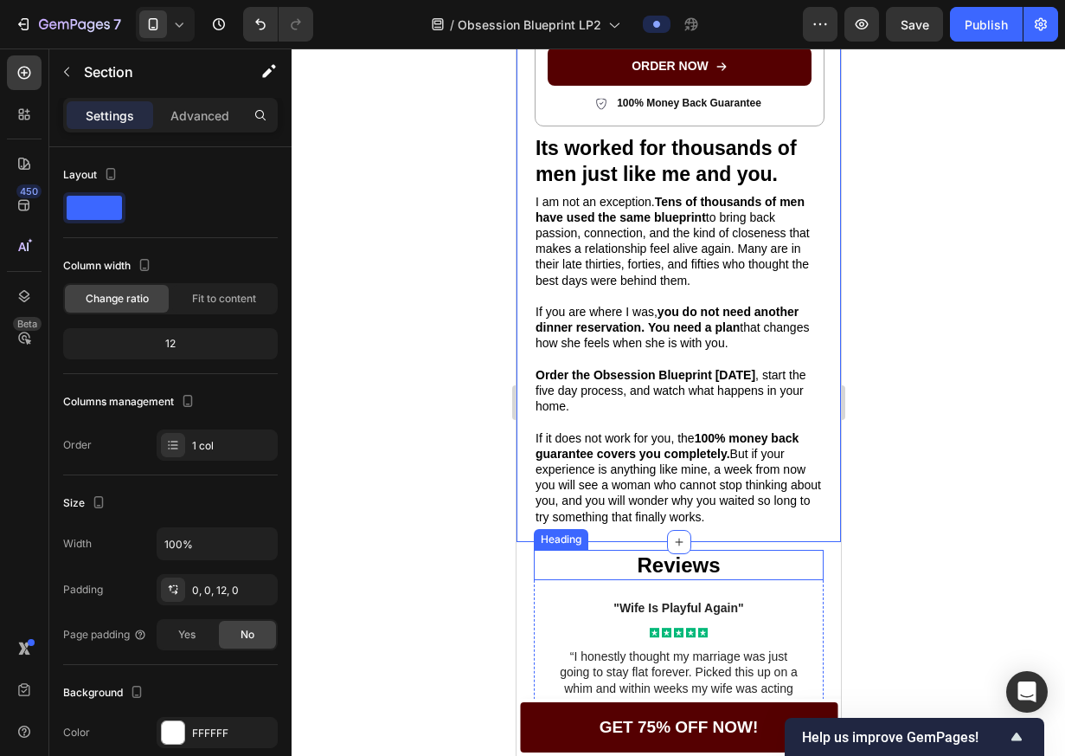
scroll to position [3085, 0]
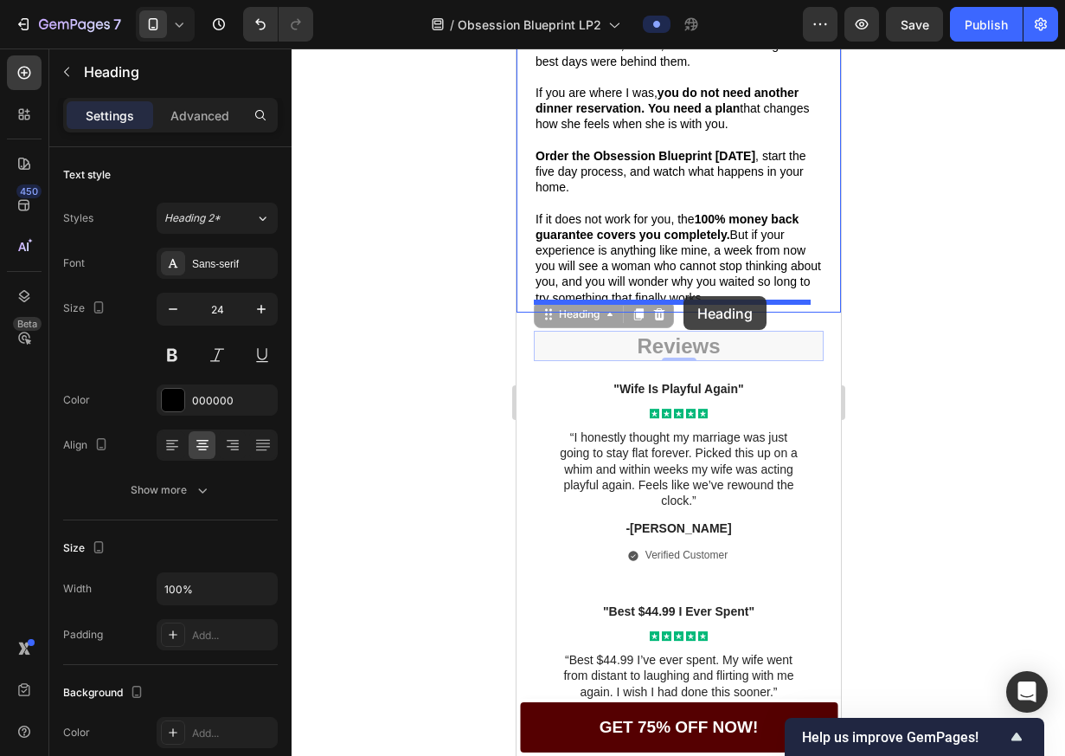
drag, startPoint x: 577, startPoint y: 337, endPoint x: 683, endPoint y: 296, distance: 113.2
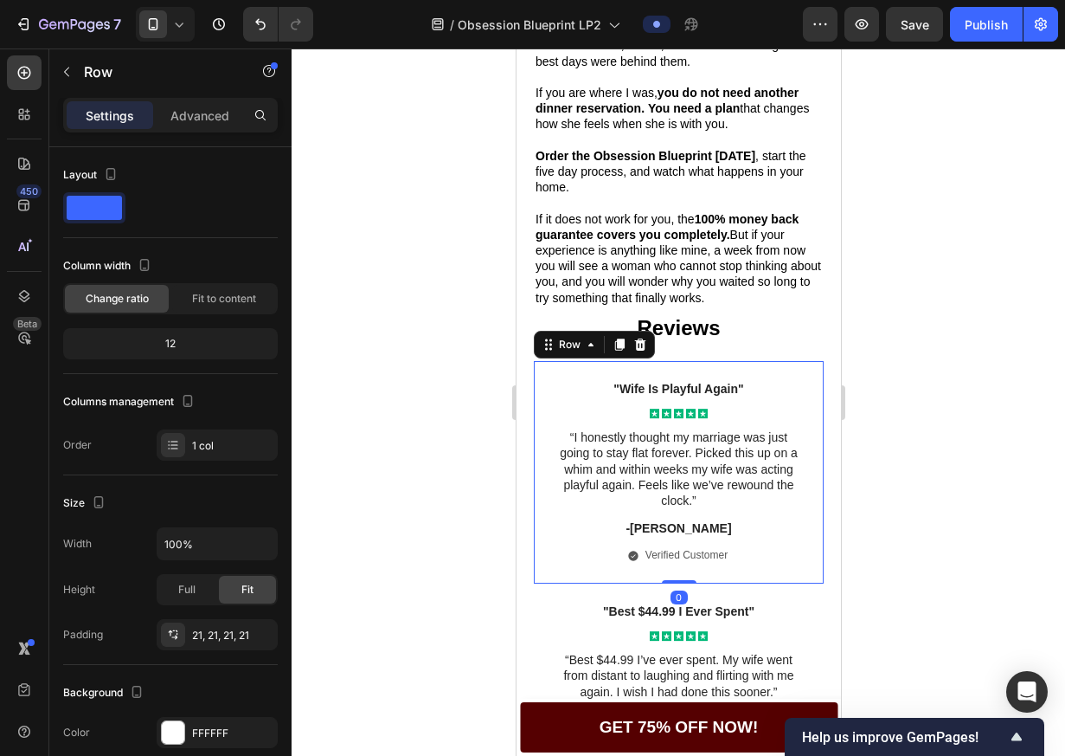
click at [541, 372] on div ""Wife Is Playful Again" Text Block Icon Icon Icon Icon Icon Icon List “I honest…" at bounding box center [678, 472] width 290 height 222
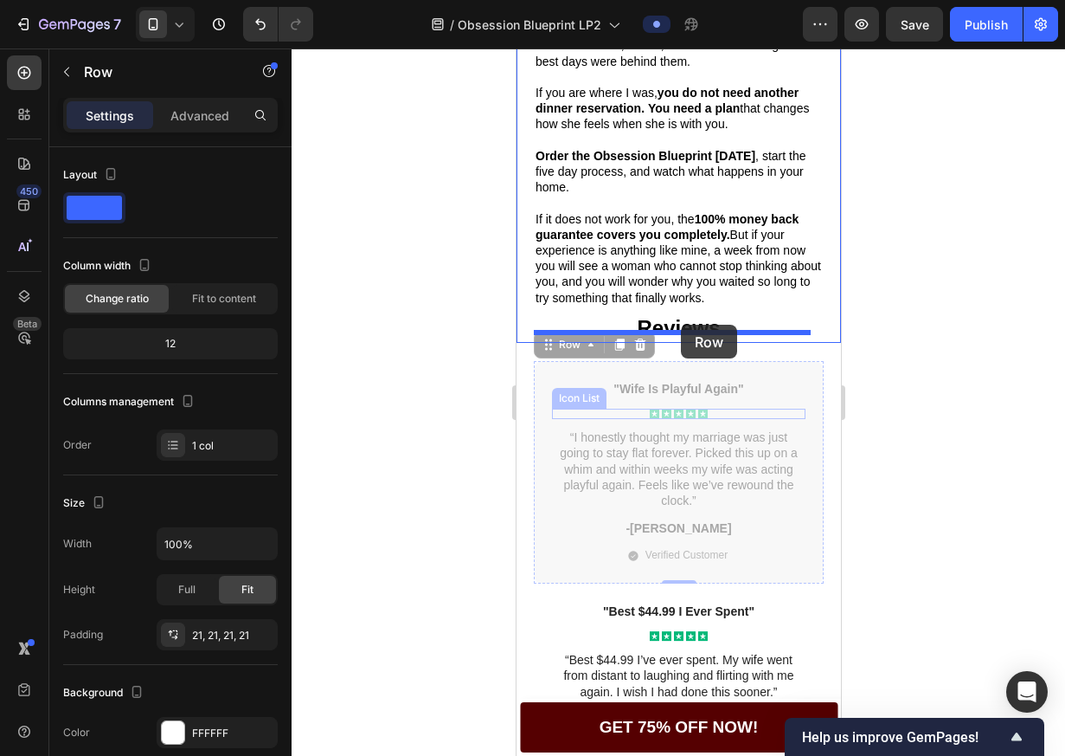
drag, startPoint x: 550, startPoint y: 411, endPoint x: 680, endPoint y: 325, distance: 156.8
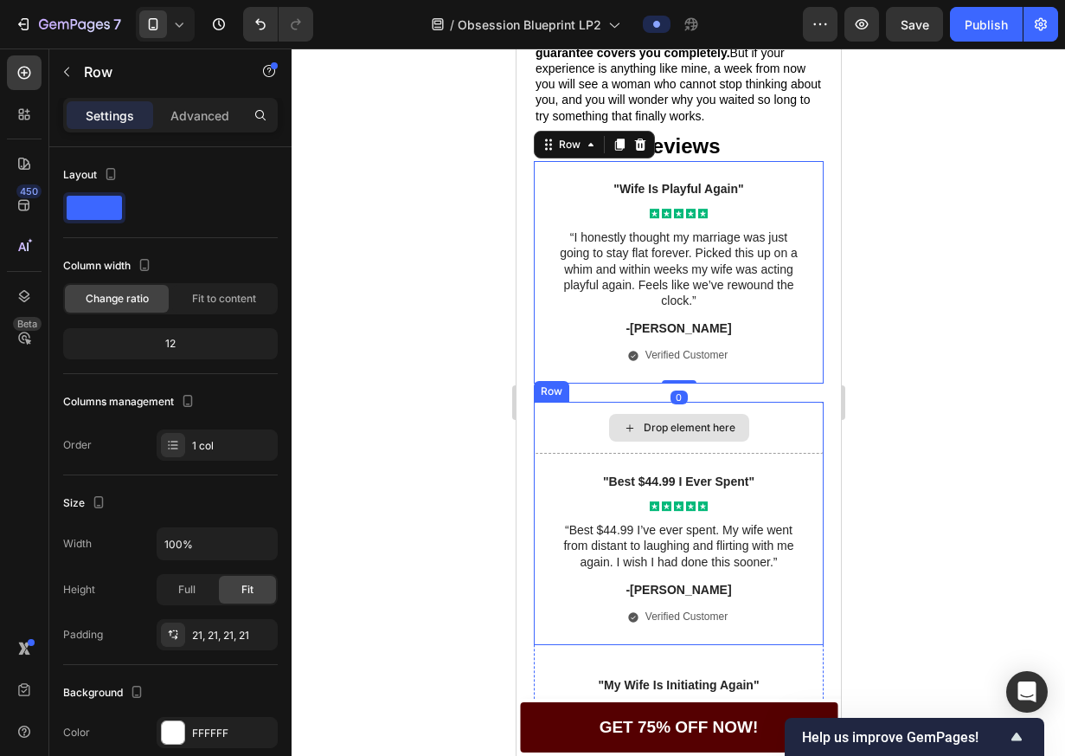
scroll to position [3319, 0]
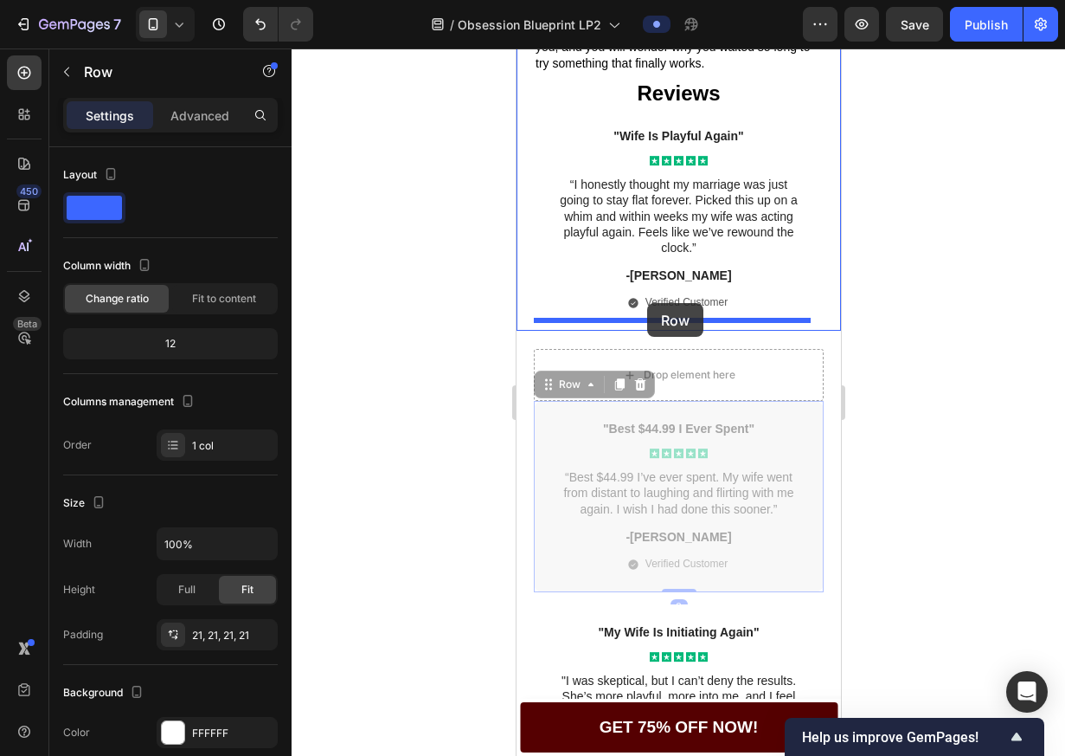
drag, startPoint x: 546, startPoint y: 412, endPoint x: 647, endPoint y: 303, distance: 148.2
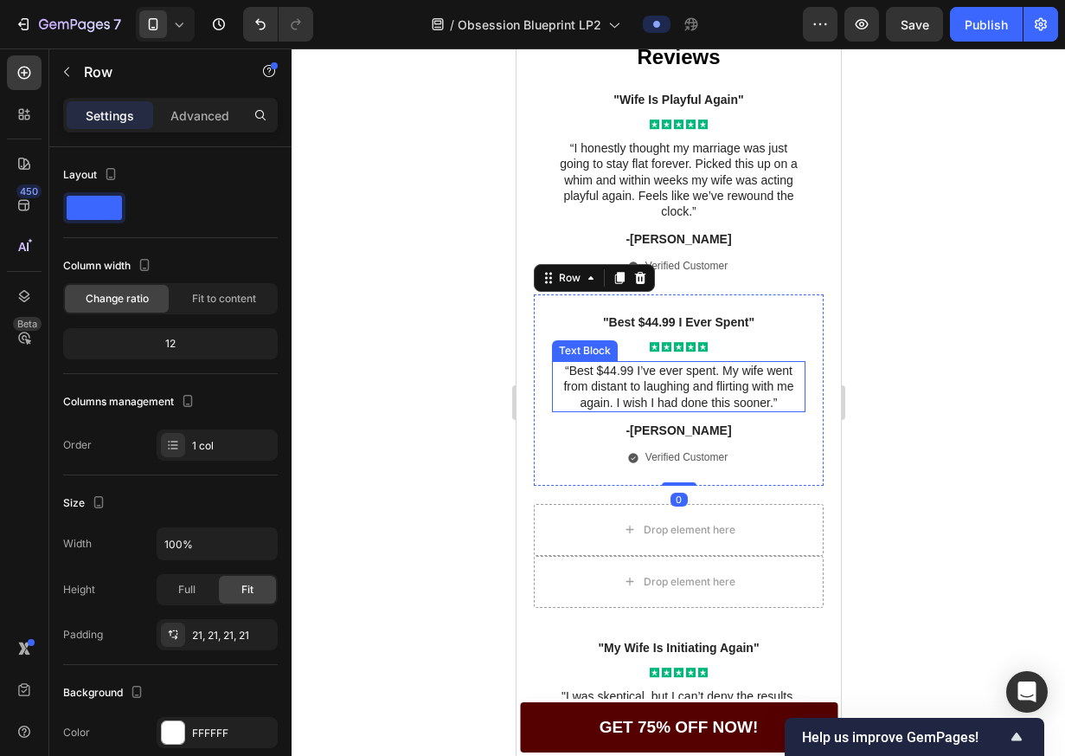
scroll to position [3626, 0]
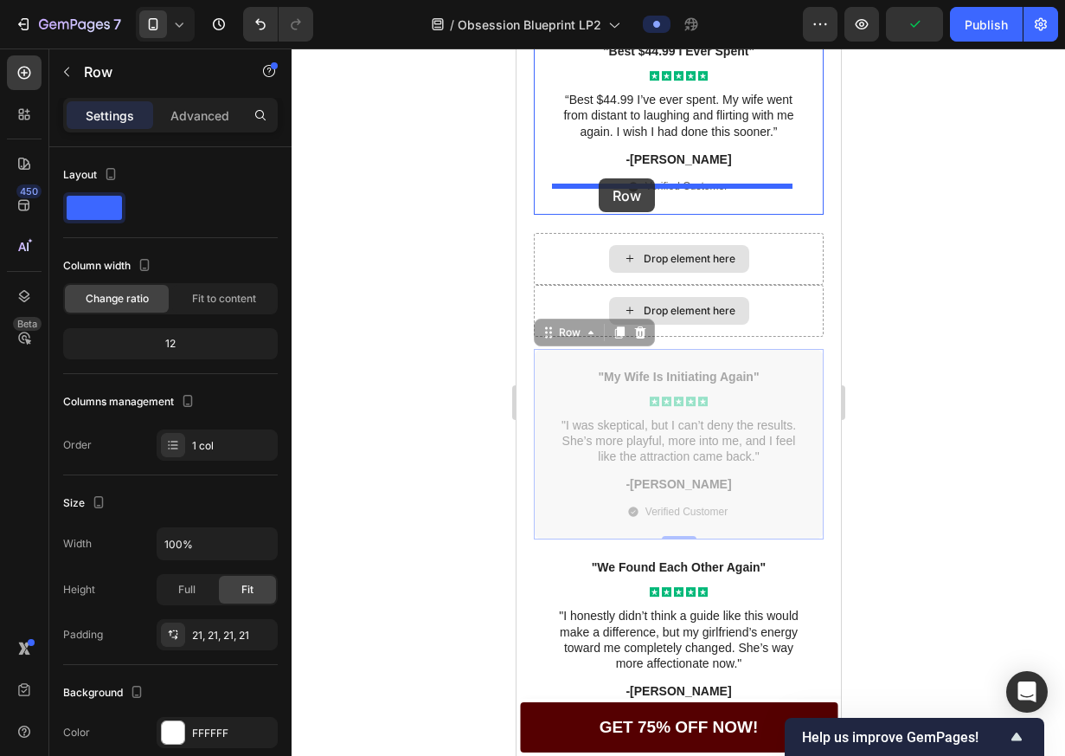
drag, startPoint x: 544, startPoint y: 376, endPoint x: 598, endPoint y: 178, distance: 204.7
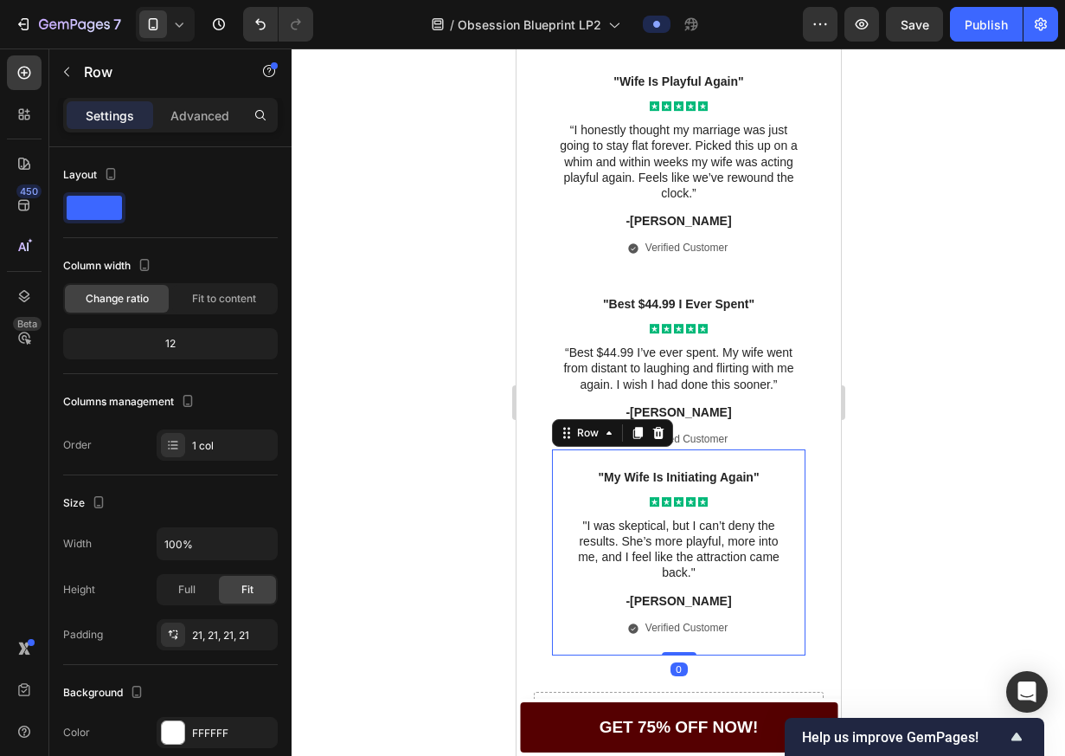
scroll to position [3370, 0]
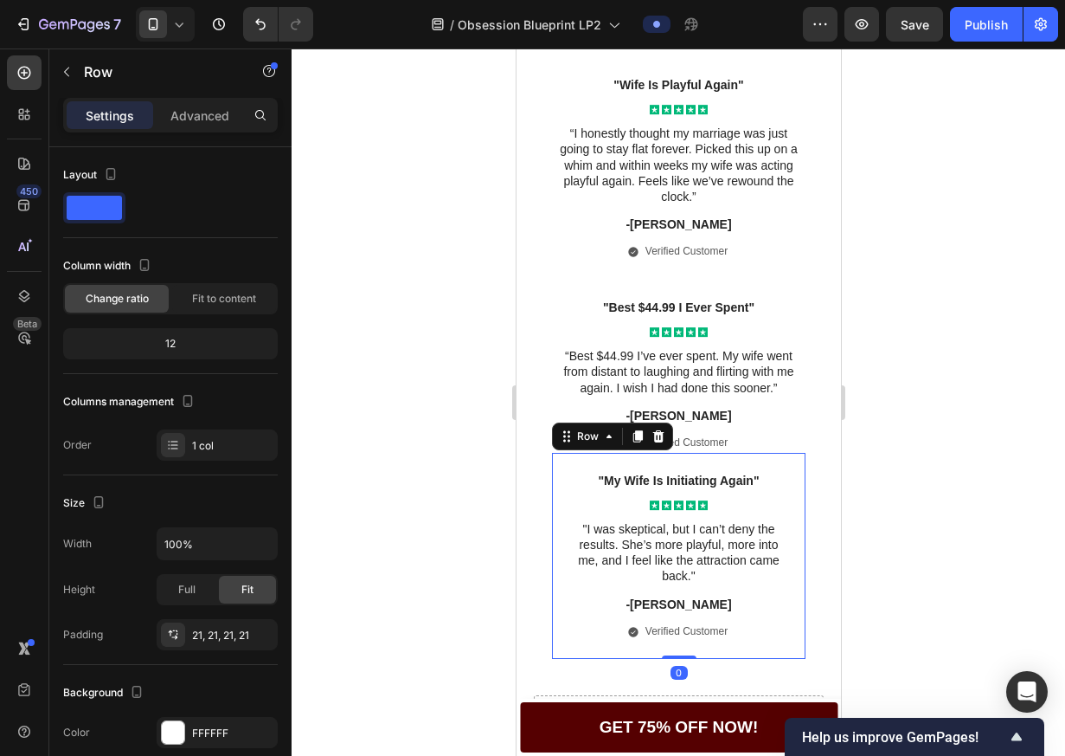
click at [910, 271] on div at bounding box center [679, 401] width 774 height 707
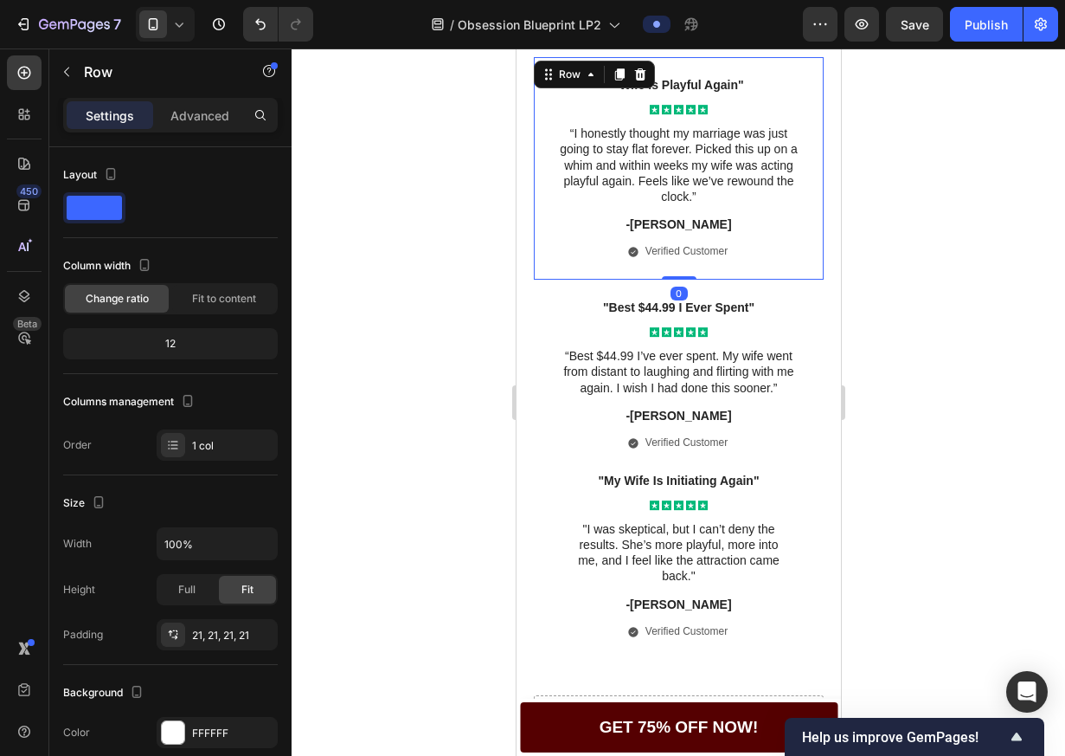
click at [664, 257] on div ""Wife Is Playful Again" Text Block Icon Icon Icon Icon Icon Icon List “I honest…" at bounding box center [678, 168] width 290 height 222
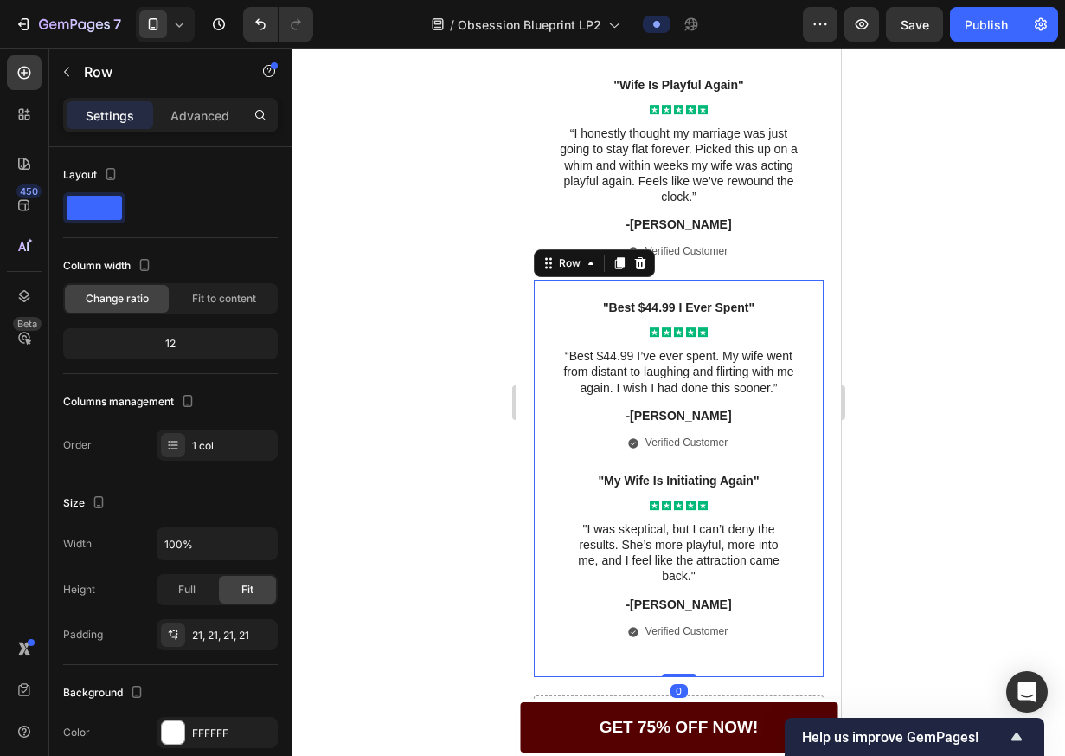
click at [727, 388] on div ""Best $44.99 I Ever Spent" Text Block Icon Icon Icon Icon Icon Icon List “Best …" at bounding box center [678, 478] width 254 height 361
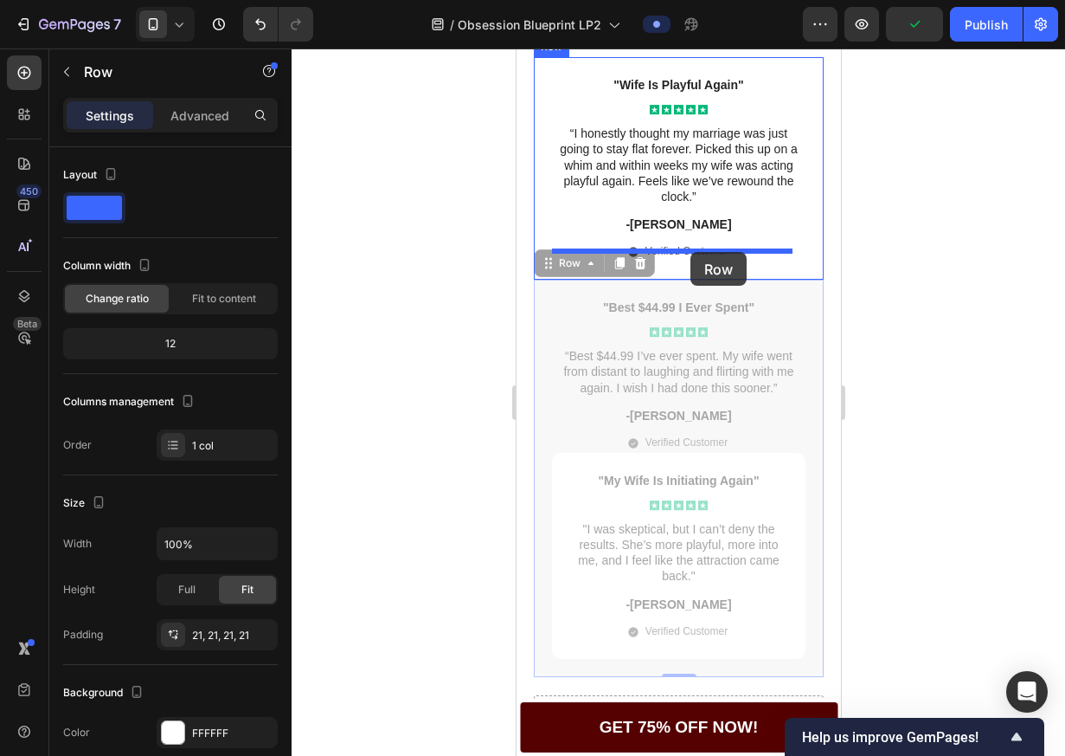
drag, startPoint x: 548, startPoint y: 288, endPoint x: 690, endPoint y: 252, distance: 146.5
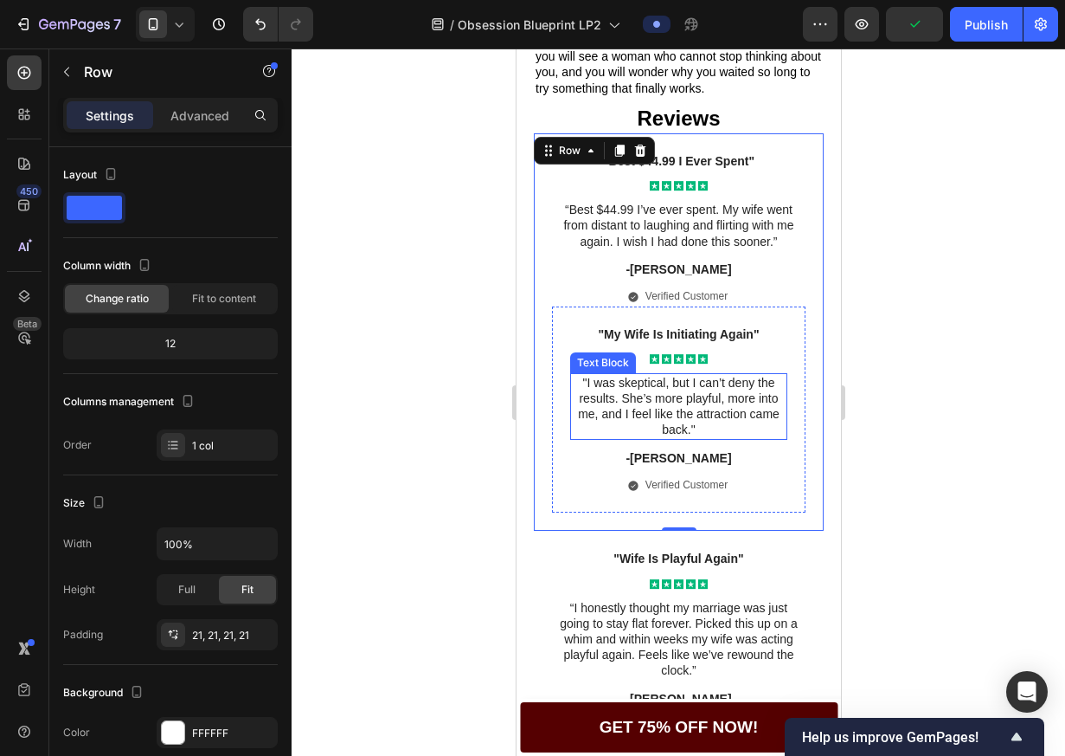
scroll to position [3267, 0]
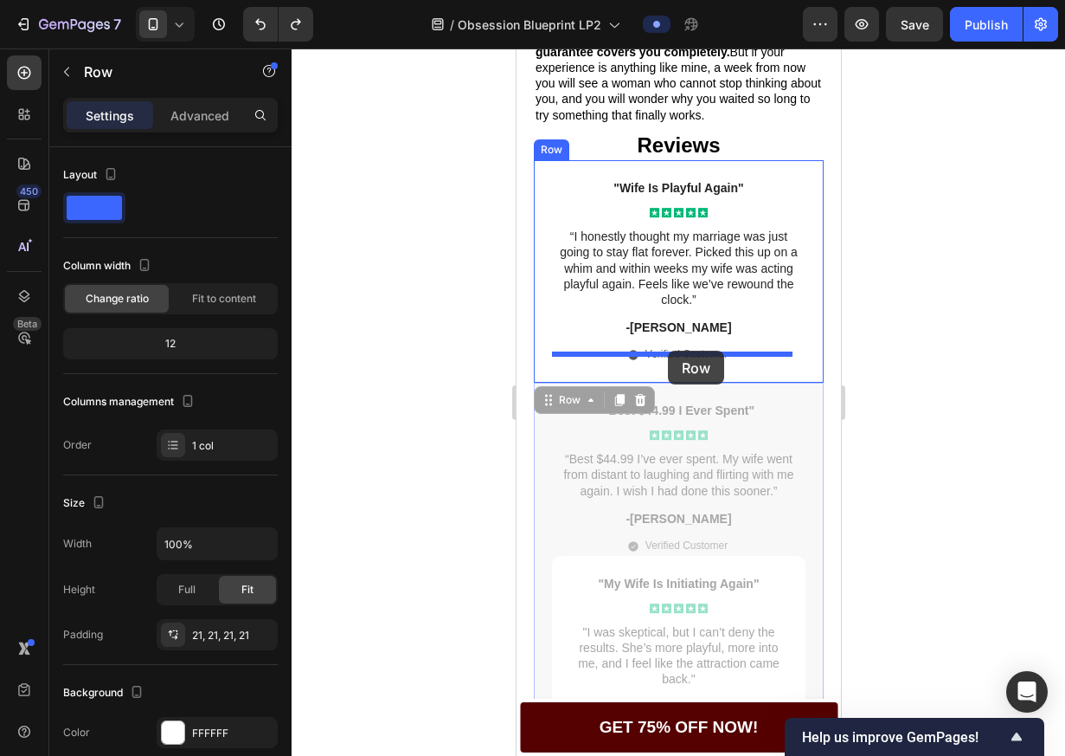
drag, startPoint x: 552, startPoint y: 415, endPoint x: 667, endPoint y: 351, distance: 131.7
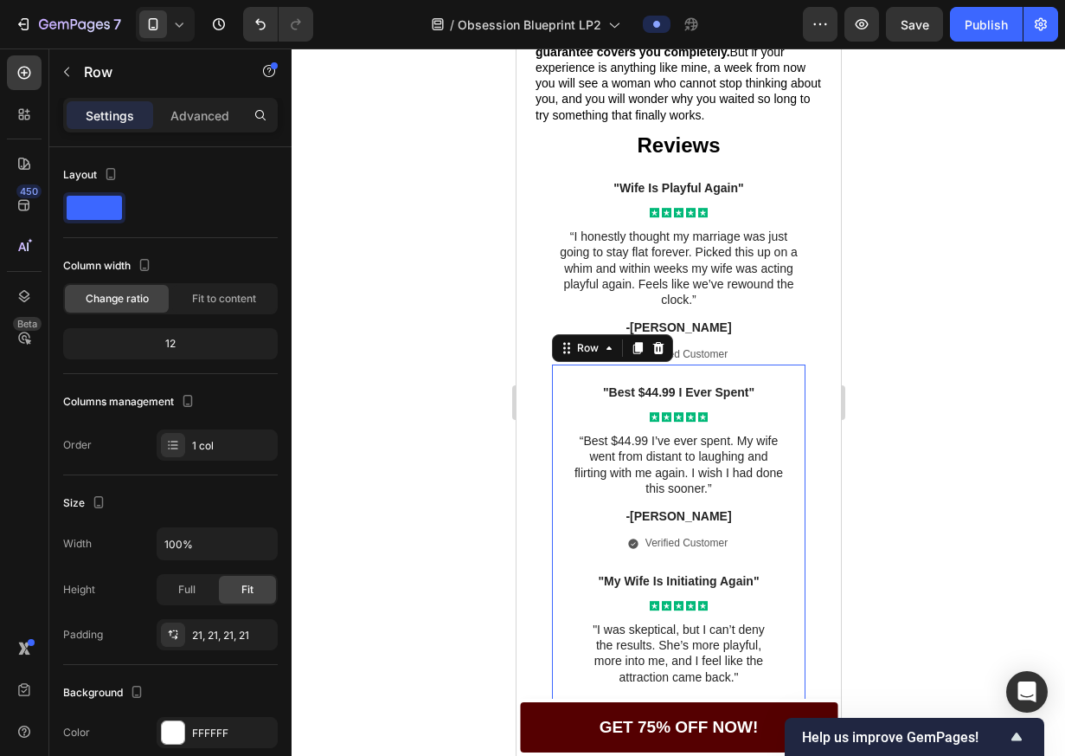
click at [935, 230] on div at bounding box center [679, 401] width 774 height 707
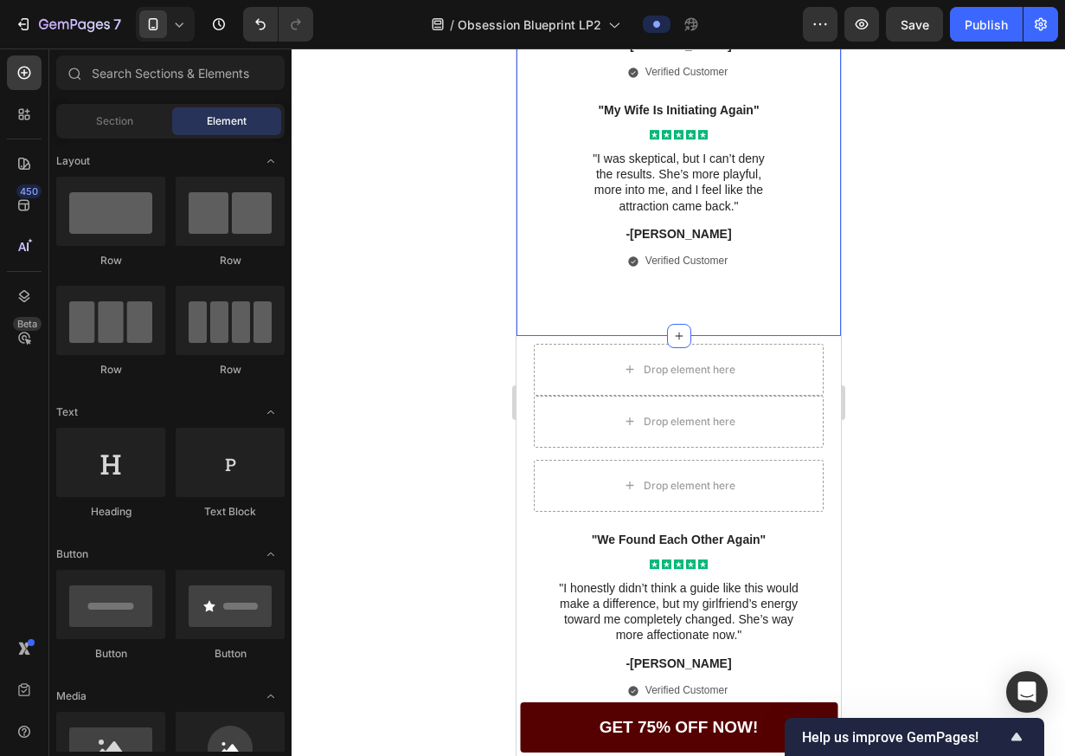
scroll to position [3787, 0]
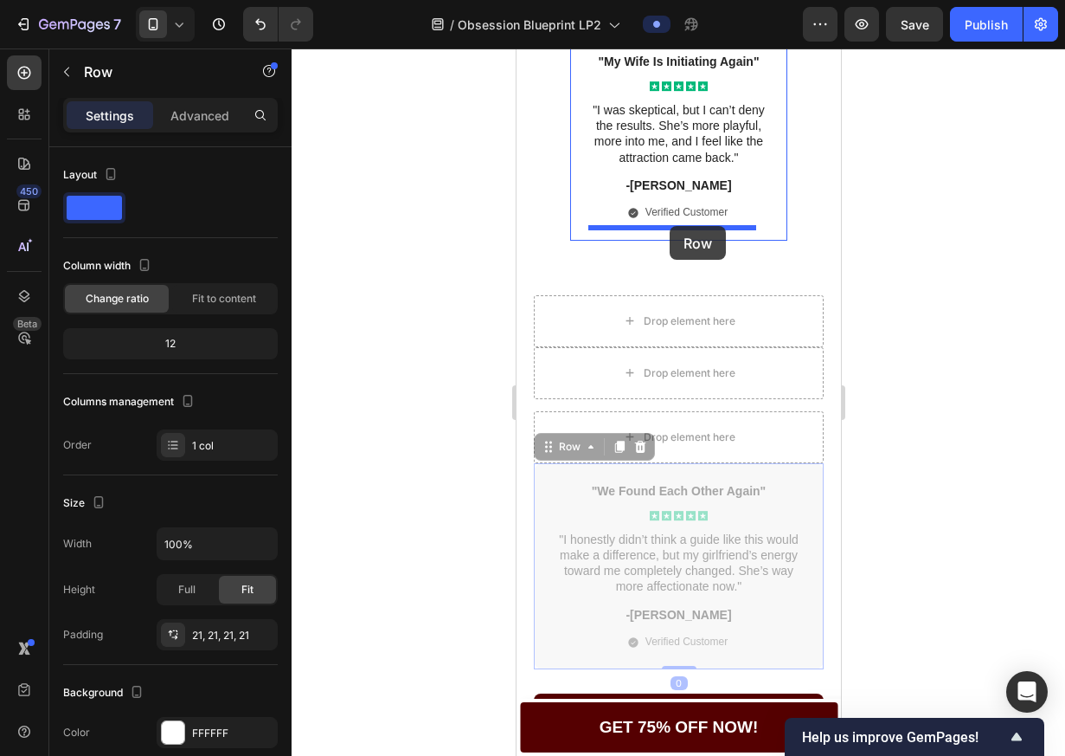
drag, startPoint x: 559, startPoint y: 509, endPoint x: 669, endPoint y: 226, distance: 303.6
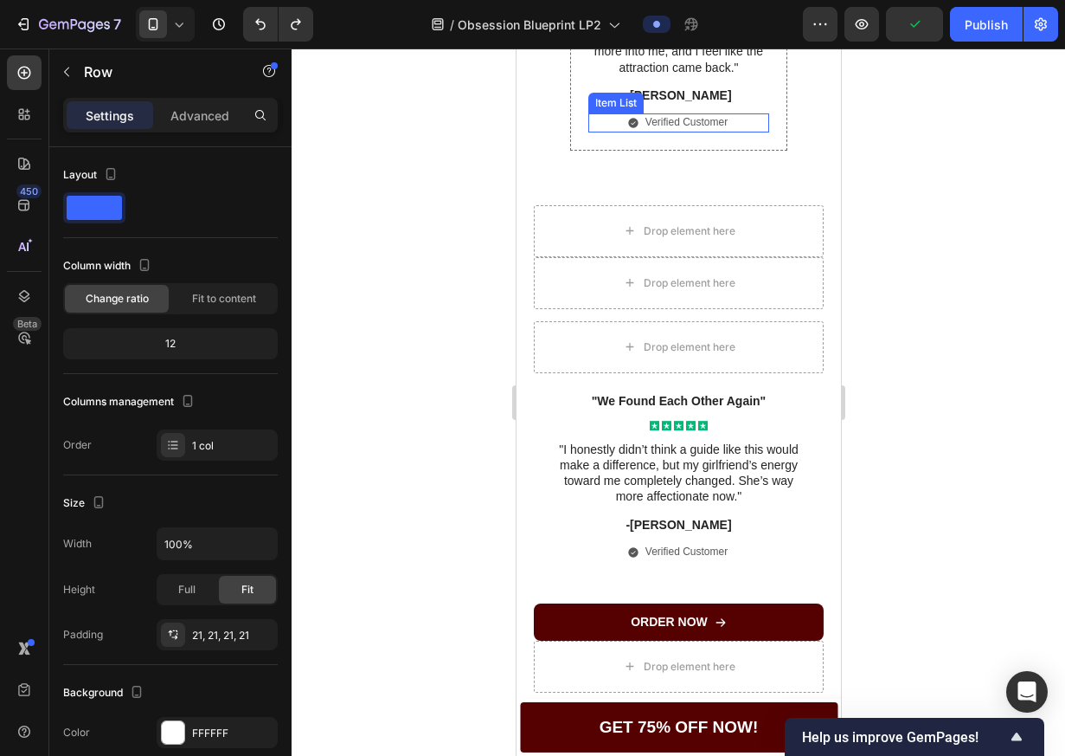
scroll to position [3901, 0]
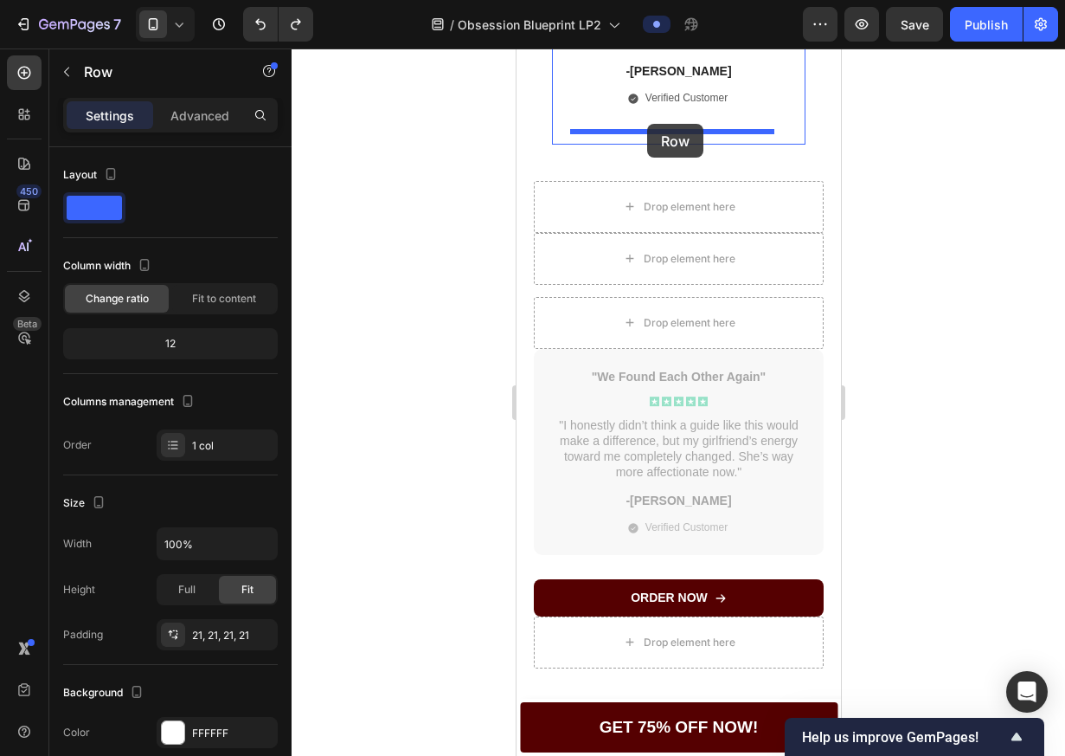
drag, startPoint x: 544, startPoint y: 377, endPoint x: 647, endPoint y: 124, distance: 273.7
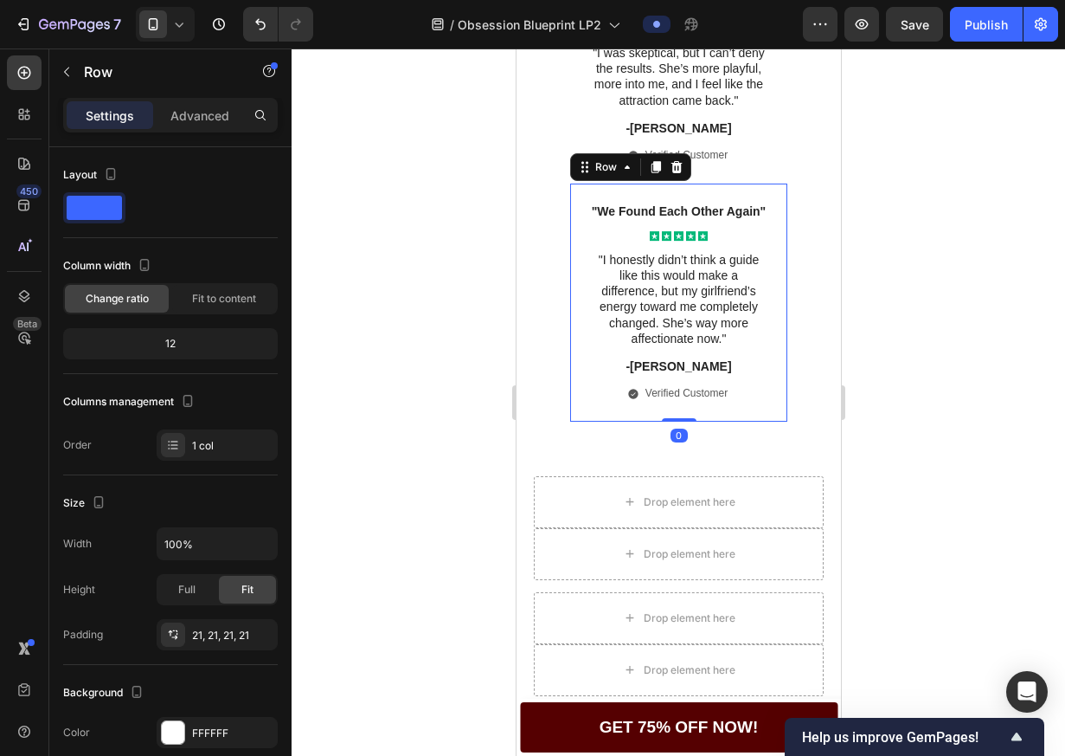
scroll to position [3878, 0]
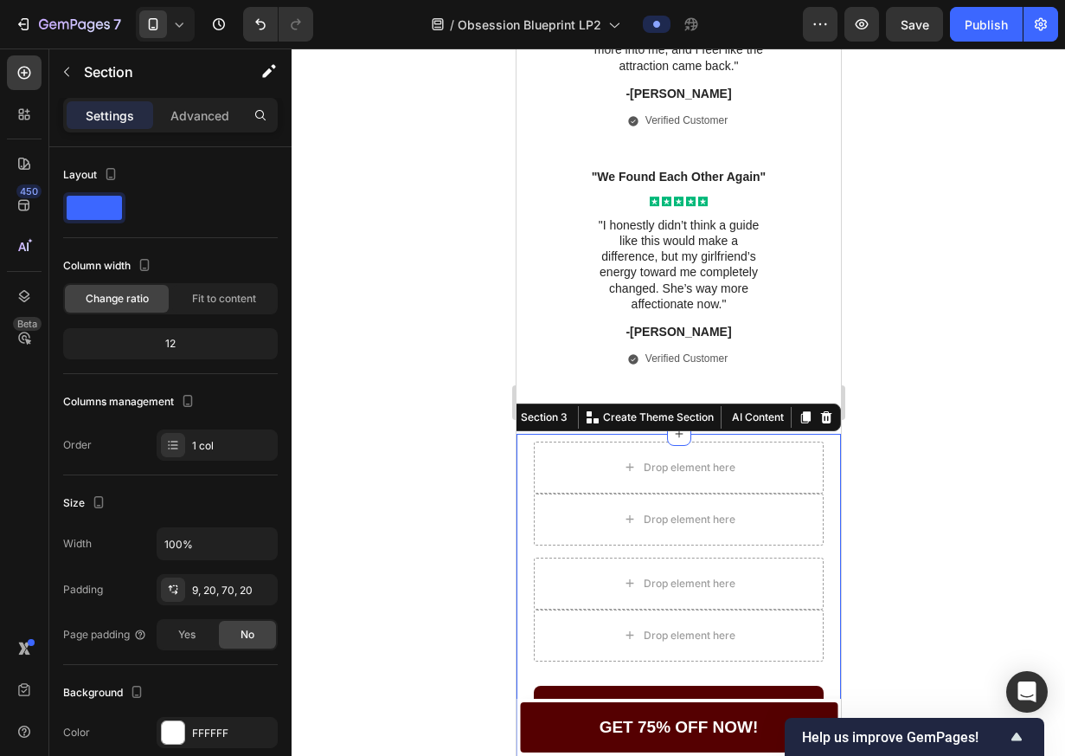
click at [572, 459] on div "Drop element here Drop element here Row Drop element here Drop element here Row…" at bounding box center [678, 634] width 325 height 401
click at [820, 423] on icon at bounding box center [825, 417] width 11 height 12
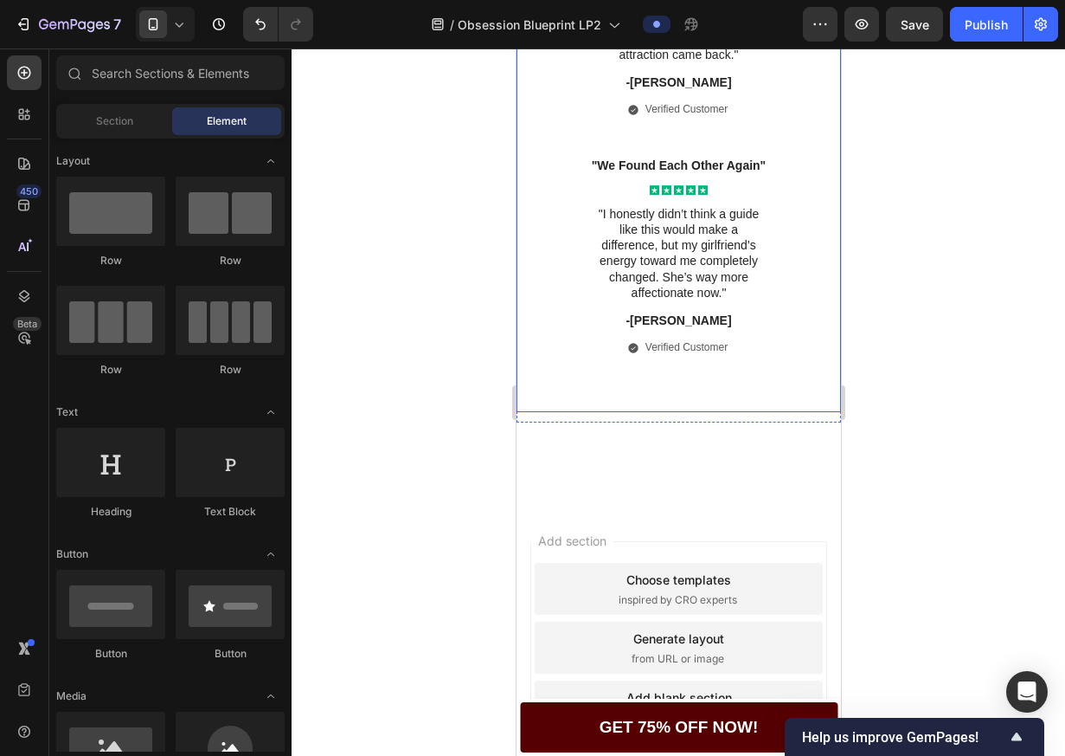
scroll to position [3904, 0]
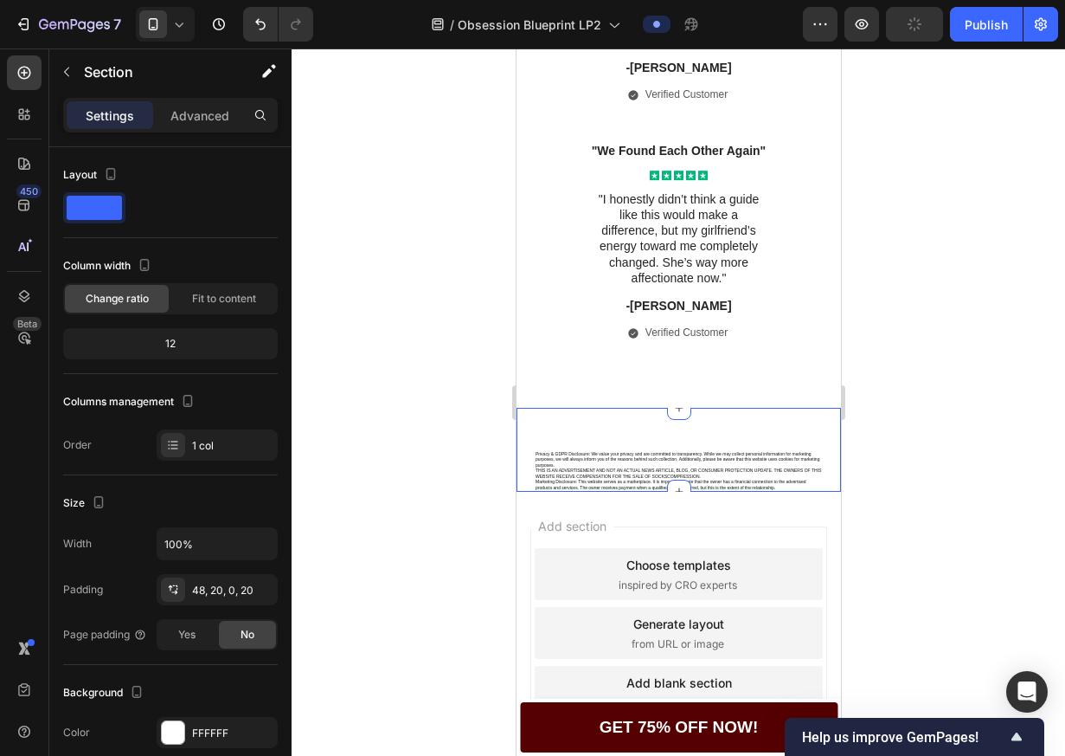
click at [698, 431] on div "Privacy & GDPR Disclosure: We value your privacy and are committed to transpare…" at bounding box center [678, 450] width 325 height 85
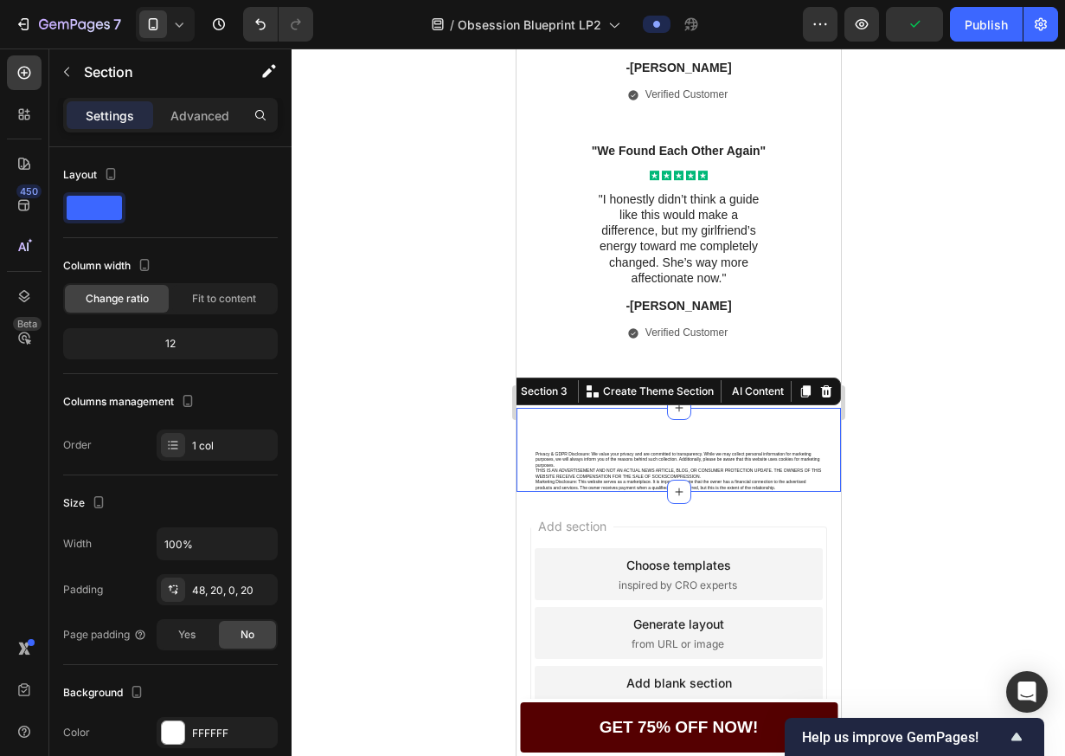
click at [592, 467] on div "Privacy & GDPR Disclosure: We value your privacy and are committed to transpare…" at bounding box center [678, 450] width 325 height 85
click at [573, 457] on div "Privacy & GDPR Disclosure: We value your privacy and are committed to transpare…" at bounding box center [678, 450] width 325 height 85
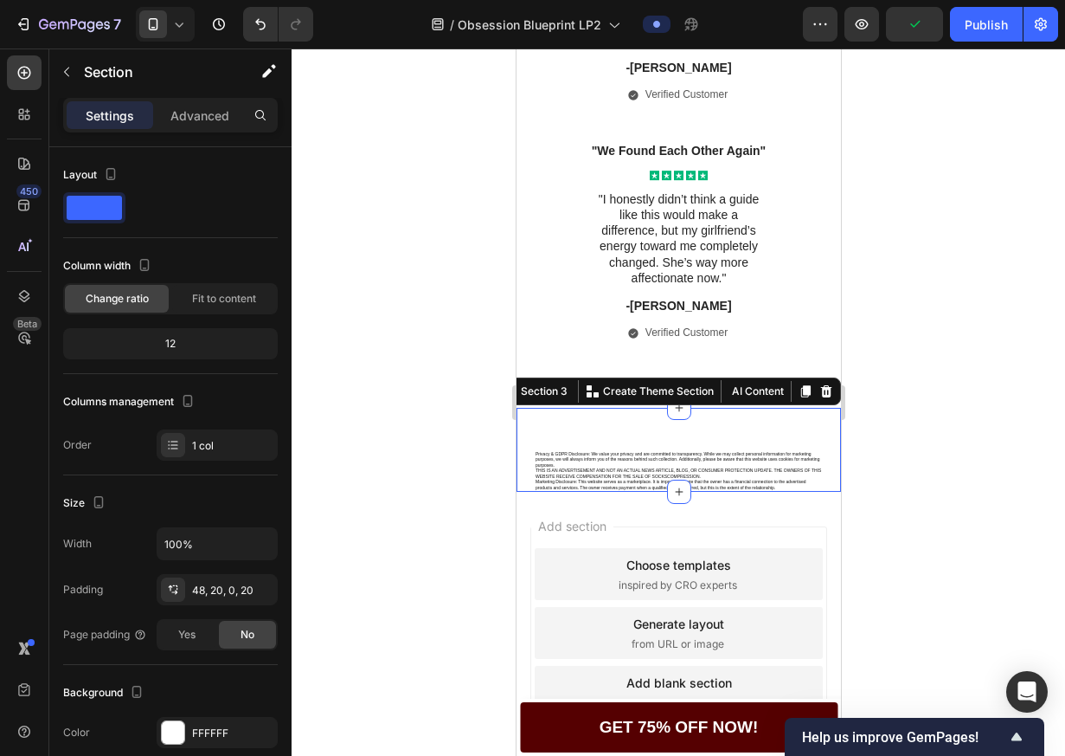
click at [573, 457] on div "Privacy & GDPR Disclosure: We value your privacy and are committed to transpare…" at bounding box center [678, 450] width 325 height 85
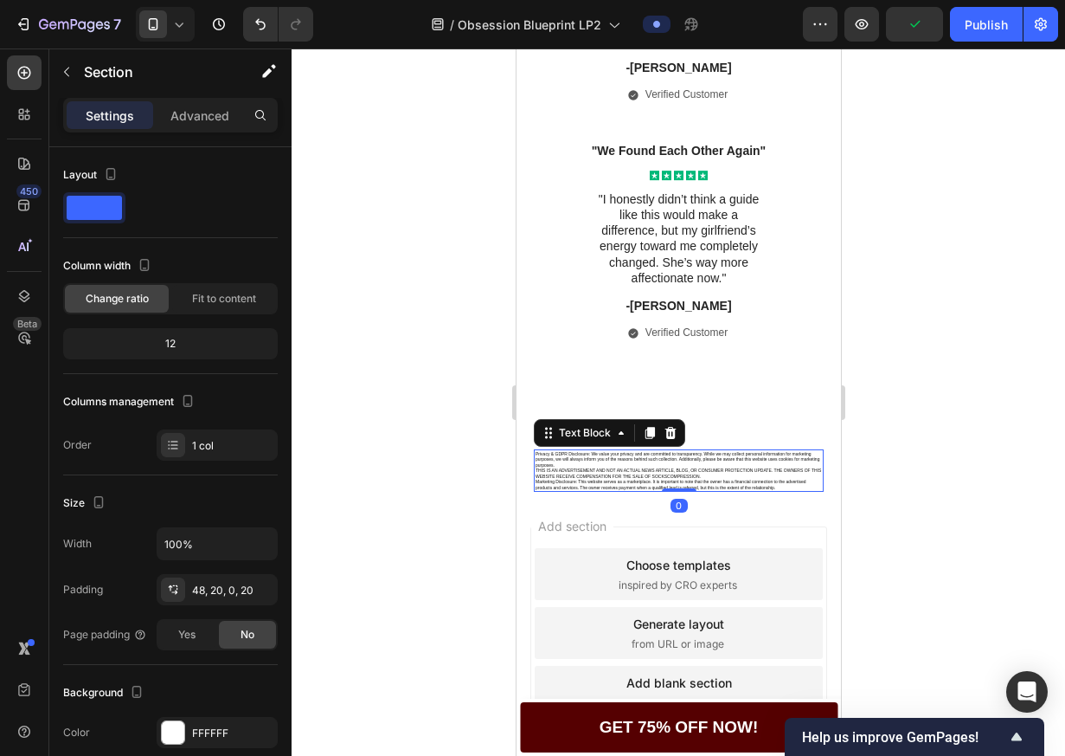
click at [538, 478] on p "Privacy & GDPR Disclosure: We value your privacy and are committed to transpare…" at bounding box center [678, 471] width 286 height 40
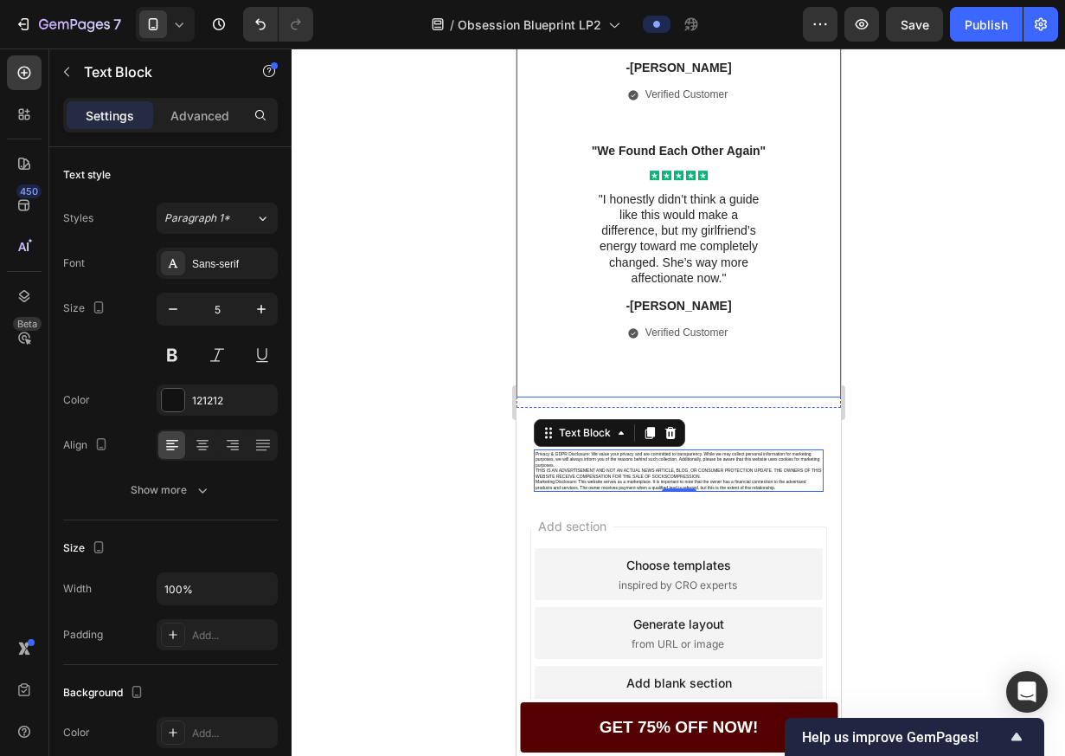
click at [945, 361] on div at bounding box center [679, 401] width 774 height 707
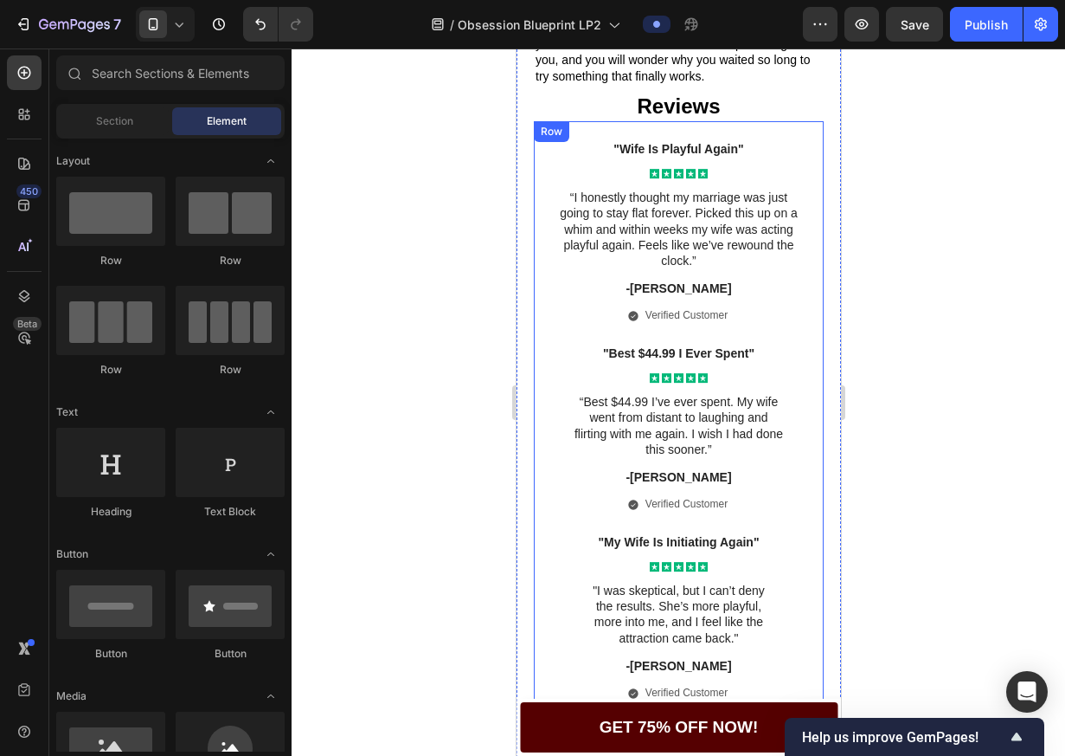
scroll to position [3236, 0]
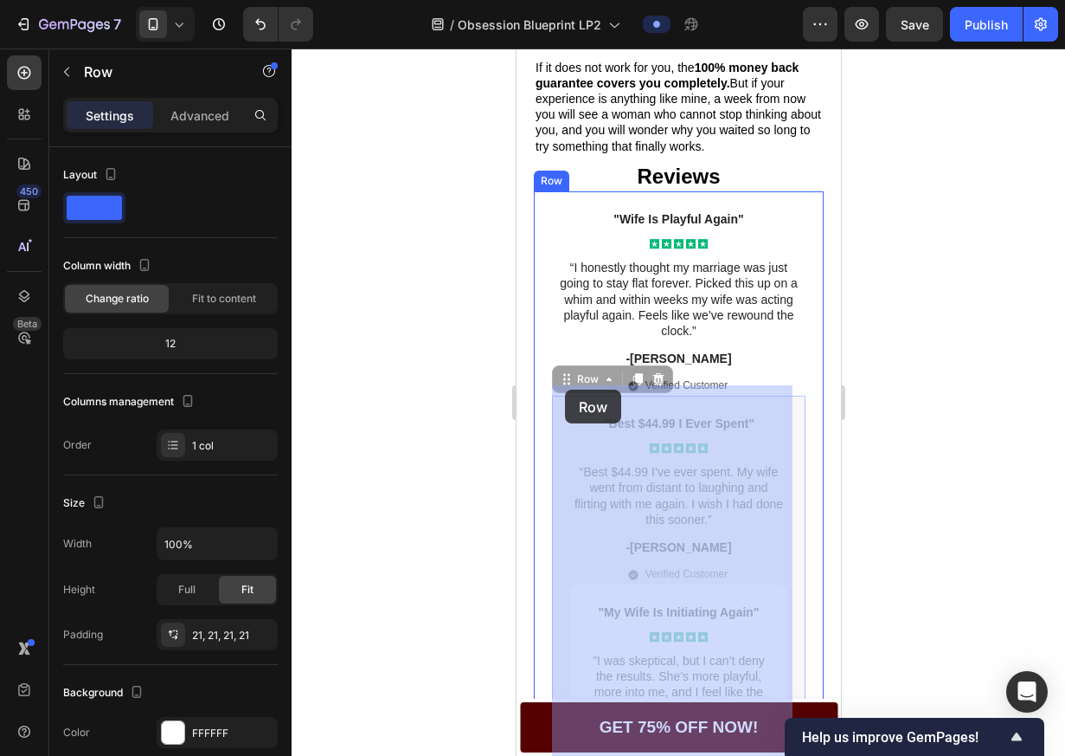
drag, startPoint x: 568, startPoint y: 398, endPoint x: 571, endPoint y: 383, distance: 16.0
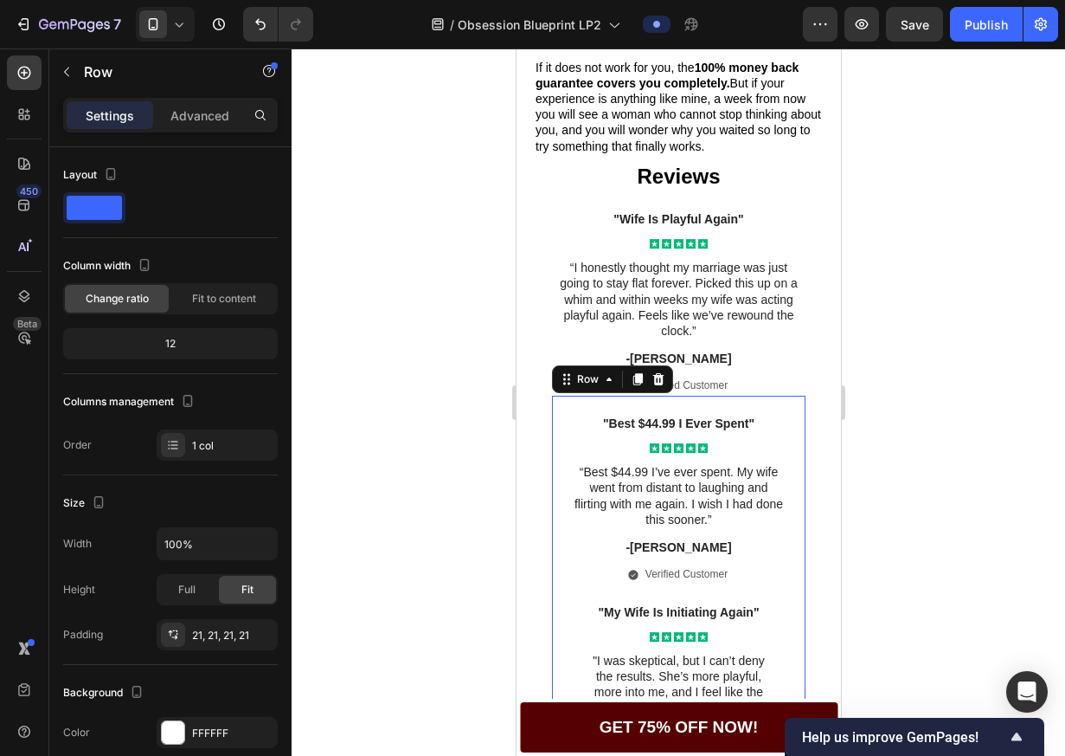
click at [567, 415] on div ""Best $44.99 I Ever Spent" Text Block Icon Icon Icon Icon Icon Icon List “Best …" at bounding box center [678, 722] width 254 height 652
click at [579, 521] on div ""Best $44.99 I Ever Spent" Text Block Icon Icon Icon Icon Icon Icon List “Best …" at bounding box center [677, 721] width 217 height 615
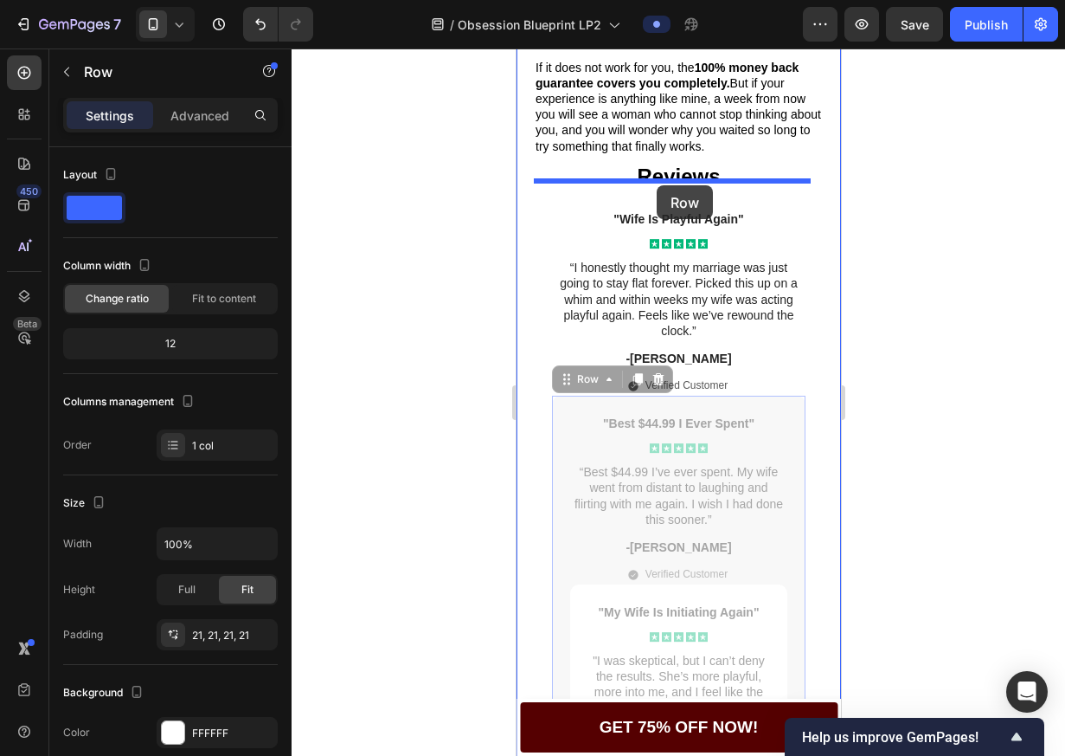
drag, startPoint x: 566, startPoint y: 406, endPoint x: 656, endPoint y: 185, distance: 238.4
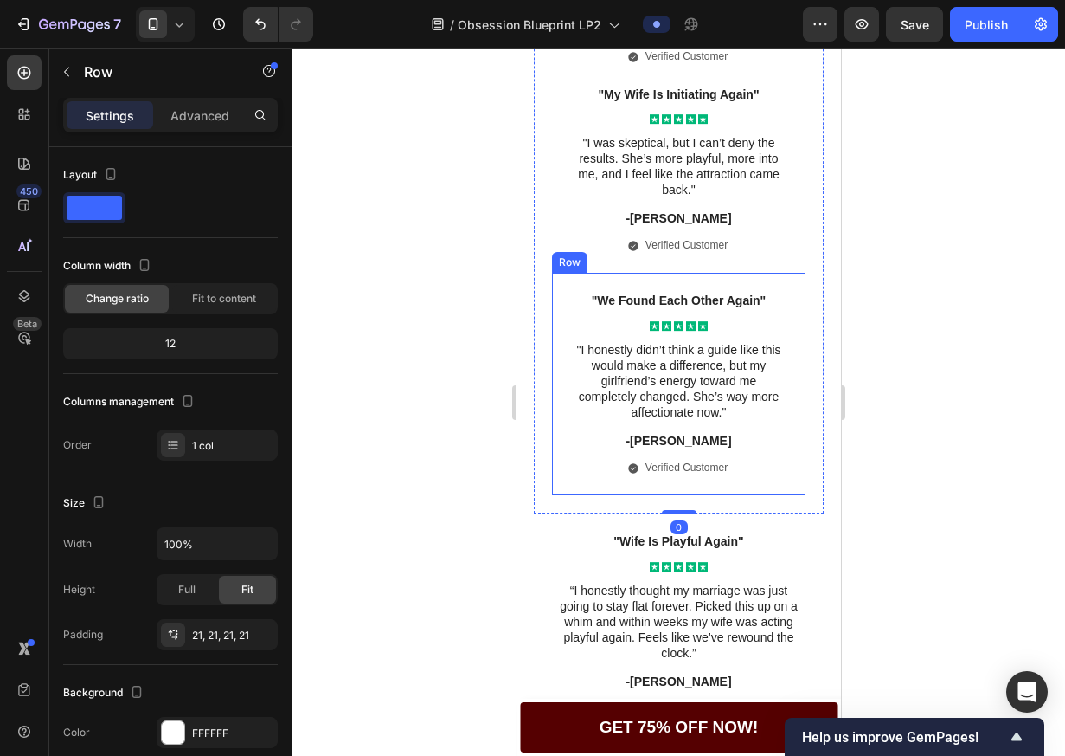
scroll to position [3544, 0]
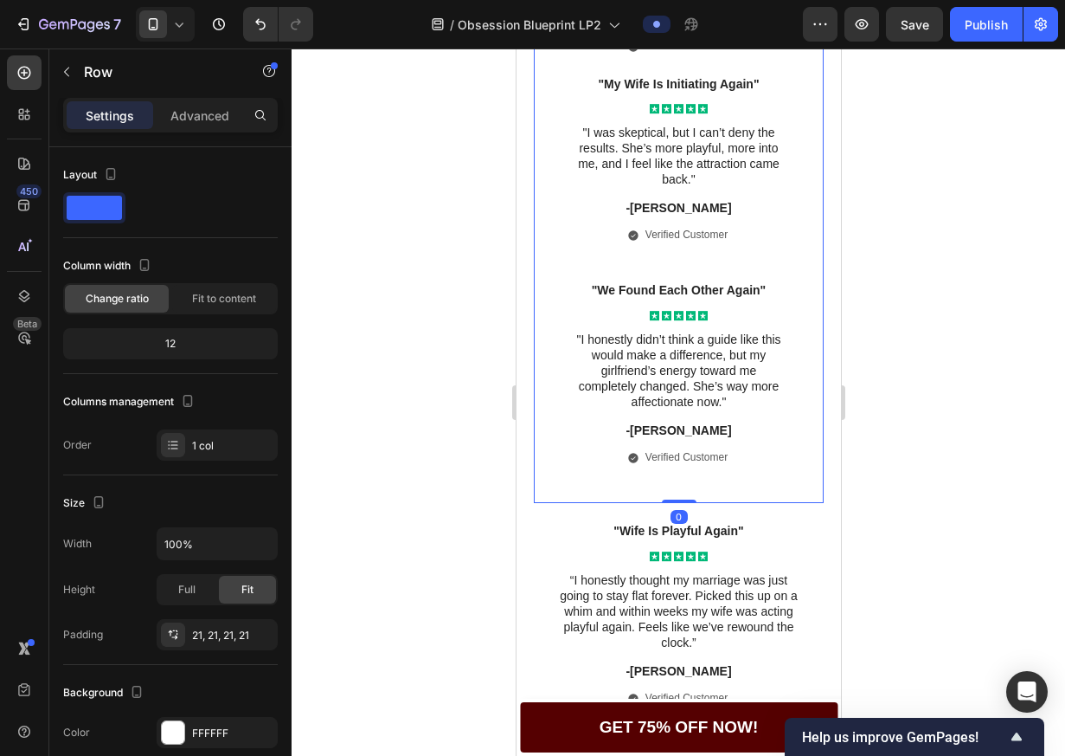
click at [879, 434] on div at bounding box center [679, 401] width 774 height 707
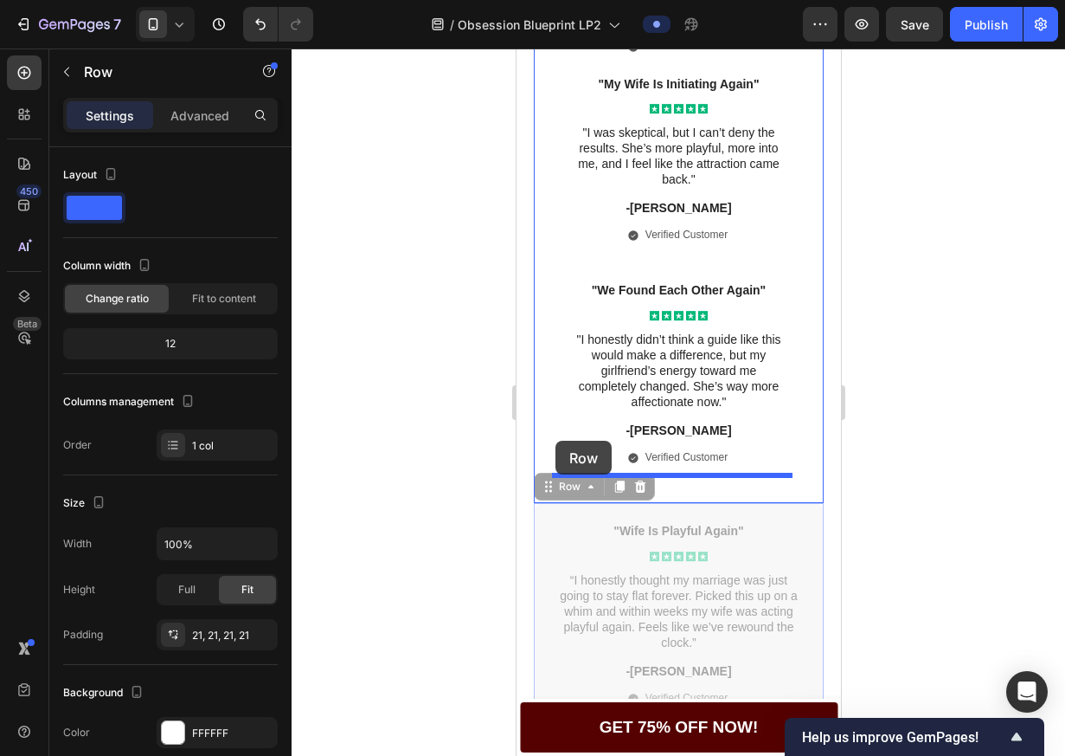
drag, startPoint x: 548, startPoint y: 524, endPoint x: 555, endPoint y: 441, distance: 83.4
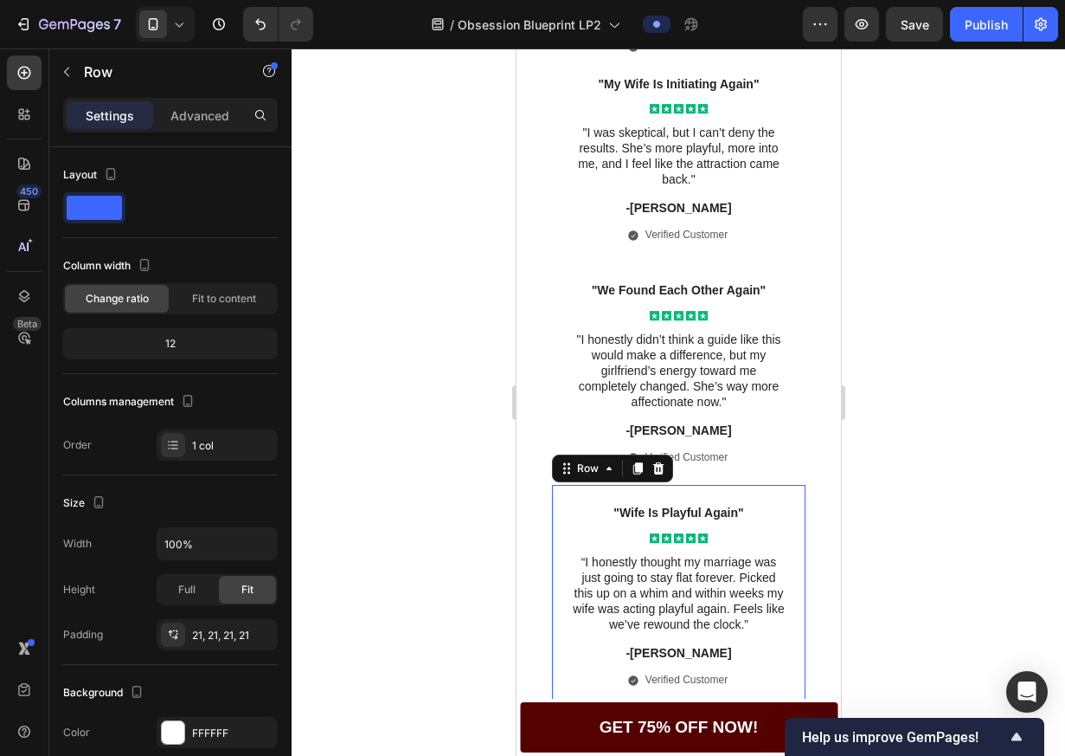
click at [962, 416] on div at bounding box center [679, 401] width 774 height 707
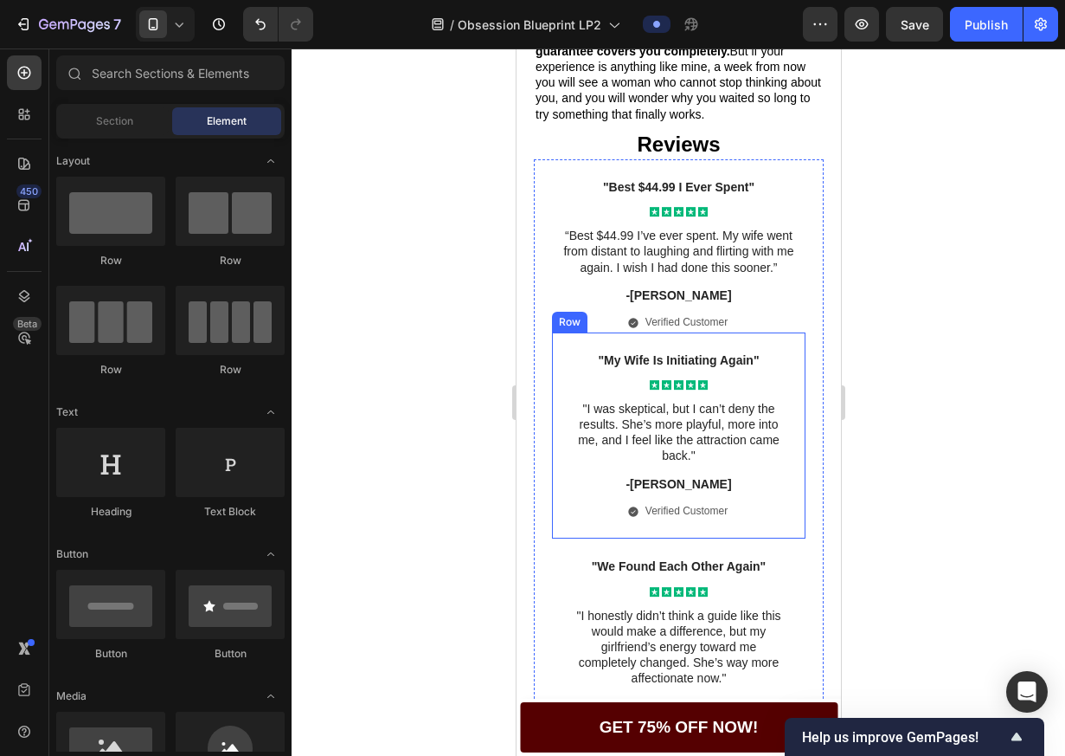
scroll to position [3108, 0]
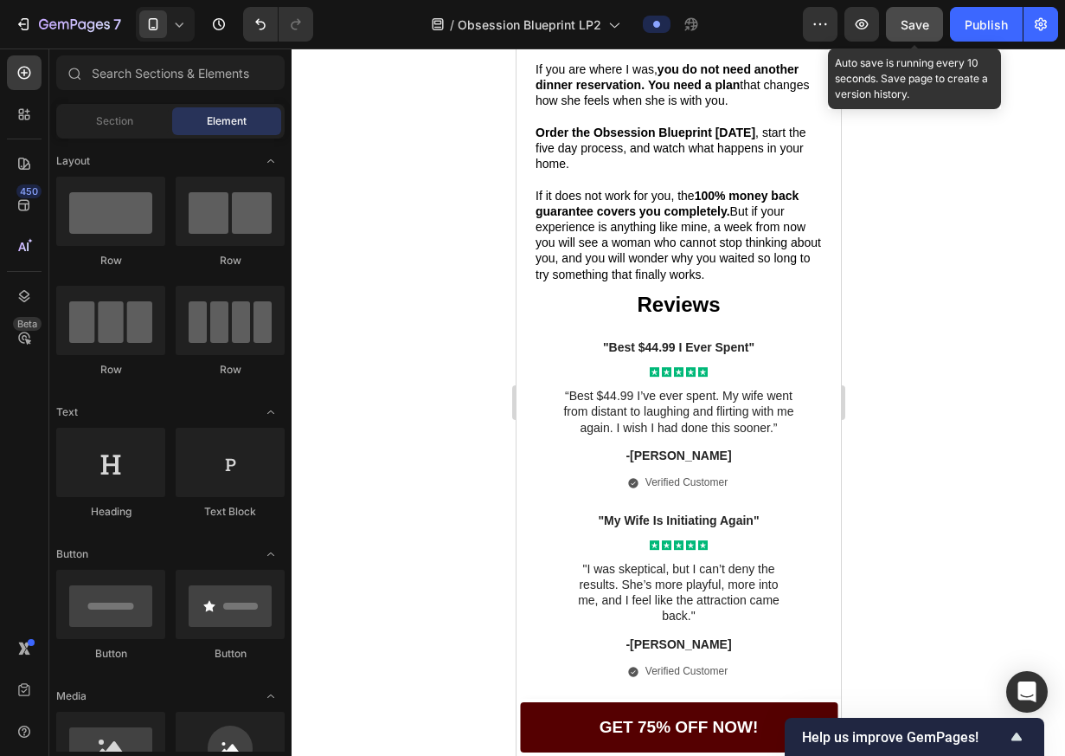
click at [911, 29] on span "Save" at bounding box center [915, 24] width 29 height 15
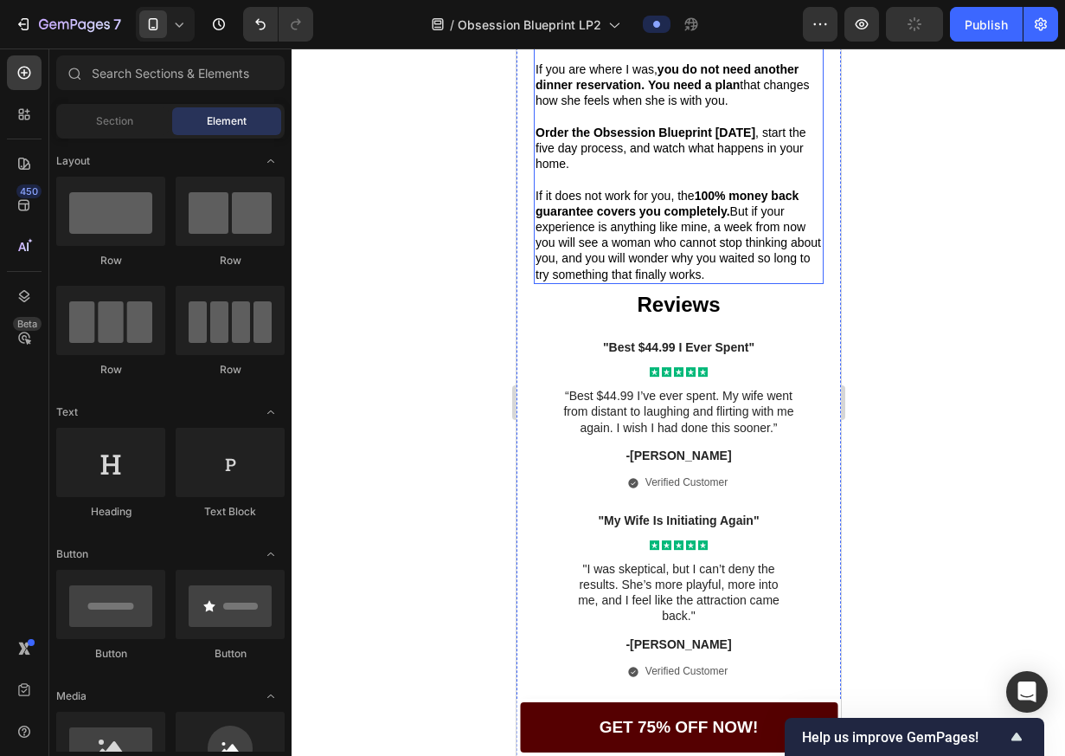
click at [741, 229] on p "If it does not work for you, the 100% money back guarantee covers you completel…" at bounding box center [678, 235] width 286 height 94
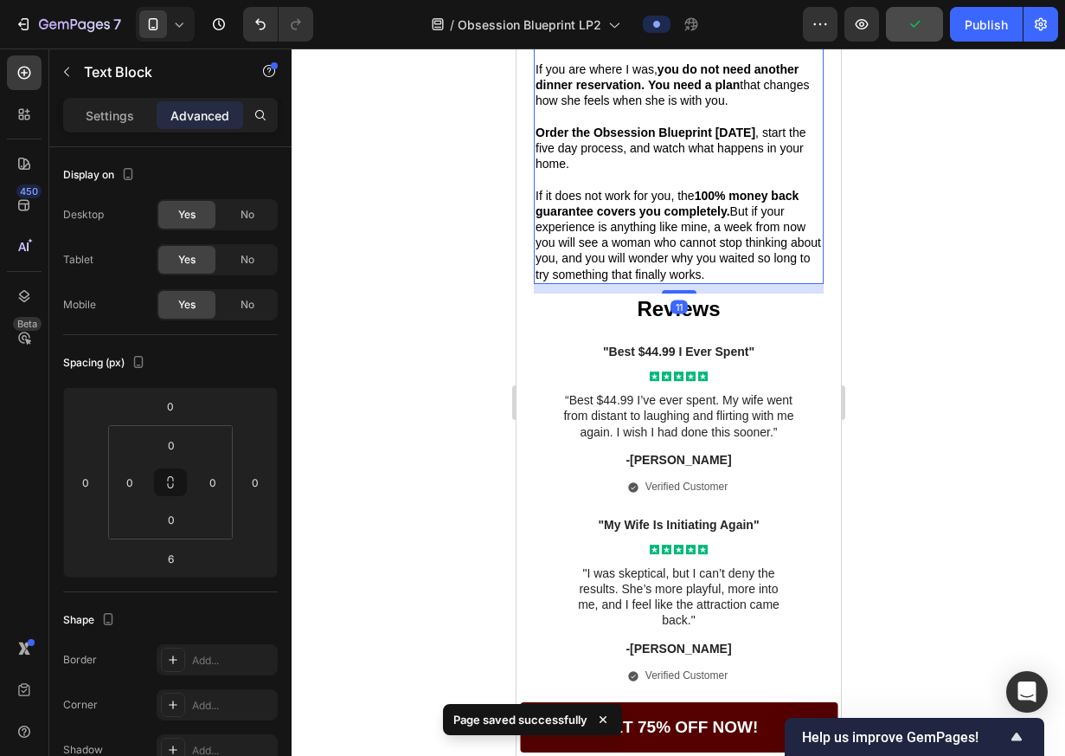
drag, startPoint x: 681, startPoint y: 276, endPoint x: 716, endPoint y: 236, distance: 52.8
click at [682, 290] on div at bounding box center [678, 291] width 35 height 3
type input "11"
drag, startPoint x: 914, startPoint y: 22, endPoint x: 923, endPoint y: 171, distance: 149.1
click at [914, 22] on span "Save" at bounding box center [915, 24] width 29 height 15
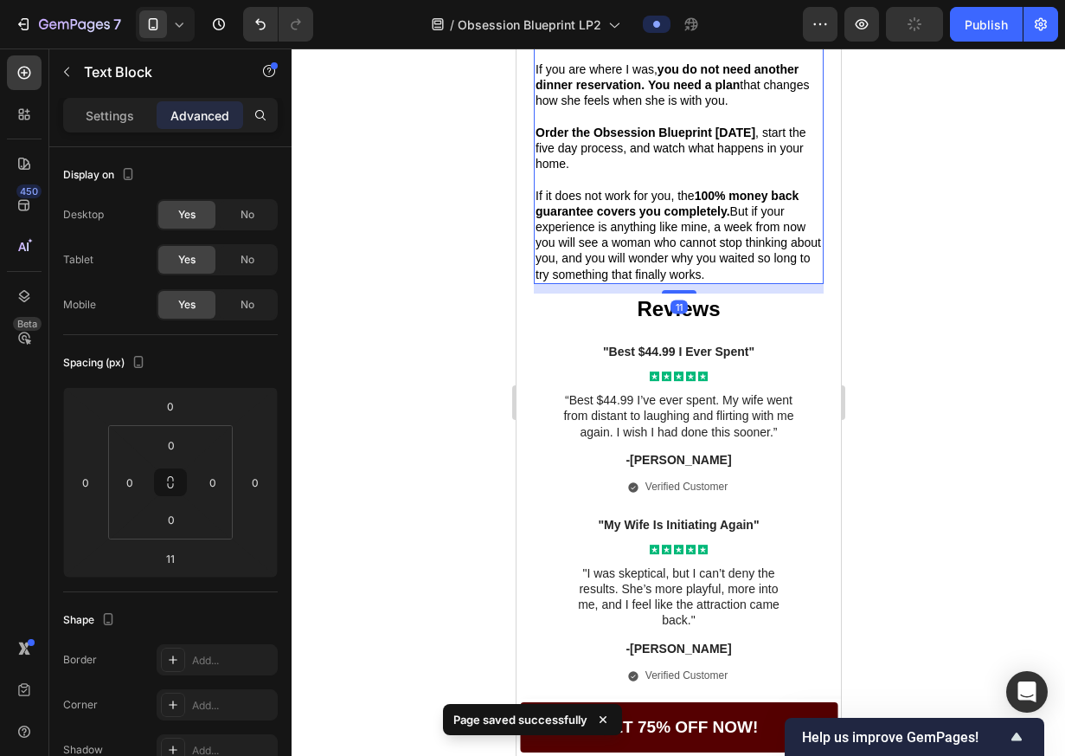
click at [943, 232] on div at bounding box center [679, 401] width 774 height 707
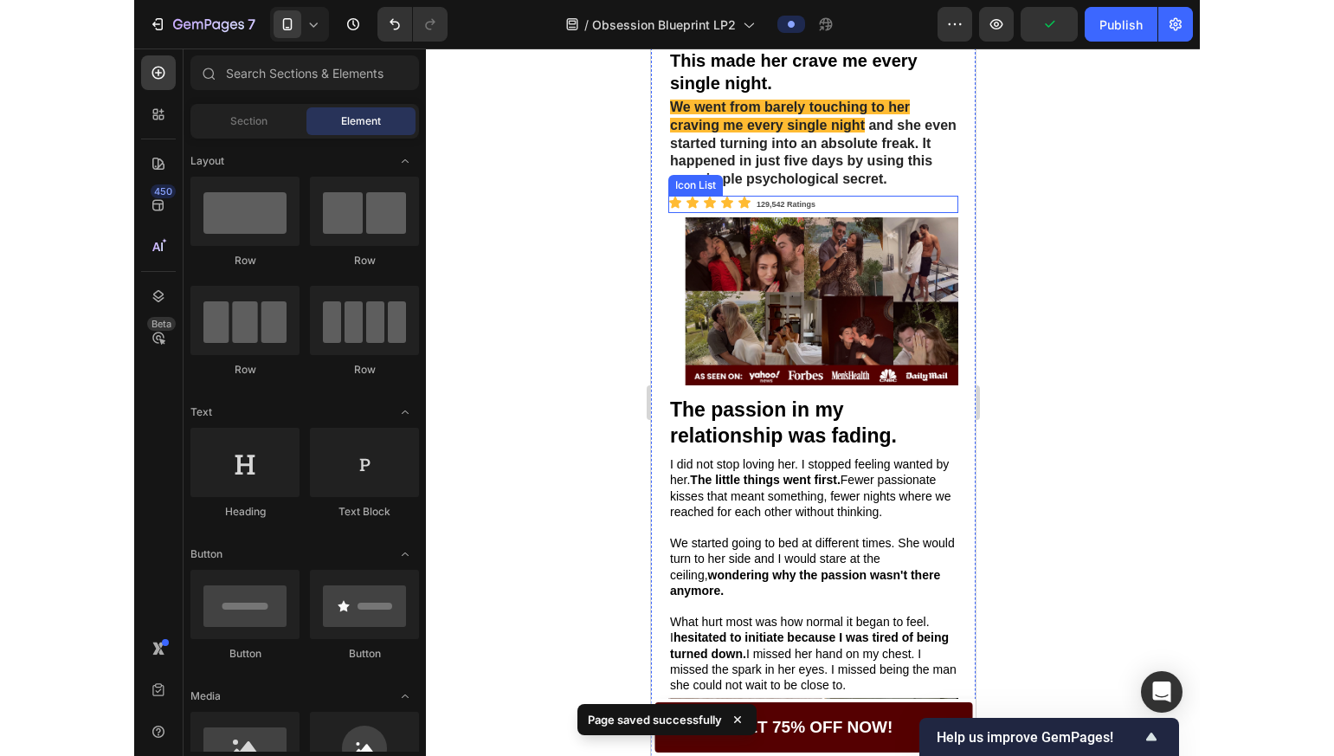
scroll to position [0, 0]
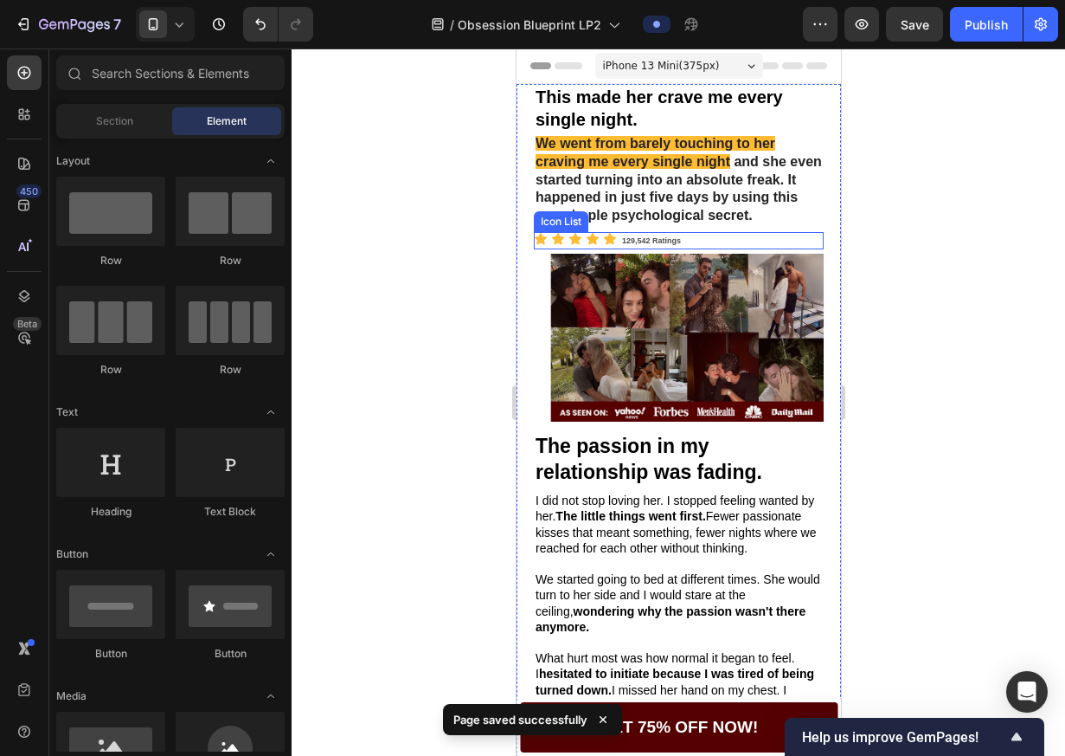
click at [720, 249] on div "Icon Icon Icon Icon Icon 129,542 Ratings Text Block" at bounding box center [678, 240] width 290 height 17
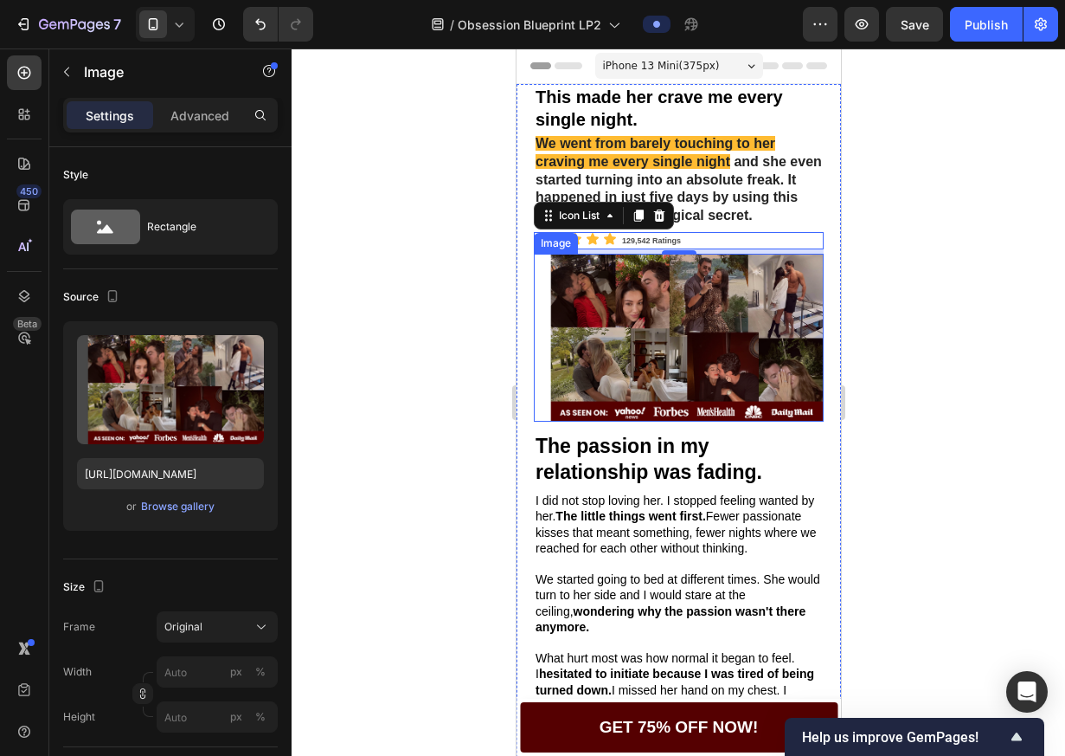
click at [733, 292] on img at bounding box center [678, 338] width 290 height 168
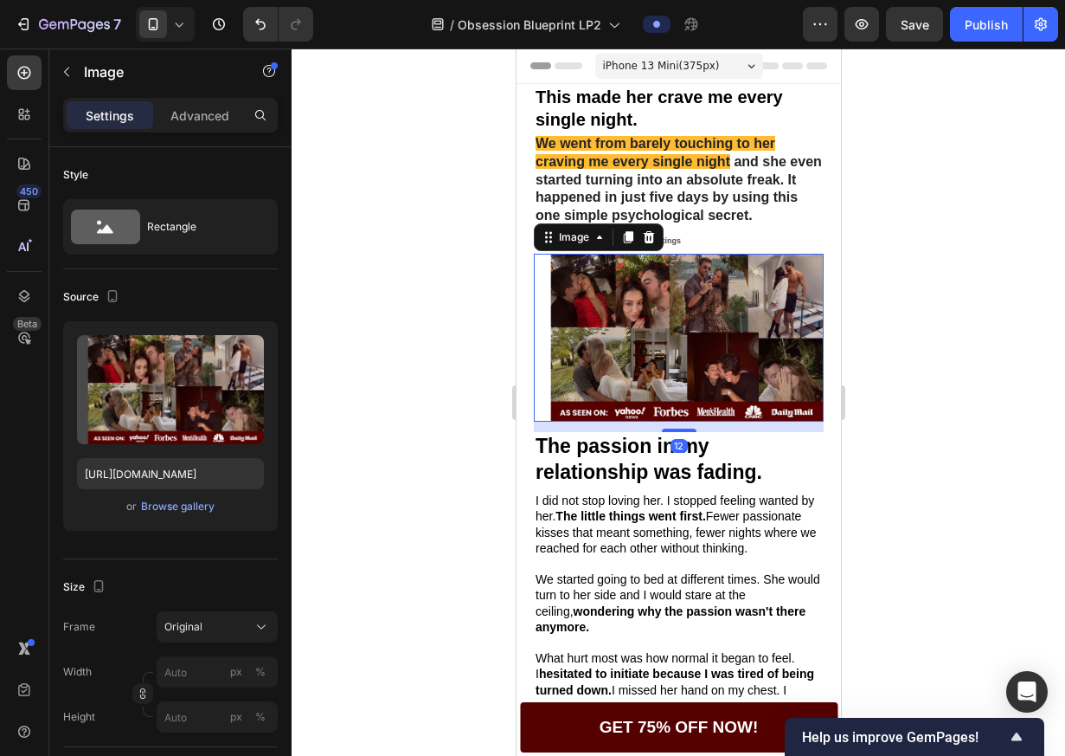
click at [894, 284] on div at bounding box center [679, 401] width 774 height 707
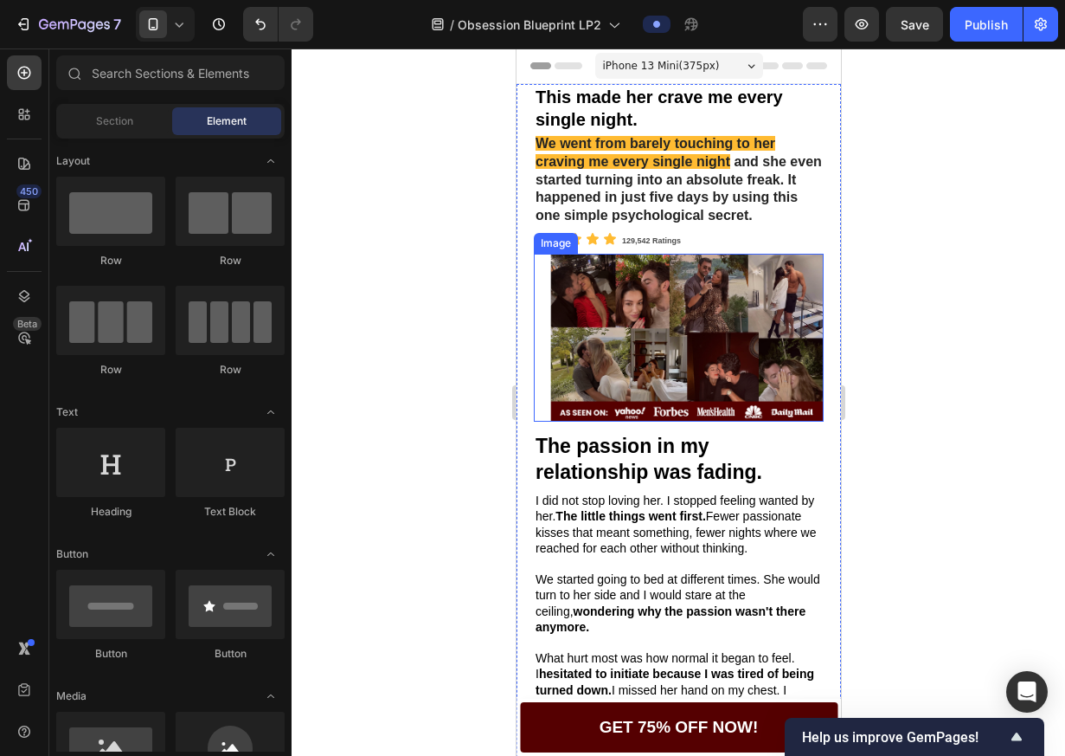
click at [791, 284] on img at bounding box center [678, 338] width 290 height 168
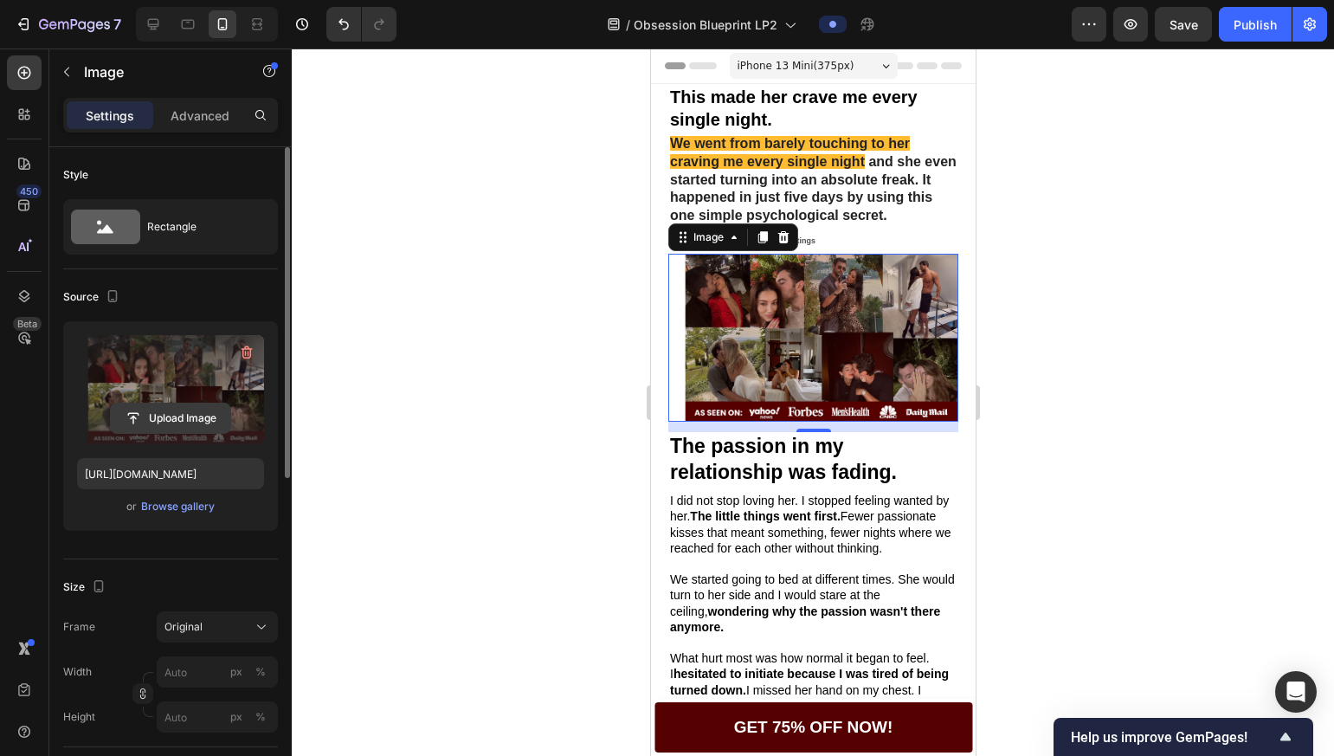
click at [190, 402] on button "Upload Image" at bounding box center [170, 417] width 121 height 31
click at [183, 407] on input "file" at bounding box center [170, 417] width 119 height 29
type input "C:\fakepath\image 35 (2) 3.png"
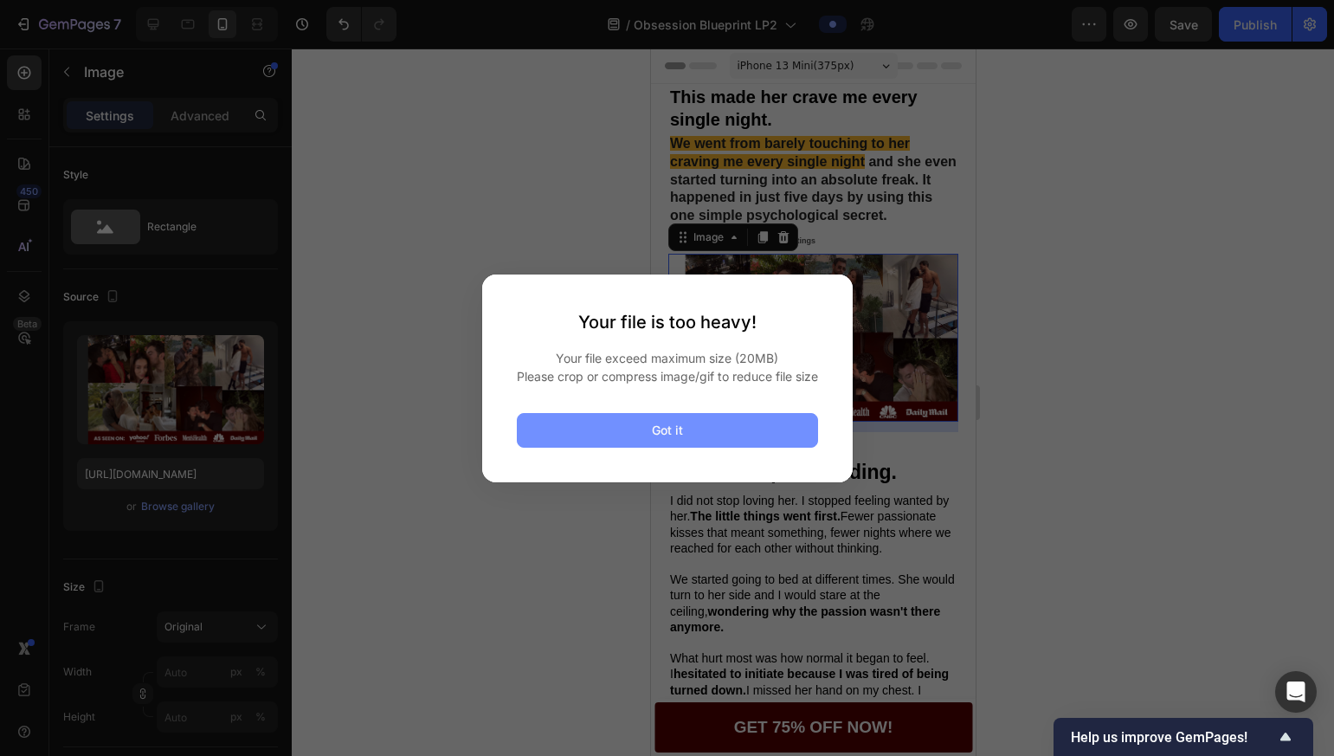
click at [718, 428] on button "Got it" at bounding box center [667, 430] width 301 height 35
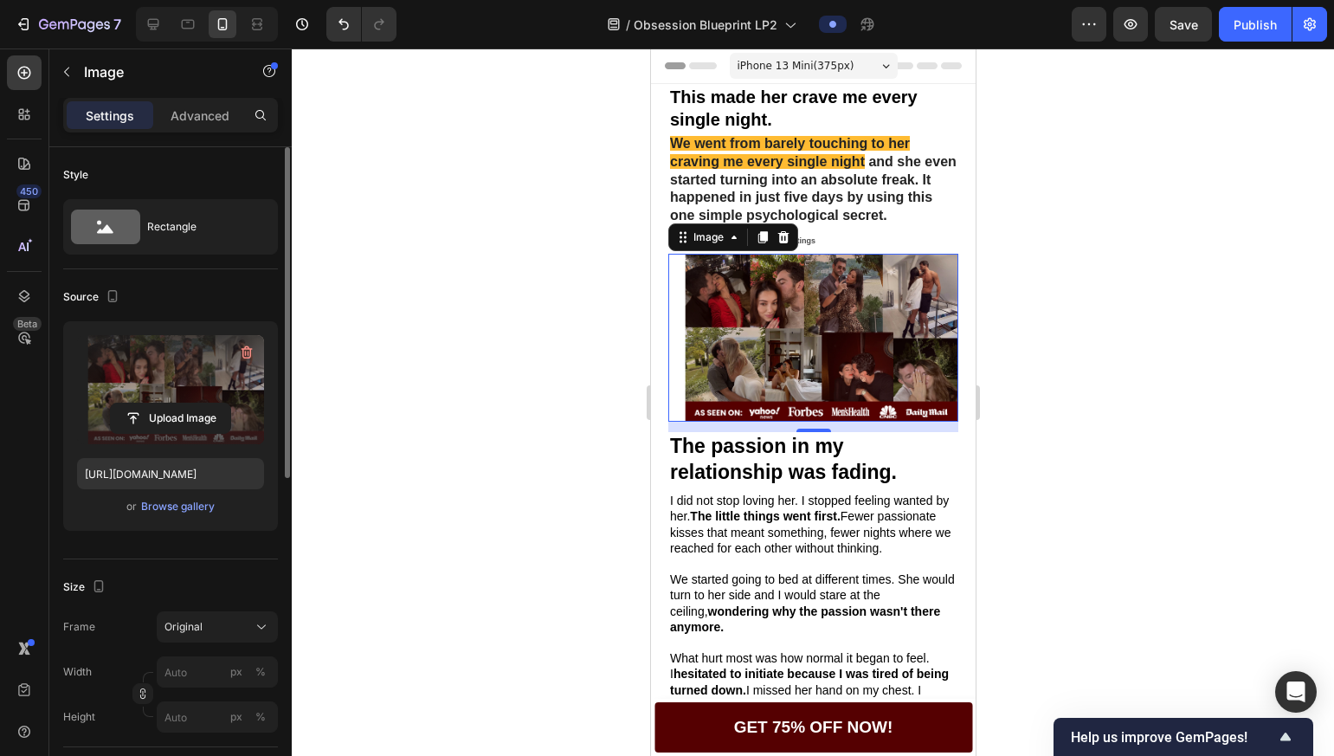
click at [171, 386] on label at bounding box center [170, 389] width 187 height 109
click at [171, 403] on input "file" at bounding box center [170, 417] width 119 height 29
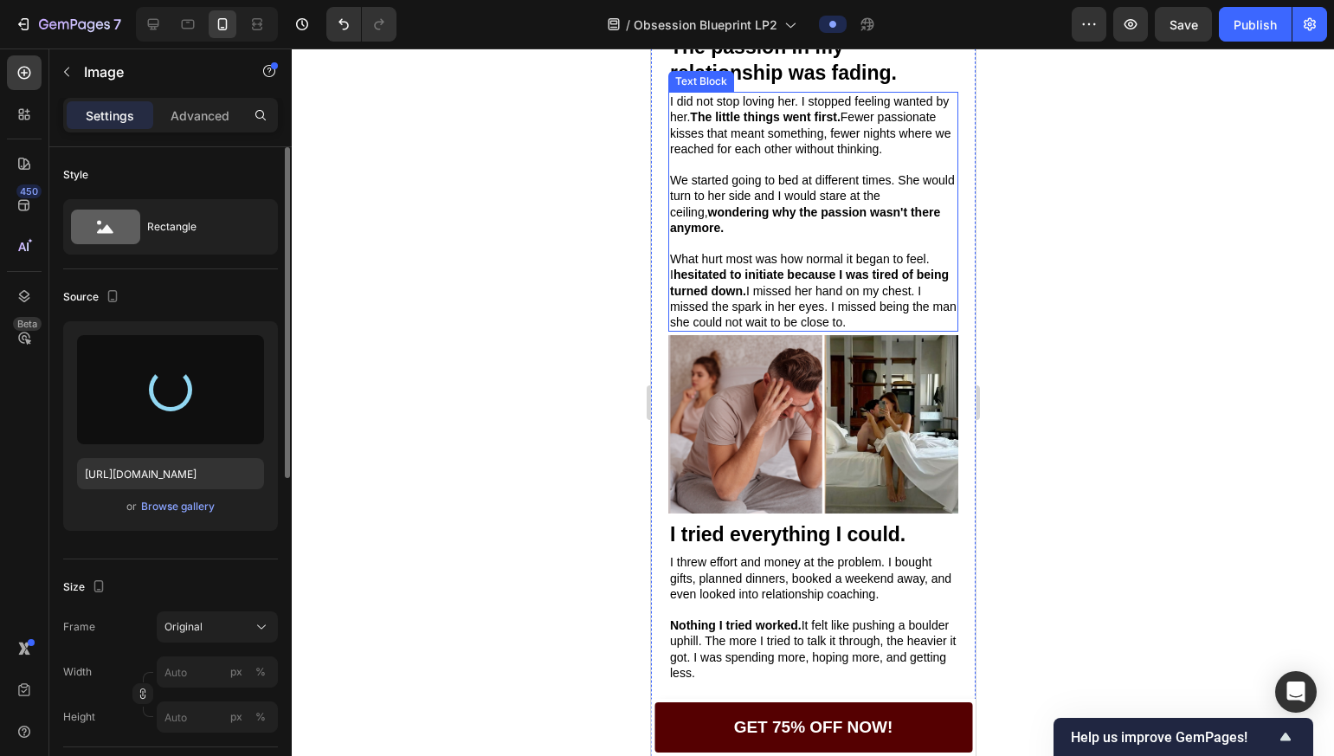
scroll to position [415, 0]
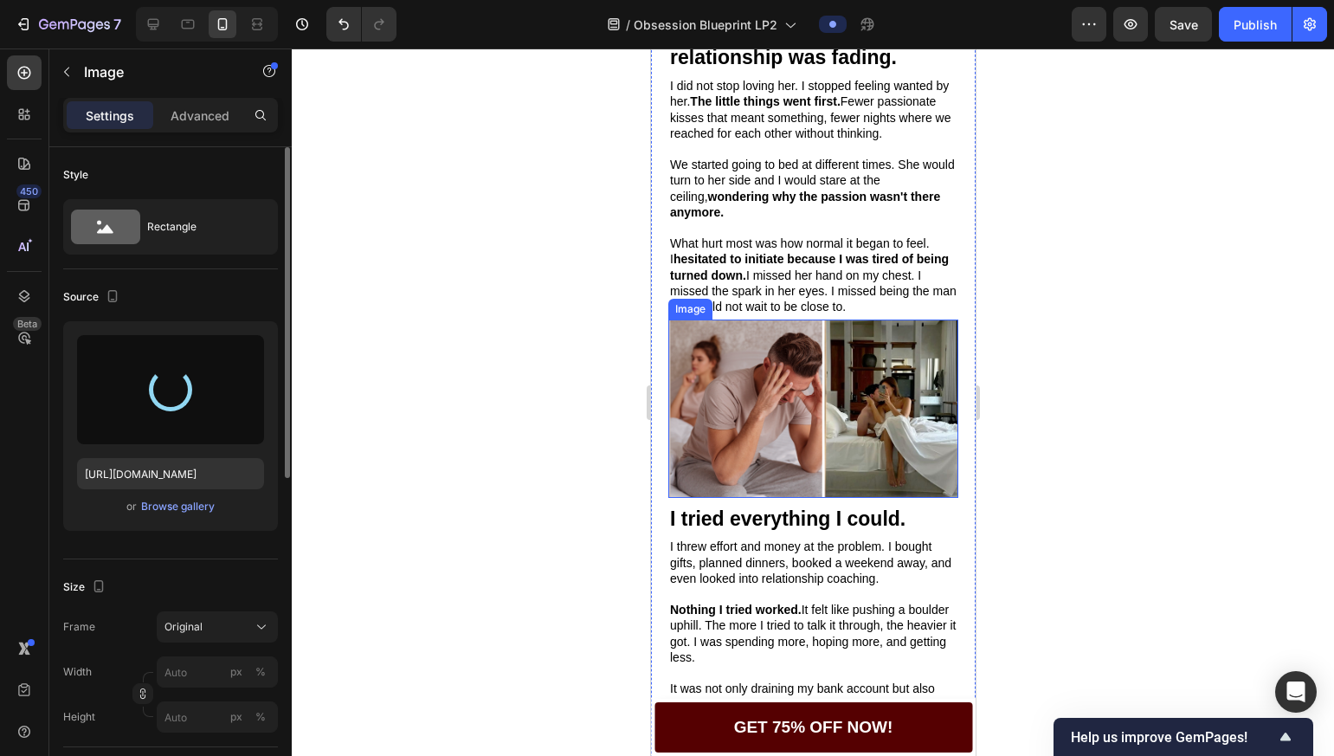
type input "[URL][DOMAIN_NAME]"
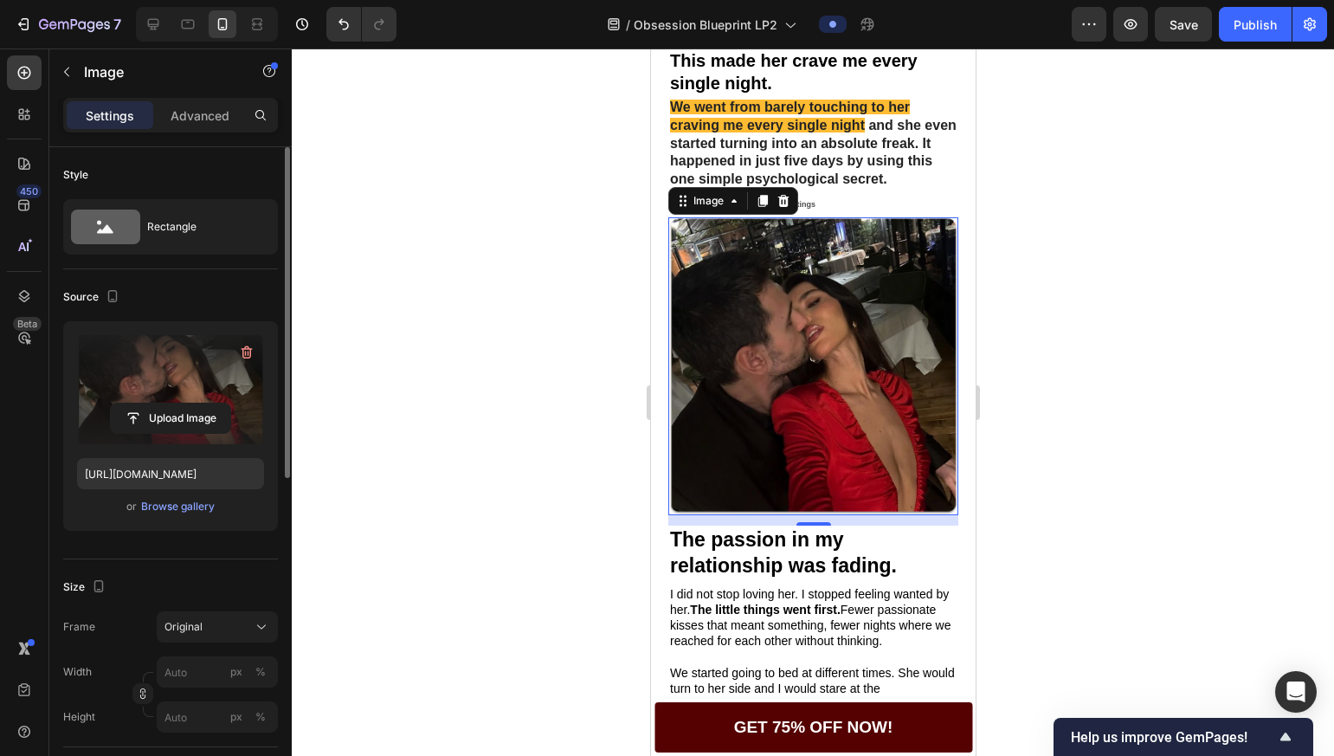
scroll to position [13, 0]
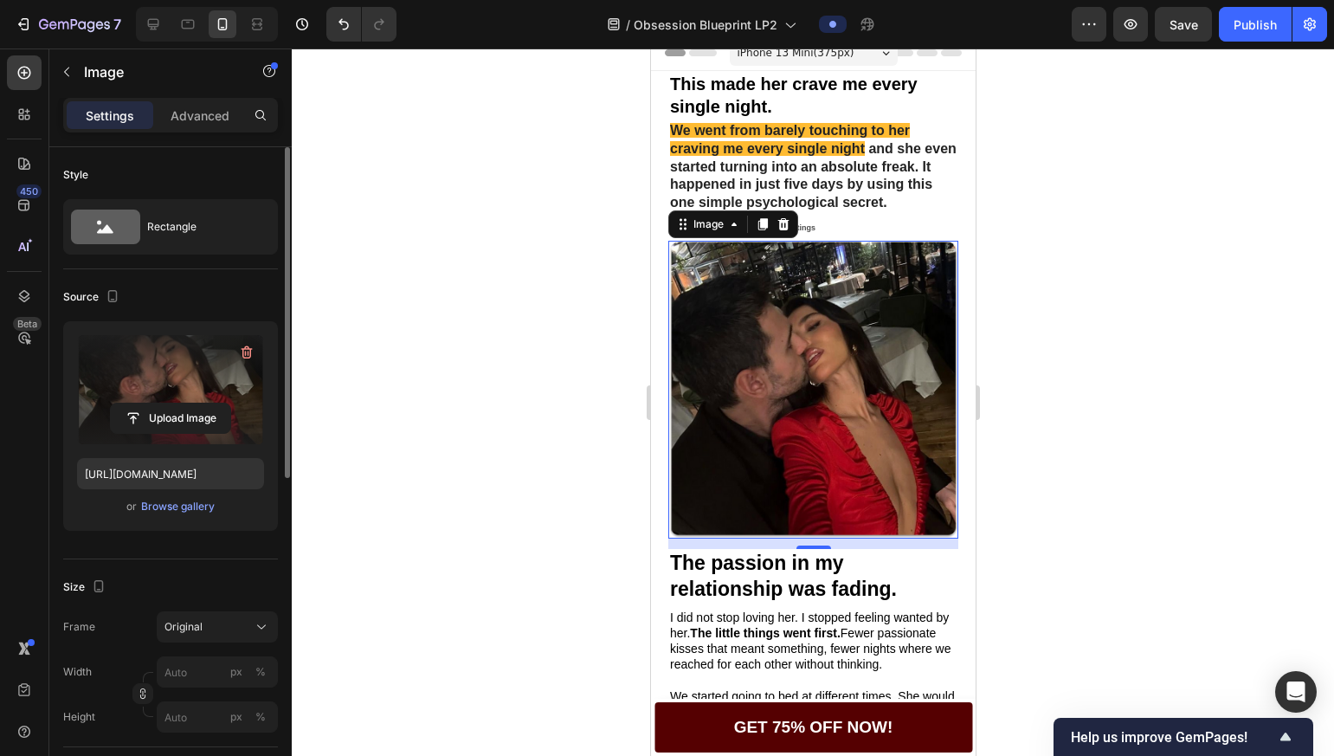
click at [1065, 339] on div at bounding box center [813, 401] width 1042 height 707
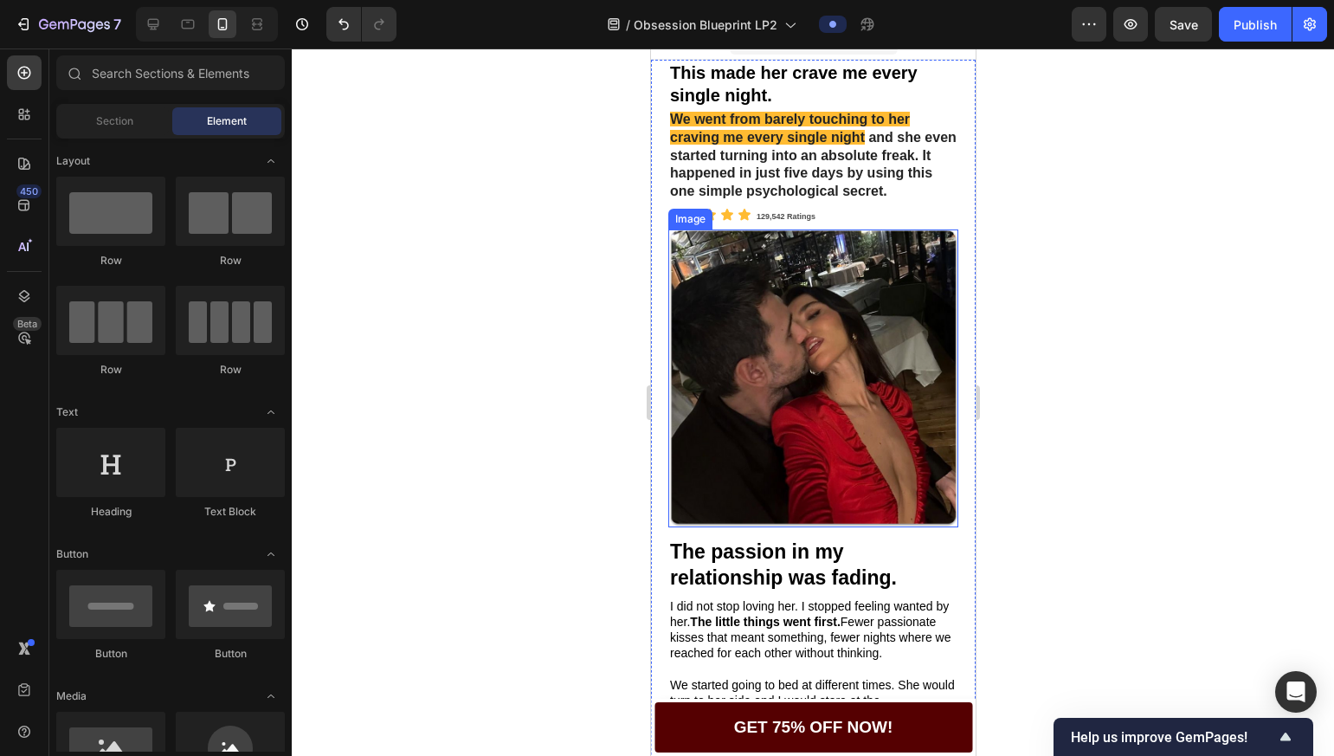
scroll to position [0, 0]
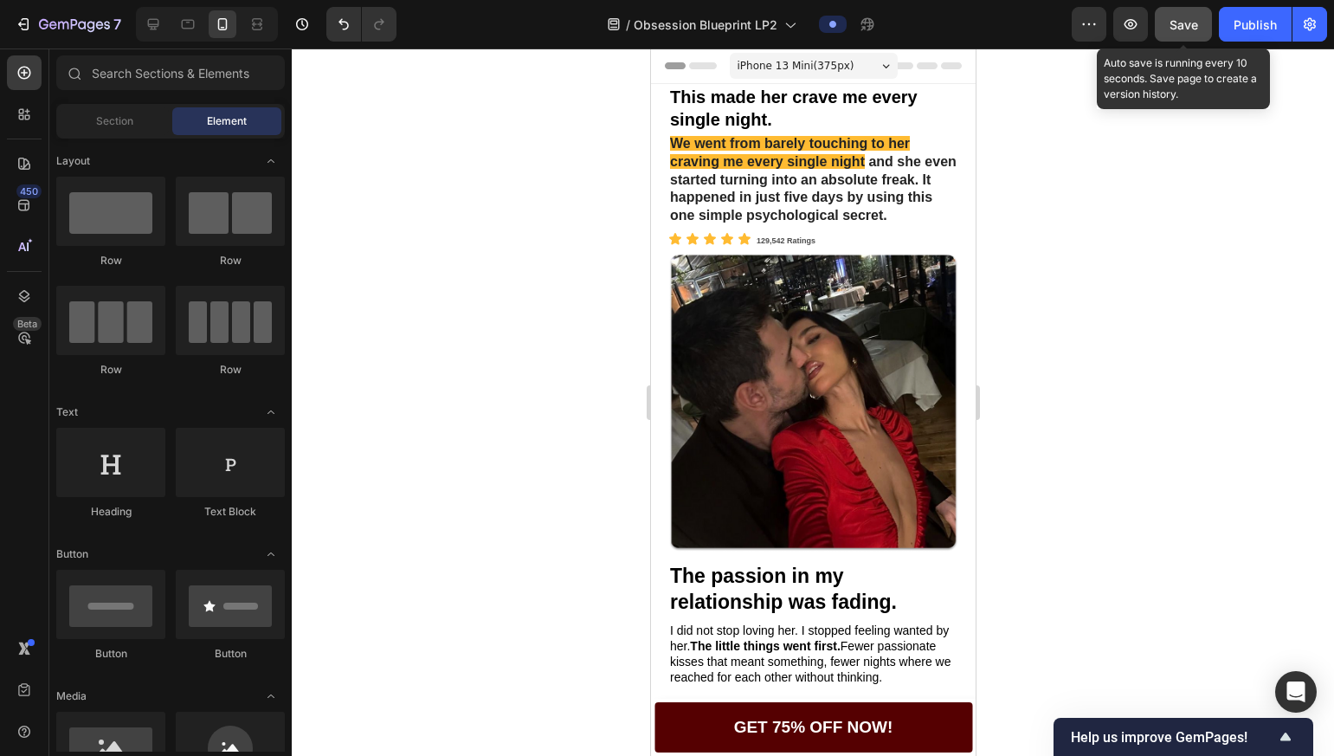
click at [1065, 16] on button "Save" at bounding box center [1183, 24] width 57 height 35
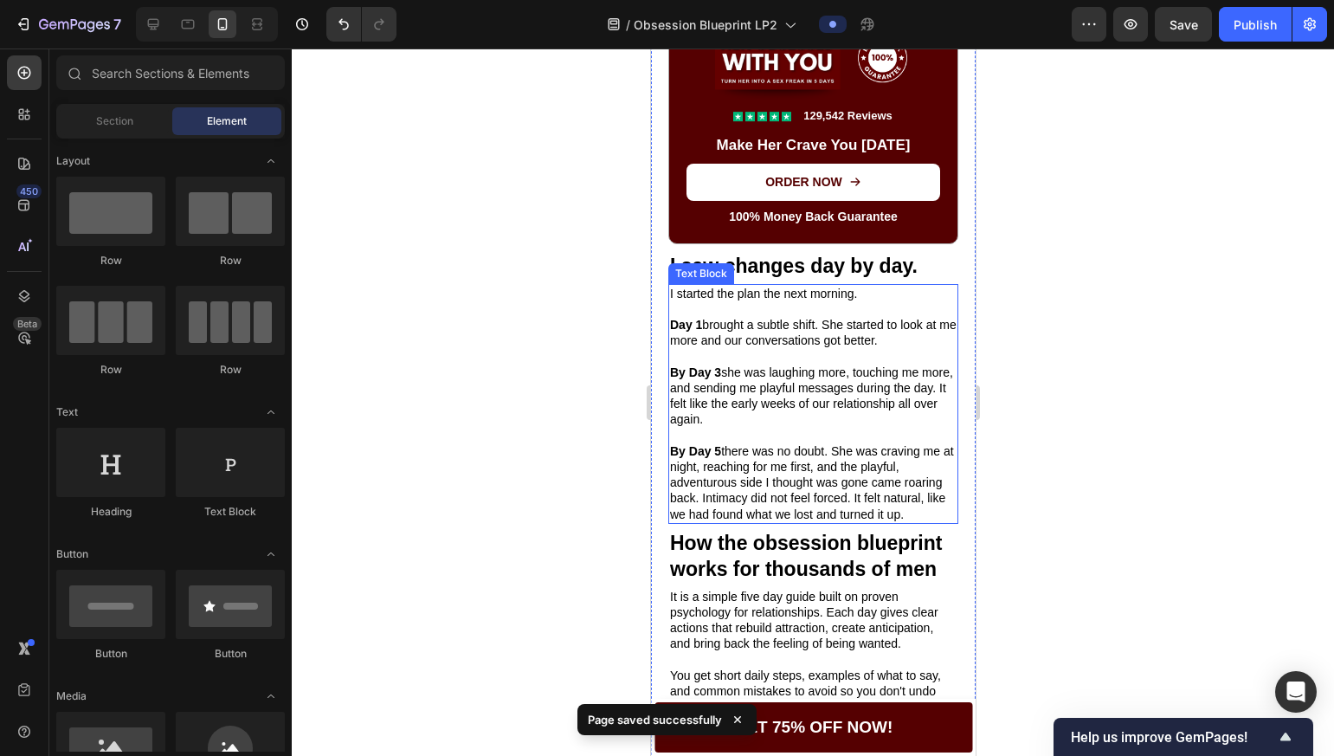
scroll to position [1774, 0]
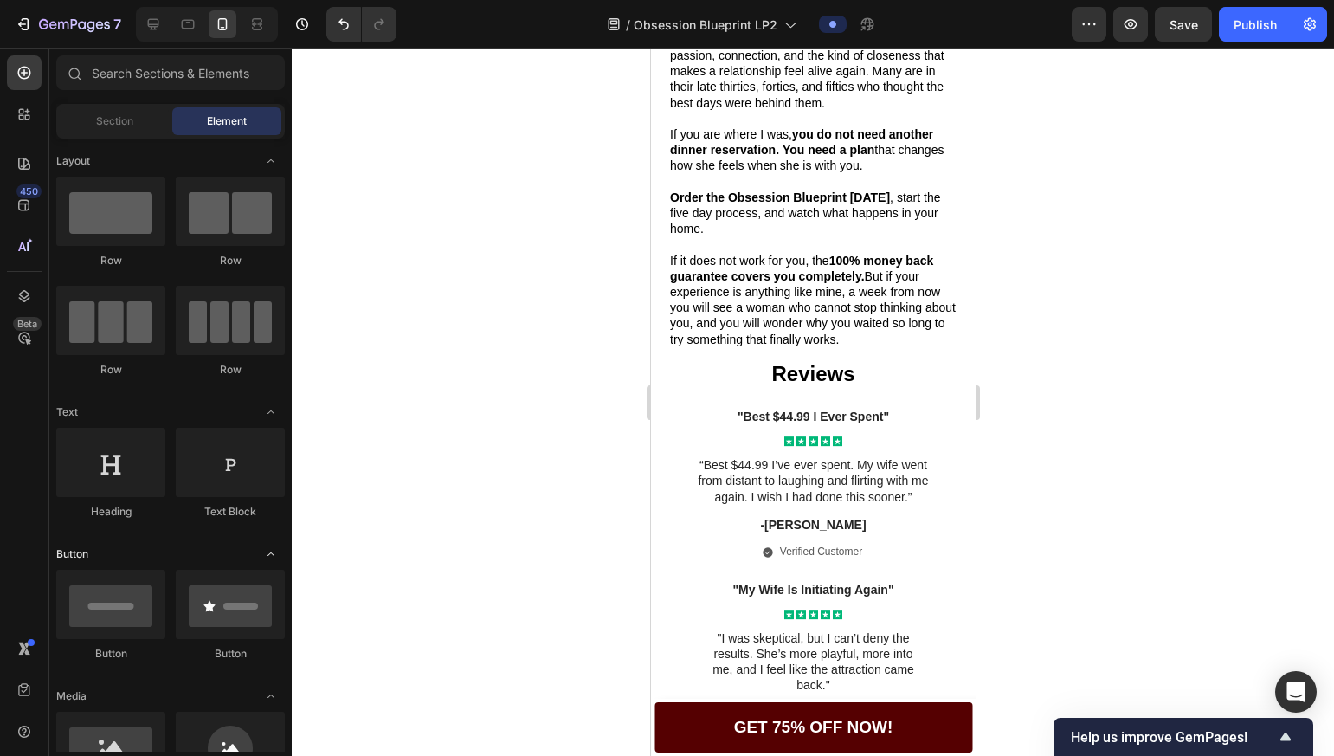
scroll to position [124, 0]
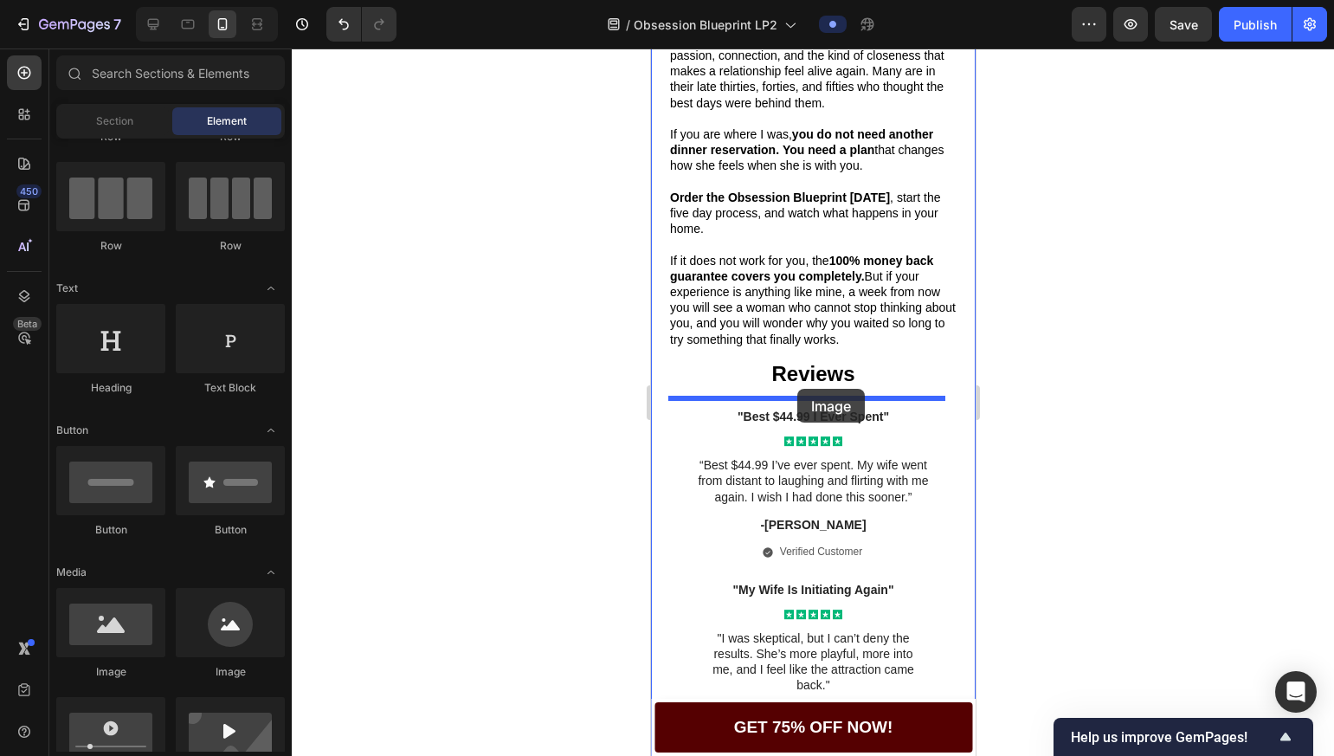
drag, startPoint x: 923, startPoint y: 591, endPoint x: 796, endPoint y: 389, distance: 239.2
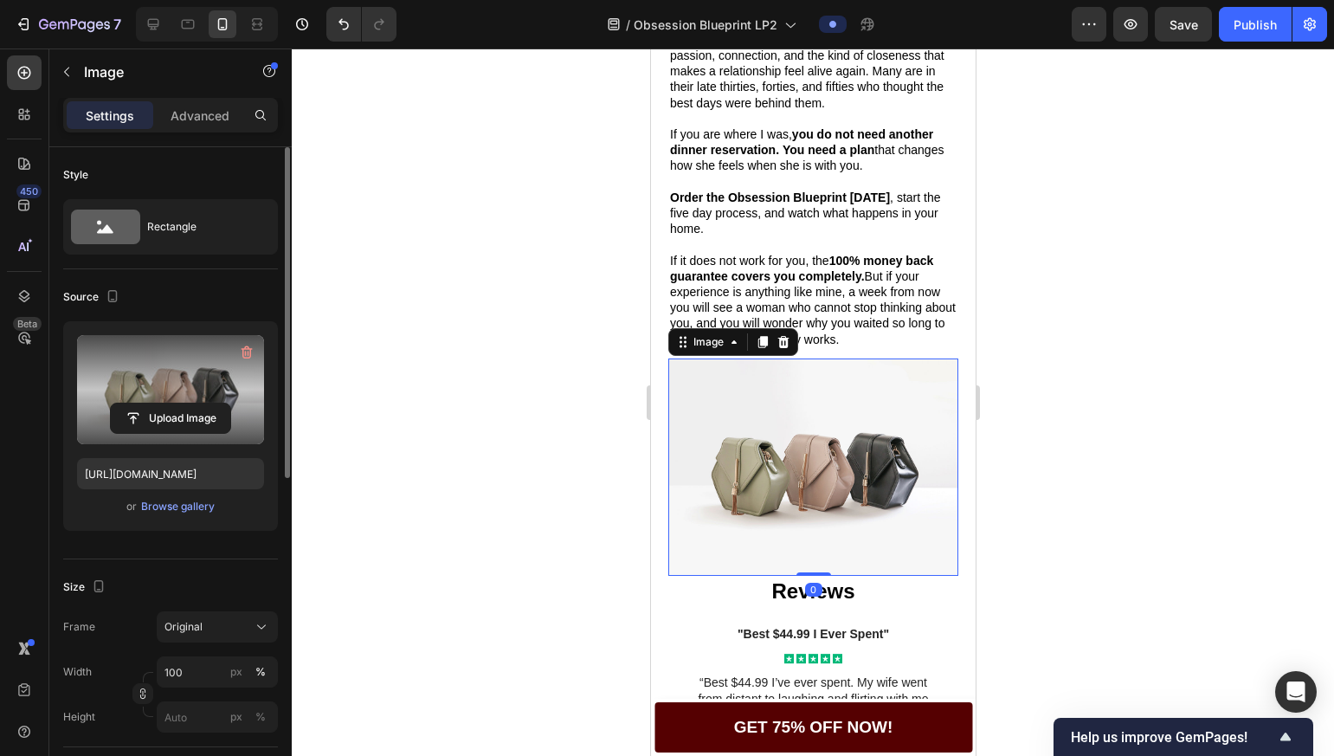
click at [177, 391] on label at bounding box center [170, 389] width 187 height 109
click at [177, 403] on input "file" at bounding box center [170, 417] width 119 height 29
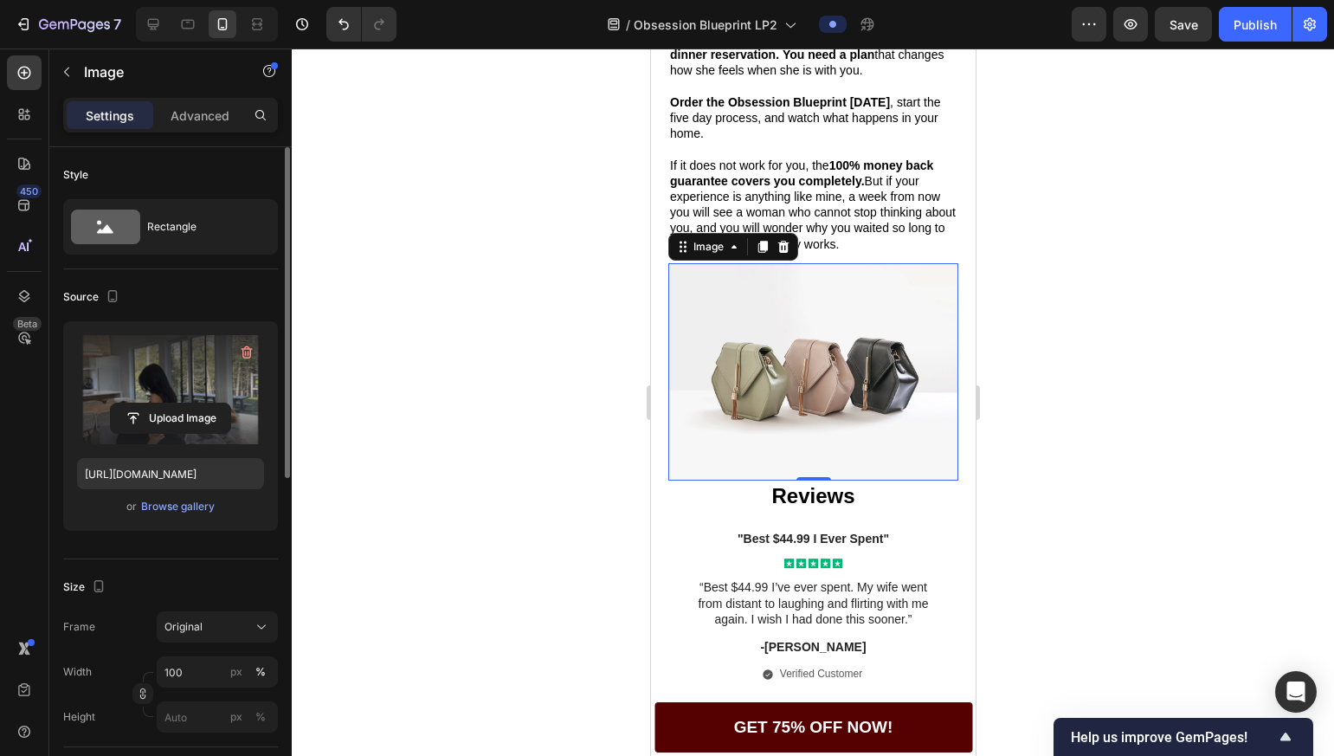
scroll to position [3231, 0]
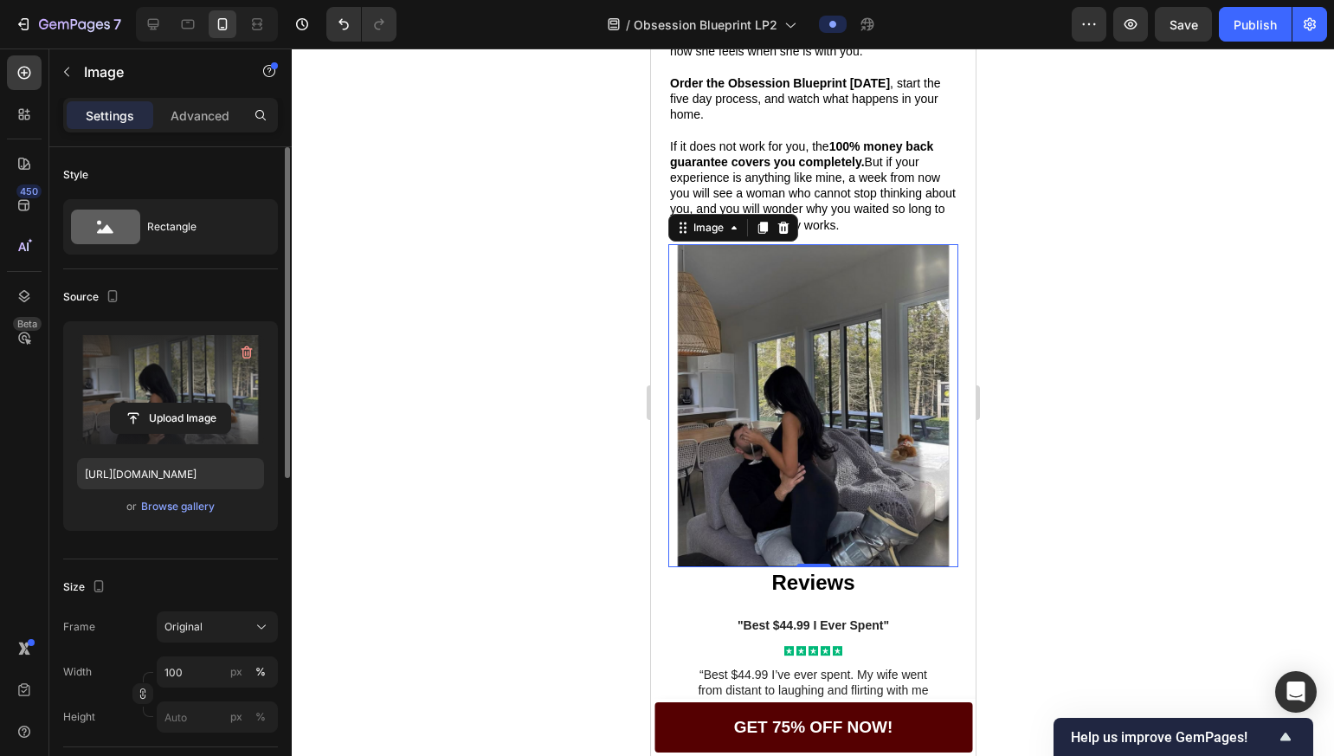
click at [198, 370] on label at bounding box center [170, 389] width 187 height 109
click at [198, 403] on input "file" at bounding box center [170, 417] width 119 height 29
click at [195, 397] on label at bounding box center [170, 389] width 187 height 109
click at [195, 403] on input "file" at bounding box center [170, 417] width 119 height 29
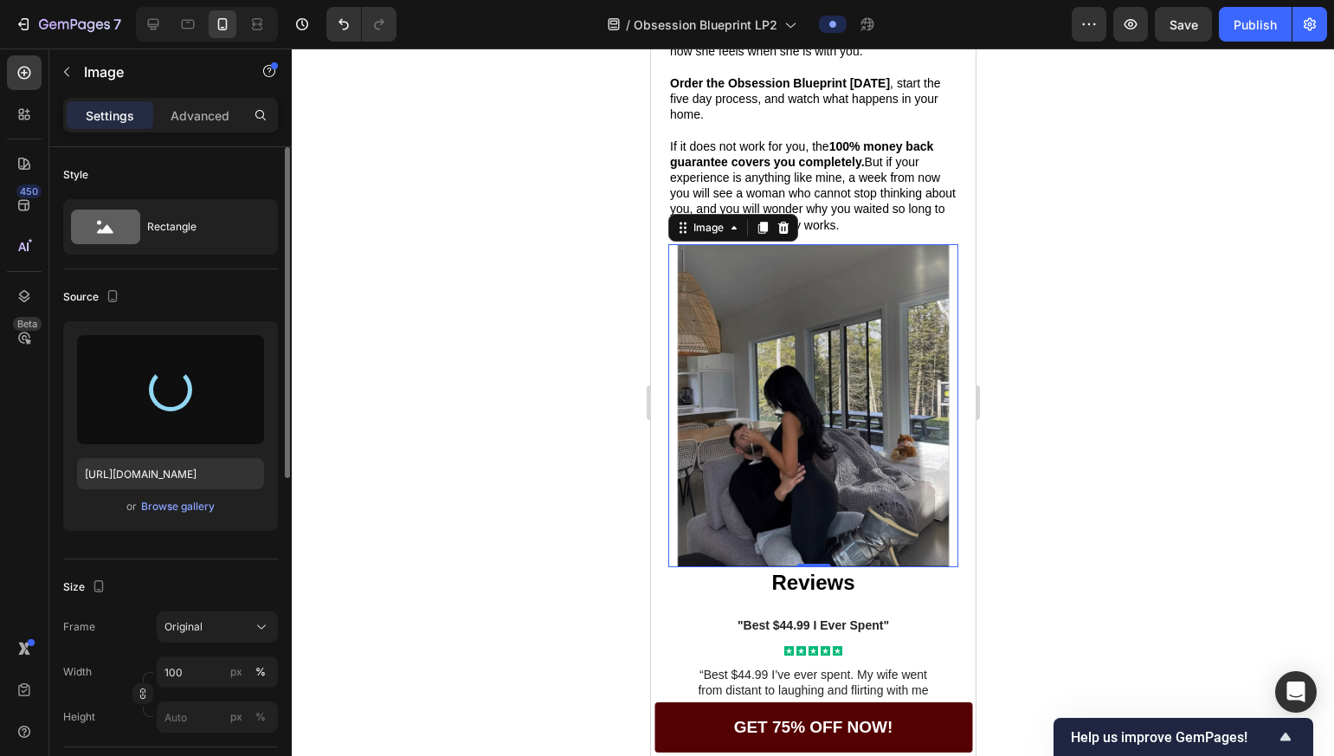
type input "https://cdn.shopify.com/s/files/1/0883/9118/8816/files/gempages_583147618545173…"
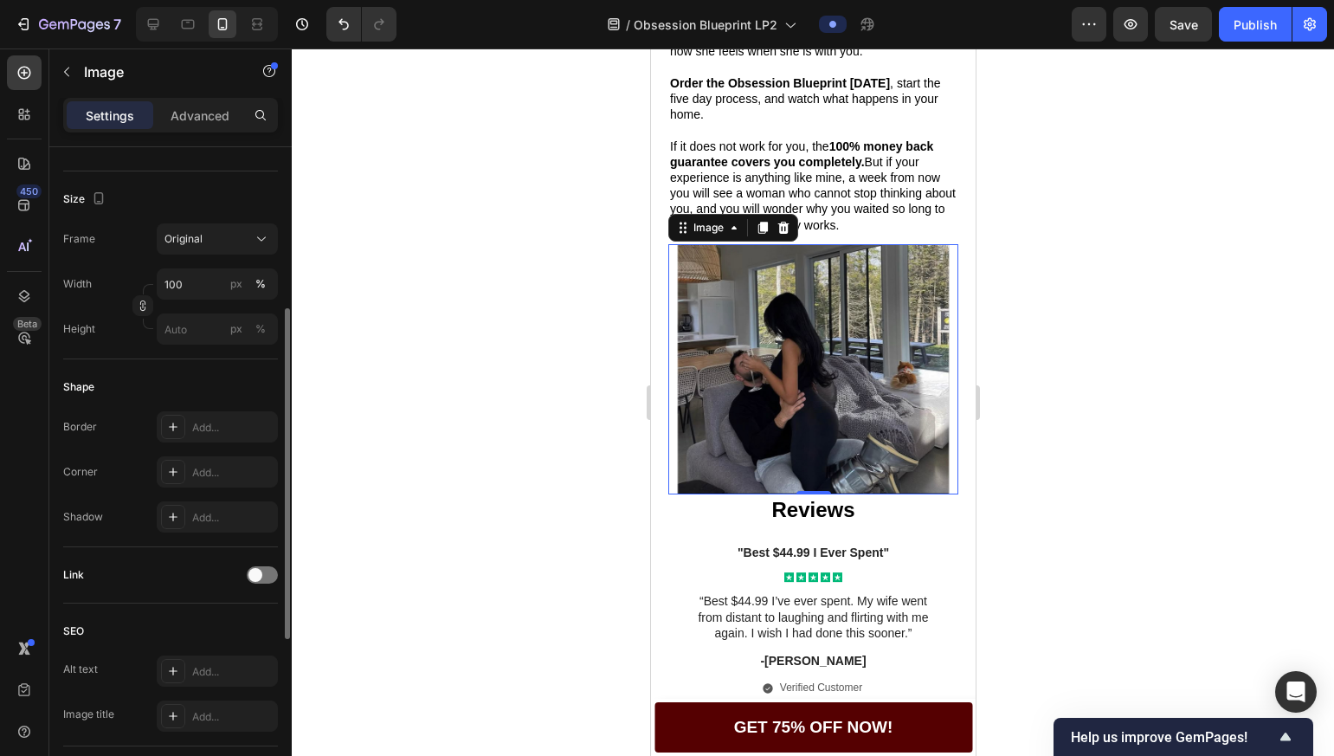
scroll to position [589, 0]
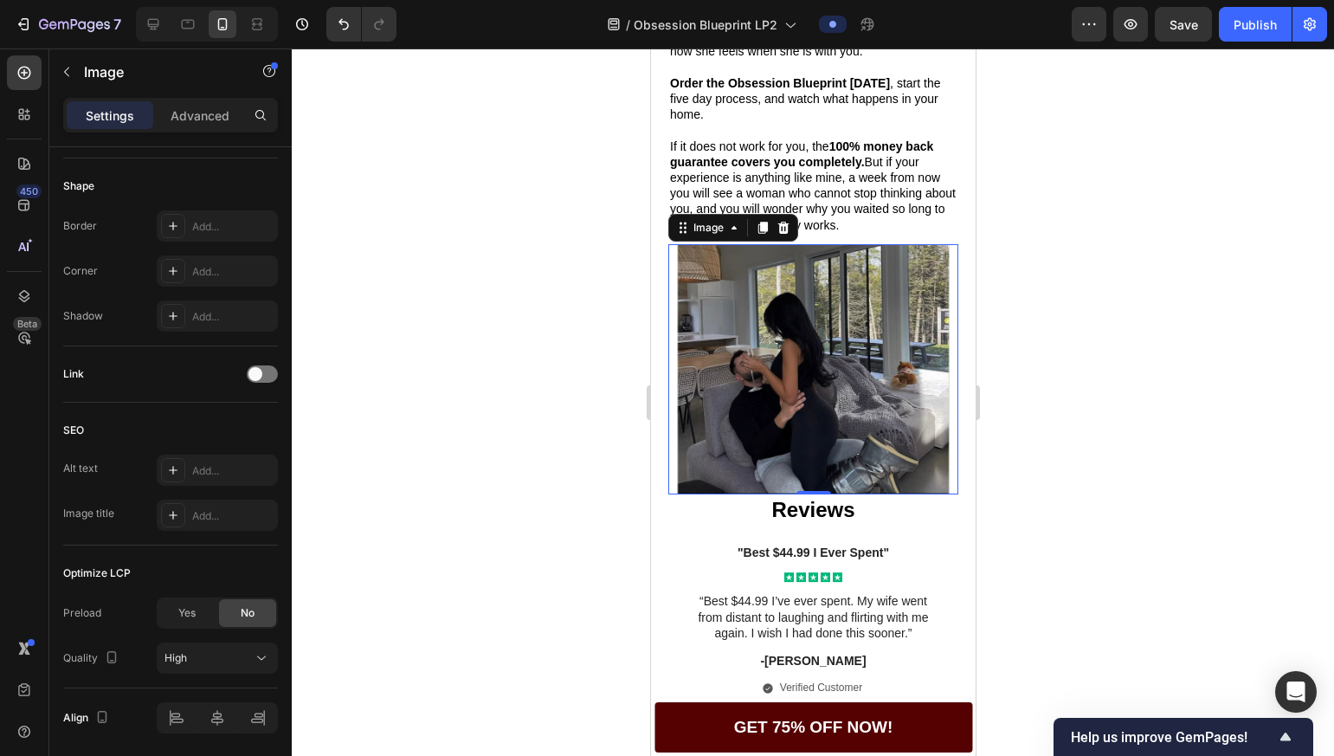
click at [1017, 434] on div at bounding box center [813, 401] width 1042 height 707
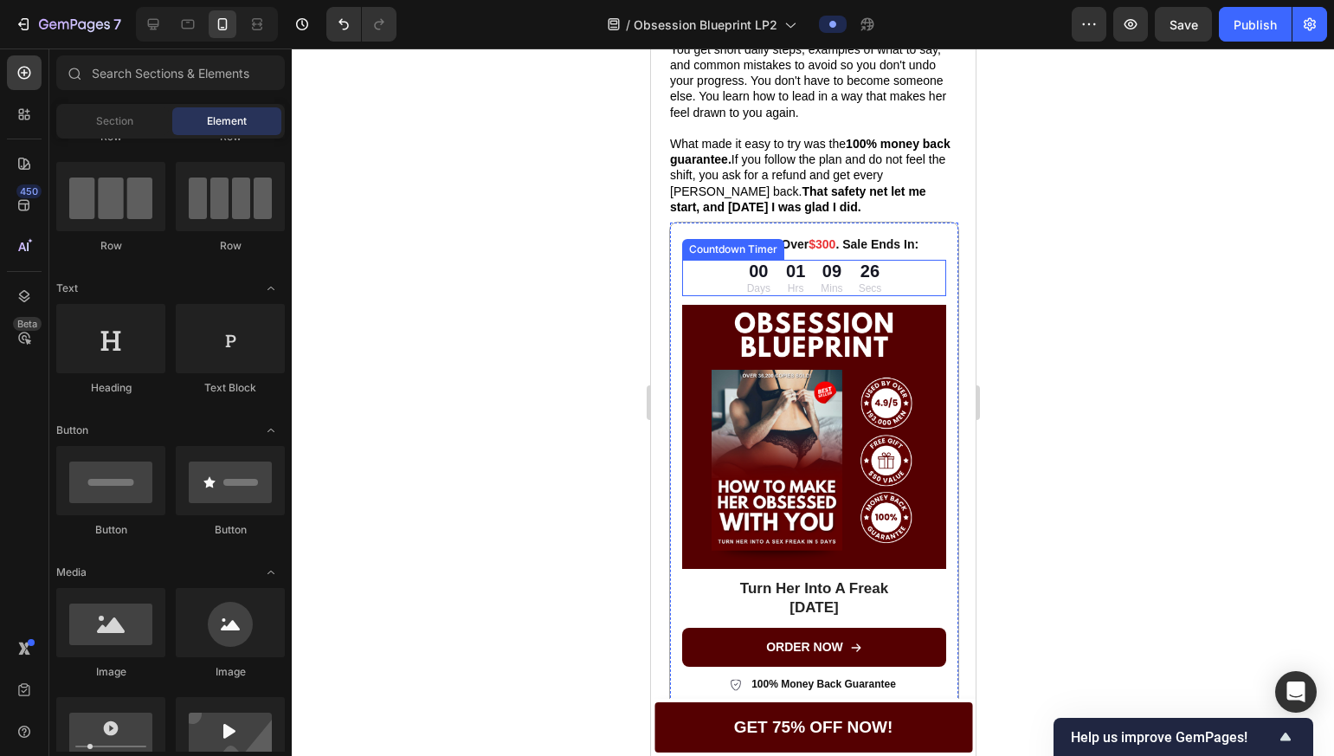
scroll to position [2034, 0]
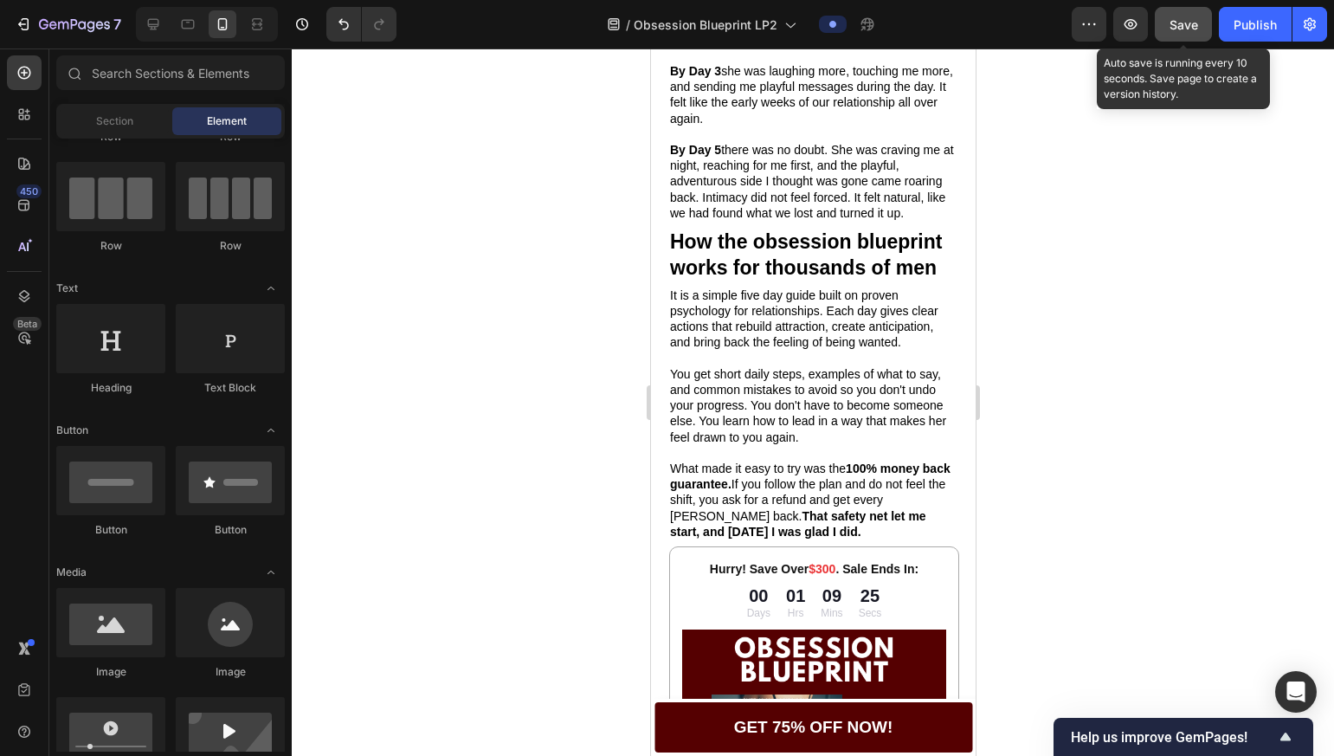
click at [1196, 19] on span "Save" at bounding box center [1183, 24] width 29 height 15
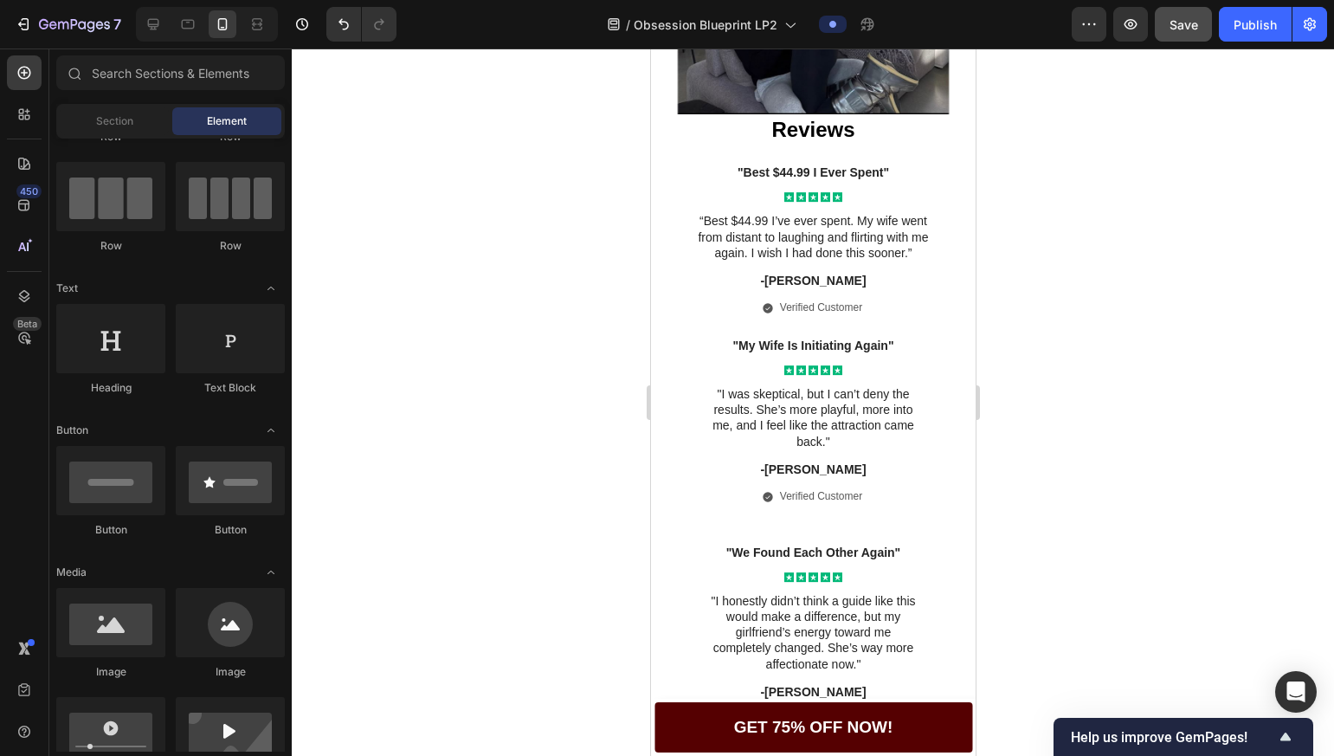
scroll to position [3684, 0]
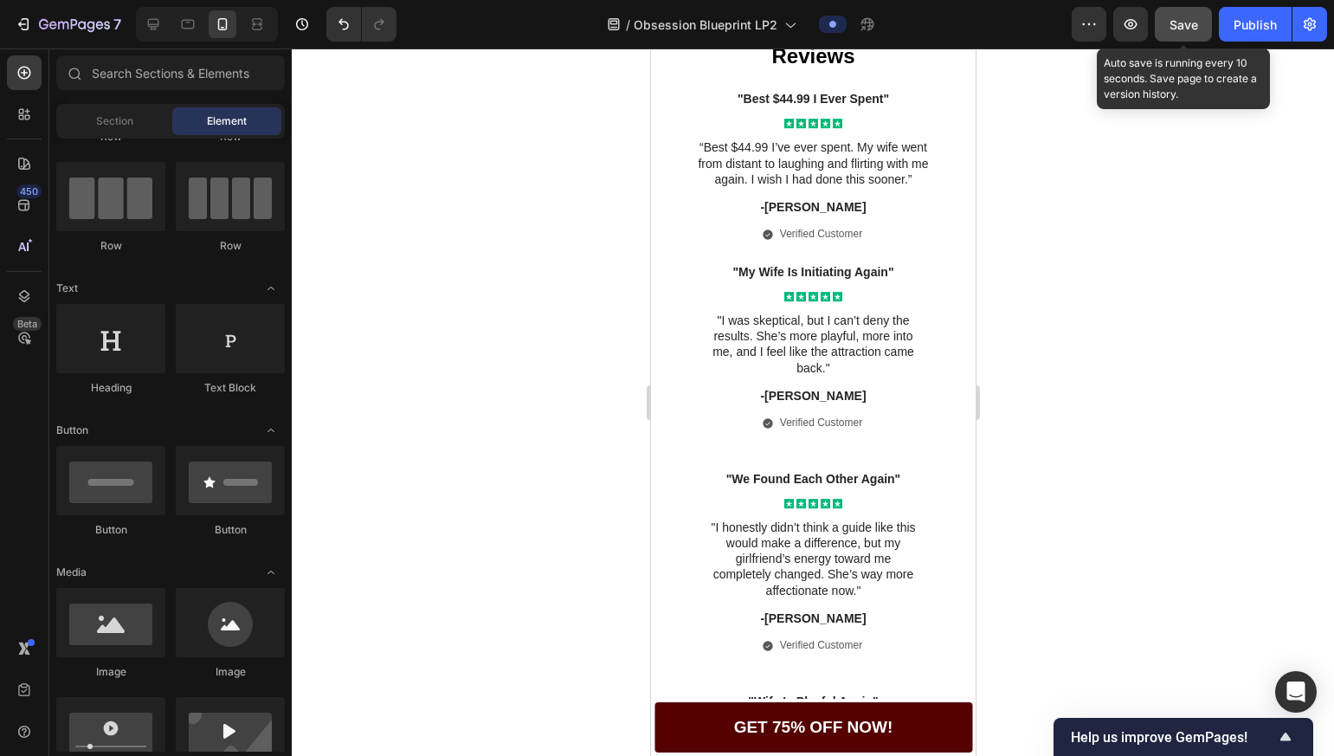
click at [1184, 26] on span "Save" at bounding box center [1183, 24] width 29 height 15
click at [1208, 33] on button "Save" at bounding box center [1183, 24] width 57 height 35
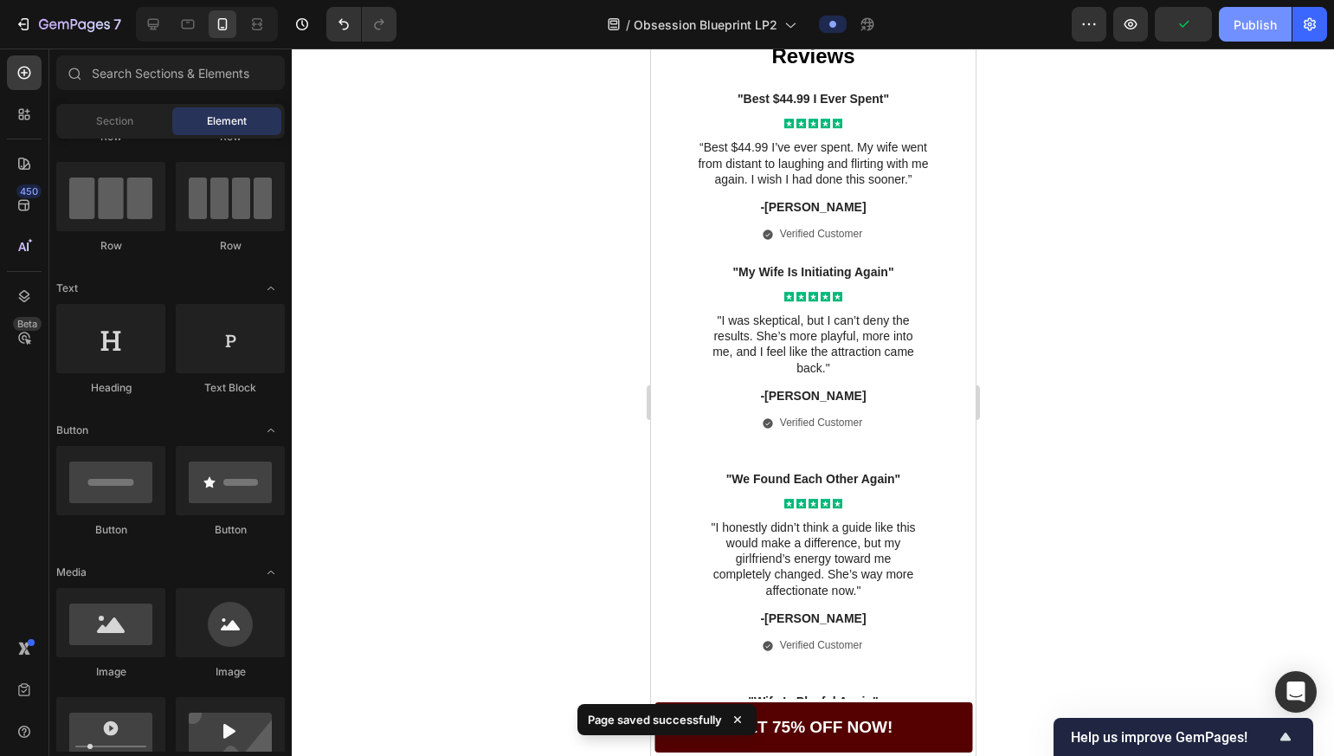
click at [1230, 27] on button "Publish" at bounding box center [1255, 24] width 73 height 35
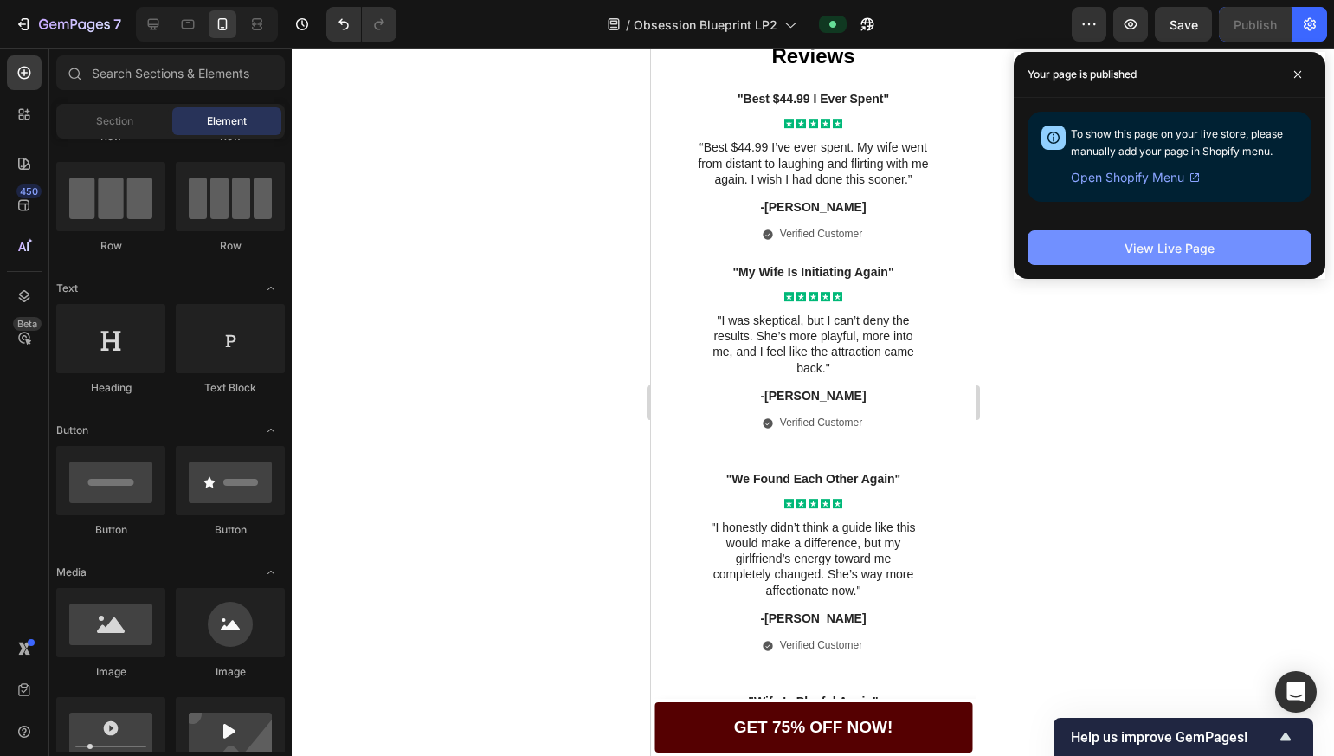
click at [1168, 255] on div "View Live Page" at bounding box center [1169, 248] width 90 height 18
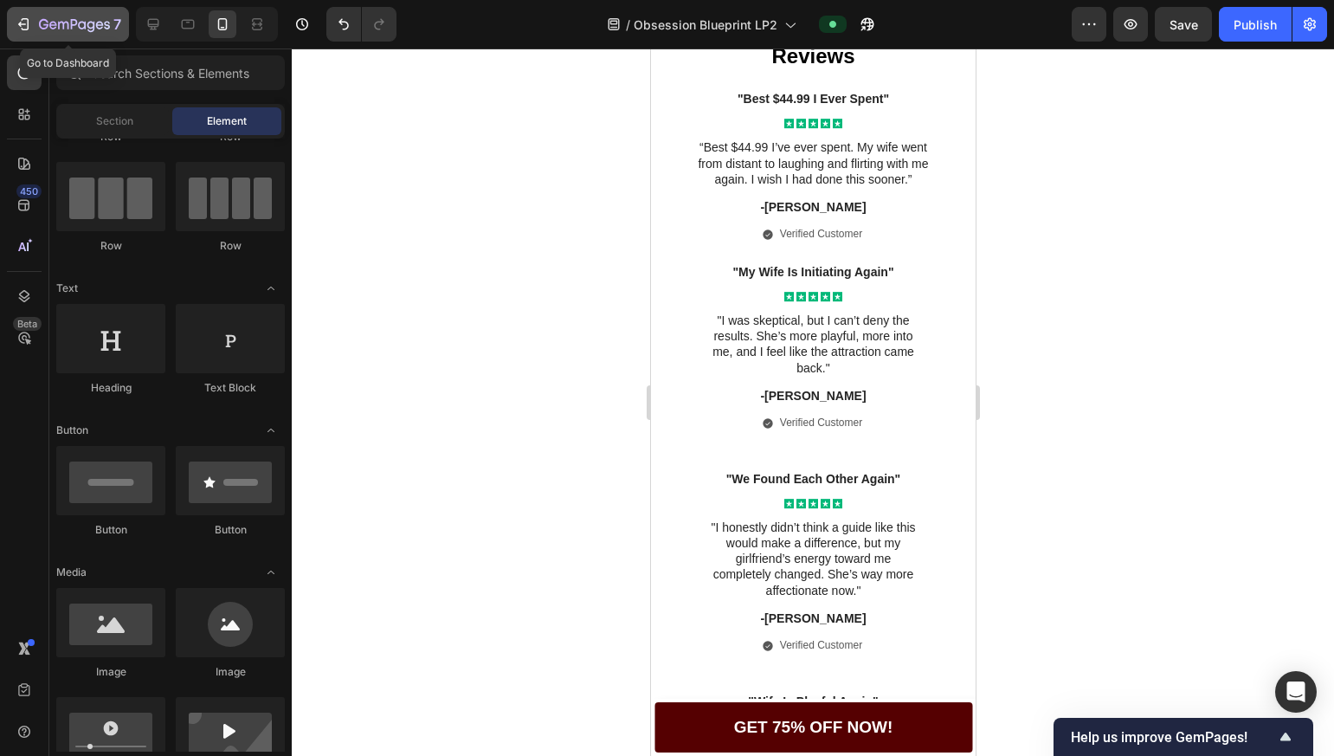
click at [15, 14] on div "7" at bounding box center [68, 24] width 106 height 21
